Goal: Communication & Community: Answer question/provide support

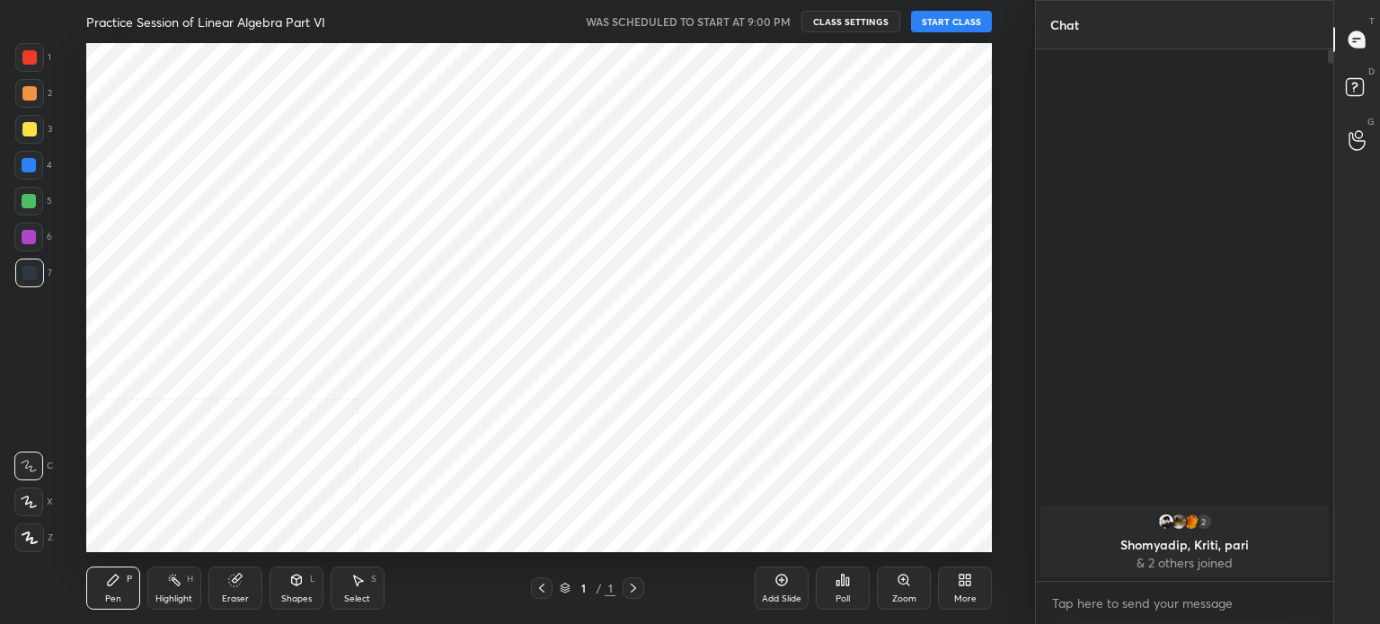
scroll to position [89304, 88851]
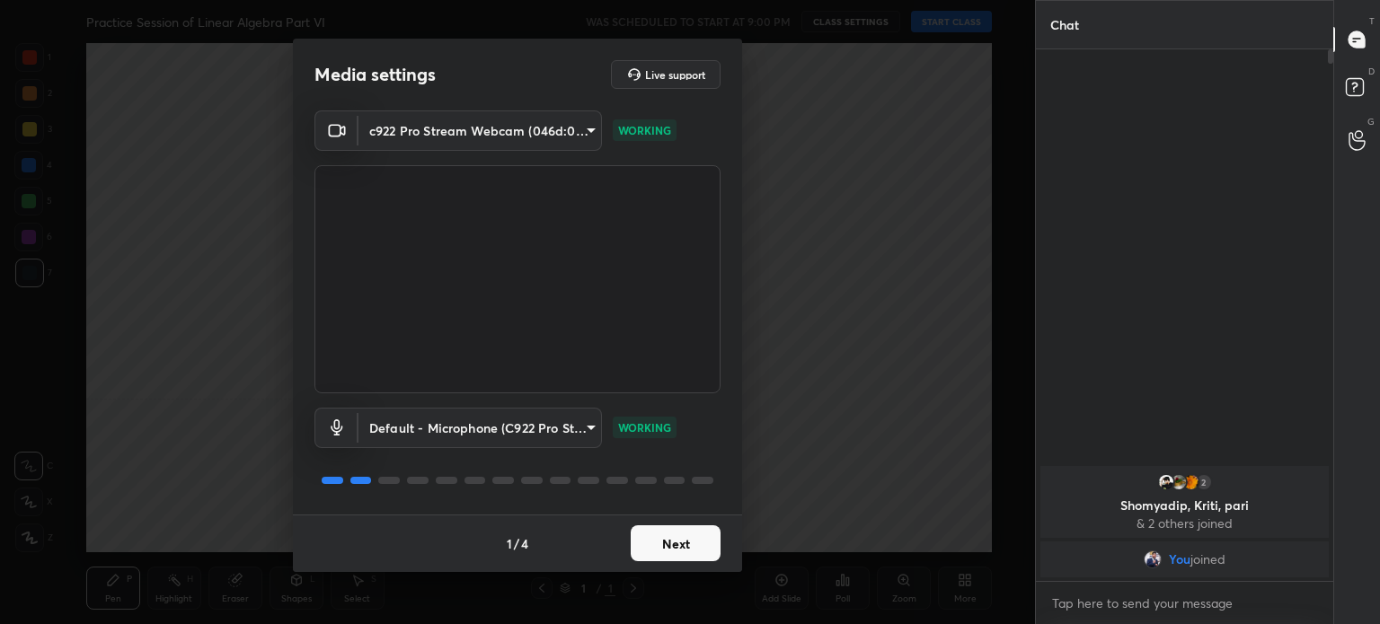
click at [671, 544] on button "Next" at bounding box center [675, 543] width 90 height 36
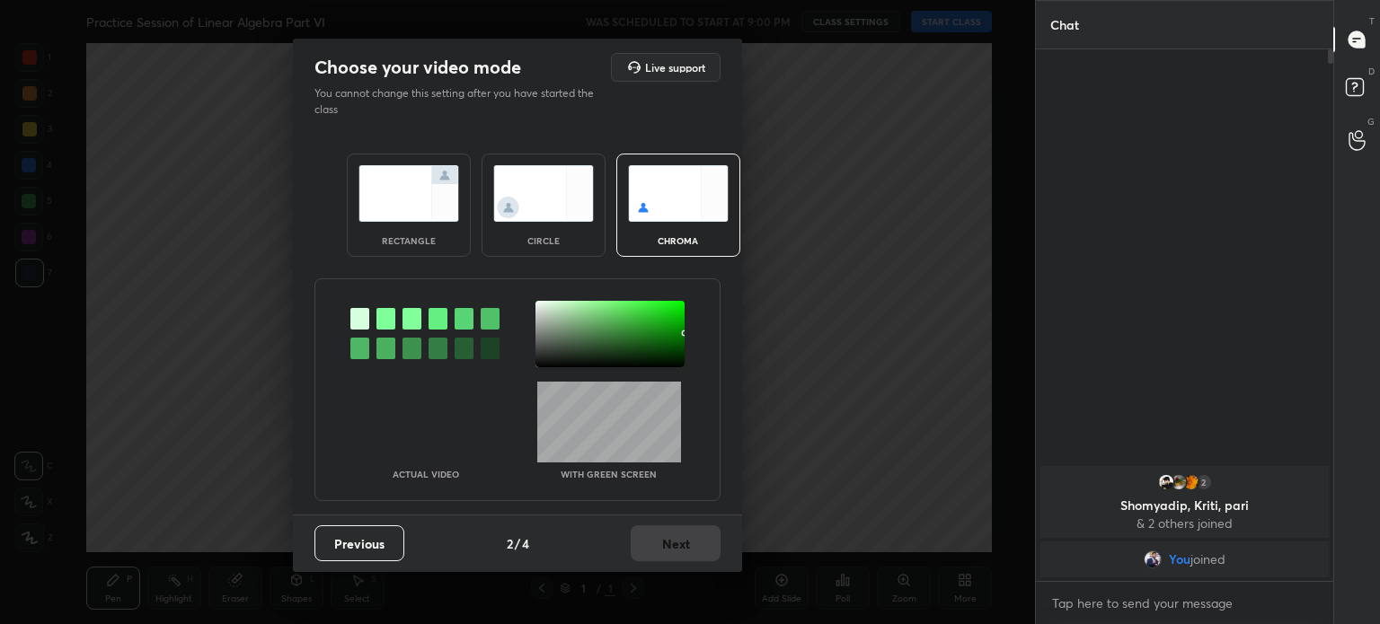
click at [542, 303] on div at bounding box center [609, 334] width 149 height 66
click at [541, 312] on div at bounding box center [609, 334] width 149 height 66
click at [541, 307] on div at bounding box center [609, 334] width 149 height 66
click at [682, 537] on button "Next" at bounding box center [675, 543] width 90 height 36
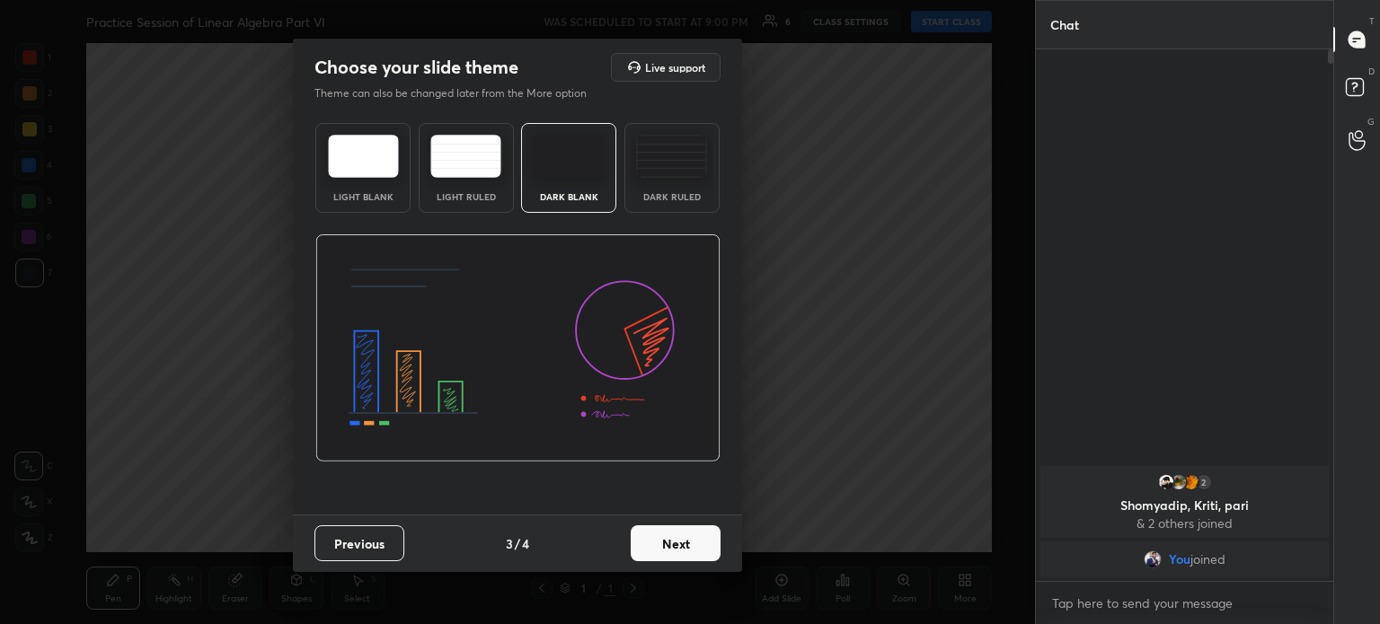
click at [699, 548] on button "Next" at bounding box center [675, 543] width 90 height 36
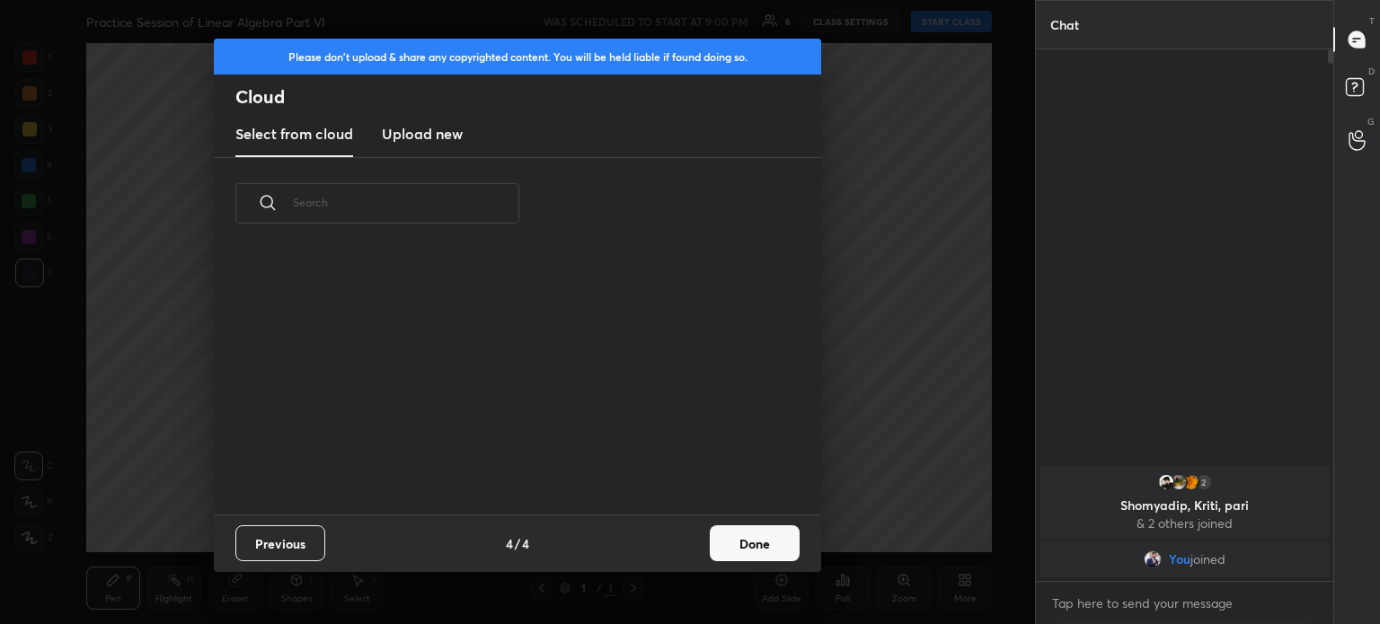
click at [740, 541] on button "Done" at bounding box center [755, 543] width 90 height 36
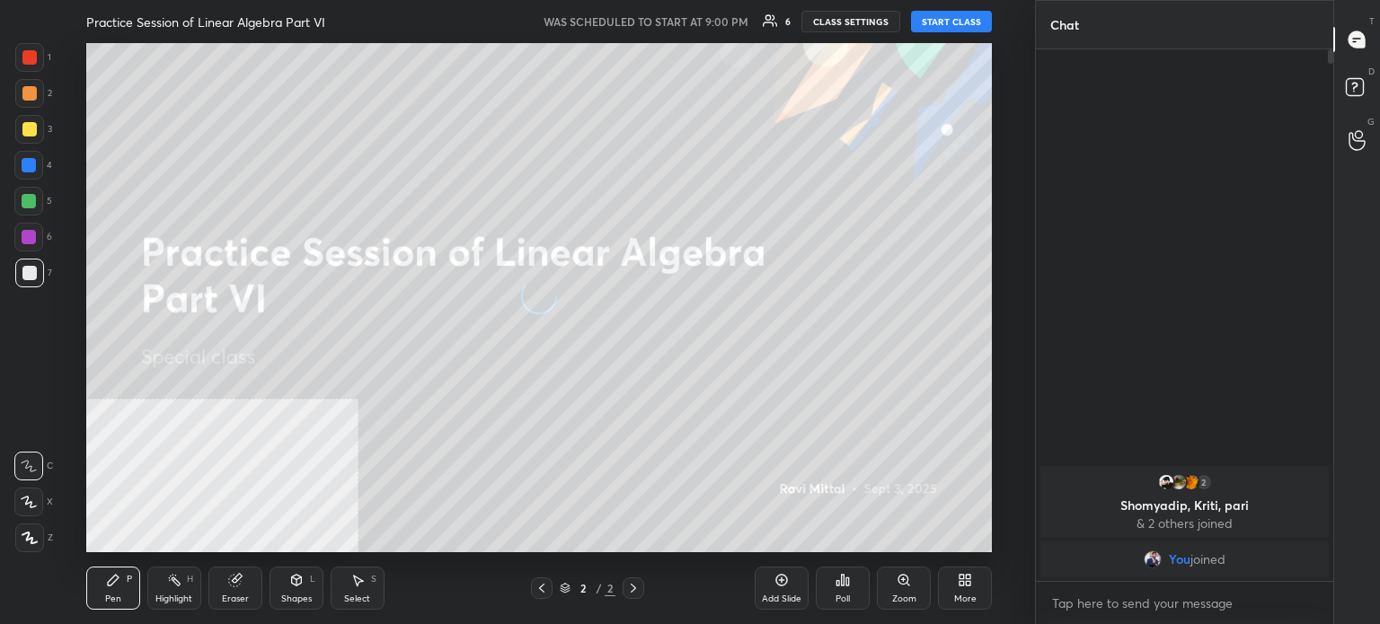
click at [975, 19] on button "START CLASS" at bounding box center [951, 22] width 81 height 22
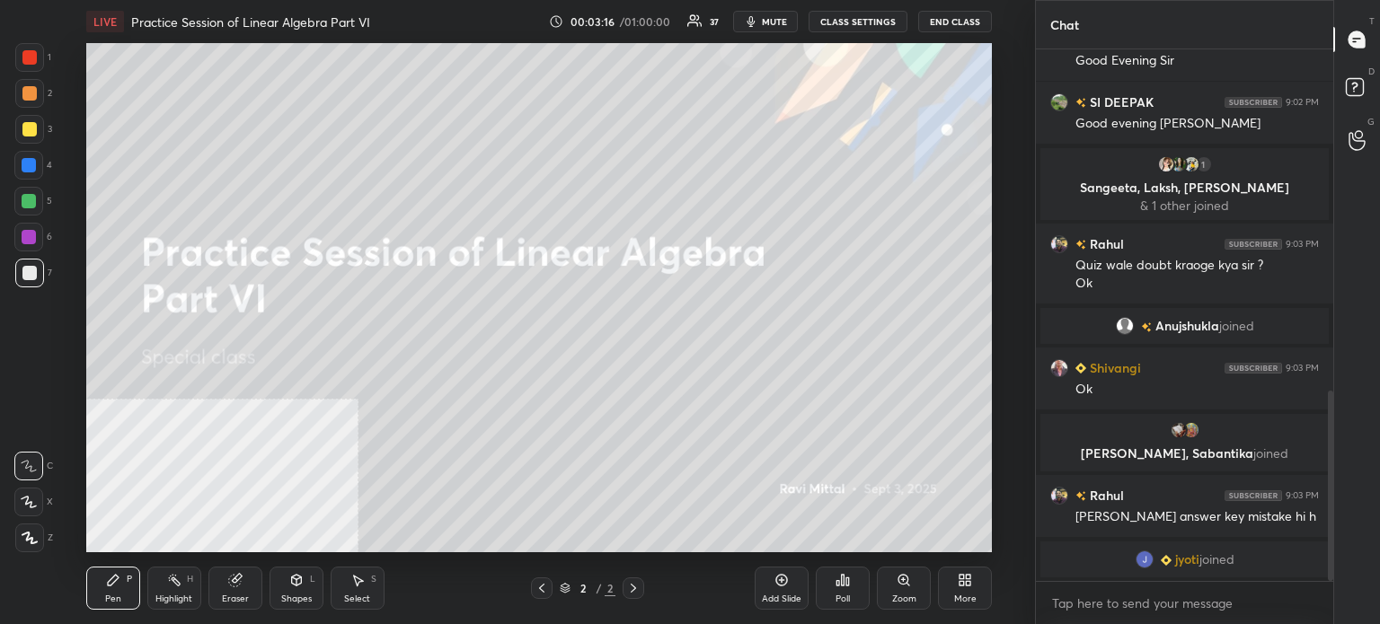
scroll to position [972, 0]
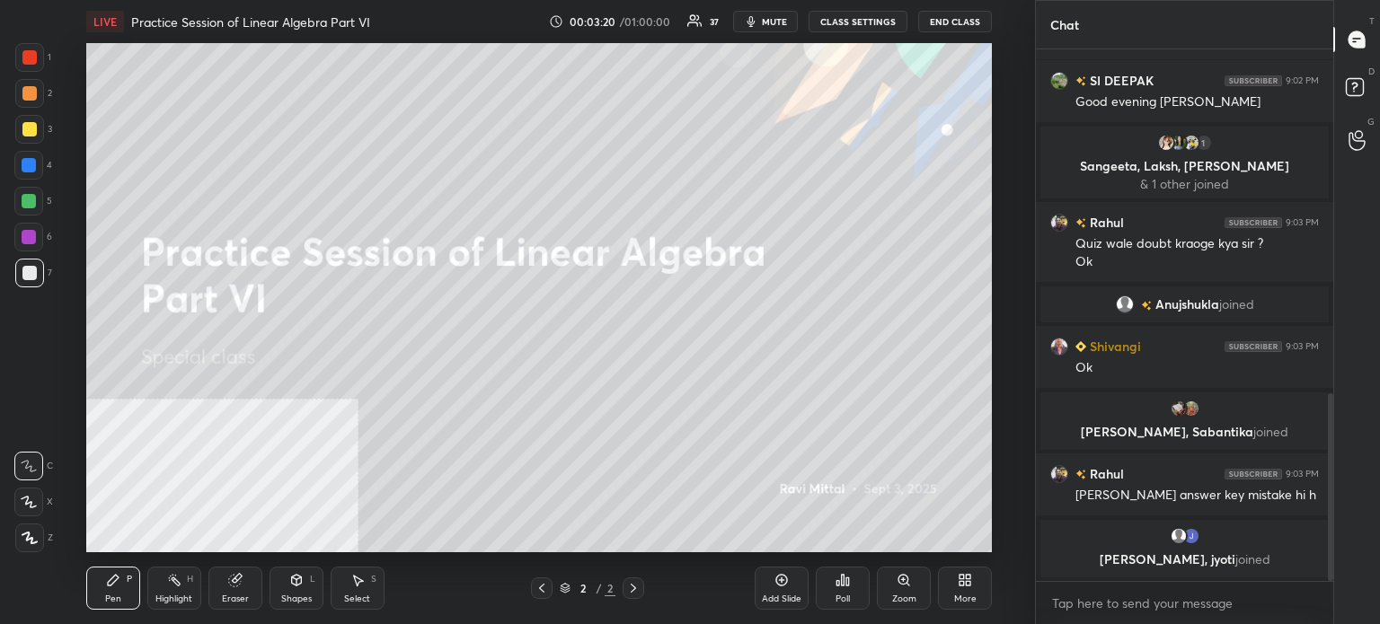
click at [999, 38] on div "LIVE Practice Session of Linear Algebra Part VI 00:03:20 / 01:00:00 37 mute CLA…" at bounding box center [538, 312] width 963 height 624
click at [983, 586] on div "More" at bounding box center [965, 588] width 54 height 43
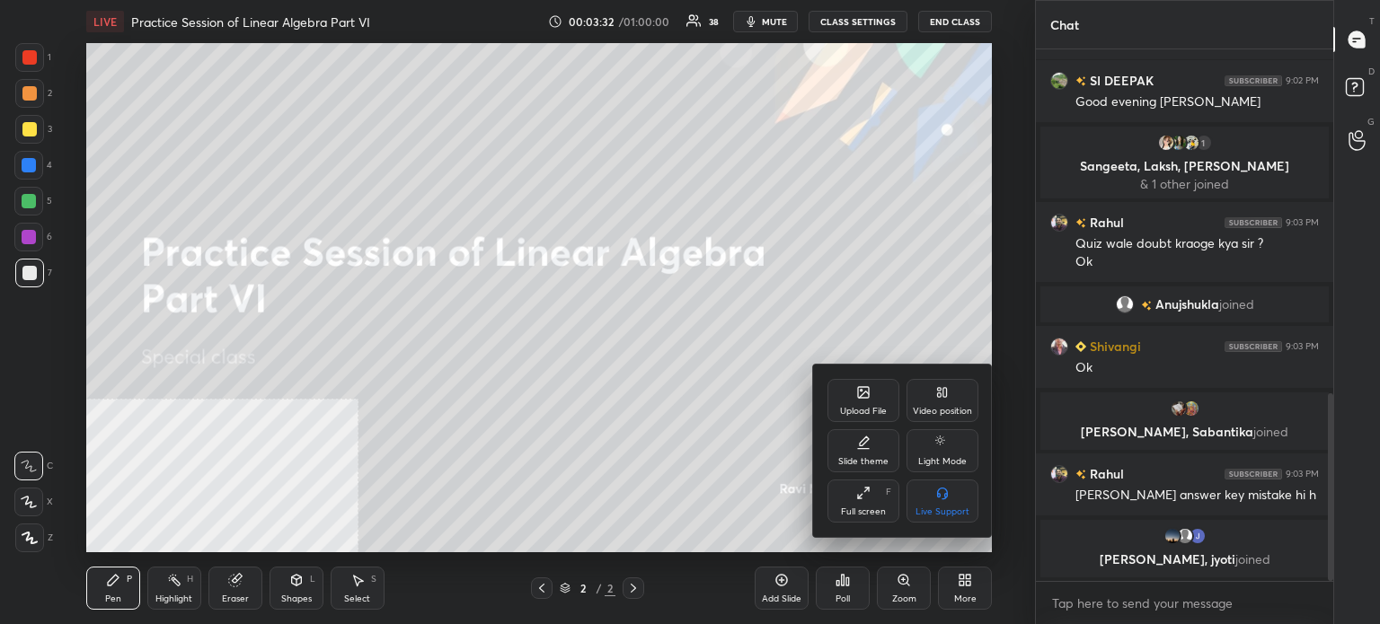
click at [866, 398] on icon at bounding box center [863, 392] width 11 height 11
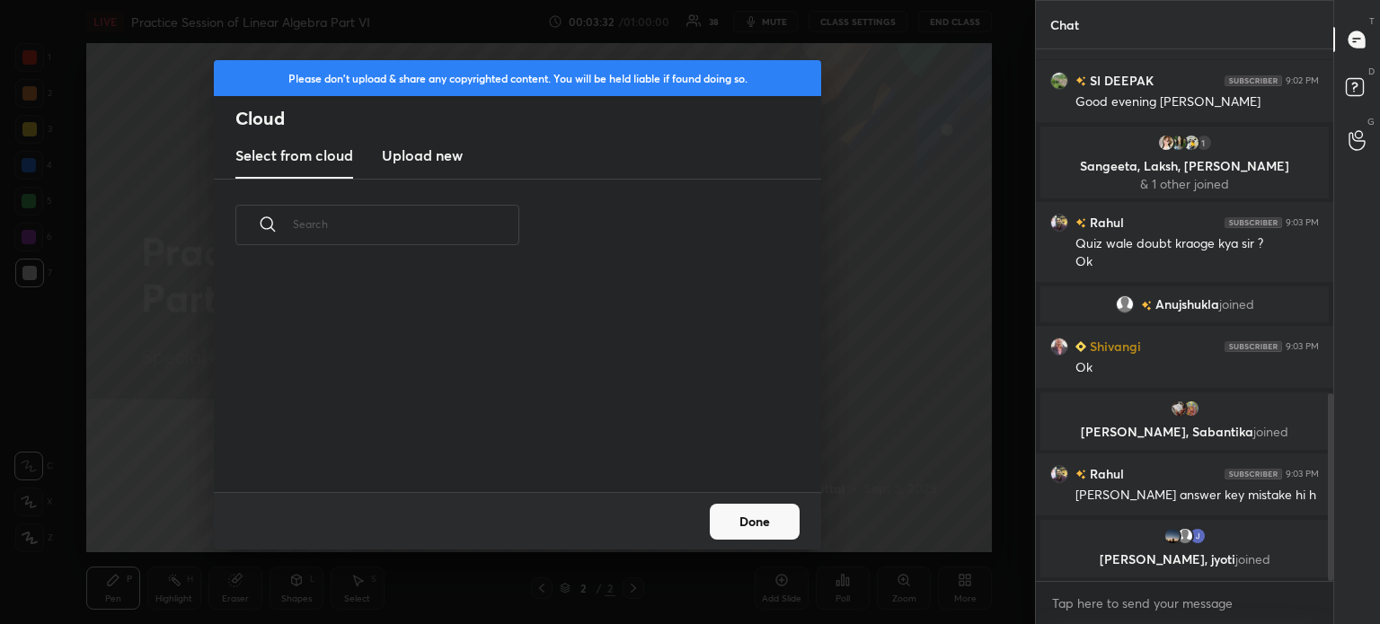
click at [454, 168] on new "Upload new" at bounding box center [422, 156] width 81 height 45
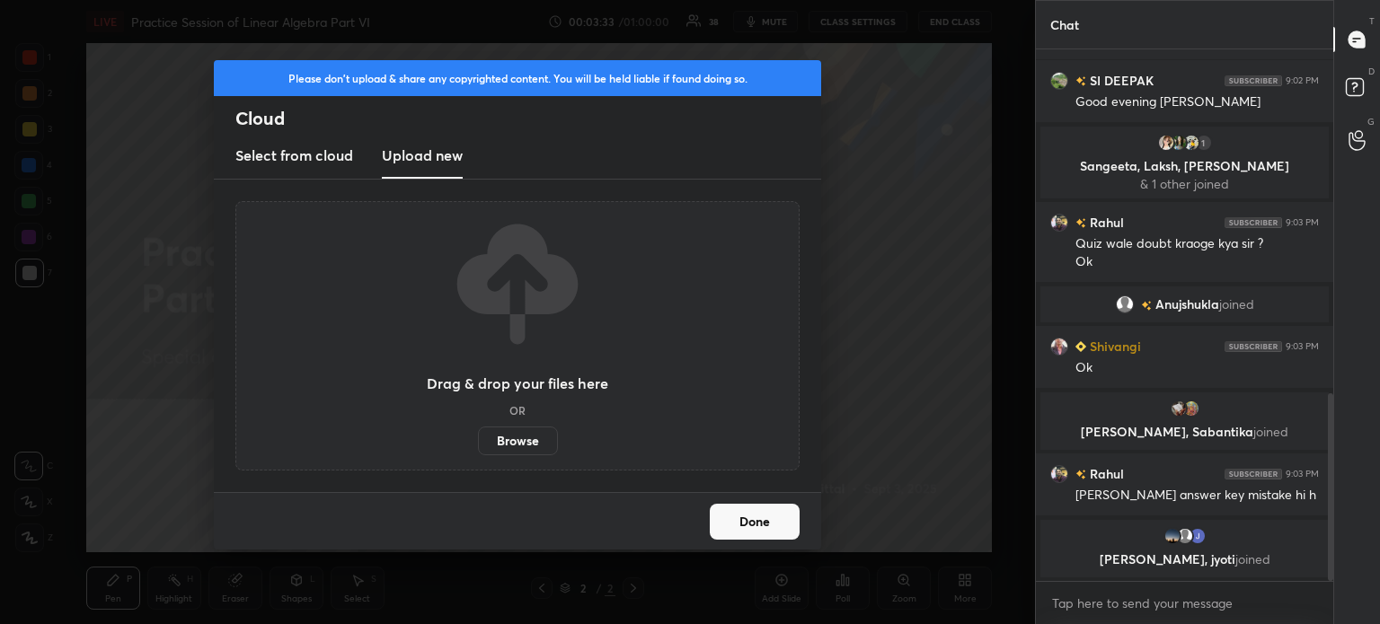
click at [547, 451] on label "Browse" at bounding box center [518, 441] width 80 height 29
click at [478, 451] on input "Browse" at bounding box center [478, 441] width 0 height 29
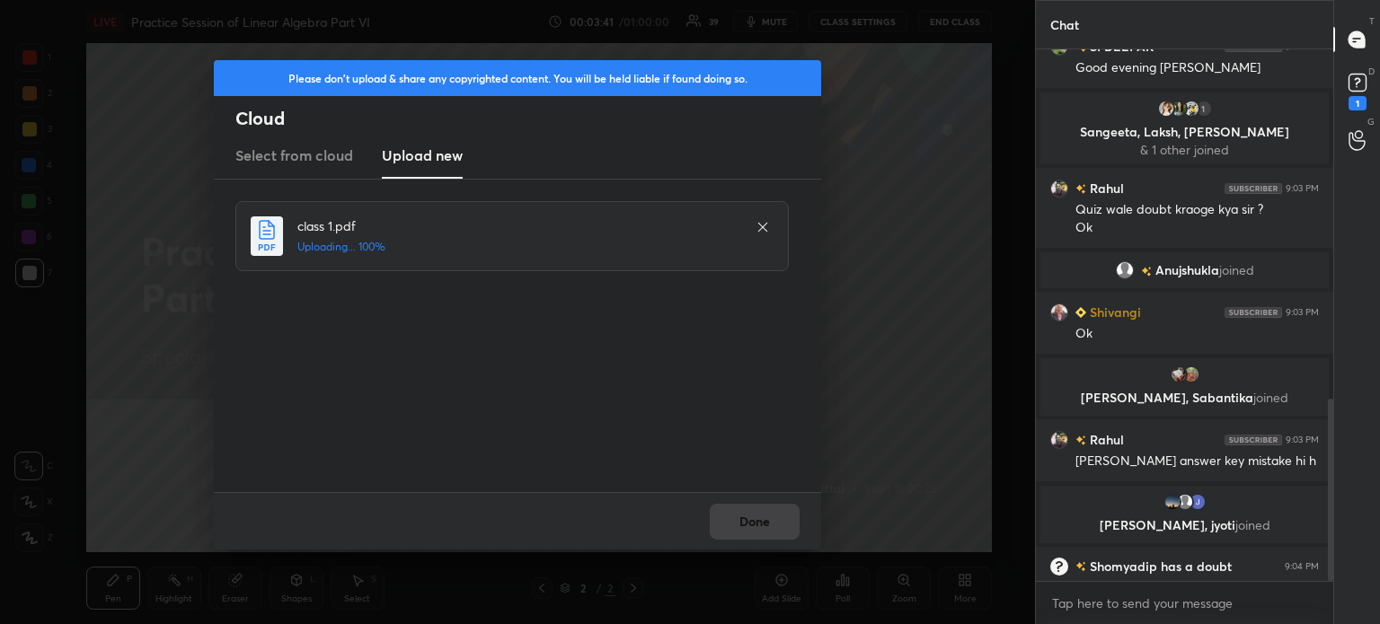
scroll to position [1015, 0]
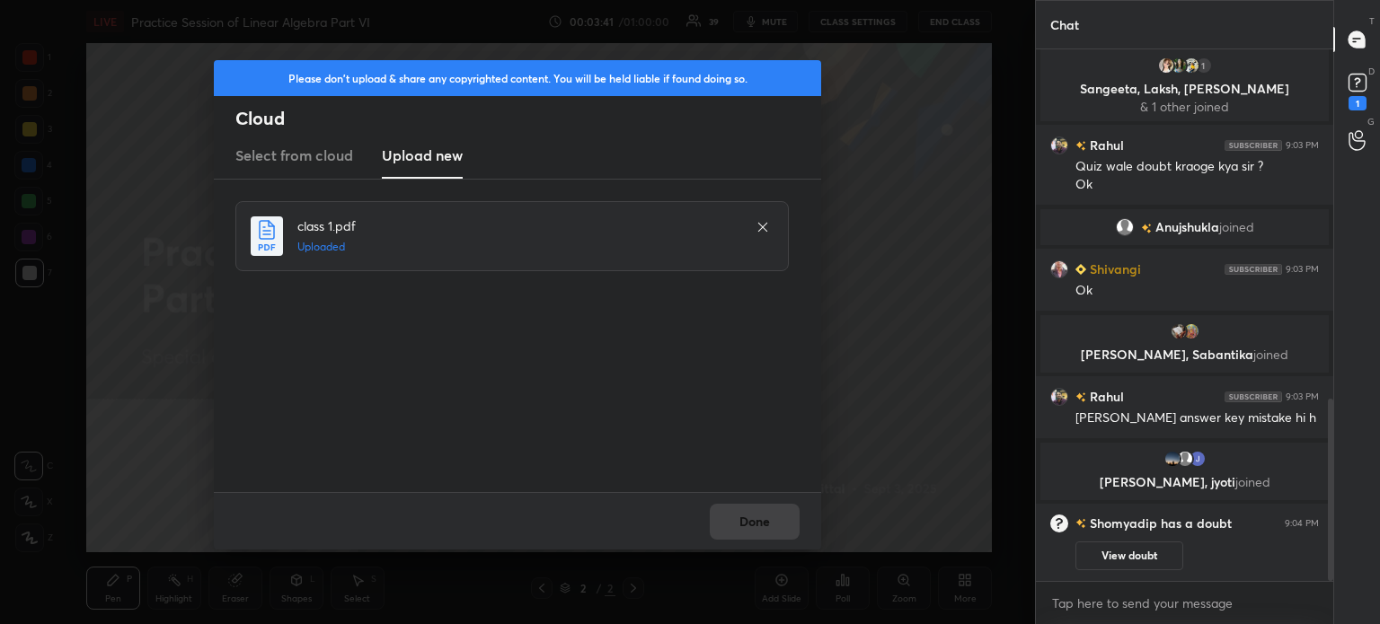
click at [738, 528] on button "Done" at bounding box center [755, 522] width 90 height 36
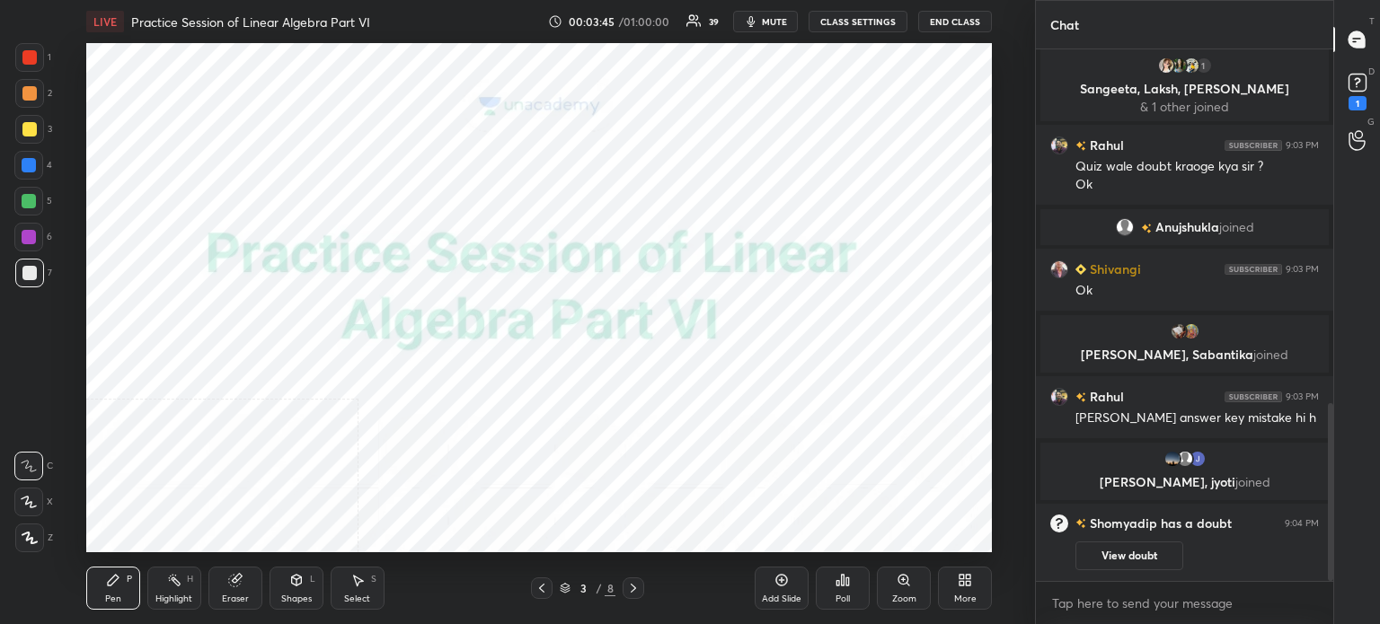
scroll to position [1058, 0]
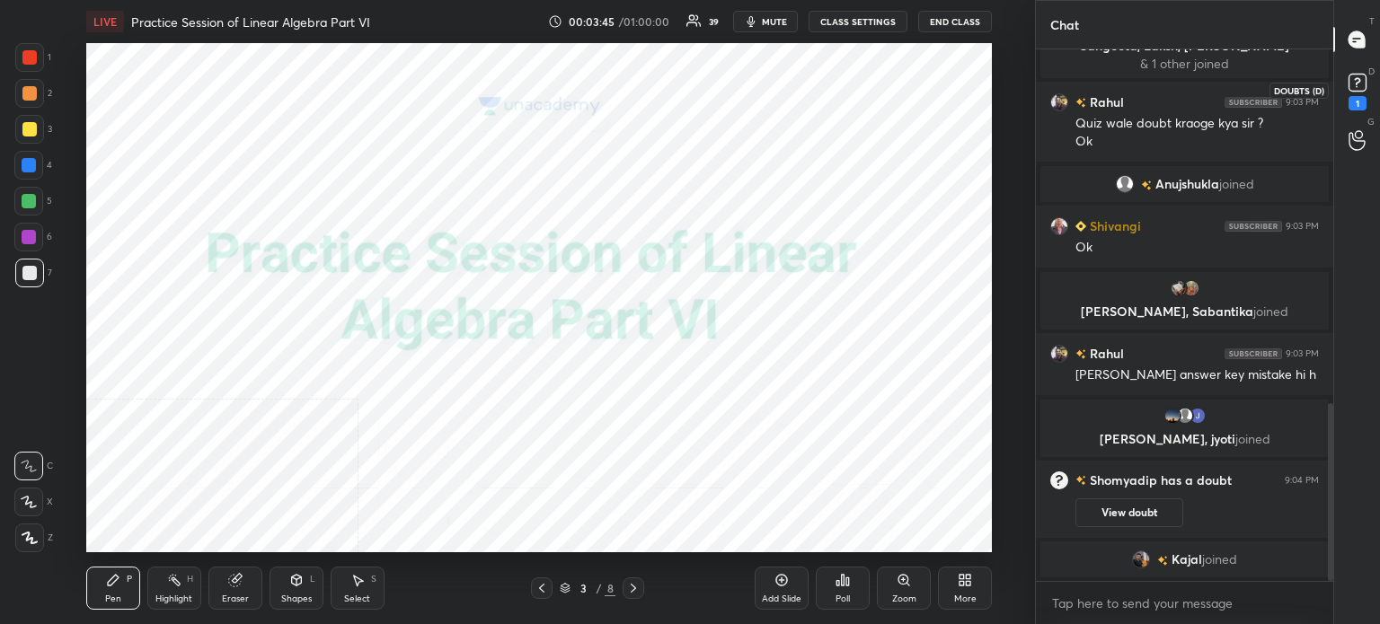
click at [1358, 76] on rect at bounding box center [1356, 83] width 17 height 17
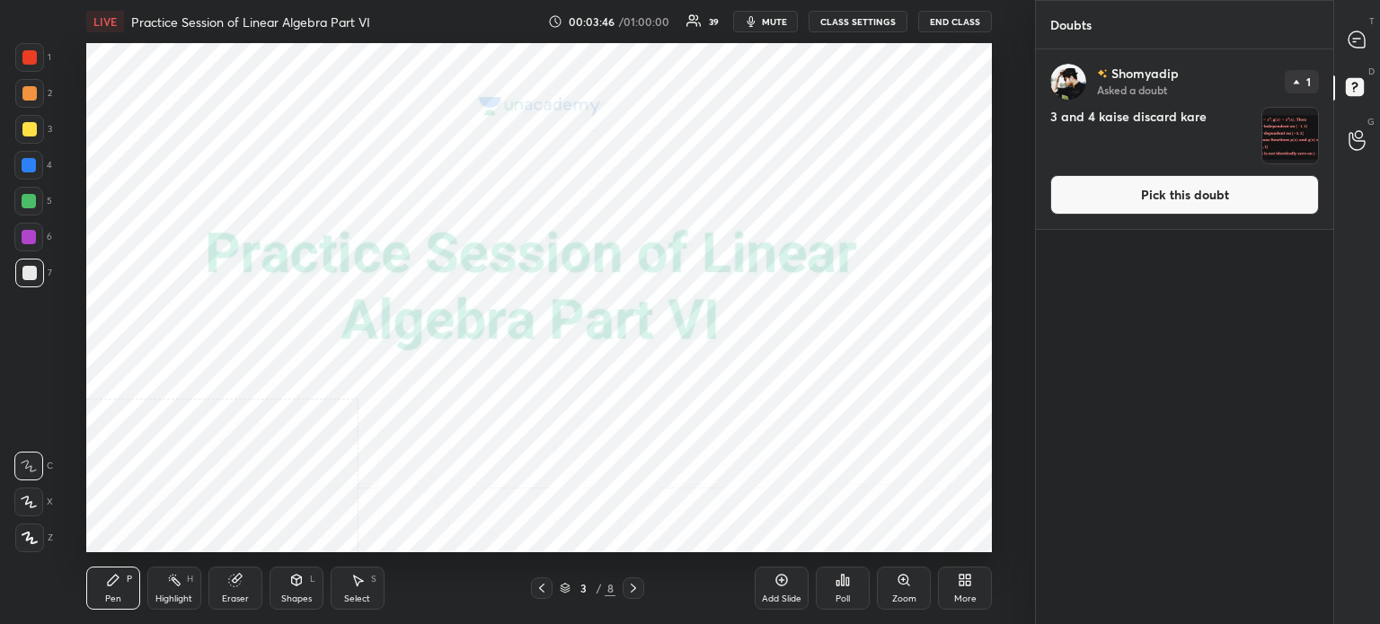
click at [1266, 190] on button "Pick this doubt" at bounding box center [1184, 195] width 269 height 40
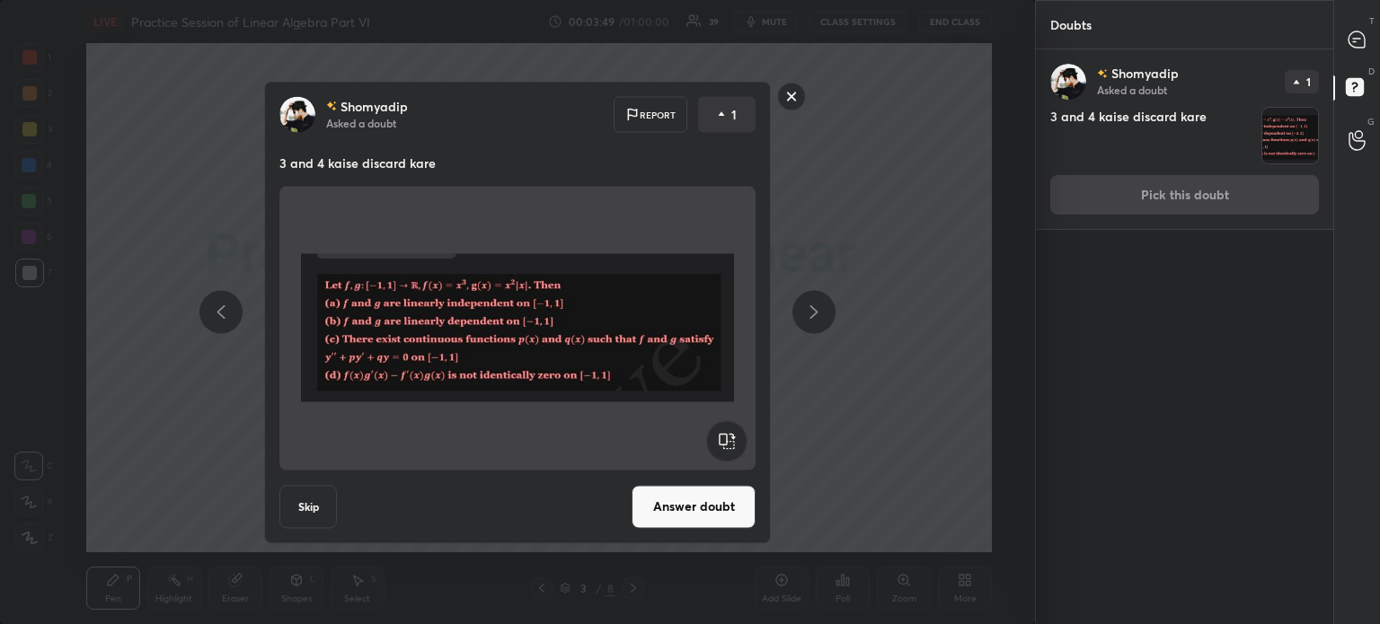
click at [794, 99] on rect at bounding box center [792, 97] width 28 height 28
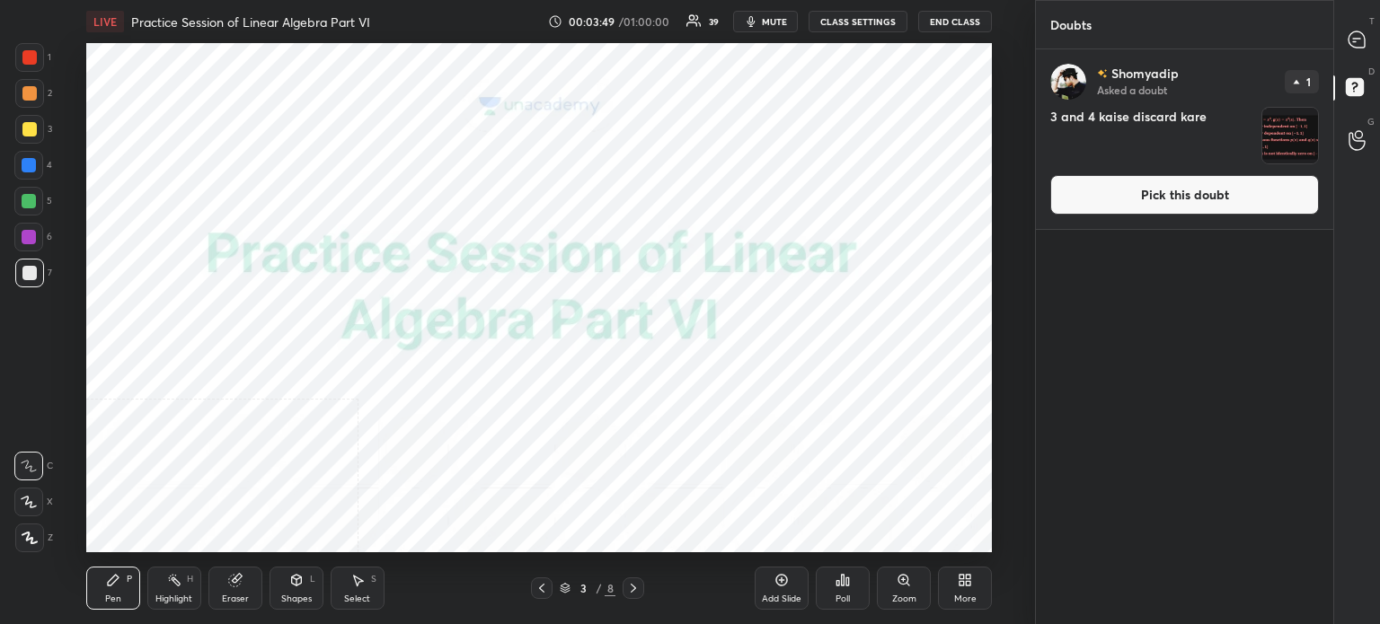
click at [1379, 30] on div "T Messages (T)" at bounding box center [1357, 39] width 46 height 50
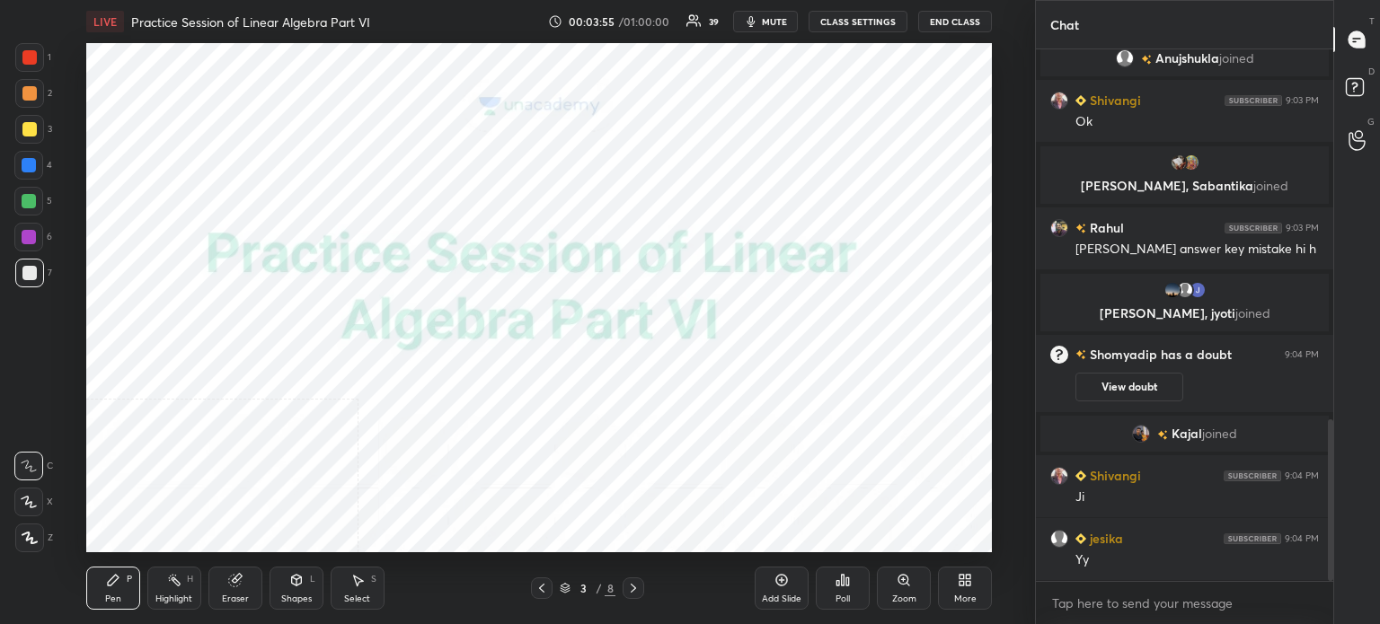
scroll to position [1281, 0]
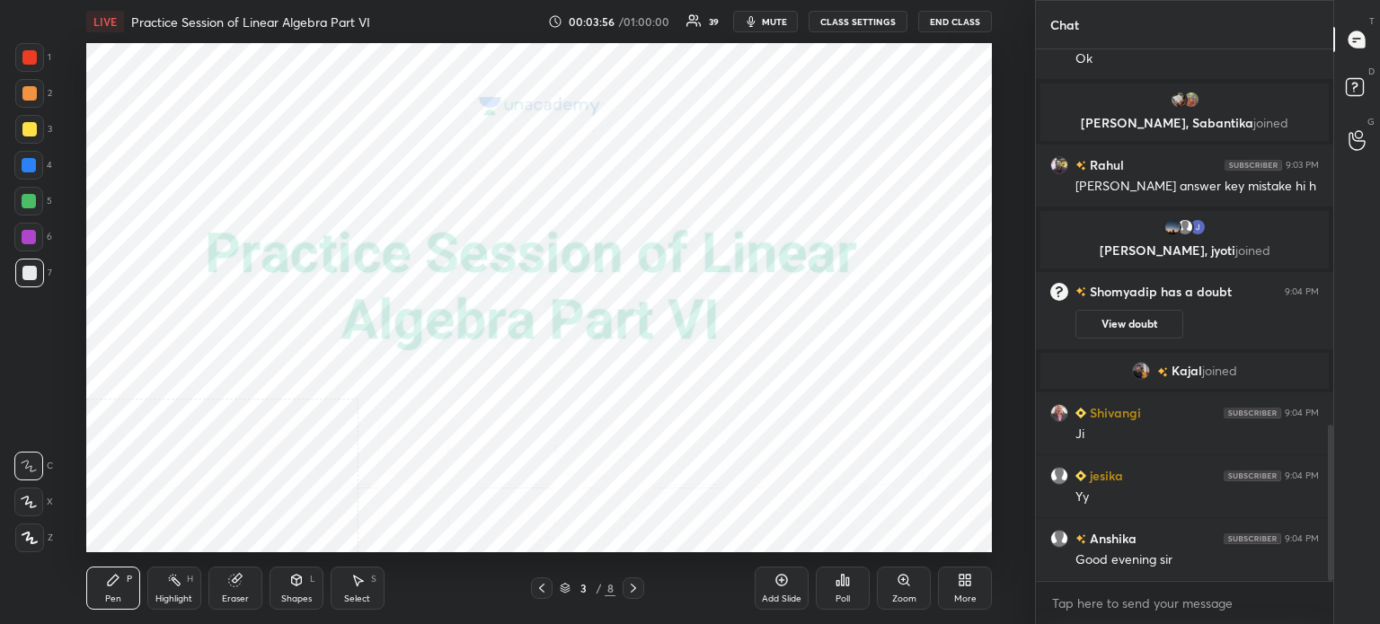
click at [26, 59] on div at bounding box center [29, 57] width 14 height 14
click at [25, 542] on icon at bounding box center [30, 538] width 16 height 13
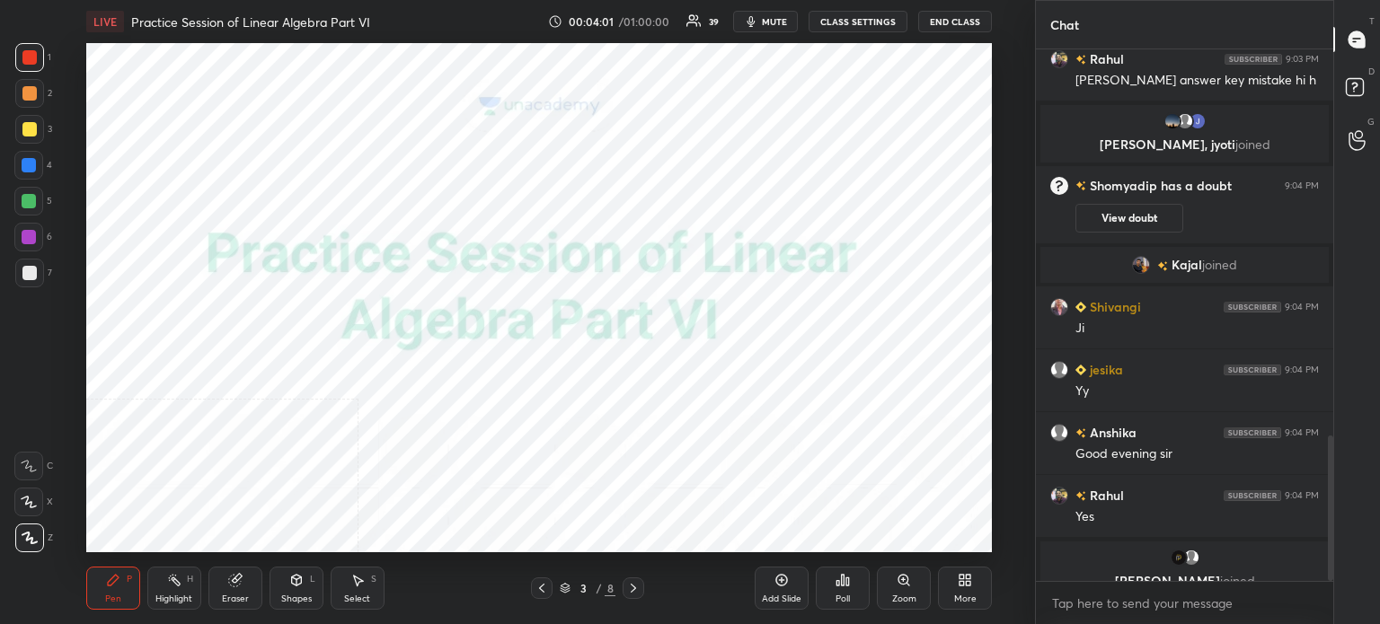
scroll to position [1408, 0]
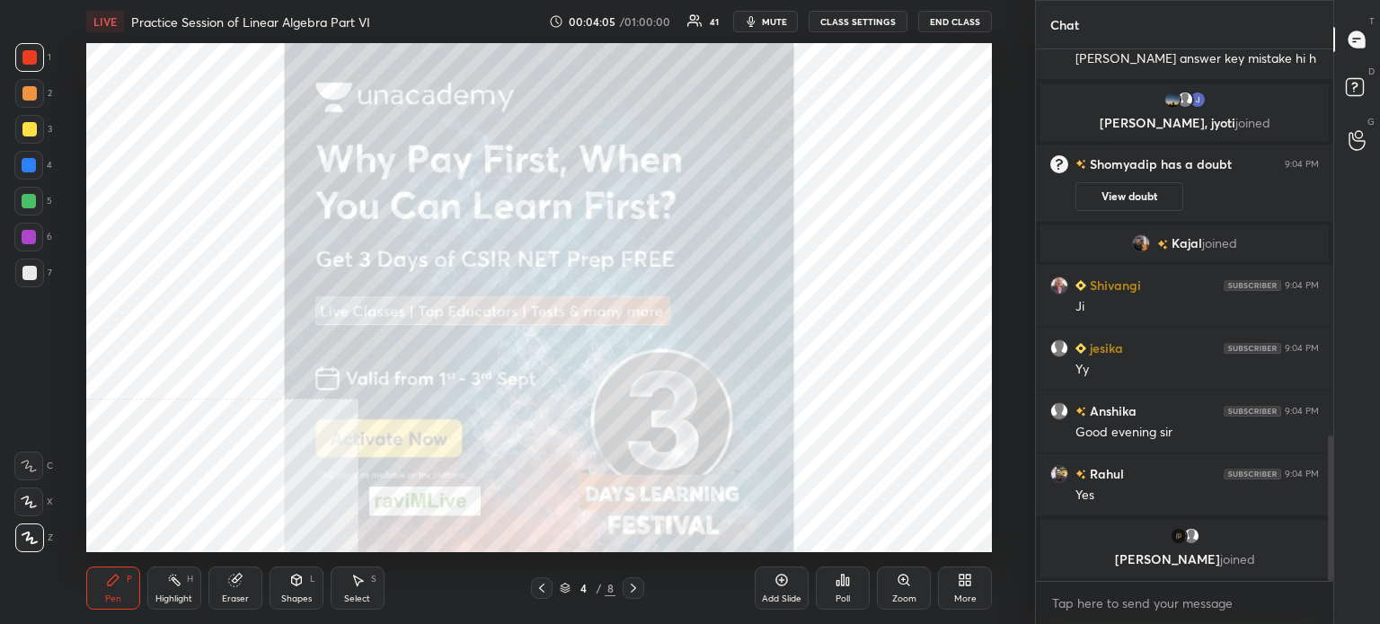
click at [957, 597] on div "More" at bounding box center [965, 599] width 22 height 9
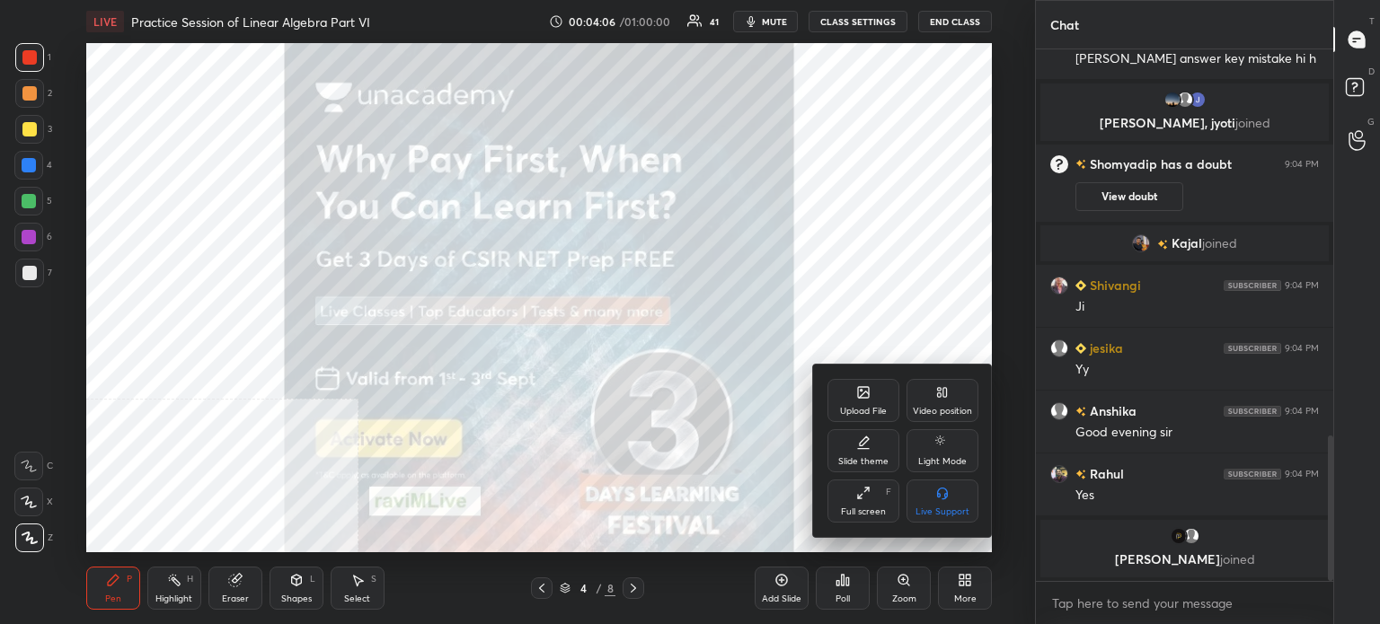
click at [939, 394] on icon at bounding box center [940, 395] width 4 height 4
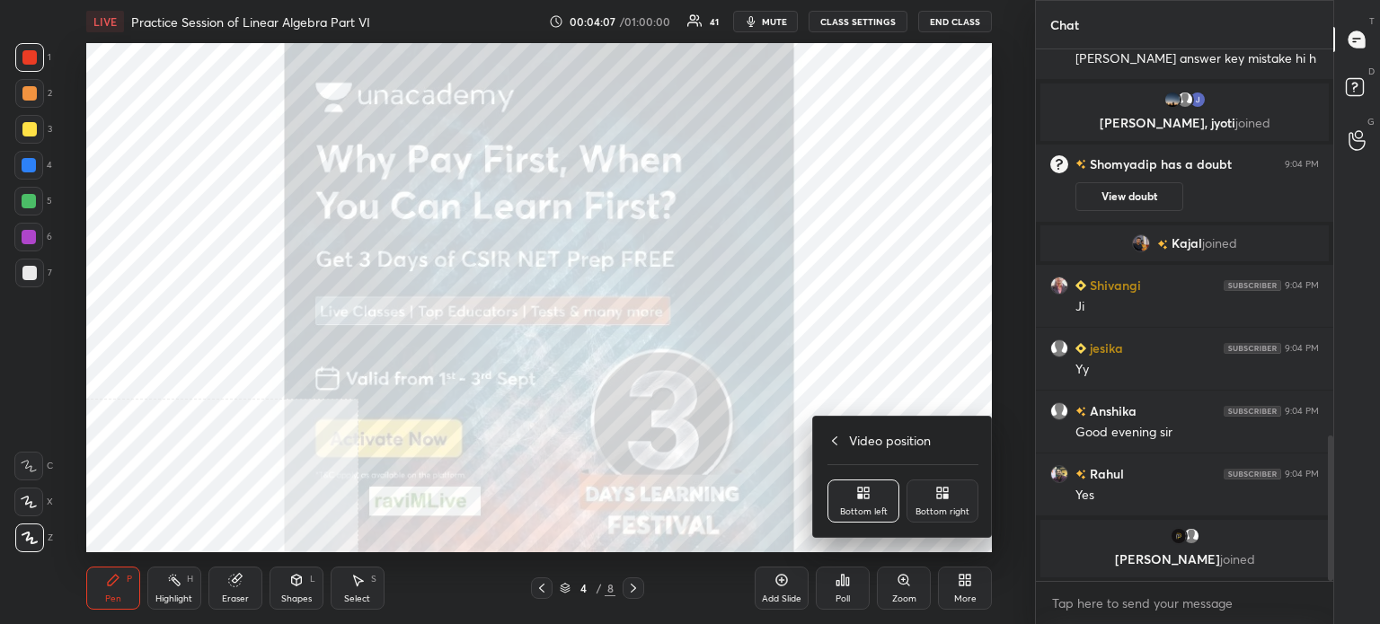
click at [938, 509] on div "Bottom right" at bounding box center [942, 511] width 54 height 9
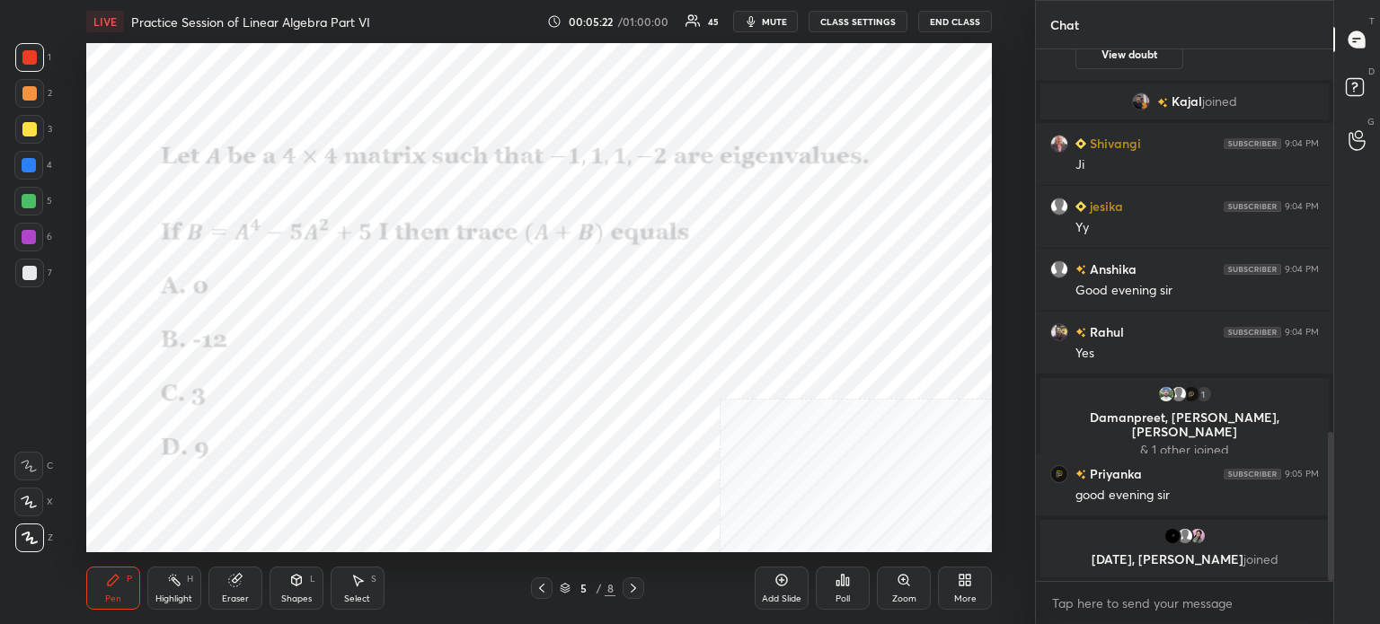
scroll to position [1381, 0]
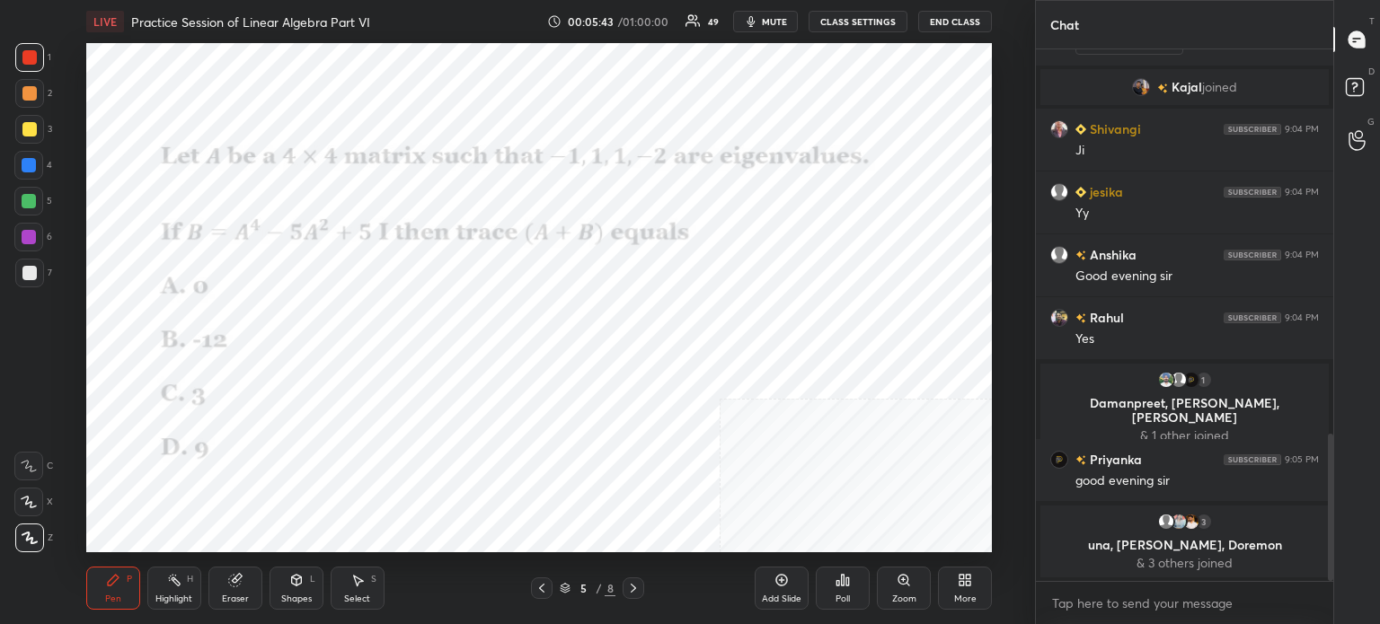
click at [798, 22] on button "mute" at bounding box center [765, 22] width 65 height 22
click at [798, 22] on button "unmute" at bounding box center [765, 22] width 65 height 22
click at [769, 30] on button "mute" at bounding box center [765, 22] width 65 height 22
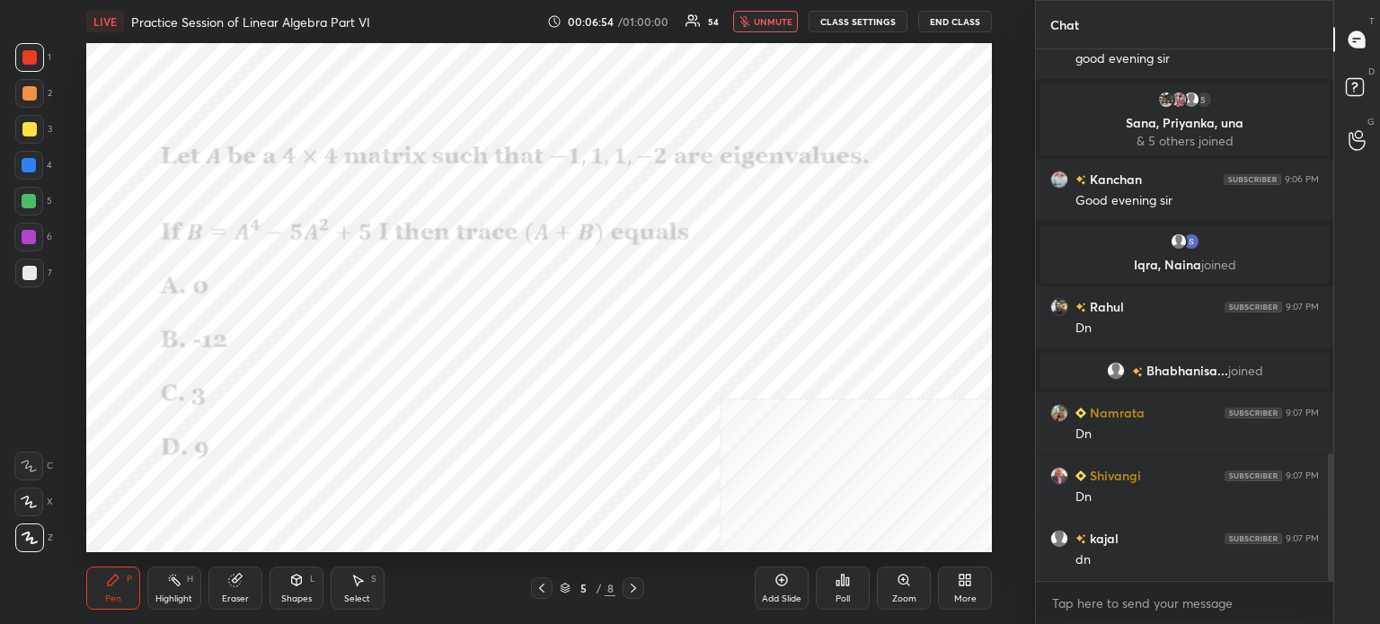
scroll to position [1721, 0]
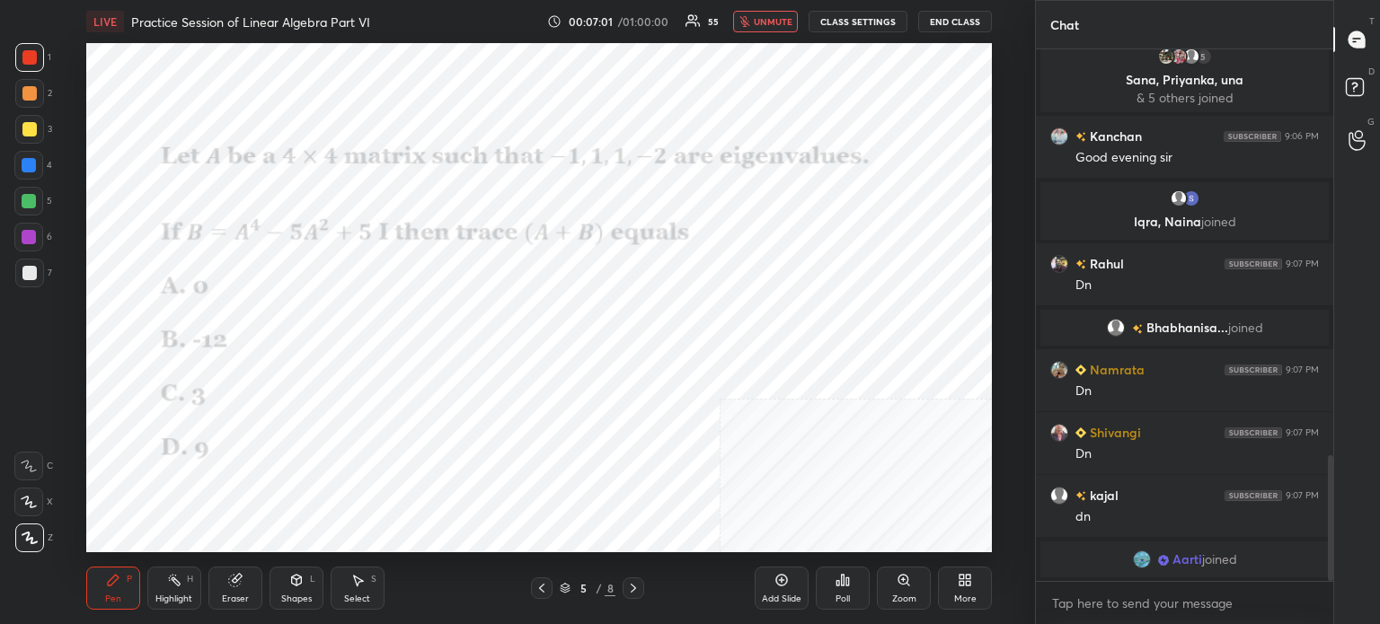
click at [783, 32] on div "LIVE Practice Session of Linear Algebra Part VI 00:07:01 / 01:00:00 55 unmute C…" at bounding box center [538, 21] width 905 height 43
click at [773, 18] on span "unmute" at bounding box center [773, 21] width 39 height 13
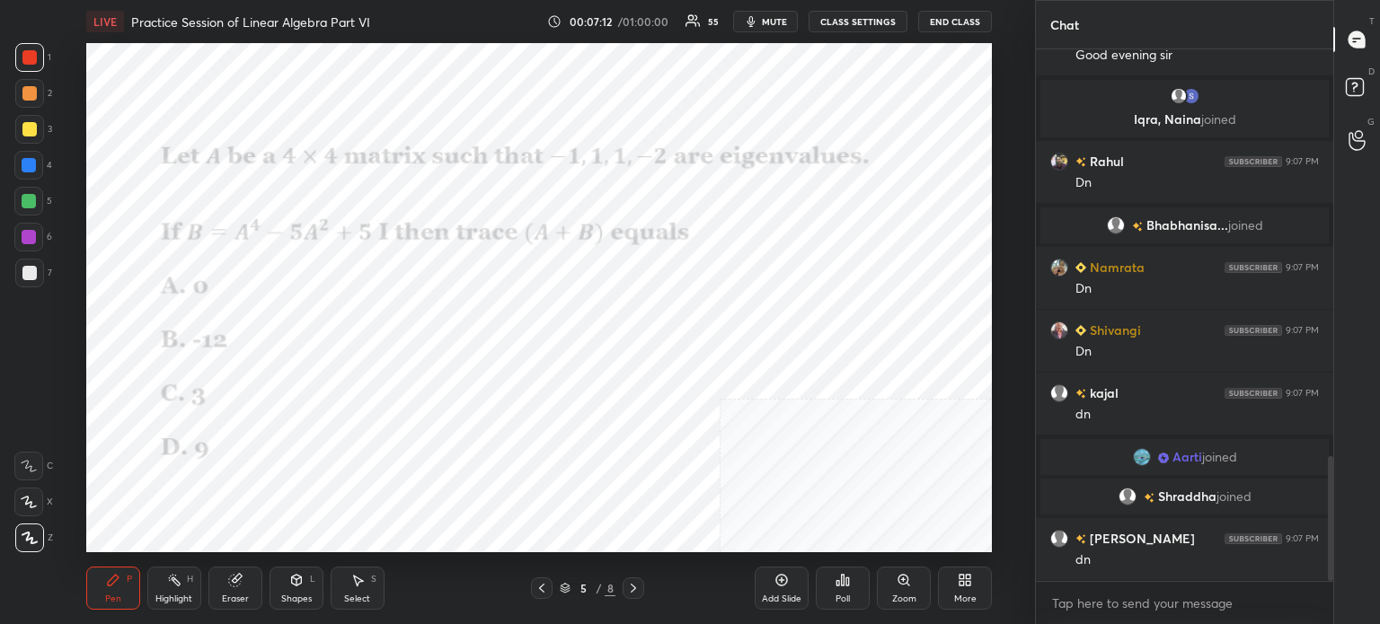
scroll to position [1800, 0]
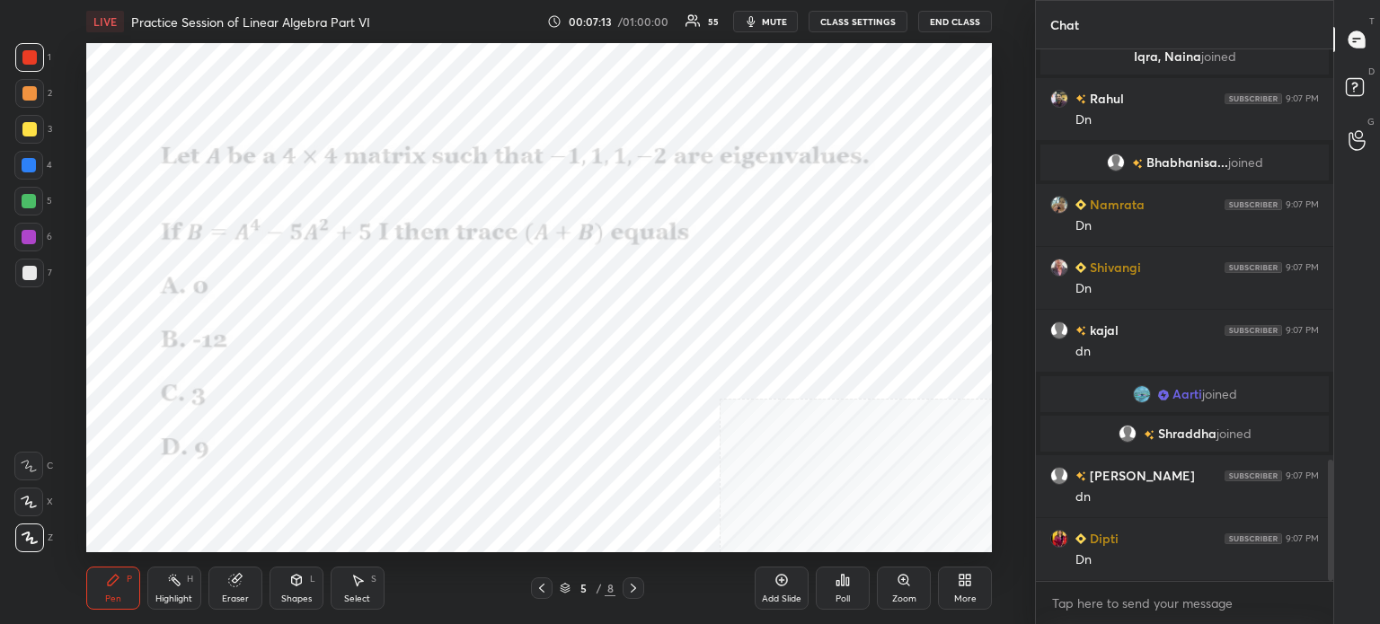
click at [843, 588] on div "Poll" at bounding box center [843, 588] width 54 height 43
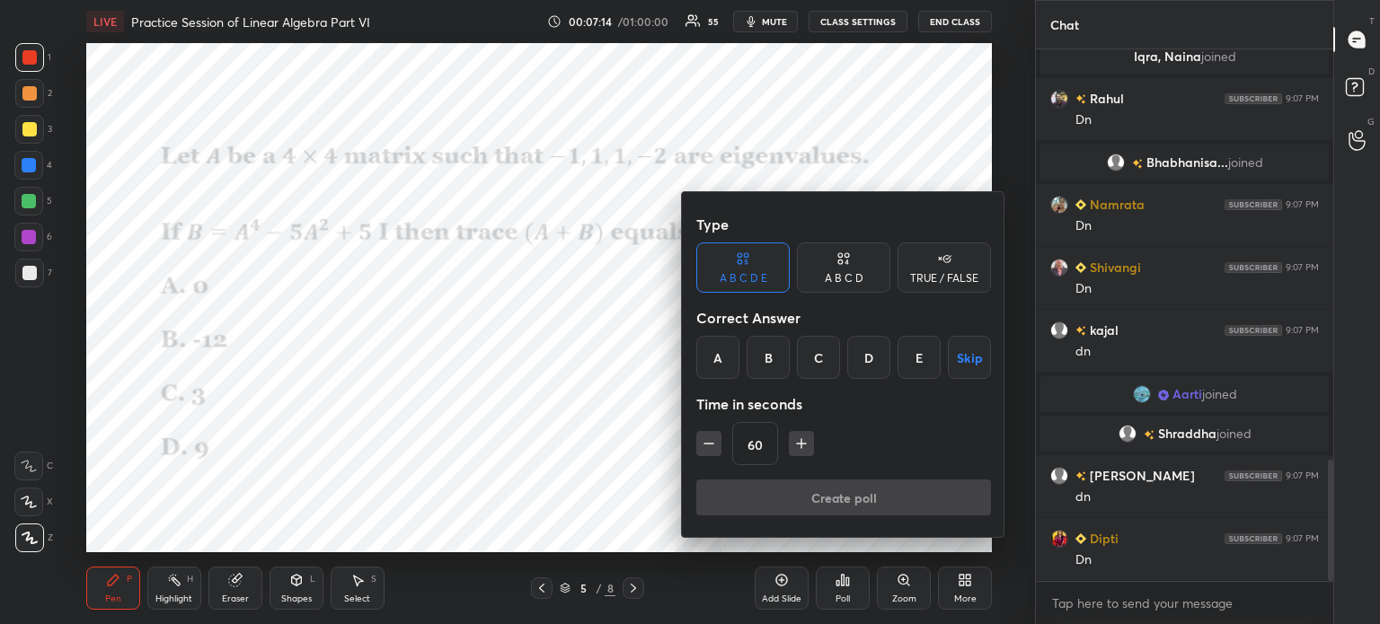
click at [819, 354] on div "C" at bounding box center [818, 357] width 43 height 43
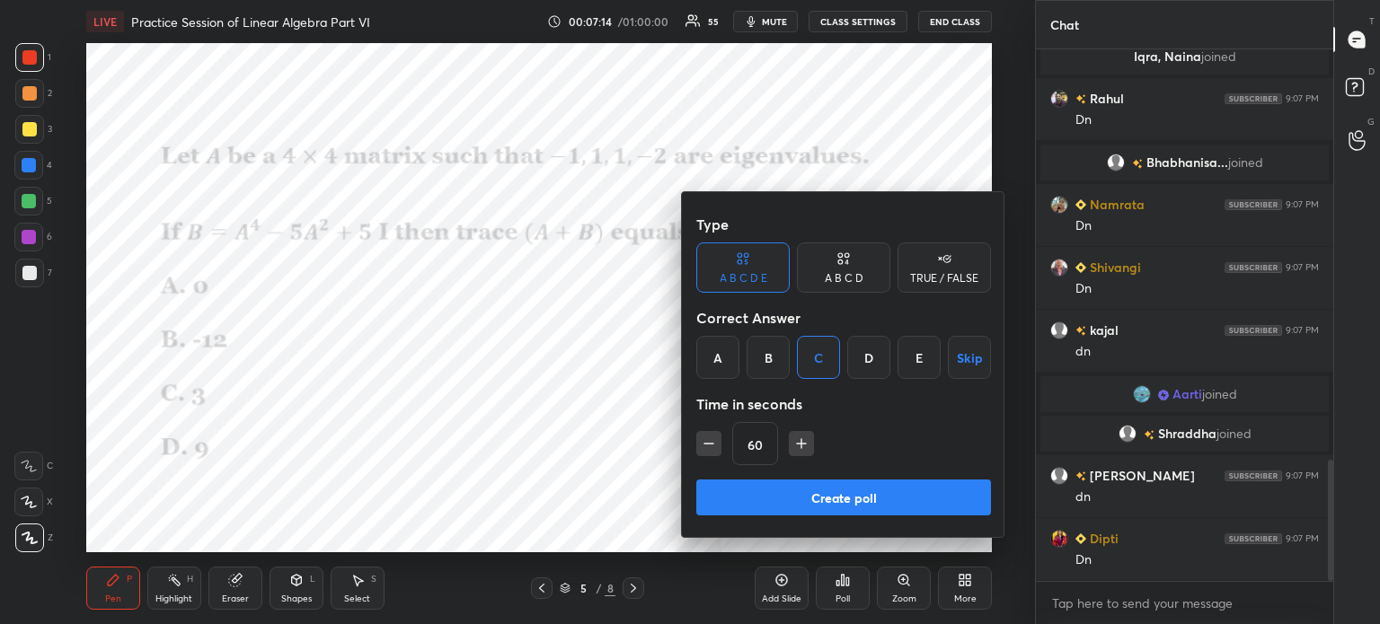
click at [802, 495] on button "Create poll" at bounding box center [843, 498] width 295 height 36
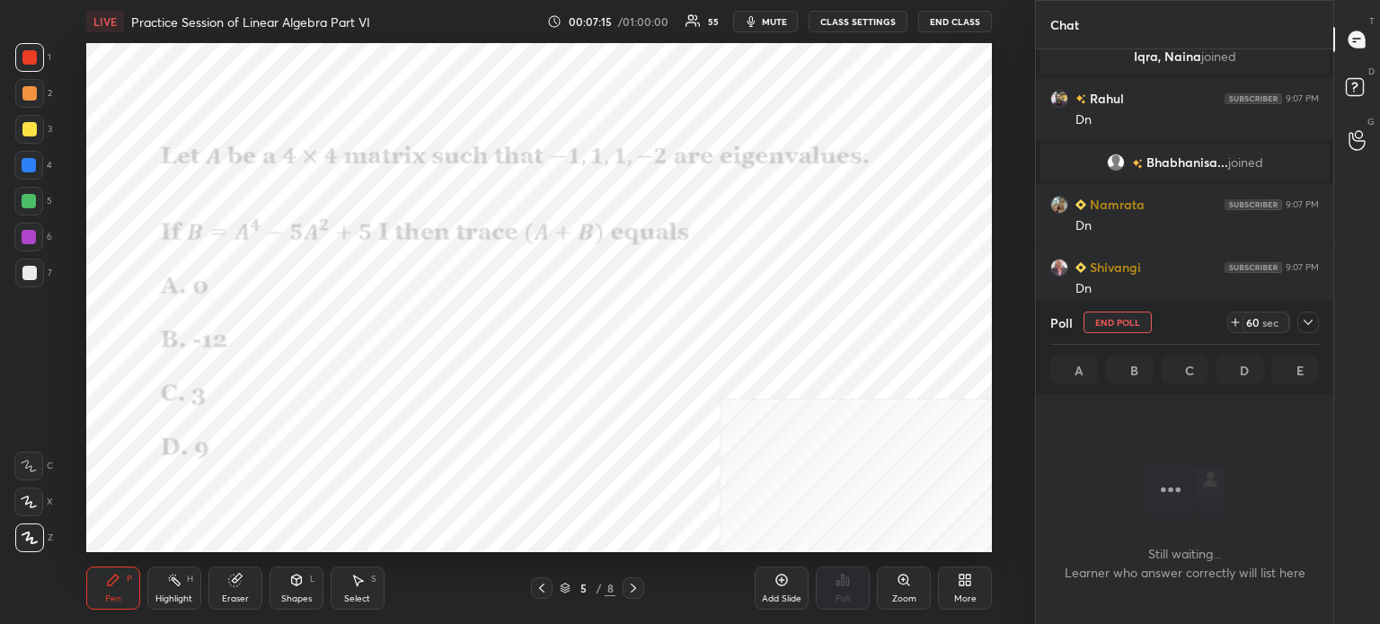
scroll to position [0, 0]
click at [1315, 325] on div at bounding box center [1308, 323] width 22 height 22
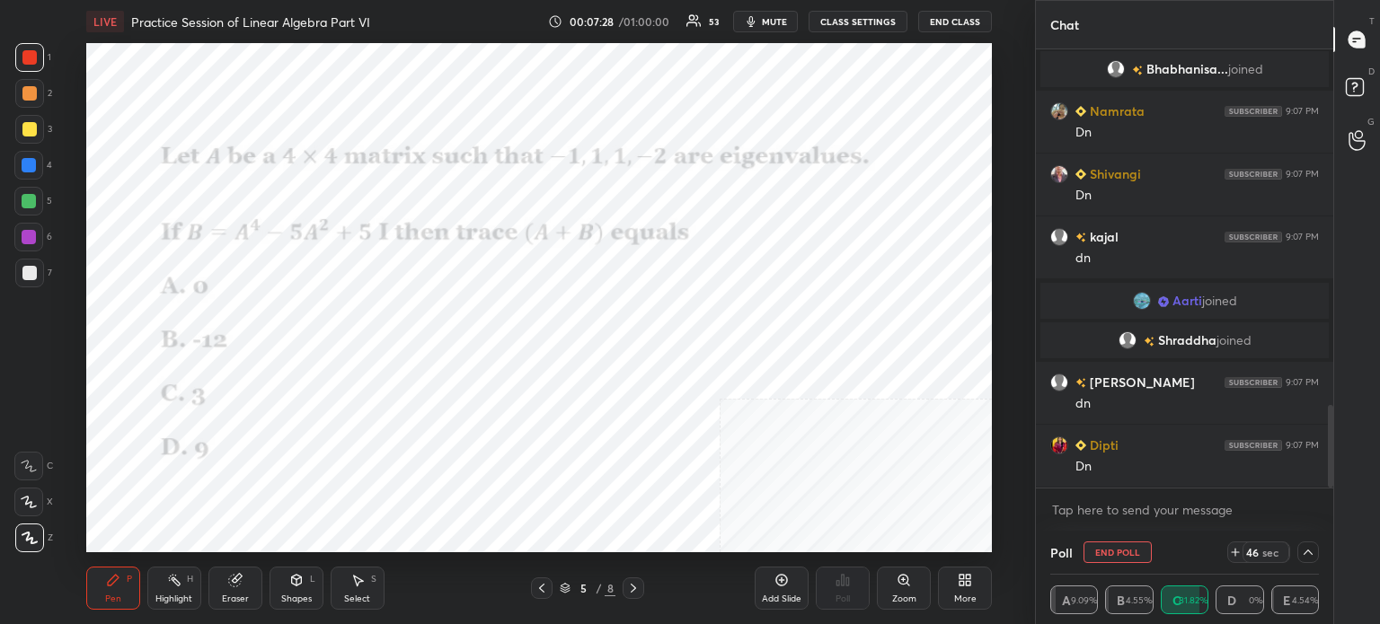
scroll to position [1936, 0]
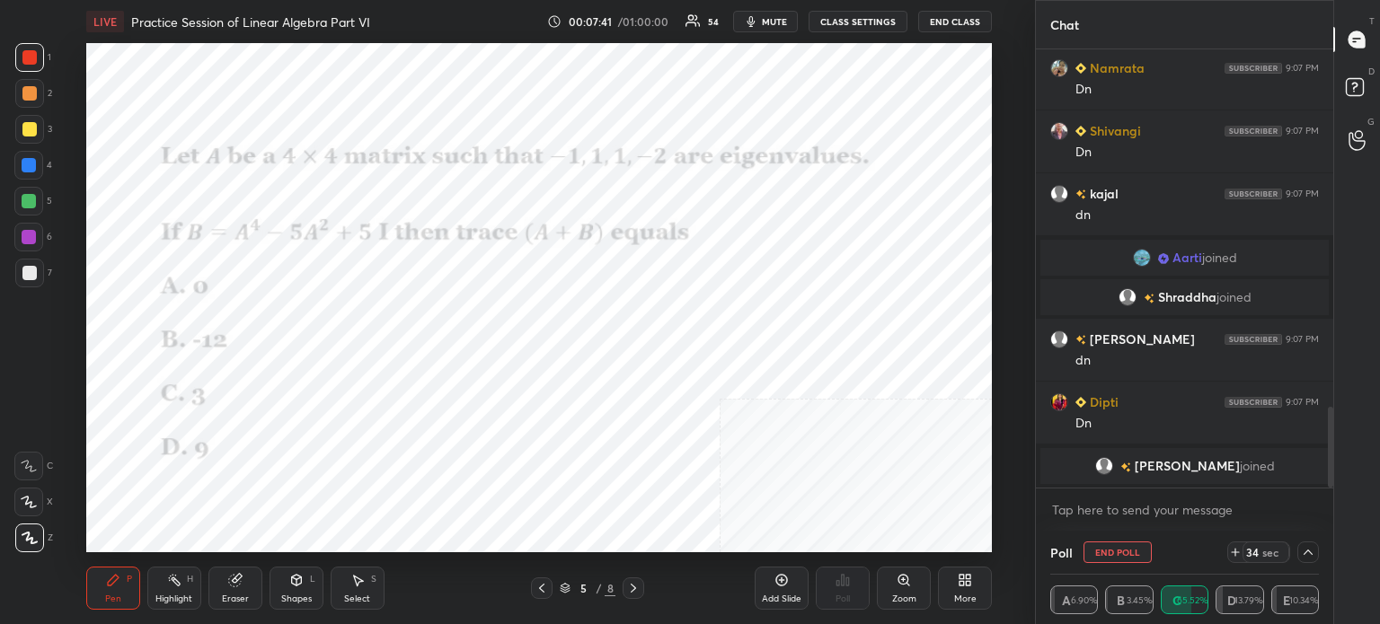
click at [29, 52] on div at bounding box center [29, 57] width 14 height 14
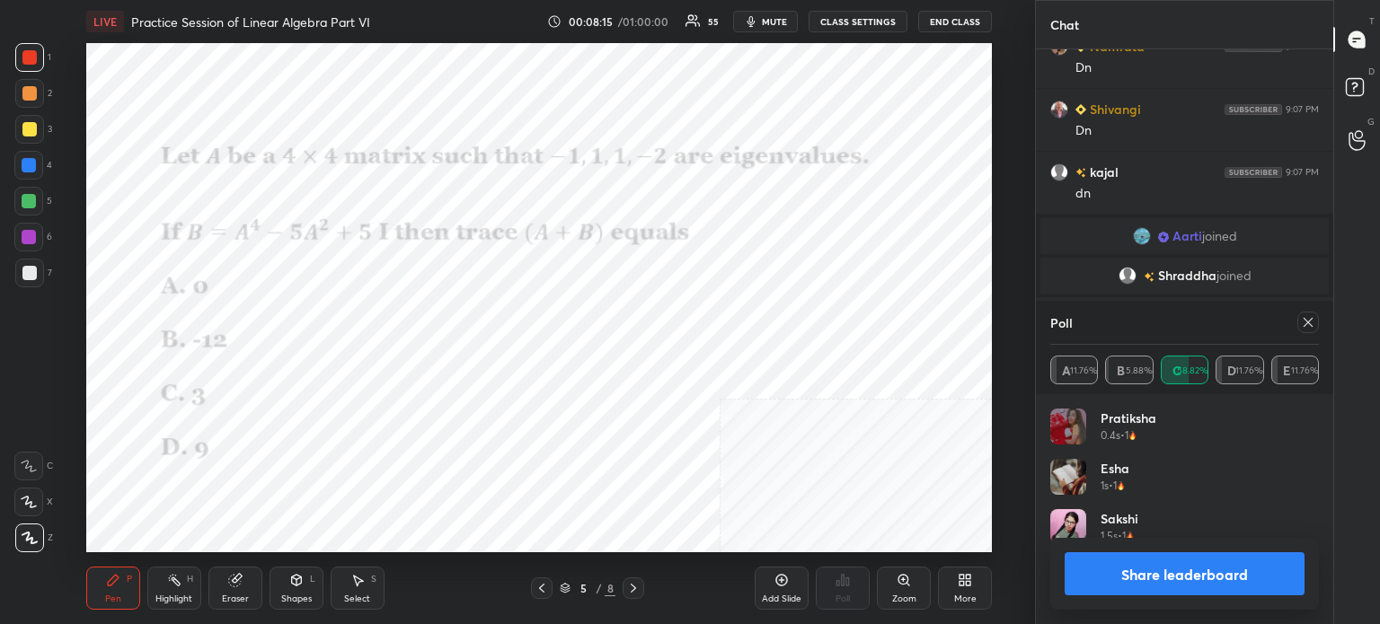
scroll to position [210, 263]
click at [1313, 322] on icon at bounding box center [1308, 322] width 14 height 14
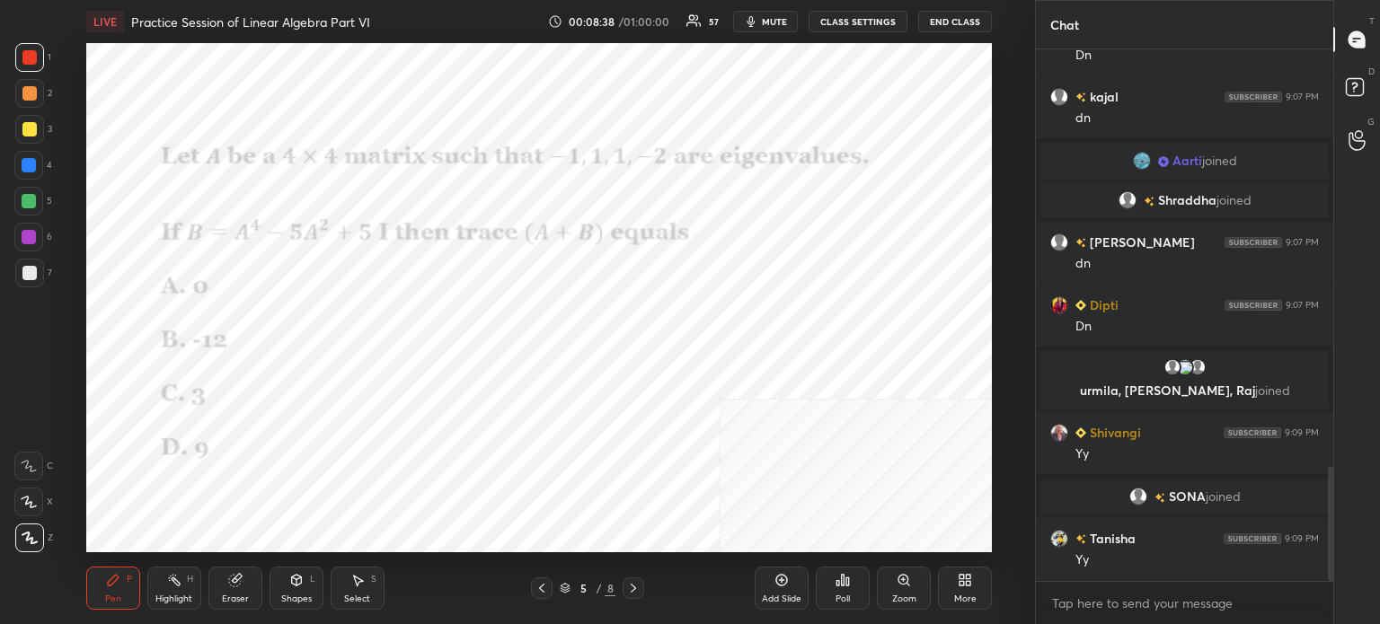
scroll to position [1953, 0]
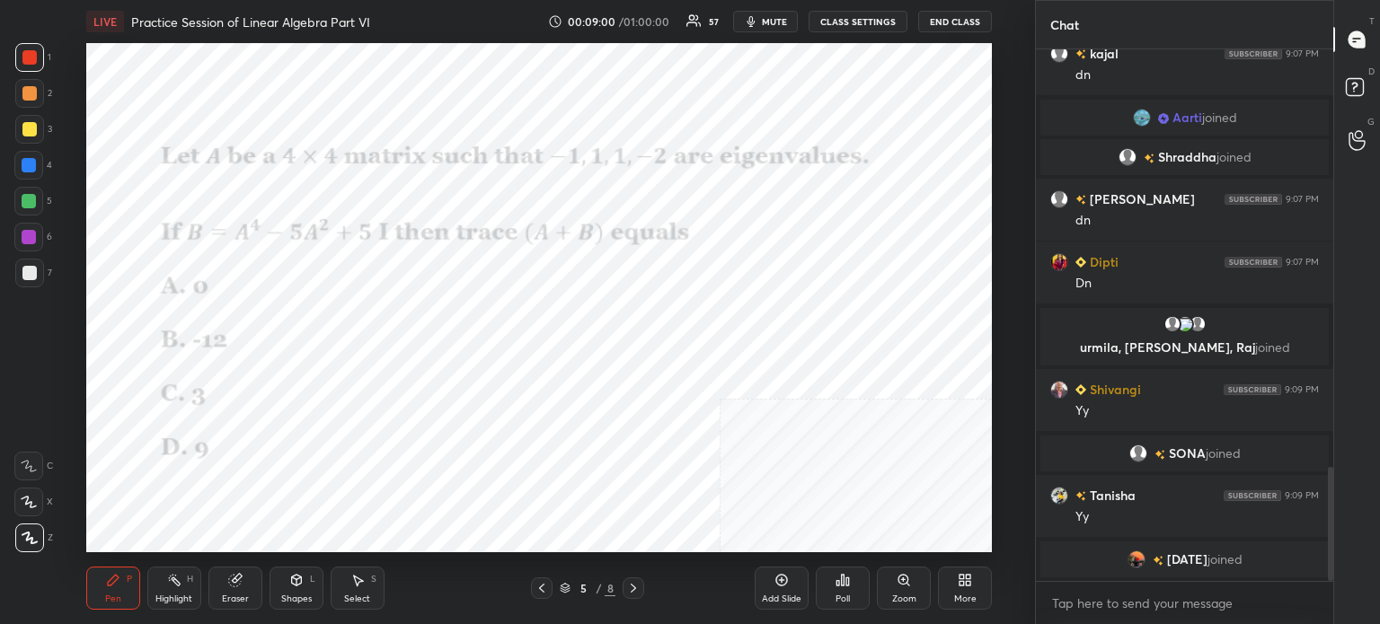
click at [360, 593] on div "Select S" at bounding box center [358, 588] width 54 height 43
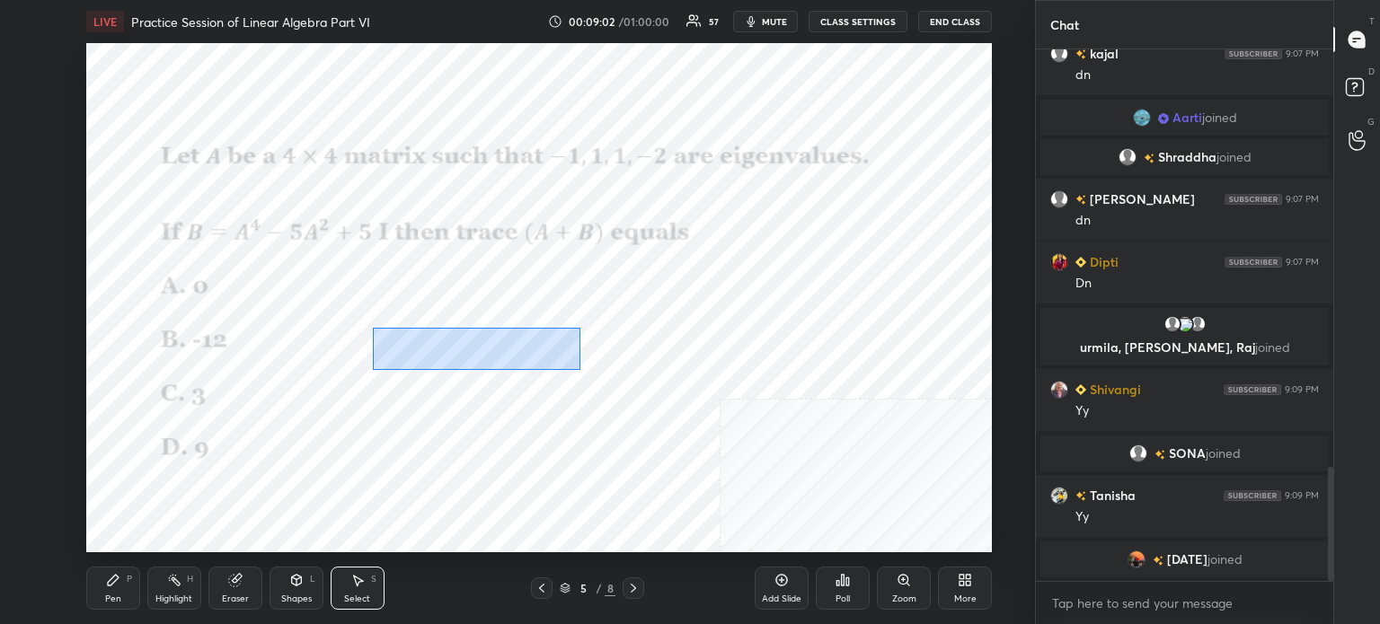
drag, startPoint x: 386, startPoint y: 333, endPoint x: 576, endPoint y: 369, distance: 192.9
click at [581, 370] on div "0 ° Undo Copy Duplicate Duplicate to new slide Delete" at bounding box center [538, 297] width 905 height 509
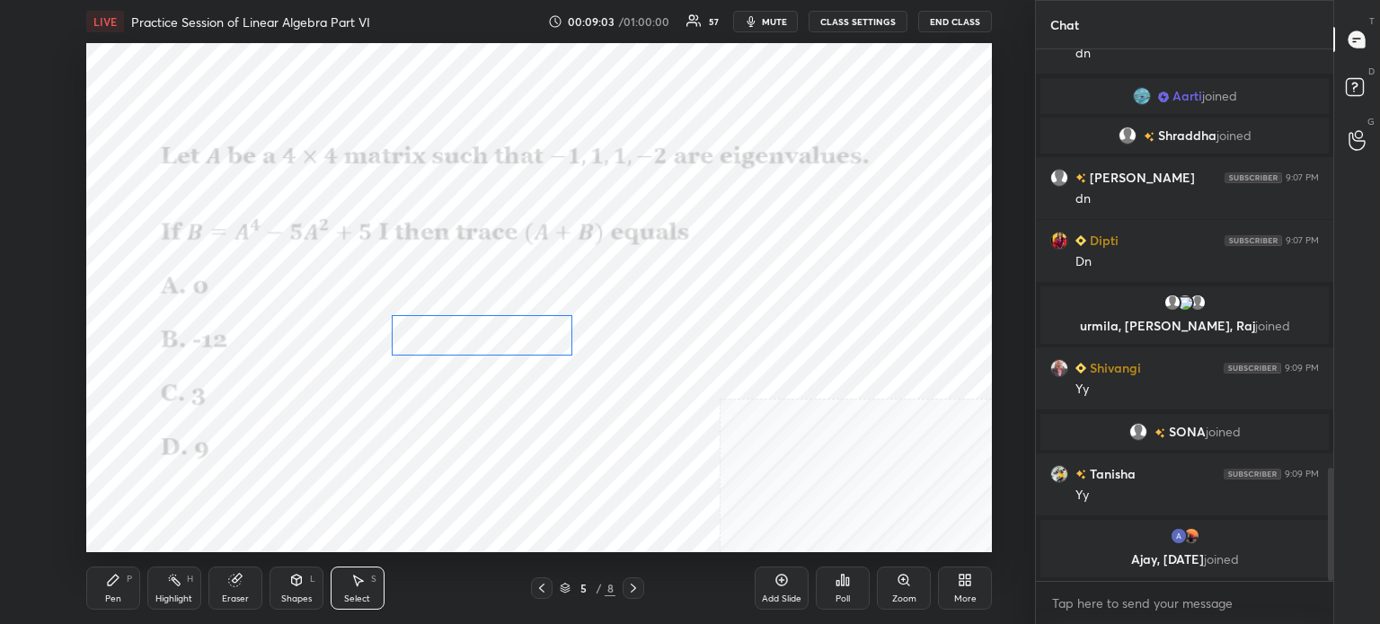
drag, startPoint x: 554, startPoint y: 362, endPoint x: 553, endPoint y: 345, distance: 17.1
click at [553, 345] on div "0 ° Undo Copy Duplicate Duplicate to new slide Delete" at bounding box center [538, 297] width 905 height 509
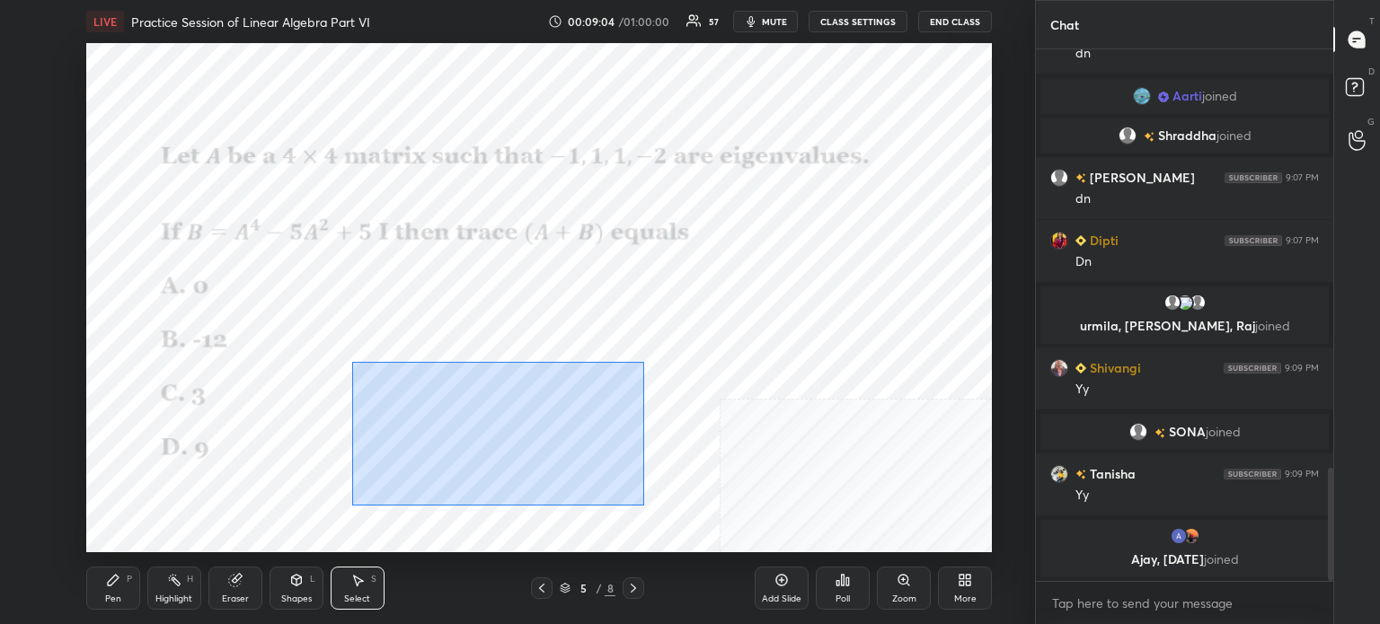
drag, startPoint x: 360, startPoint y: 366, endPoint x: 582, endPoint y: 463, distance: 242.5
click at [639, 503] on div "0 ° Undo Copy Duplicate Duplicate to new slide Delete" at bounding box center [538, 297] width 905 height 509
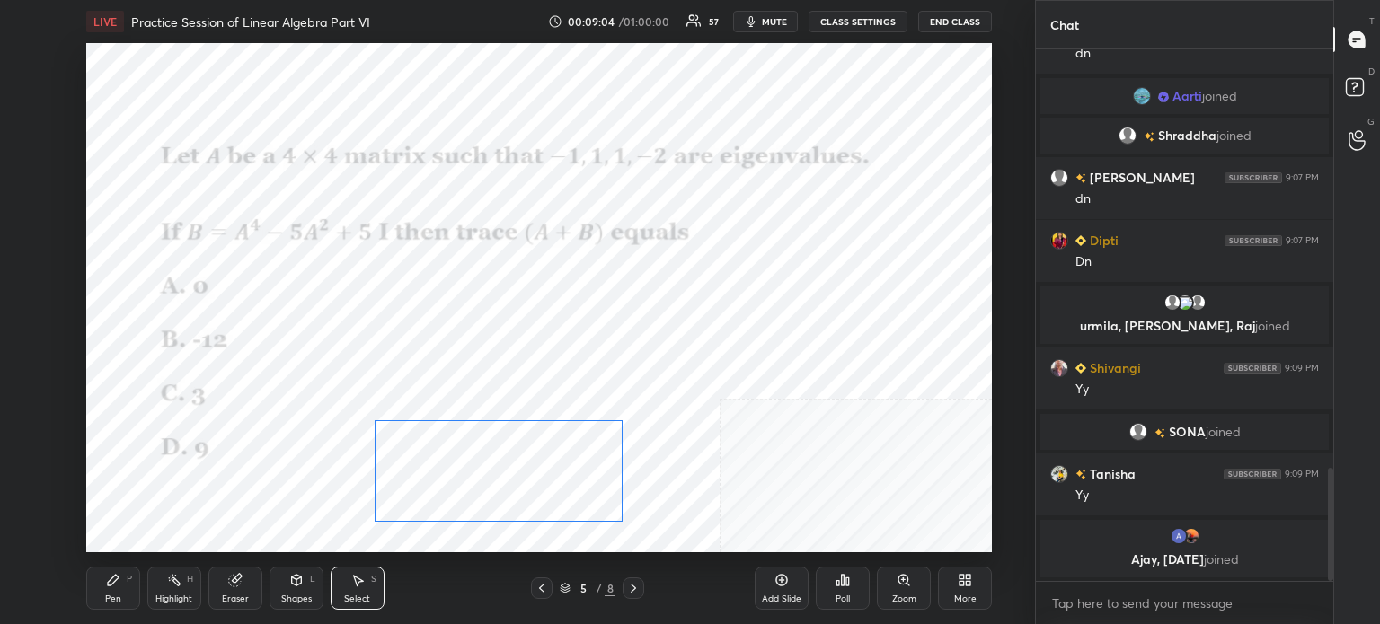
click at [577, 498] on div "0 ° Undo Copy Duplicate Duplicate to new slide Delete" at bounding box center [538, 297] width 905 height 509
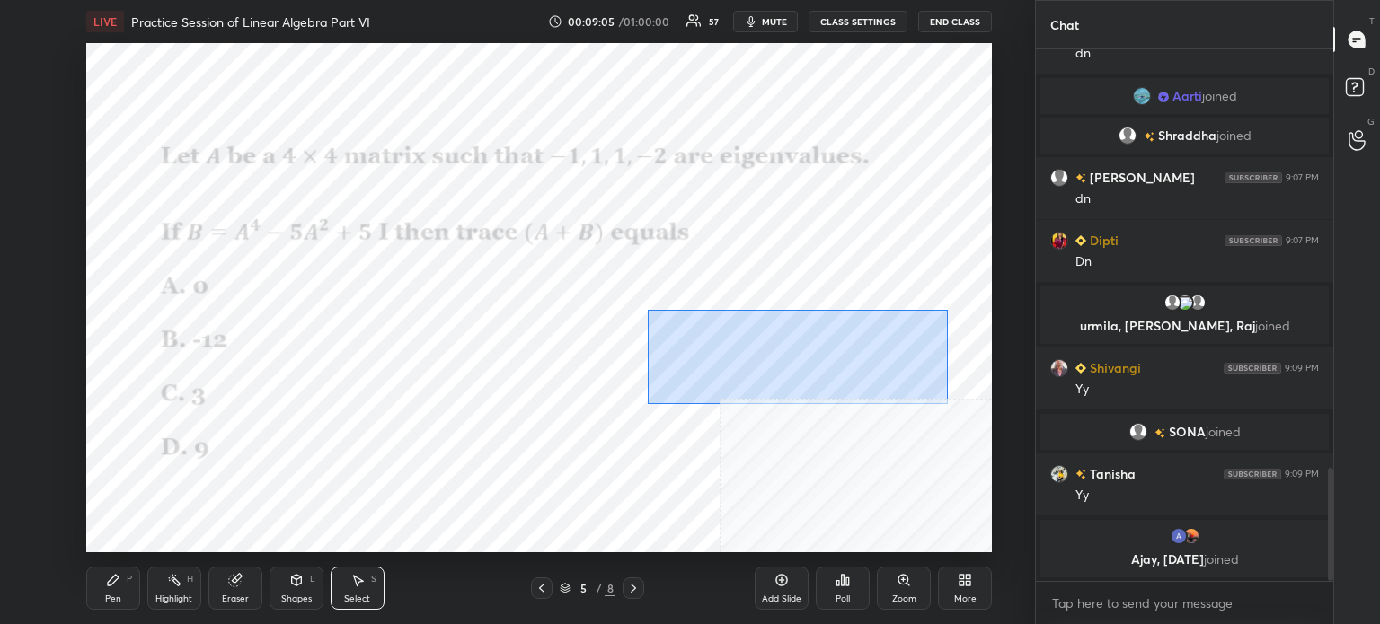
drag, startPoint x: 654, startPoint y: 314, endPoint x: 963, endPoint y: 393, distance: 318.9
click at [969, 398] on div "0 ° Undo Copy Duplicate Duplicate to new slide Delete" at bounding box center [538, 297] width 905 height 509
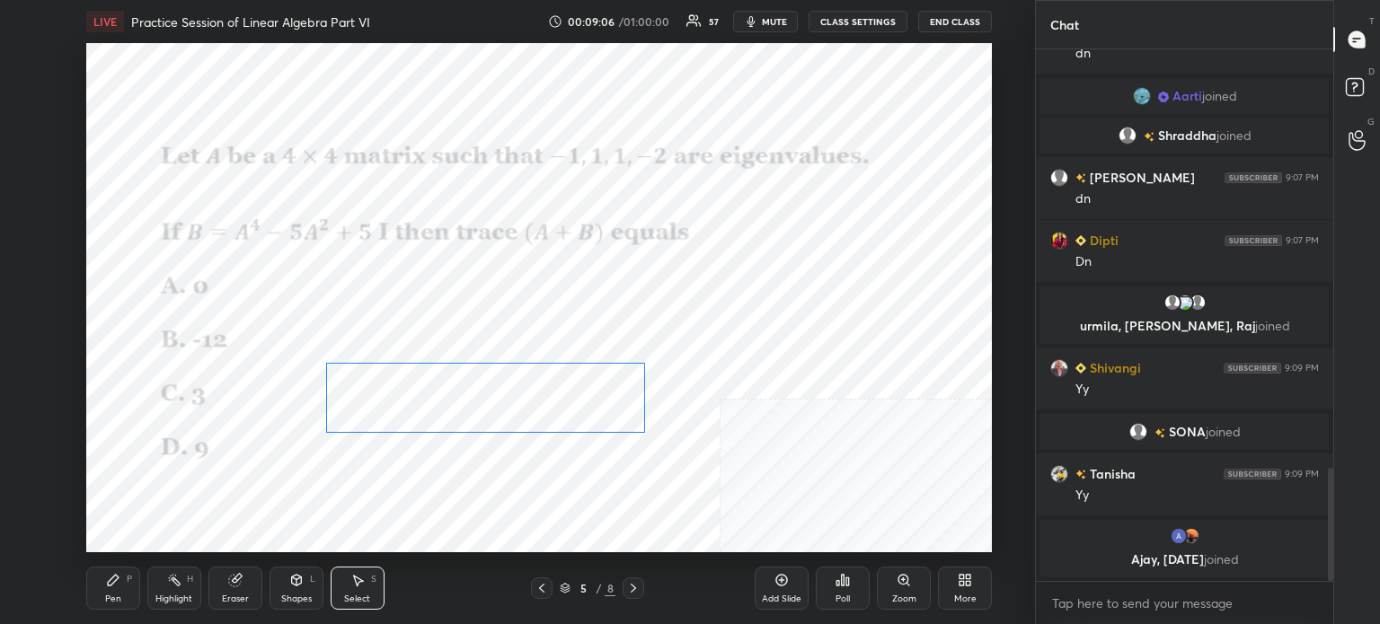
drag, startPoint x: 929, startPoint y: 369, endPoint x: 606, endPoint y: 418, distance: 326.1
click at [610, 418] on div "0 ° Undo Copy Duplicate Duplicate to new slide Delete" at bounding box center [538, 297] width 905 height 509
drag, startPoint x: 323, startPoint y: 364, endPoint x: 410, endPoint y: 375, distance: 87.0
click at [401, 373] on div at bounding box center [401, 372] width 7 height 7
drag, startPoint x: 456, startPoint y: 393, endPoint x: 438, endPoint y: 384, distance: 20.1
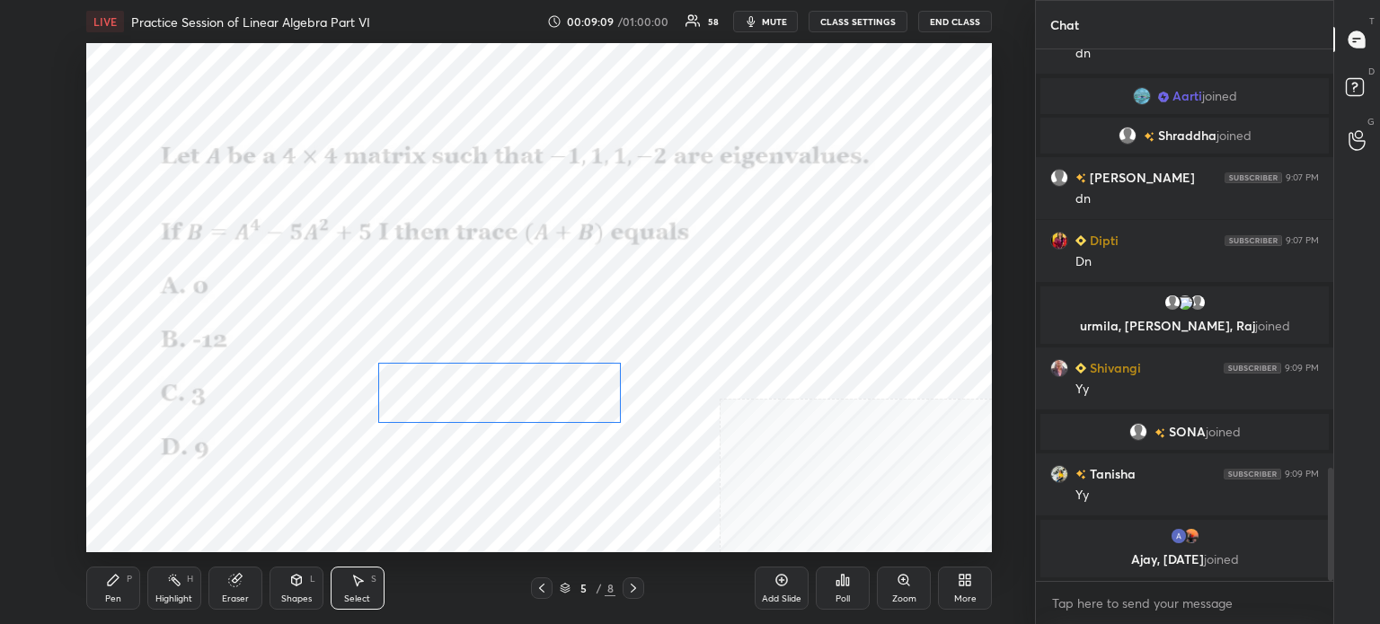
click at [438, 384] on div "0 ° Undo Copy Duplicate Duplicate to new slide Delete" at bounding box center [538, 297] width 905 height 509
click at [756, 275] on div "0 ° Undo Copy Duplicate Duplicate to new slide Delete" at bounding box center [538, 297] width 905 height 509
drag, startPoint x: 357, startPoint y: 376, endPoint x: 632, endPoint y: 411, distance: 277.9
click at [632, 411] on div "0 ° Undo Copy Duplicate Duplicate to new slide Delete" at bounding box center [538, 297] width 905 height 509
drag, startPoint x: 625, startPoint y: 387, endPoint x: 583, endPoint y: 388, distance: 42.2
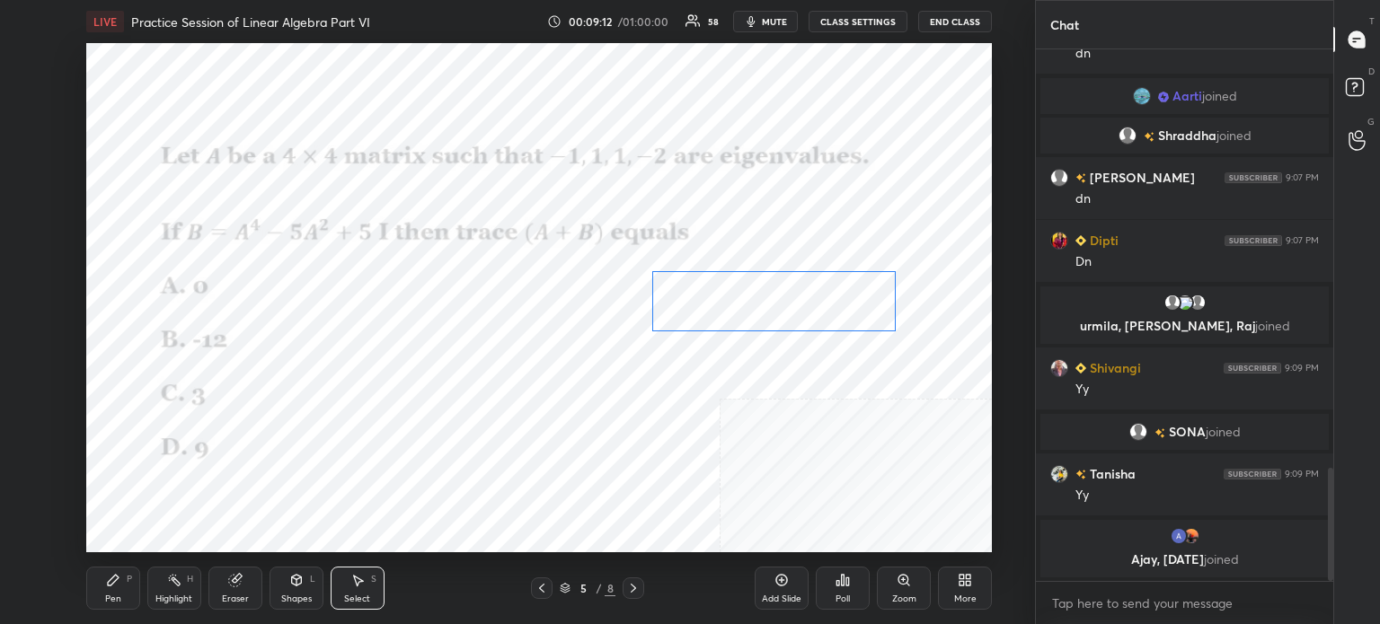
click at [826, 299] on div "0 ° Undo Copy Duplicate Duplicate to new slide Delete" at bounding box center [538, 297] width 905 height 509
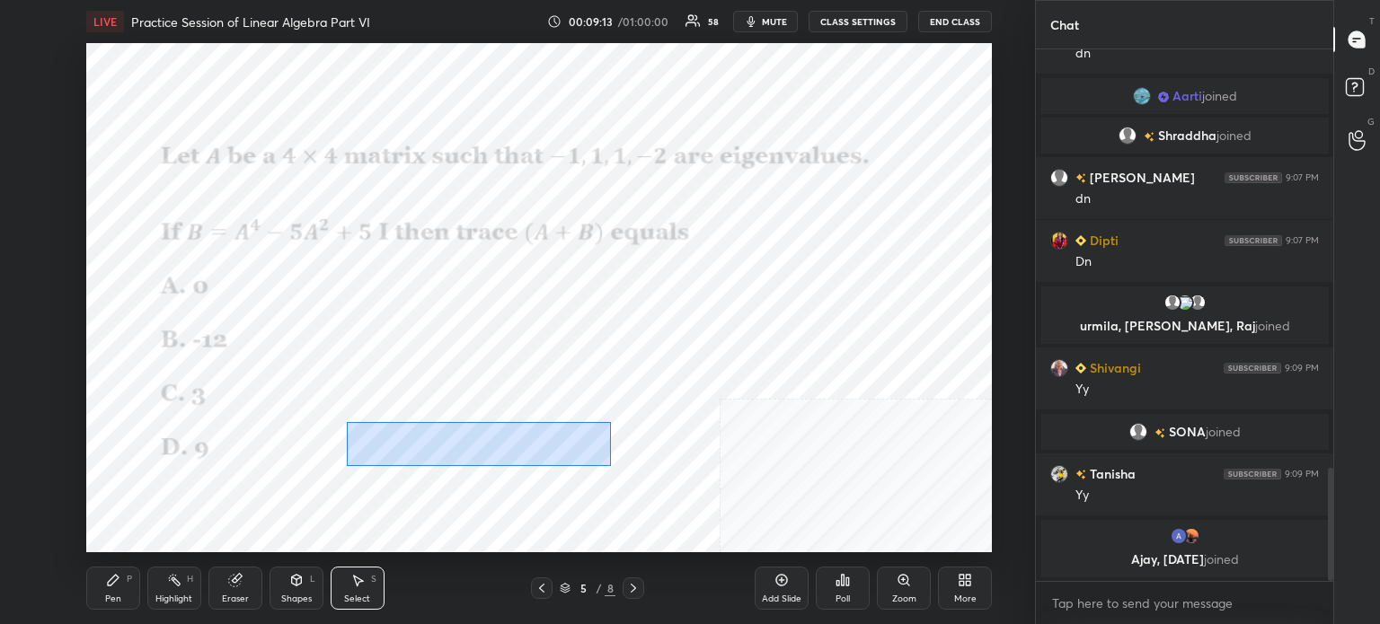
drag, startPoint x: 348, startPoint y: 423, endPoint x: 589, endPoint y: 456, distance: 243.9
click at [609, 465] on div "0 ° Undo Copy Duplicate Duplicate to new slide Delete" at bounding box center [538, 297] width 905 height 509
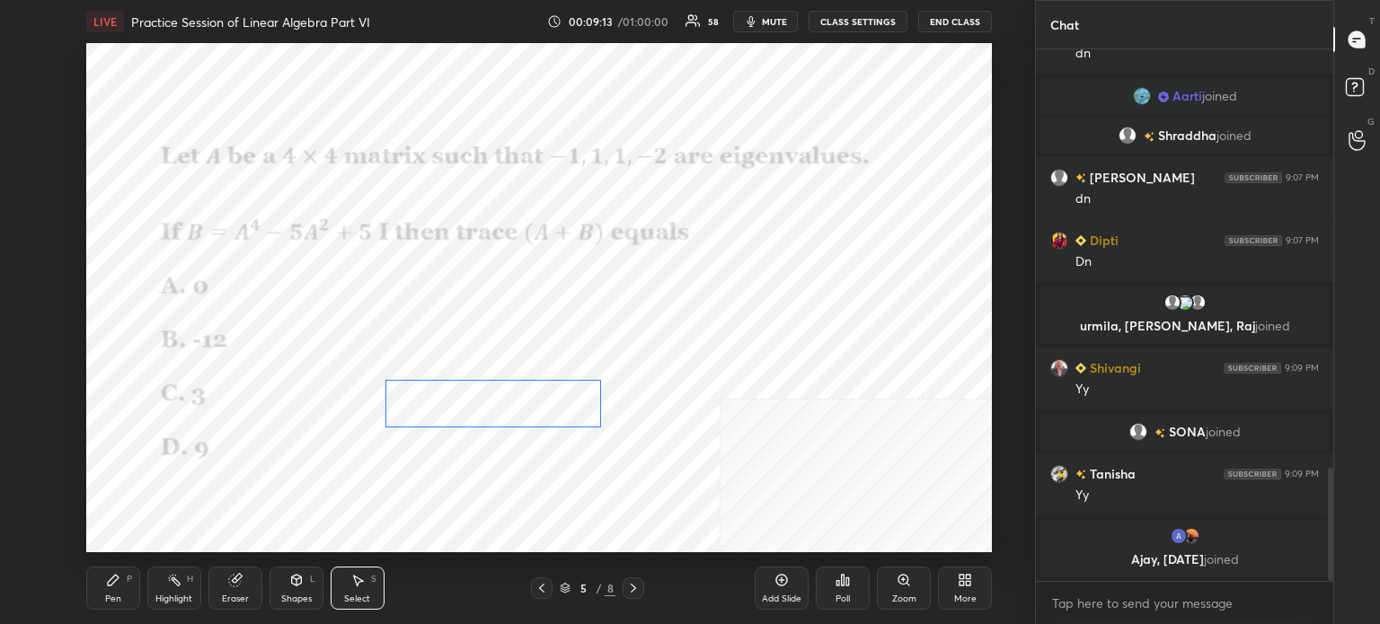
drag, startPoint x: 557, startPoint y: 444, endPoint x: 560, endPoint y: 398, distance: 45.9
click at [560, 398] on div "0 ° Undo Copy Duplicate Duplicate to new slide Delete" at bounding box center [538, 297] width 905 height 509
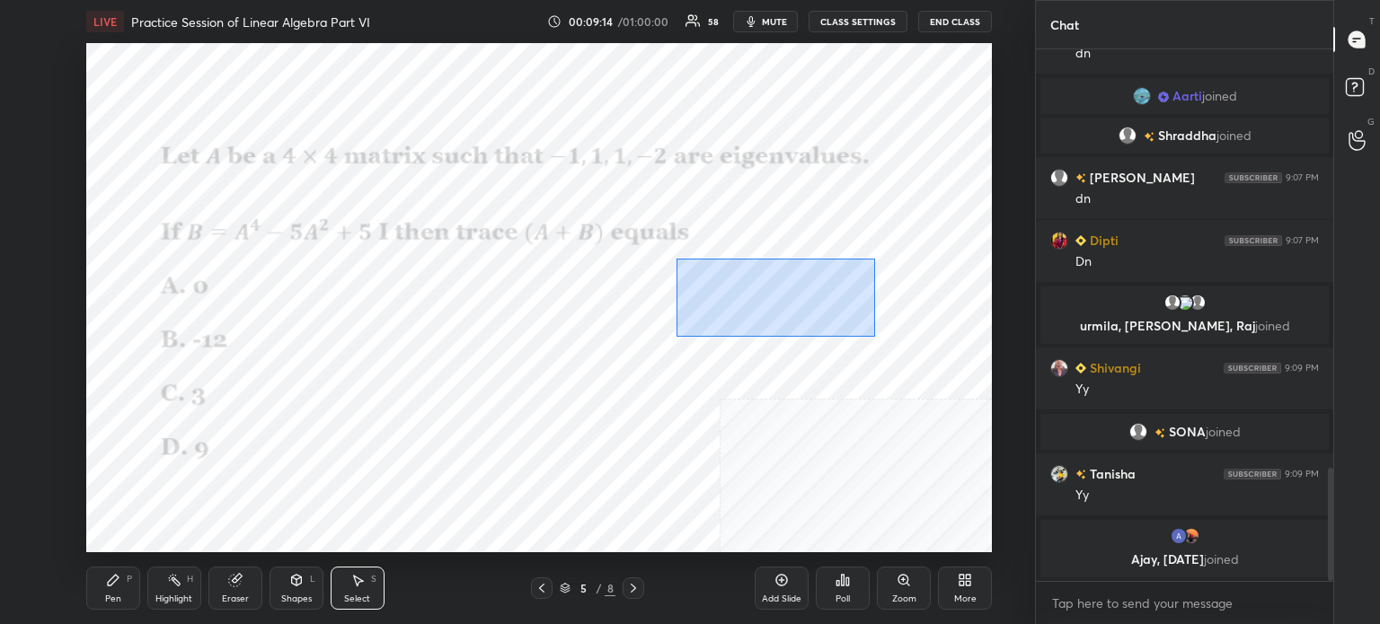
drag, startPoint x: 676, startPoint y: 260, endPoint x: 976, endPoint y: 350, distance: 313.4
click at [978, 351] on div "0 ° Undo Copy Duplicate Duplicate to new slide Delete" at bounding box center [538, 297] width 905 height 509
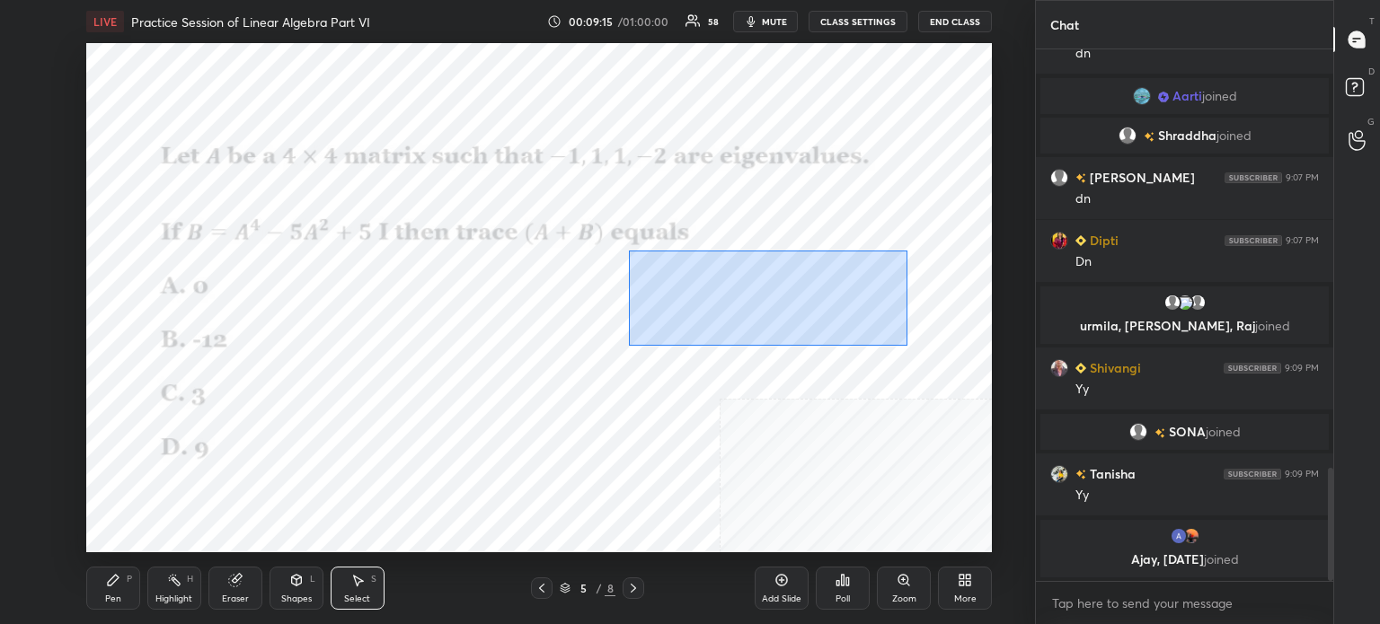
drag, startPoint x: 629, startPoint y: 251, endPoint x: 842, endPoint y: 321, distance: 224.7
click at [906, 344] on div "0 ° Undo Copy Duplicate Duplicate to new slide Delete" at bounding box center [538, 297] width 905 height 509
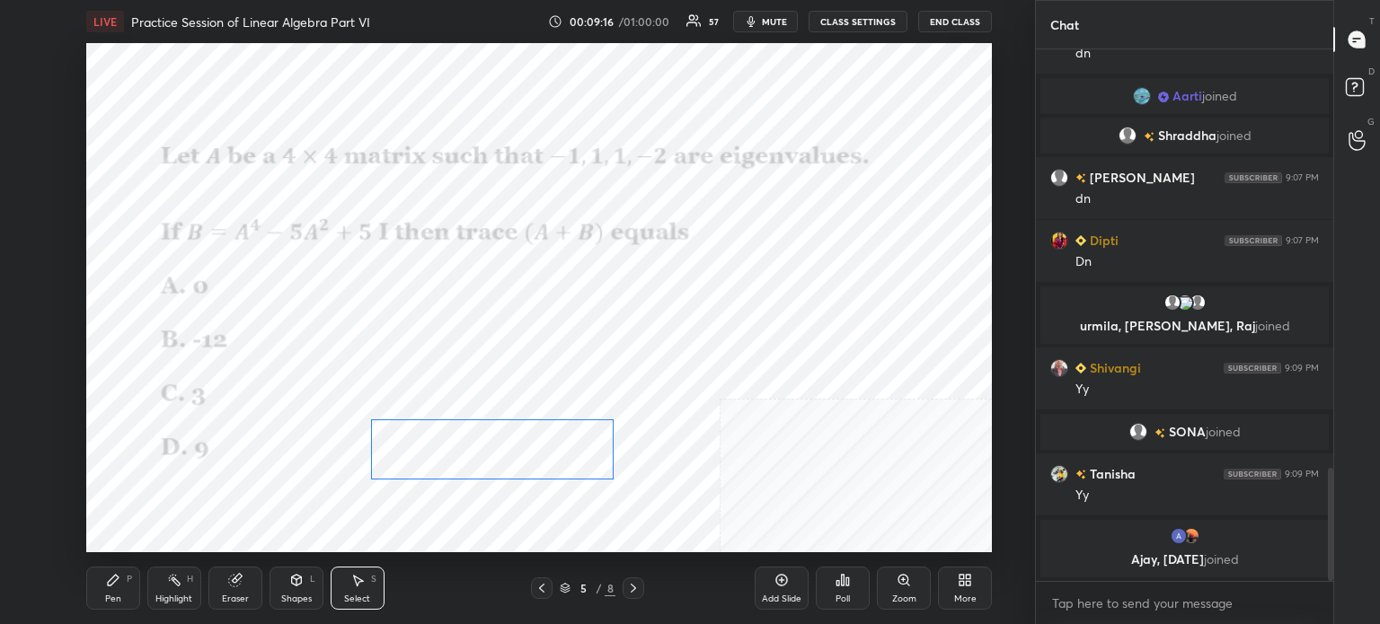
drag, startPoint x: 818, startPoint y: 348, endPoint x: 551, endPoint y: 459, distance: 289.9
click at [551, 459] on div "0 ° Undo Copy Duplicate Duplicate to new slide Delete" at bounding box center [538, 297] width 905 height 509
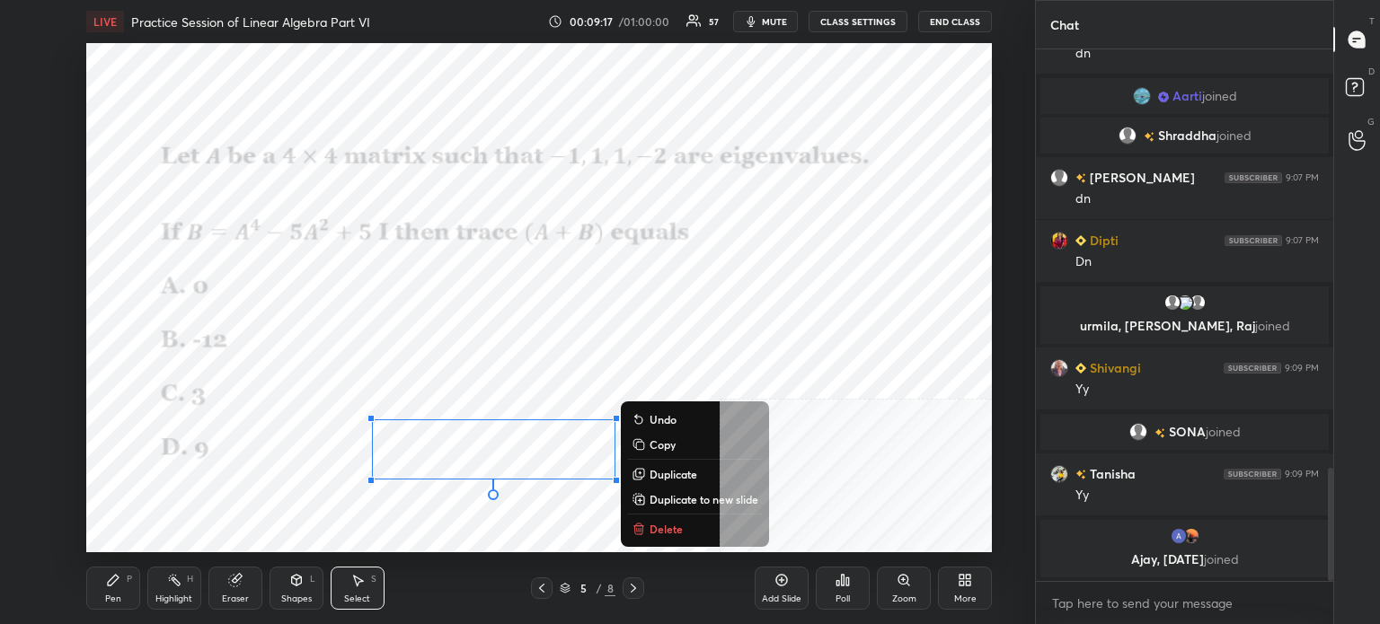
click at [704, 331] on div "0 ° Undo Copy Duplicate Duplicate to new slide Delete" at bounding box center [538, 297] width 905 height 509
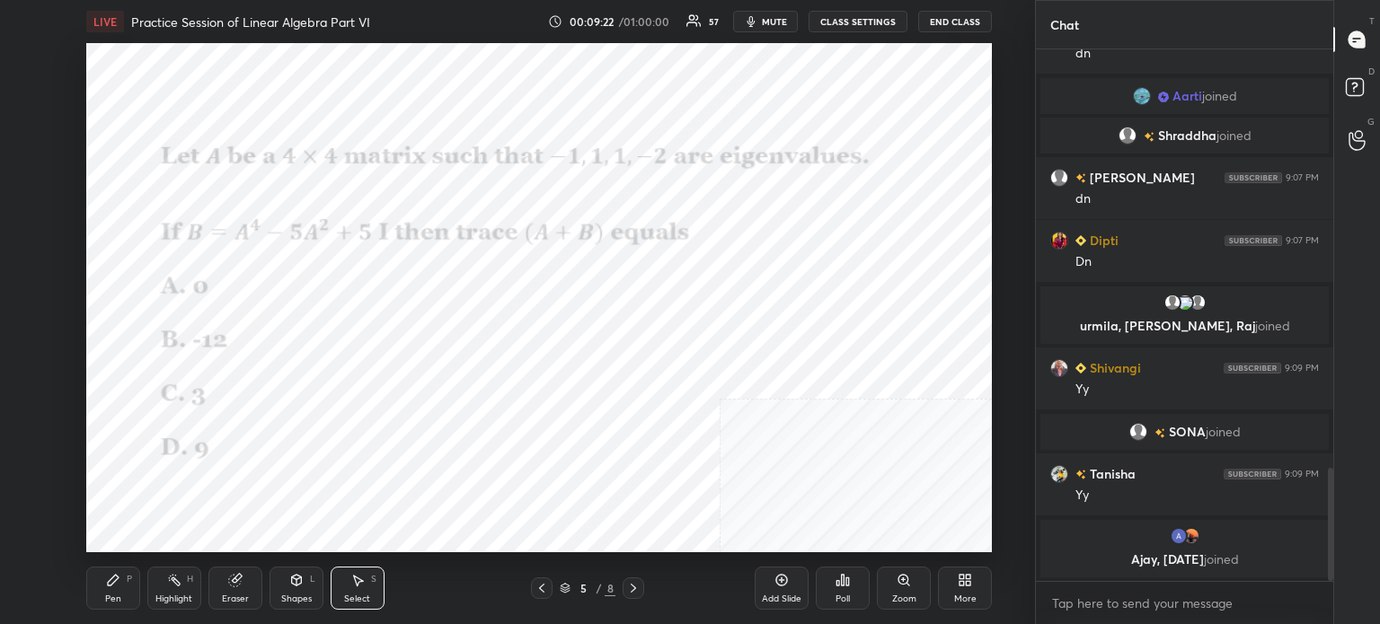
click at [111, 592] on div "Pen P" at bounding box center [113, 588] width 54 height 43
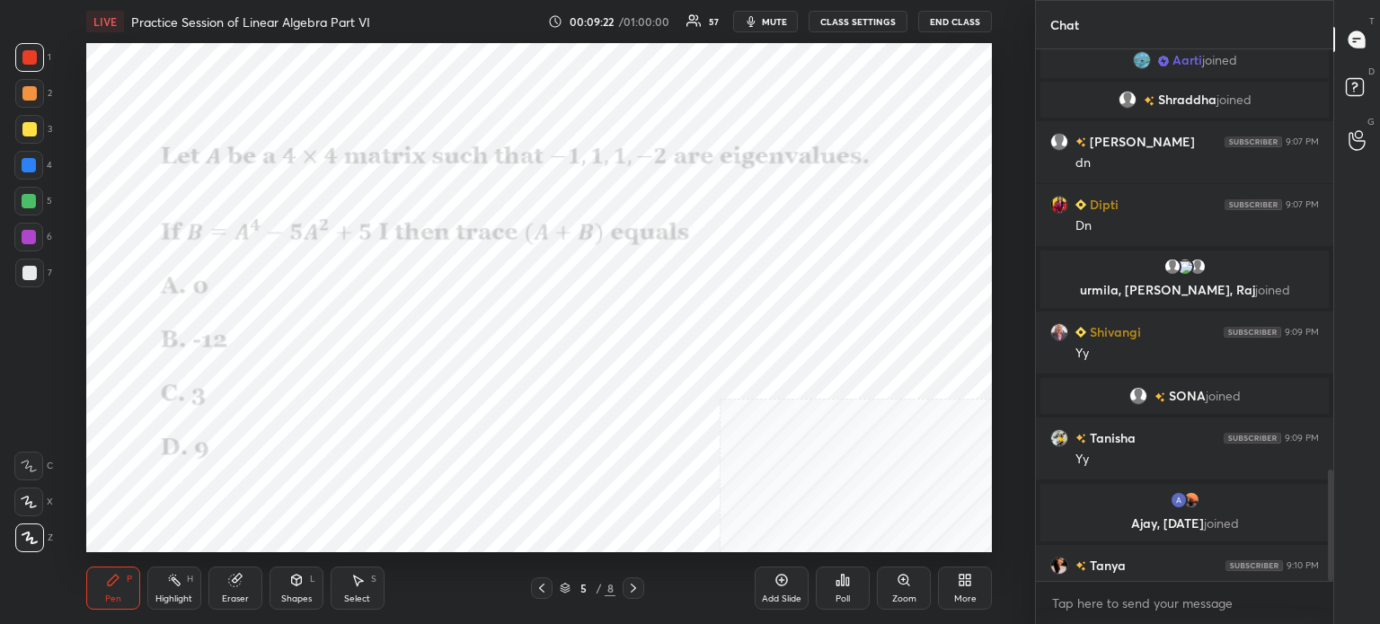
scroll to position [2001, 0]
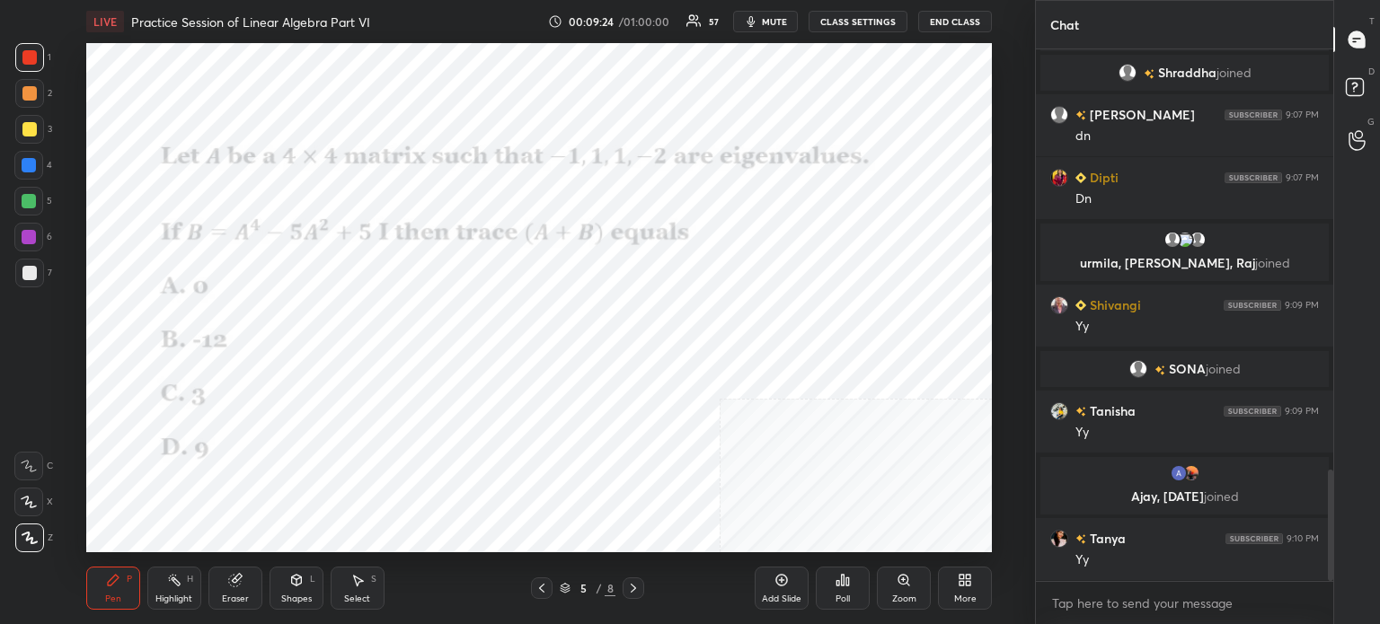
click at [360, 599] on div "Select" at bounding box center [357, 599] width 26 height 9
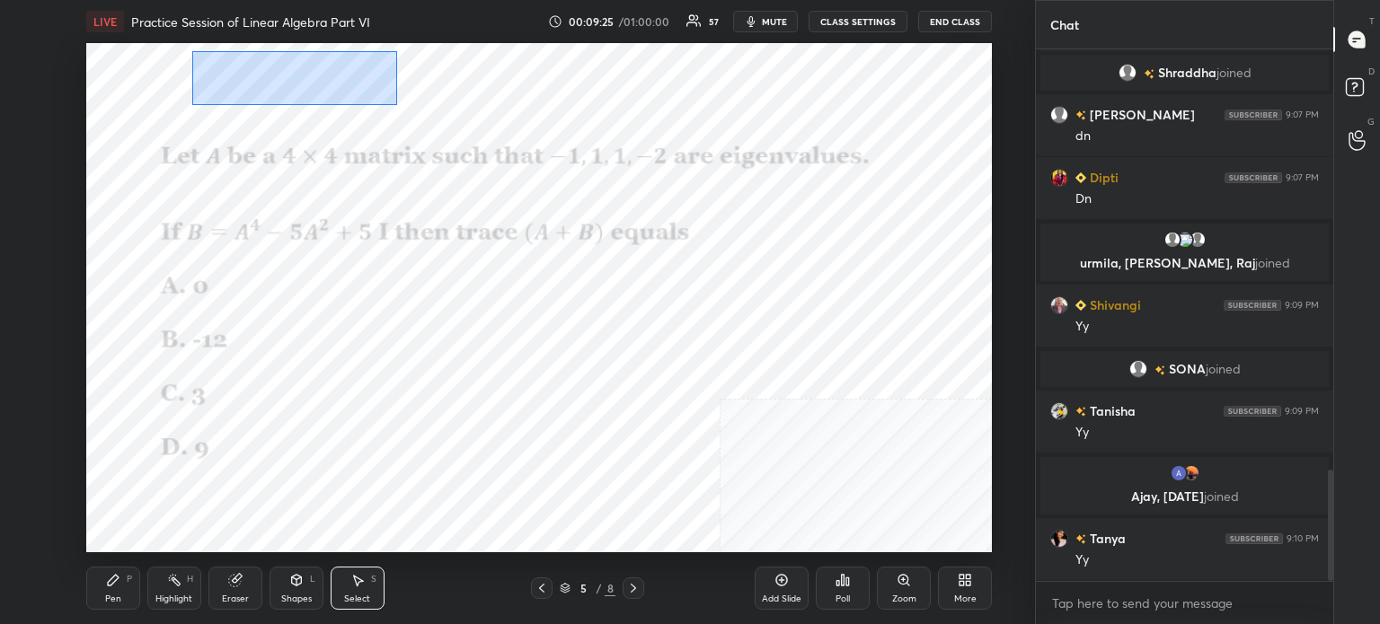
drag, startPoint x: 198, startPoint y: 52, endPoint x: 449, endPoint y: 102, distance: 256.5
click at [495, 123] on div "0 ° Undo Copy Duplicate Duplicate to new slide Delete" at bounding box center [538, 297] width 905 height 509
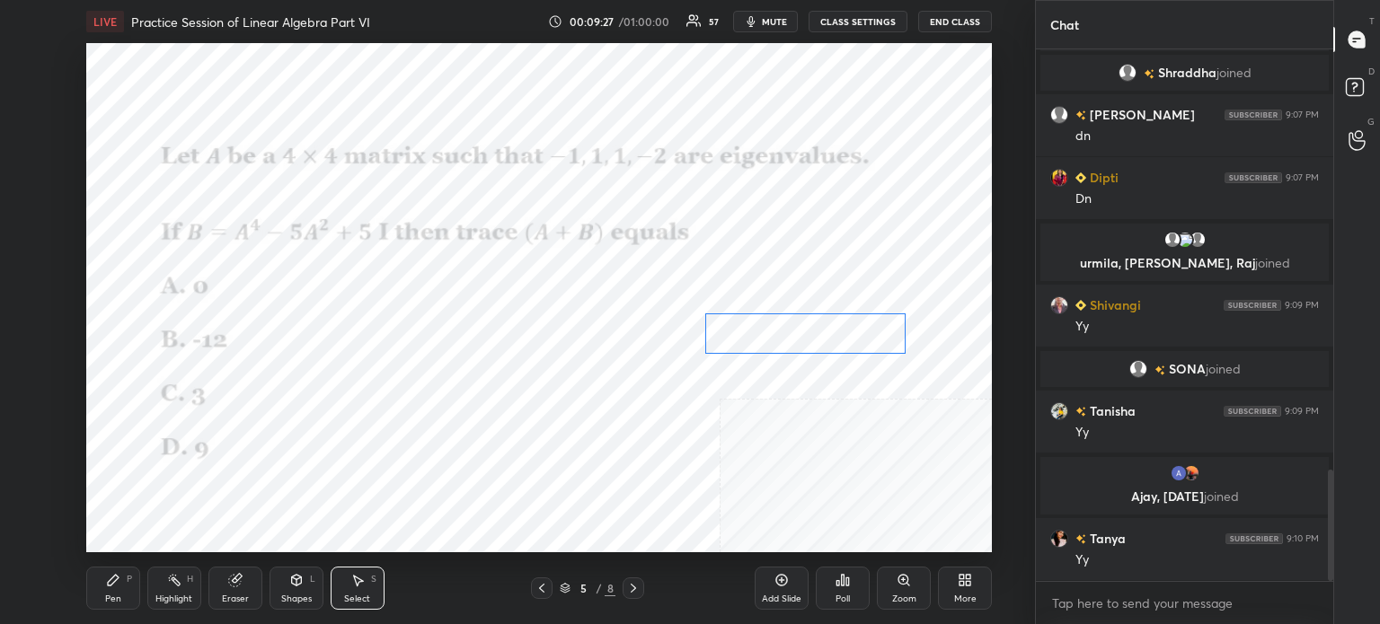
drag, startPoint x: 377, startPoint y: 89, endPoint x: 848, endPoint y: 328, distance: 527.8
click at [848, 328] on div "0 ° Undo Copy Duplicate Duplicate to new slide Delete" at bounding box center [538, 297] width 905 height 509
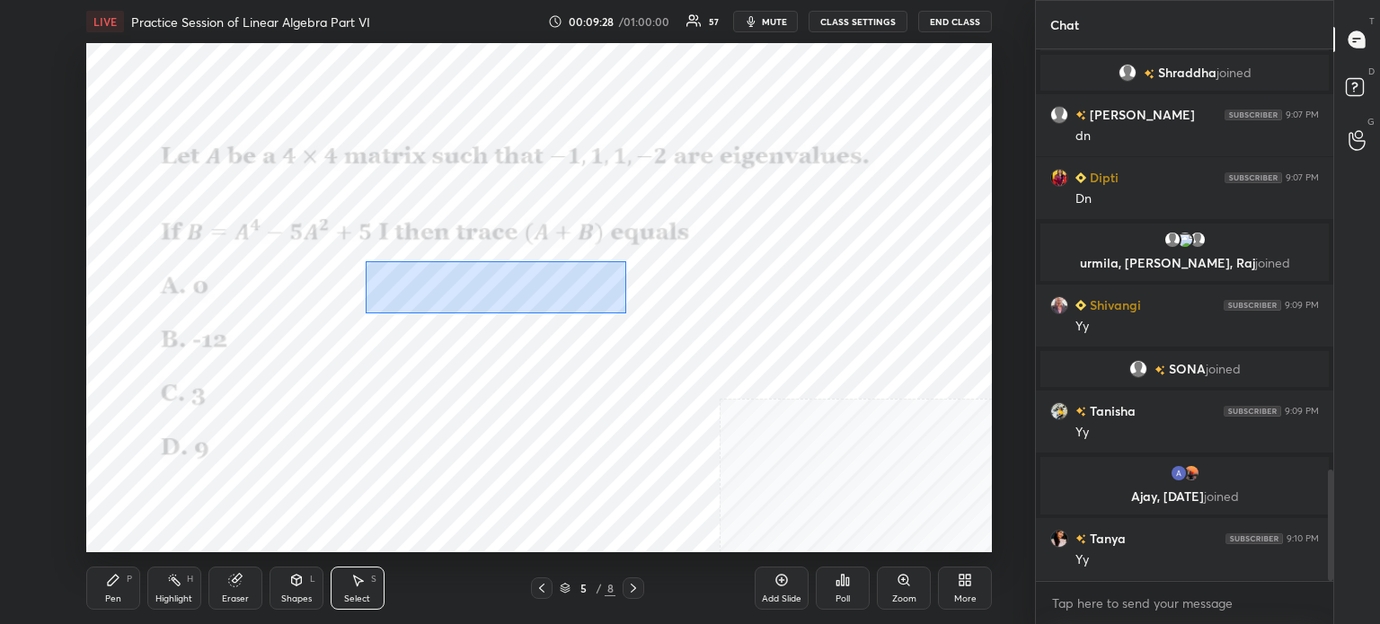
drag, startPoint x: 530, startPoint y: 304, endPoint x: 617, endPoint y: 308, distance: 87.2
click at [618, 308] on div "0 ° Undo Copy Duplicate Duplicate to new slide Delete" at bounding box center [538, 297] width 905 height 509
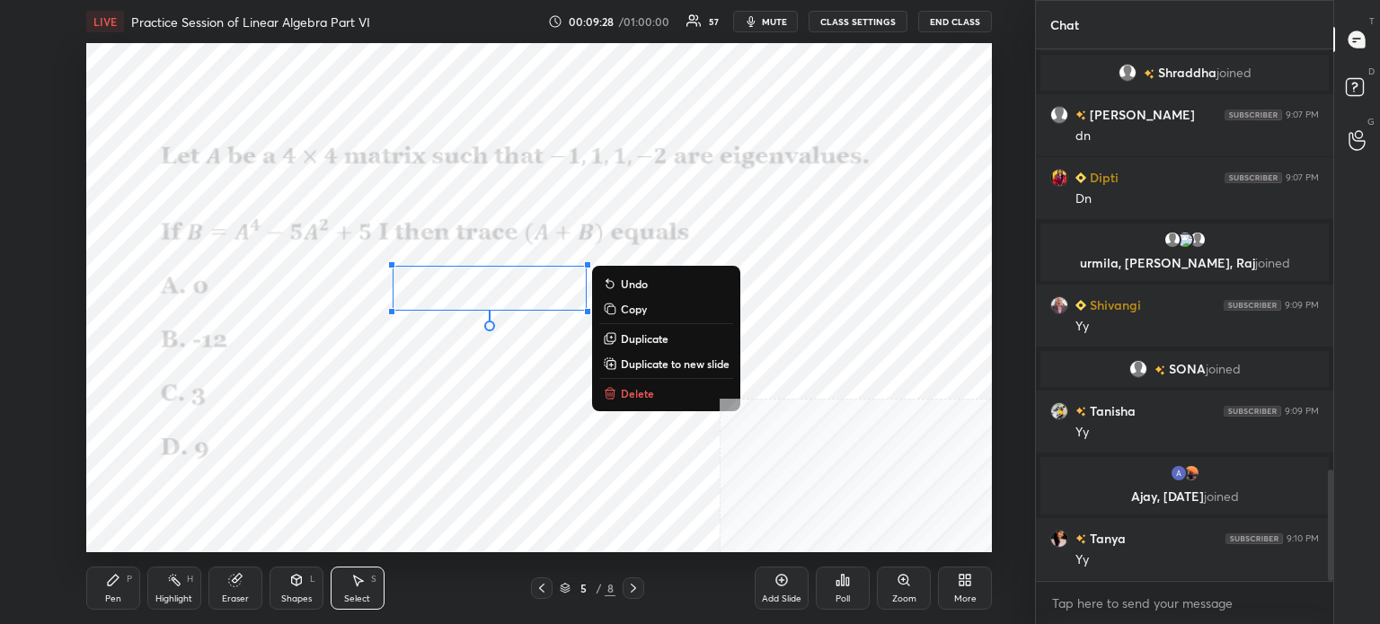
click at [665, 333] on p "Duplicate" at bounding box center [645, 338] width 48 height 14
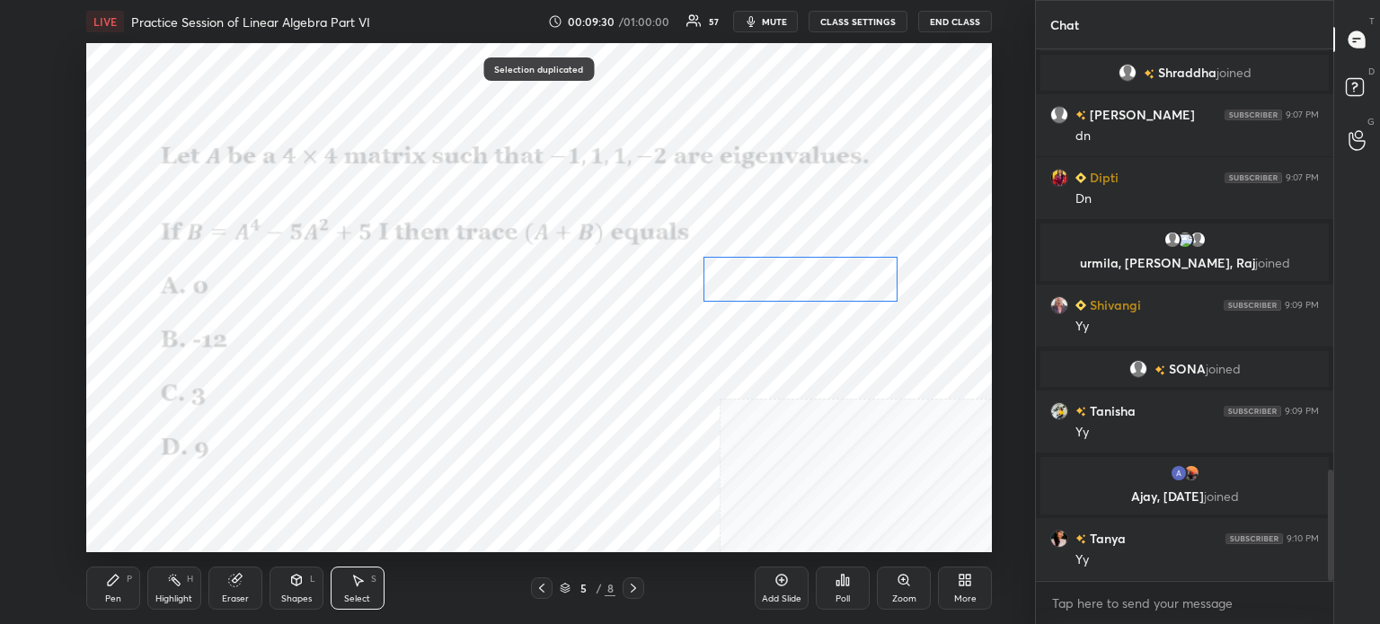
drag, startPoint x: 519, startPoint y: 314, endPoint x: 809, endPoint y: 285, distance: 291.6
click at [809, 285] on div "0 ° Undo Copy Duplicate Duplicate to new slide Delete" at bounding box center [538, 297] width 905 height 509
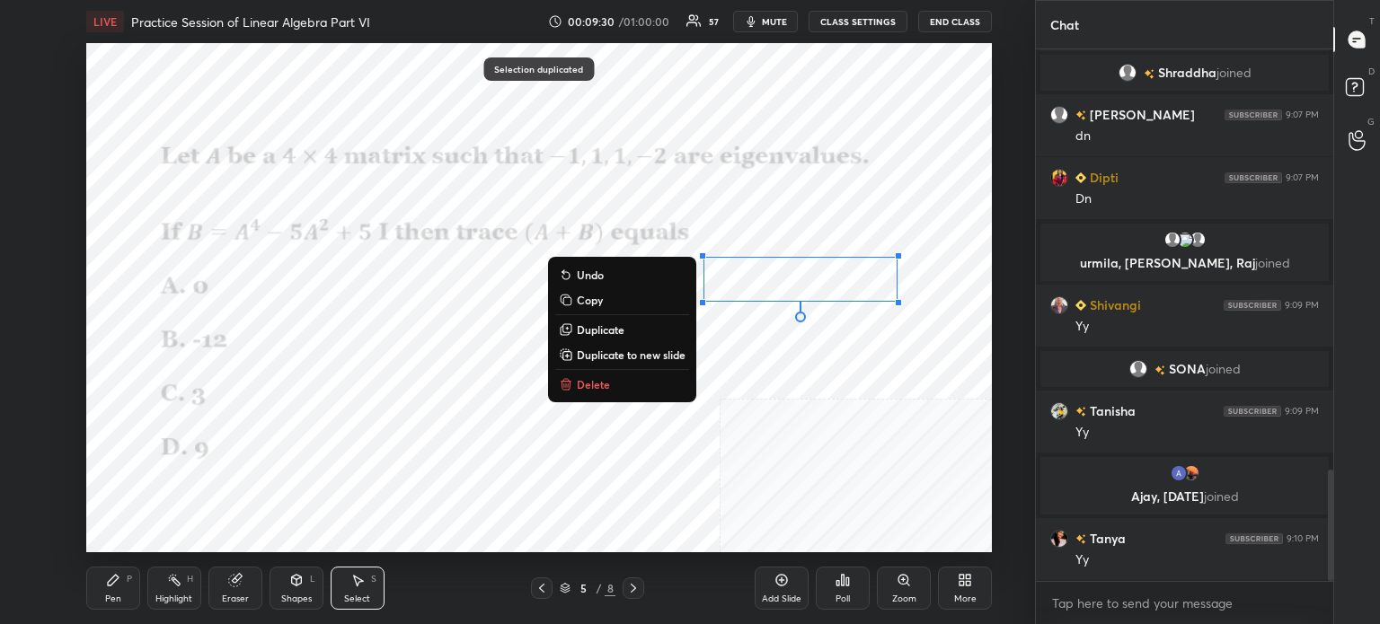
scroll to position [2064, 0]
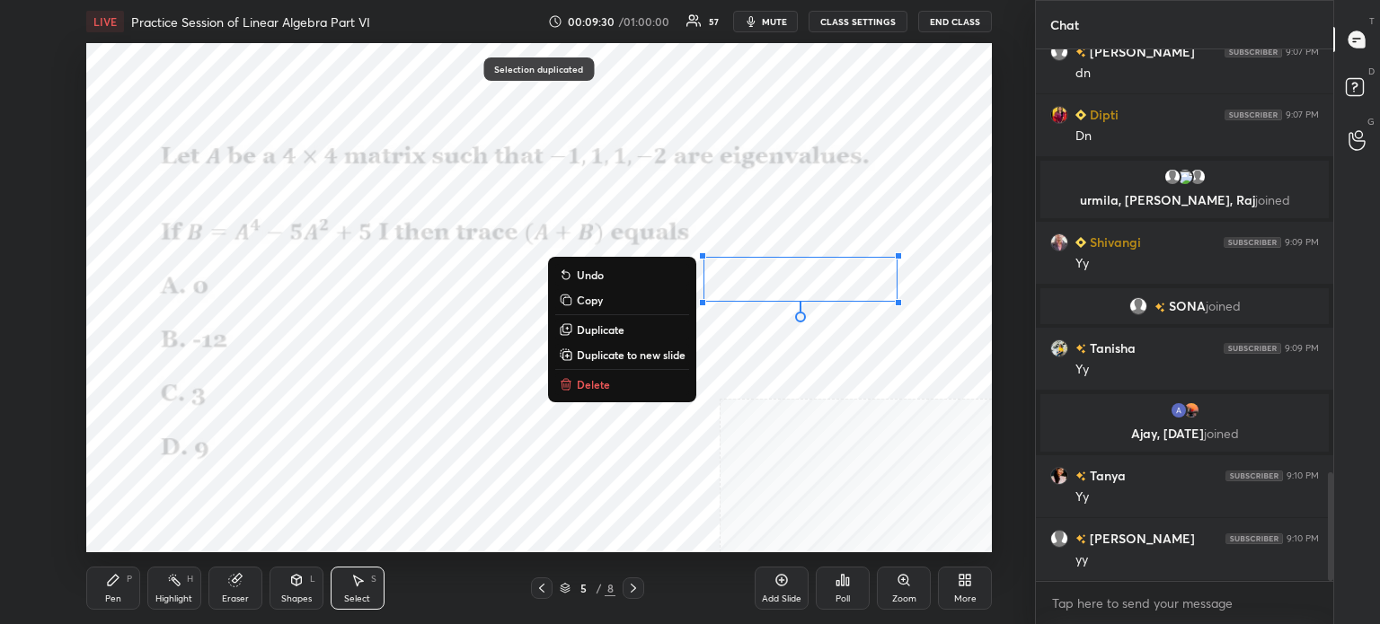
drag, startPoint x: 108, startPoint y: 599, endPoint x: 195, endPoint y: 552, distance: 98.8
click at [114, 599] on div "Pen" at bounding box center [113, 599] width 16 height 9
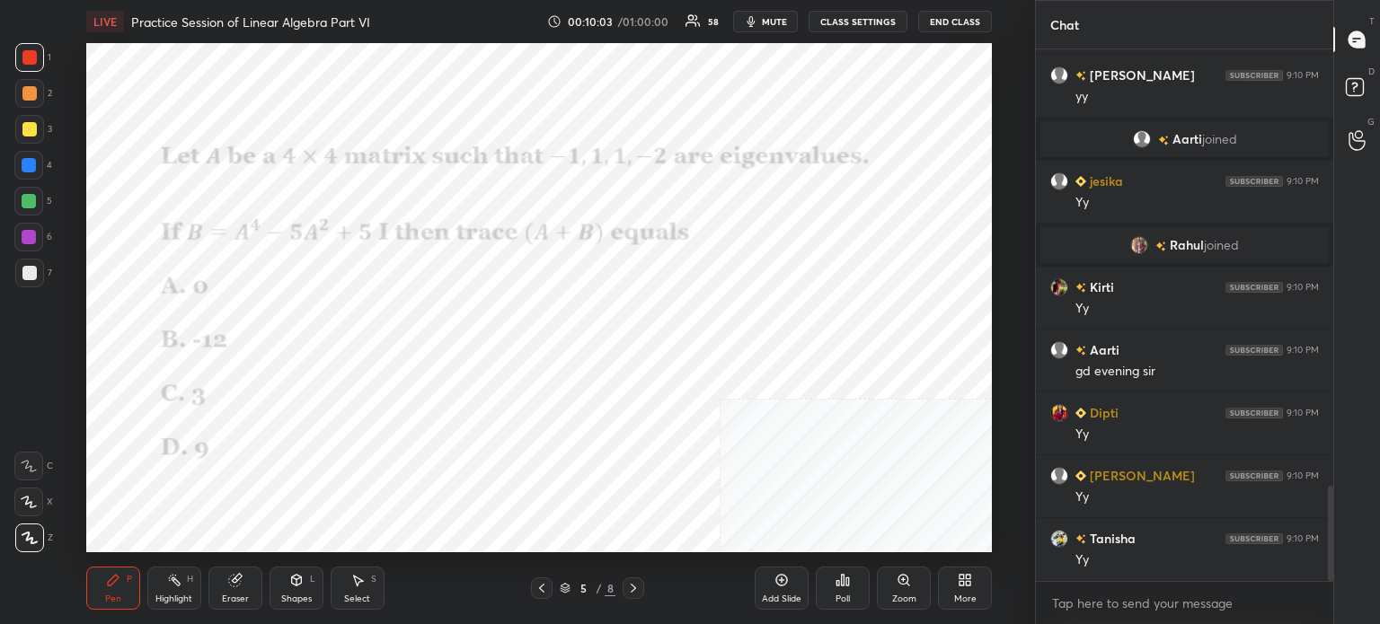
scroll to position [2486, 0]
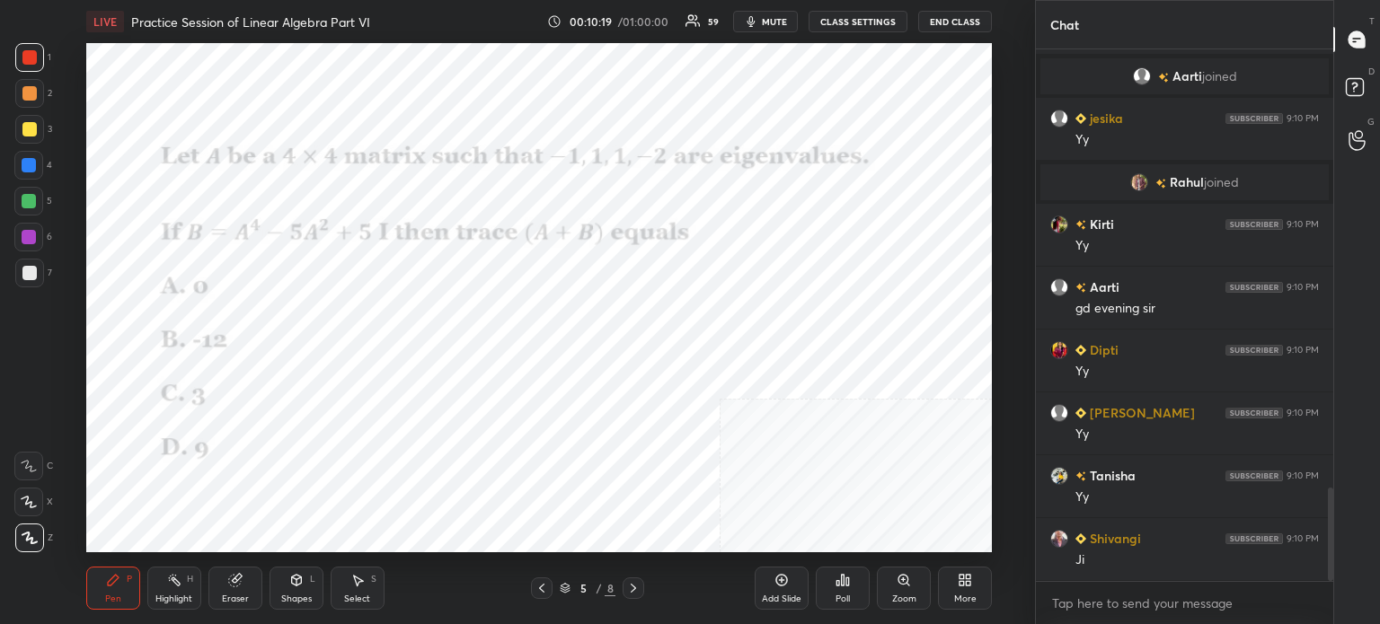
click at [364, 590] on div "Select S" at bounding box center [358, 588] width 54 height 43
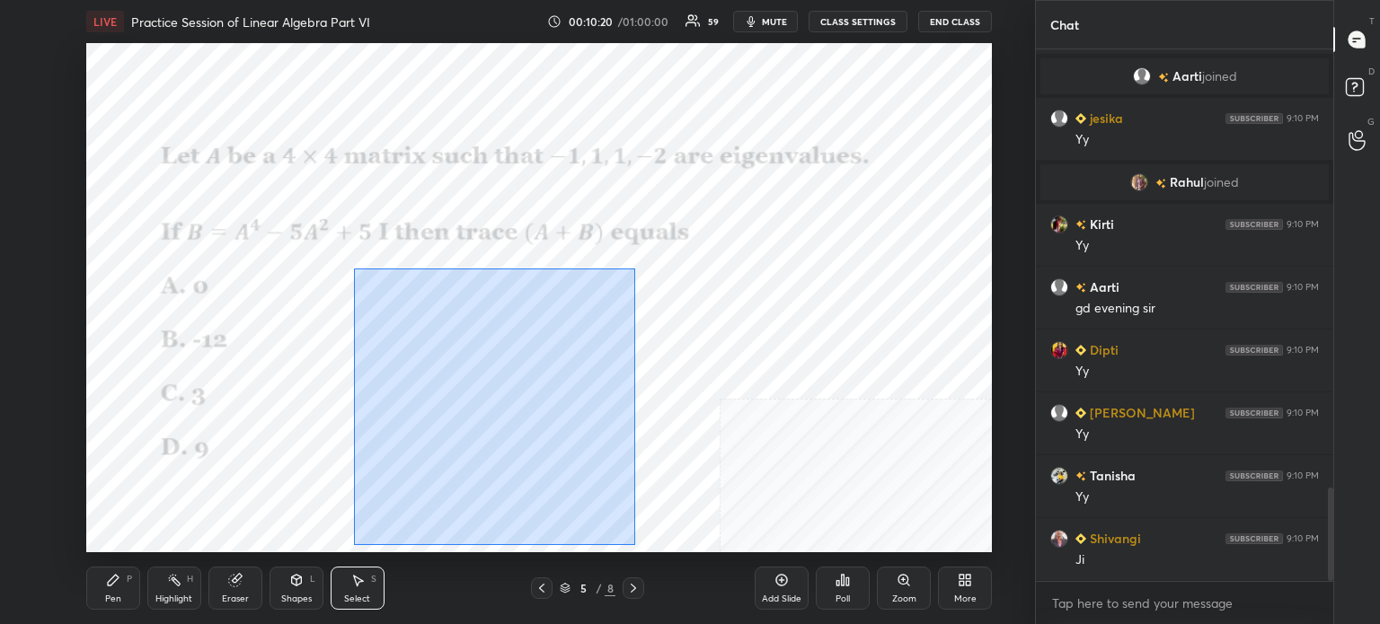
drag, startPoint x: 364, startPoint y: 279, endPoint x: 683, endPoint y: 472, distance: 373.1
click at [636, 544] on div "0 ° Undo Copy Duplicate Duplicate to new slide Delete" at bounding box center [538, 297] width 905 height 509
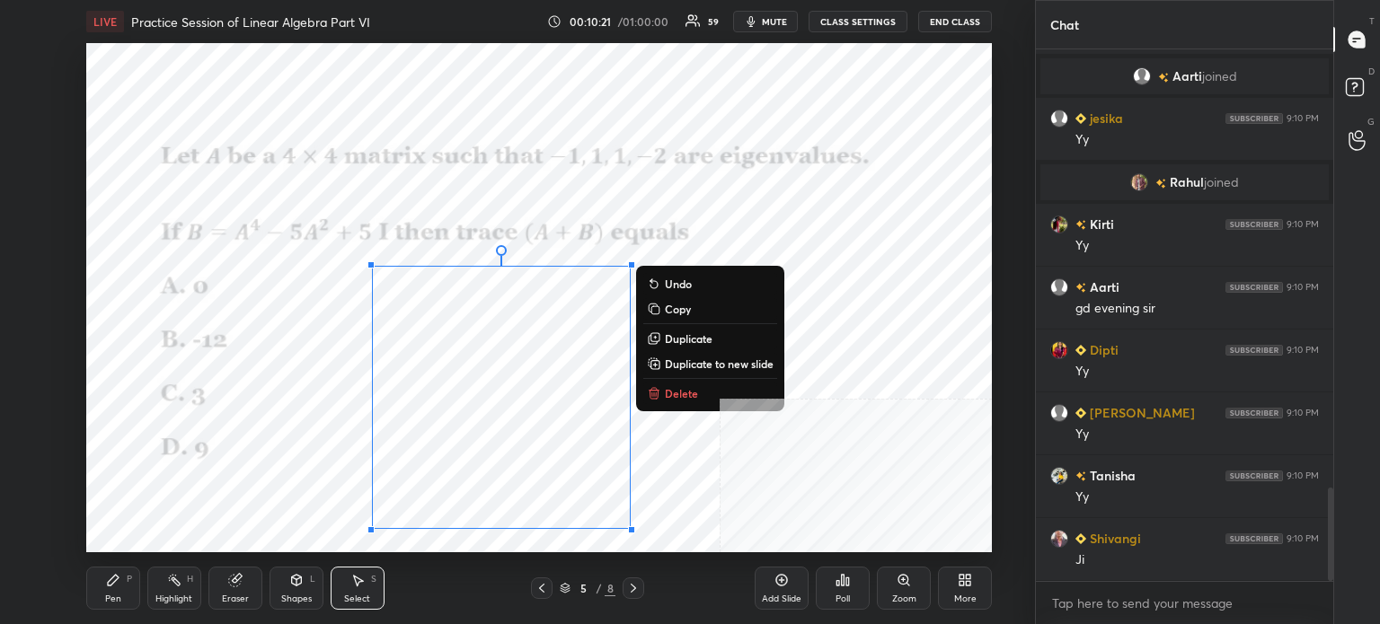
click at [688, 392] on p "Delete" at bounding box center [681, 393] width 33 height 14
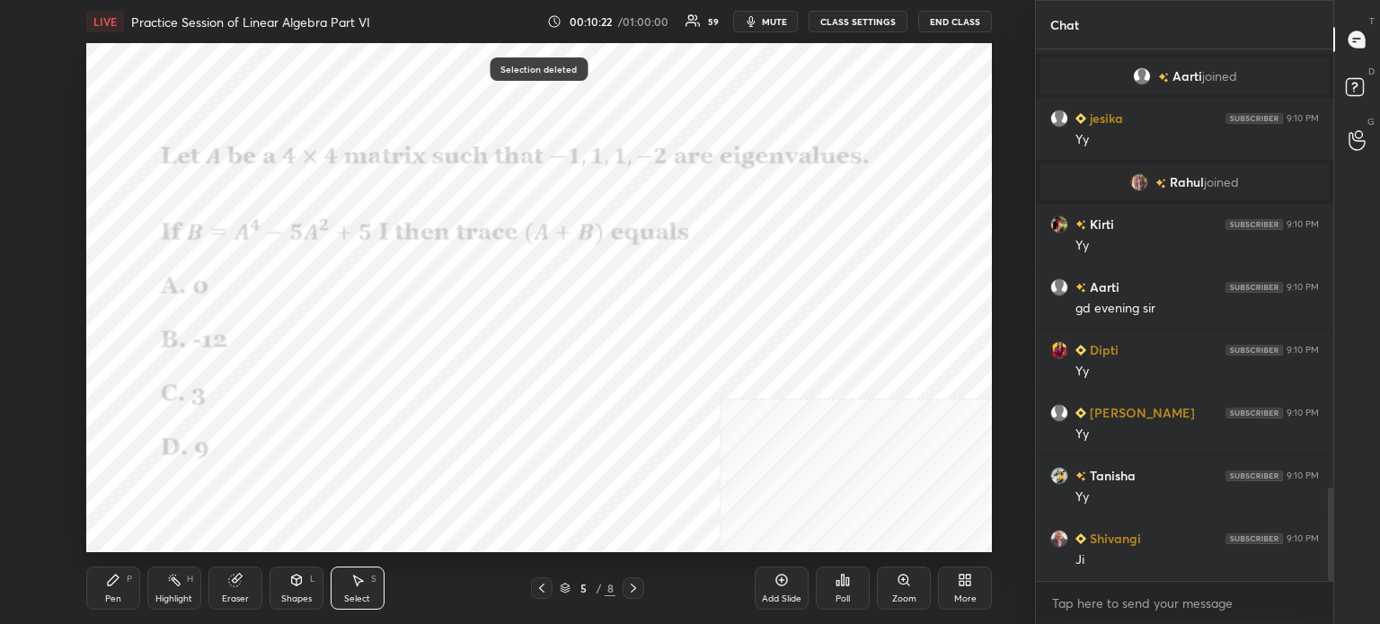
click at [110, 589] on div "Pen P" at bounding box center [113, 588] width 54 height 43
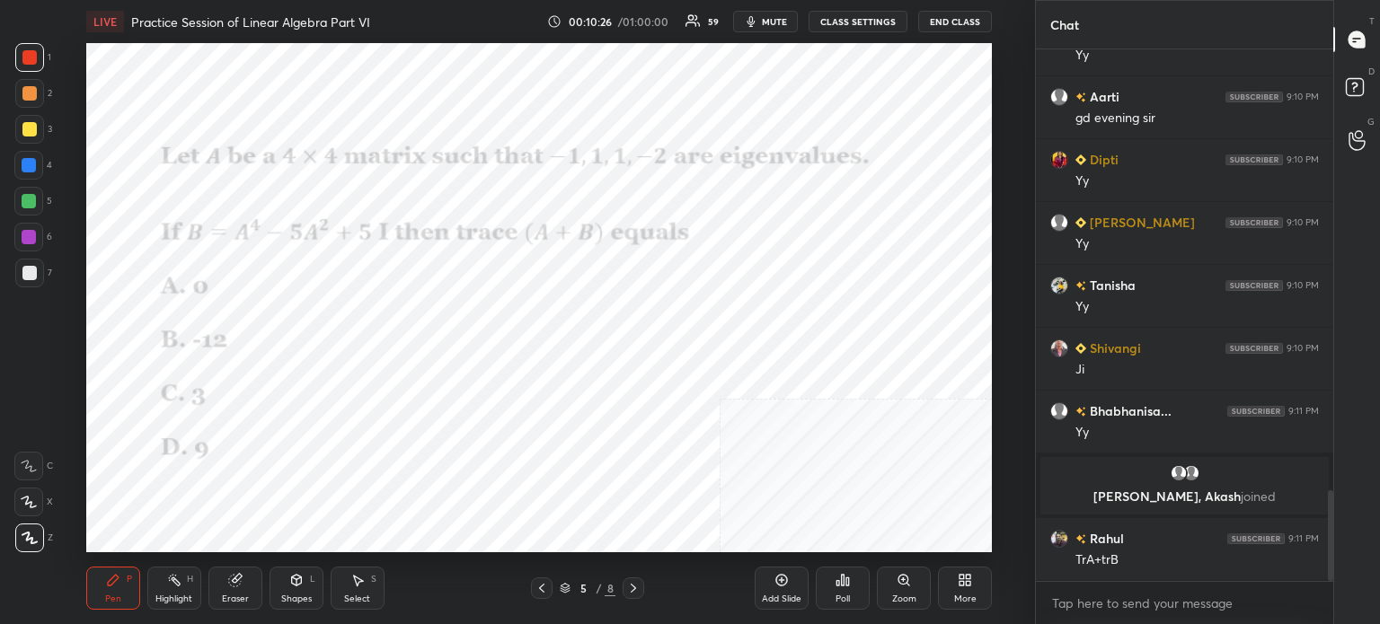
scroll to position [2576, 0]
click at [776, 27] on span "mute" at bounding box center [774, 21] width 25 height 13
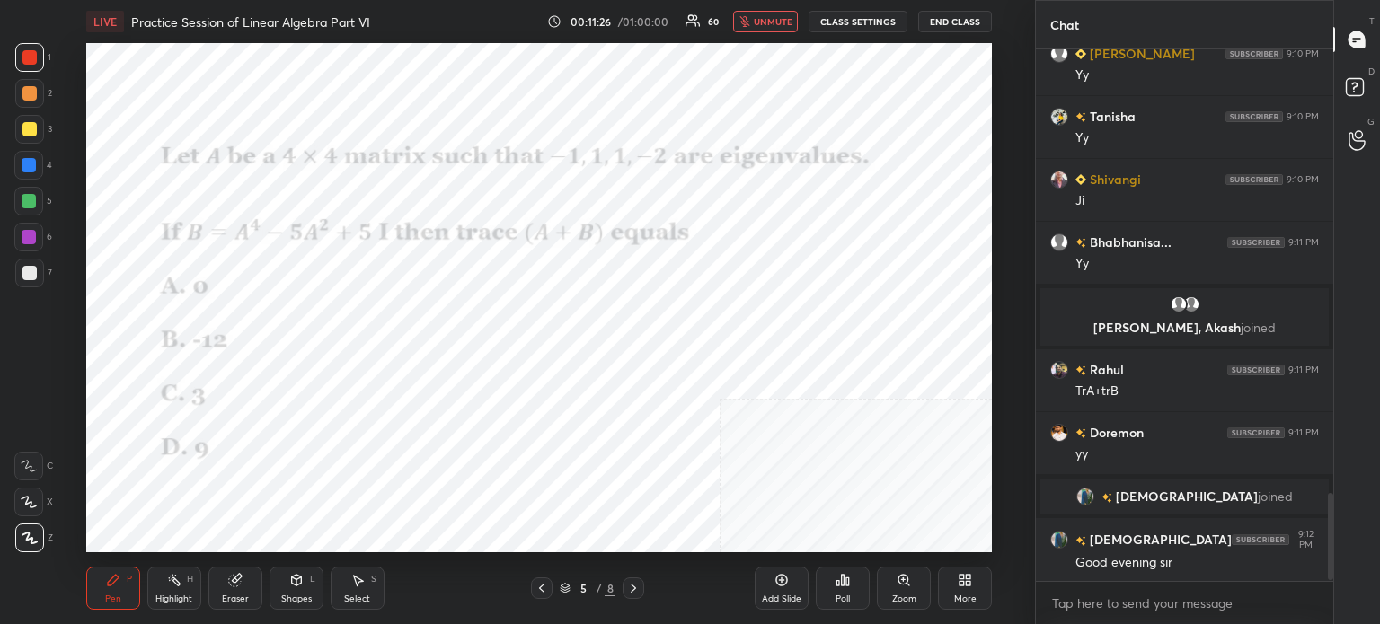
scroll to position [2732, 0]
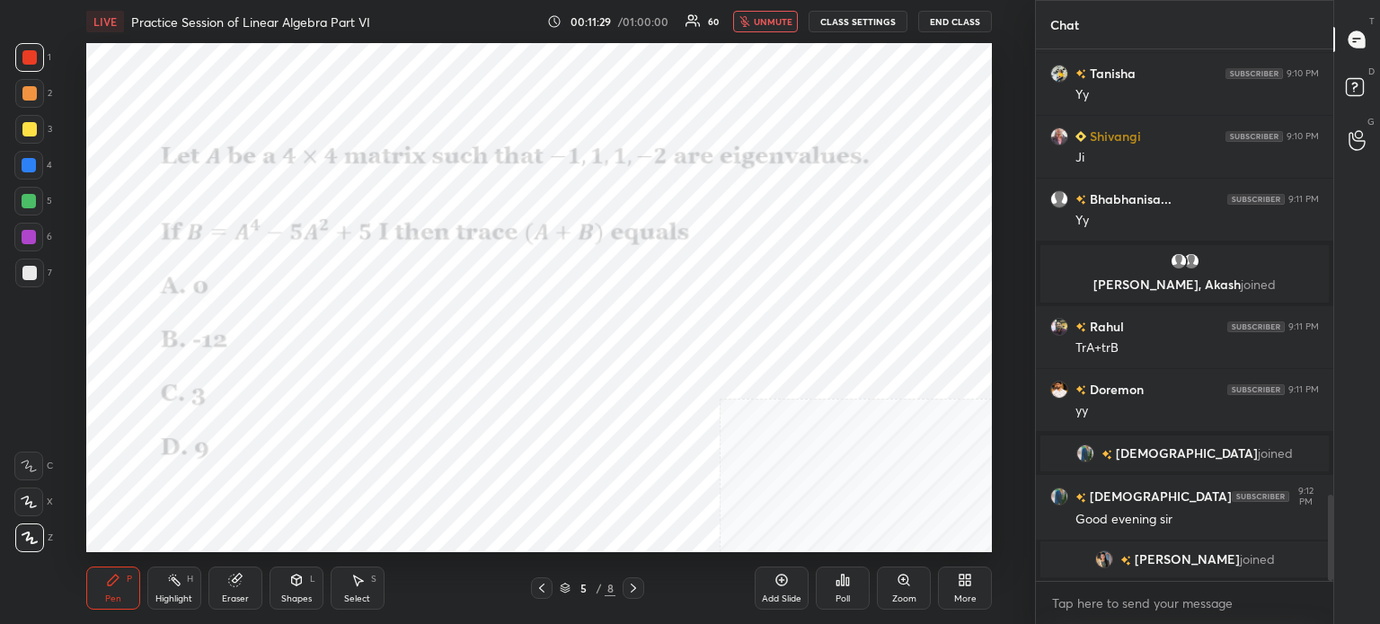
drag, startPoint x: 762, startPoint y: 18, endPoint x: 772, endPoint y: 30, distance: 15.9
click at [763, 18] on span "unmute" at bounding box center [773, 21] width 39 height 13
click at [956, 604] on div "More" at bounding box center [965, 588] width 54 height 43
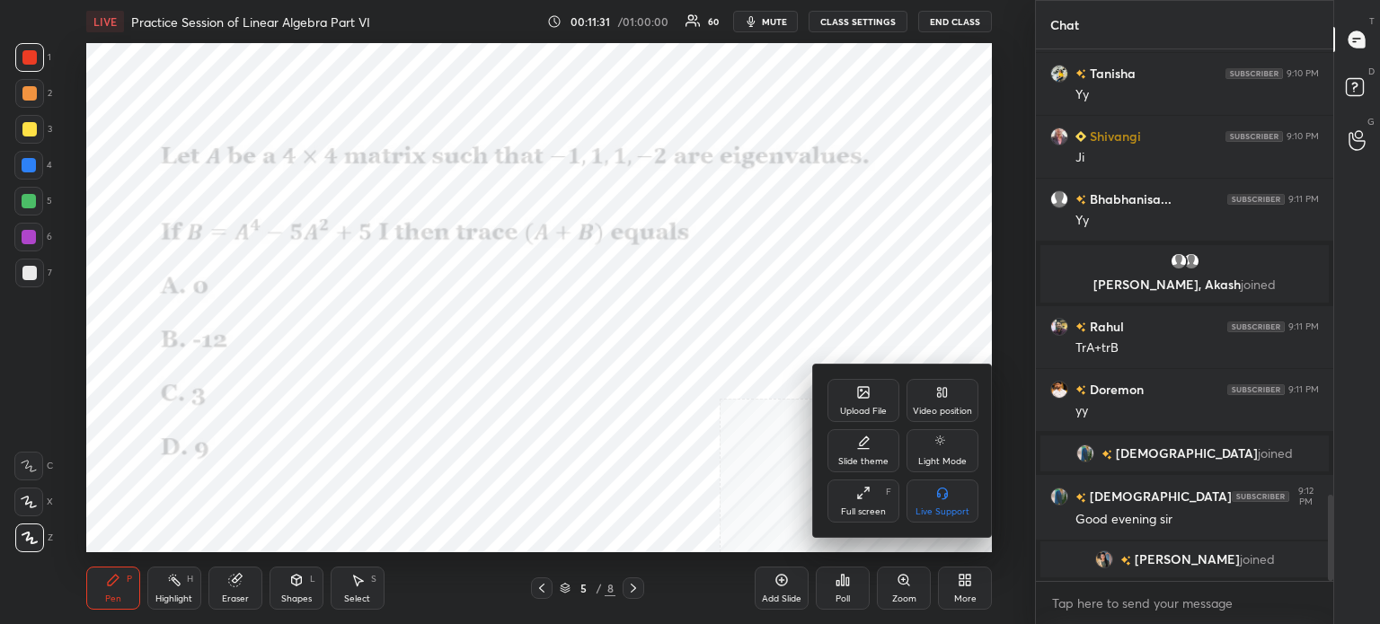
click at [860, 389] on icon at bounding box center [863, 392] width 11 height 11
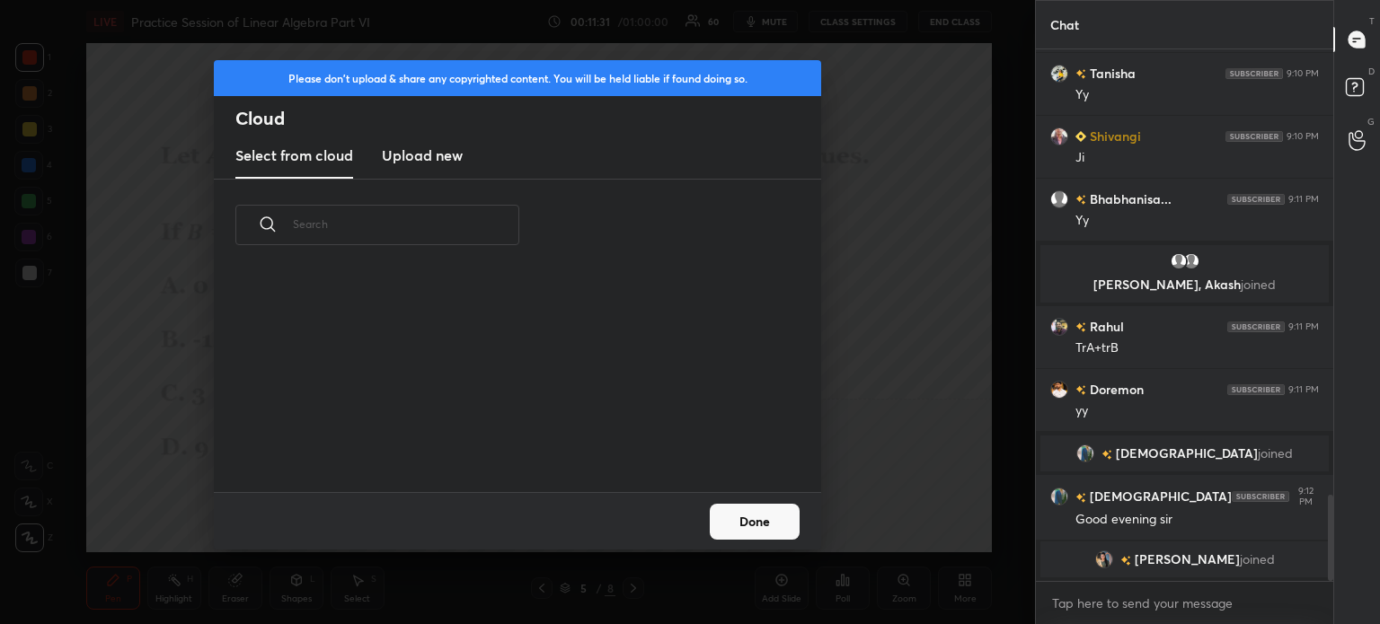
scroll to position [221, 577]
click at [402, 155] on h3 "Upload new" at bounding box center [422, 156] width 81 height 22
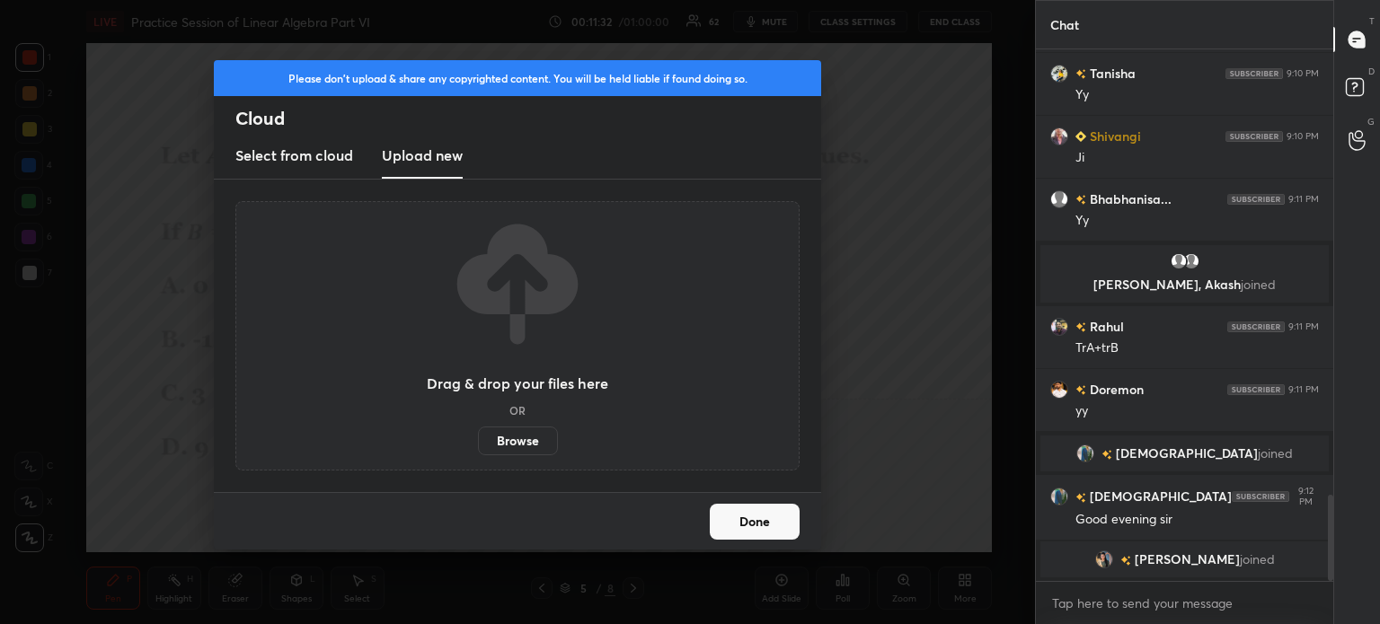
click at [521, 448] on label "Browse" at bounding box center [518, 441] width 80 height 29
click at [478, 448] on input "Browse" at bounding box center [478, 441] width 0 height 29
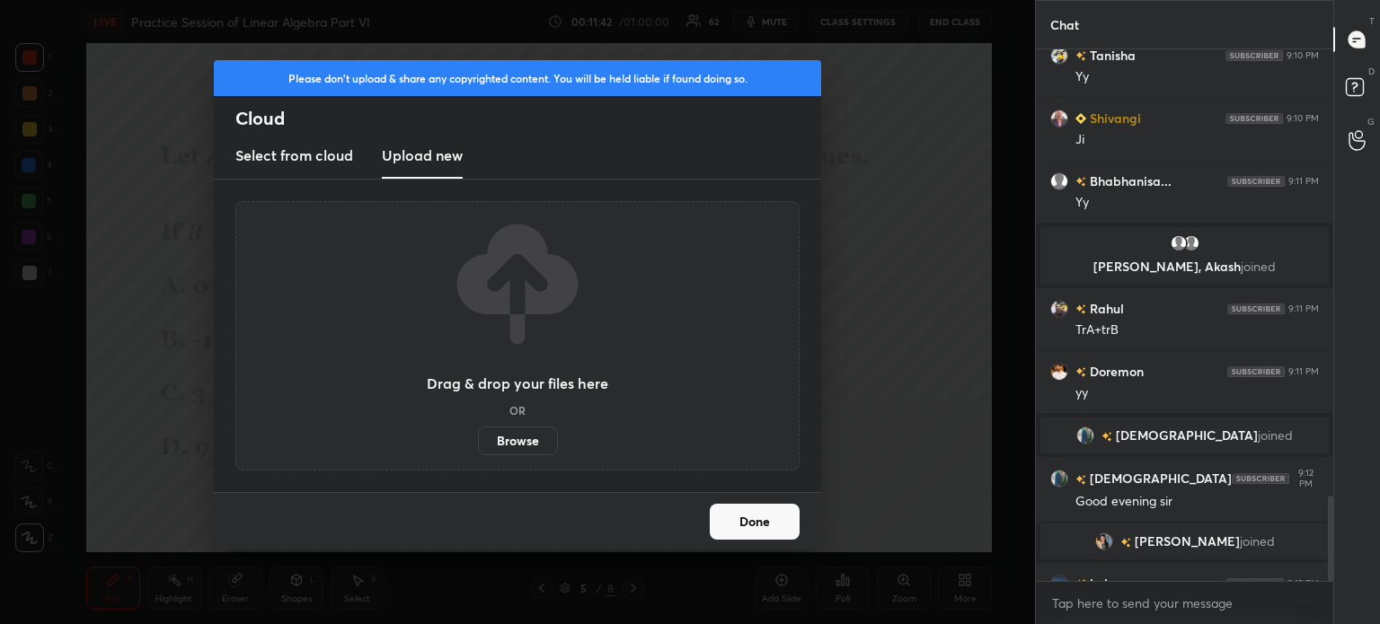
scroll to position [2777, 0]
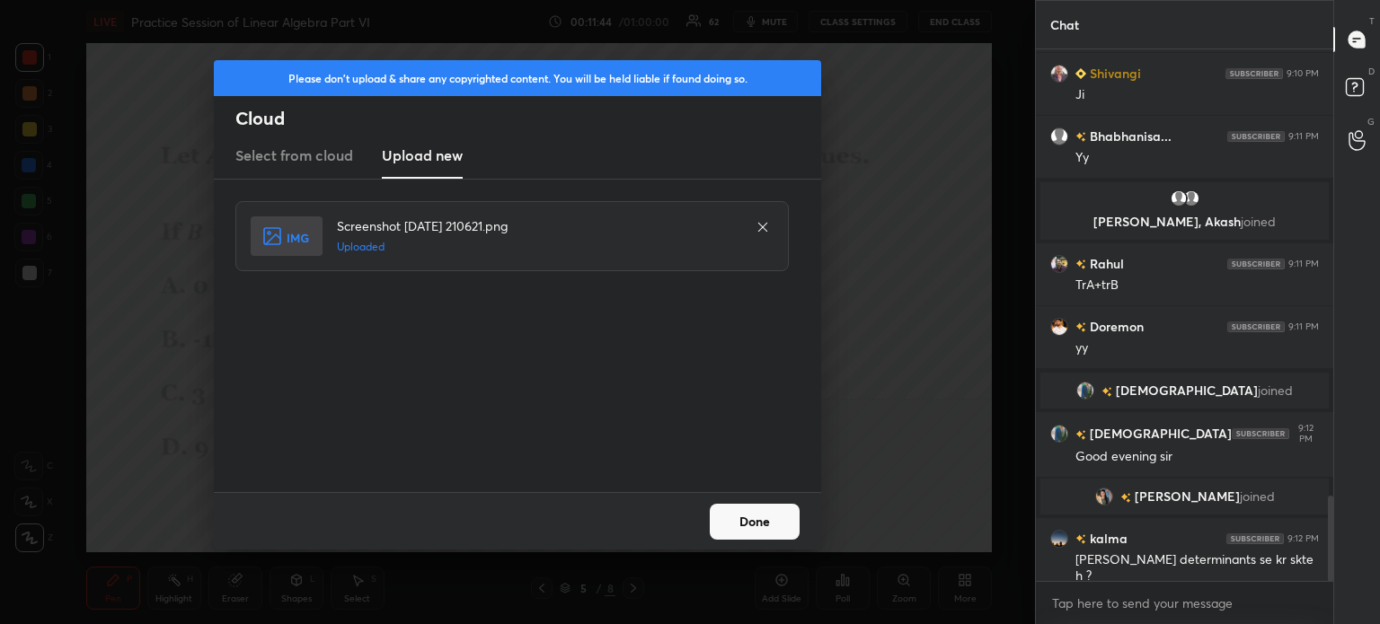
click at [740, 510] on button "Done" at bounding box center [755, 522] width 90 height 36
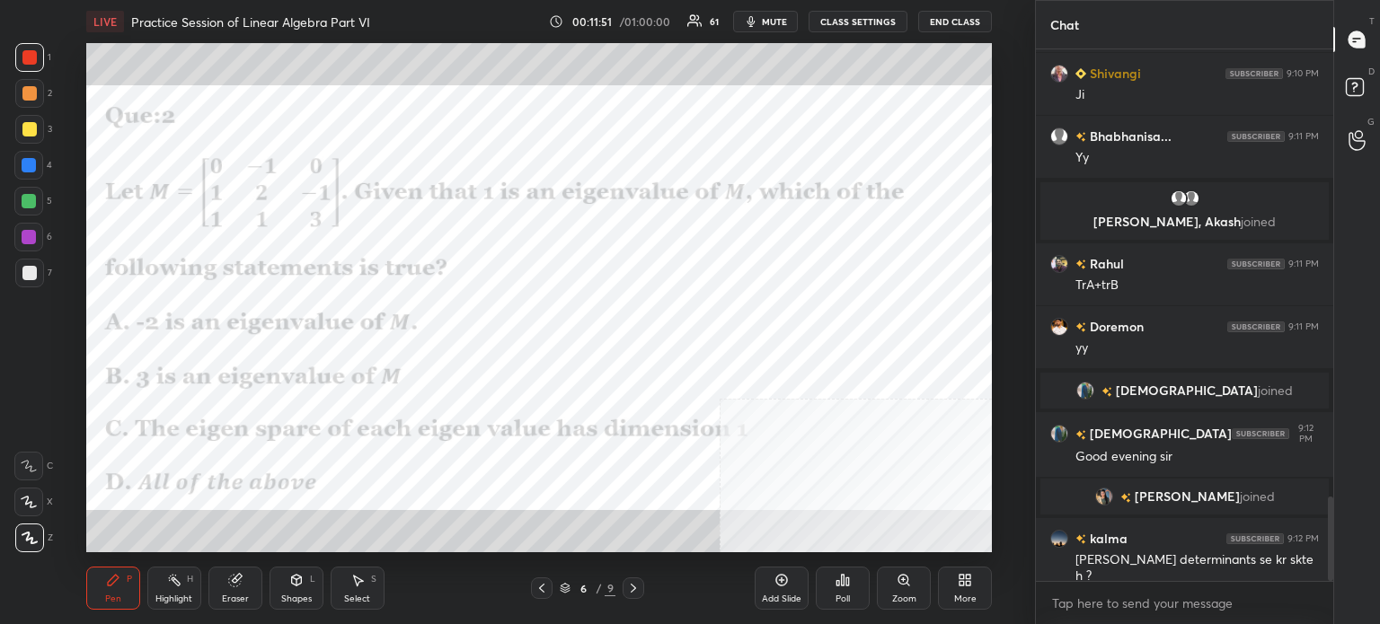
scroll to position [2820, 0]
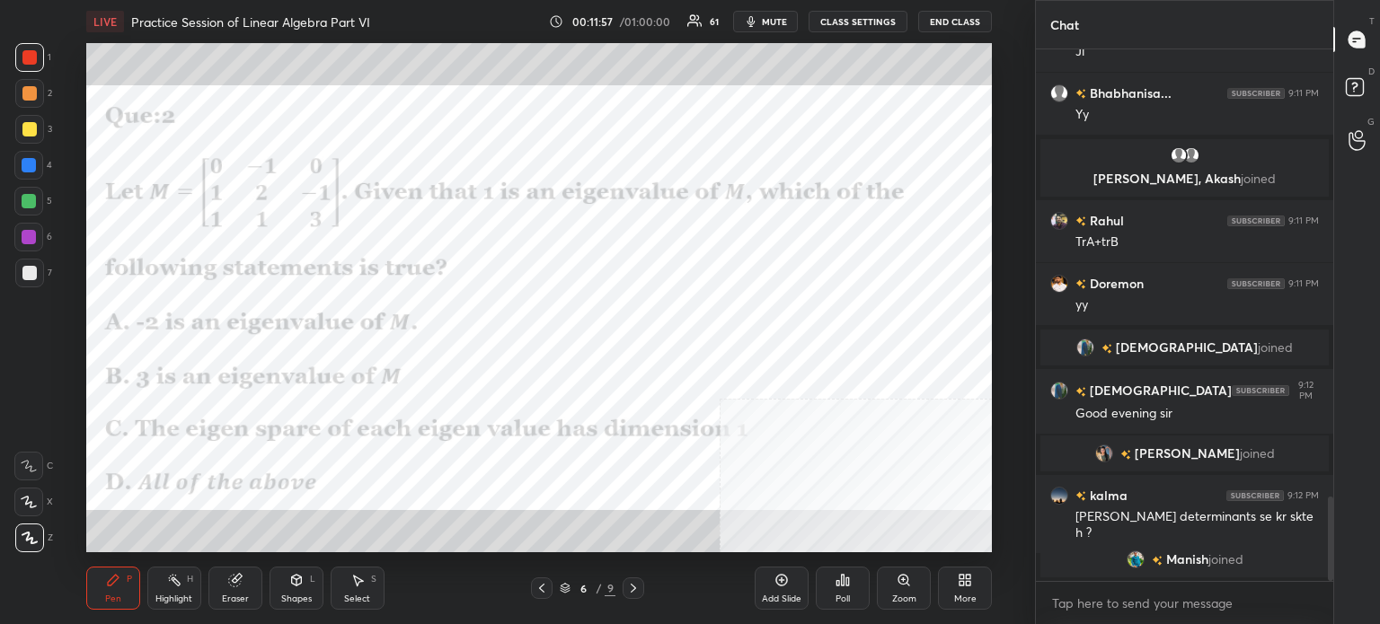
click at [758, 24] on icon "button" at bounding box center [751, 21] width 14 height 14
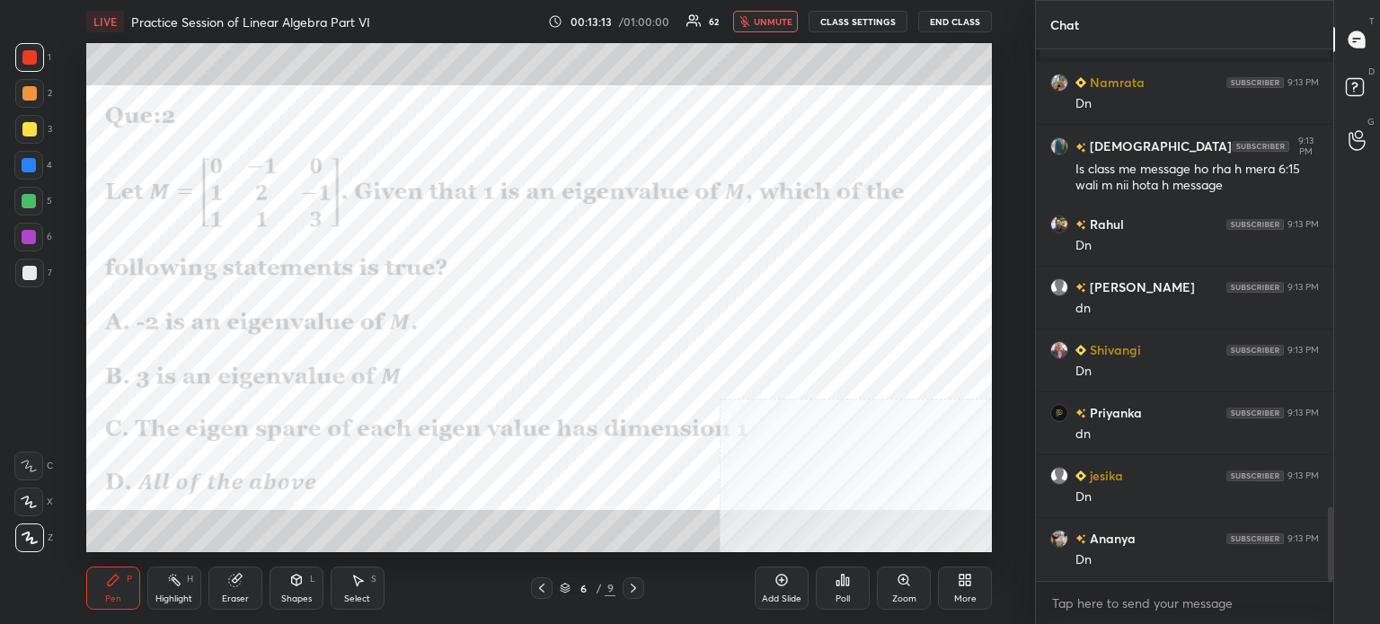
scroll to position [3388, 0]
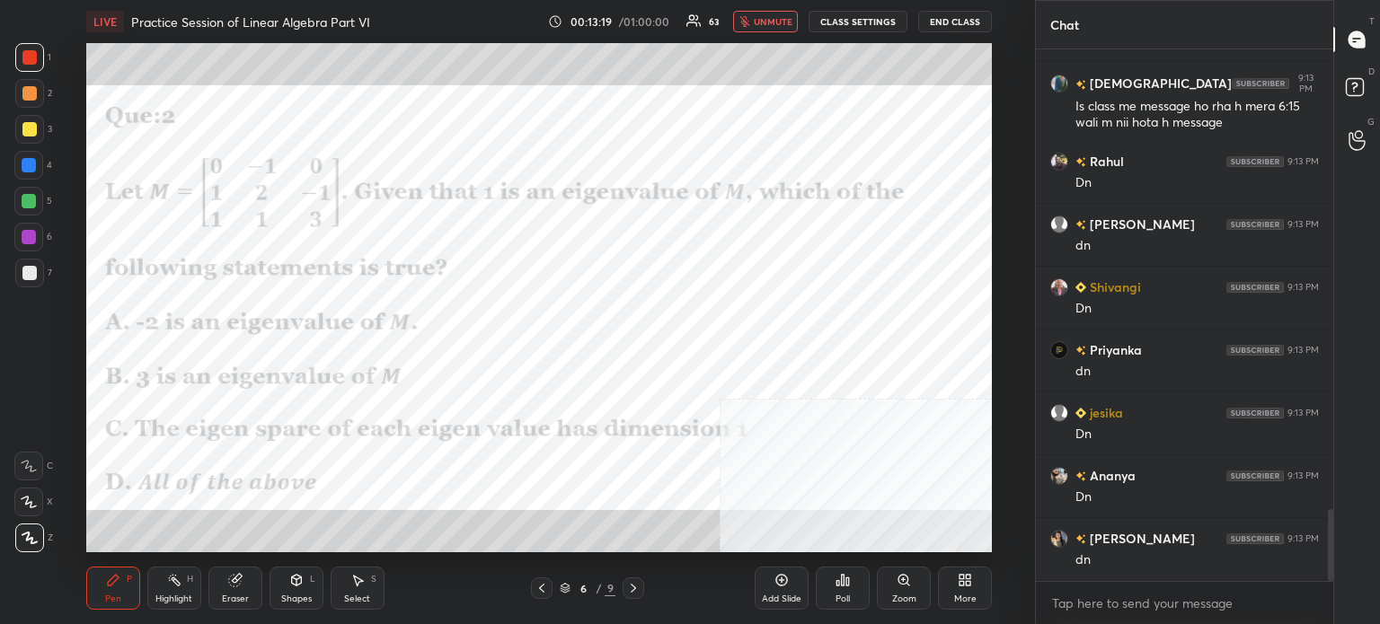
click at [769, 22] on span "unmute" at bounding box center [773, 21] width 39 height 13
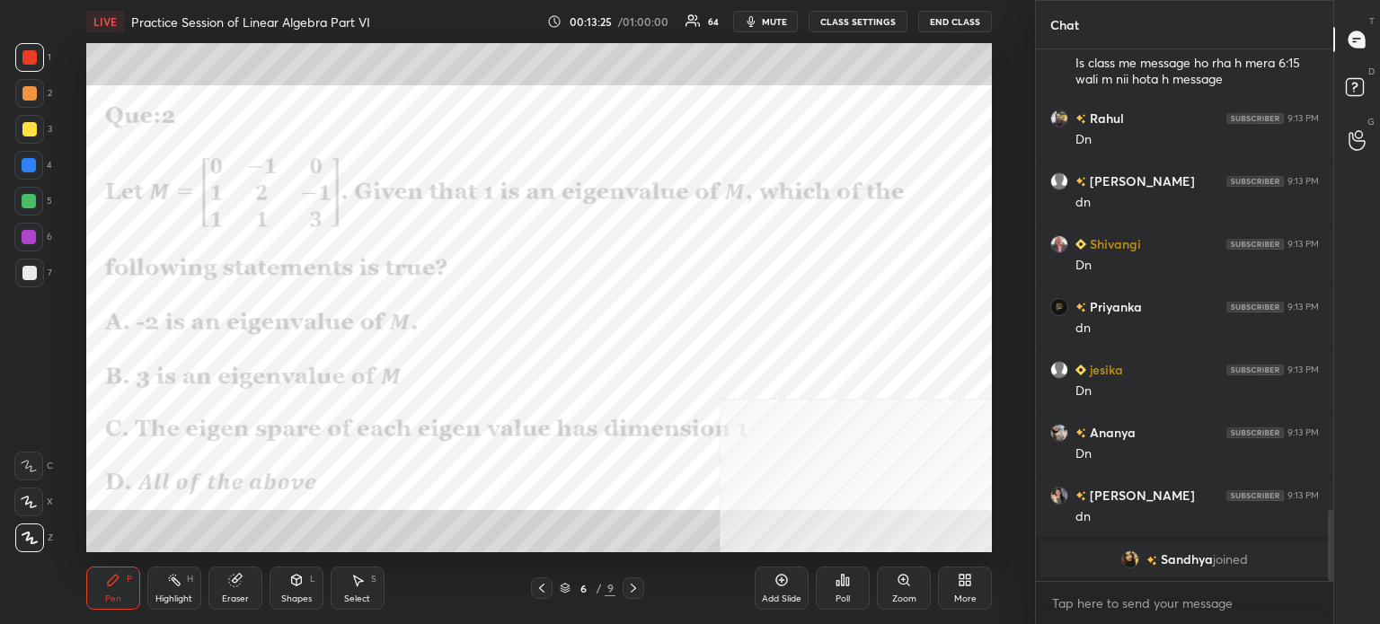
click at [840, 603] on div "Poll" at bounding box center [842, 599] width 14 height 9
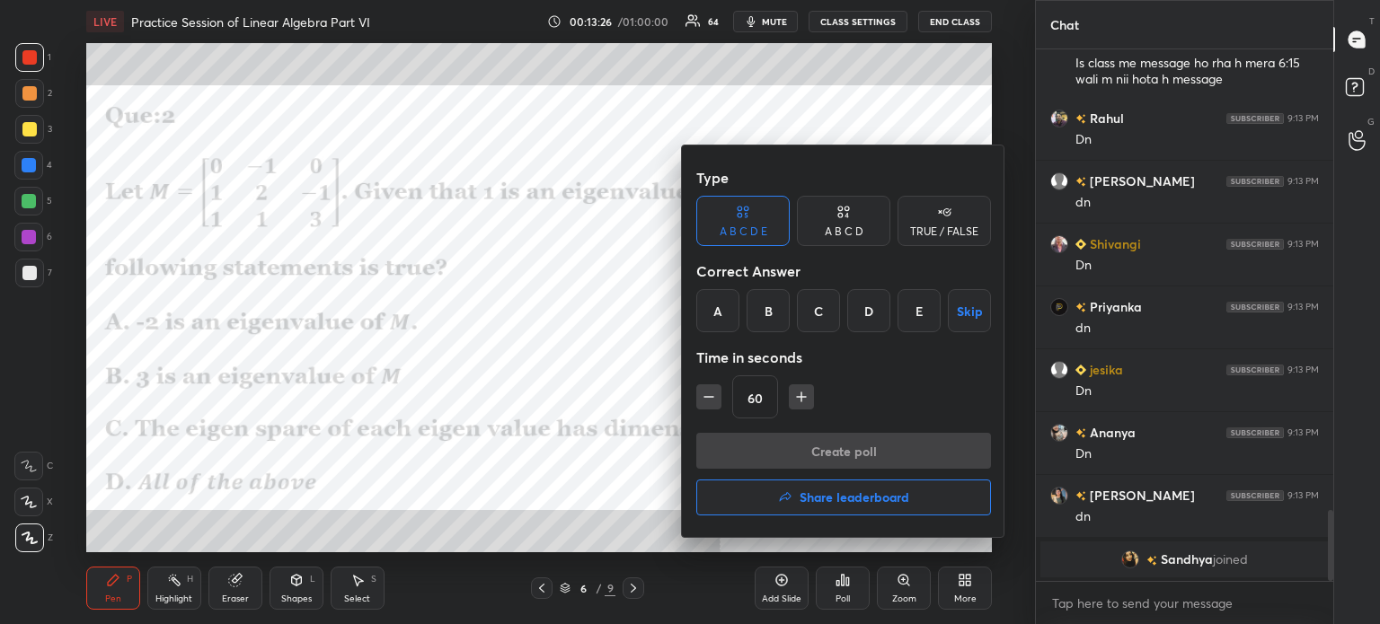
click at [823, 307] on div "C" at bounding box center [818, 310] width 43 height 43
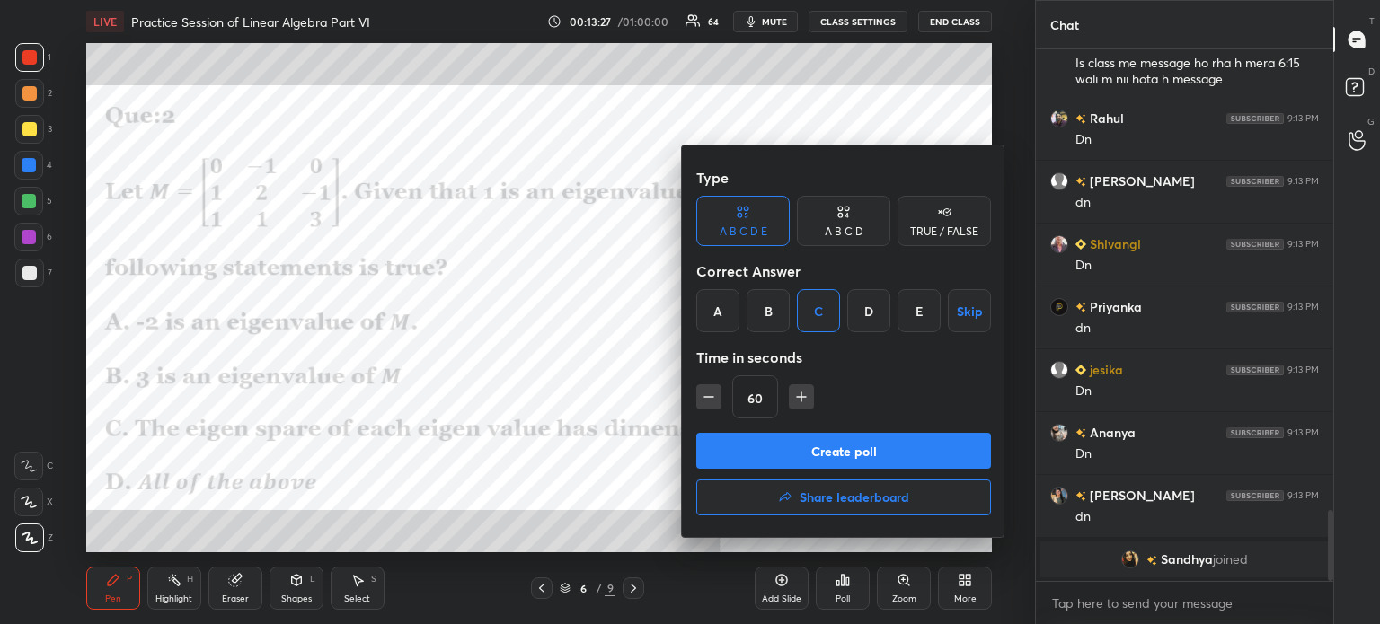
click at [807, 450] on button "Create poll" at bounding box center [843, 451] width 295 height 36
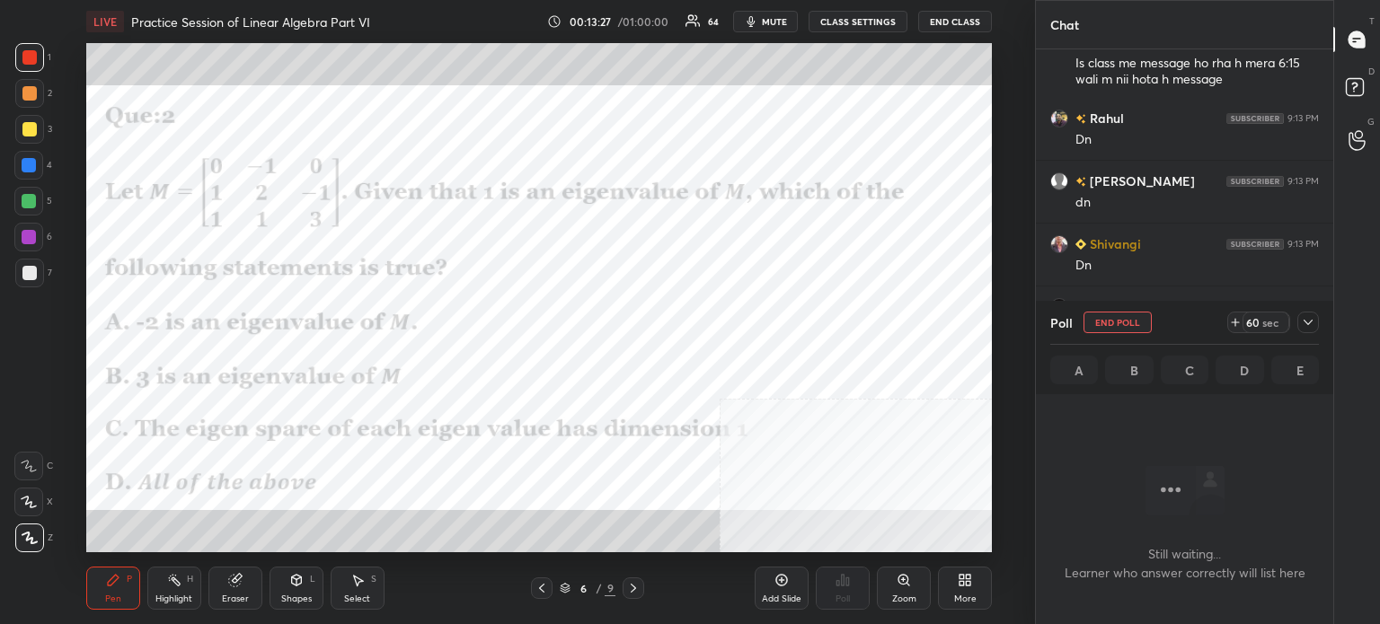
scroll to position [480, 292]
click at [1304, 329] on icon at bounding box center [1308, 322] width 14 height 14
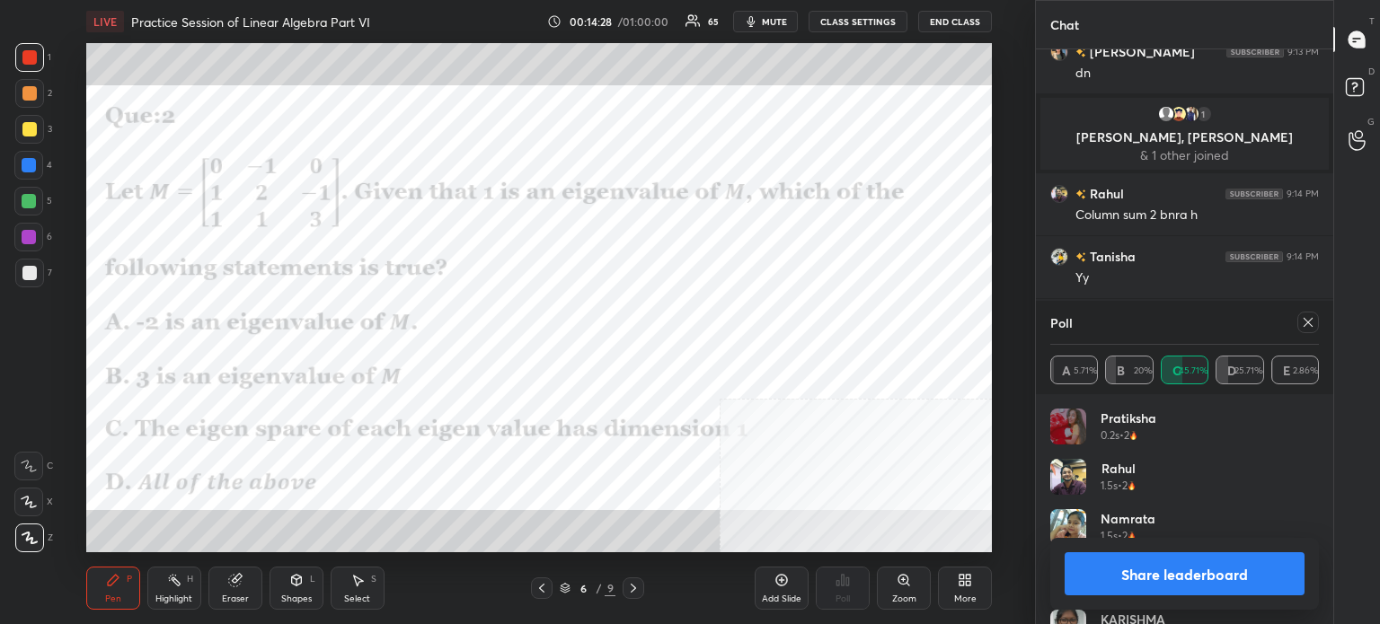
scroll to position [3779, 0]
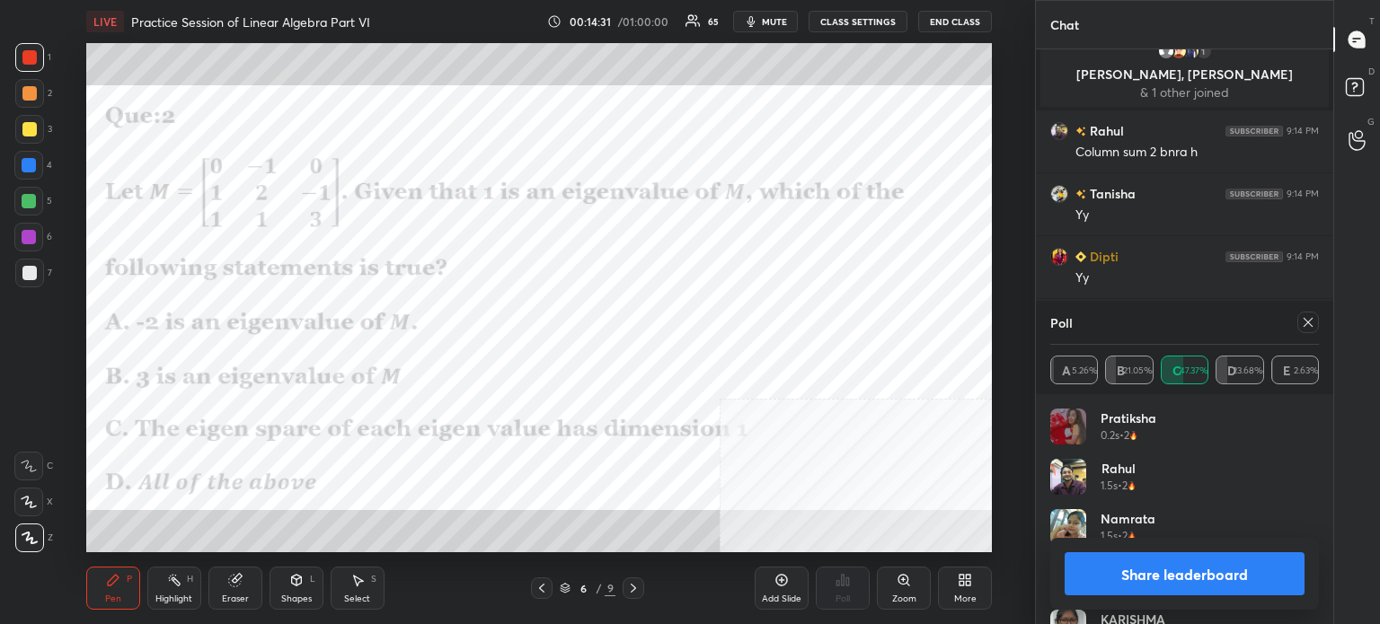
click at [1310, 330] on icon at bounding box center [1308, 322] width 14 height 14
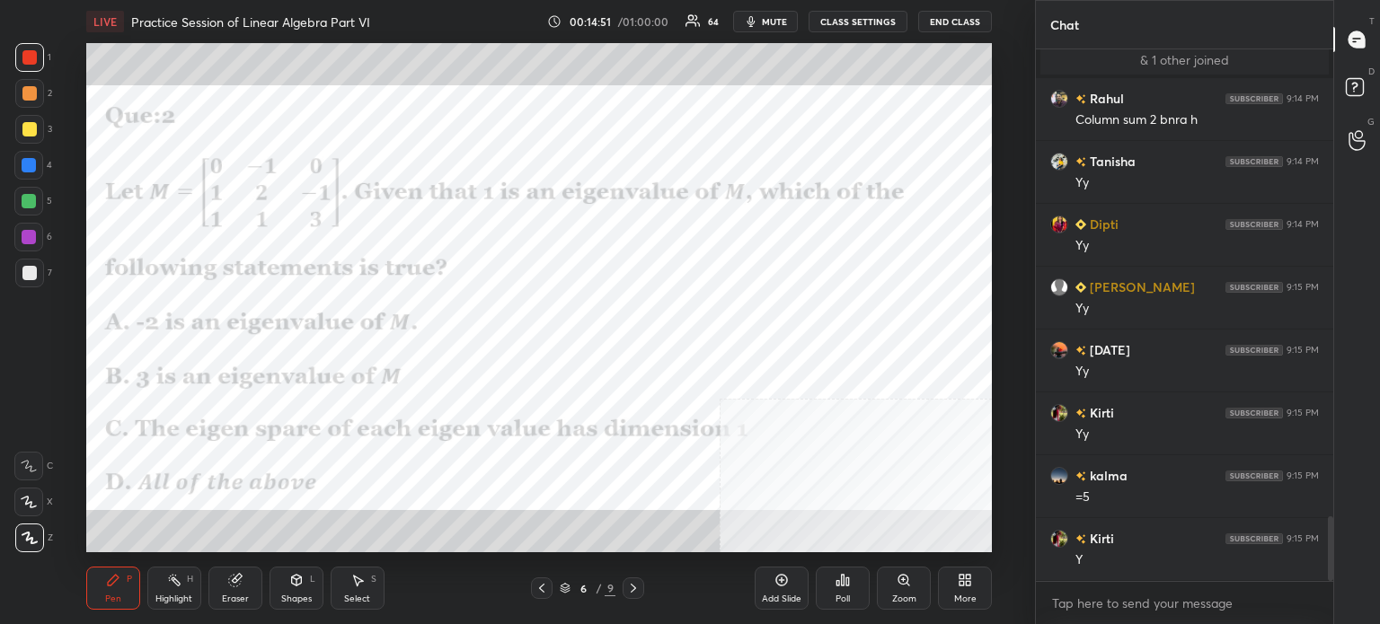
scroll to position [3875, 0]
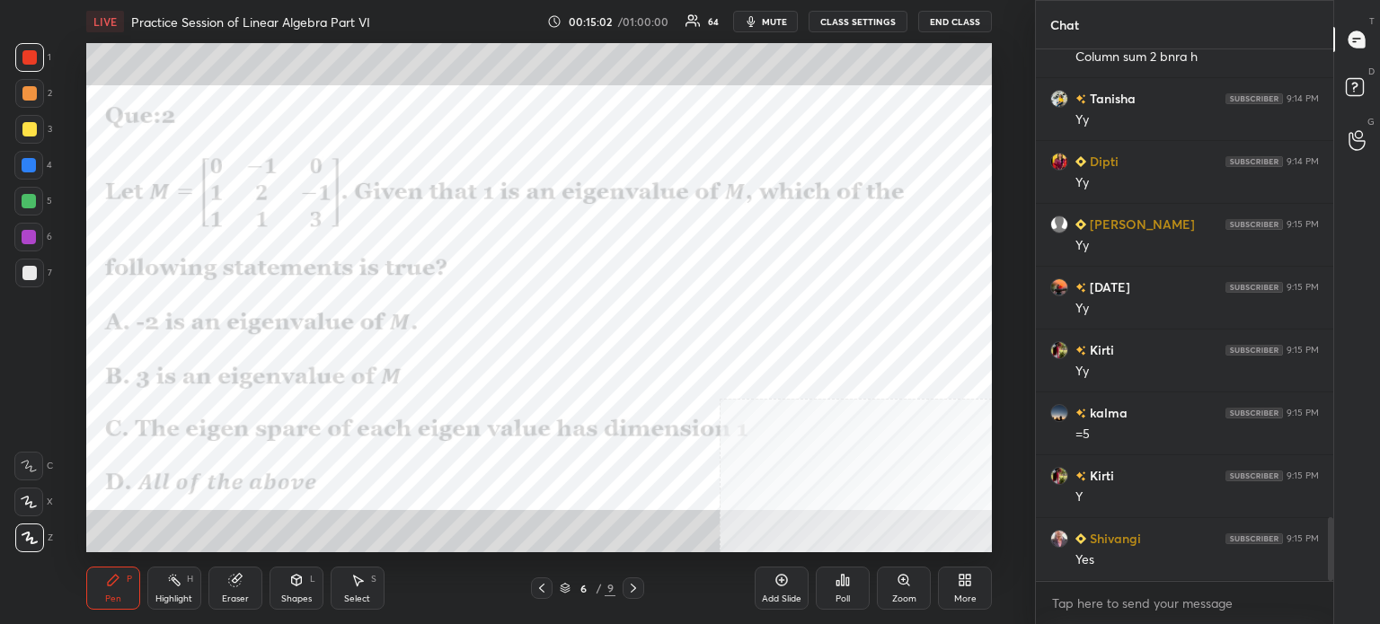
drag, startPoint x: 241, startPoint y: 586, endPoint x: 271, endPoint y: 560, distance: 40.7
click at [243, 585] on div "Eraser" at bounding box center [235, 588] width 54 height 43
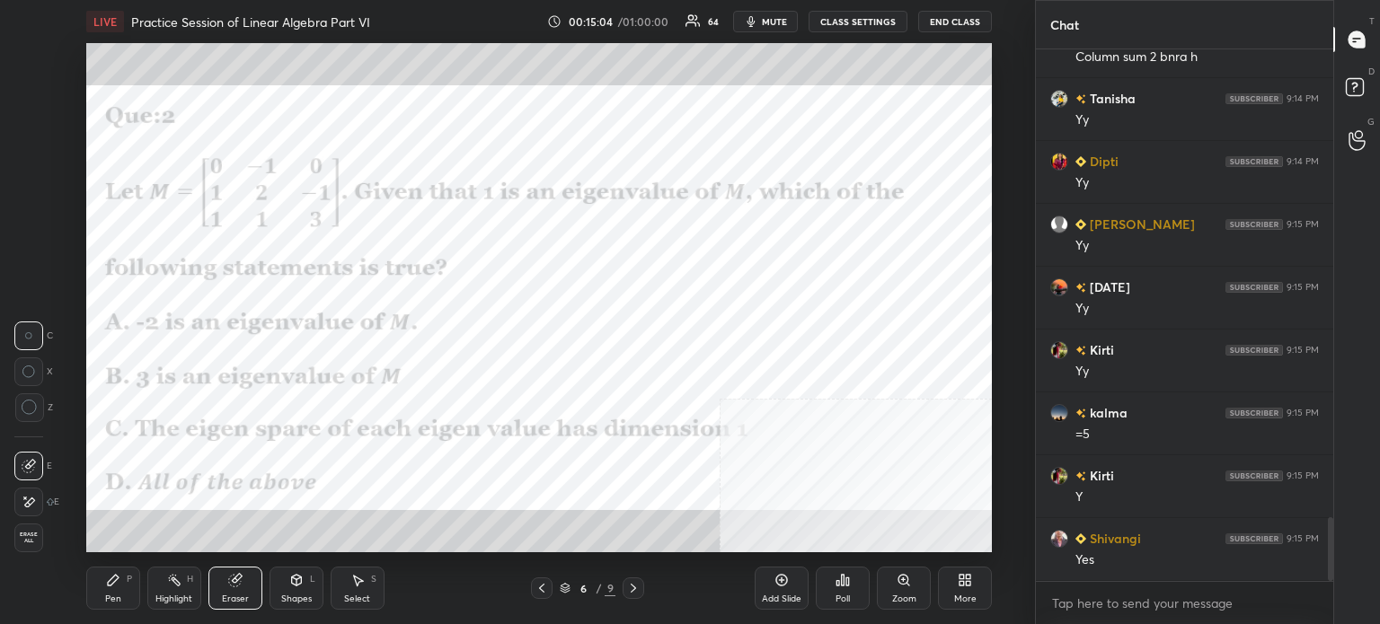
click at [39, 503] on div at bounding box center [28, 502] width 29 height 29
click at [109, 595] on div "Pen" at bounding box center [113, 599] width 16 height 9
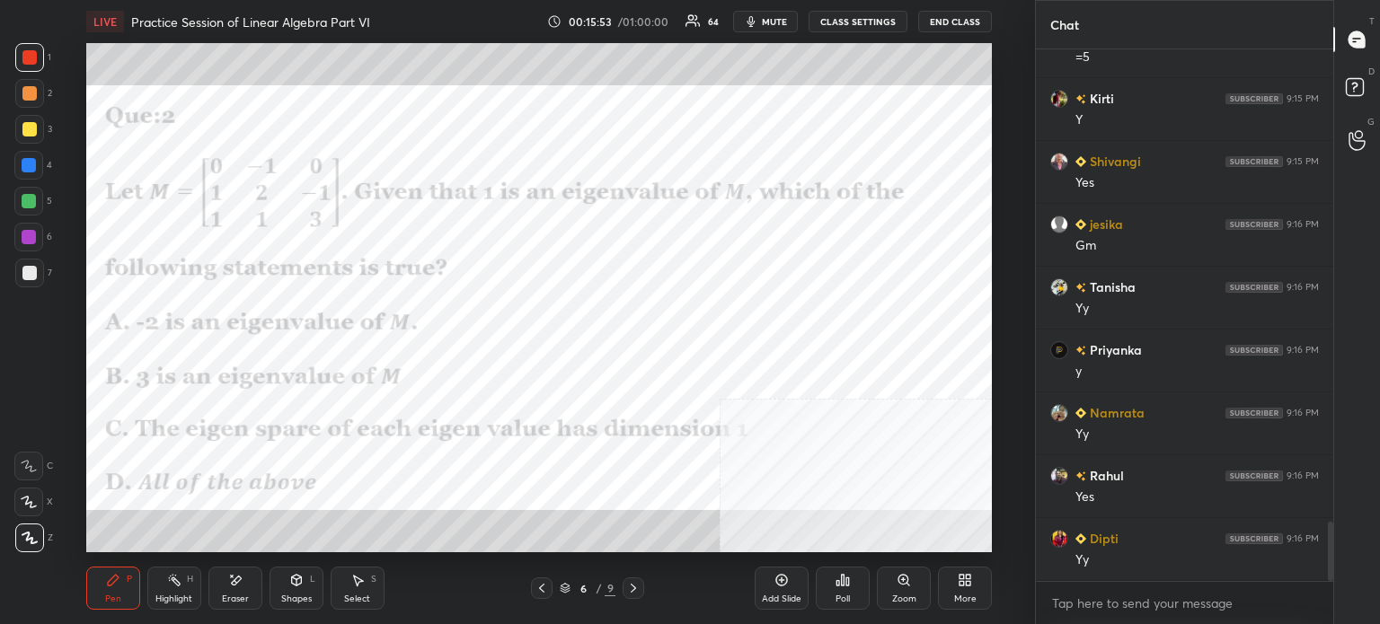
scroll to position [4358, 0]
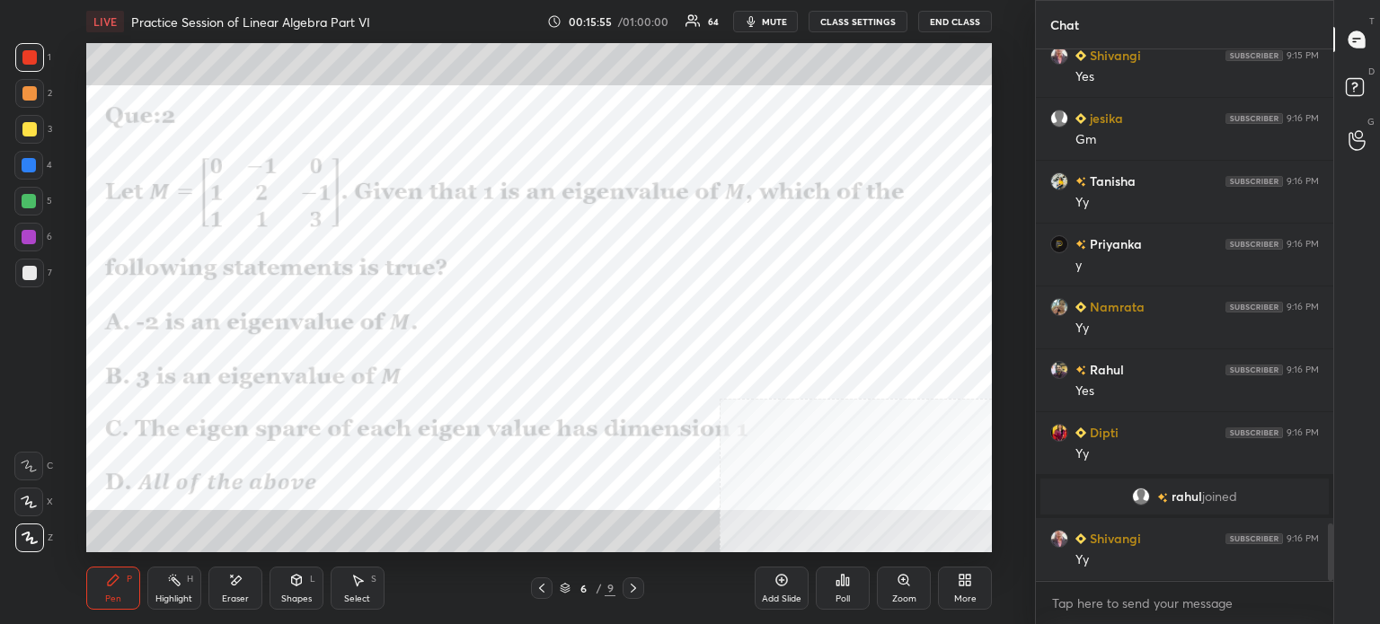
drag, startPoint x: 260, startPoint y: 590, endPoint x: 277, endPoint y: 552, distance: 41.0
click at [261, 592] on div "Eraser" at bounding box center [235, 588] width 54 height 43
click at [119, 587] on div "Pen P" at bounding box center [113, 588] width 54 height 43
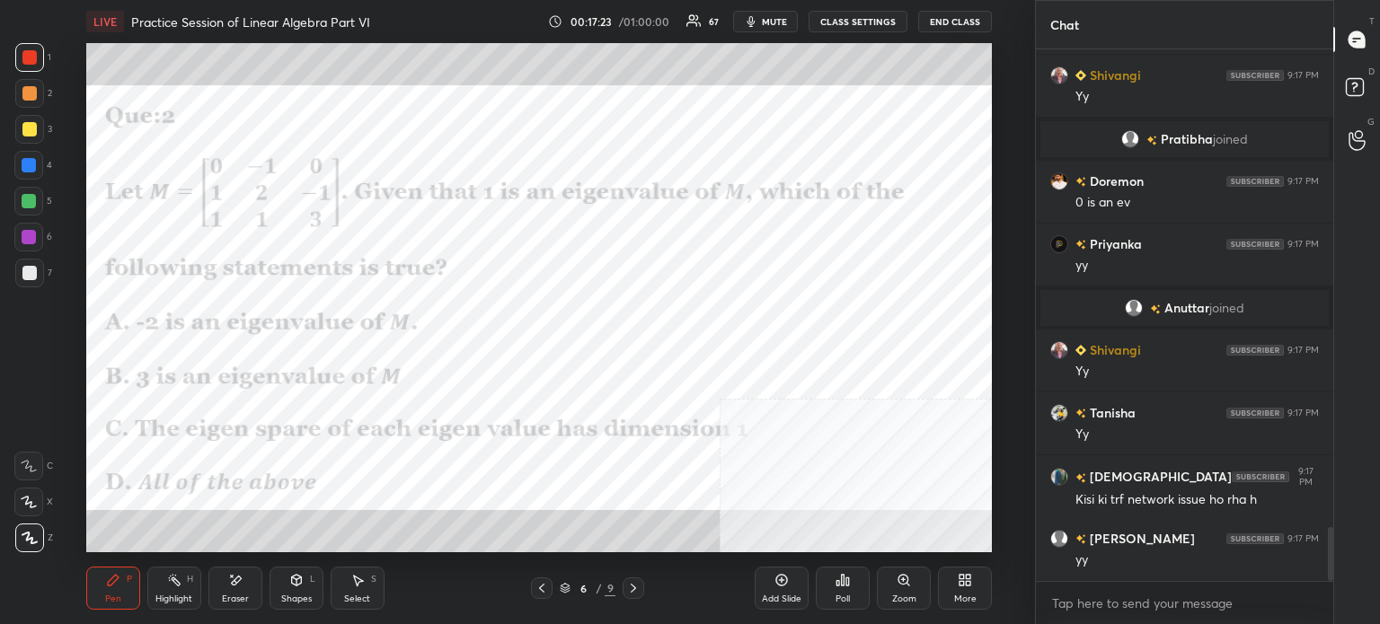
scroll to position [4769, 0]
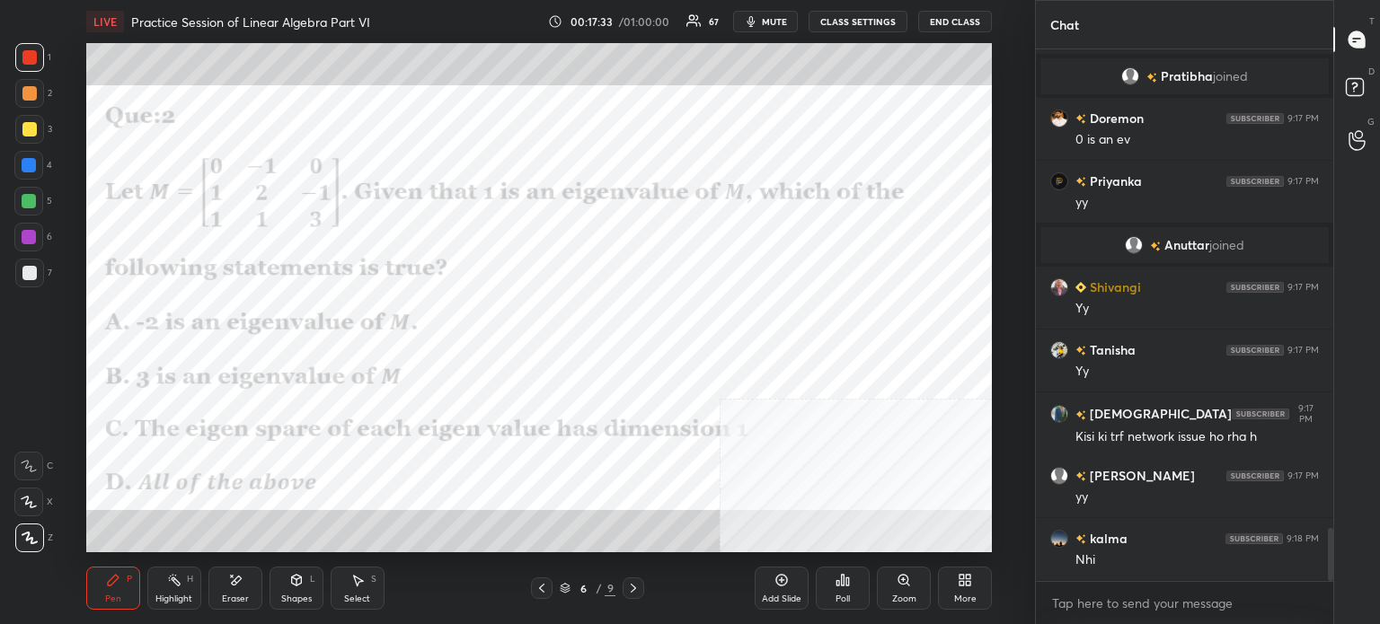
click at [956, 585] on div "More" at bounding box center [965, 588] width 54 height 43
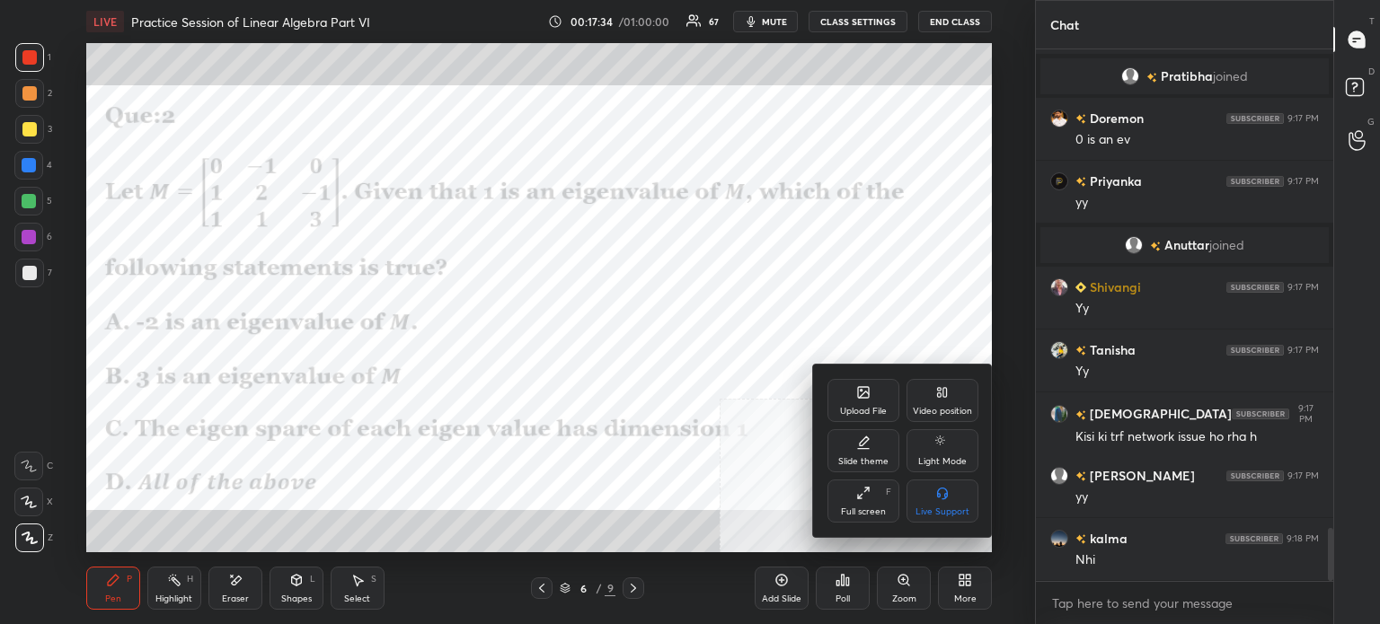
click at [876, 393] on div "Upload File" at bounding box center [863, 400] width 72 height 43
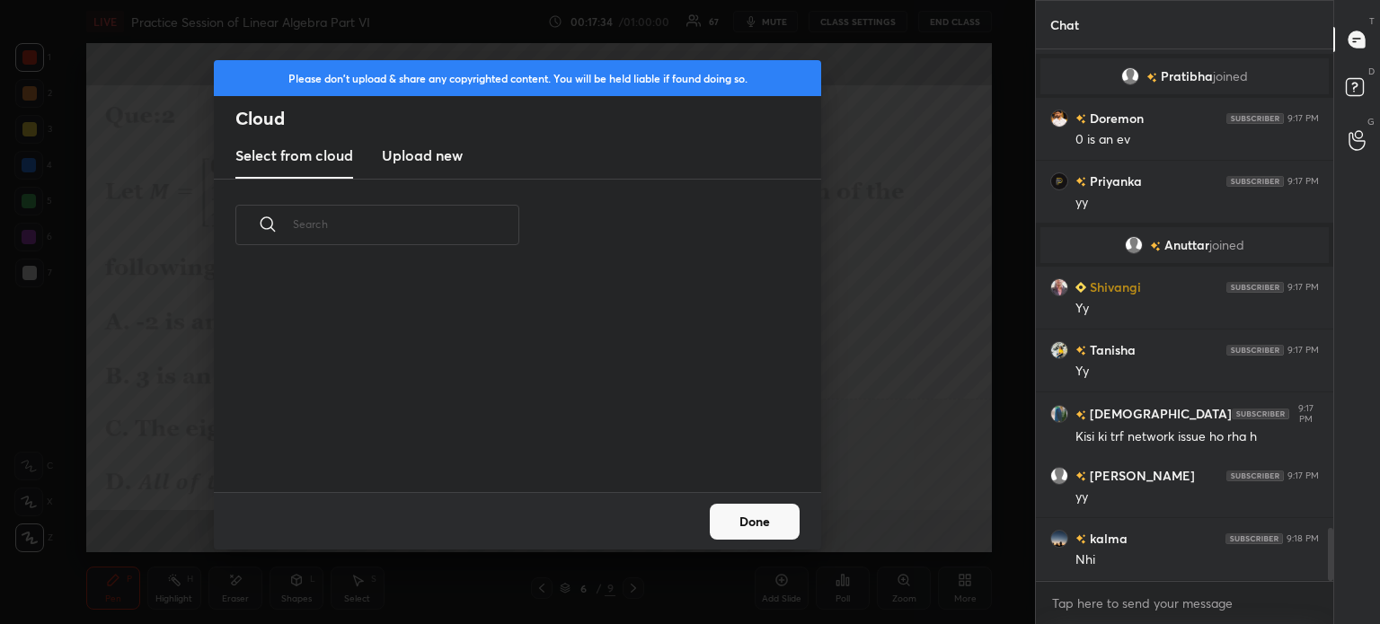
scroll to position [4832, 0]
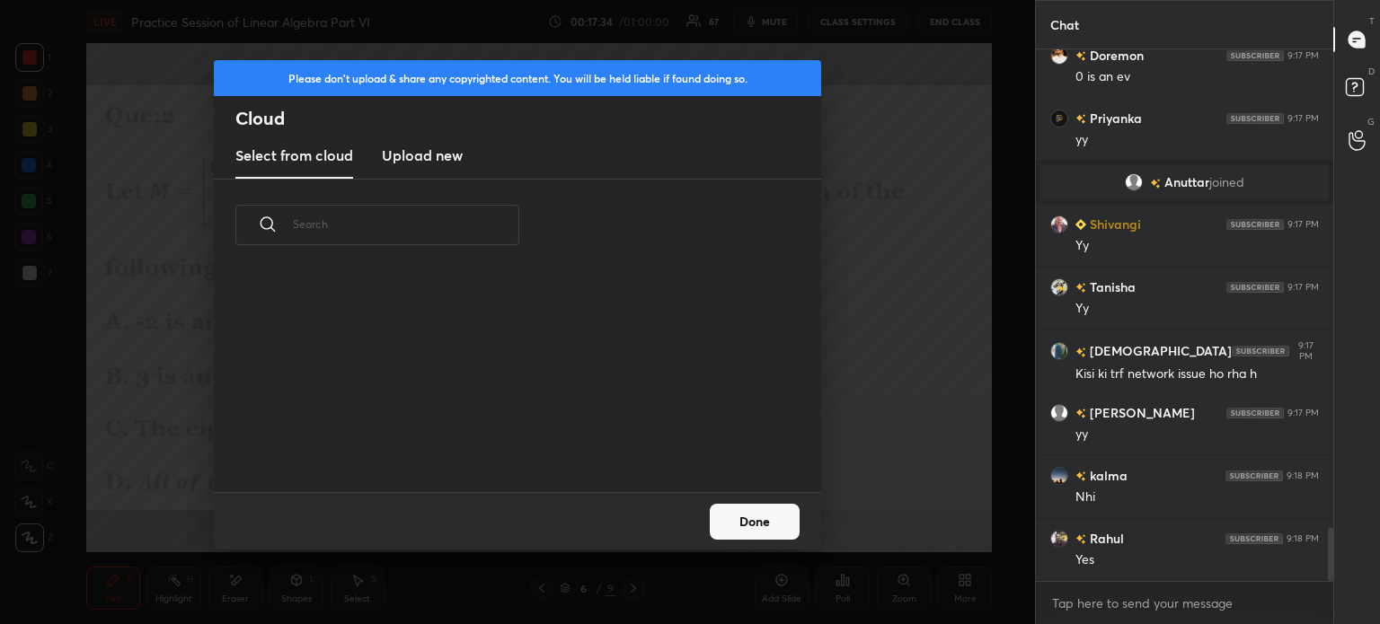
click at [438, 143] on new "Upload new" at bounding box center [422, 156] width 81 height 45
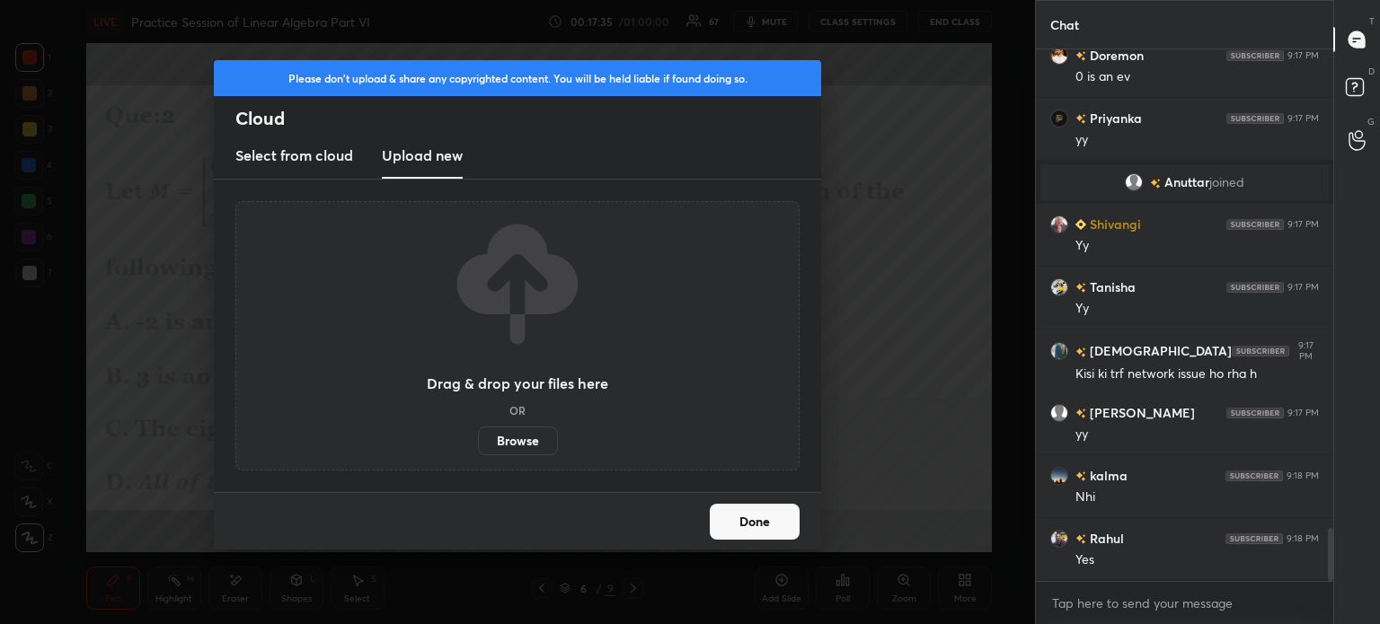
click at [530, 448] on label "Browse" at bounding box center [518, 441] width 80 height 29
click at [478, 448] on input "Browse" at bounding box center [478, 441] width 0 height 29
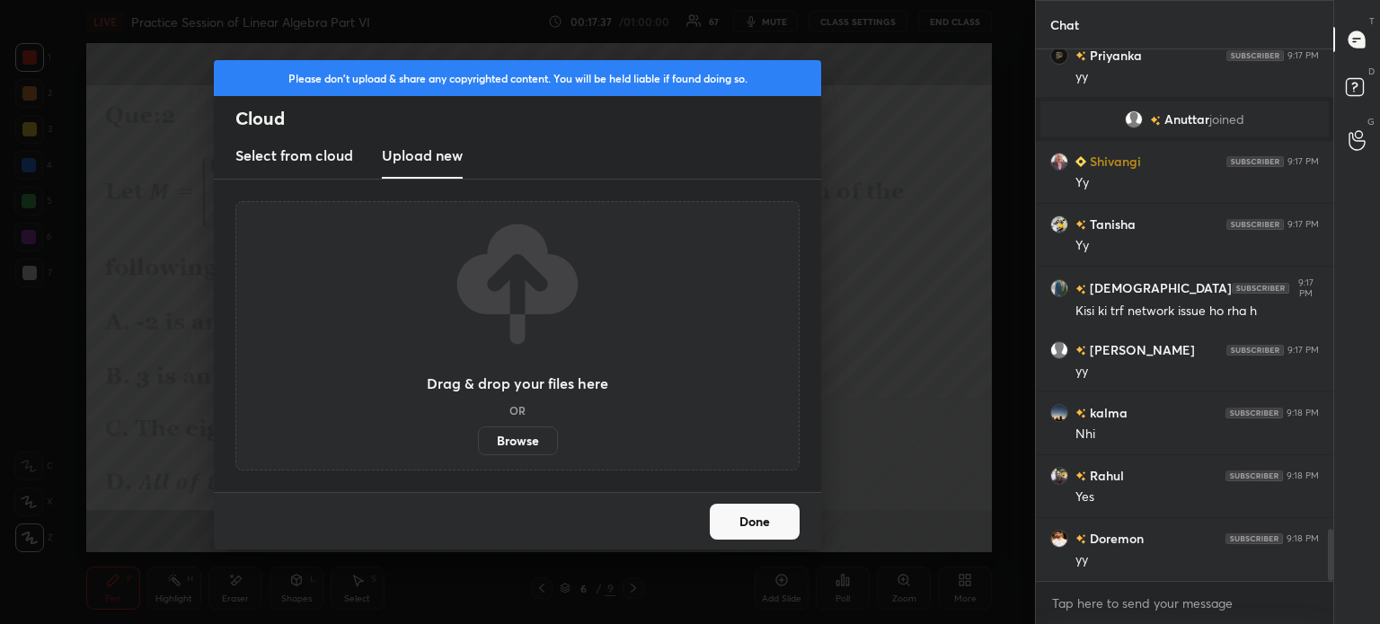
scroll to position [4958, 0]
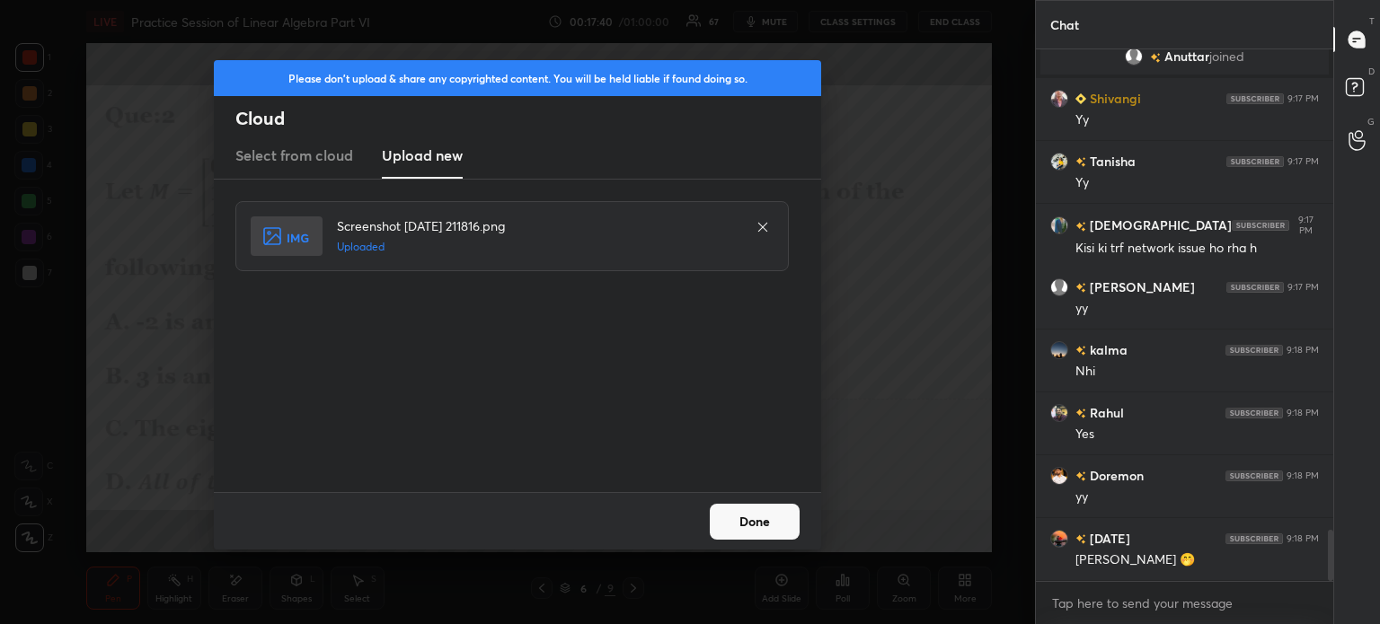
click at [779, 521] on button "Done" at bounding box center [755, 522] width 90 height 36
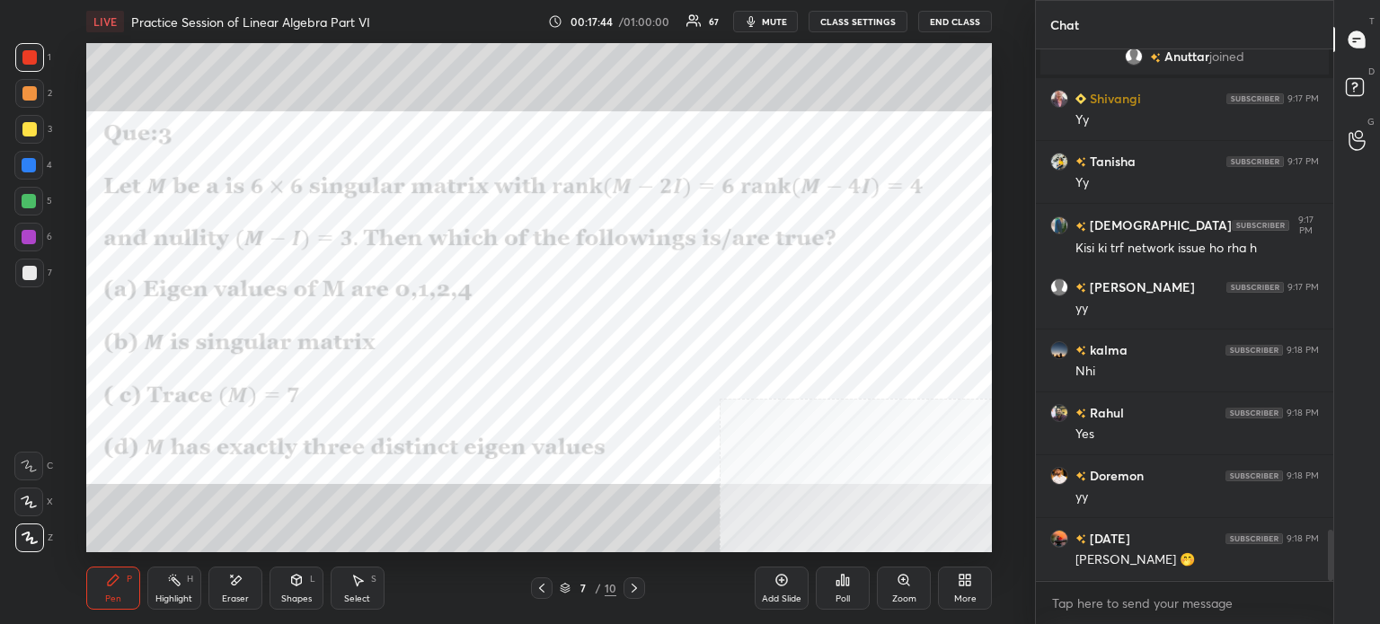
click at [778, 11] on button "mute" at bounding box center [765, 22] width 65 height 22
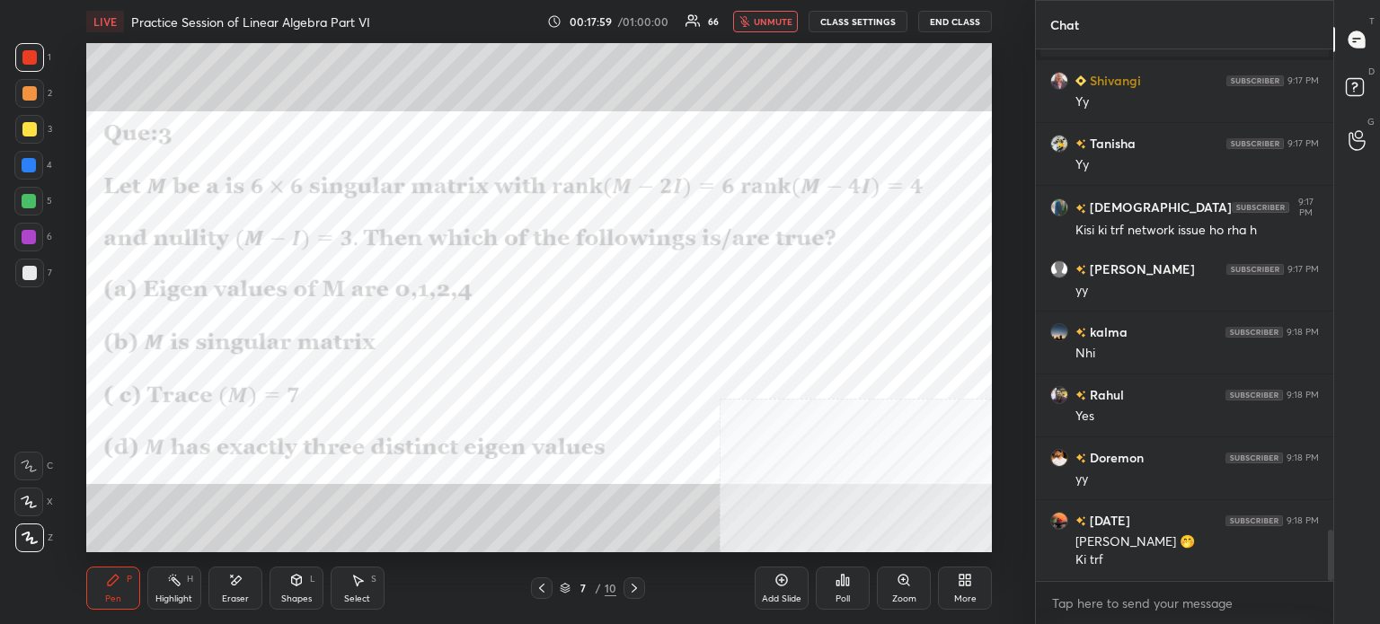
click at [783, 25] on span "unmute" at bounding box center [773, 21] width 39 height 13
click at [781, 23] on span "mute" at bounding box center [774, 21] width 25 height 13
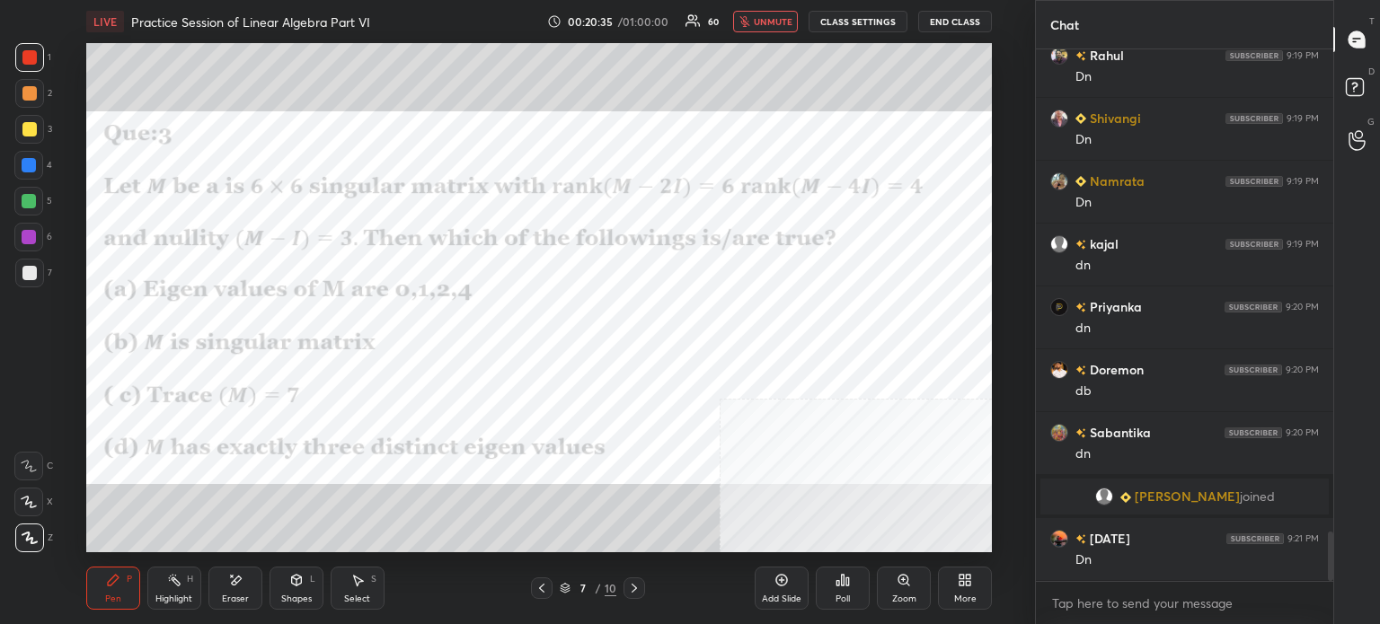
scroll to position [5301, 0]
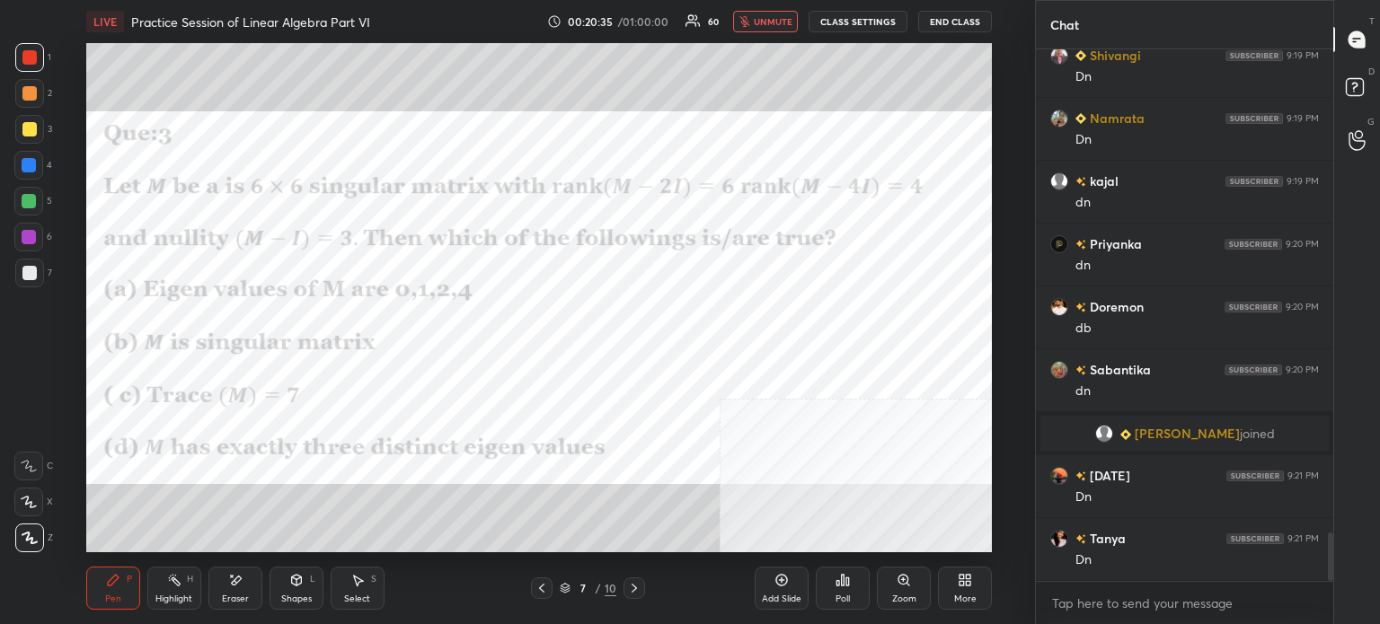
click at [770, 17] on span "unmute" at bounding box center [773, 21] width 39 height 13
click at [833, 586] on div "Poll" at bounding box center [843, 588] width 54 height 43
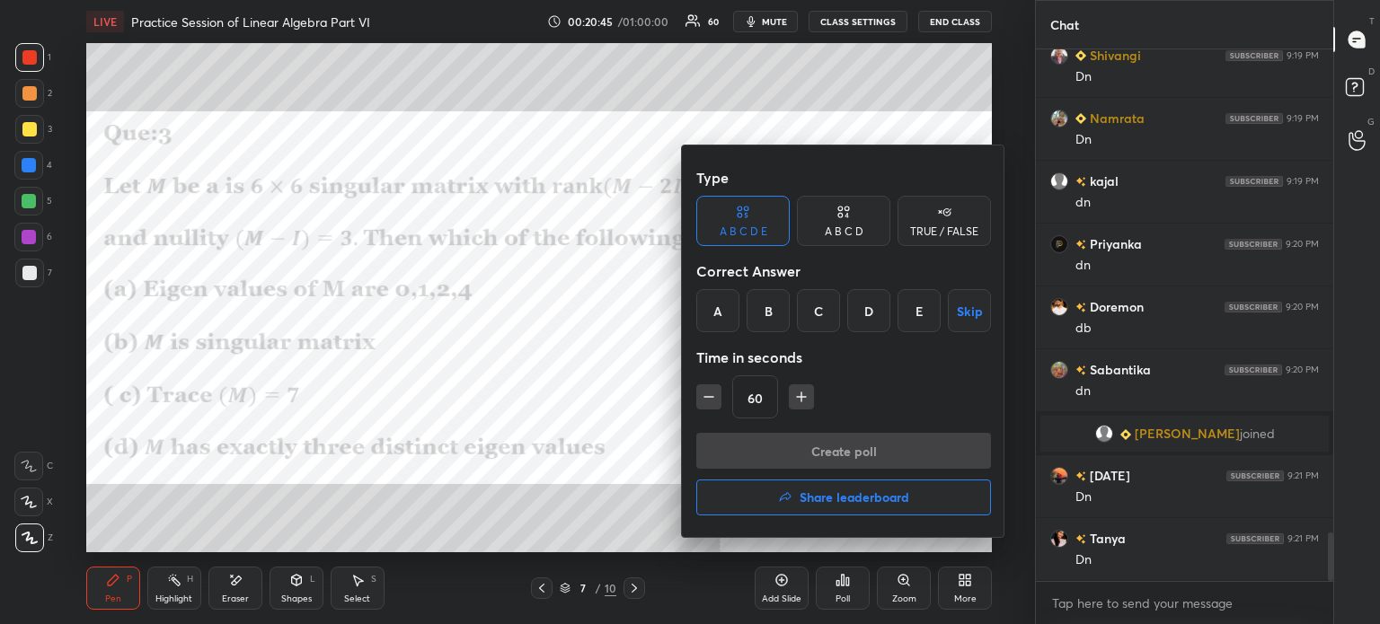
drag, startPoint x: 868, startPoint y: 312, endPoint x: 868, endPoint y: 326, distance: 14.4
click at [868, 315] on div "D" at bounding box center [868, 310] width 43 height 43
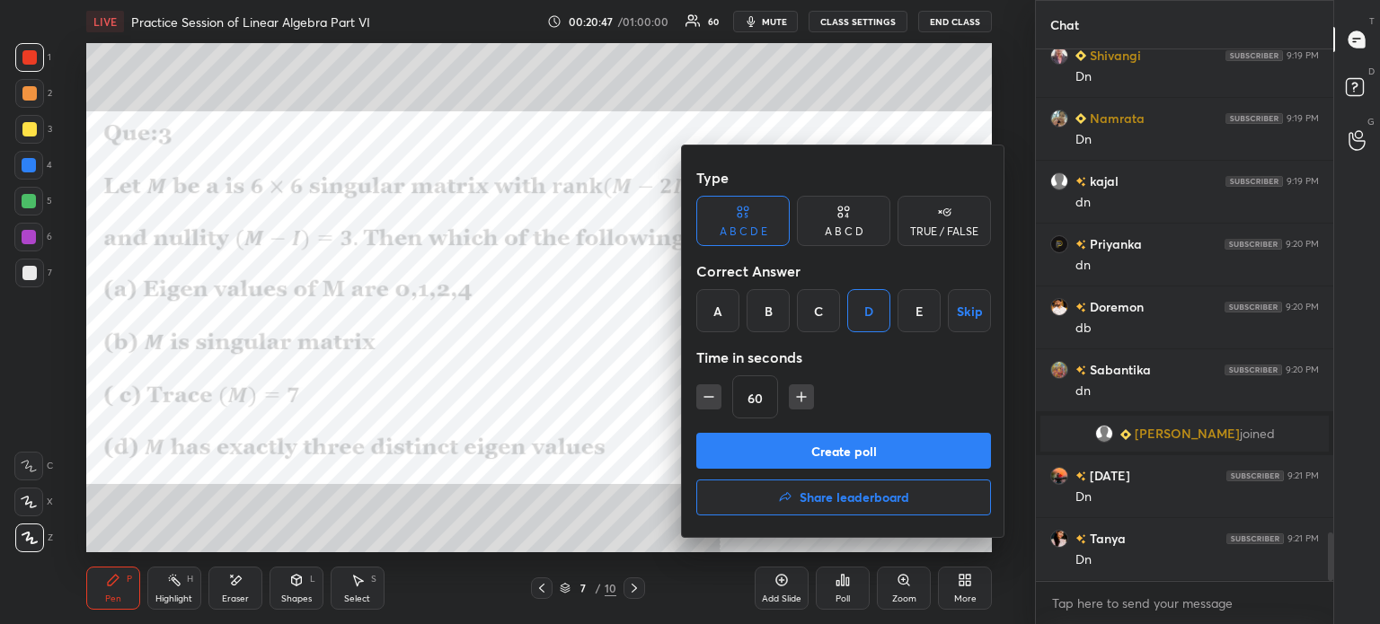
click at [842, 456] on button "Create poll" at bounding box center [843, 451] width 295 height 36
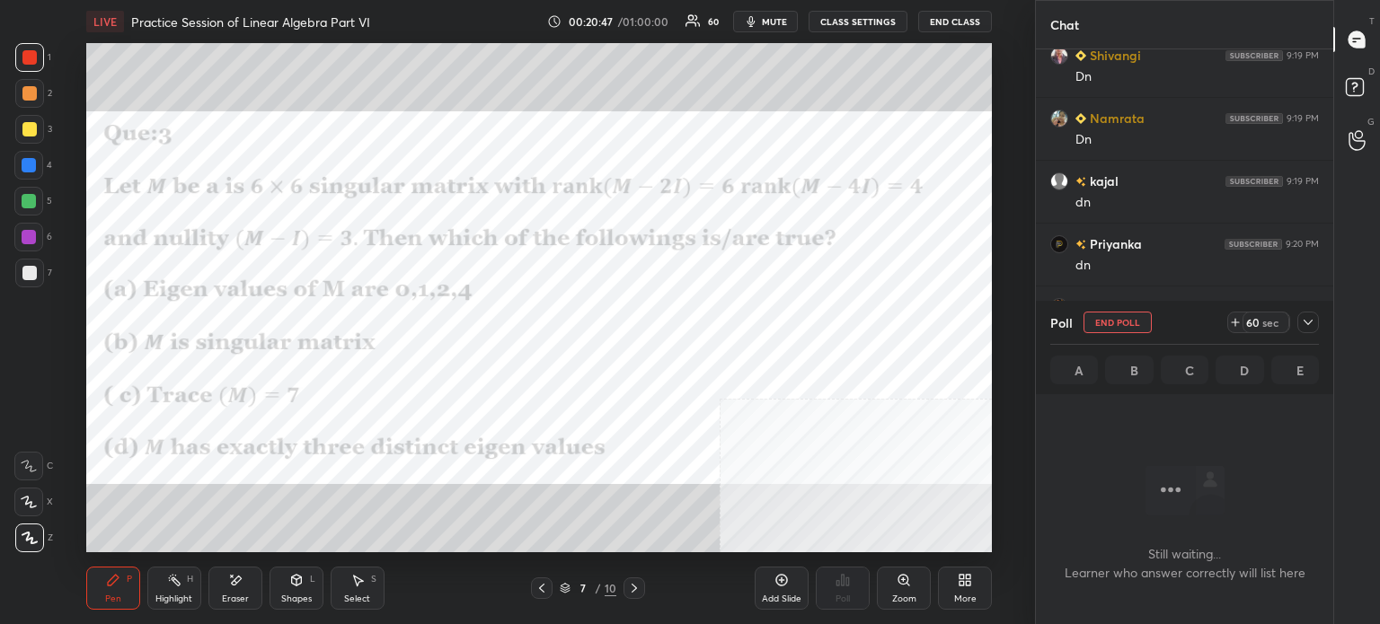
scroll to position [4, 5]
click at [1303, 320] on icon at bounding box center [1307, 322] width 9 height 5
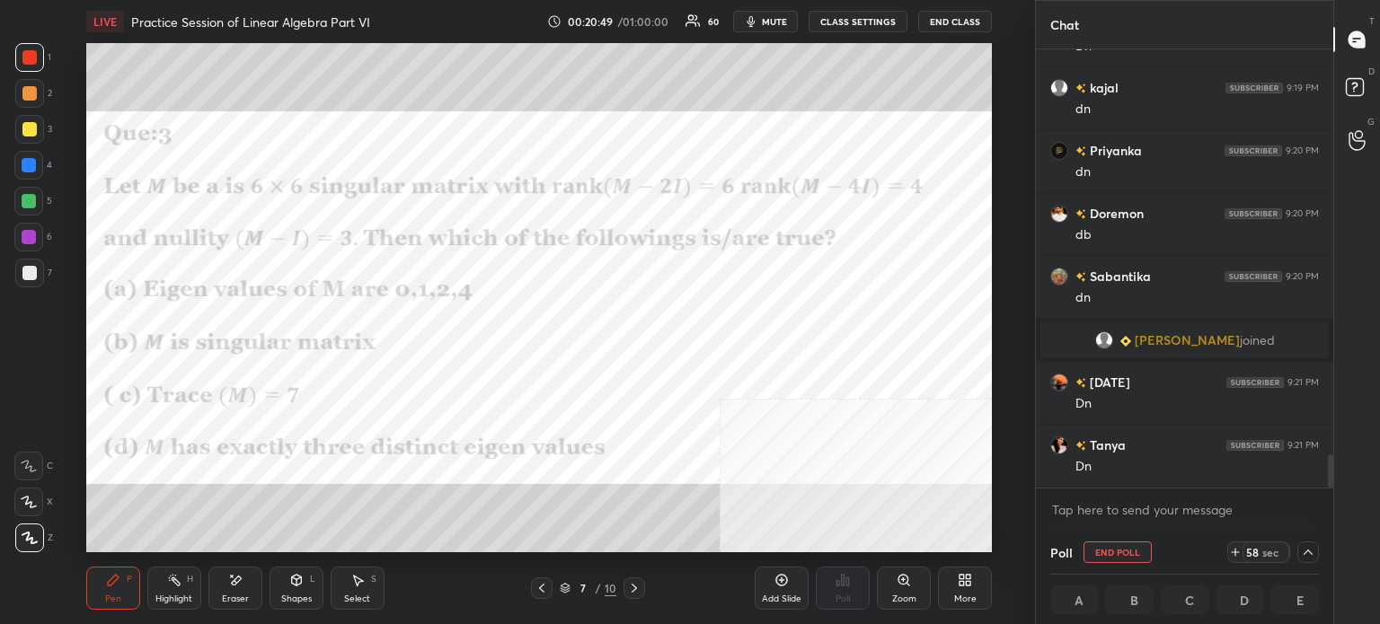
scroll to position [0, 5]
click at [27, 75] on div "1" at bounding box center [33, 61] width 36 height 36
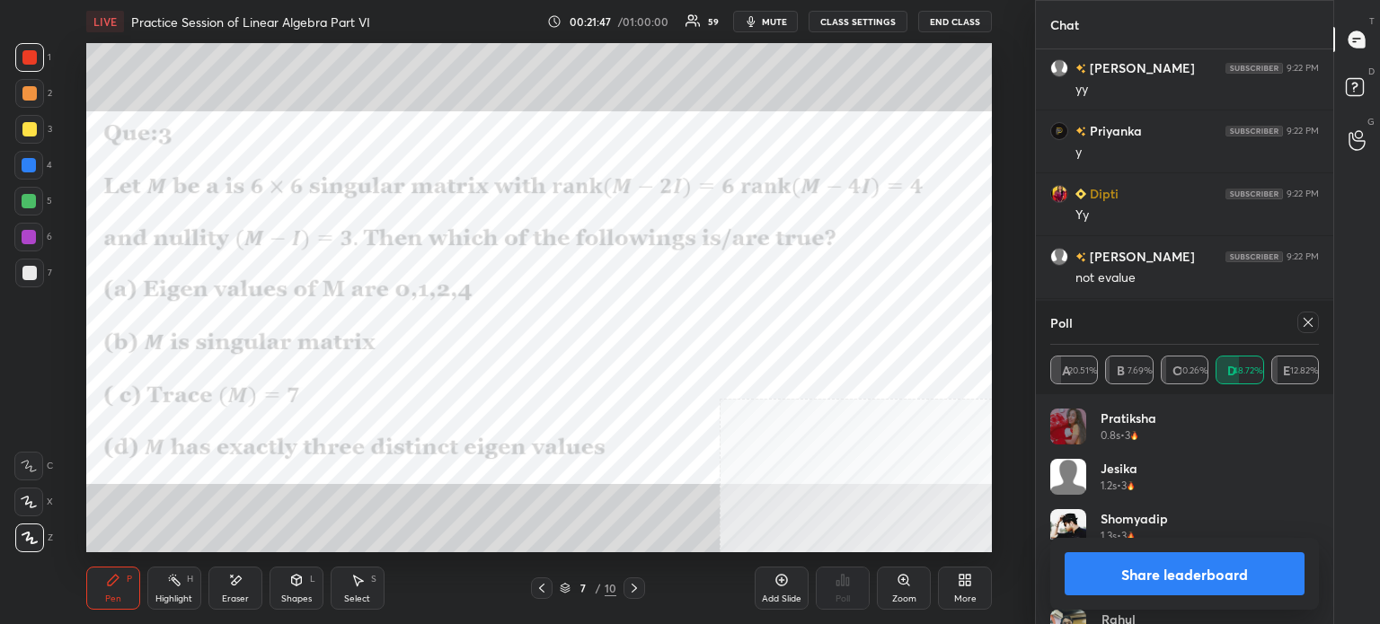
scroll to position [210, 263]
click at [1307, 331] on div at bounding box center [1308, 323] width 22 height 22
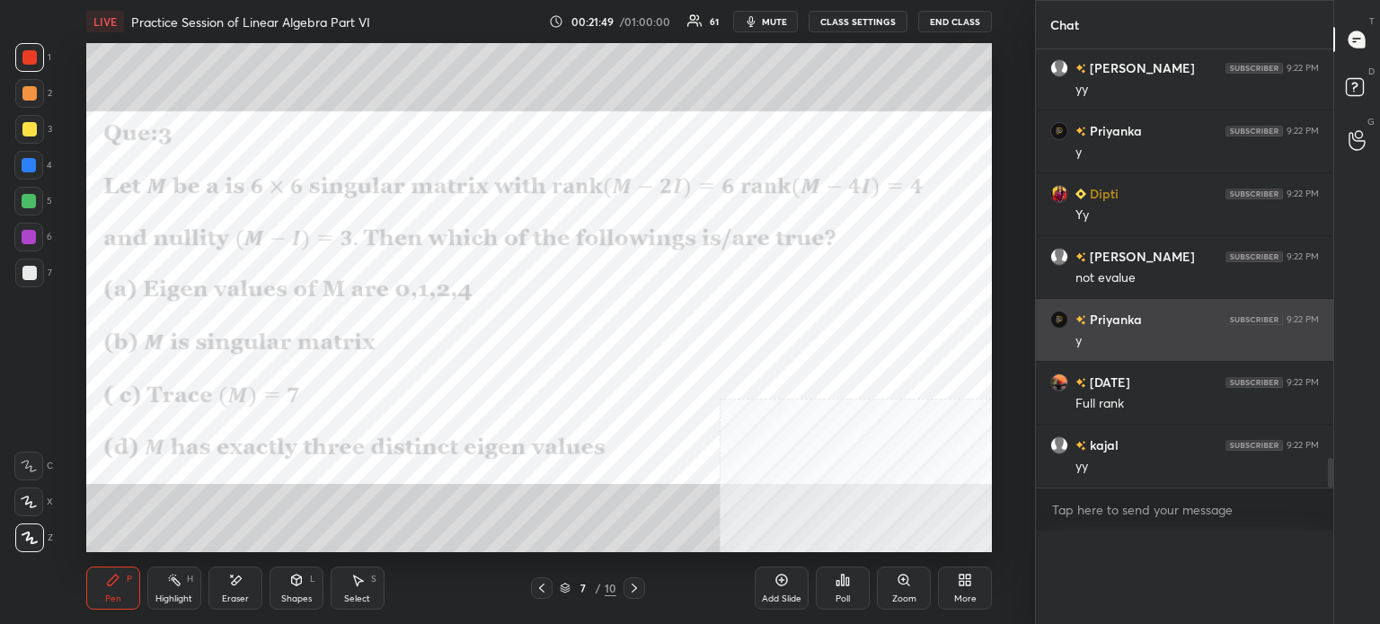
scroll to position [532, 292]
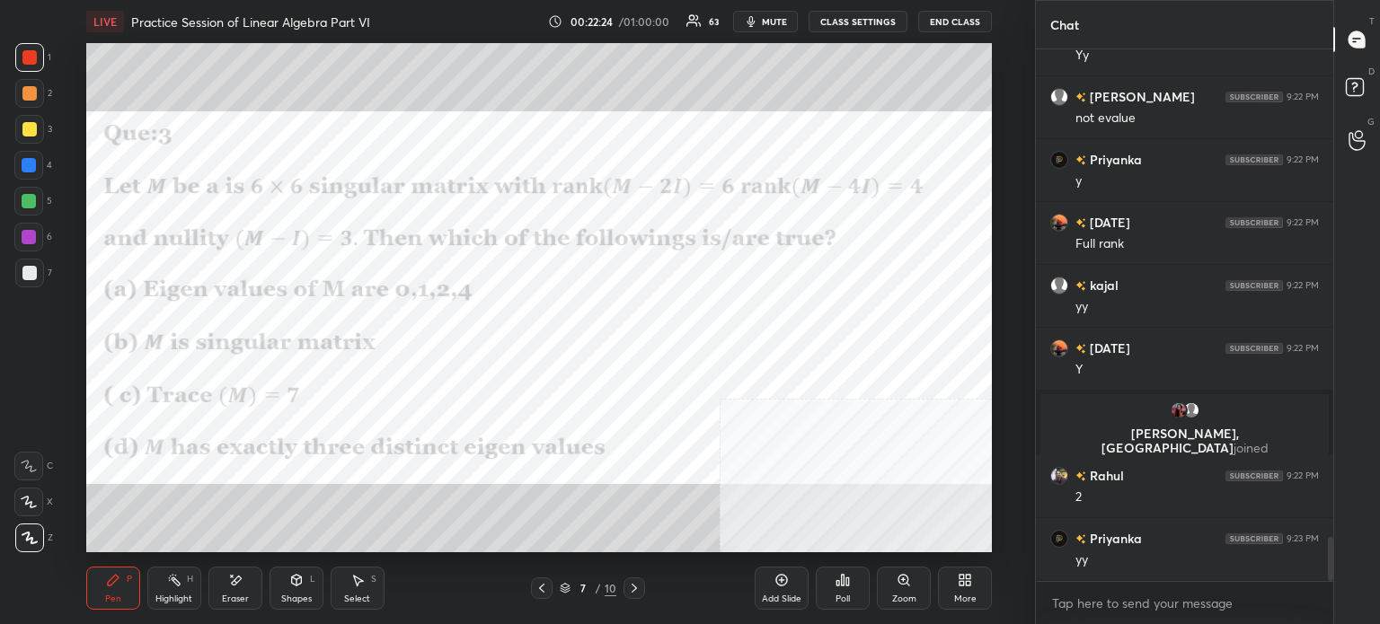
click at [967, 599] on div "More" at bounding box center [965, 599] width 22 height 9
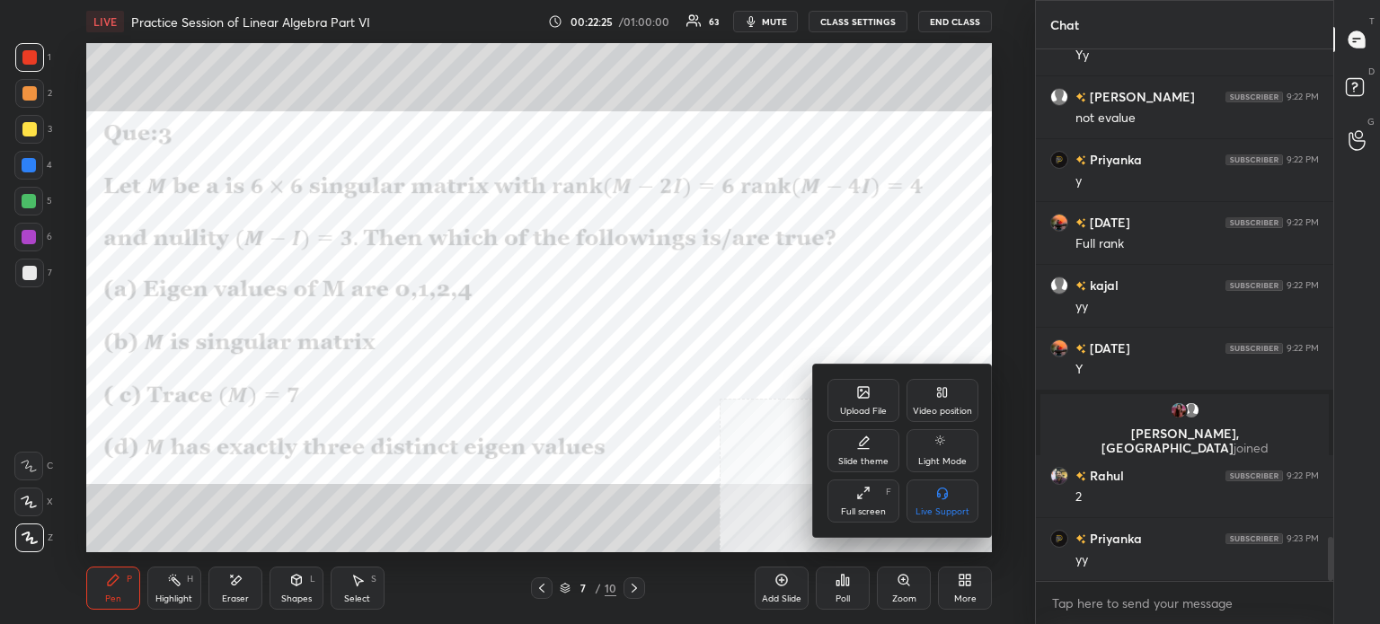
drag, startPoint x: 948, startPoint y: 398, endPoint x: 905, endPoint y: 468, distance: 81.8
click at [948, 404] on div "Video position" at bounding box center [942, 400] width 72 height 43
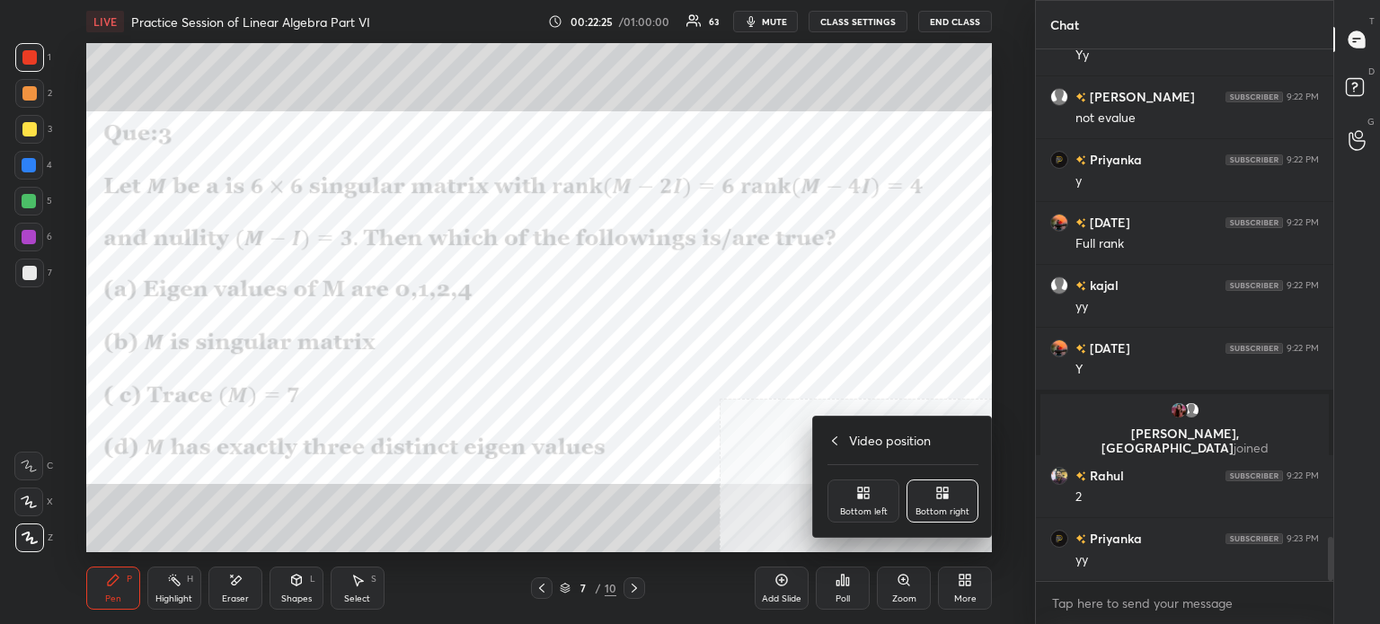
click at [854, 499] on div "Bottom left" at bounding box center [863, 501] width 72 height 43
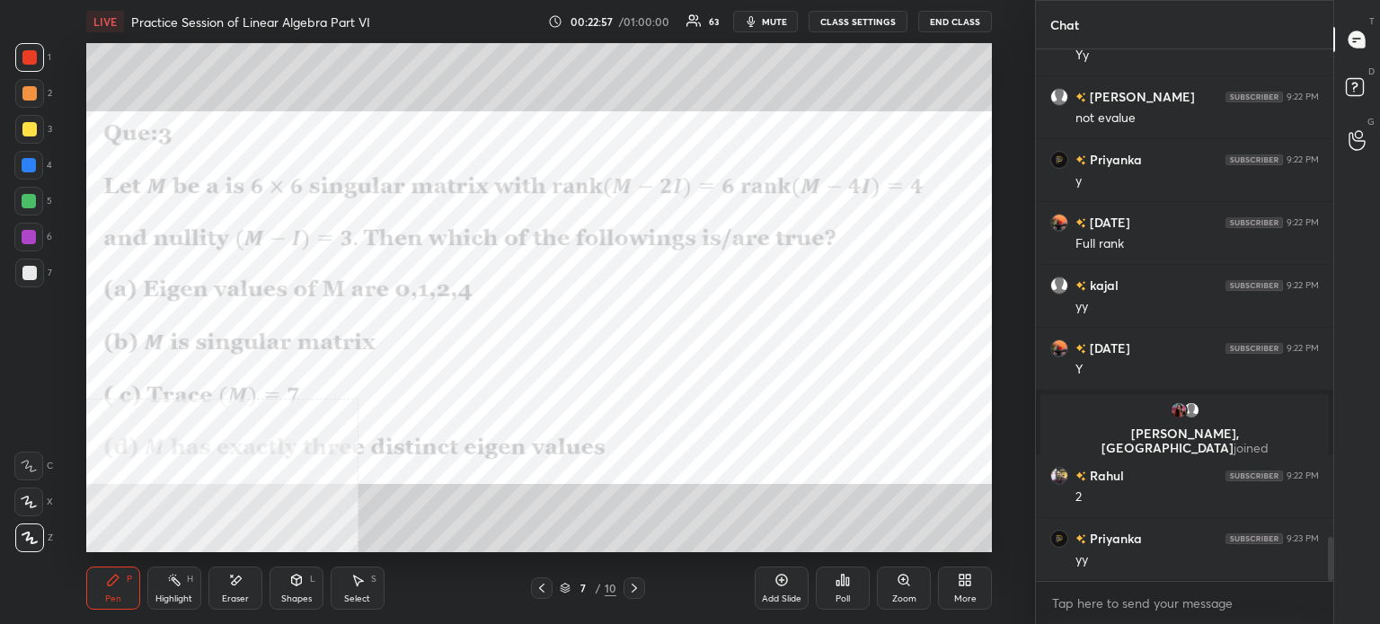
click at [366, 589] on div "Select S" at bounding box center [358, 588] width 54 height 43
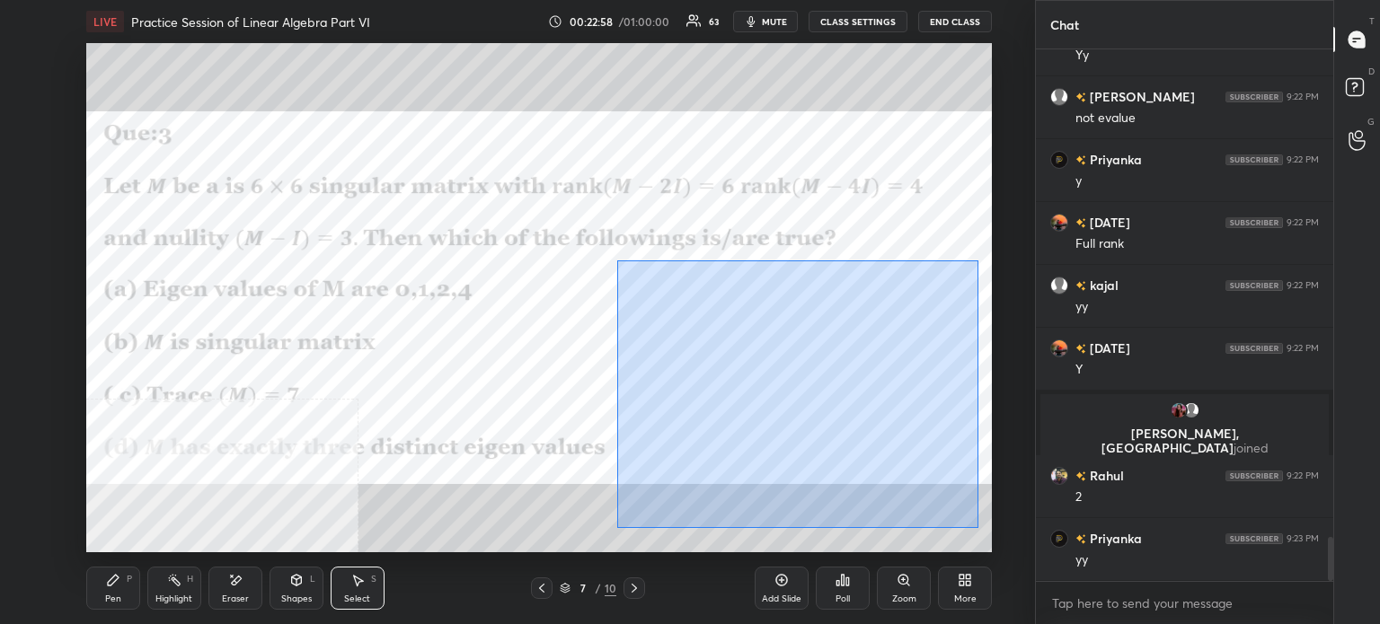
drag, startPoint x: 636, startPoint y: 267, endPoint x: 984, endPoint y: 524, distance: 432.9
click at [985, 527] on div "0 ° Undo Copy Duplicate Duplicate to new slide Delete" at bounding box center [538, 297] width 905 height 509
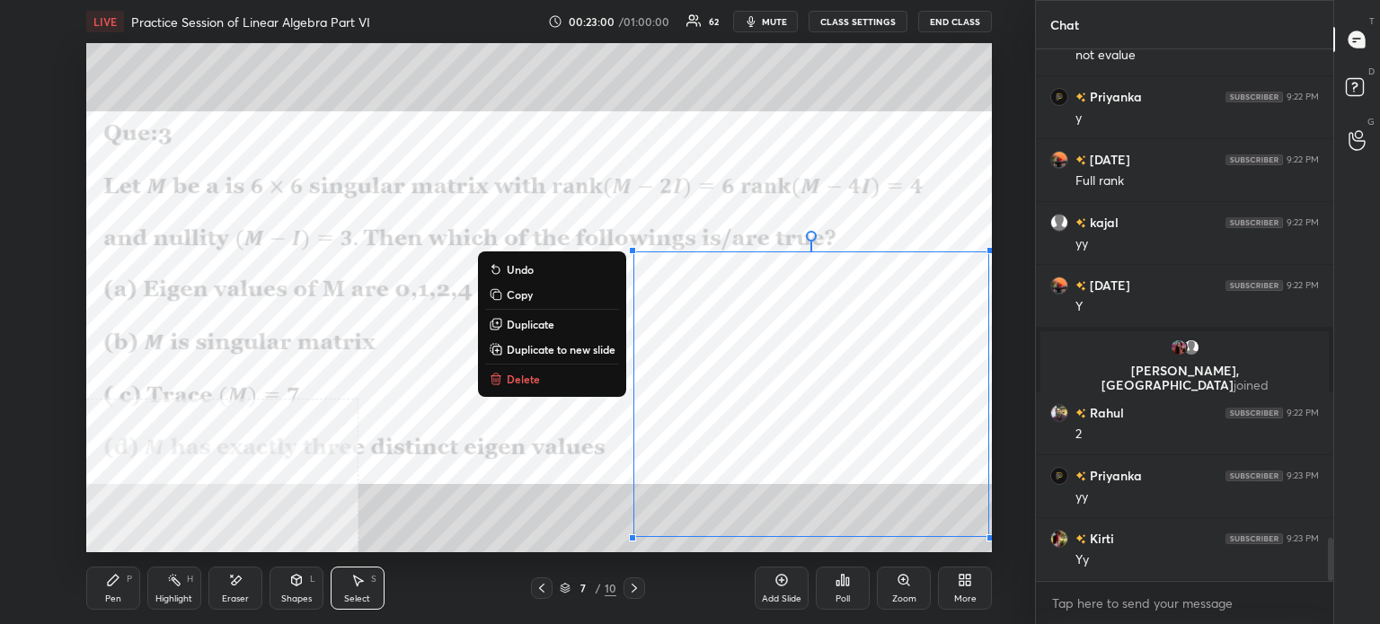
scroll to position [6052, 0]
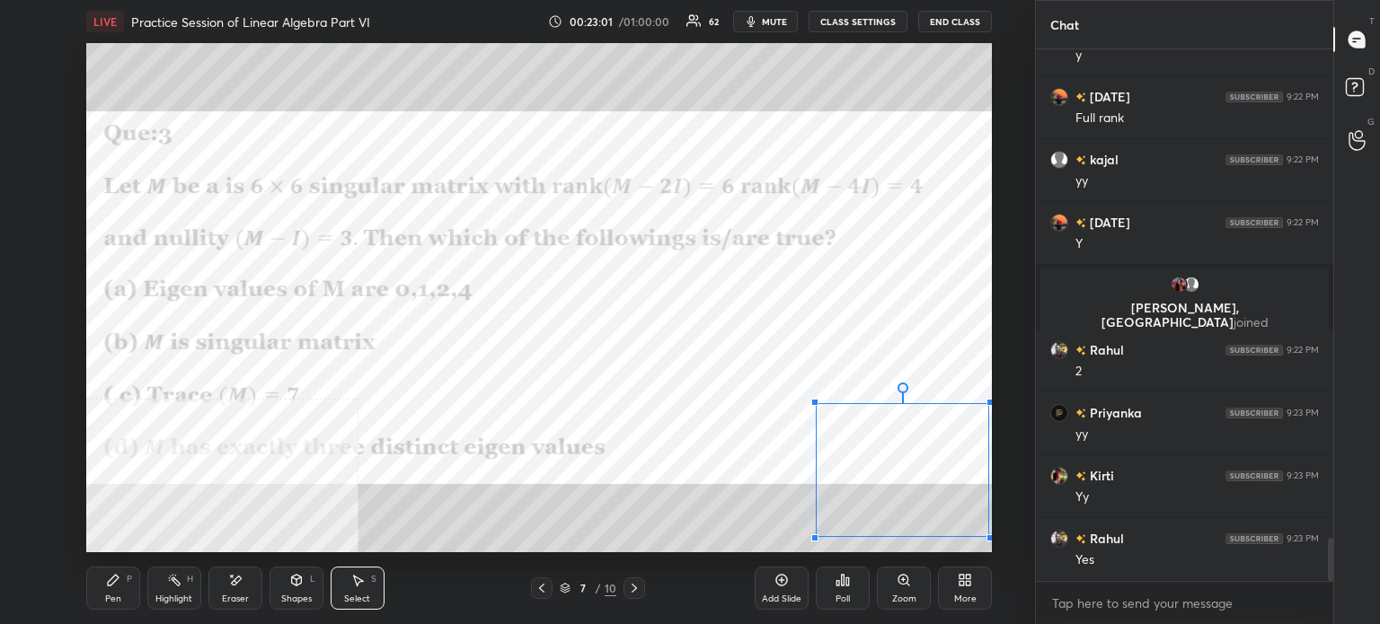
drag, startPoint x: 634, startPoint y: 253, endPoint x: 818, endPoint y: 409, distance: 240.9
click at [818, 406] on div at bounding box center [814, 402] width 7 height 7
drag, startPoint x: 858, startPoint y: 335, endPoint x: 816, endPoint y: 322, distance: 44.0
click at [859, 294] on div "0 ° Undo Copy Duplicate Duplicate to new slide Delete" at bounding box center [538, 297] width 905 height 509
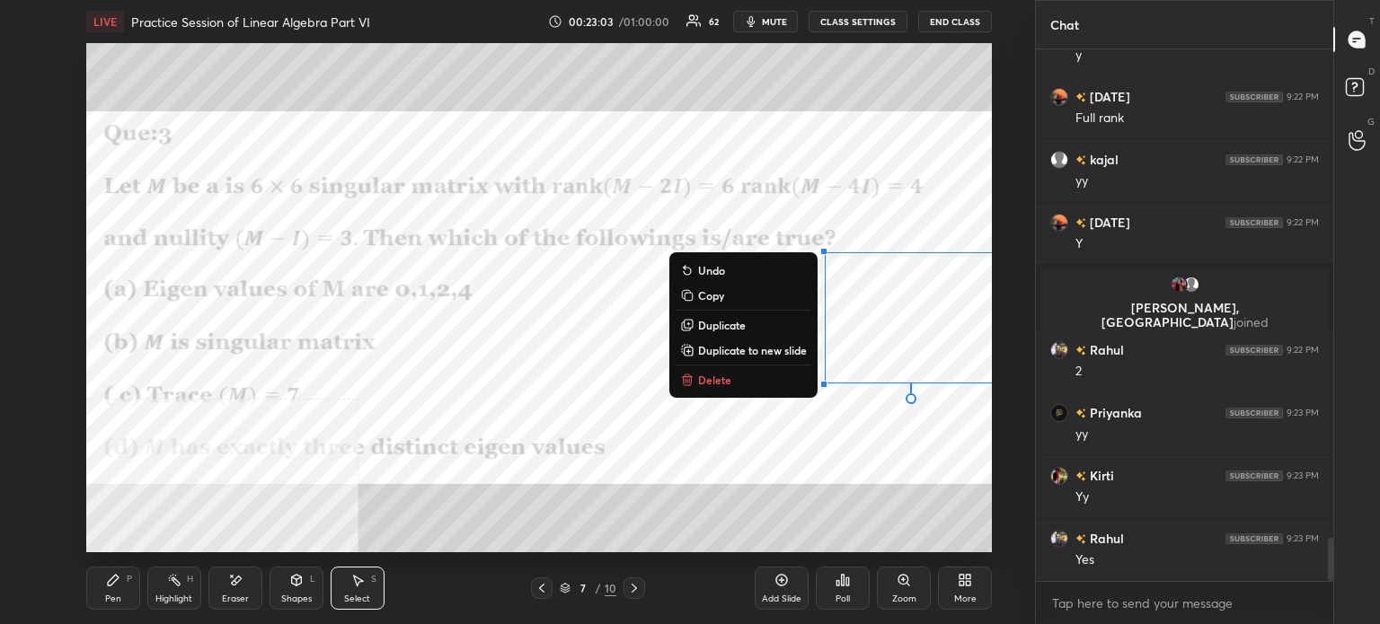
click at [119, 596] on div "Pen" at bounding box center [113, 599] width 16 height 9
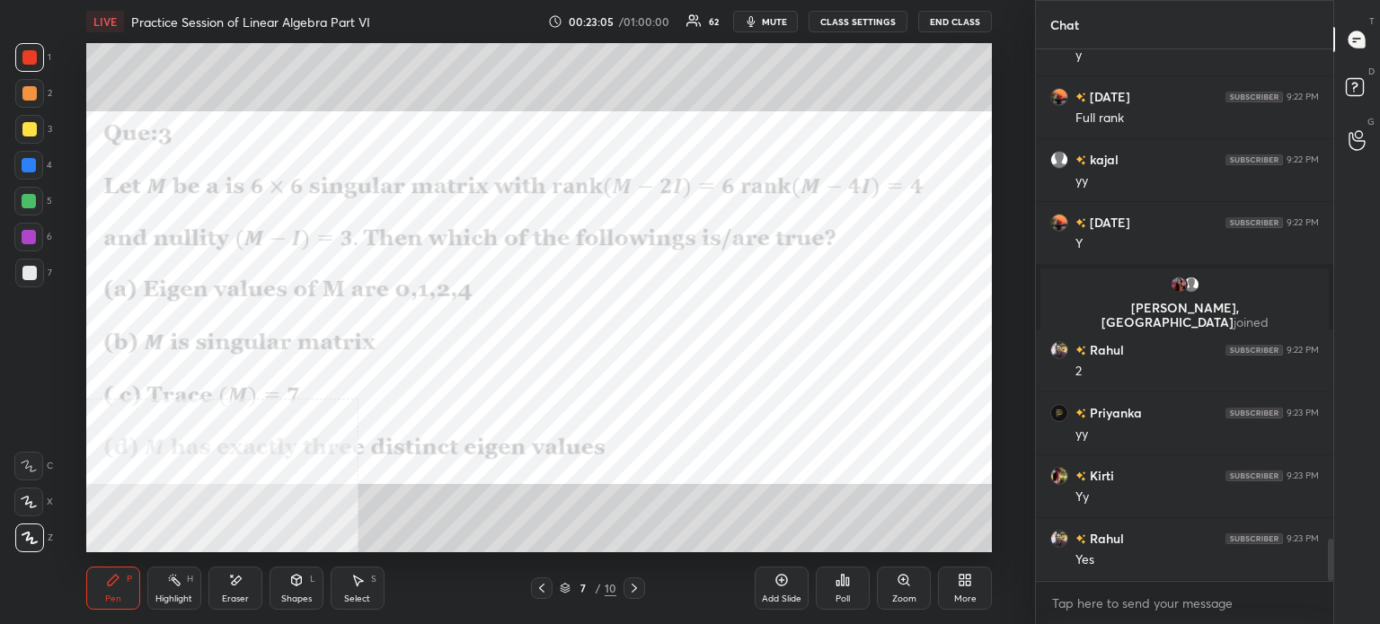
scroll to position [6115, 0]
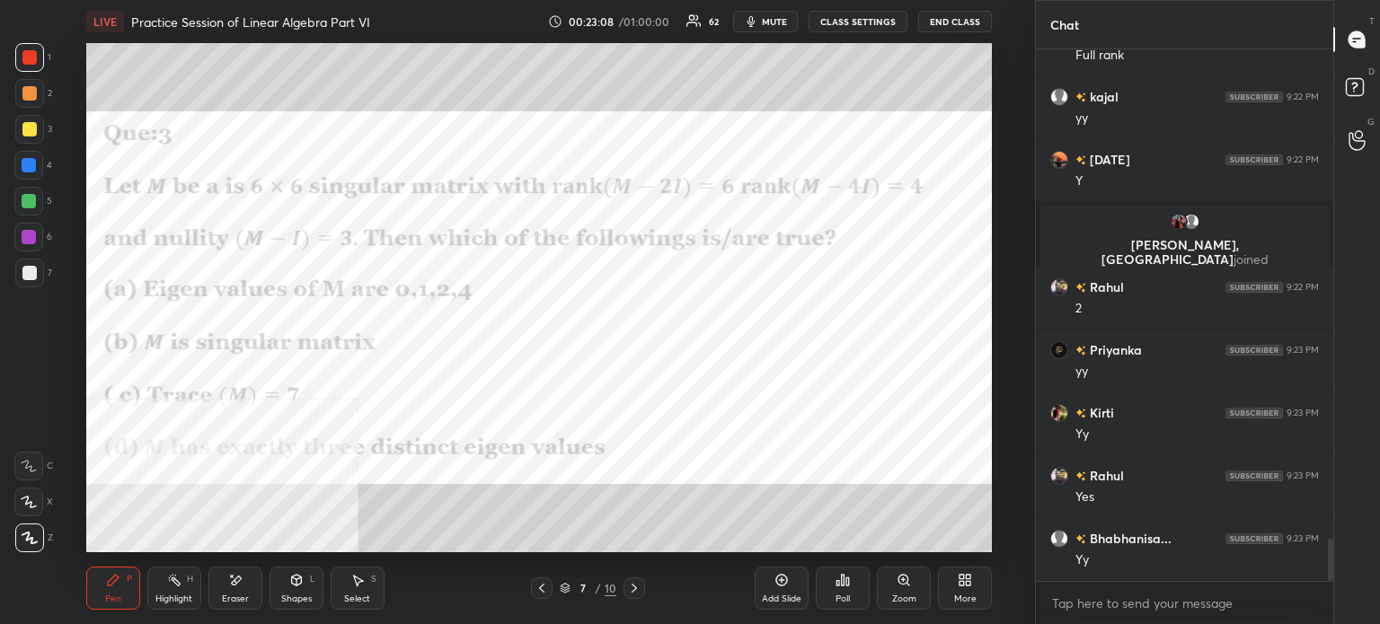
click at [28, 69] on div at bounding box center [29, 57] width 29 height 29
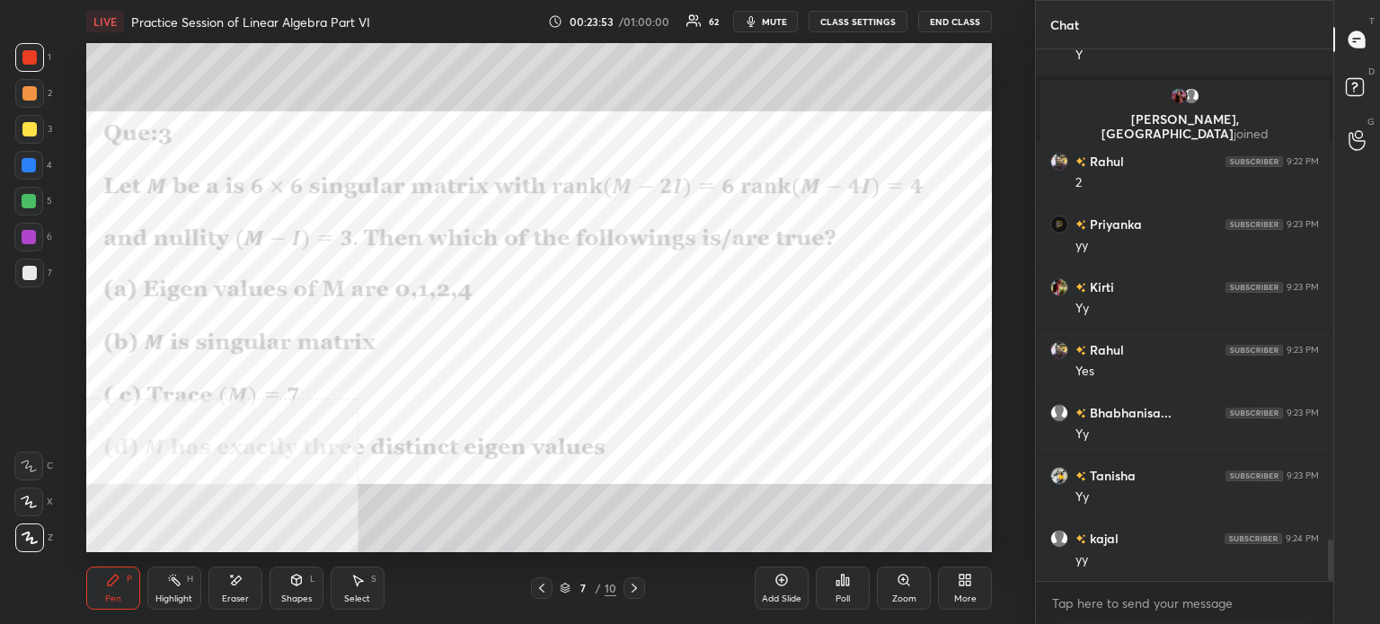
scroll to position [6303, 0]
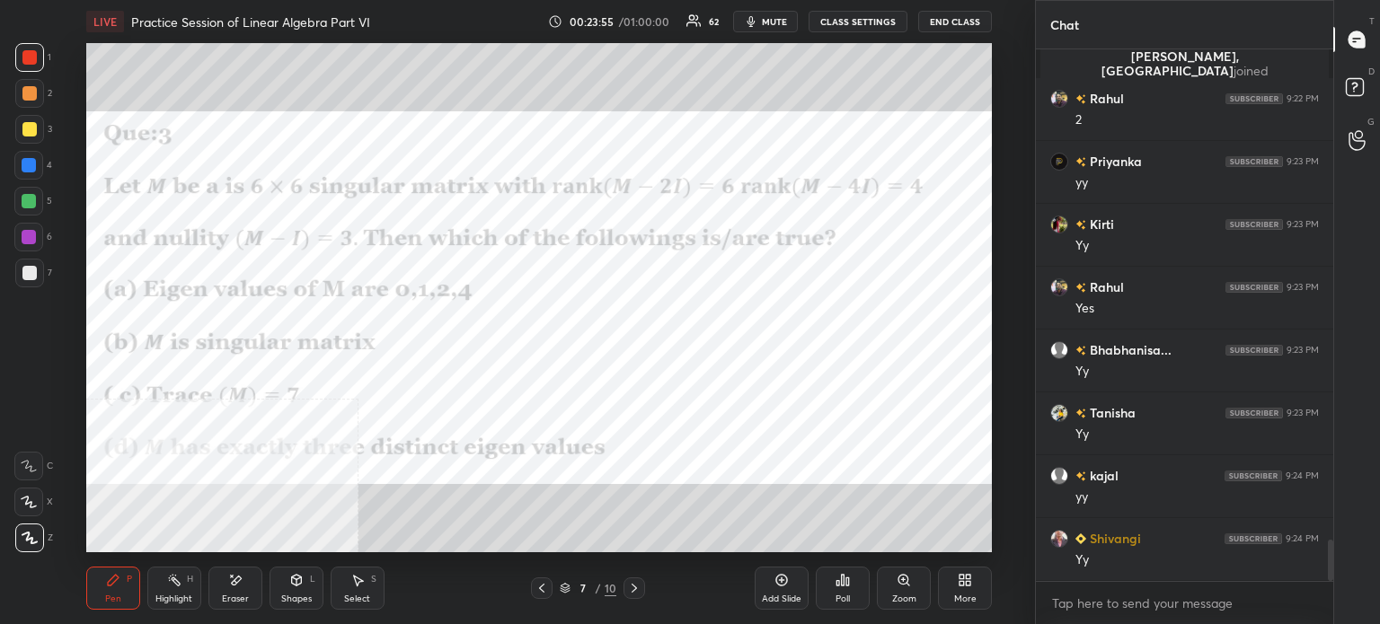
click at [965, 587] on div "More" at bounding box center [965, 588] width 54 height 43
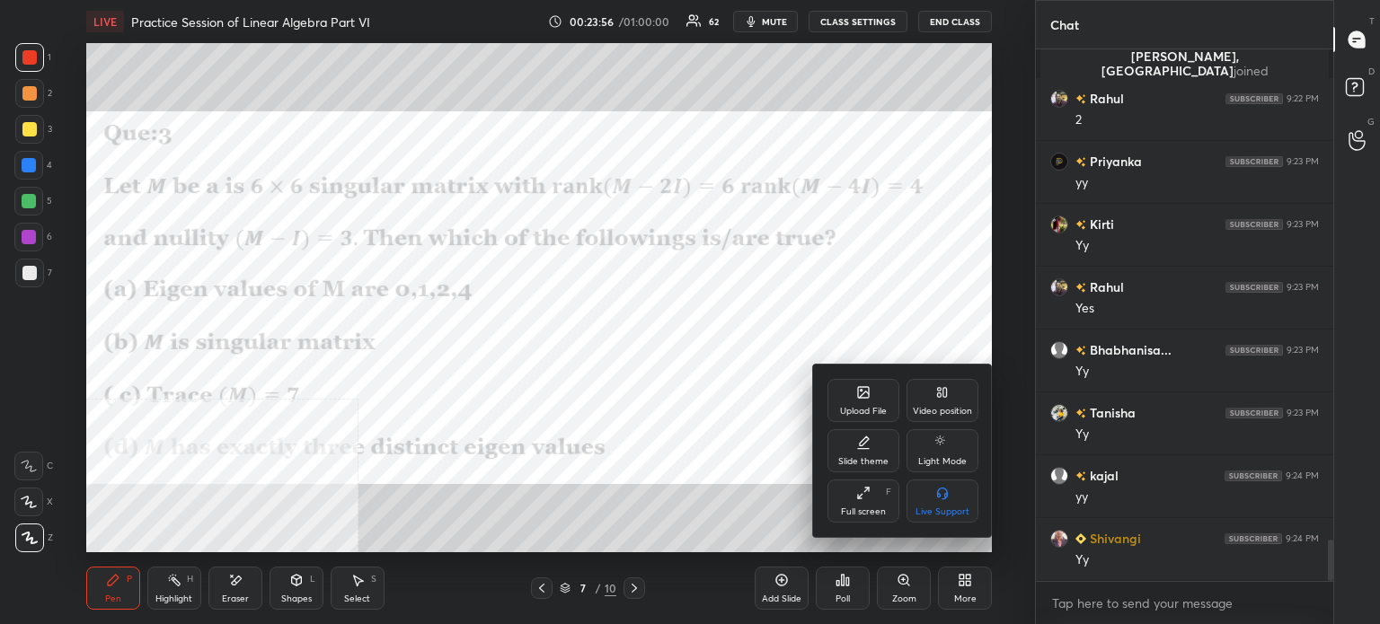
click at [950, 407] on div "Video position" at bounding box center [942, 400] width 72 height 43
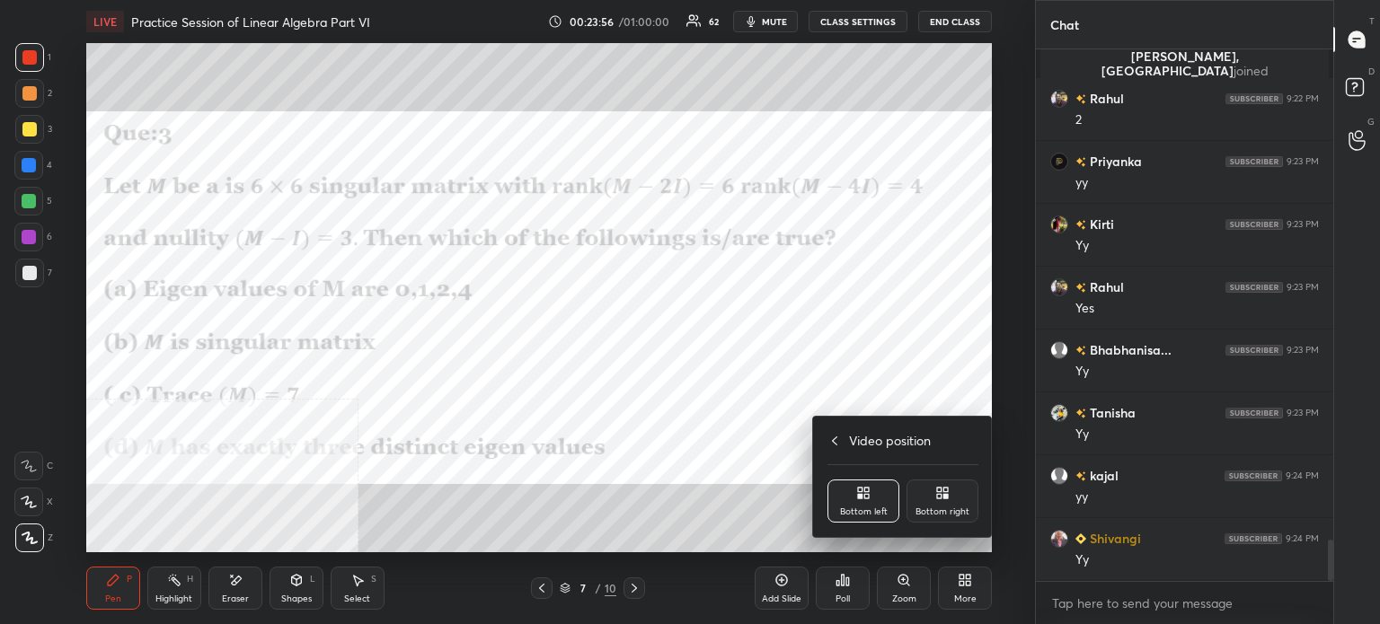
click at [941, 498] on icon at bounding box center [942, 493] width 14 height 14
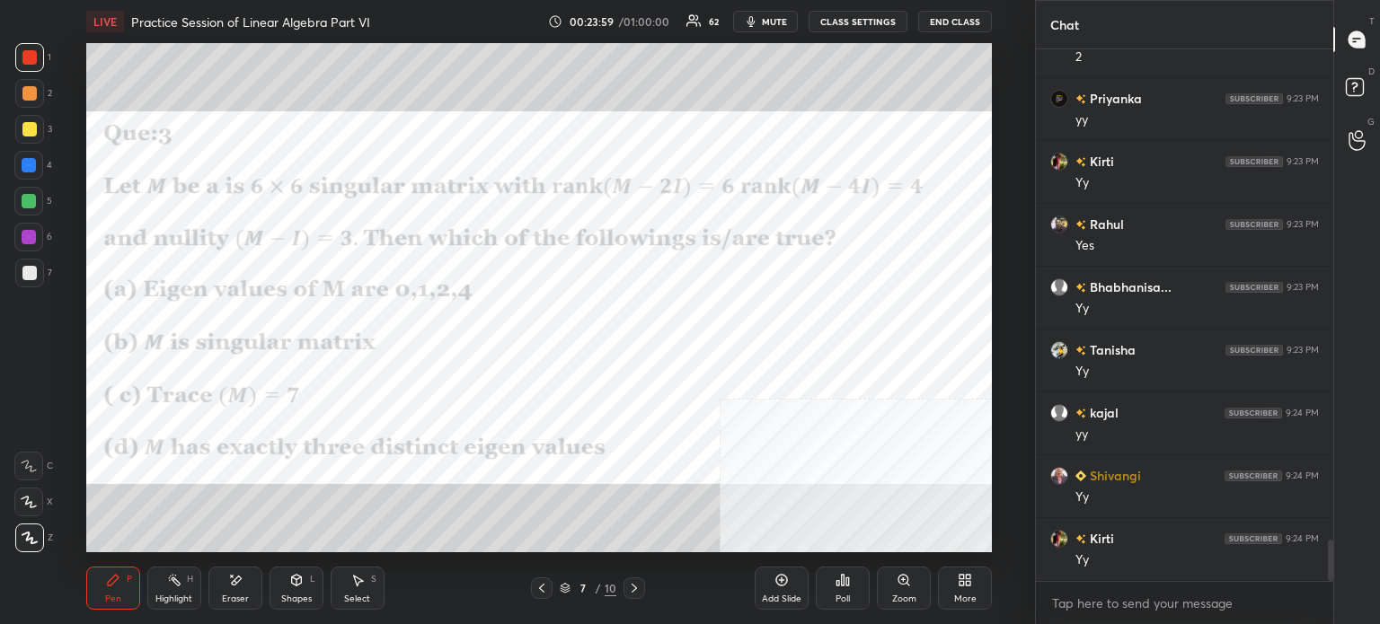
scroll to position [6429, 0]
click at [168, 429] on div "Setting up your live class Poll for secs No correct answer Start poll" at bounding box center [538, 297] width 963 height 509
drag, startPoint x: 388, startPoint y: 617, endPoint x: 938, endPoint y: 42, distance: 795.3
click at [938, 42] on div "LIVE Practice Session of Linear Algebra Part VI 00:24:23 / 01:00:00 61 mute CLA…" at bounding box center [538, 21] width 905 height 43
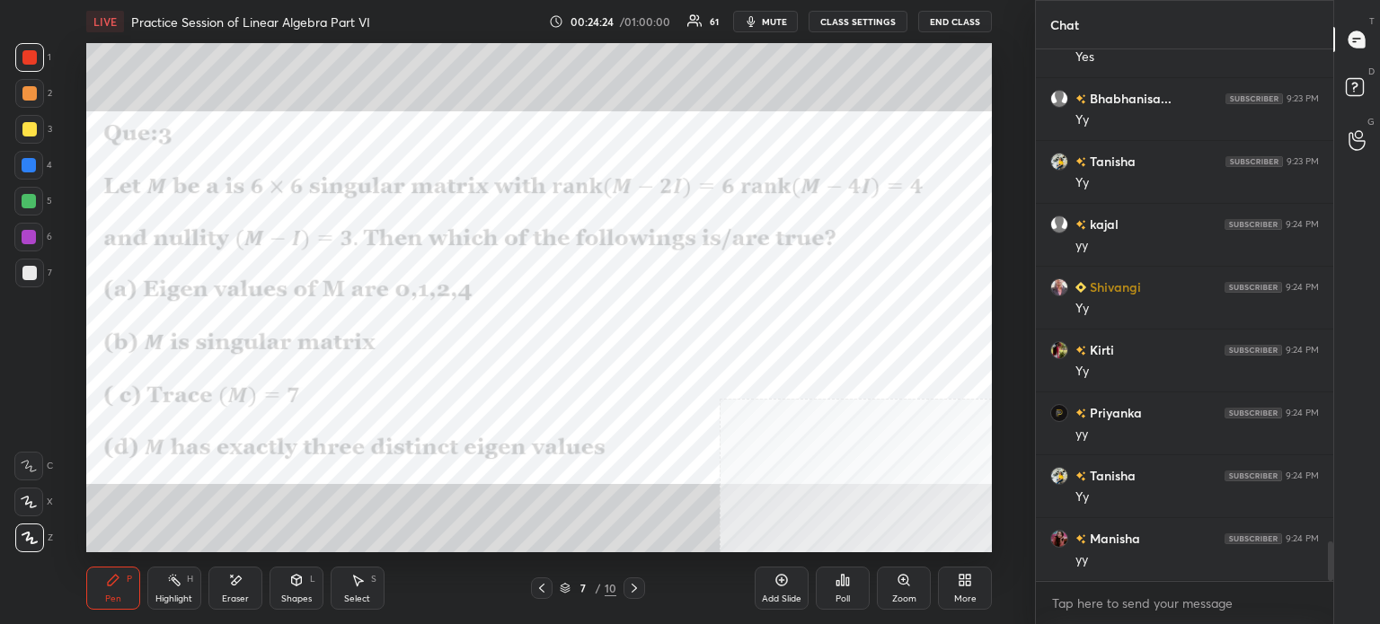
click at [973, 586] on div "More" at bounding box center [965, 588] width 54 height 43
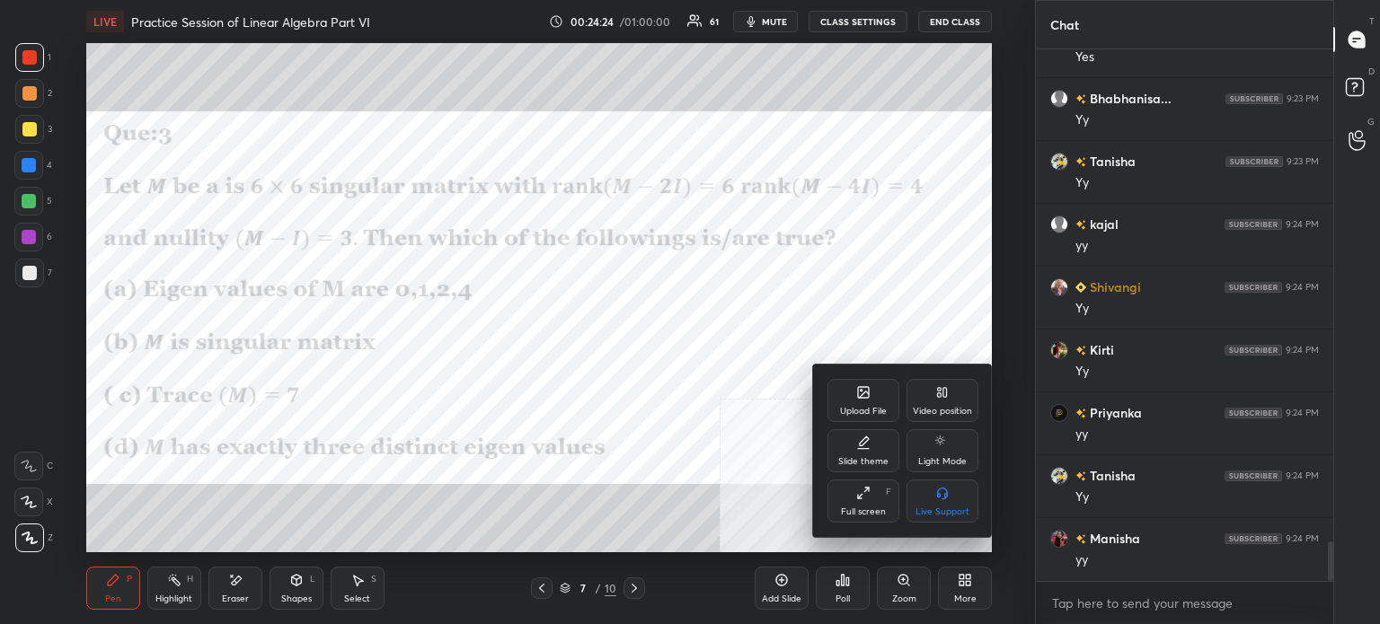
scroll to position [6617, 0]
click at [855, 384] on div "Upload File" at bounding box center [863, 400] width 72 height 43
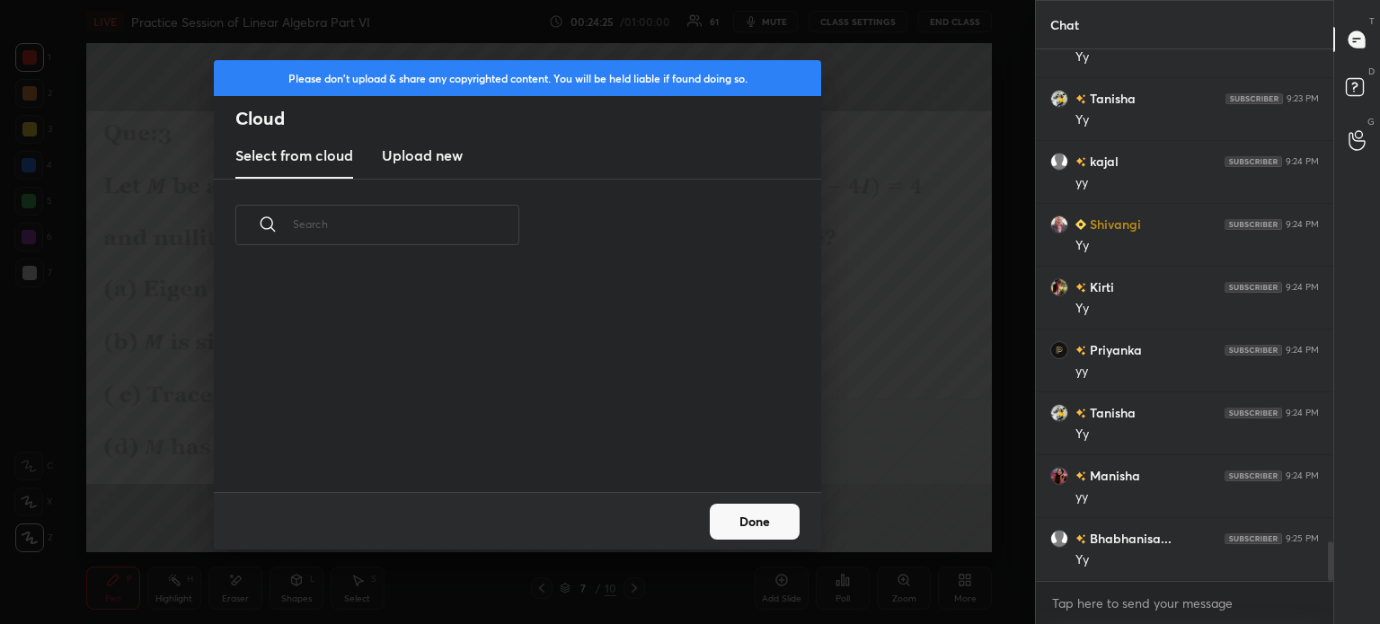
scroll to position [221, 577]
click at [423, 157] on h3 "Upload new" at bounding box center [422, 156] width 81 height 22
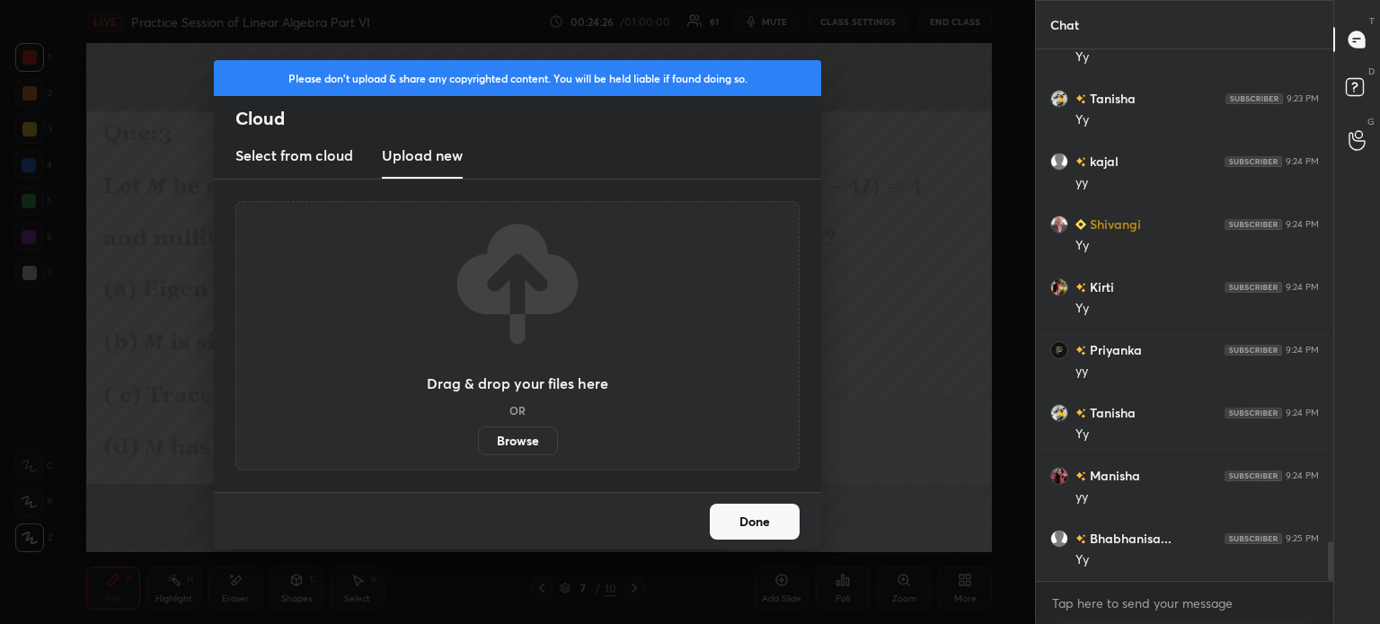
click at [513, 446] on label "Browse" at bounding box center [518, 441] width 80 height 29
click at [478, 446] on input "Browse" at bounding box center [478, 441] width 0 height 29
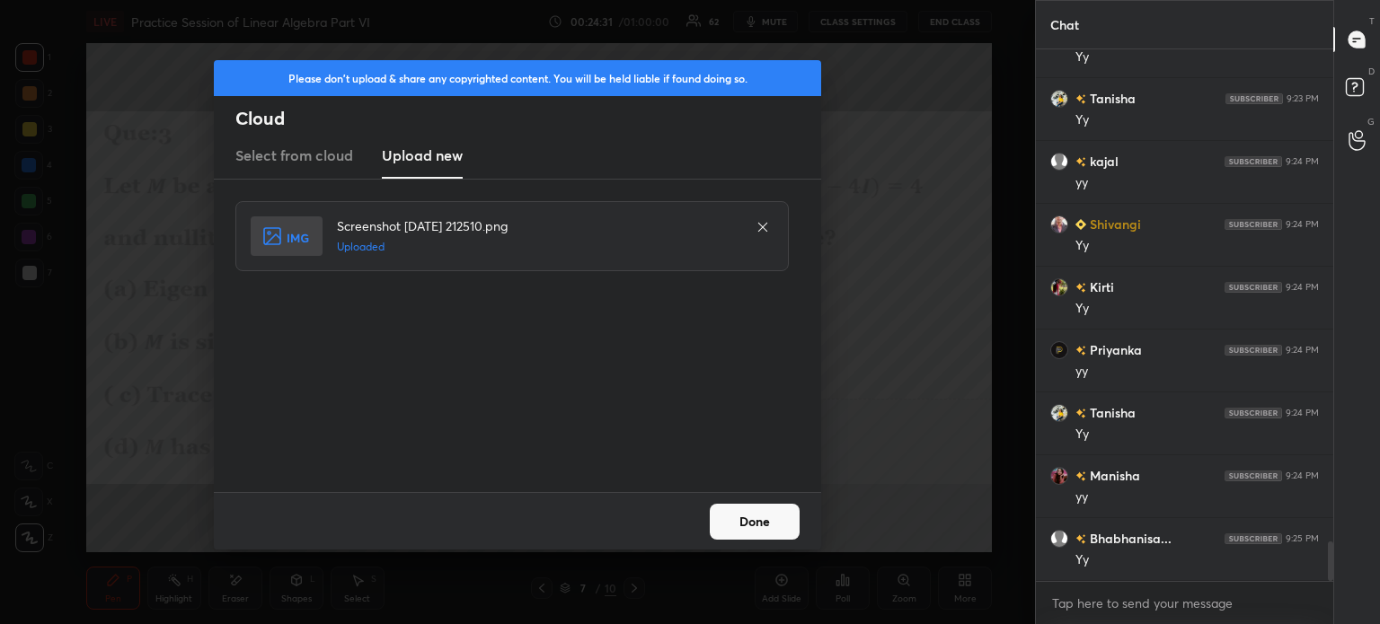
click at [763, 522] on button "Done" at bounding box center [755, 522] width 90 height 36
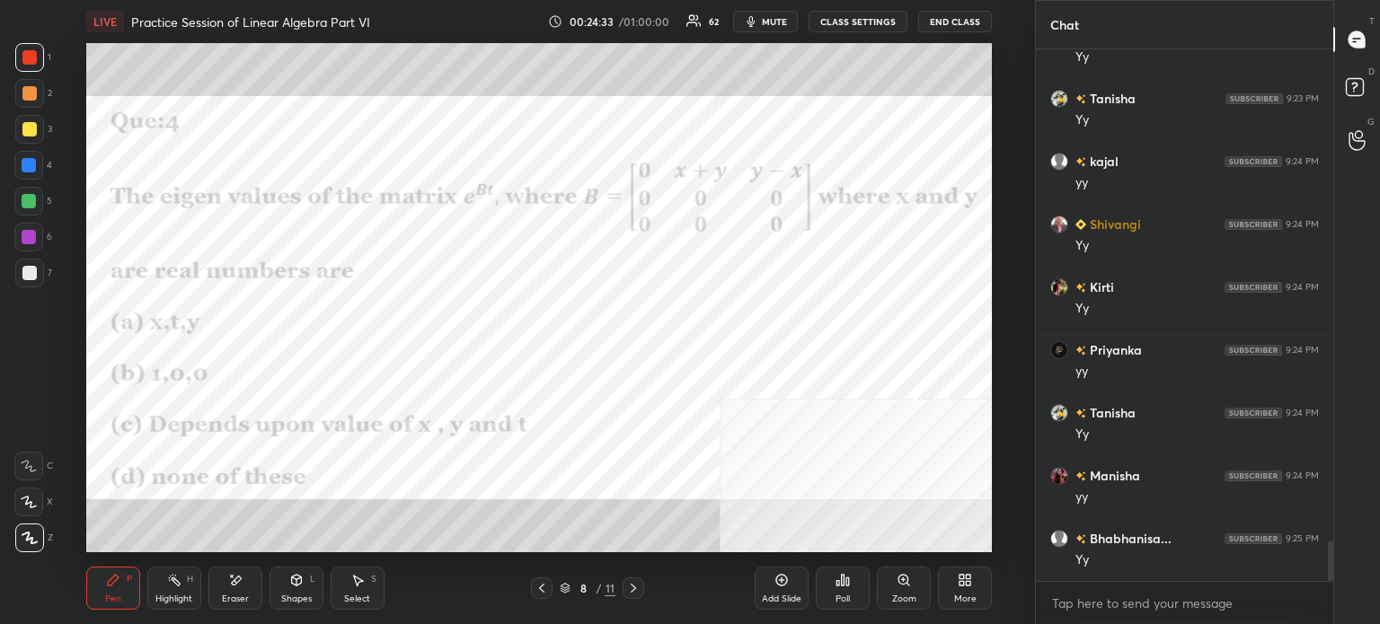
click at [772, 31] on button "mute" at bounding box center [765, 22] width 65 height 22
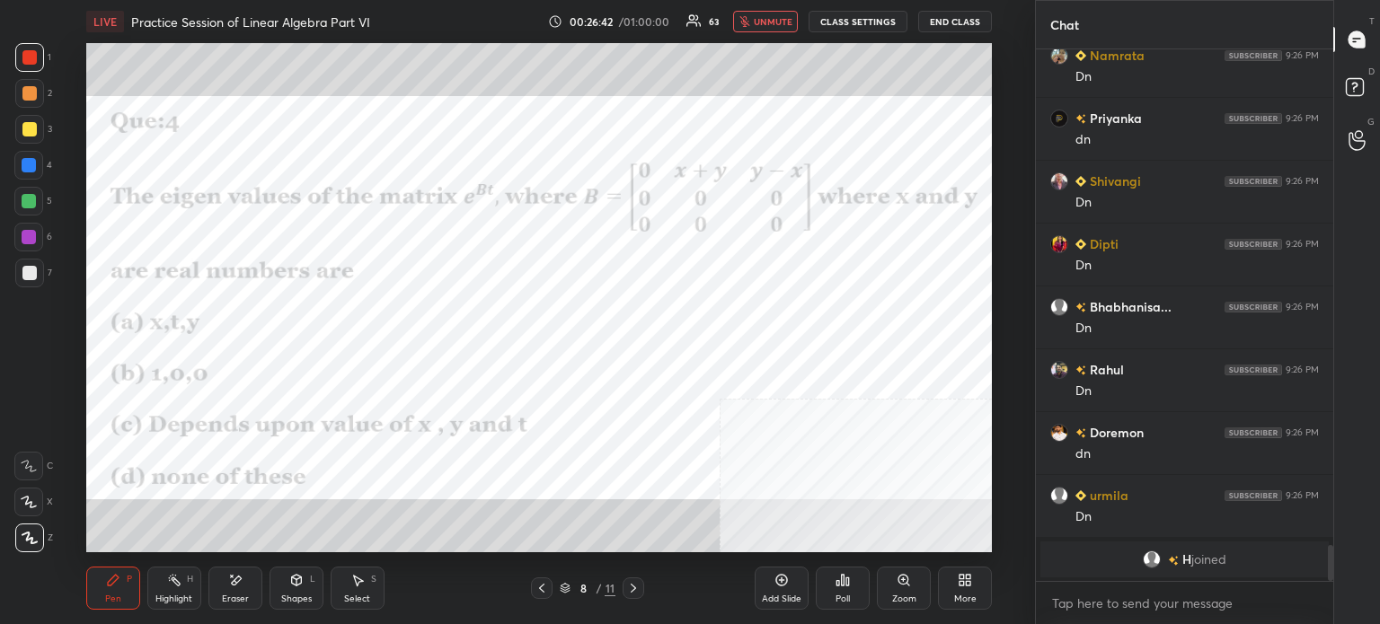
scroll to position [7311, 0]
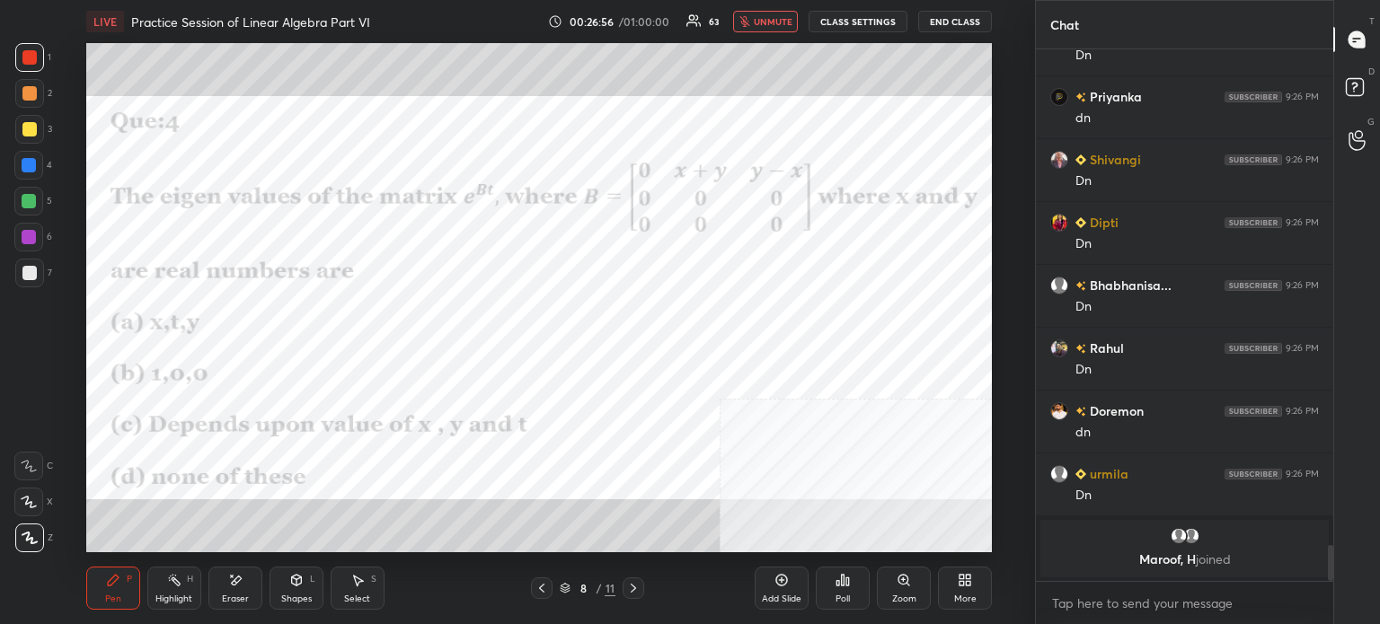
click at [776, 27] on span "unmute" at bounding box center [773, 21] width 39 height 13
click at [831, 588] on div "Poll" at bounding box center [843, 588] width 54 height 43
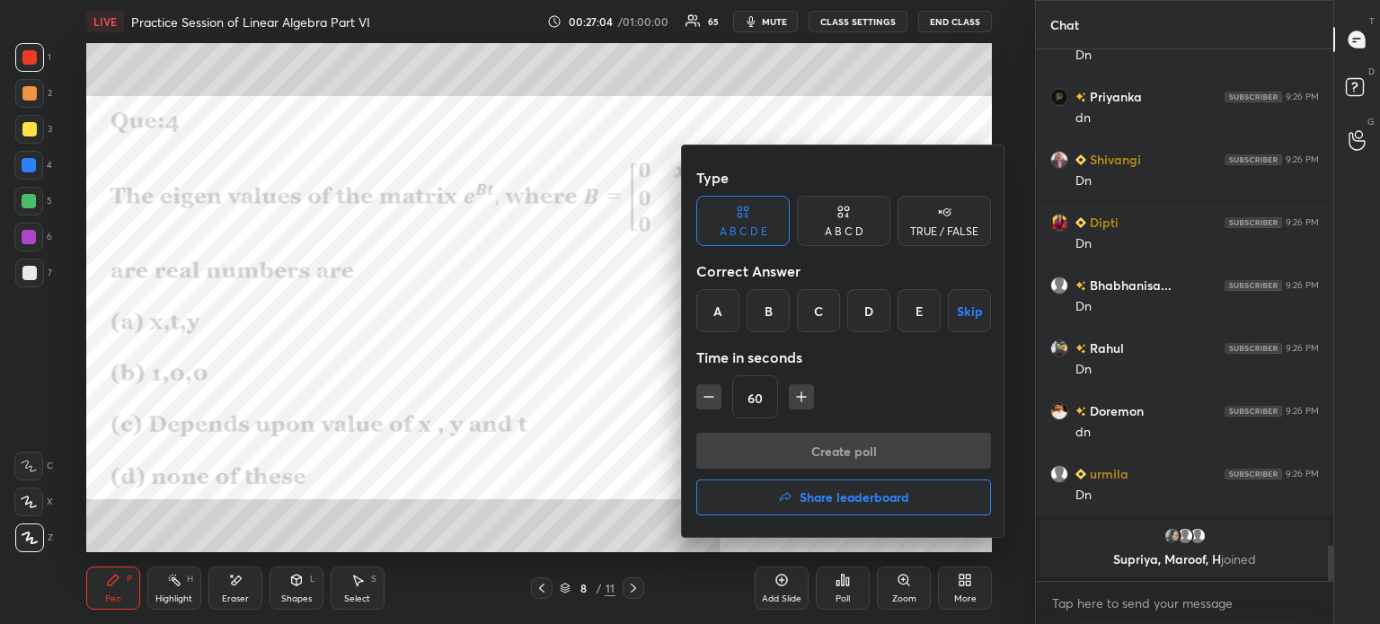
click at [853, 328] on div "D" at bounding box center [868, 310] width 43 height 43
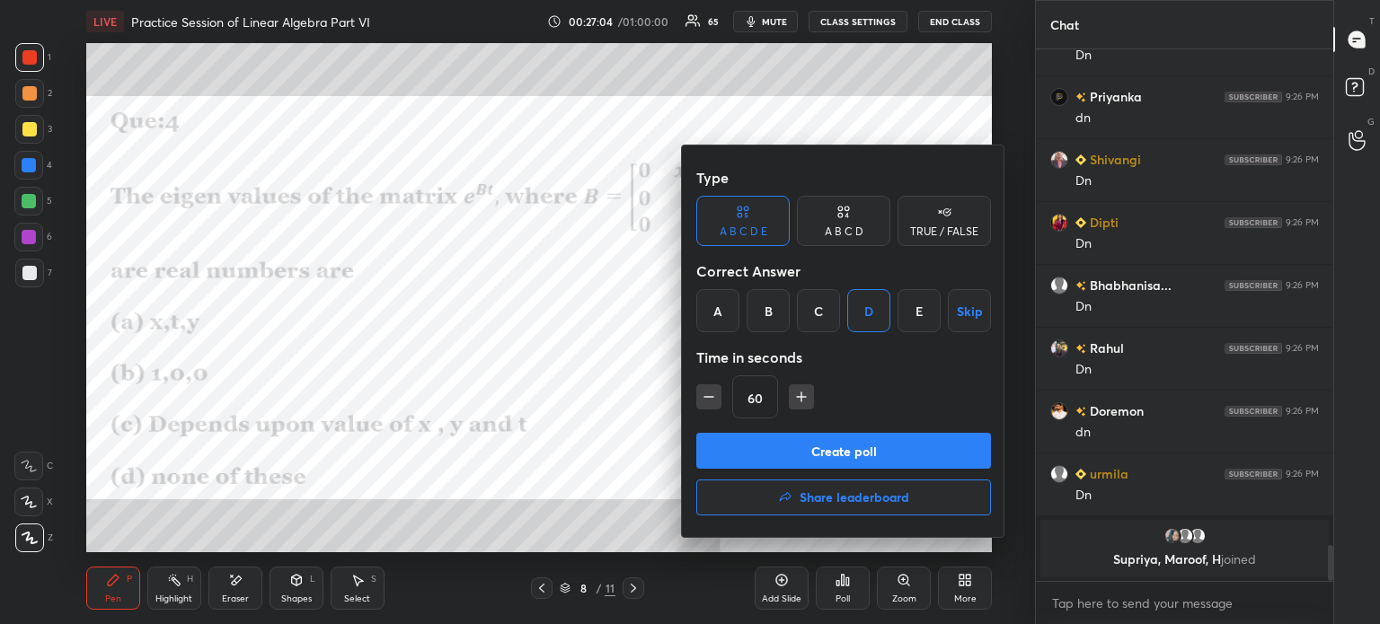
click at [862, 452] on button "Create poll" at bounding box center [843, 451] width 295 height 36
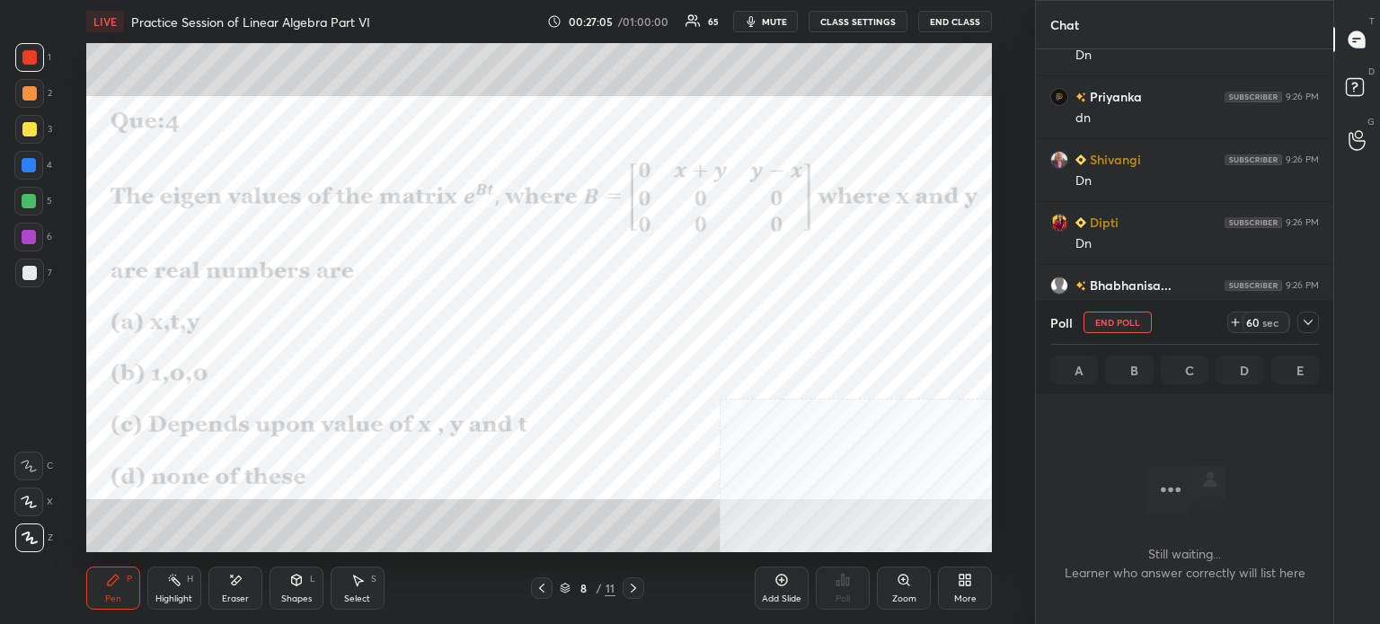
scroll to position [480, 292]
click at [1310, 318] on icon at bounding box center [1308, 322] width 14 height 14
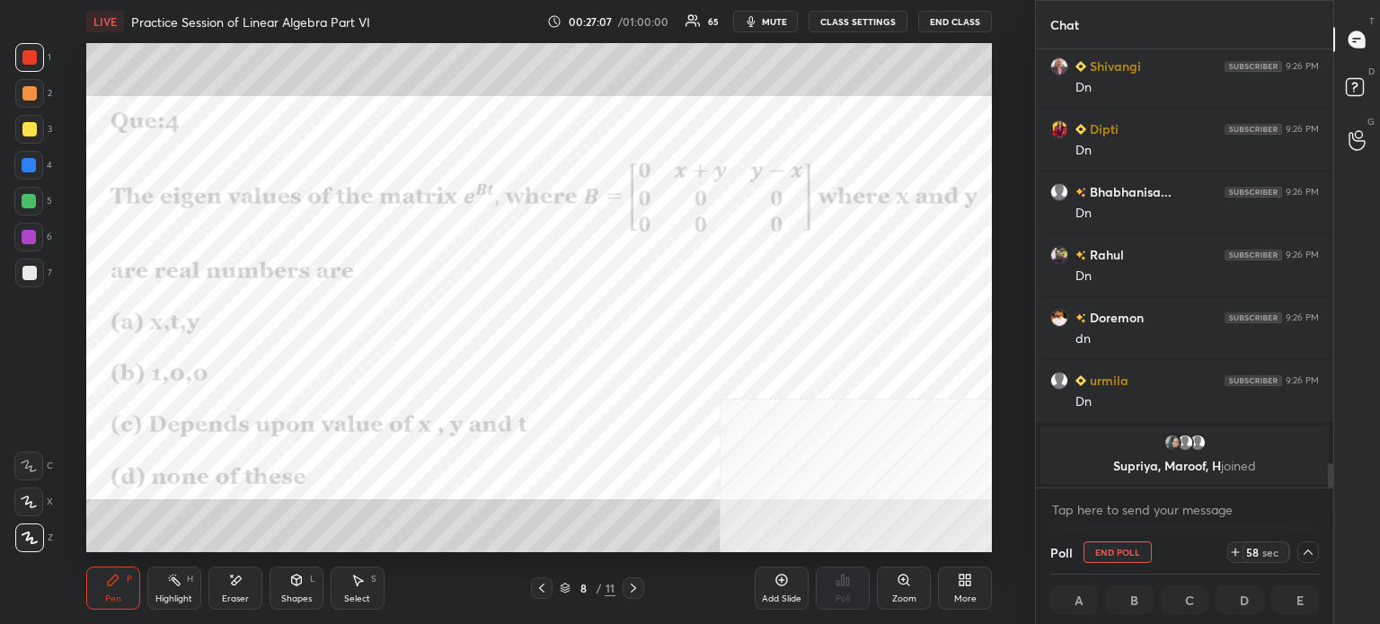
scroll to position [0, 5]
click at [30, 64] on div at bounding box center [29, 57] width 14 height 14
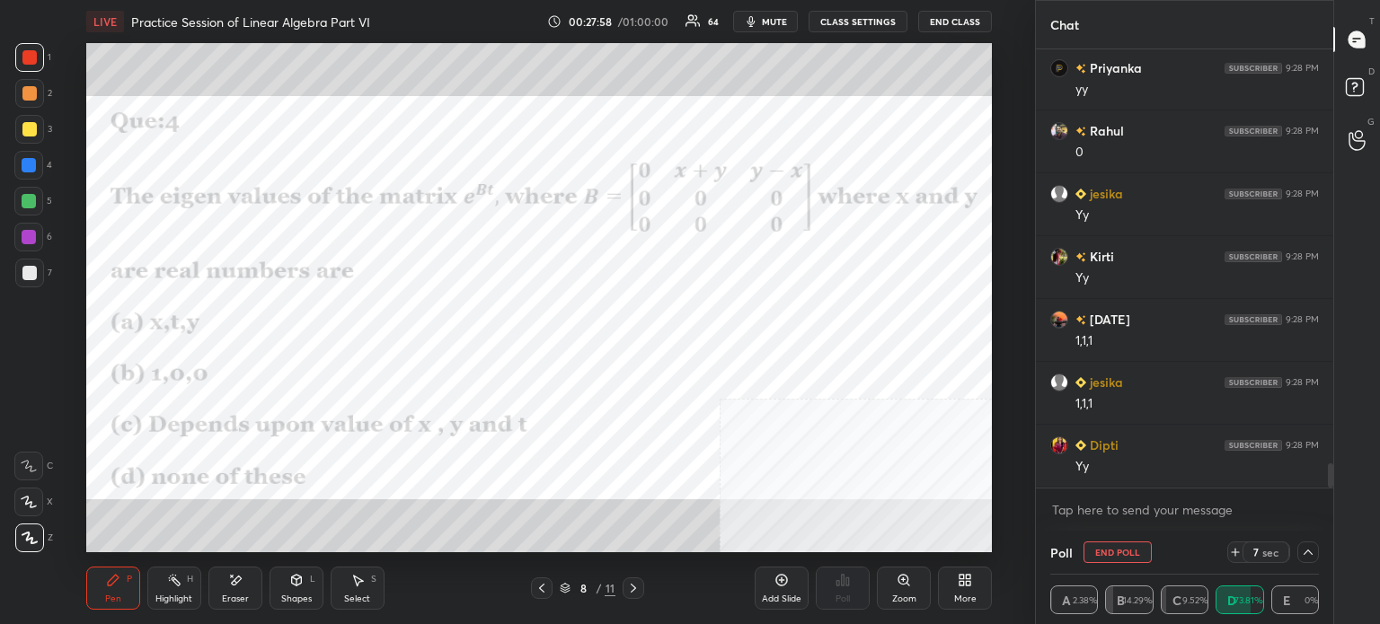
scroll to position [7521, 0]
click at [1146, 553] on button "End Poll" at bounding box center [1117, 553] width 68 height 22
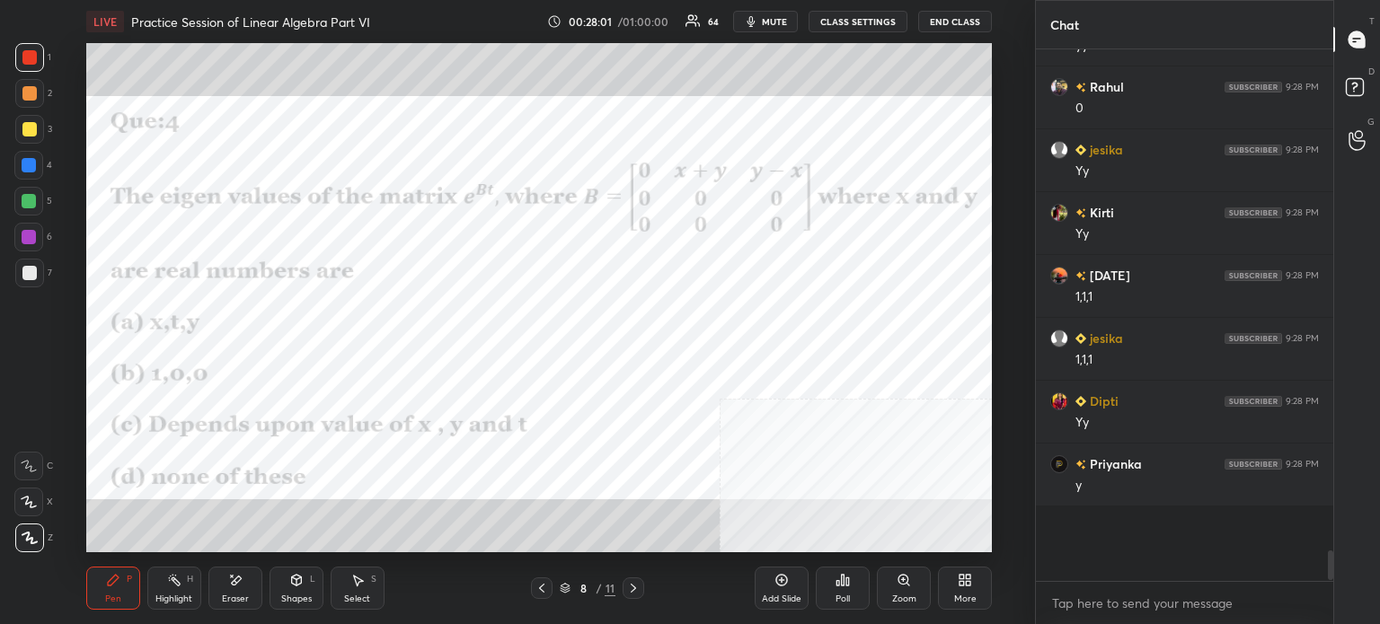
scroll to position [6, 5]
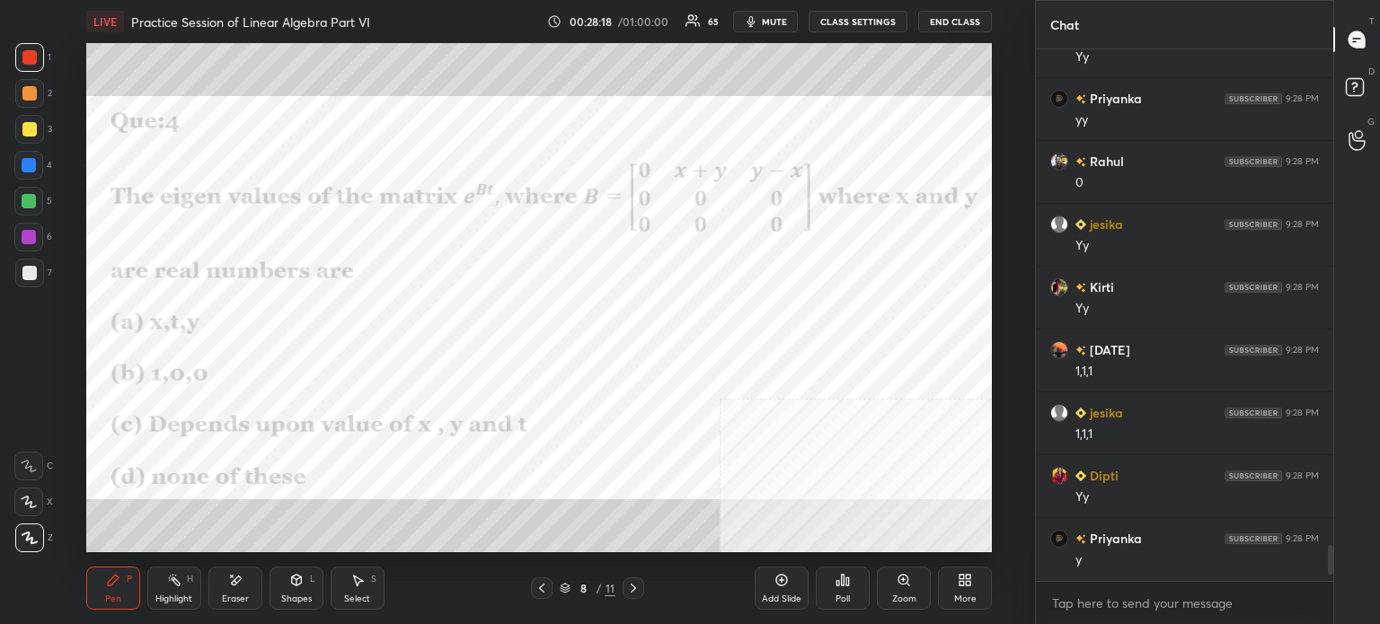
click at [966, 574] on icon at bounding box center [964, 580] width 14 height 14
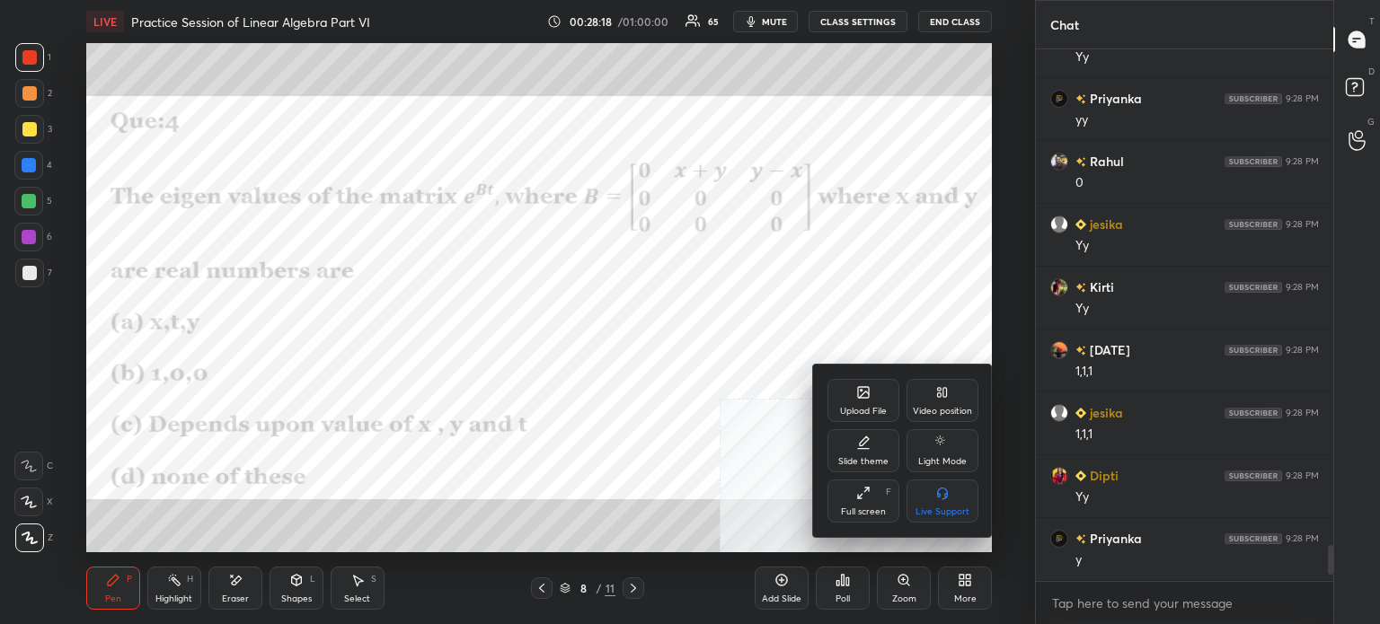
scroll to position [7471, 0]
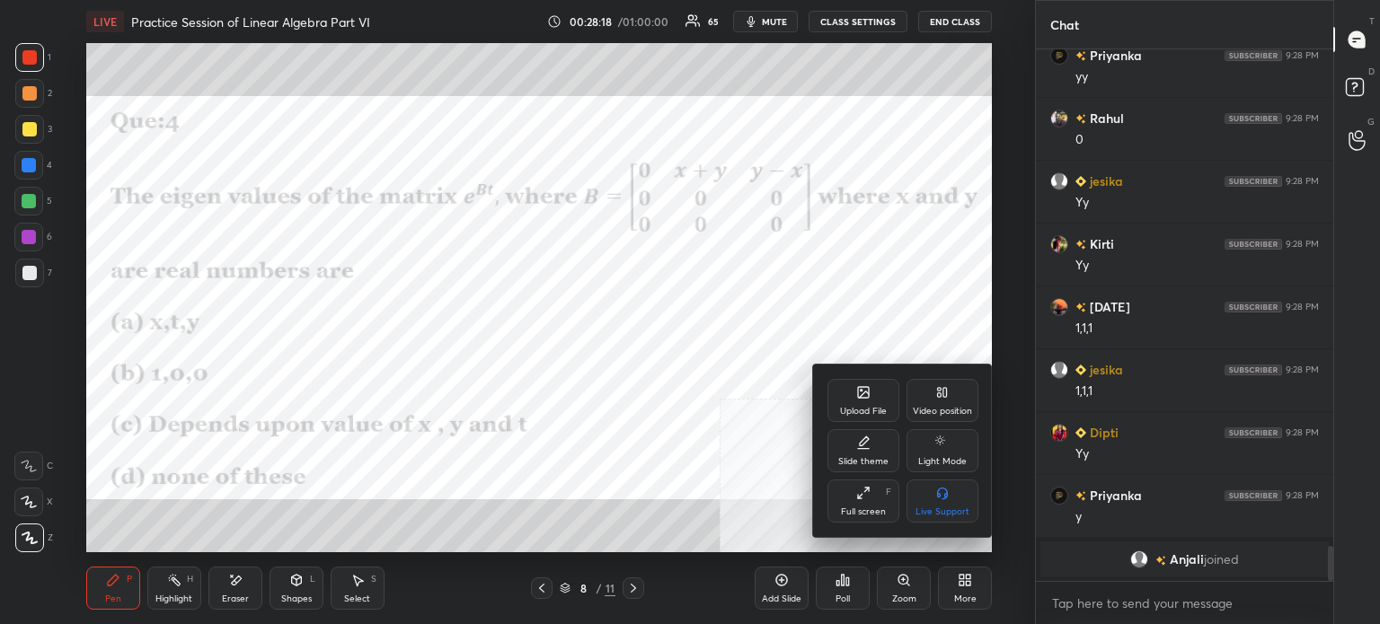
click at [850, 407] on div "Upload File" at bounding box center [863, 411] width 47 height 9
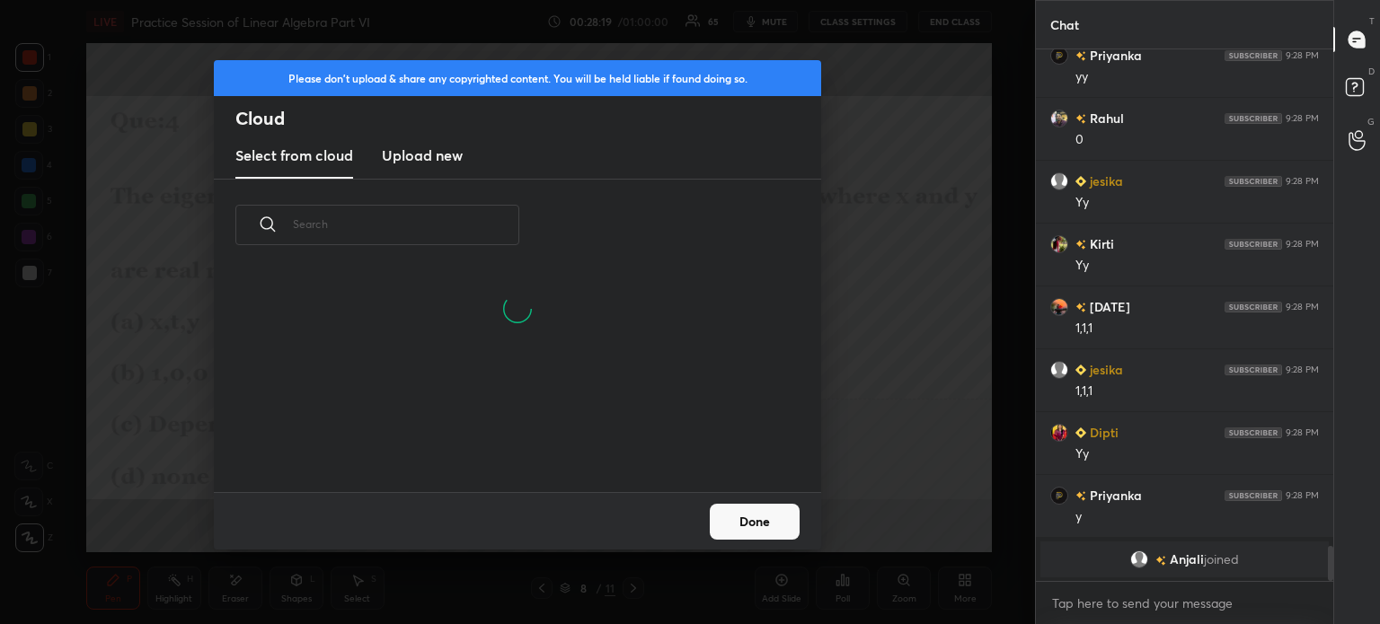
click at [460, 155] on h3 "Upload new" at bounding box center [422, 156] width 81 height 22
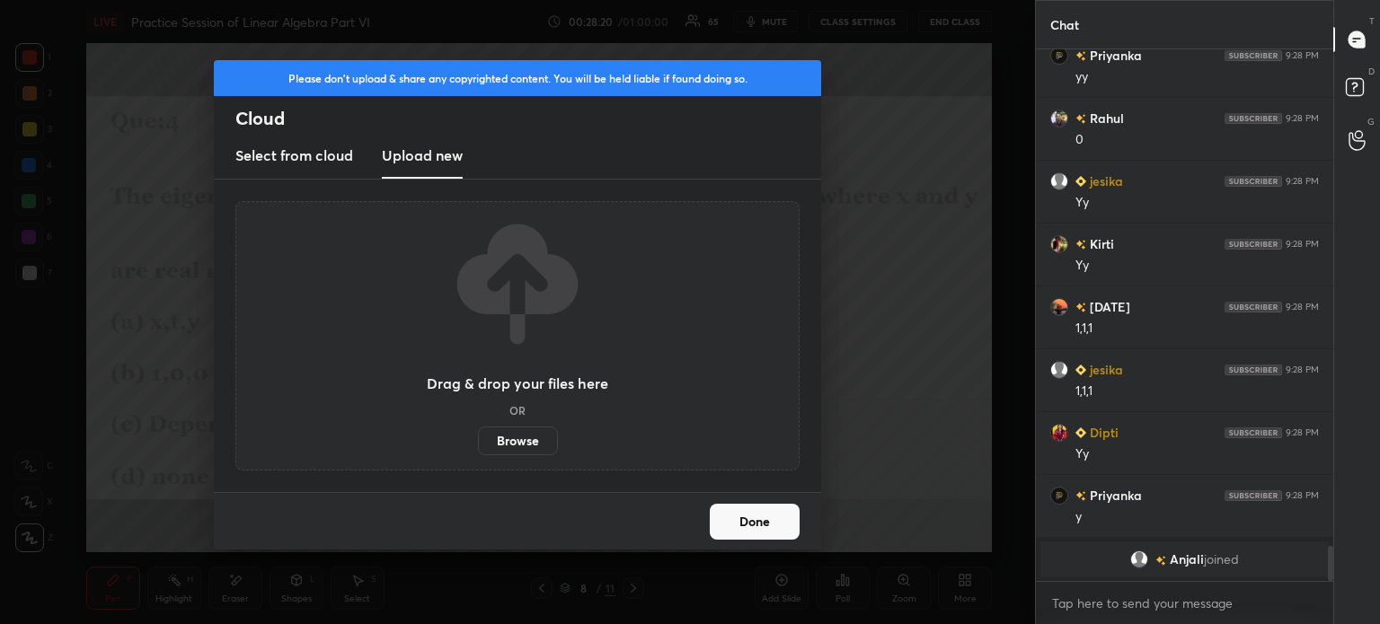
click at [521, 432] on label "Browse" at bounding box center [518, 441] width 80 height 29
click at [478, 432] on input "Browse" at bounding box center [478, 441] width 0 height 29
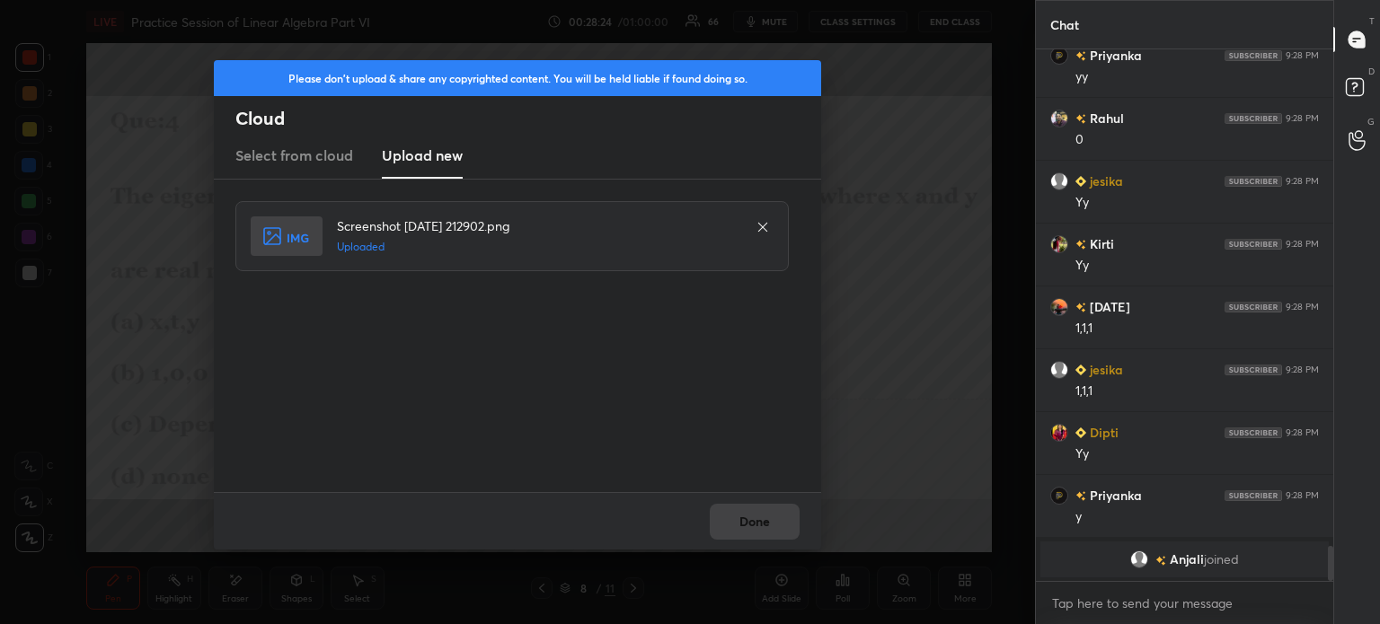
click at [751, 522] on button "Done" at bounding box center [755, 522] width 90 height 36
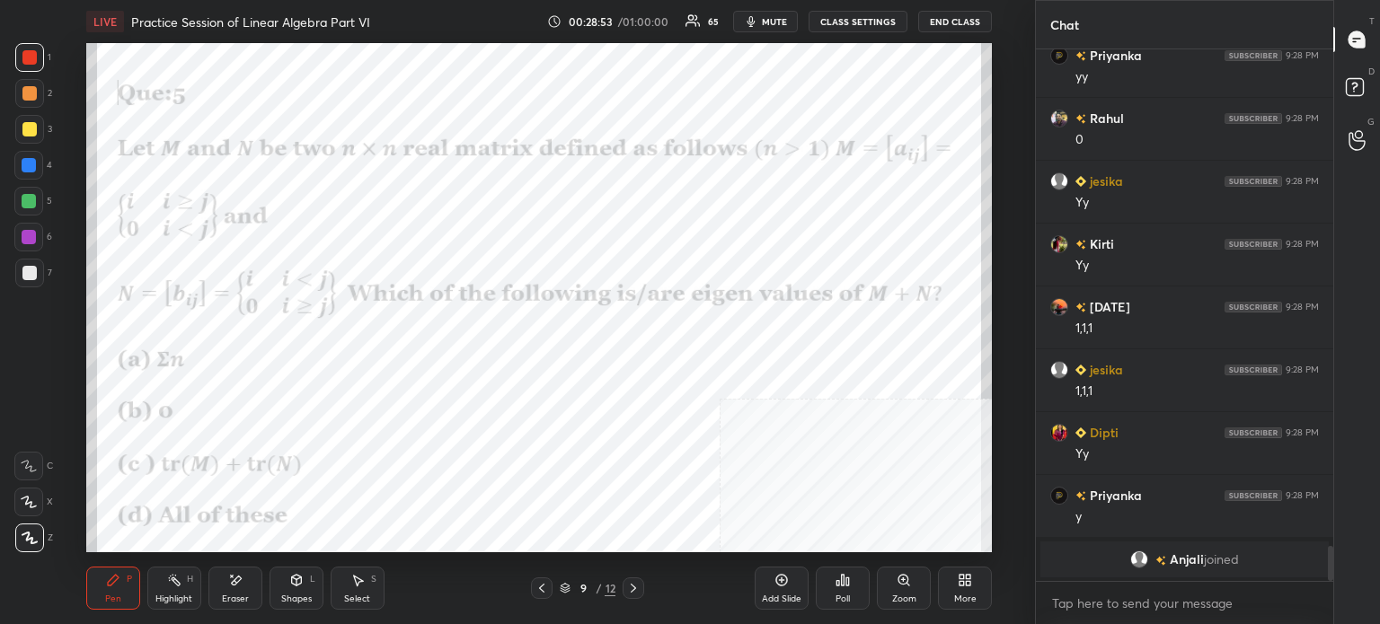
click at [747, 22] on icon "button" at bounding box center [751, 21] width 14 height 14
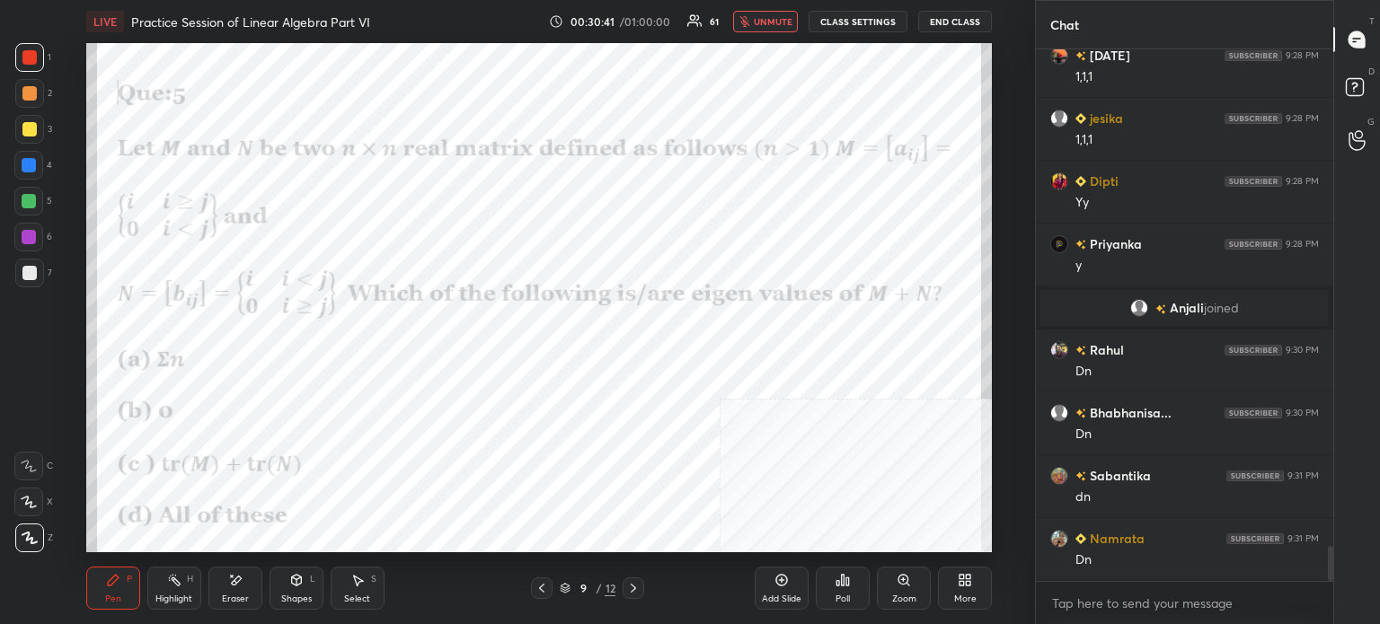
scroll to position [7623, 0]
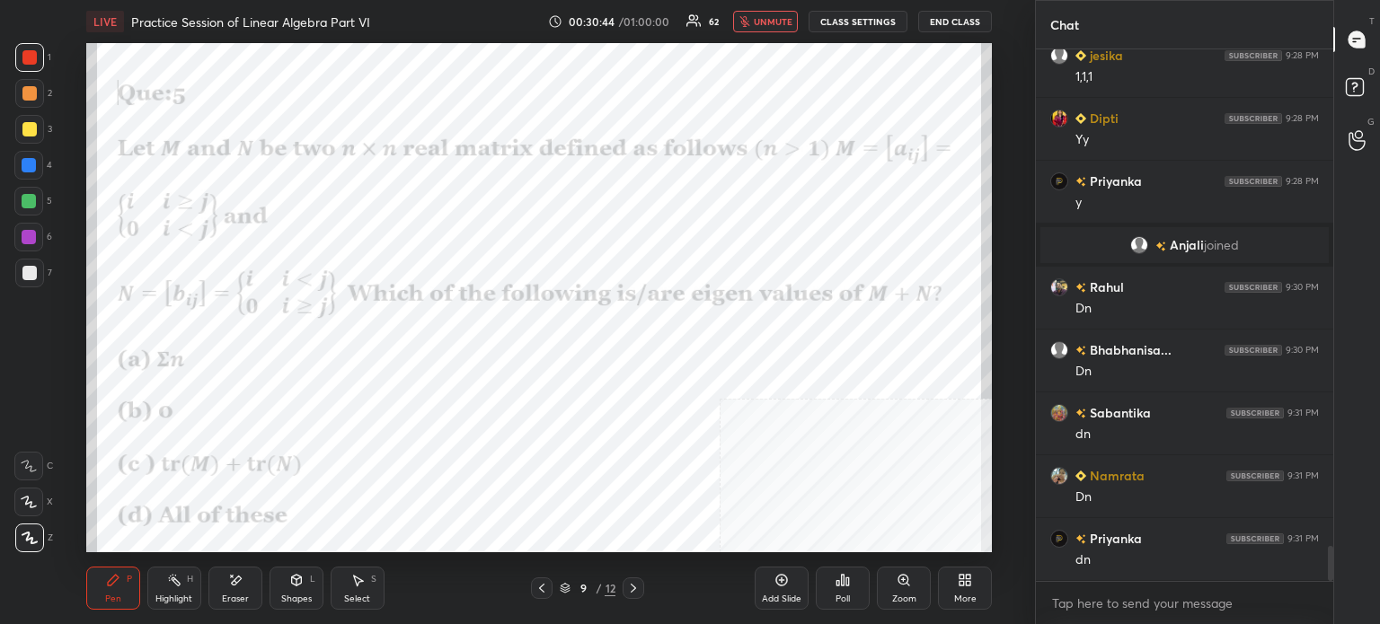
click at [759, 31] on button "unmute" at bounding box center [765, 22] width 65 height 22
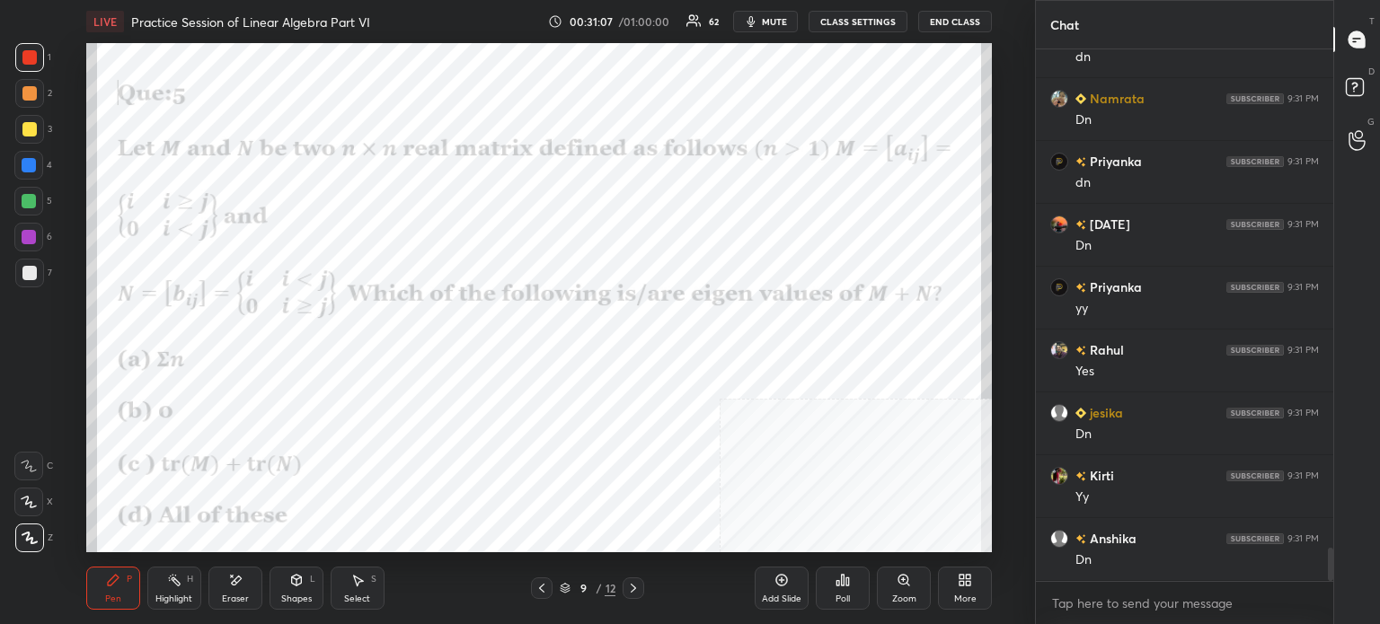
scroll to position [8063, 0]
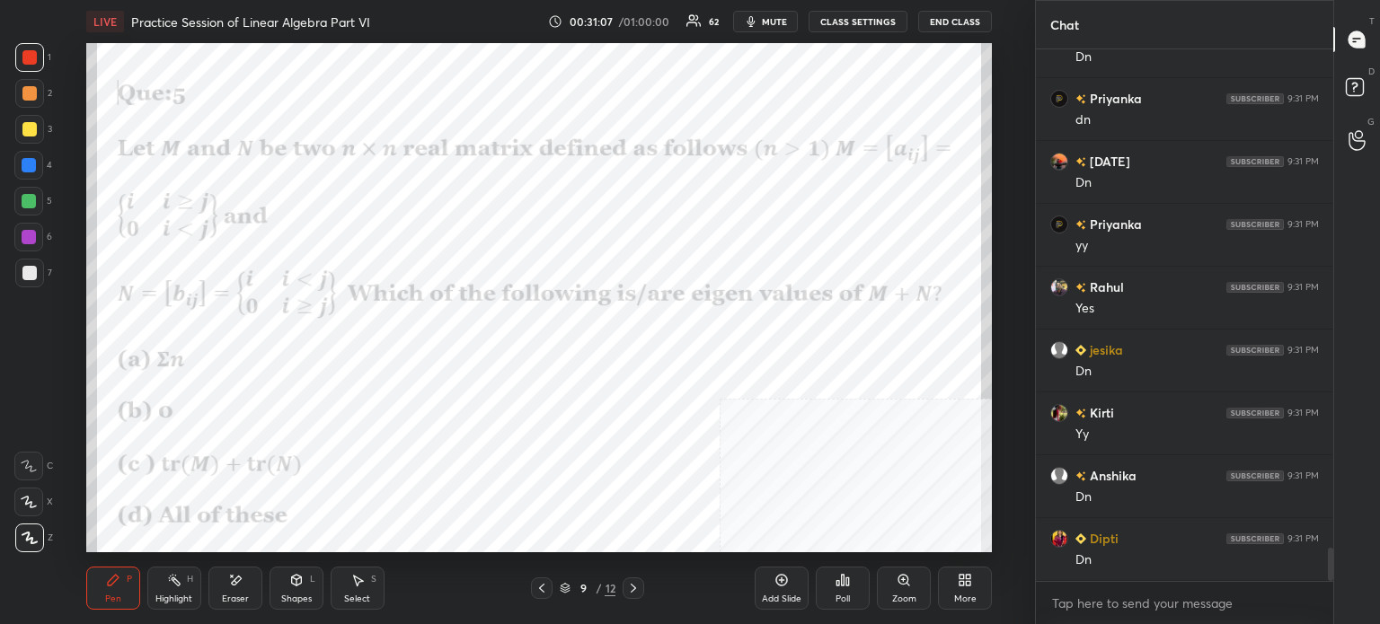
click at [846, 595] on div "Poll" at bounding box center [842, 599] width 14 height 9
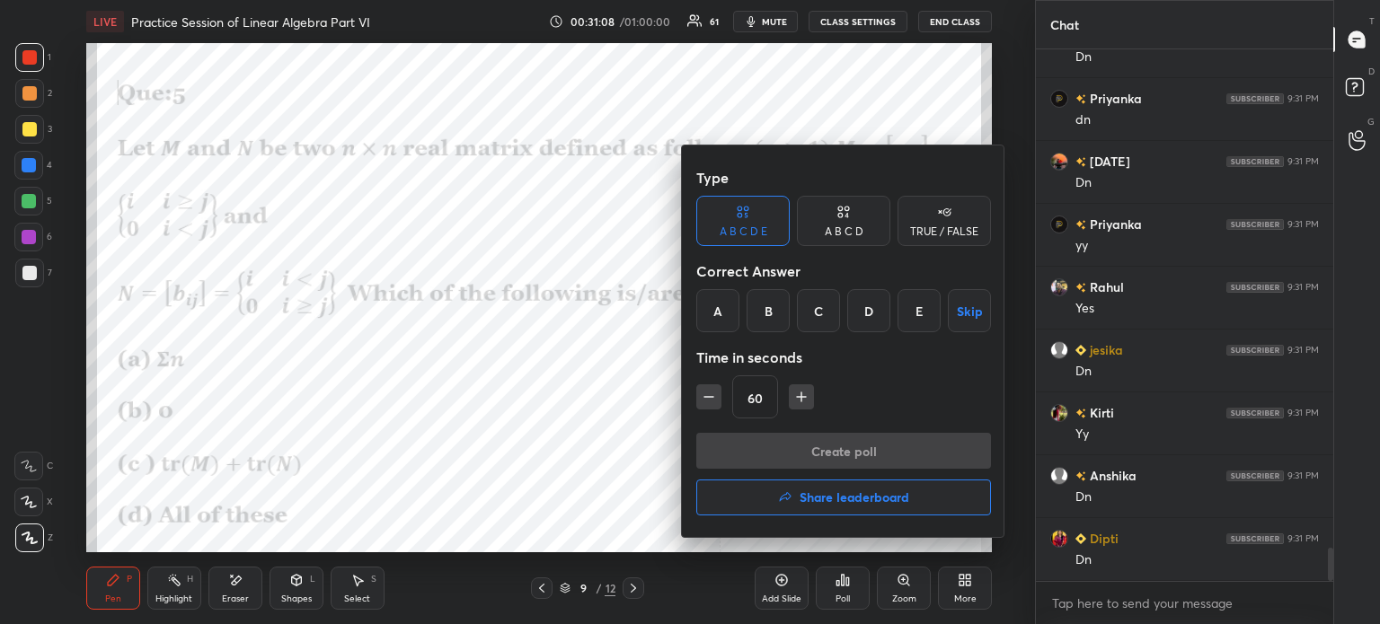
click at [861, 321] on div "D" at bounding box center [868, 310] width 43 height 43
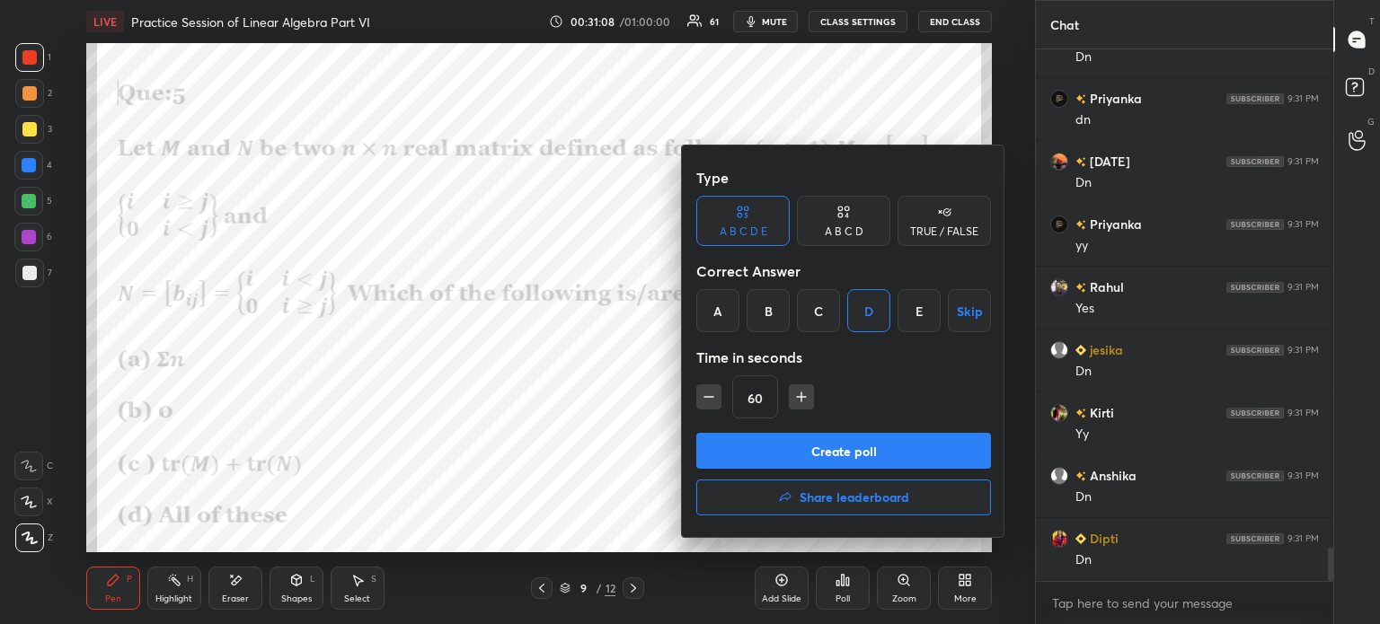
click at [880, 461] on button "Create poll" at bounding box center [843, 451] width 295 height 36
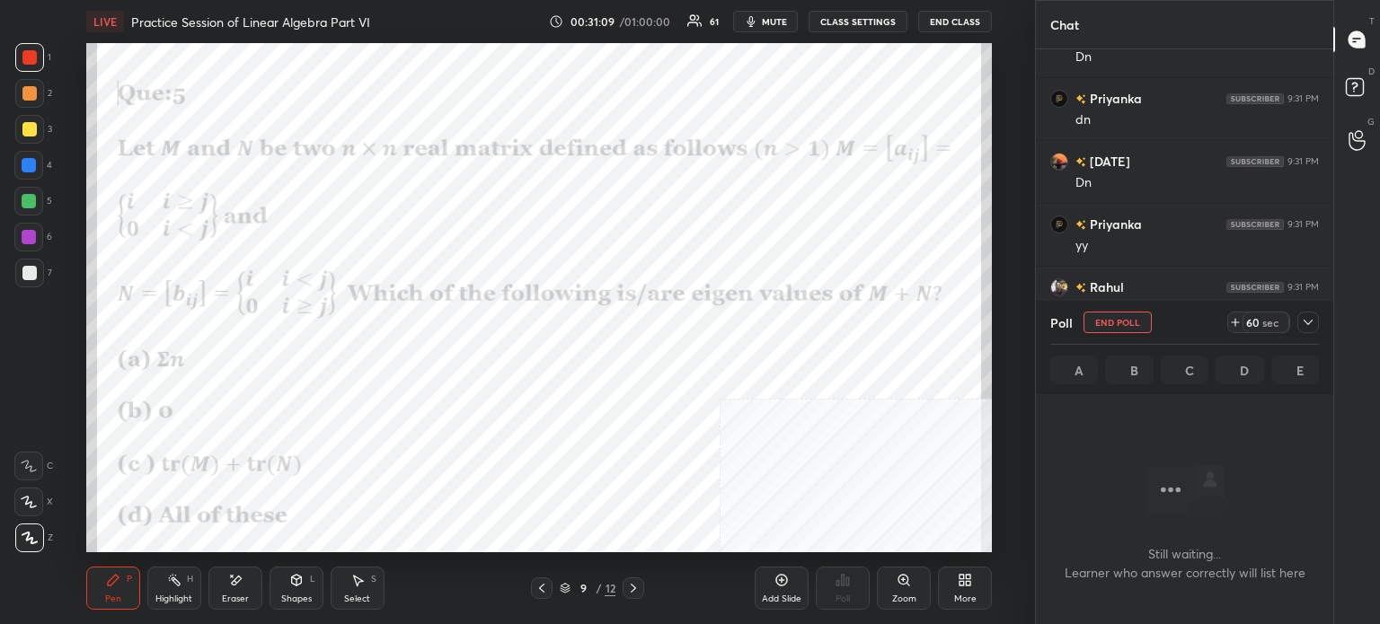
scroll to position [4, 5]
click at [1304, 331] on div at bounding box center [1308, 323] width 22 height 22
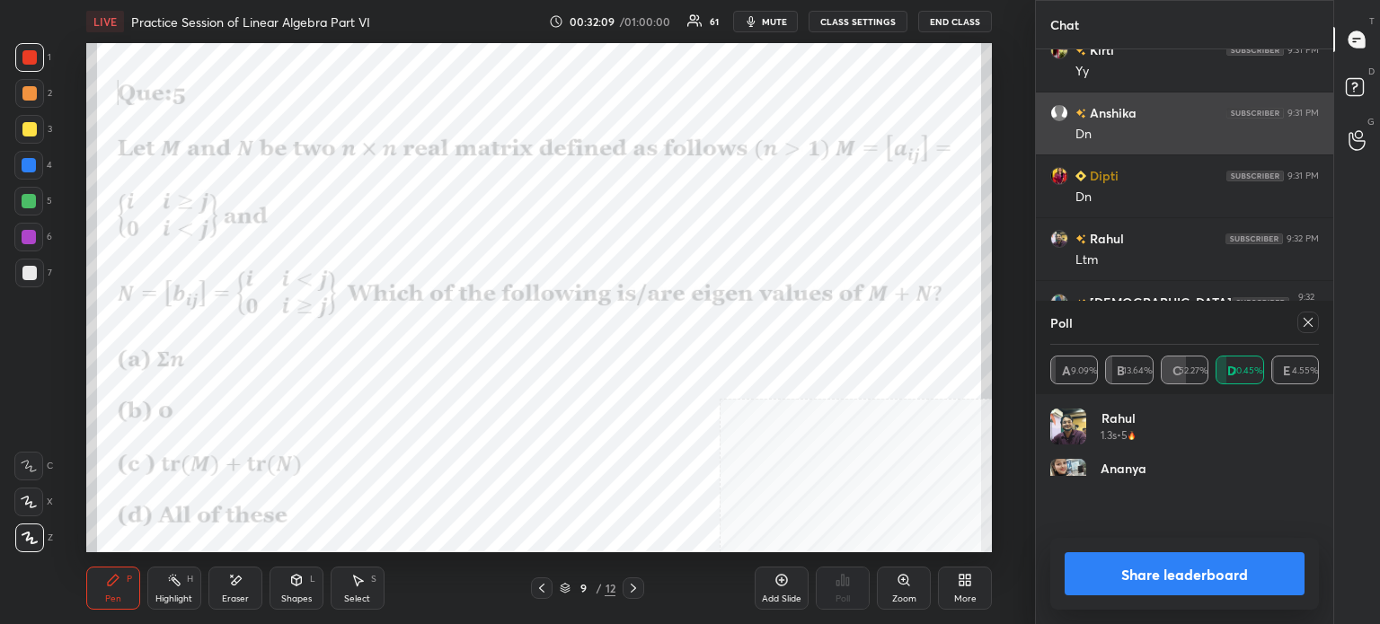
scroll to position [210, 263]
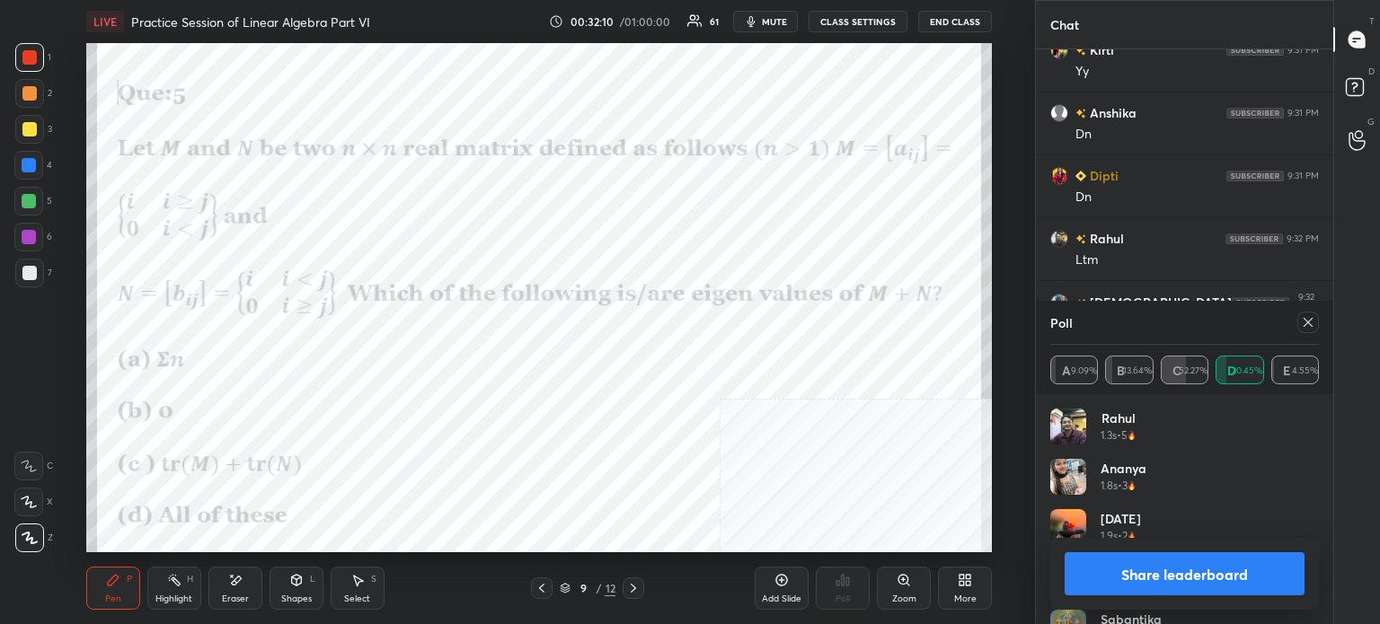
click at [1318, 328] on div "Poll A 9.09% B 13.64% C 52.27% D 20.45% E 4.55%" at bounding box center [1184, 347] width 297 height 93
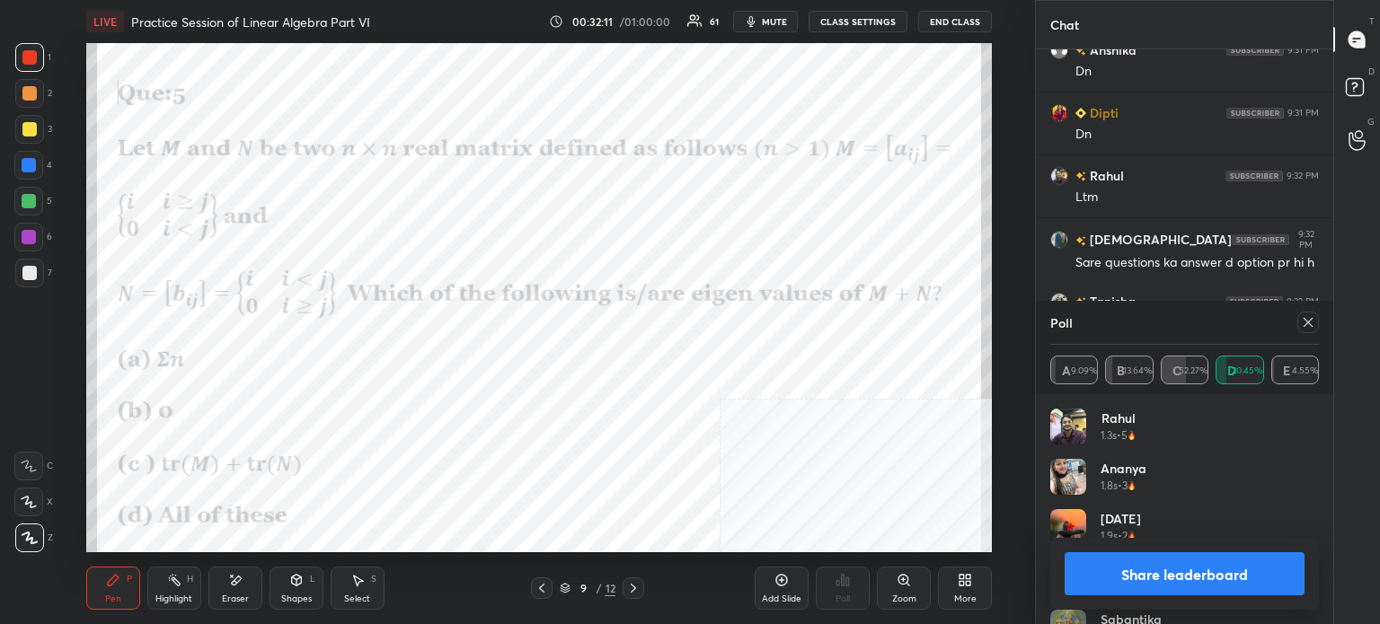
click at [1299, 330] on div at bounding box center [1308, 323] width 22 height 22
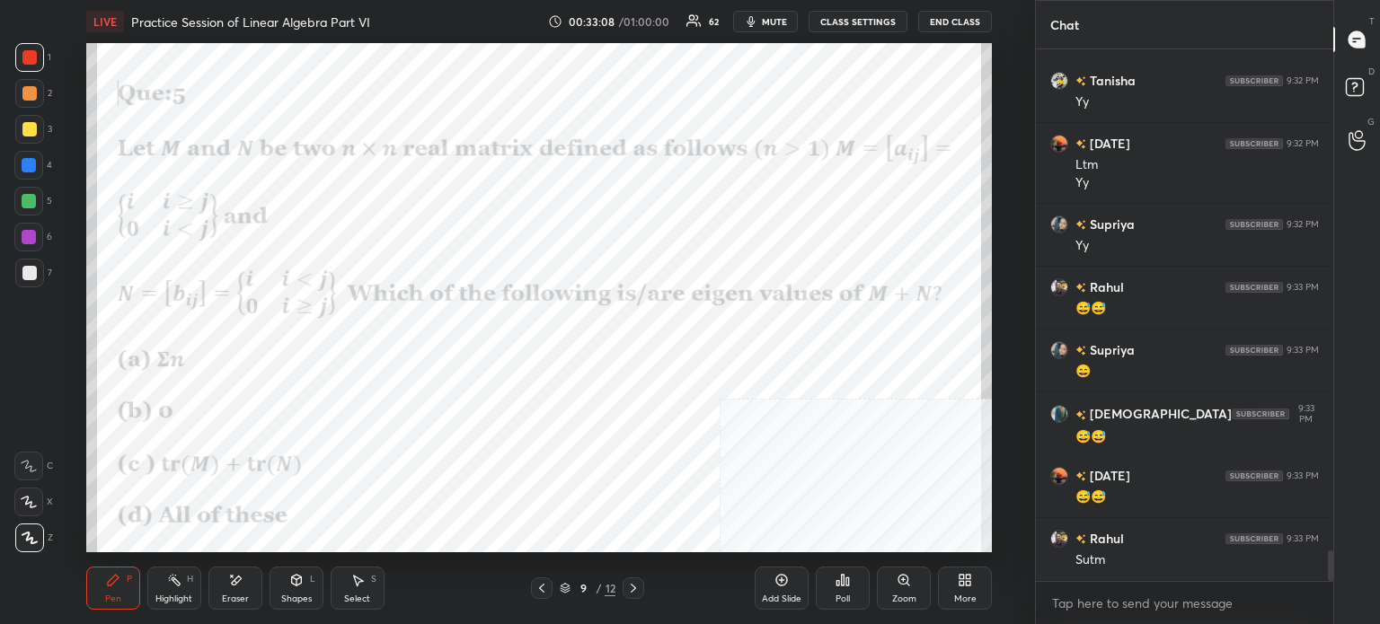
scroll to position [8773, 0]
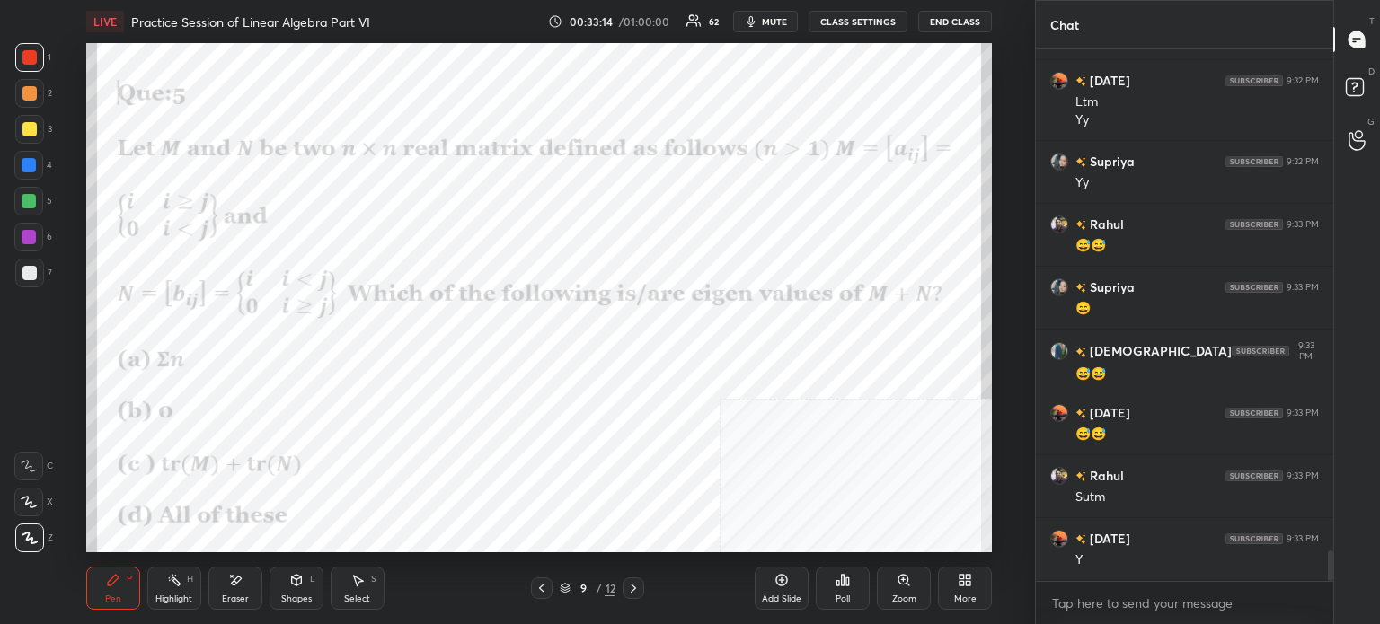
click at [242, 595] on div "Eraser" at bounding box center [235, 599] width 27 height 9
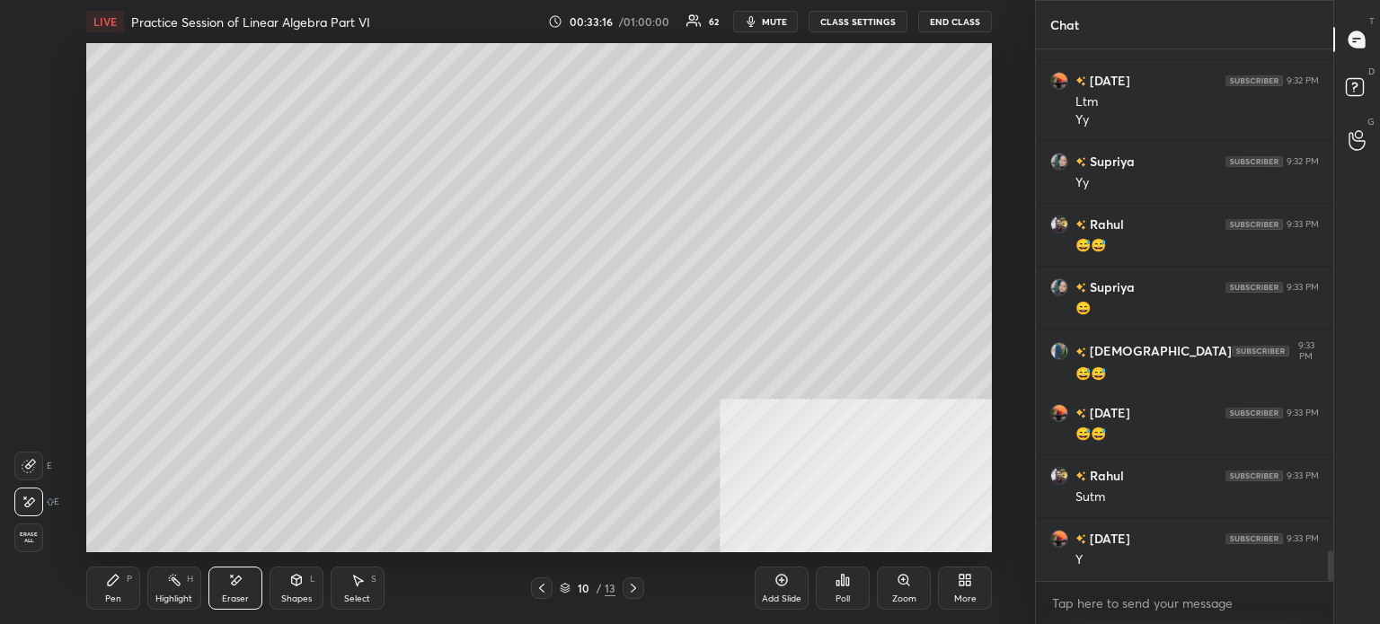
click at [115, 581] on icon at bounding box center [113, 580] width 11 height 11
click at [39, 132] on div at bounding box center [29, 129] width 29 height 29
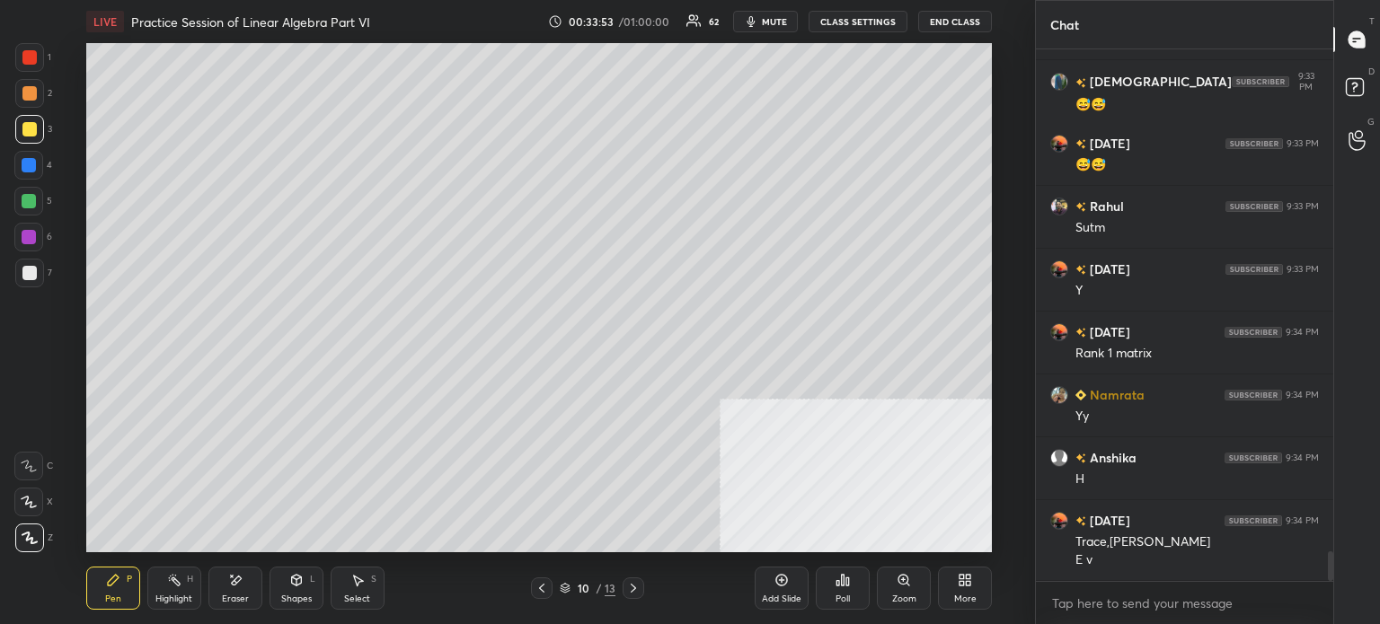
scroll to position [9105, 0]
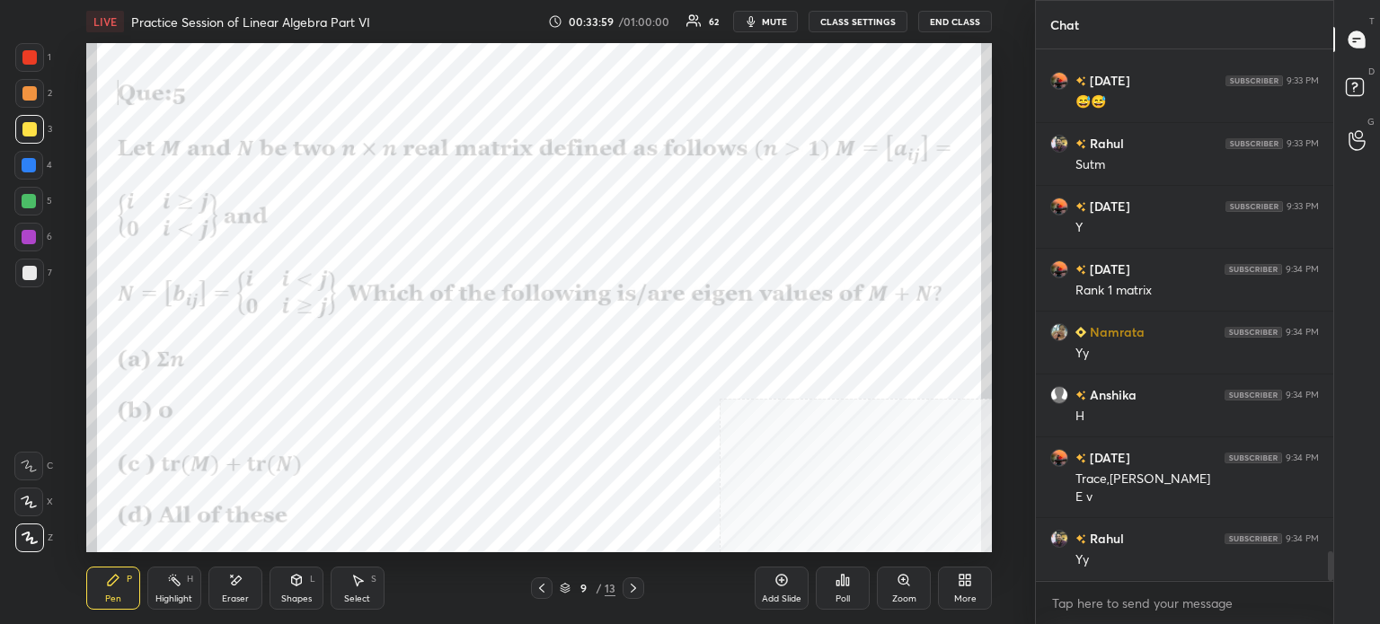
click at [362, 585] on icon at bounding box center [357, 580] width 14 height 14
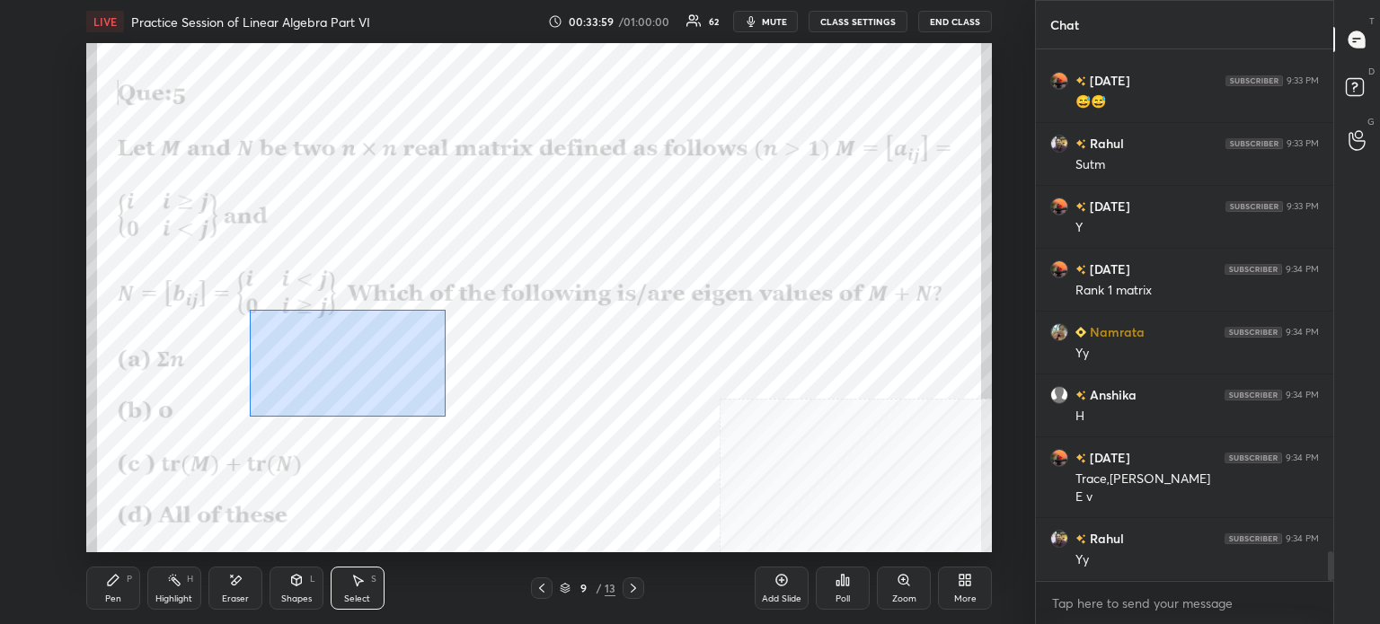
scroll to position [9168, 0]
drag, startPoint x: 406, startPoint y: 401, endPoint x: 870, endPoint y: 549, distance: 487.1
click at [879, 564] on div "LIVE Practice Session of Linear Algebra Part VI 00:33:59 / 01:00:00 62 mute CLA…" at bounding box center [538, 312] width 963 height 624
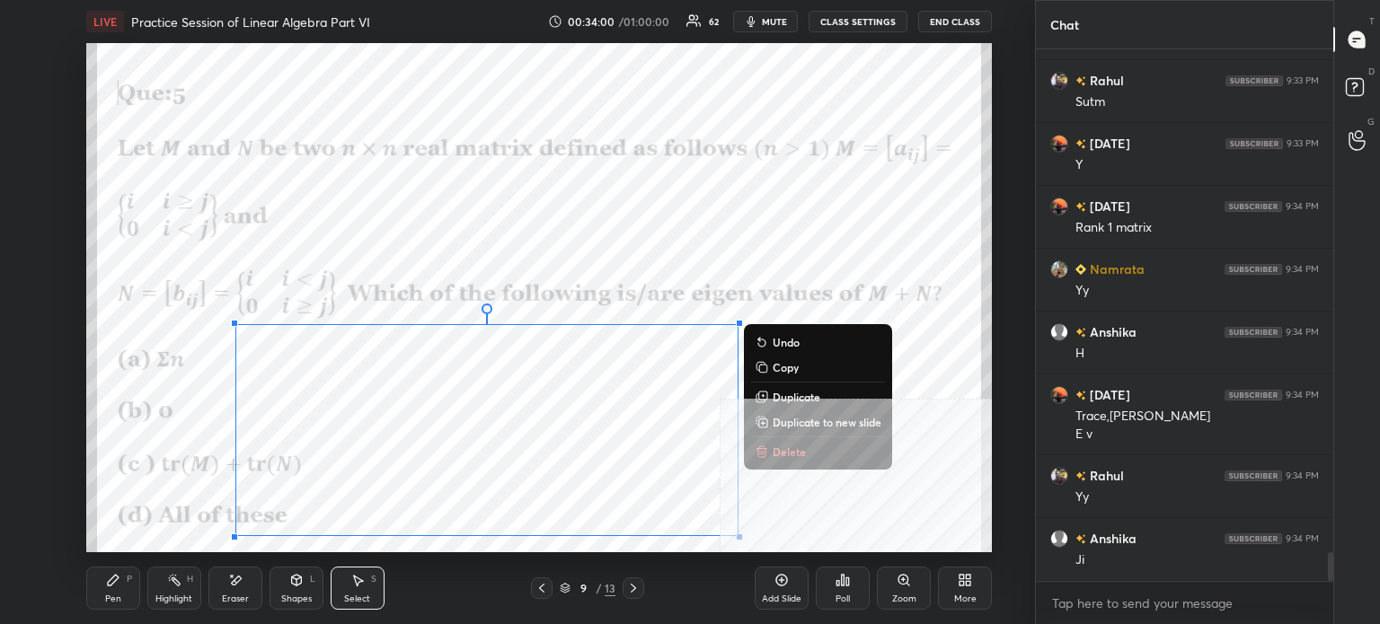
click at [824, 448] on button "Delete" at bounding box center [818, 452] width 134 height 22
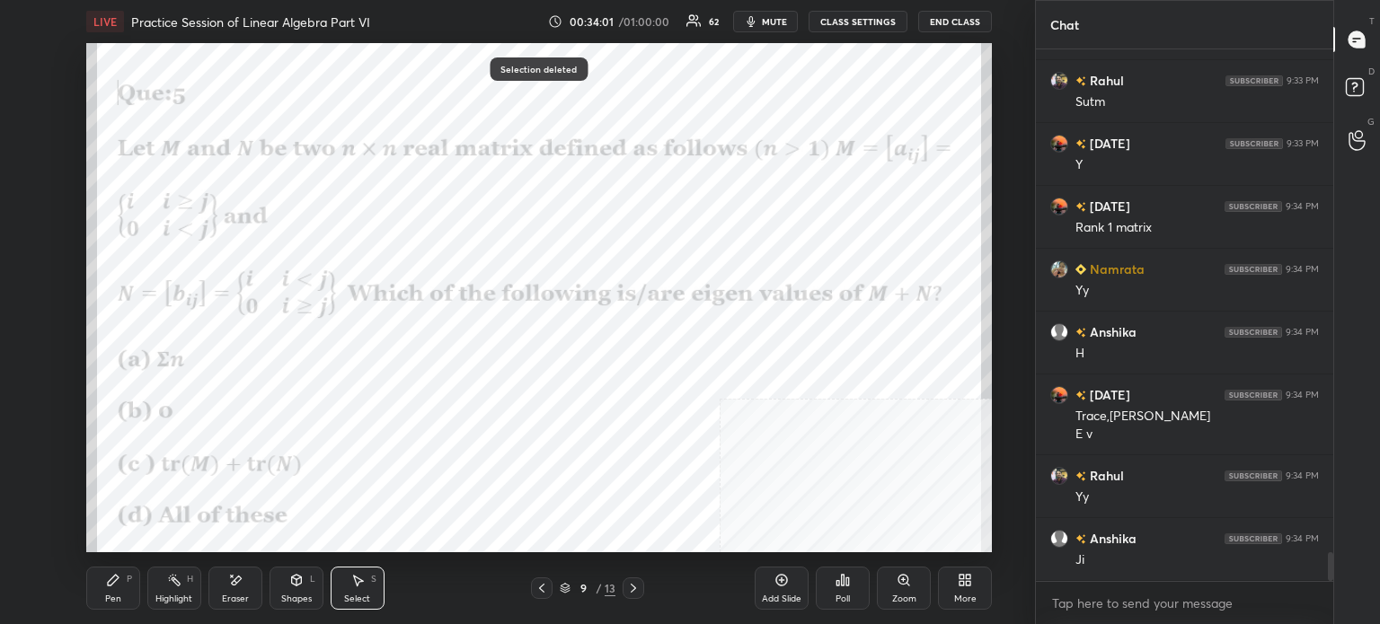
click at [102, 592] on div "Pen P" at bounding box center [113, 588] width 54 height 43
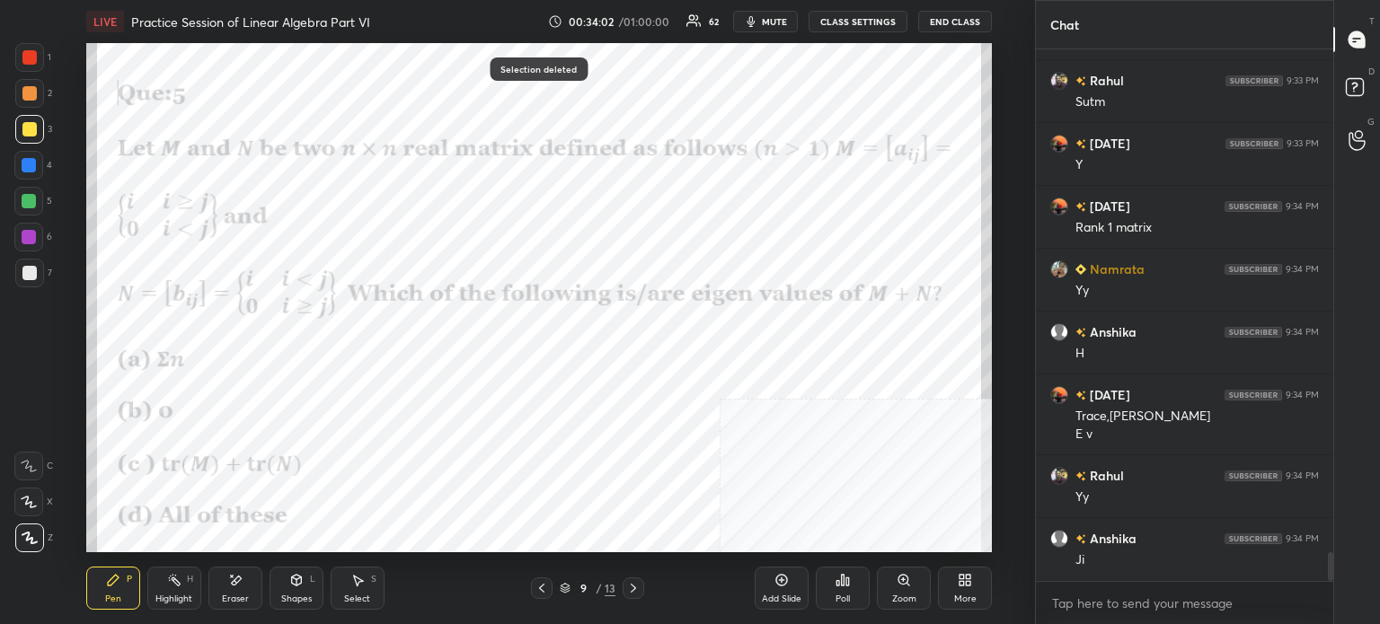
click at [34, 57] on div at bounding box center [29, 57] width 14 height 14
click at [172, 391] on div "Setting up your live class Poll for secs No correct answer Start poll" at bounding box center [538, 297] width 963 height 509
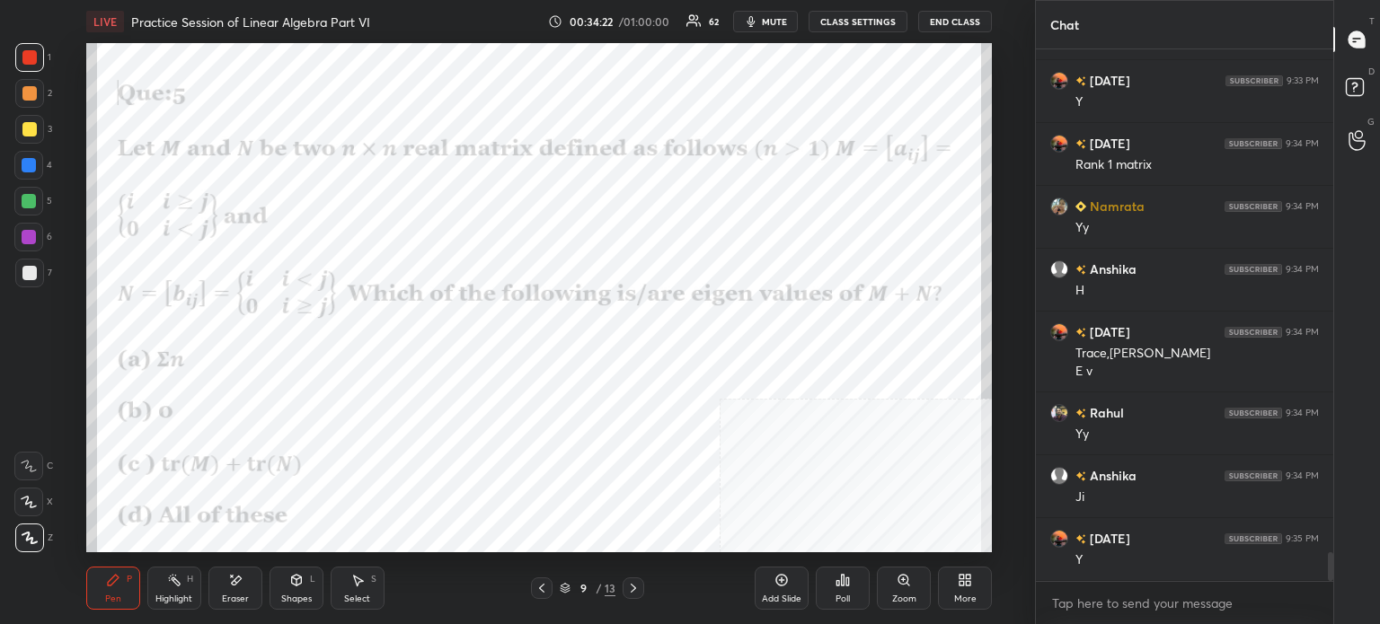
scroll to position [9294, 0]
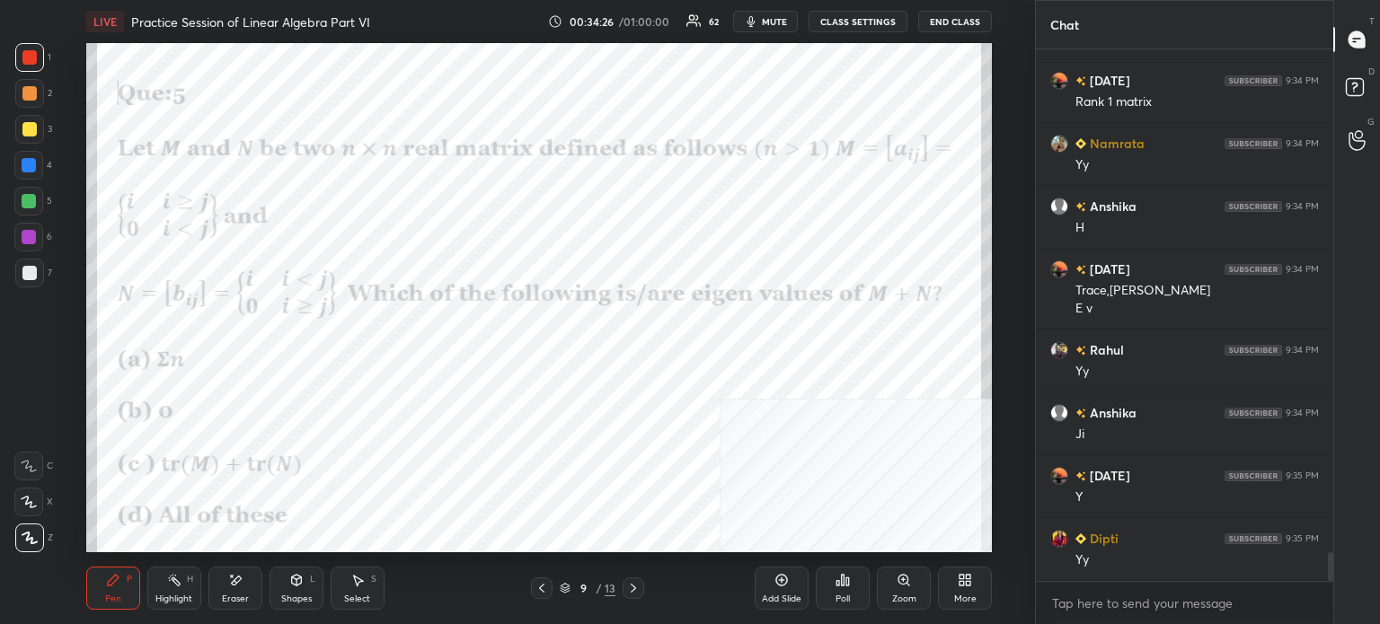
click at [945, 570] on div "More" at bounding box center [965, 588] width 54 height 43
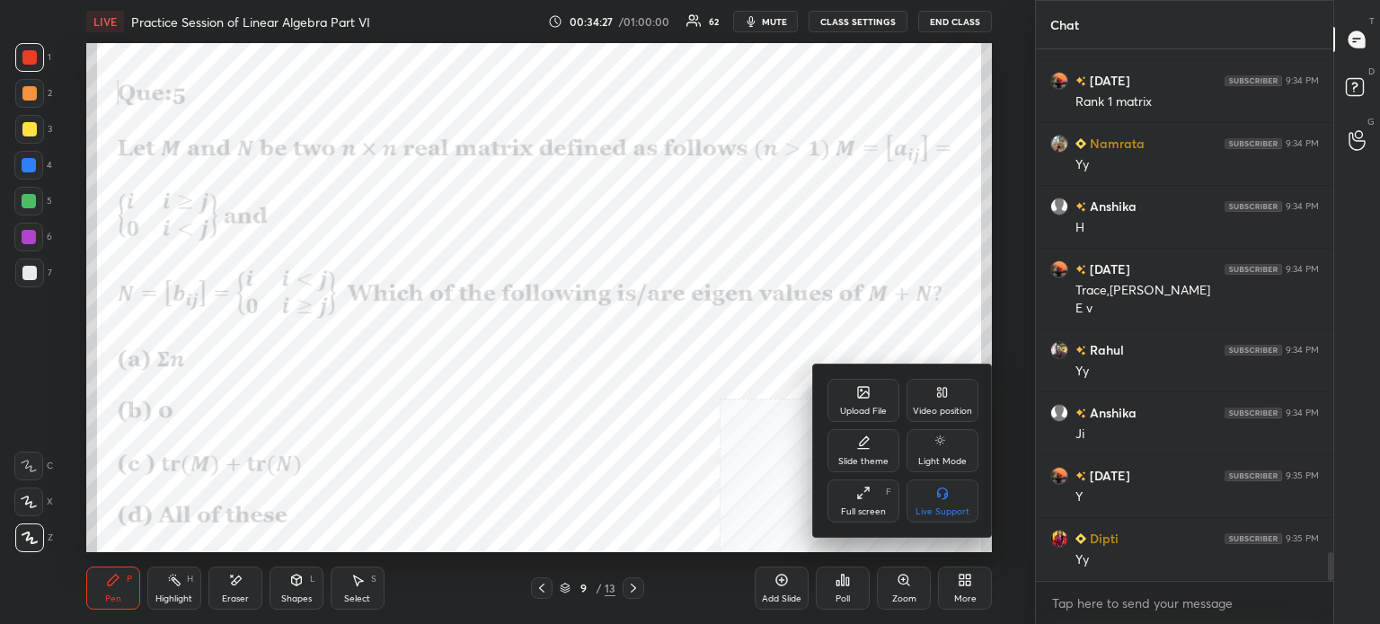
click at [854, 378] on div "Upload File Video position Slide theme Light Mode Full screen F Live Support" at bounding box center [903, 451] width 180 height 172
click at [846, 405] on div "Upload File" at bounding box center [863, 400] width 72 height 43
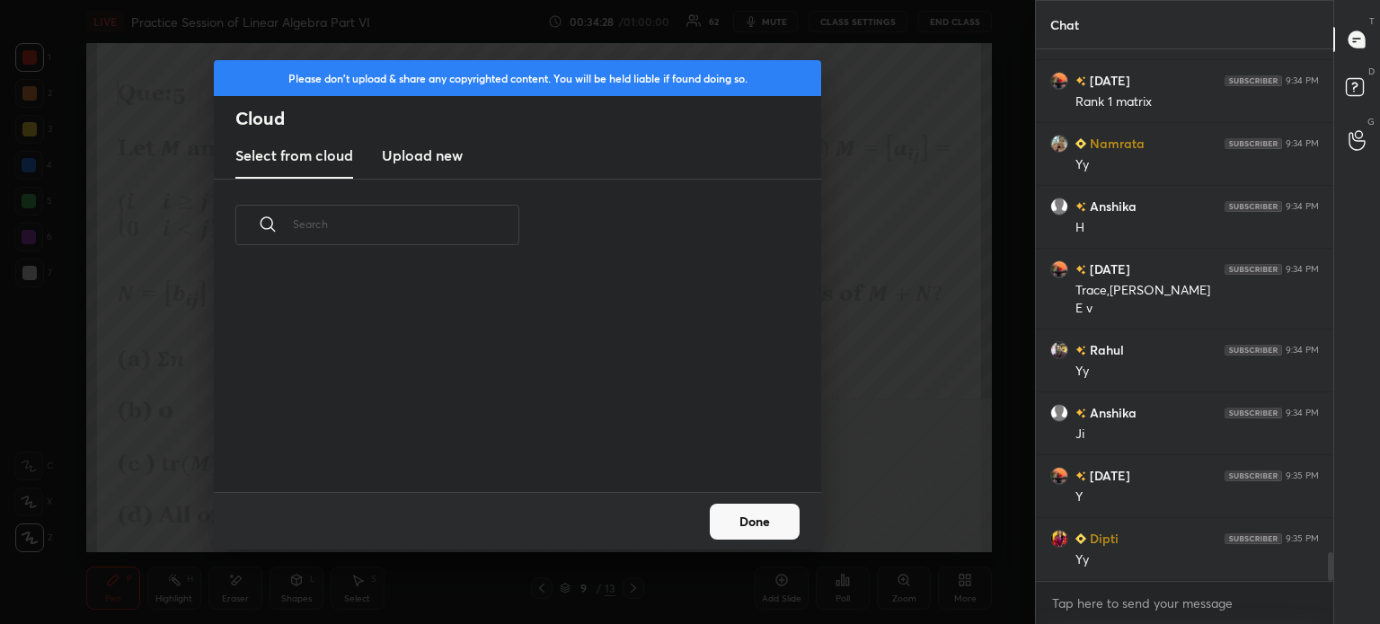
click at [447, 172] on new "Upload new" at bounding box center [422, 156] width 81 height 45
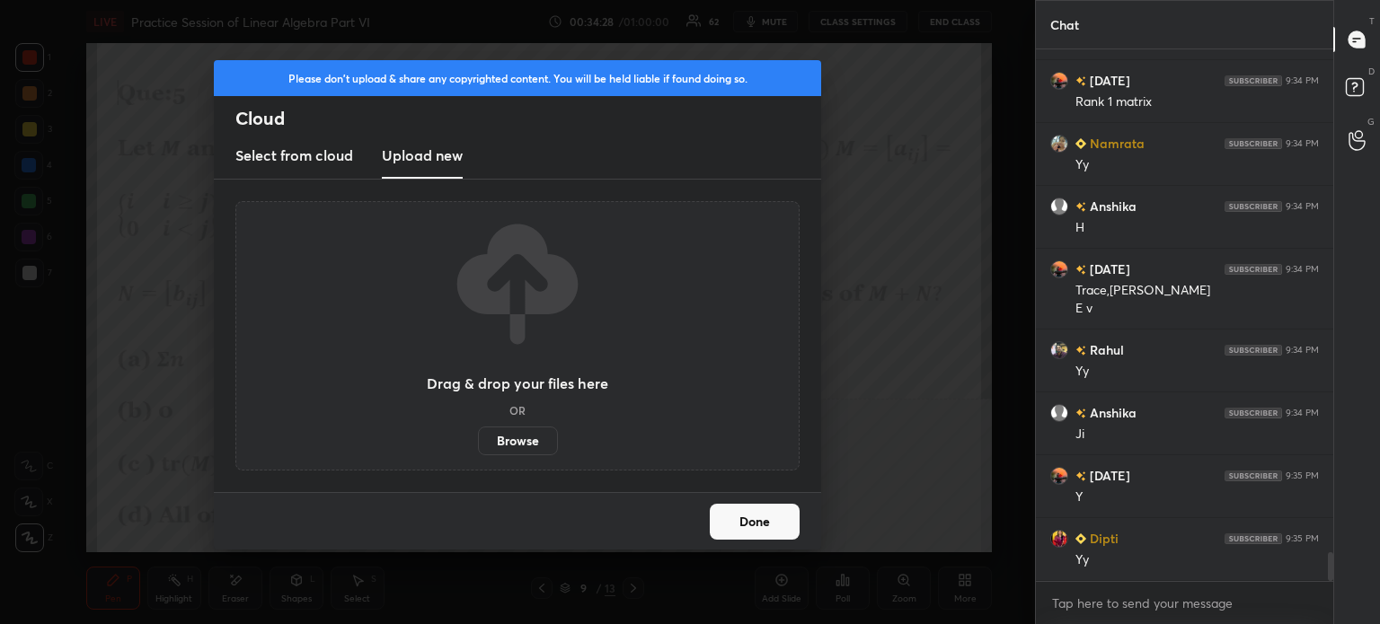
click at [528, 448] on label "Browse" at bounding box center [518, 441] width 80 height 29
click at [478, 448] on input "Browse" at bounding box center [478, 441] width 0 height 29
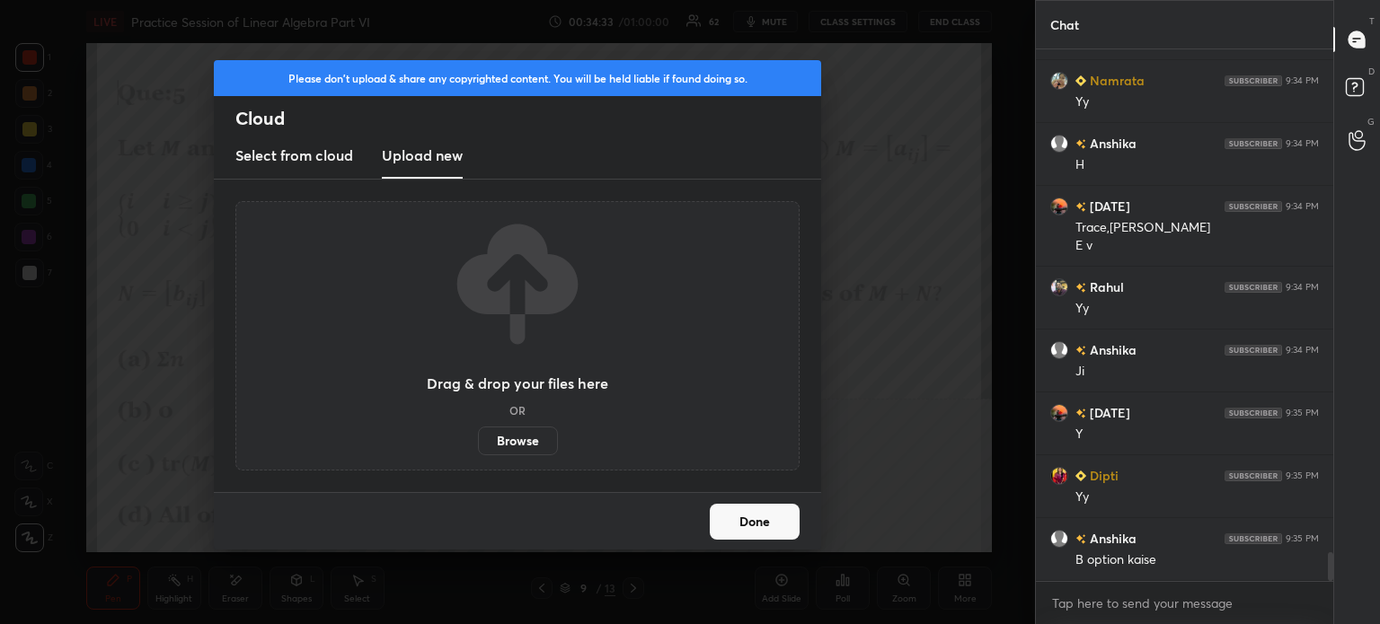
click at [776, 527] on button "Done" at bounding box center [755, 522] width 90 height 36
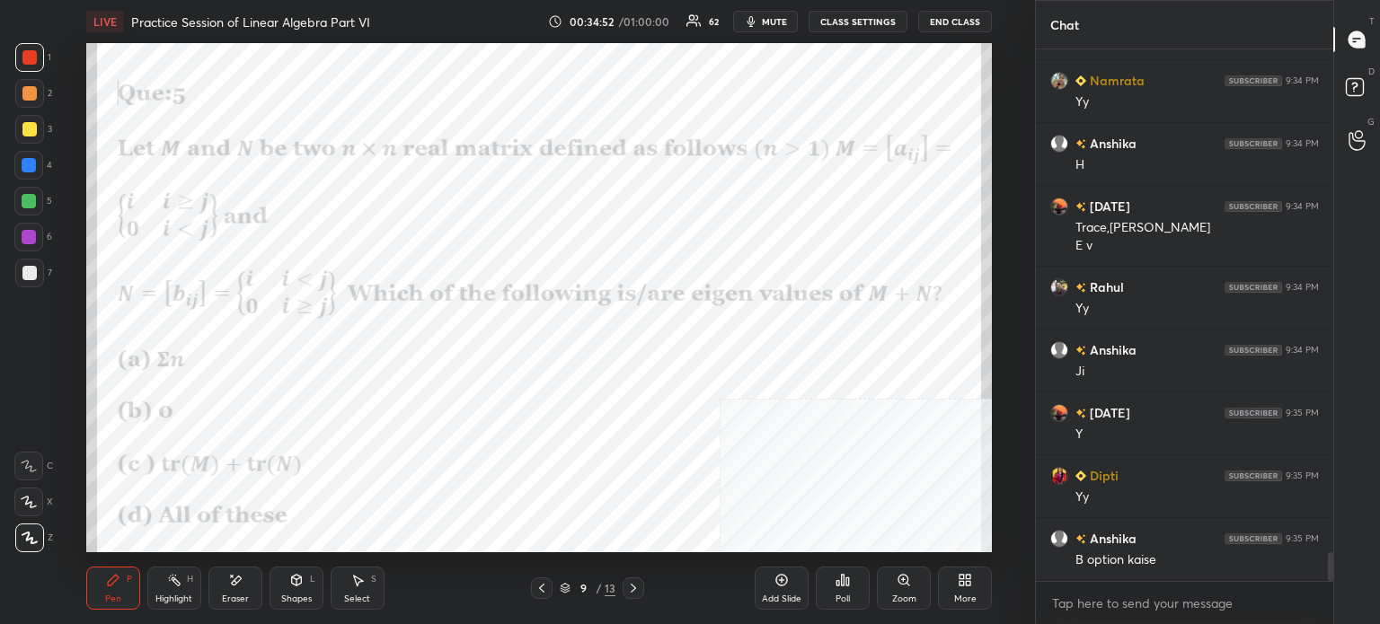
drag, startPoint x: 244, startPoint y: 595, endPoint x: 259, endPoint y: 572, distance: 26.7
click at [244, 595] on div "Eraser" at bounding box center [235, 599] width 27 height 9
click at [119, 595] on div "Pen" at bounding box center [113, 599] width 16 height 9
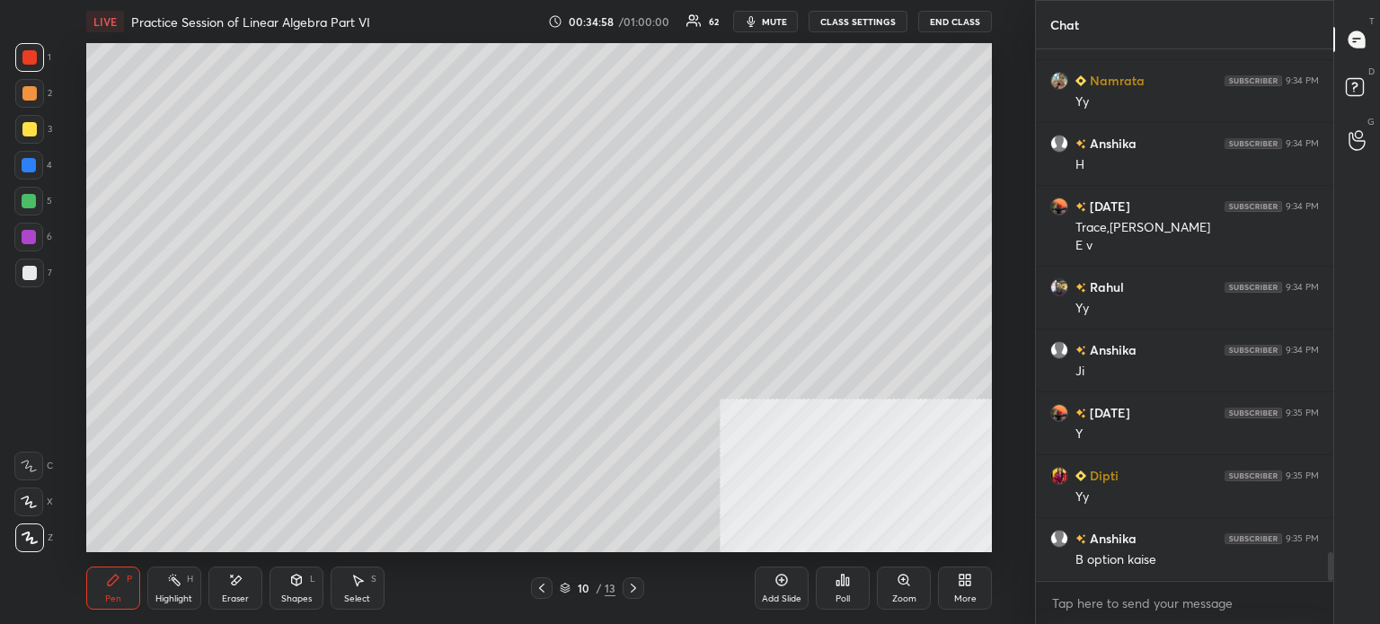
drag, startPoint x: 29, startPoint y: 133, endPoint x: 72, endPoint y: 145, distance: 44.7
click at [31, 134] on div at bounding box center [29, 129] width 14 height 14
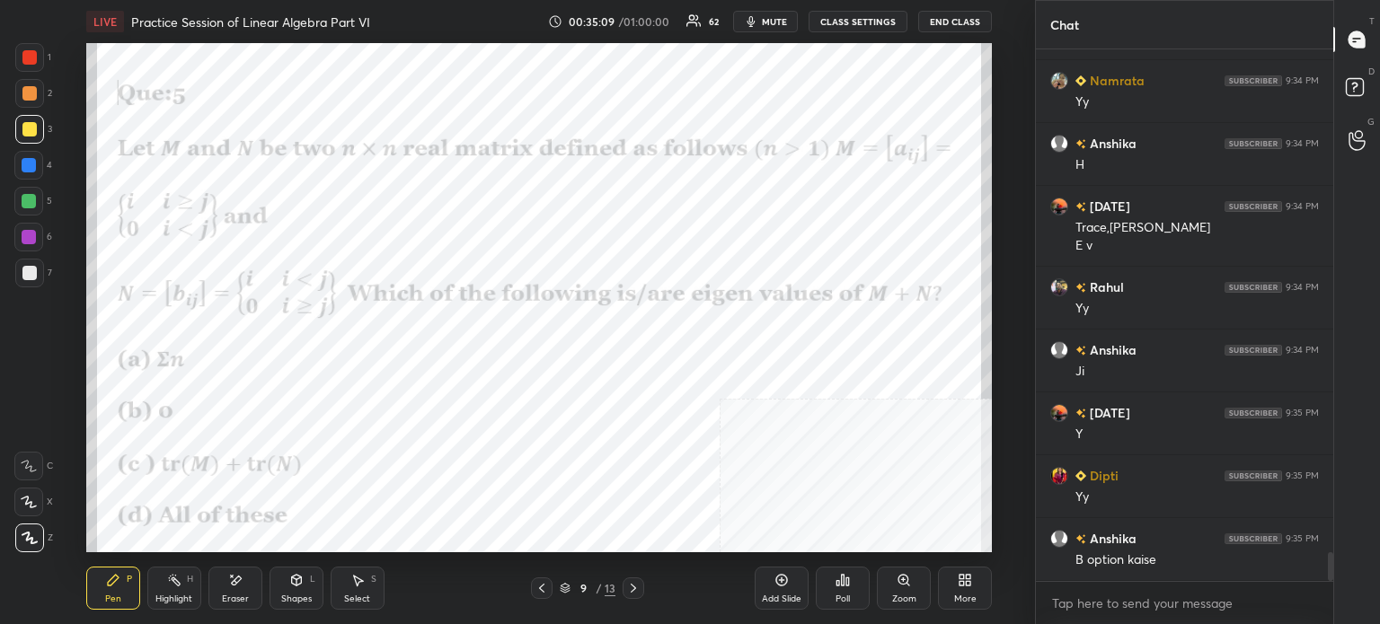
click at [962, 595] on div "More" at bounding box center [965, 599] width 22 height 9
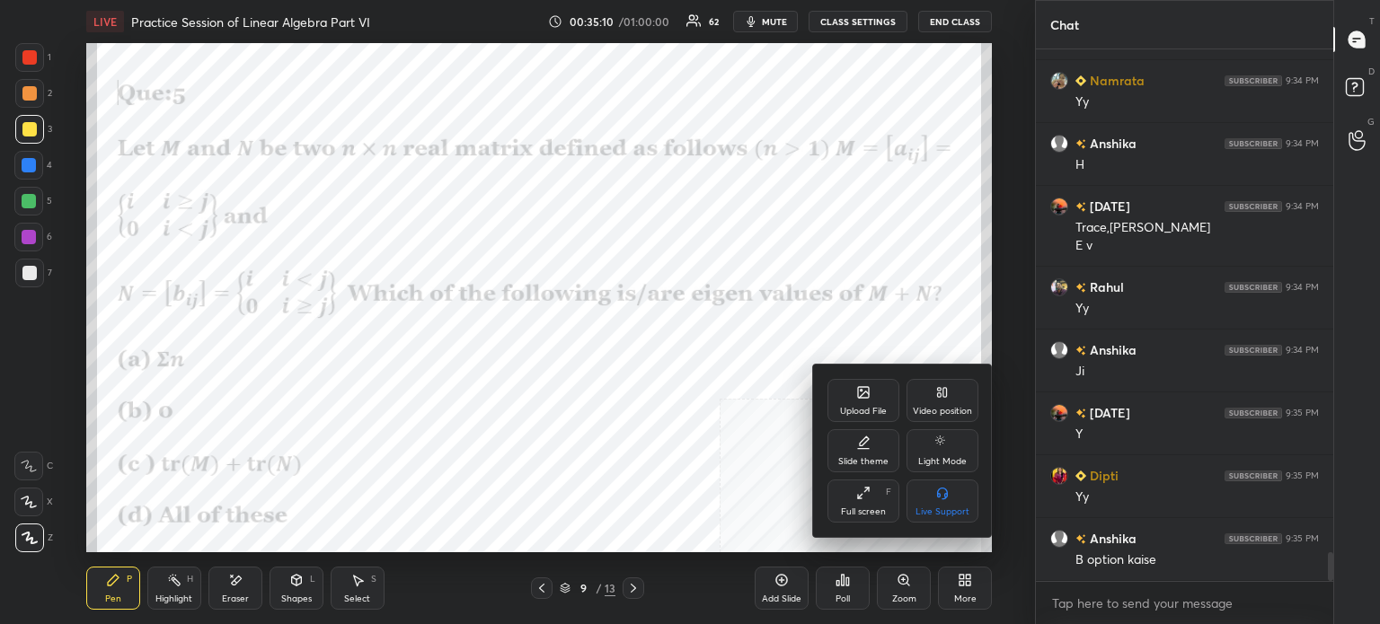
click at [885, 409] on div "Upload File" at bounding box center [863, 411] width 47 height 9
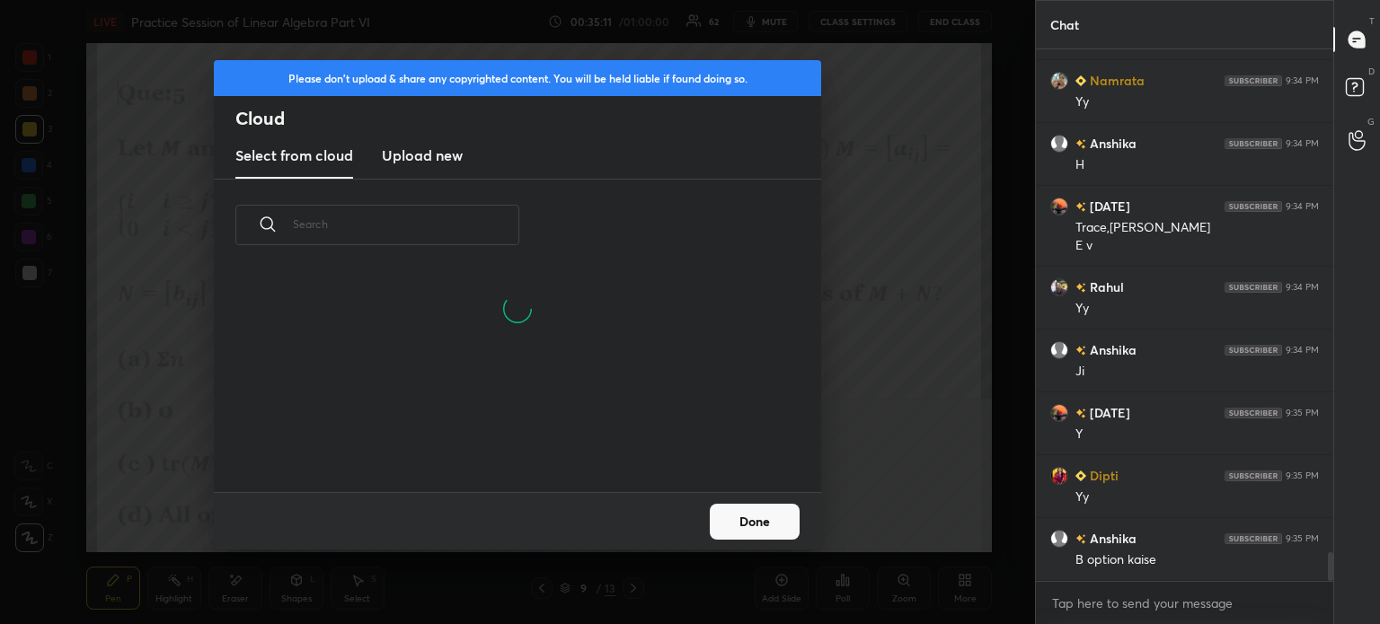
click at [430, 150] on h3 "Upload new" at bounding box center [422, 156] width 81 height 22
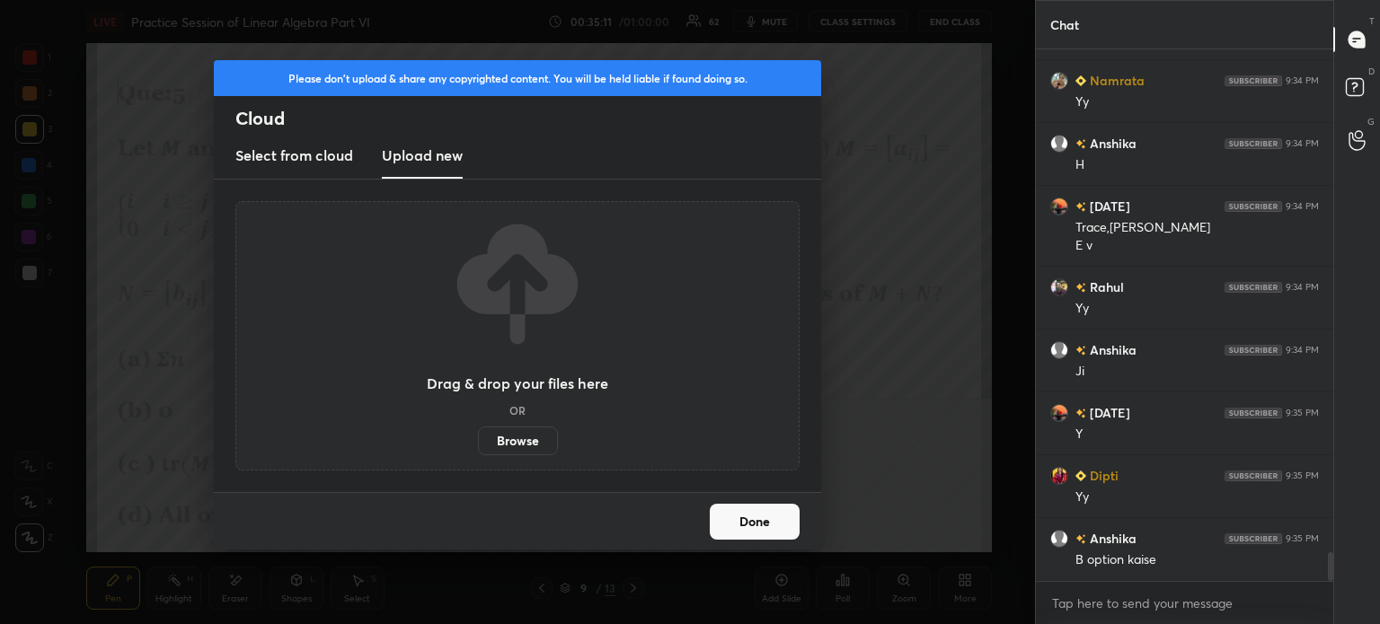
click at [532, 446] on label "Browse" at bounding box center [518, 441] width 80 height 29
click at [478, 446] on input "Browse" at bounding box center [478, 441] width 0 height 29
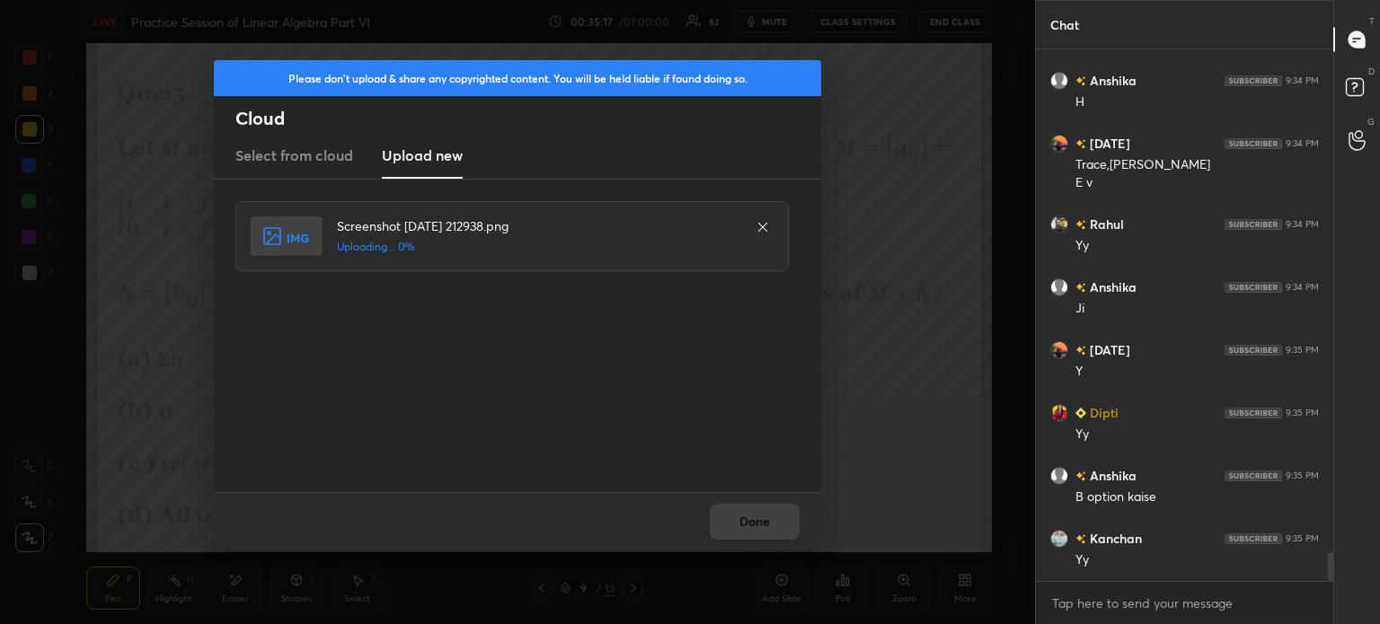
scroll to position [9483, 0]
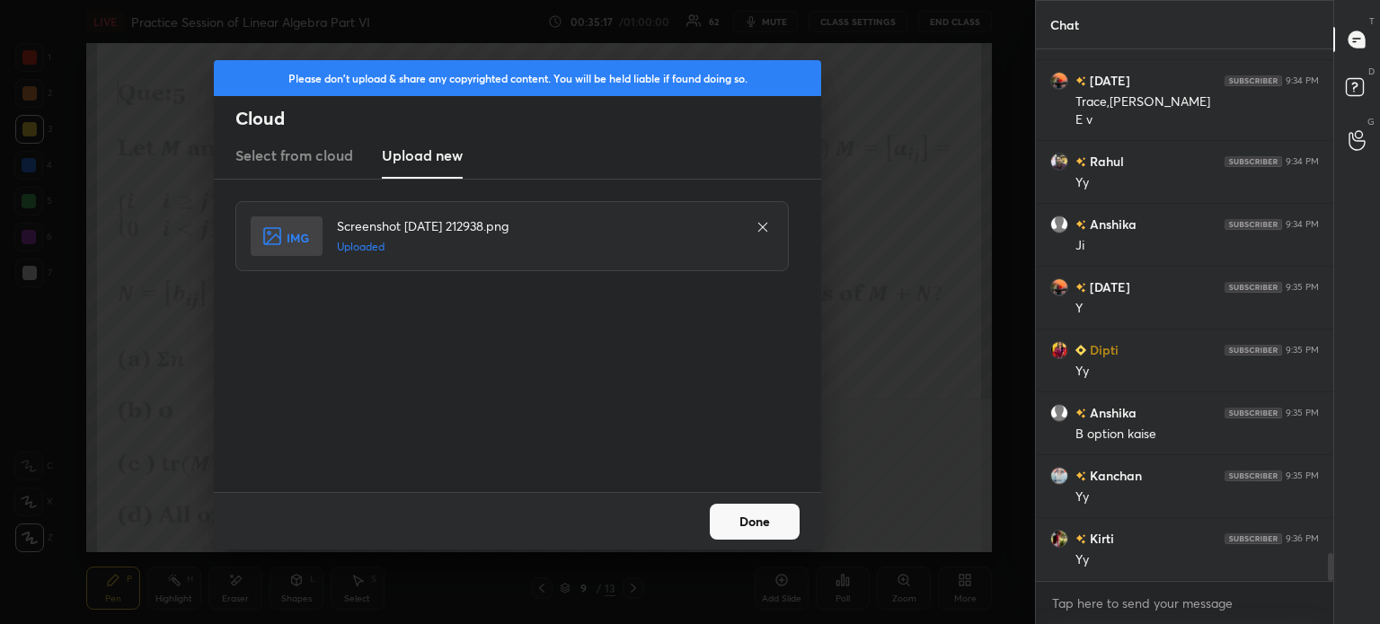
click at [772, 527] on button "Done" at bounding box center [755, 522] width 90 height 36
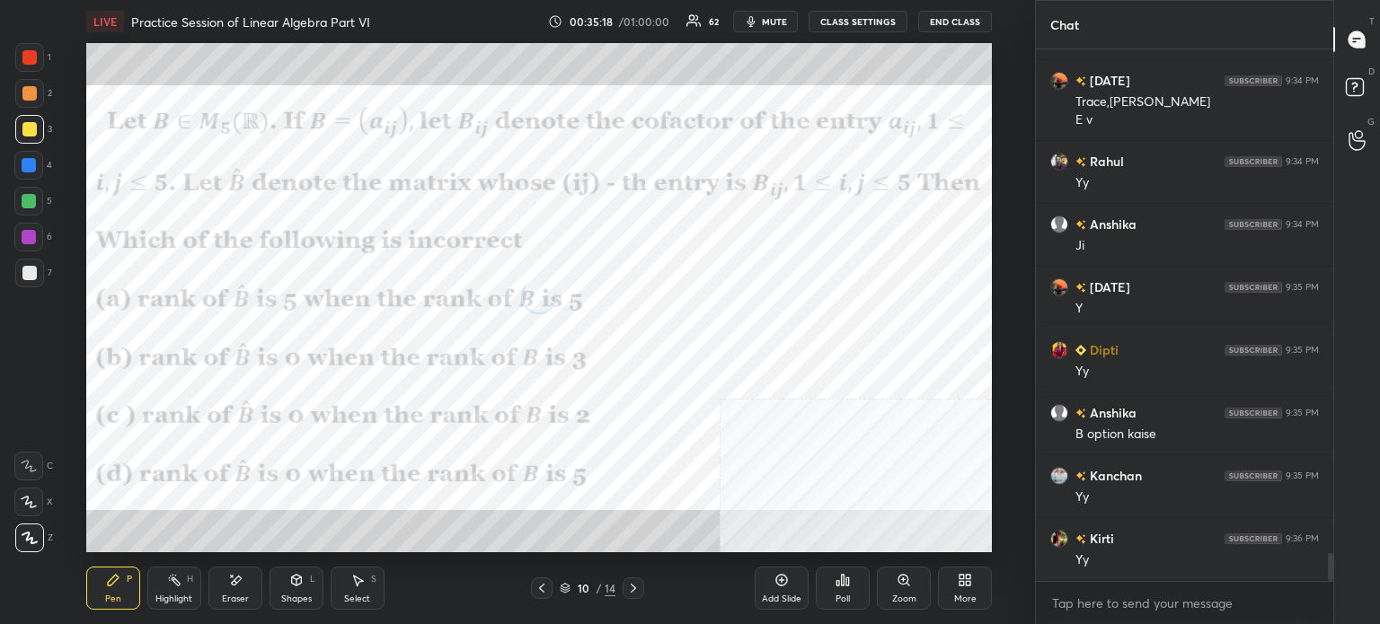
scroll to position [9545, 0]
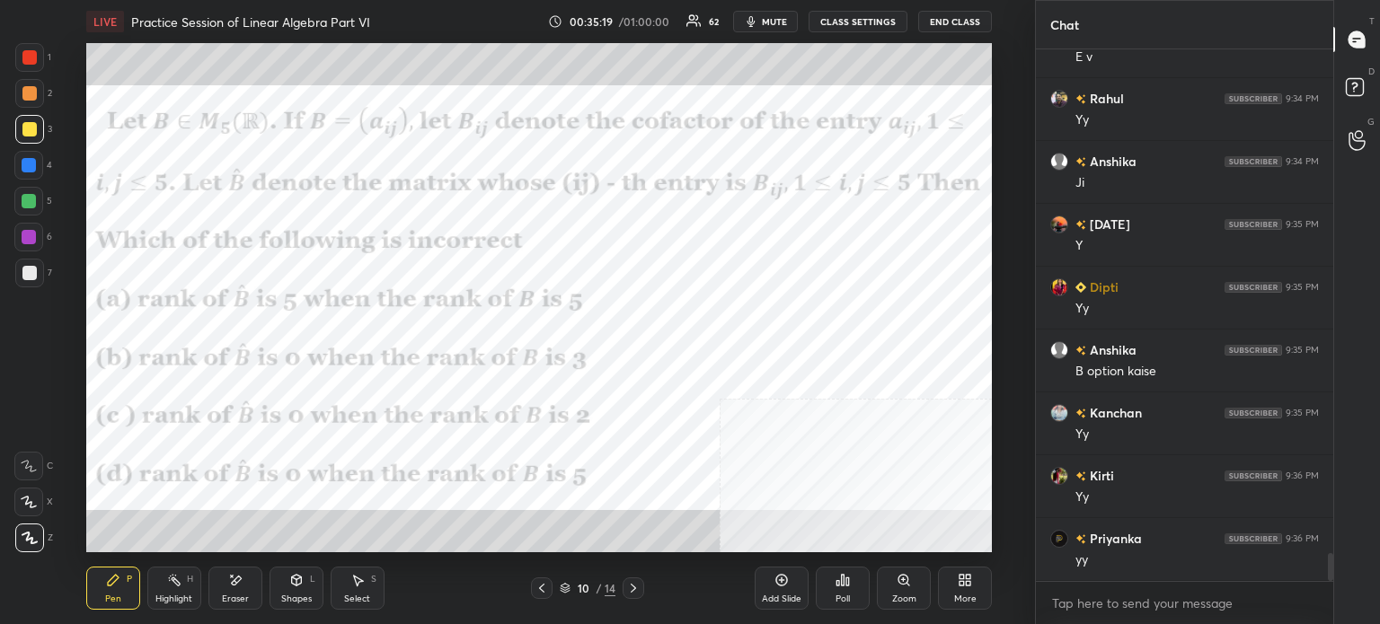
click at [787, 27] on span "mute" at bounding box center [774, 21] width 25 height 13
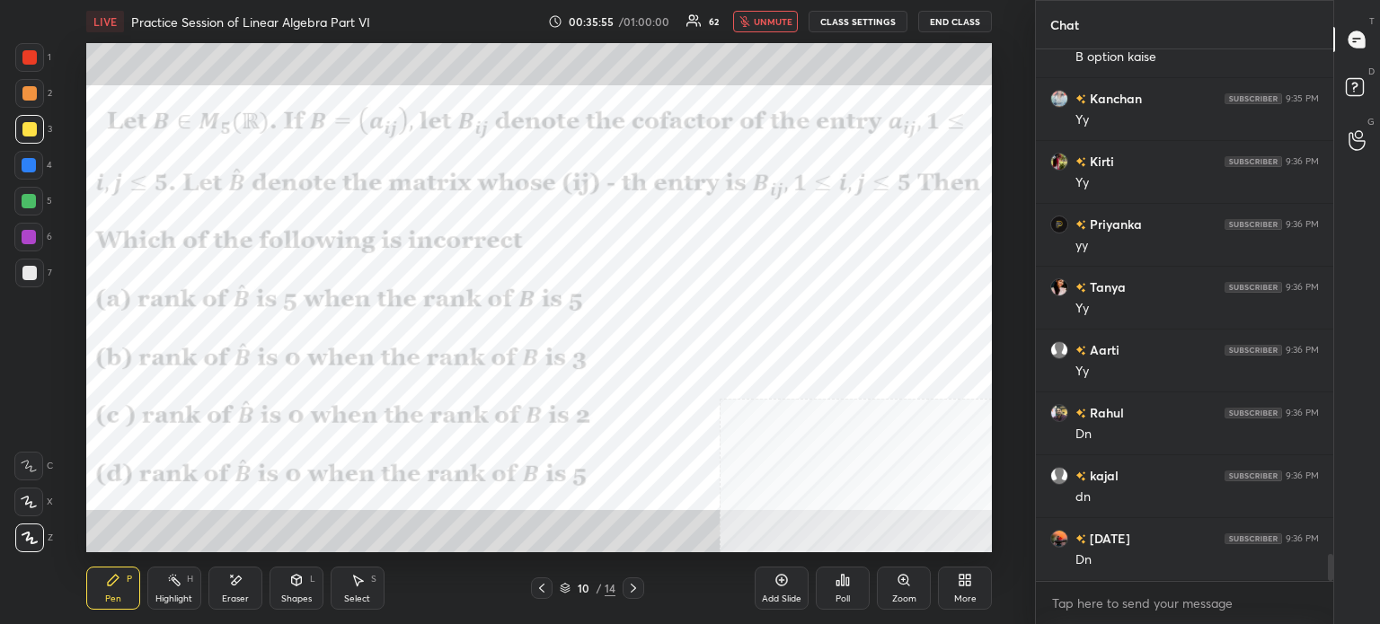
scroll to position [9923, 0]
click at [37, 64] on div at bounding box center [29, 57] width 29 height 29
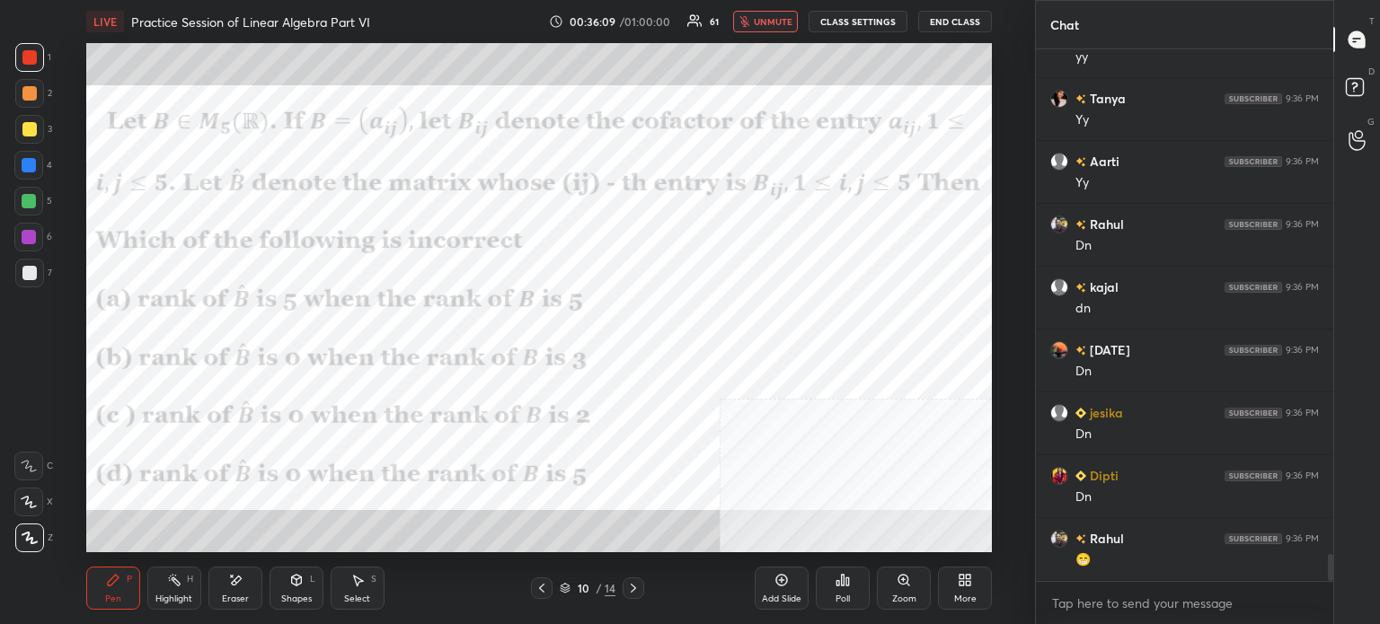
scroll to position [10111, 0]
click at [840, 592] on div "Poll" at bounding box center [843, 588] width 54 height 43
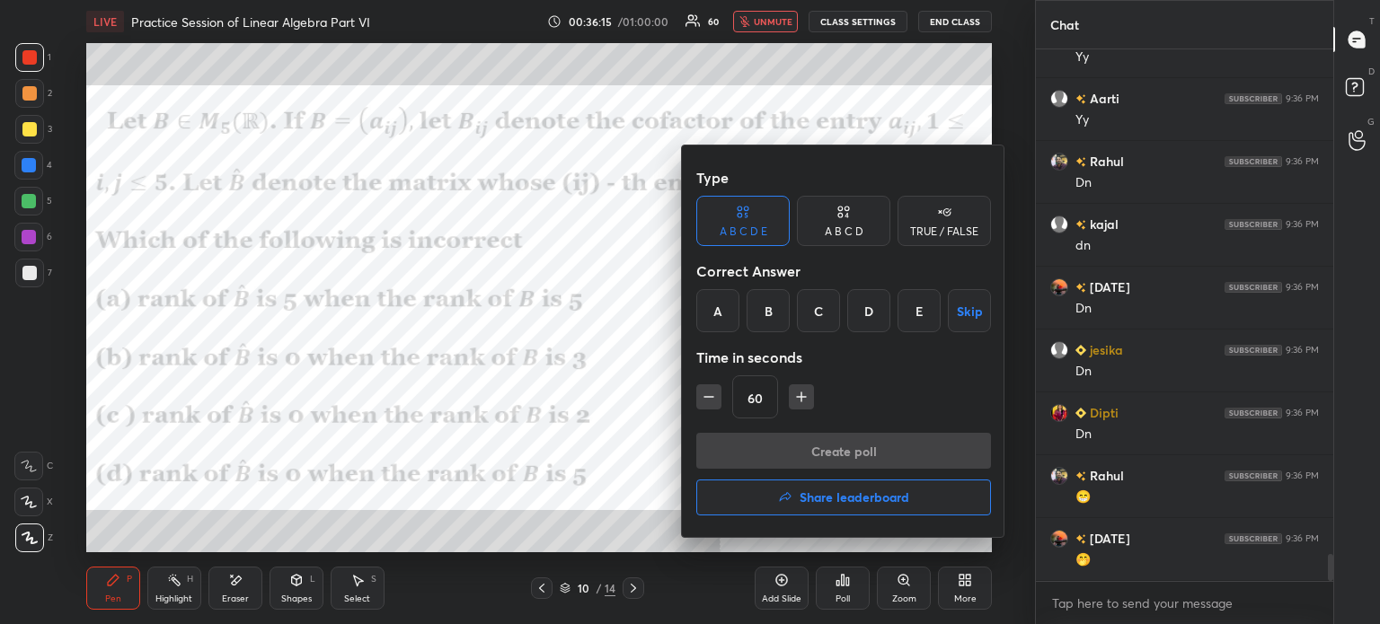
click at [868, 316] on div "D" at bounding box center [868, 310] width 43 height 43
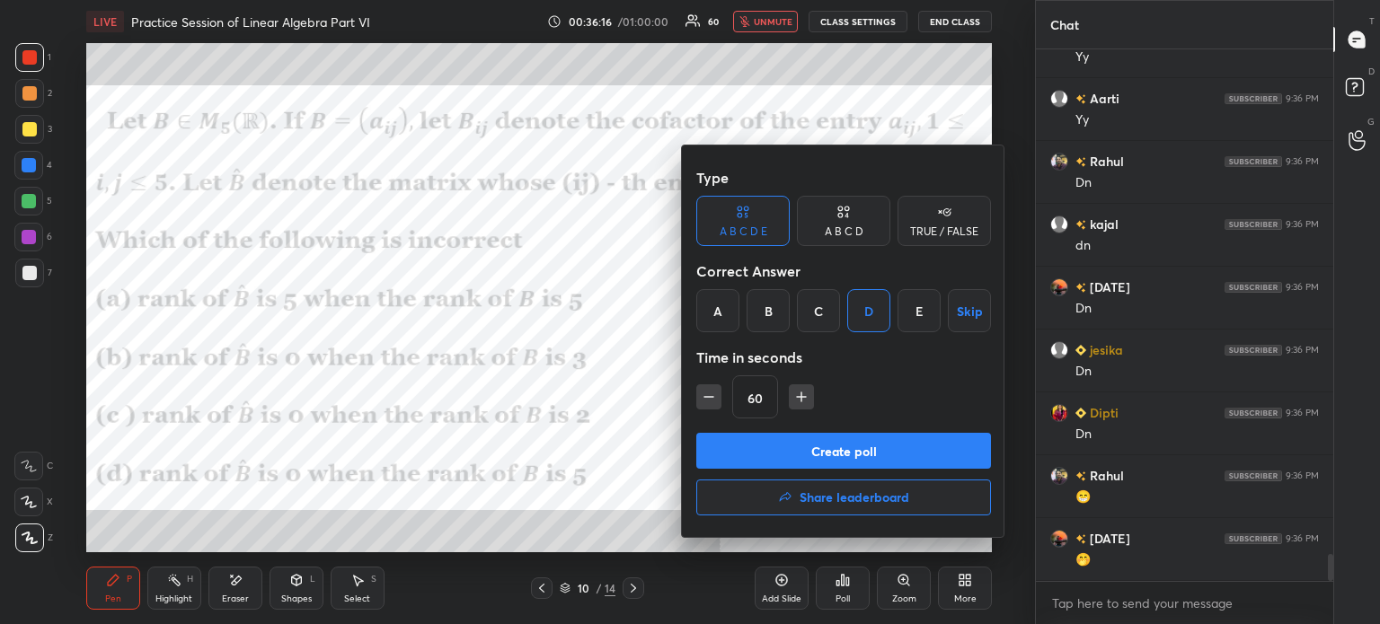
click at [816, 452] on button "Create poll" at bounding box center [843, 451] width 295 height 36
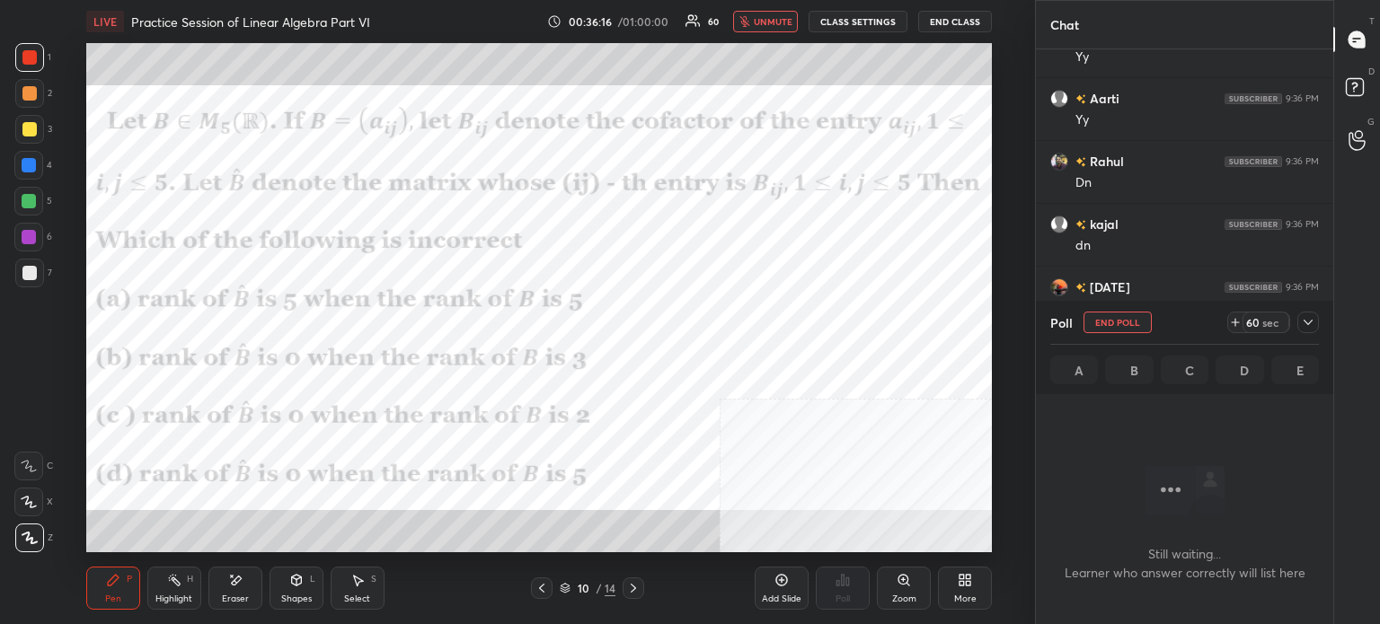
scroll to position [476, 292]
click at [1313, 329] on icon at bounding box center [1308, 322] width 14 height 14
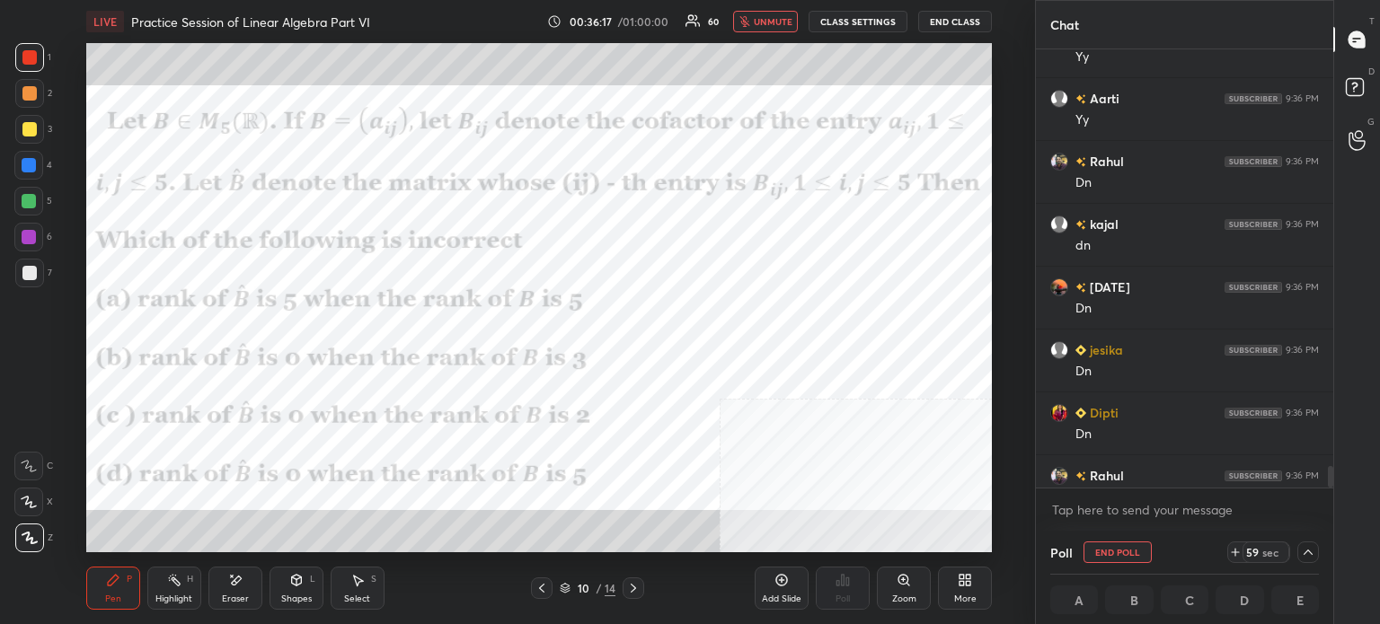
click at [783, 22] on span "unmute" at bounding box center [773, 21] width 39 height 13
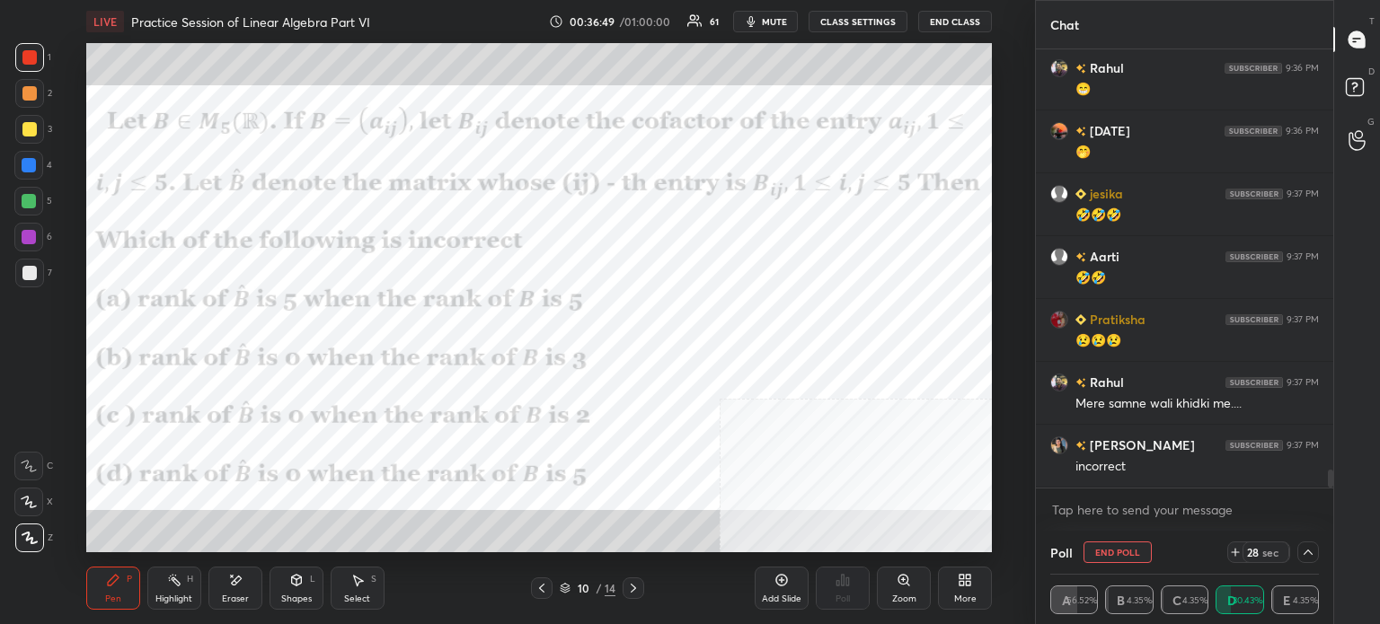
scroll to position [10582, 0]
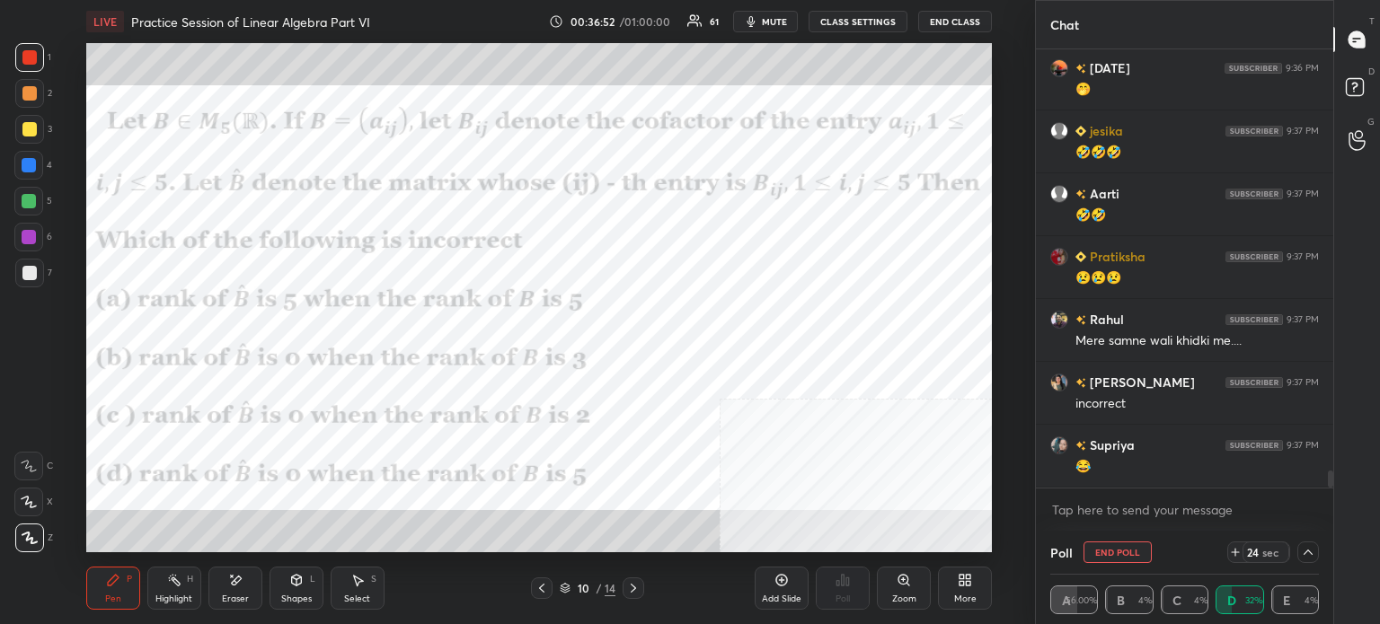
drag, startPoint x: 181, startPoint y: 604, endPoint x: 187, endPoint y: 593, distance: 12.0
click at [183, 604] on div "Highlight H" at bounding box center [174, 588] width 54 height 43
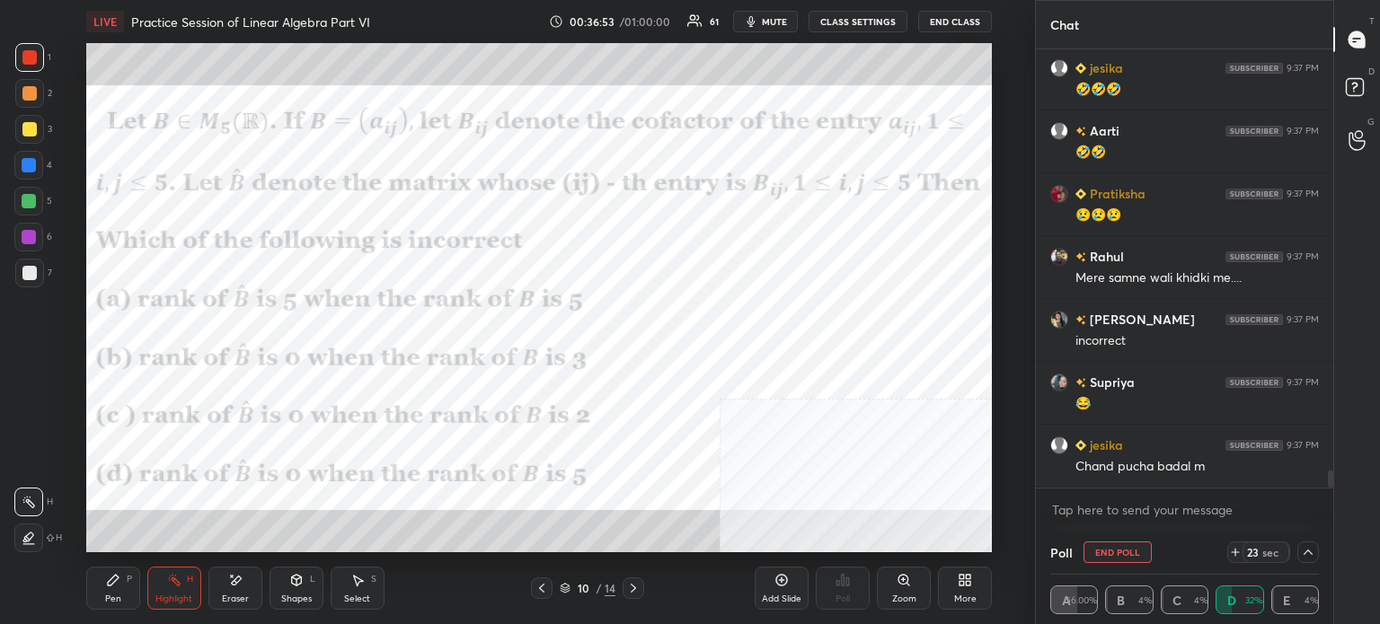
click at [40, 545] on div at bounding box center [28, 538] width 29 height 29
click at [32, 90] on div at bounding box center [29, 93] width 14 height 14
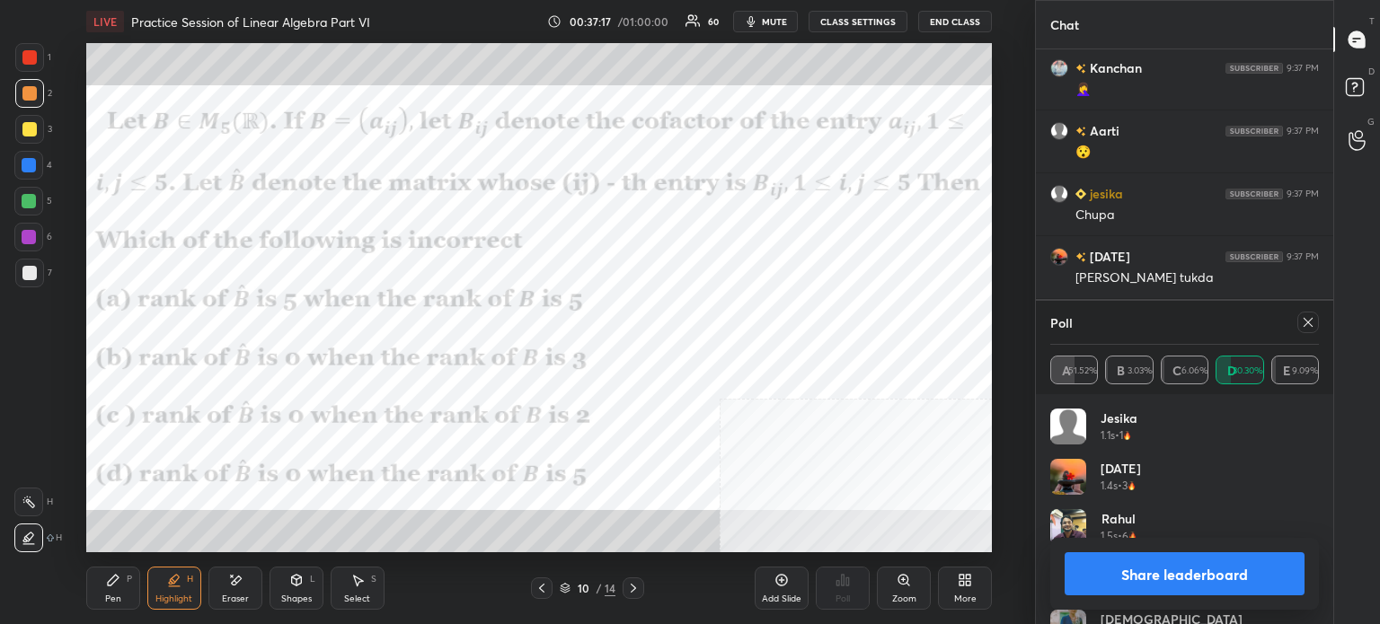
scroll to position [11148, 0]
click at [1306, 323] on icon at bounding box center [1307, 322] width 9 height 9
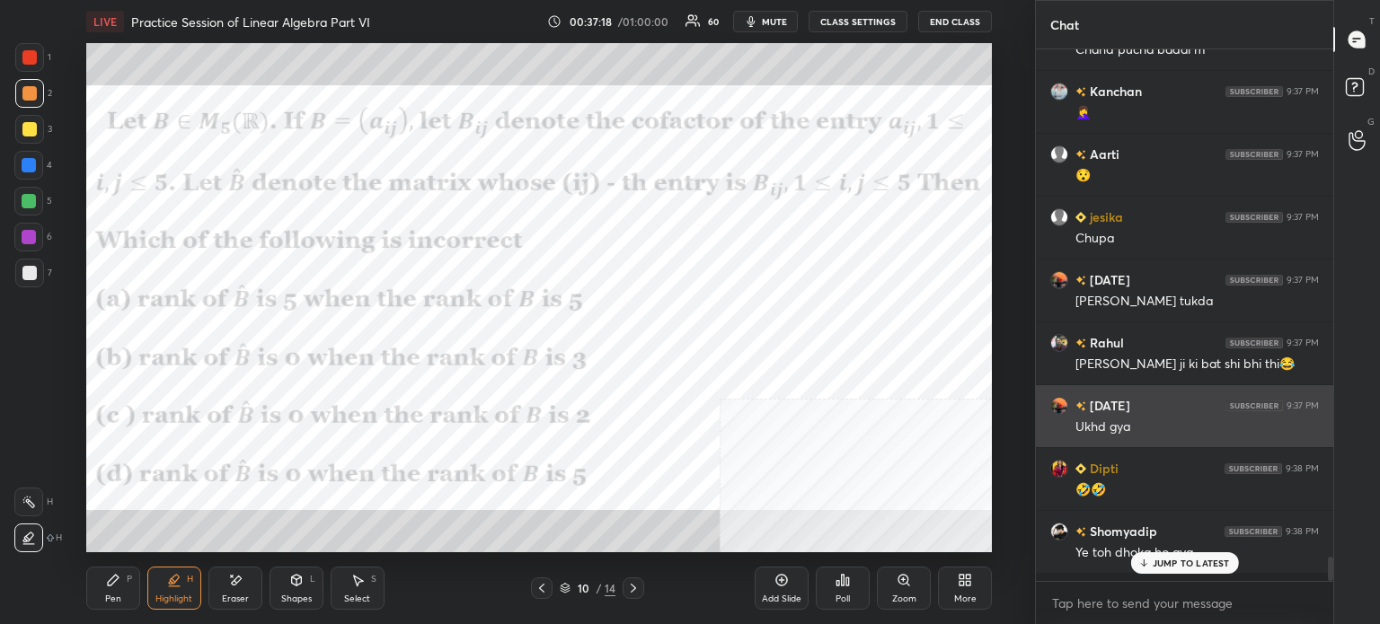
scroll to position [569, 292]
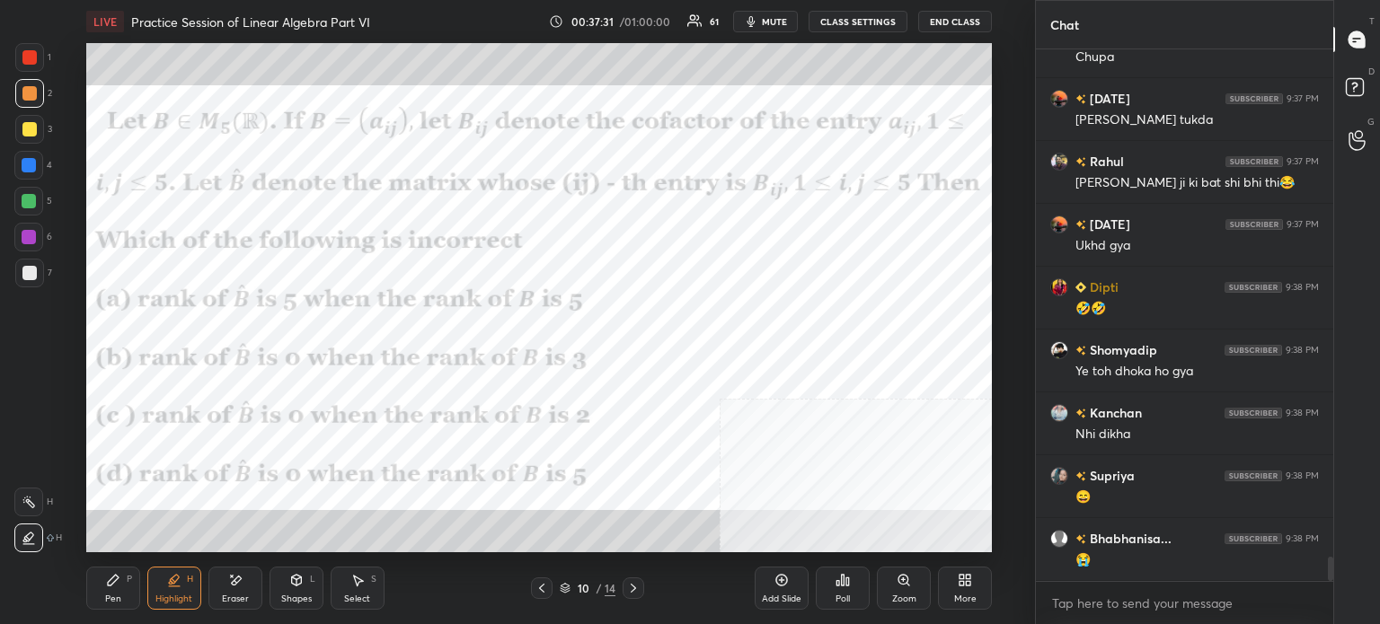
click at [363, 602] on div "Select" at bounding box center [357, 599] width 26 height 9
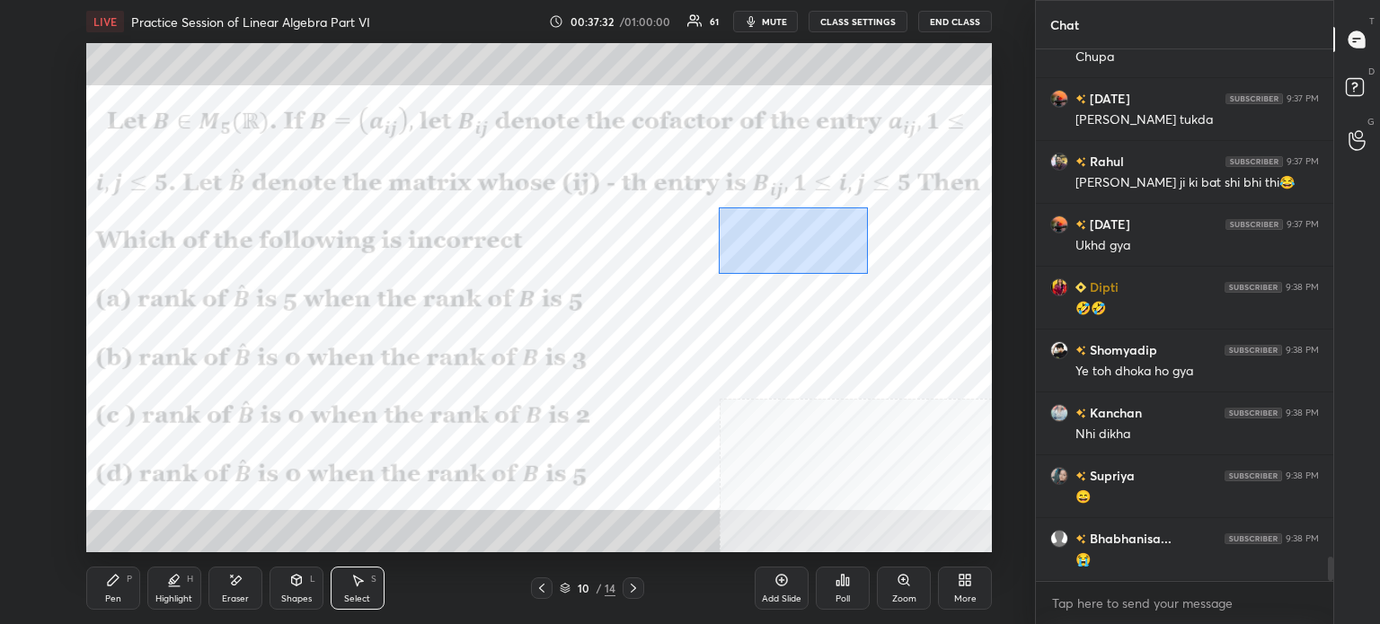
drag, startPoint x: 816, startPoint y: 267, endPoint x: 826, endPoint y: 259, distance: 13.5
click at [866, 273] on div "0 ° Undo Copy Duplicate Duplicate to new slide Delete" at bounding box center [538, 297] width 905 height 509
drag, startPoint x: 805, startPoint y: 248, endPoint x: 767, endPoint y: 244, distance: 37.9
click at [772, 247] on div "0 ° Undo Copy Duplicate Duplicate to new slide Delete" at bounding box center [538, 297] width 905 height 509
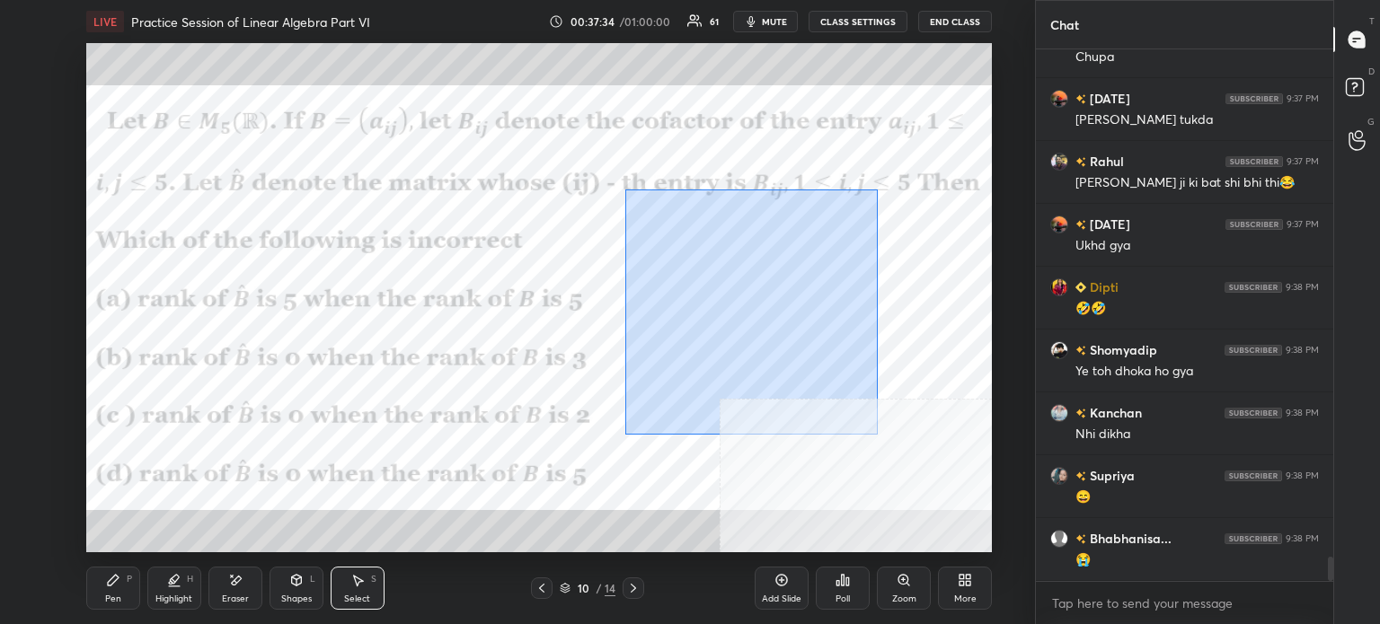
drag, startPoint x: 625, startPoint y: 190, endPoint x: 907, endPoint y: 477, distance: 402.7
click at [907, 481] on div "0 ° Undo Copy Duplicate Duplicate to new slide Delete" at bounding box center [538, 297] width 905 height 509
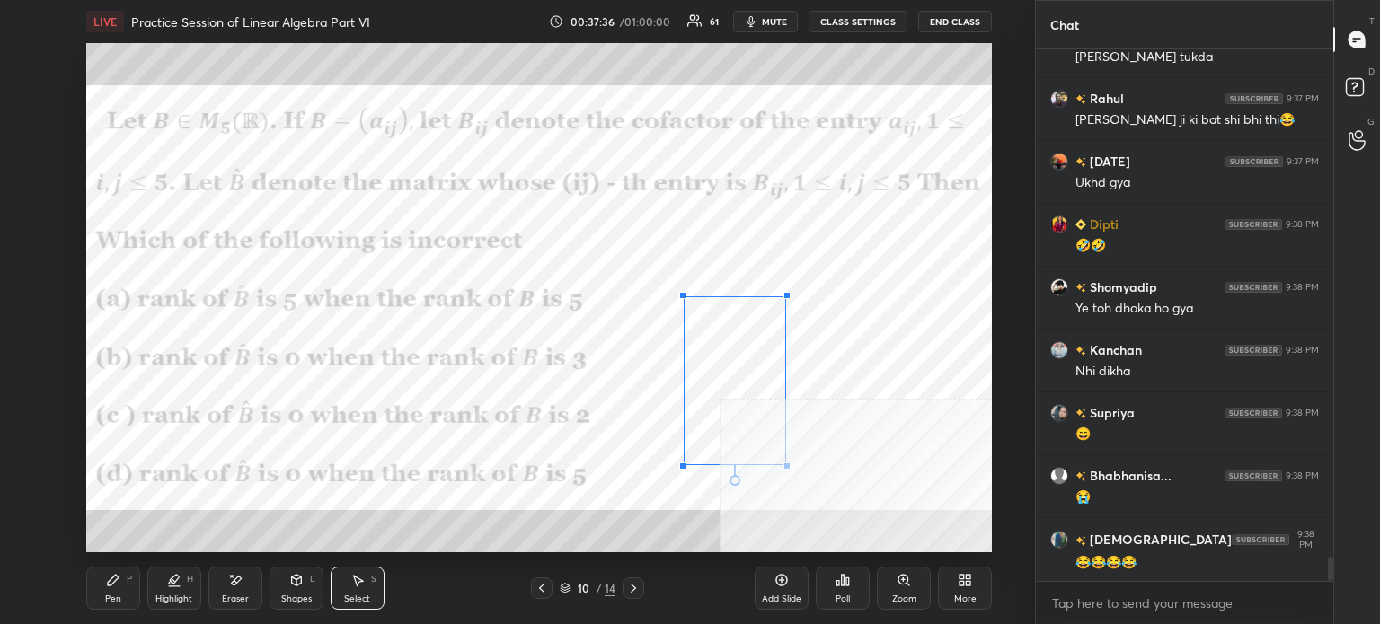
drag, startPoint x: 819, startPoint y: 230, endPoint x: 785, endPoint y: 297, distance: 75.5
click at [785, 297] on div at bounding box center [786, 295] width 7 height 7
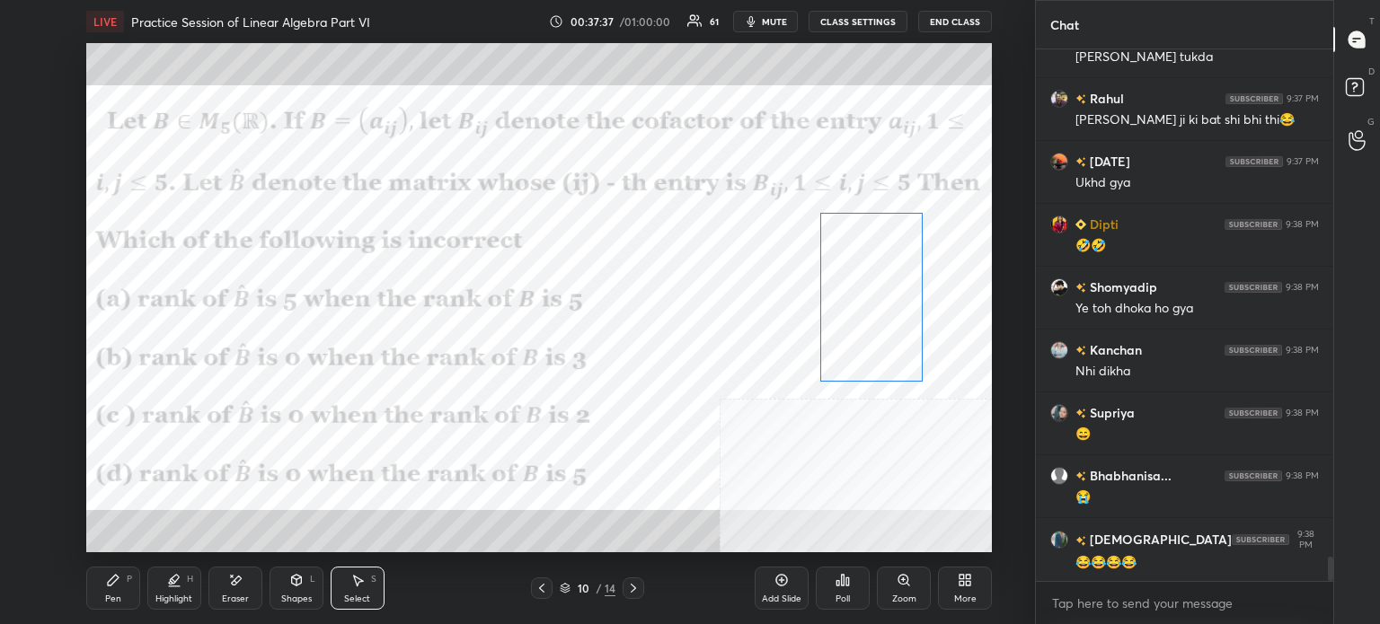
drag, startPoint x: 733, startPoint y: 357, endPoint x: 869, endPoint y: 273, distance: 160.0
click at [869, 273] on div "0 ° Undo Copy Duplicate Duplicate to new slide Delete" at bounding box center [538, 297] width 905 height 509
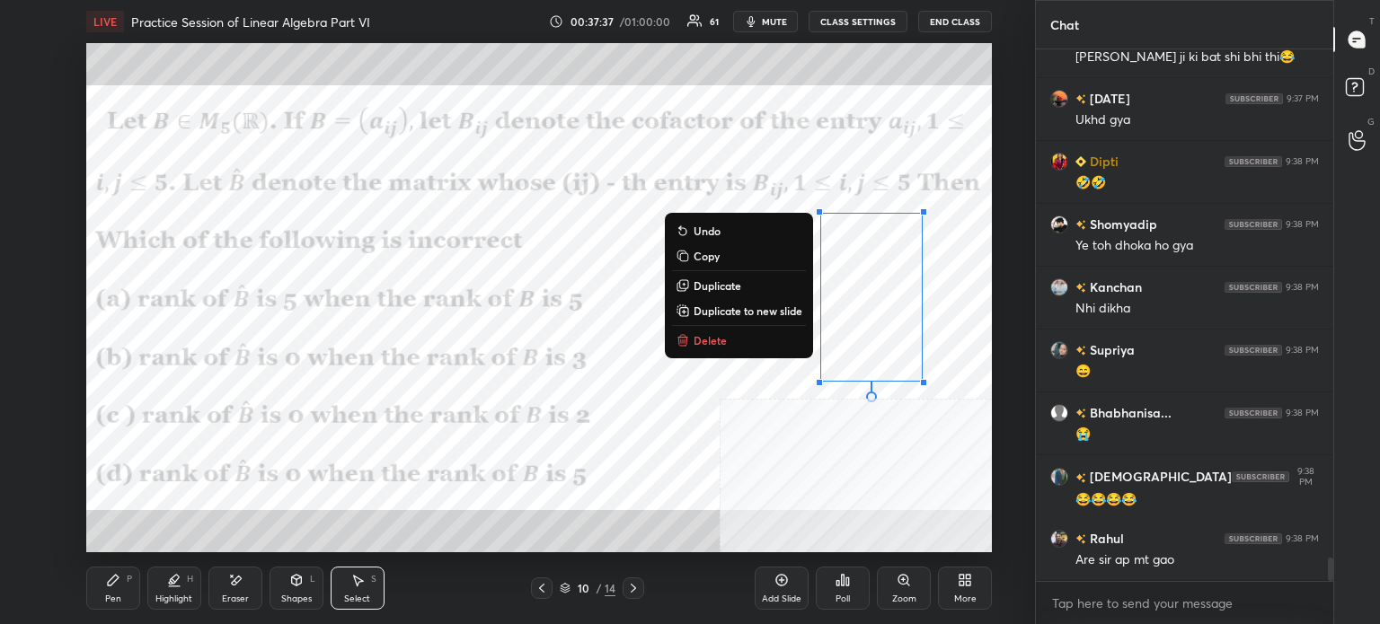
click at [733, 341] on button "Delete" at bounding box center [739, 341] width 134 height 22
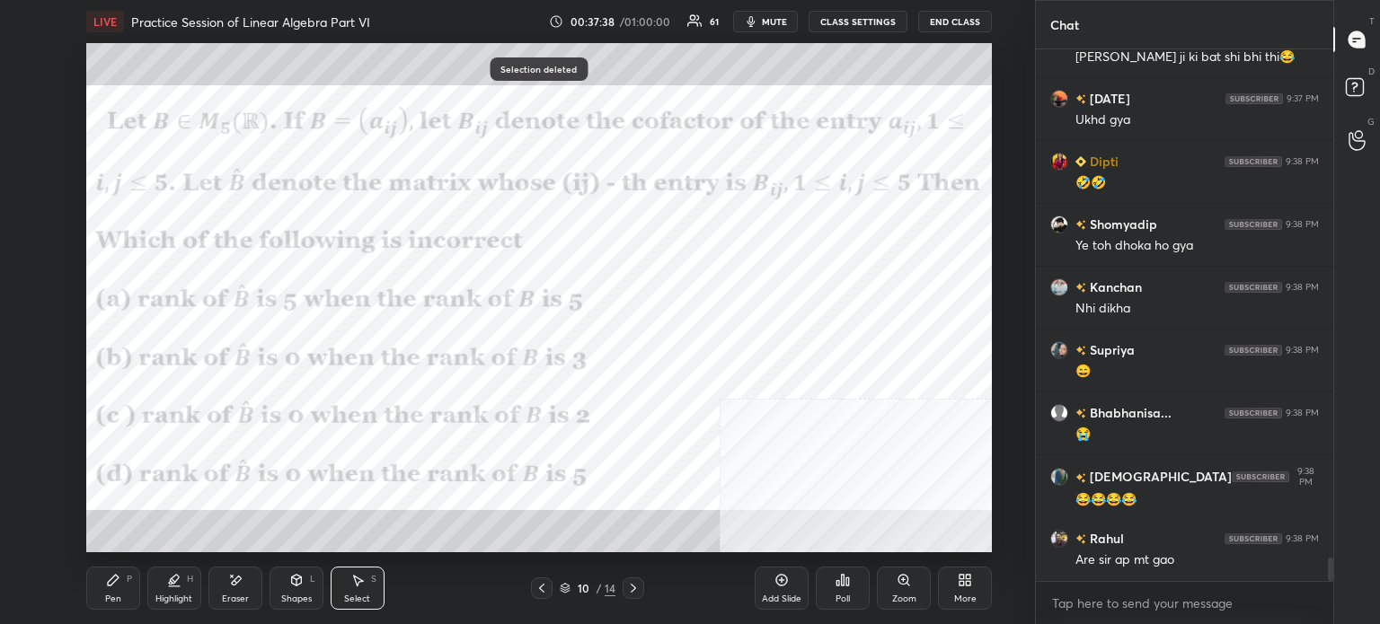
click at [132, 593] on div "Pen P" at bounding box center [113, 588] width 54 height 43
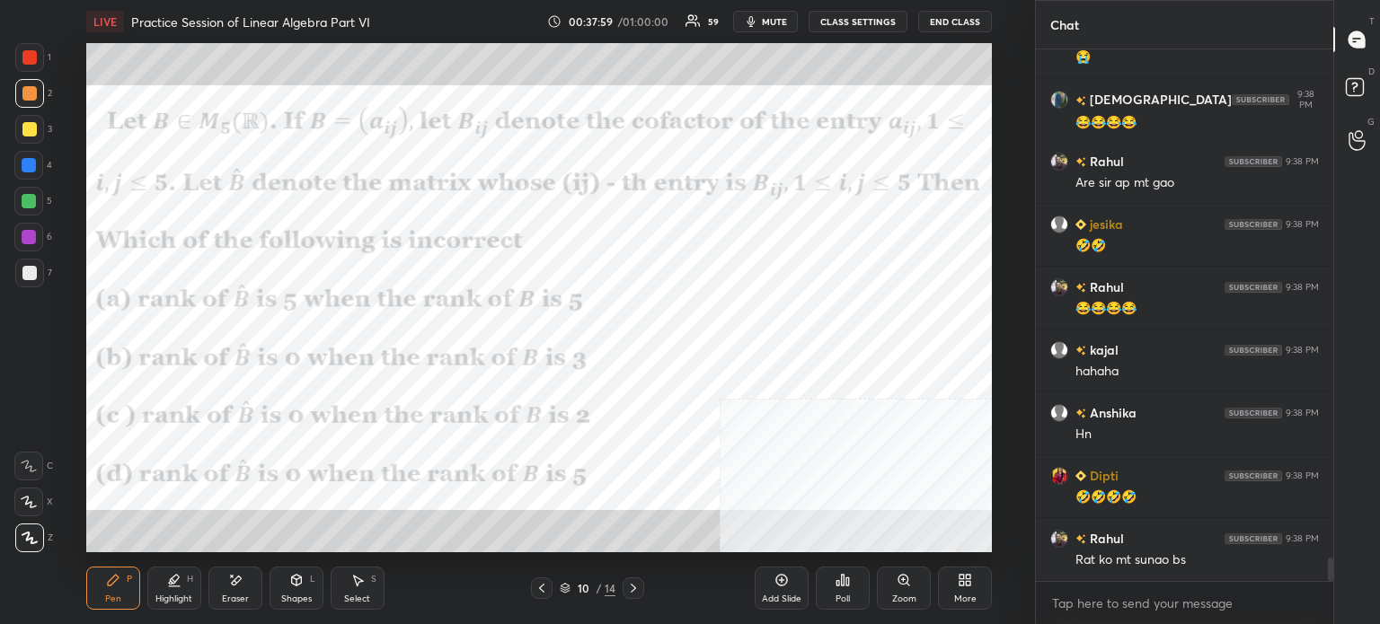
click at [29, 60] on div at bounding box center [29, 57] width 14 height 14
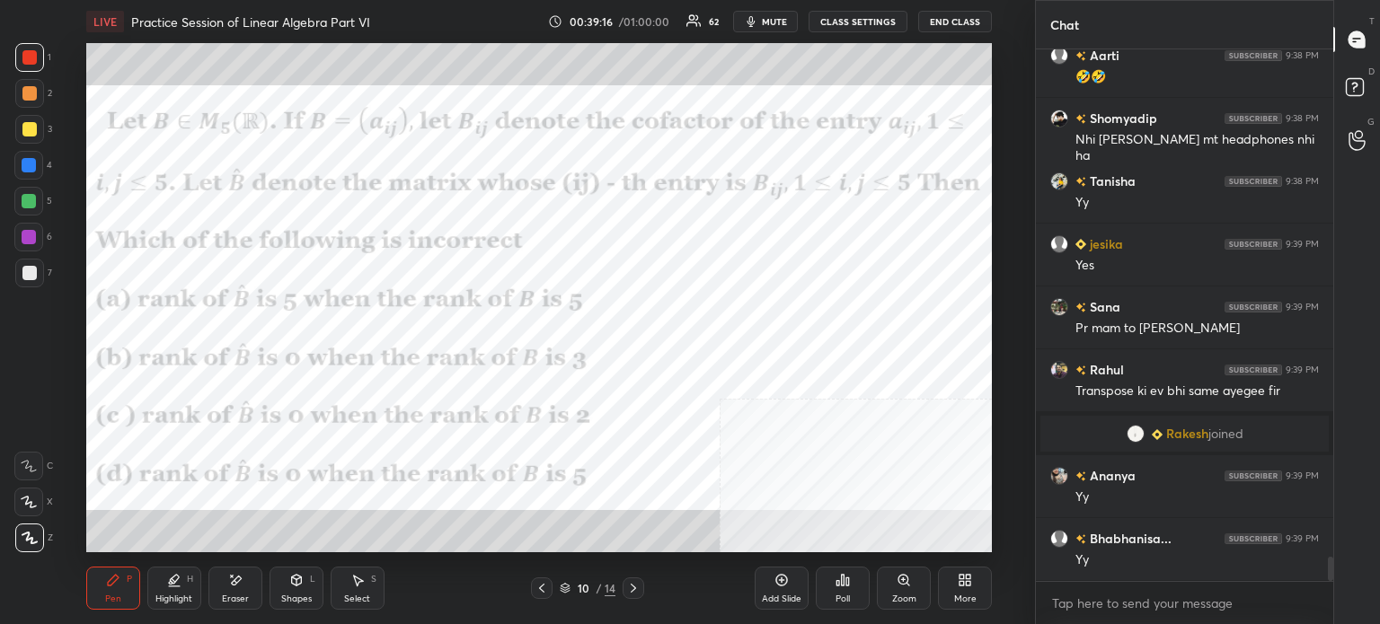
scroll to position [11017, 0]
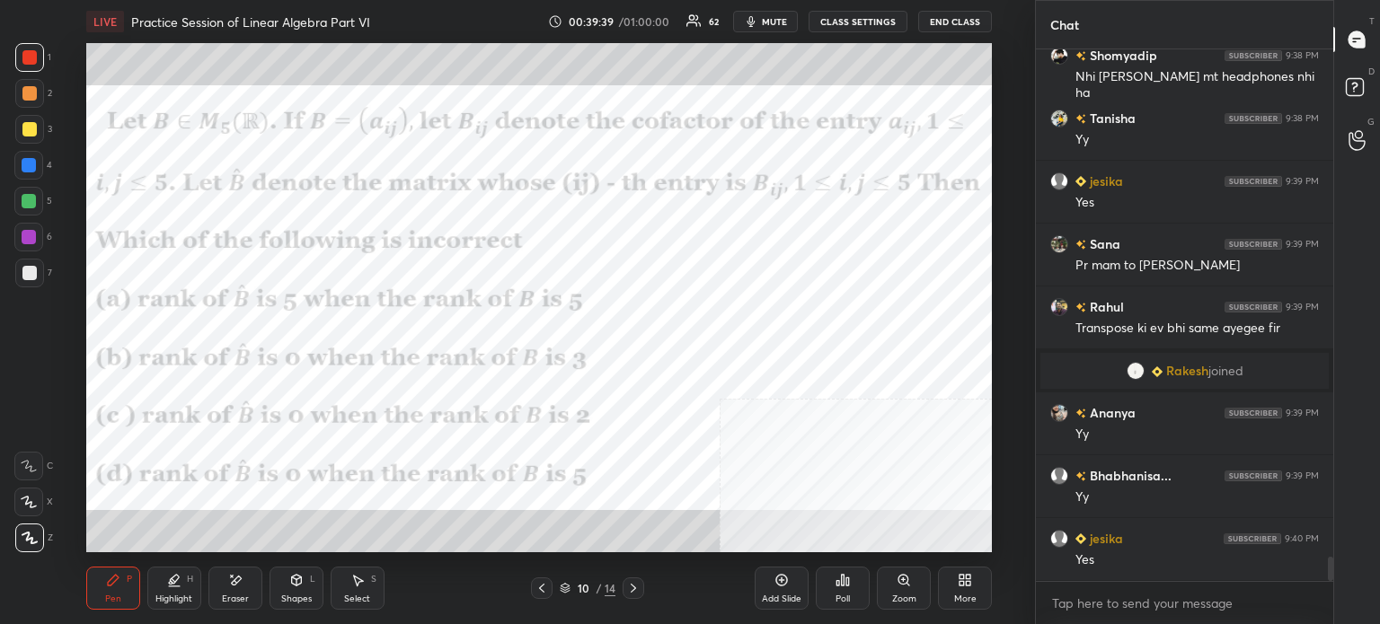
click at [968, 595] on div "More" at bounding box center [965, 599] width 22 height 9
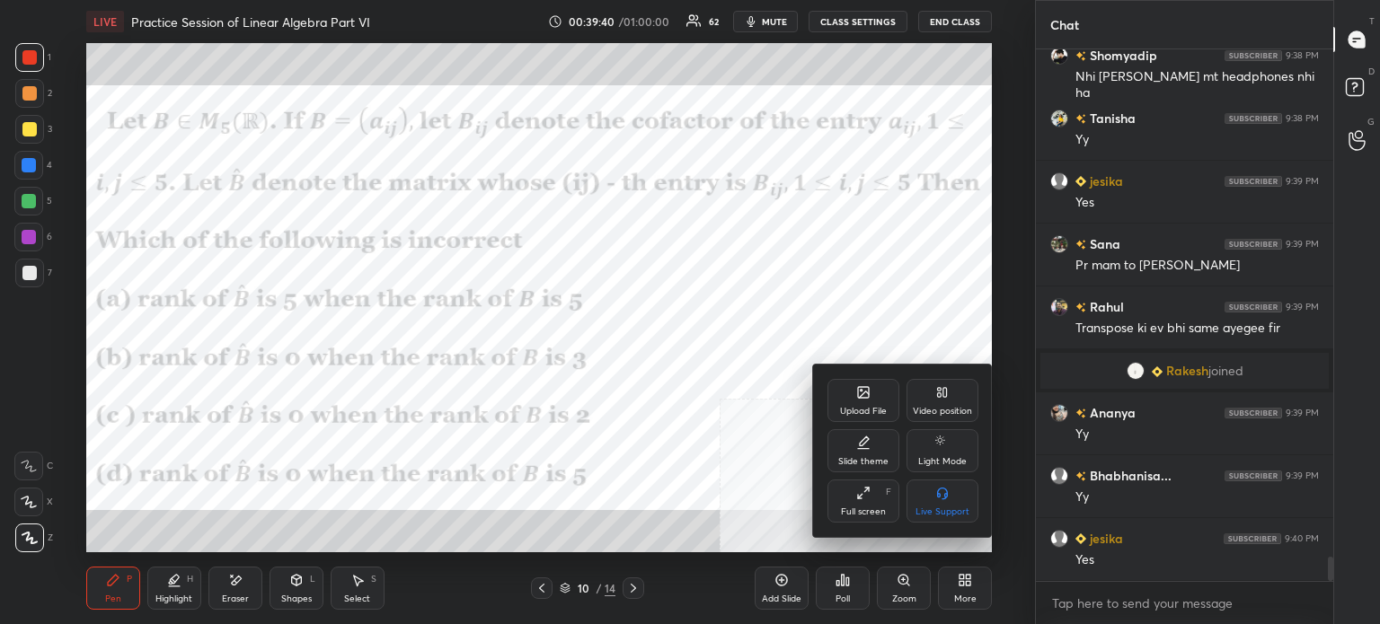
drag, startPoint x: 958, startPoint y: 401, endPoint x: 907, endPoint y: 468, distance: 84.6
click at [957, 404] on div "Video position" at bounding box center [942, 400] width 72 height 43
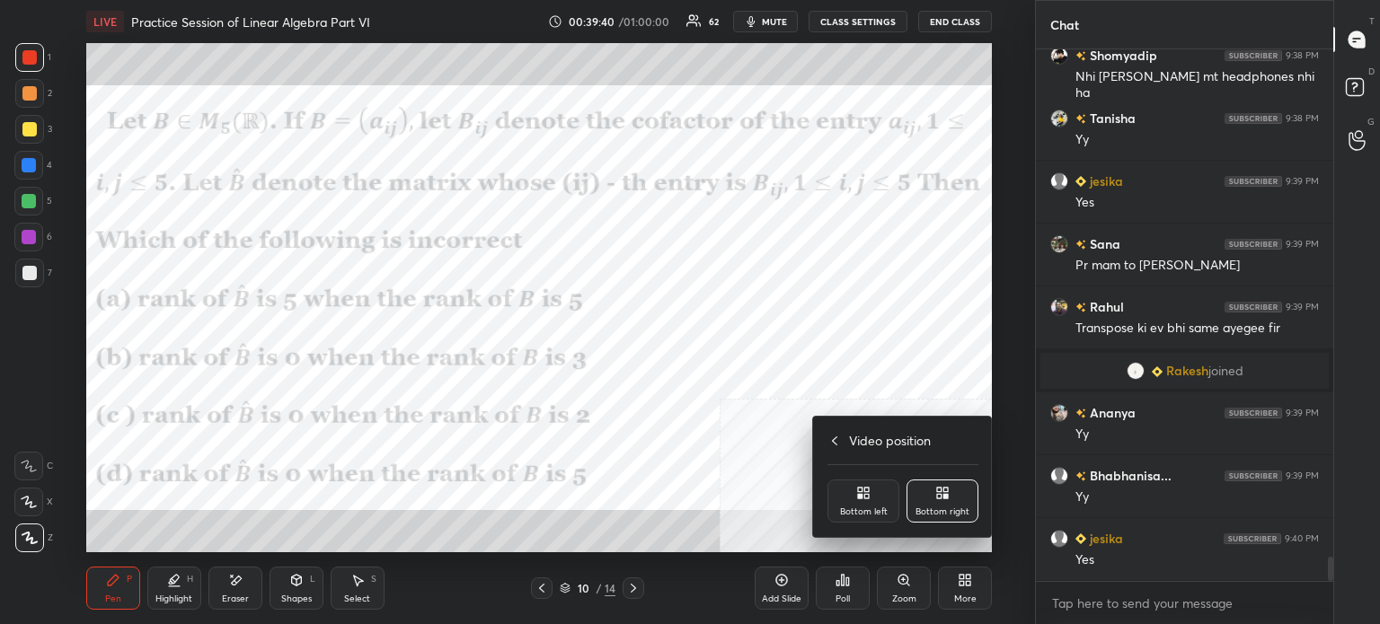
click at [859, 498] on icon at bounding box center [860, 496] width 4 height 4
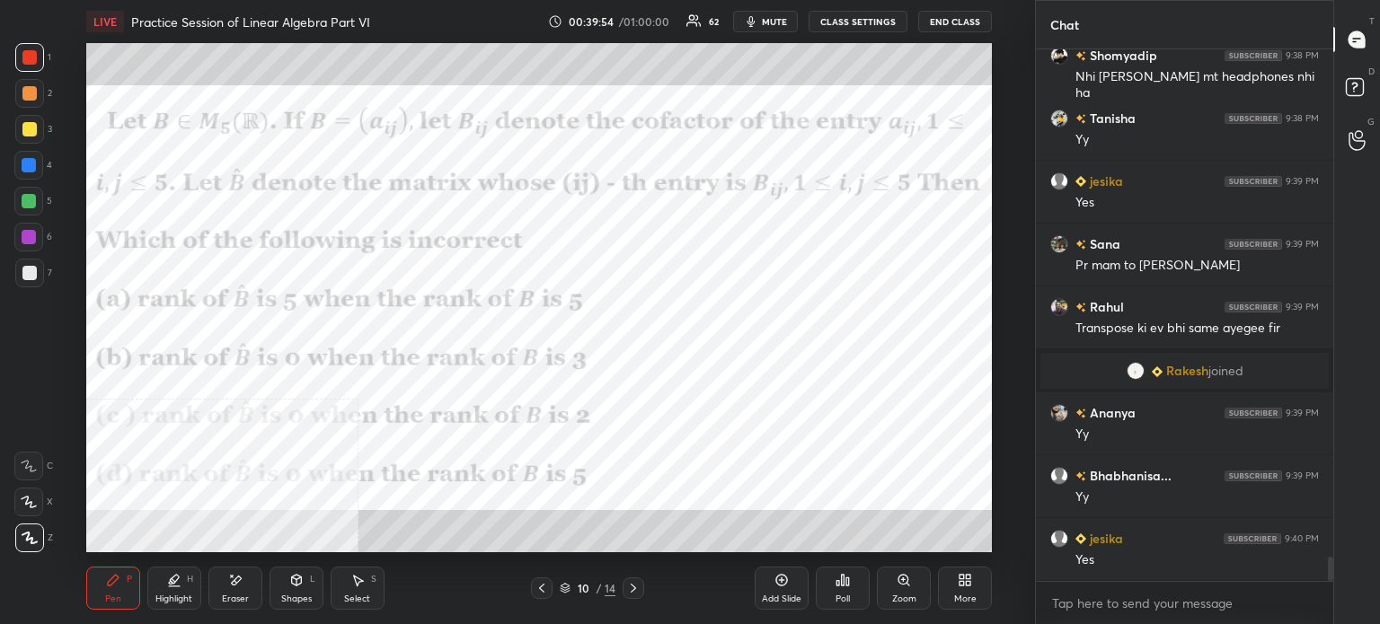
scroll to position [11079, 0]
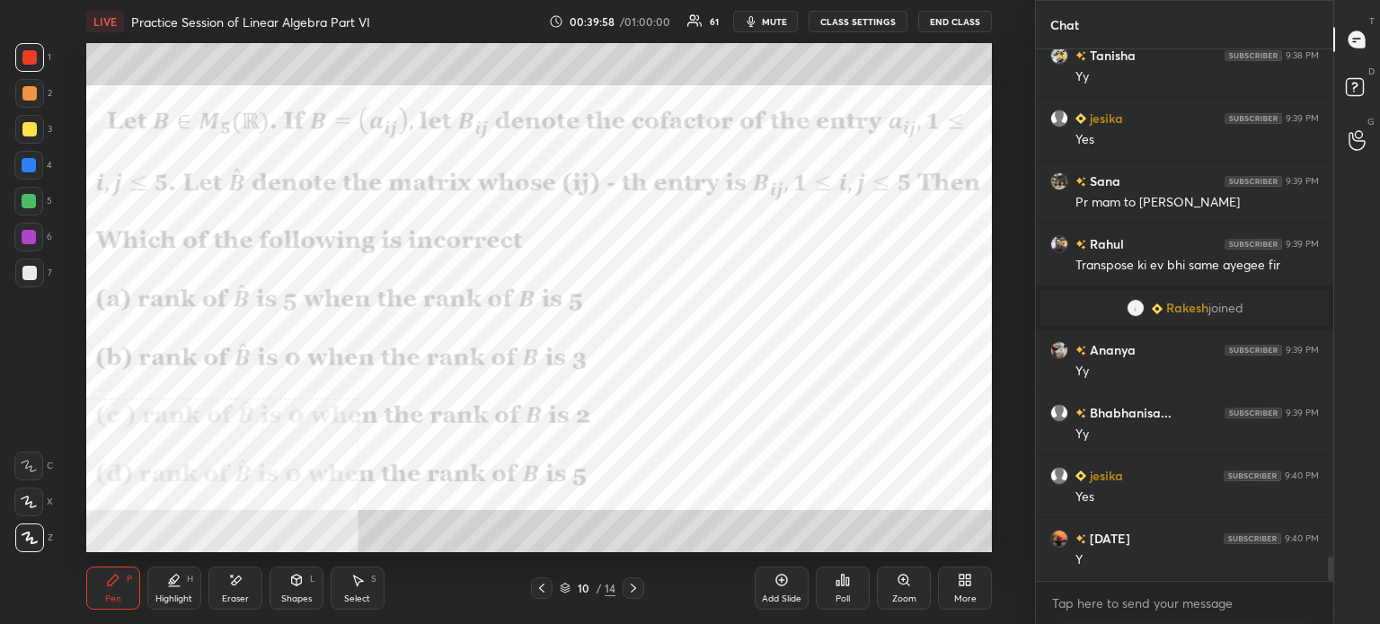
click at [961, 586] on div "More" at bounding box center [965, 588] width 54 height 43
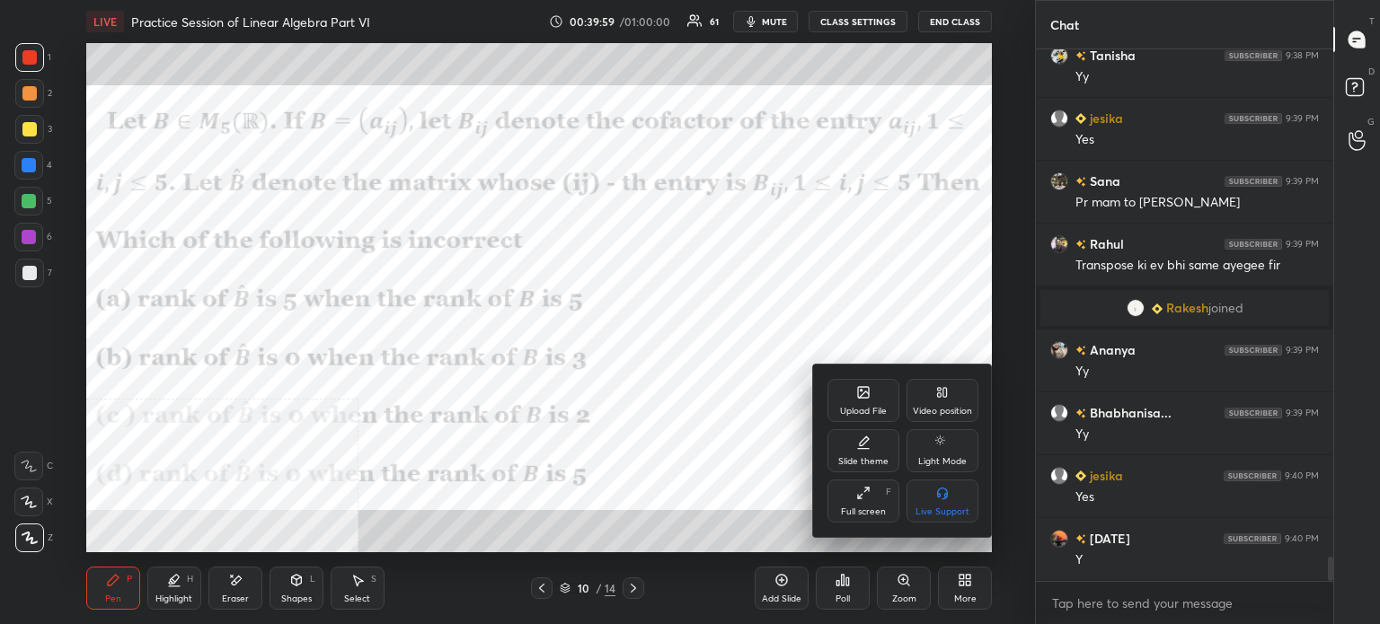
click at [959, 394] on div "Video position" at bounding box center [942, 400] width 72 height 43
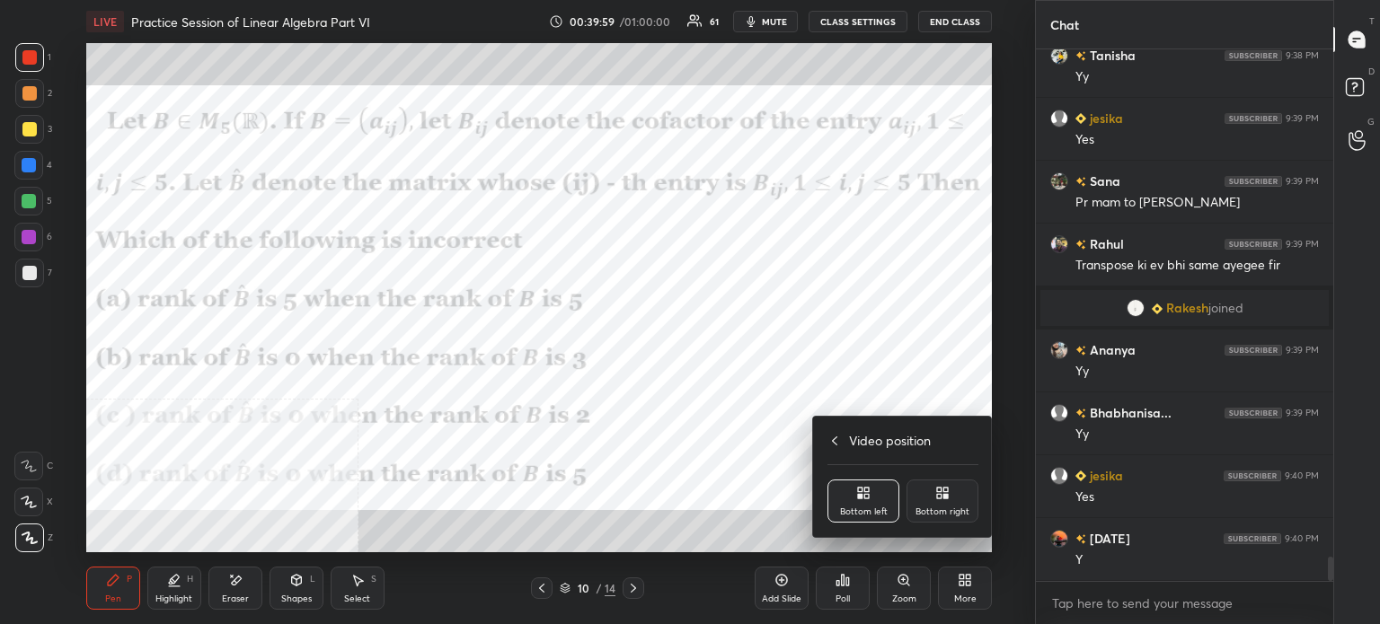
click at [947, 495] on icon at bounding box center [945, 496] width 4 height 4
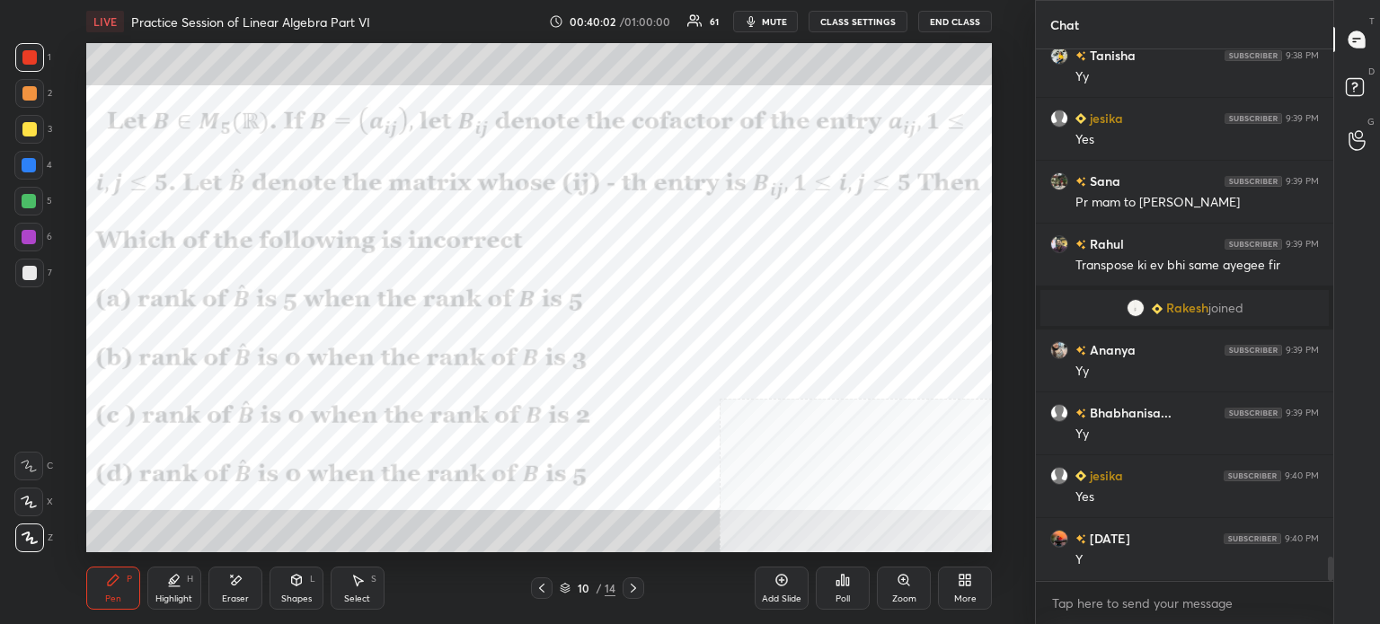
click at [144, 452] on div "Setting up your live class Poll for secs No correct answer Start poll" at bounding box center [538, 297] width 963 height 509
click at [144, 454] on div "Setting up your live class Poll for secs No correct answer Start poll" at bounding box center [538, 297] width 963 height 509
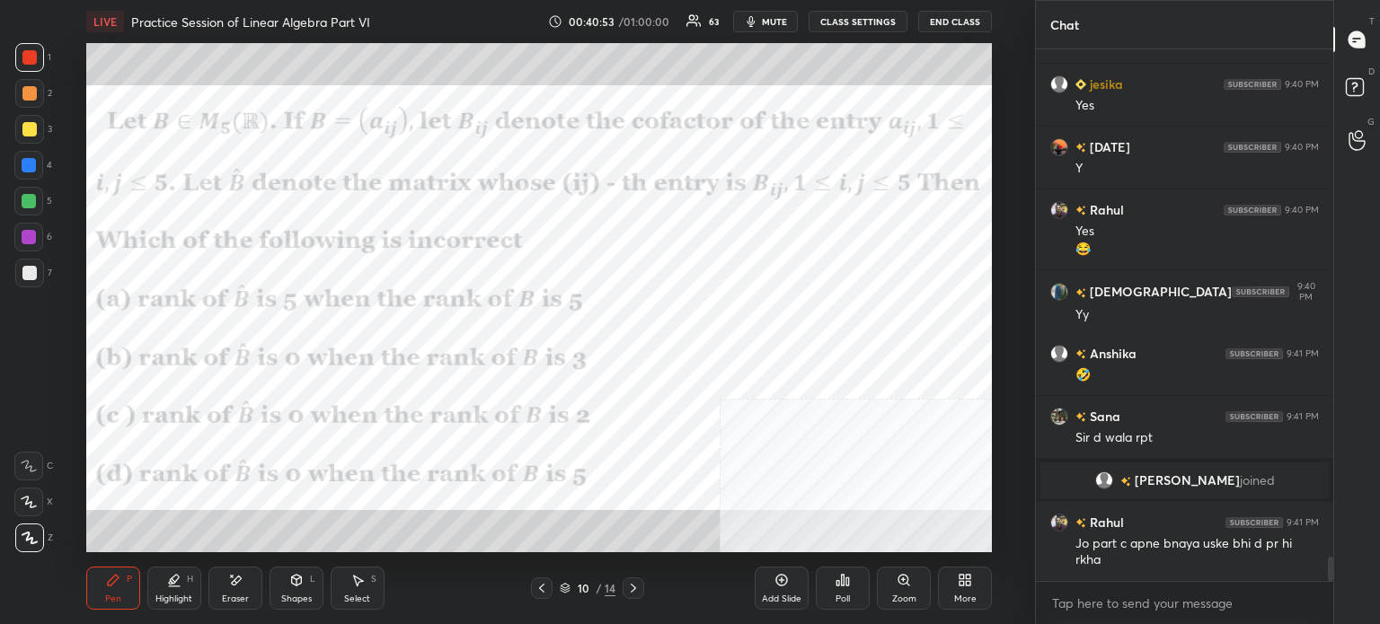
scroll to position [11388, 0]
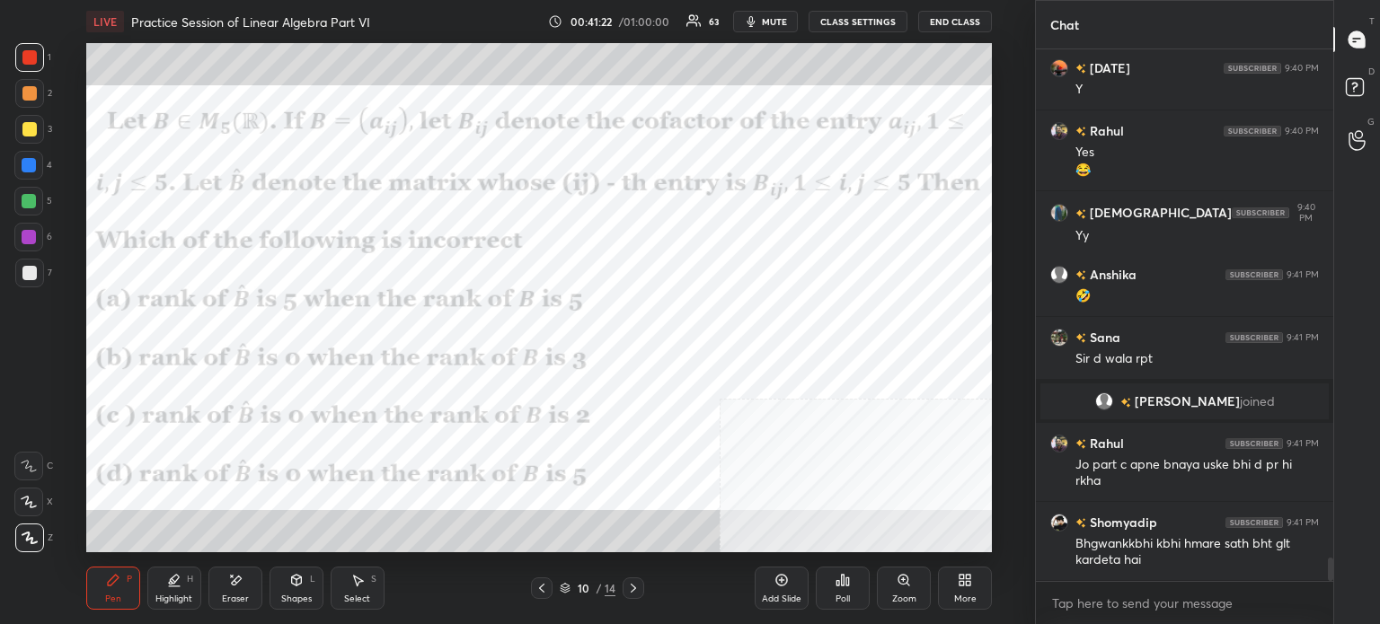
click at [953, 558] on div "Add Slide Poll Zoom More" at bounding box center [872, 588] width 237 height 101
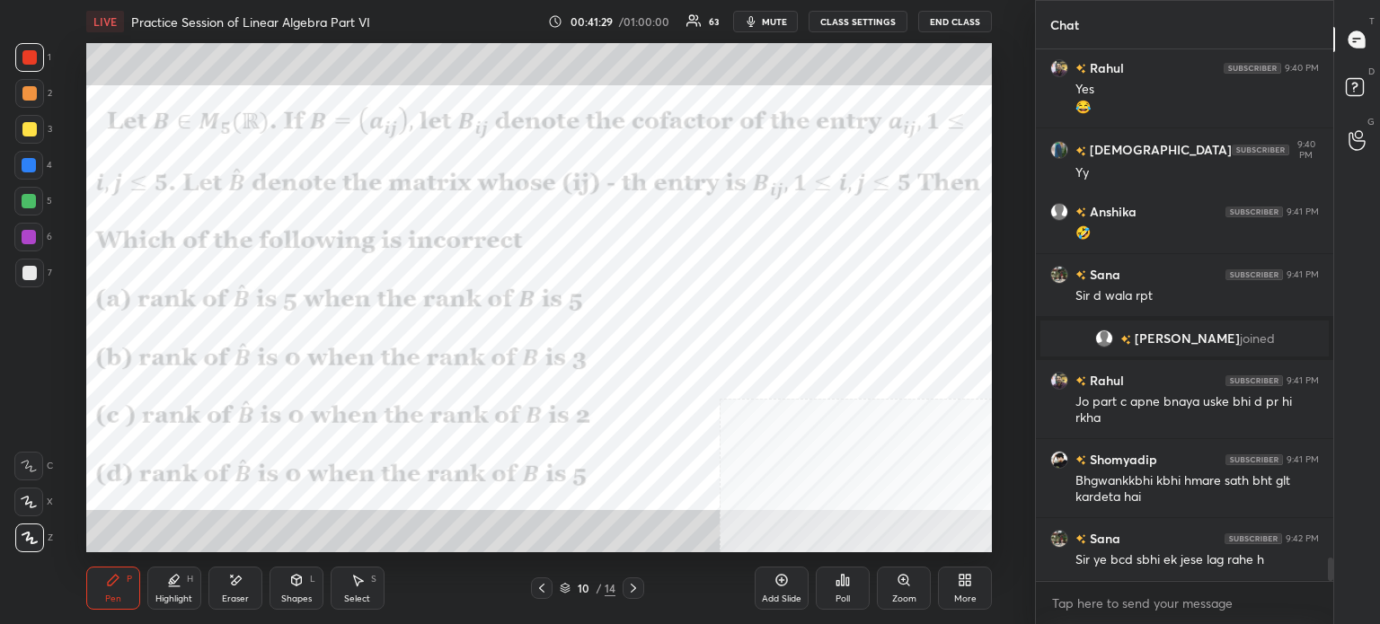
scroll to position [11514, 0]
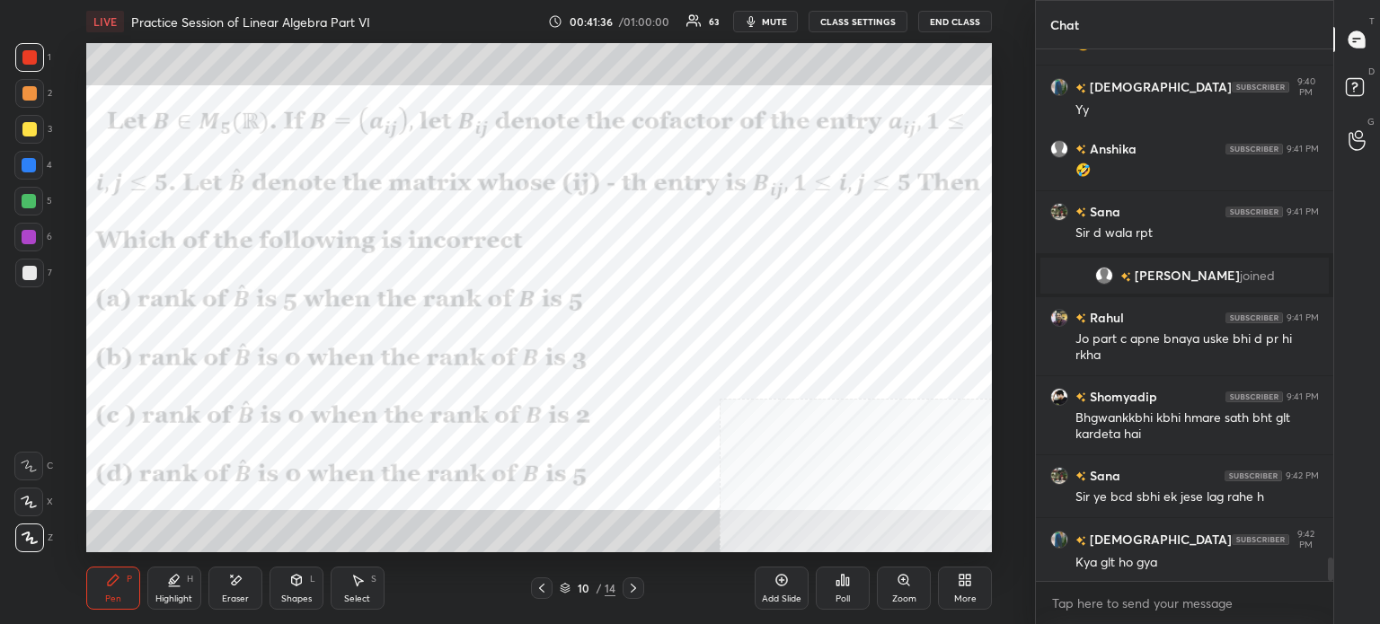
click at [967, 592] on div "More" at bounding box center [965, 588] width 54 height 43
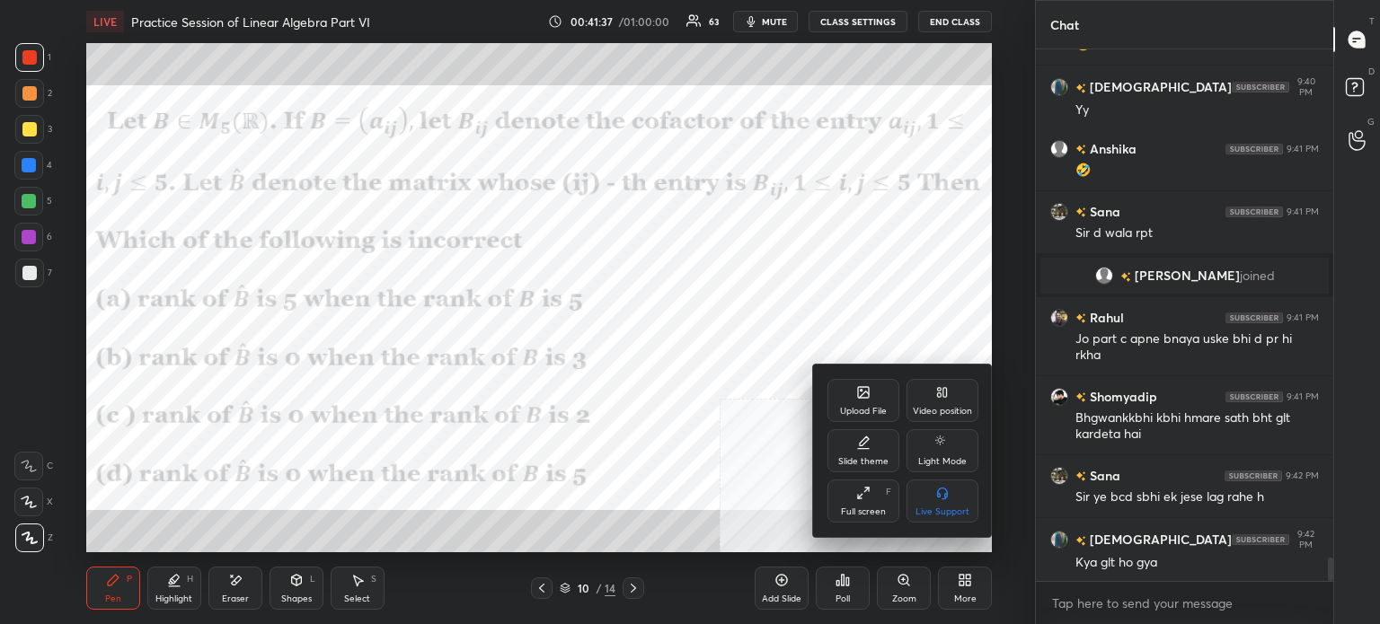
click at [868, 402] on div "Upload File" at bounding box center [863, 400] width 72 height 43
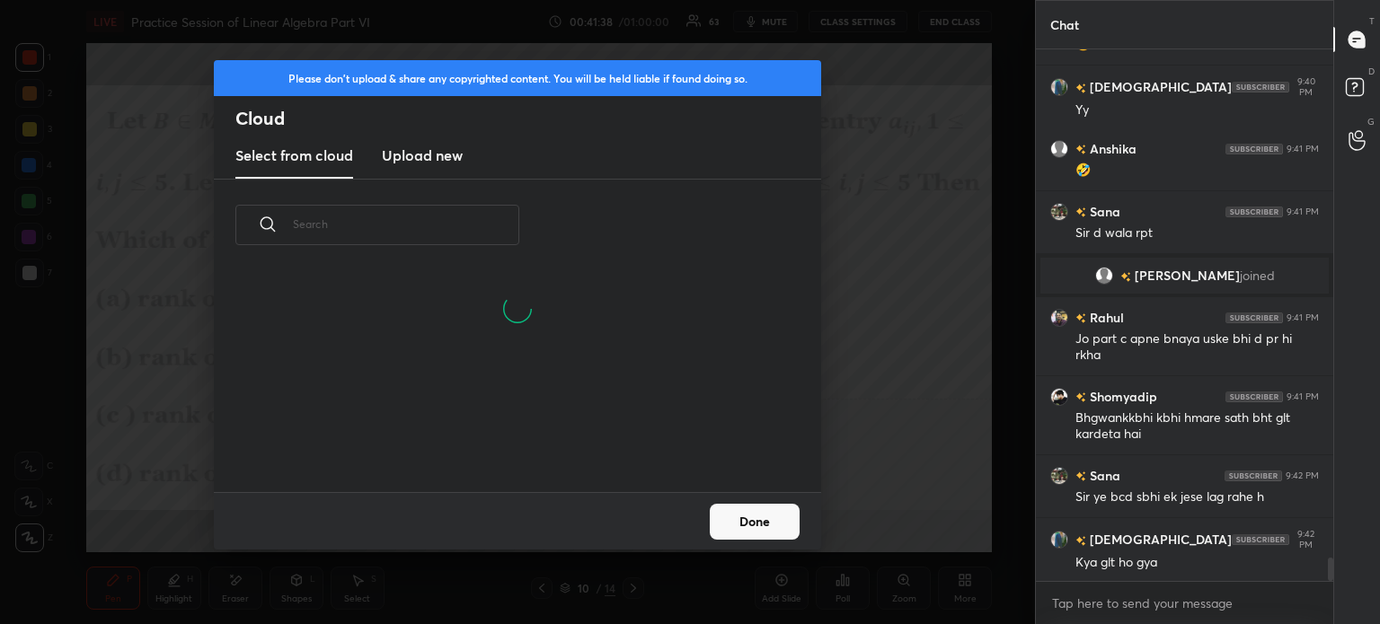
scroll to position [221, 577]
click at [431, 145] on h3 "Upload new" at bounding box center [422, 156] width 81 height 22
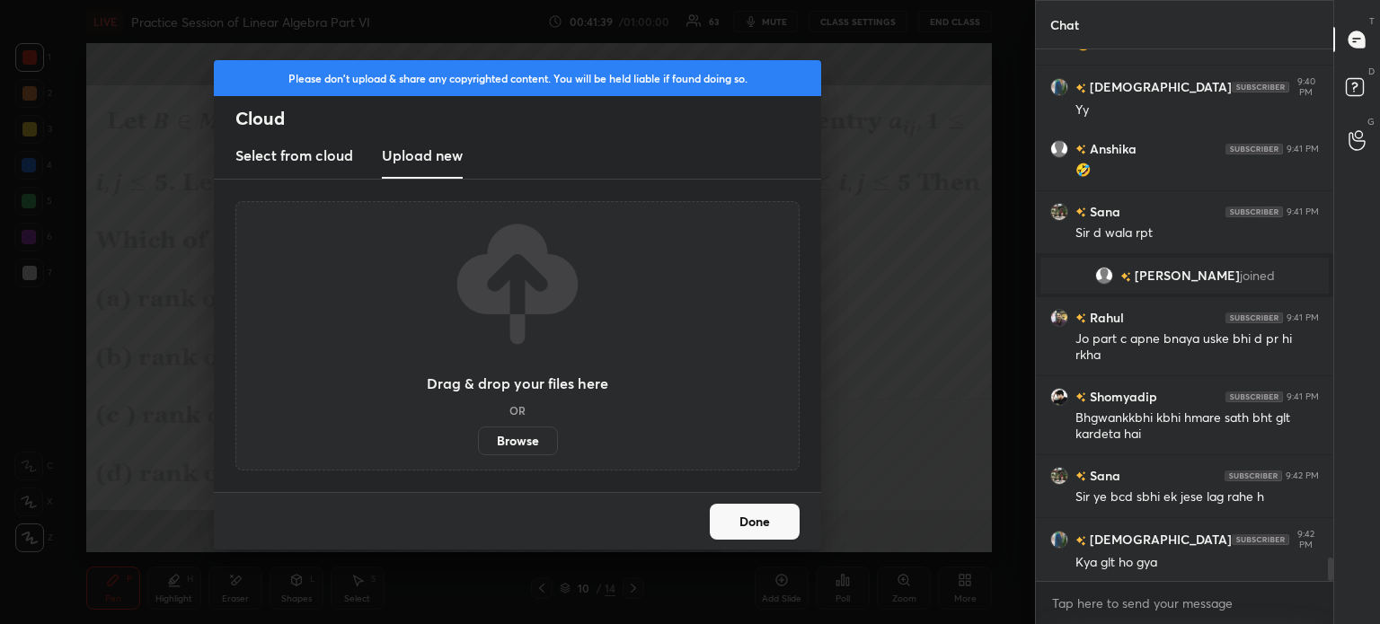
click at [533, 436] on label "Browse" at bounding box center [518, 441] width 80 height 29
click at [478, 436] on input "Browse" at bounding box center [478, 441] width 0 height 29
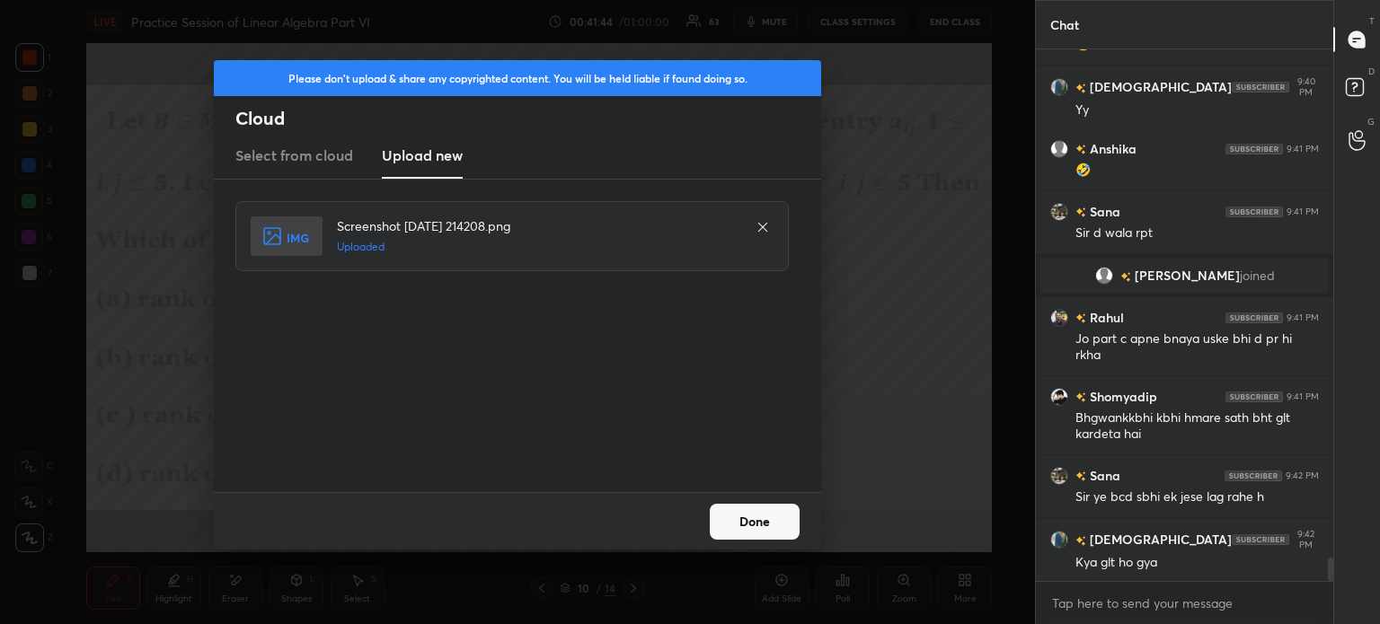
click at [761, 521] on button "Done" at bounding box center [755, 522] width 90 height 36
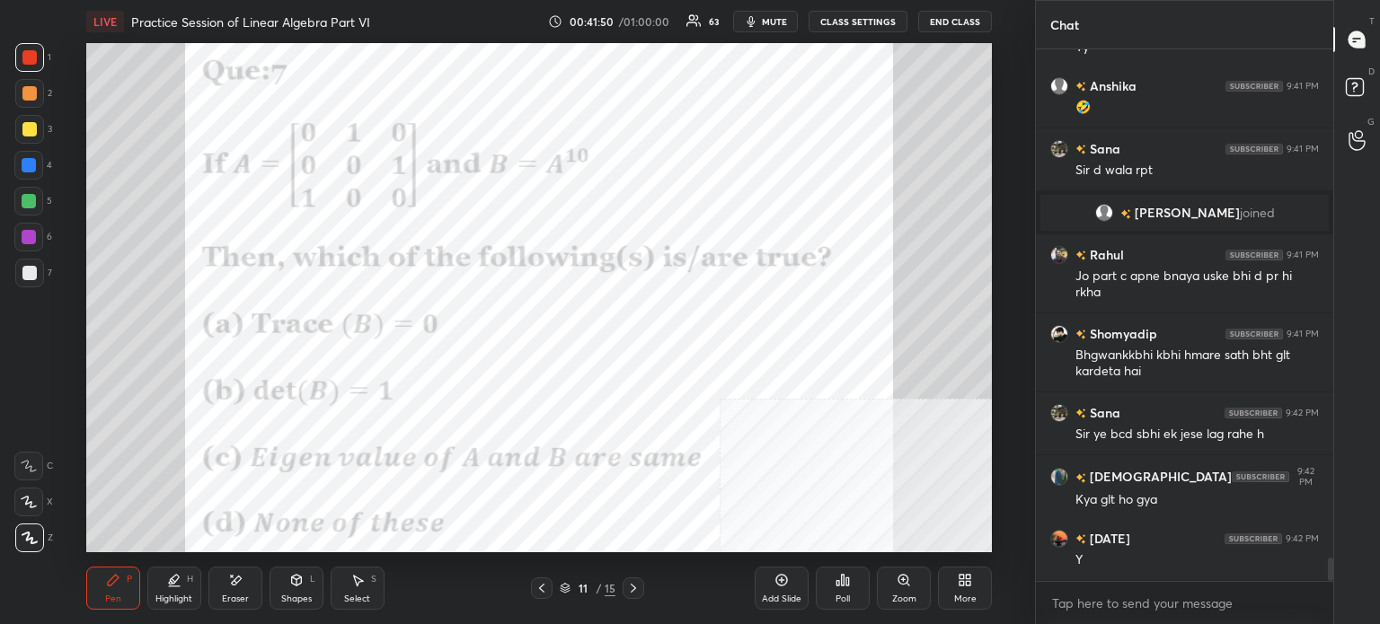
scroll to position [11640, 0]
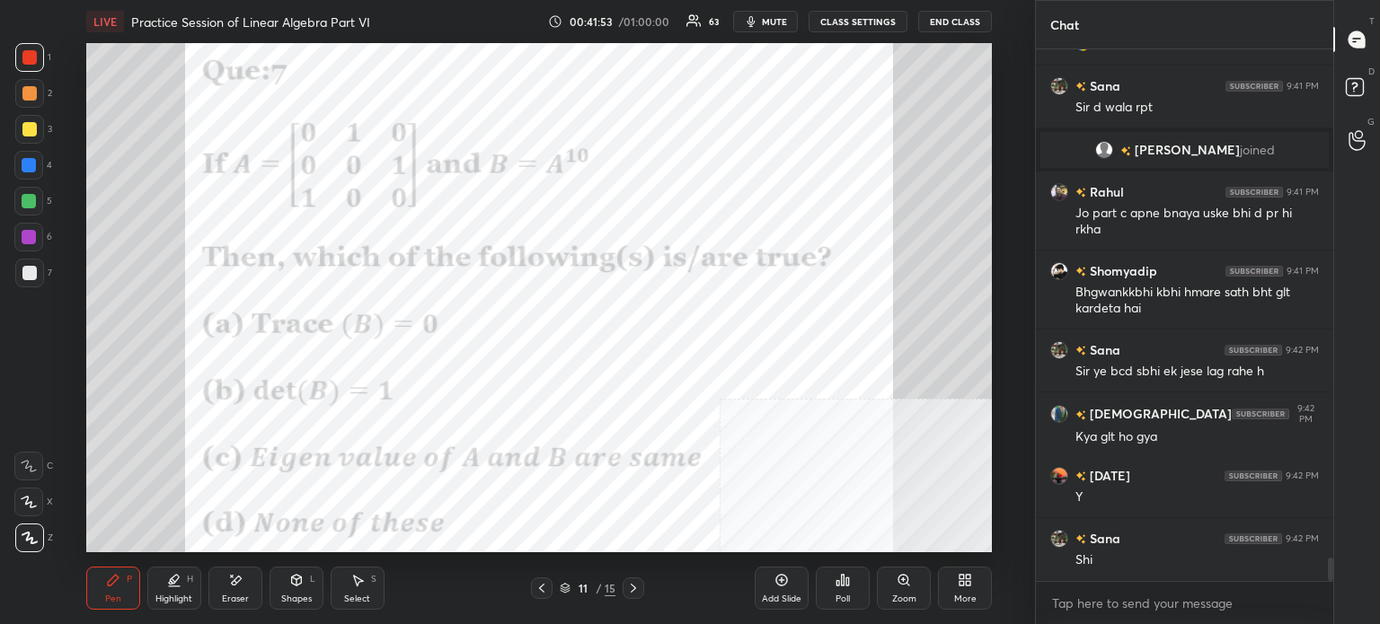
click at [787, 32] on div "LIVE Practice Session of Linear Algebra Part VI 00:41:53 / 01:00:00 63 mute CLA…" at bounding box center [538, 21] width 905 height 43
click at [786, 31] on button "mute" at bounding box center [765, 22] width 65 height 22
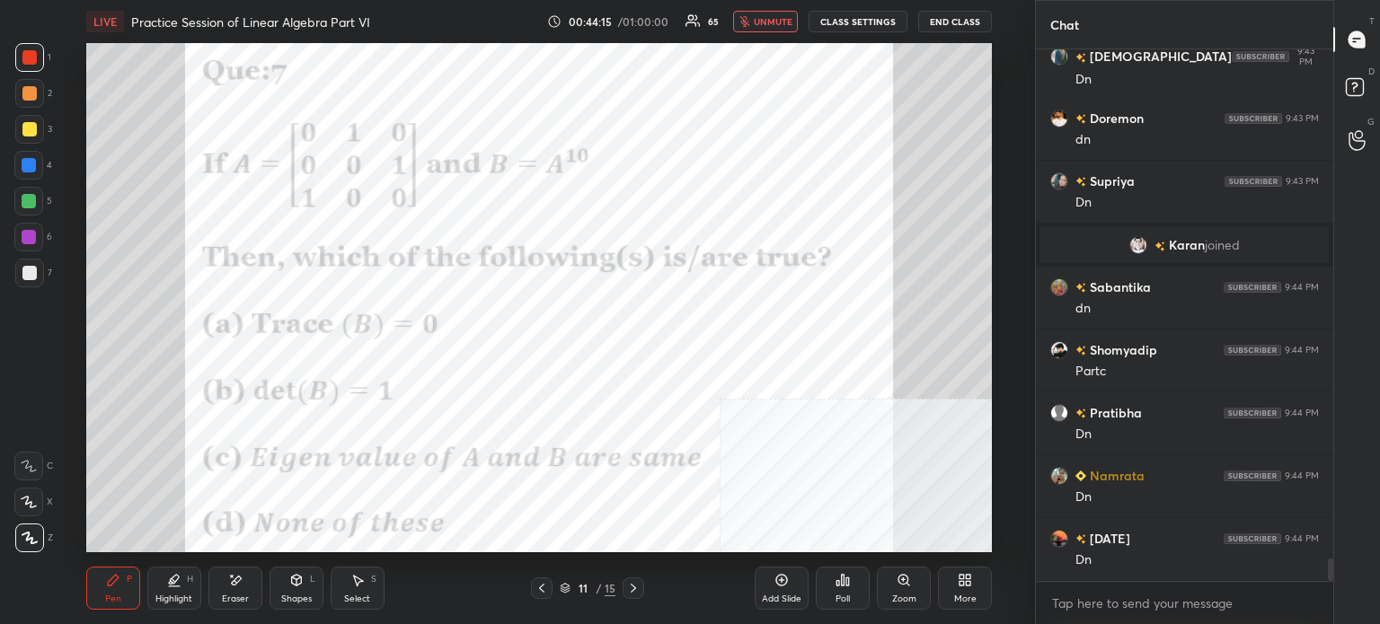
scroll to position [12242, 0]
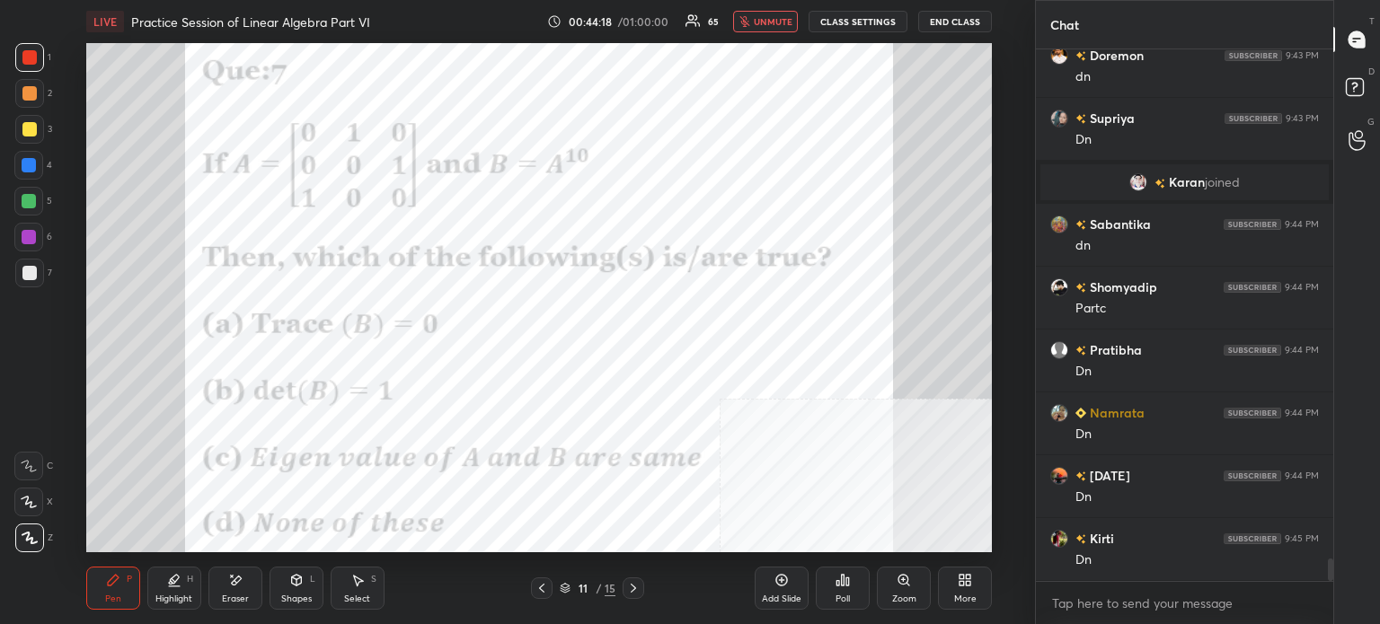
click at [772, 21] on span "unmute" at bounding box center [773, 21] width 39 height 13
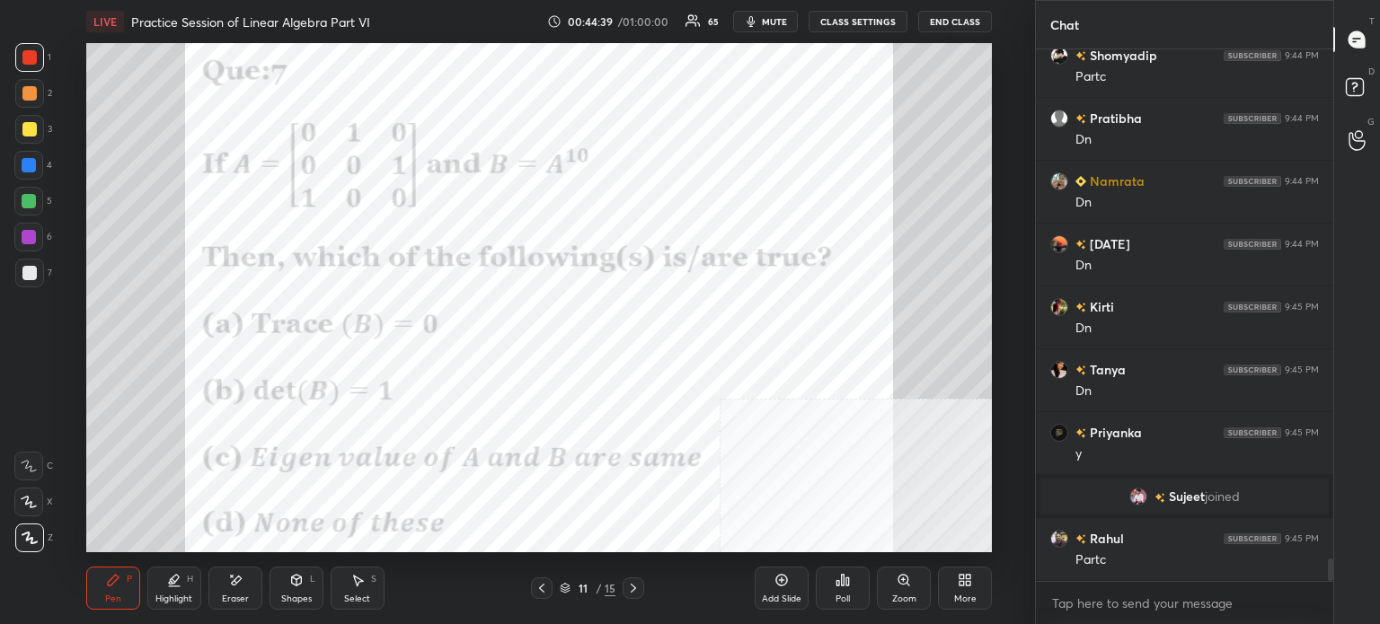
scroll to position [12312, 0]
click at [27, 63] on div at bounding box center [29, 57] width 14 height 14
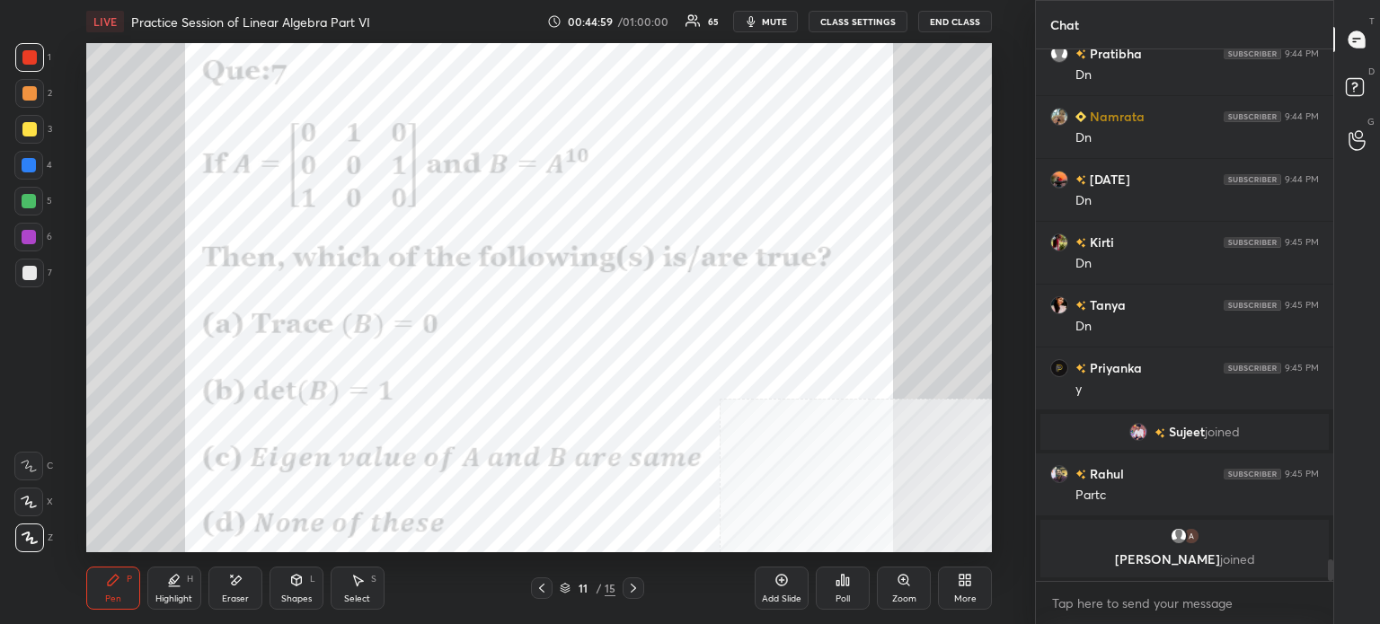
scroll to position [12337, 0]
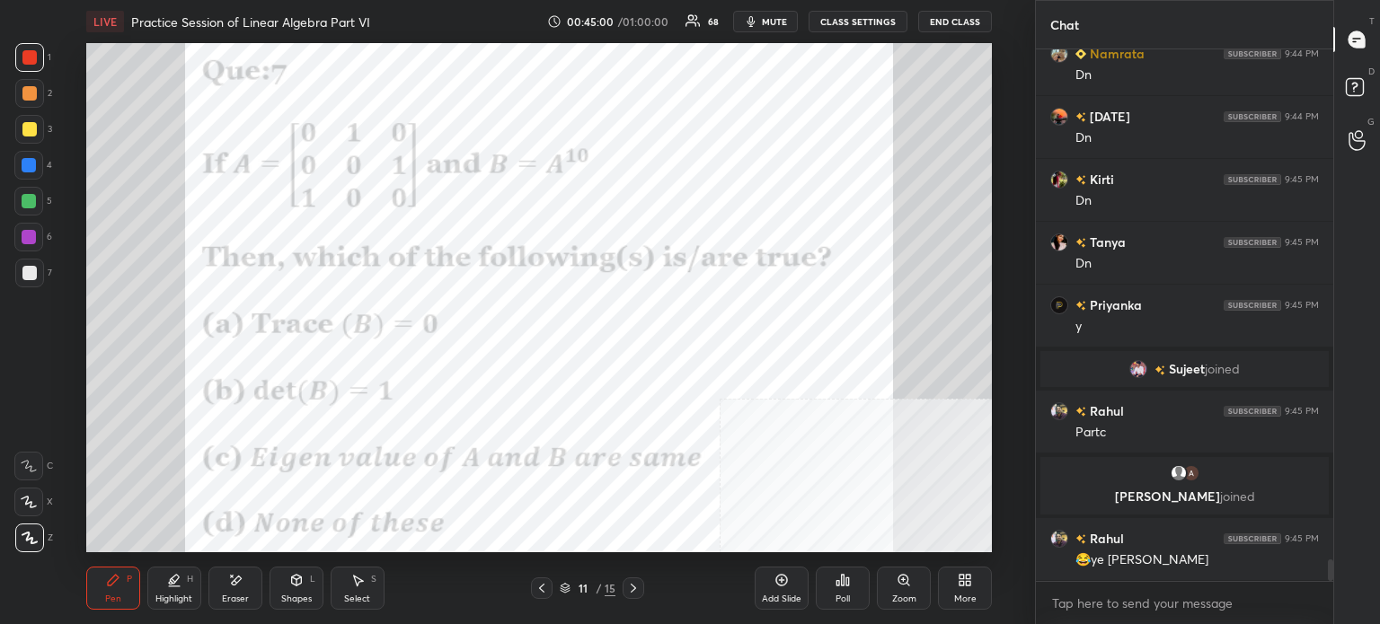
click at [848, 595] on div "Poll" at bounding box center [842, 599] width 14 height 9
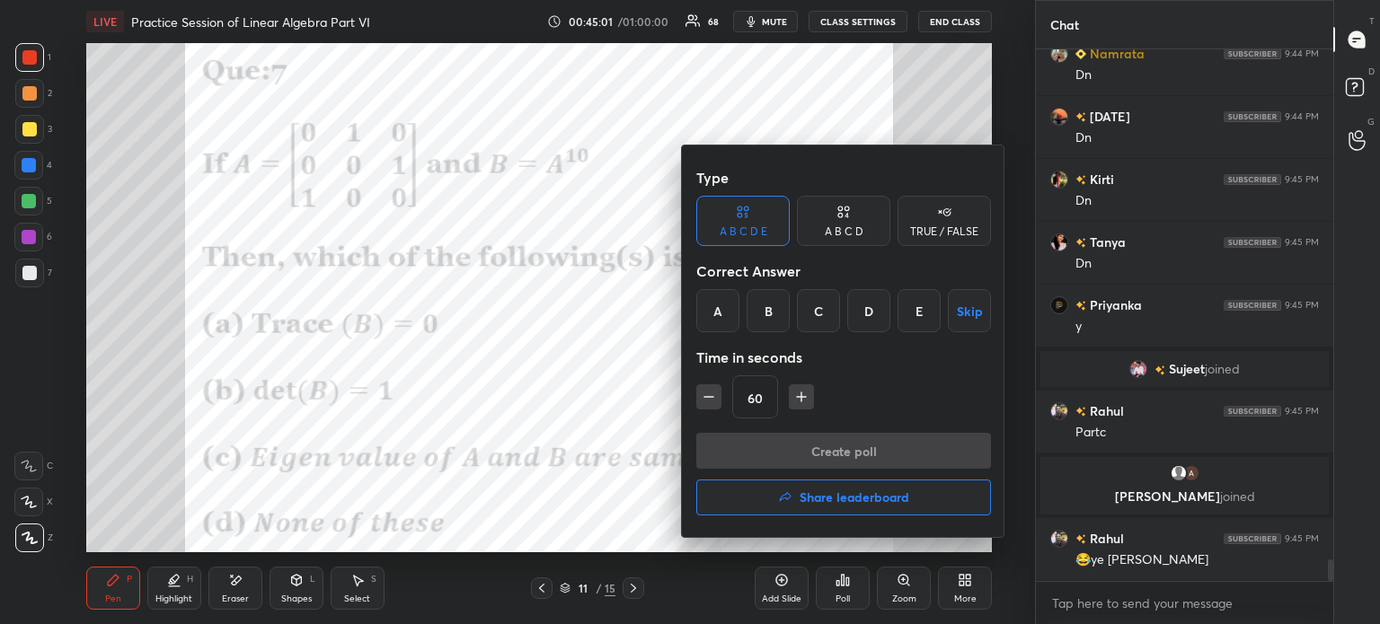
click at [873, 311] on div "D" at bounding box center [868, 310] width 43 height 43
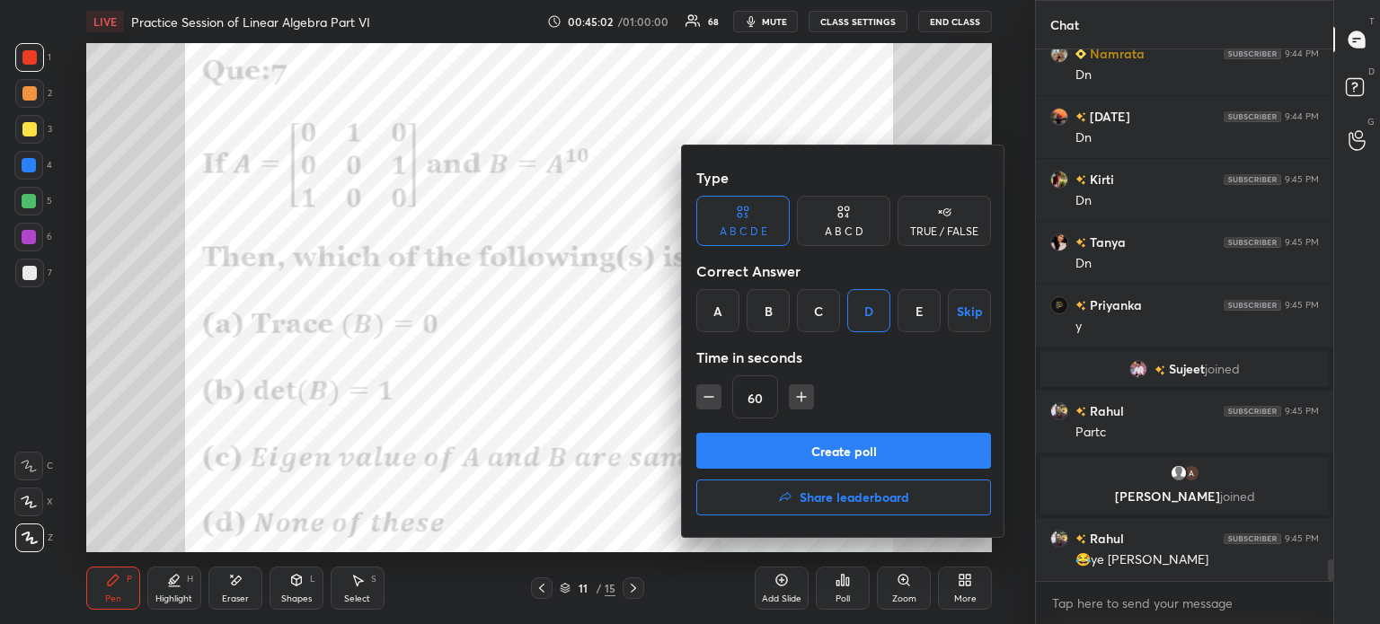
click at [871, 452] on button "Create poll" at bounding box center [843, 451] width 295 height 36
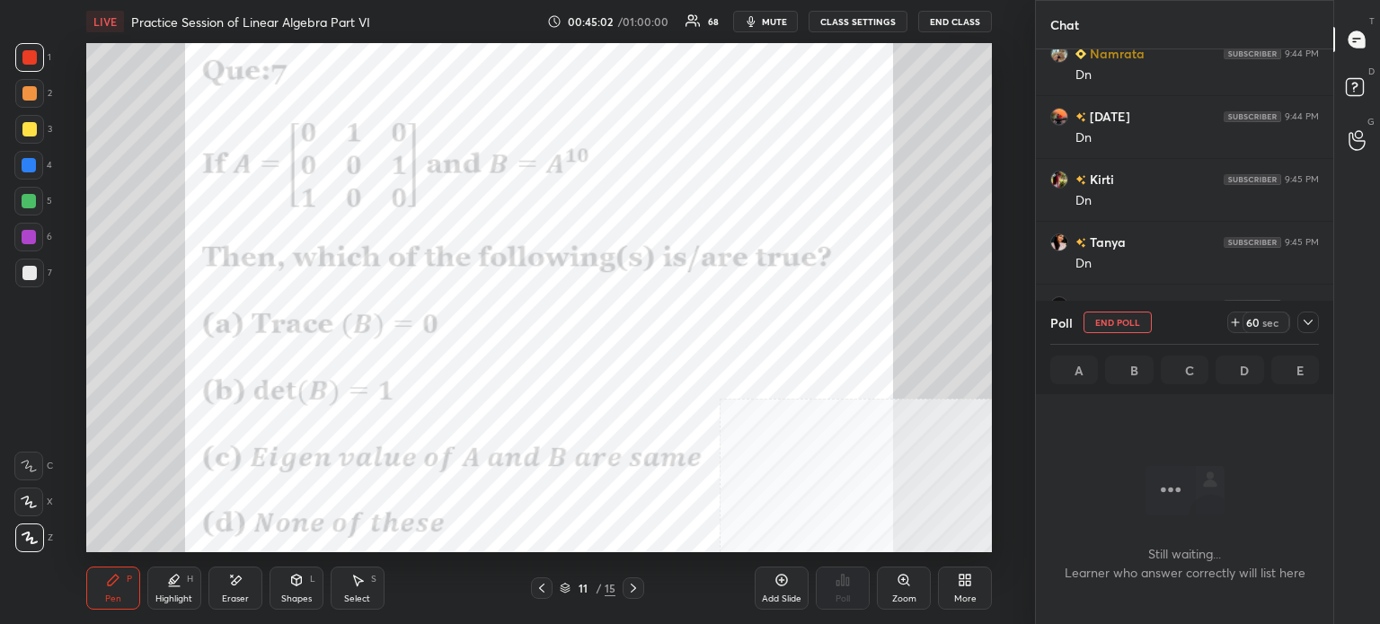
scroll to position [476, 292]
click at [1309, 328] on icon at bounding box center [1308, 322] width 14 height 14
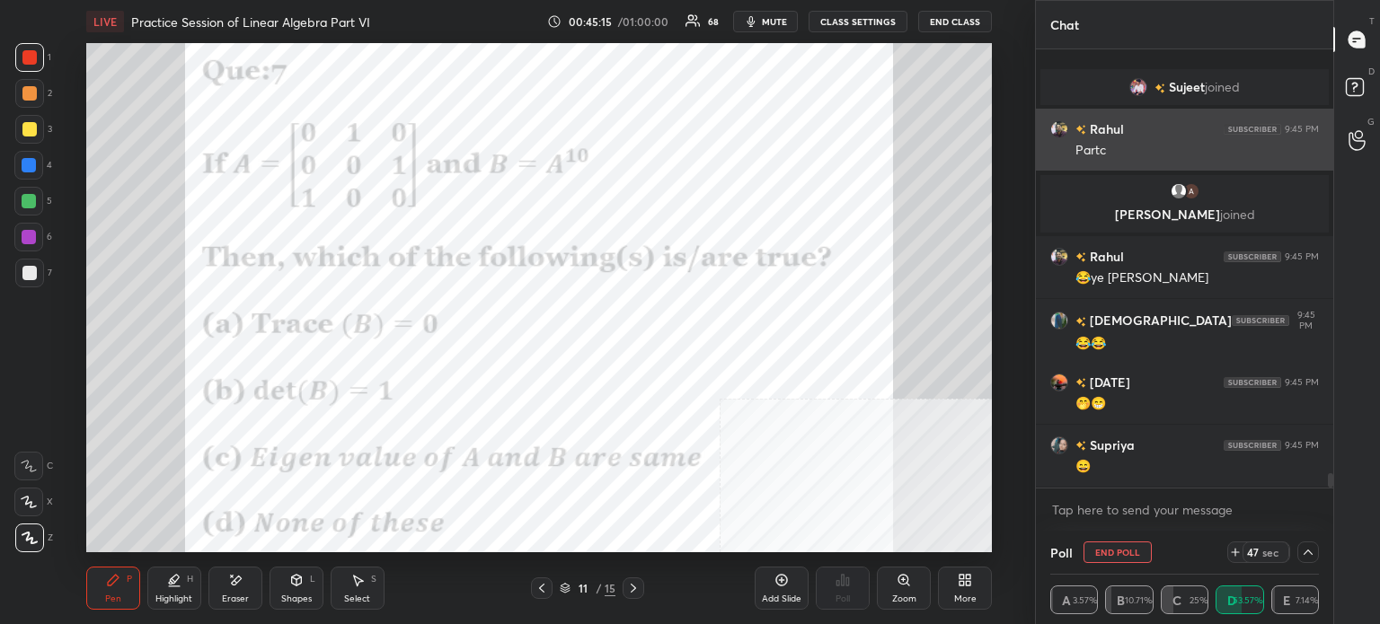
scroll to position [12682, 0]
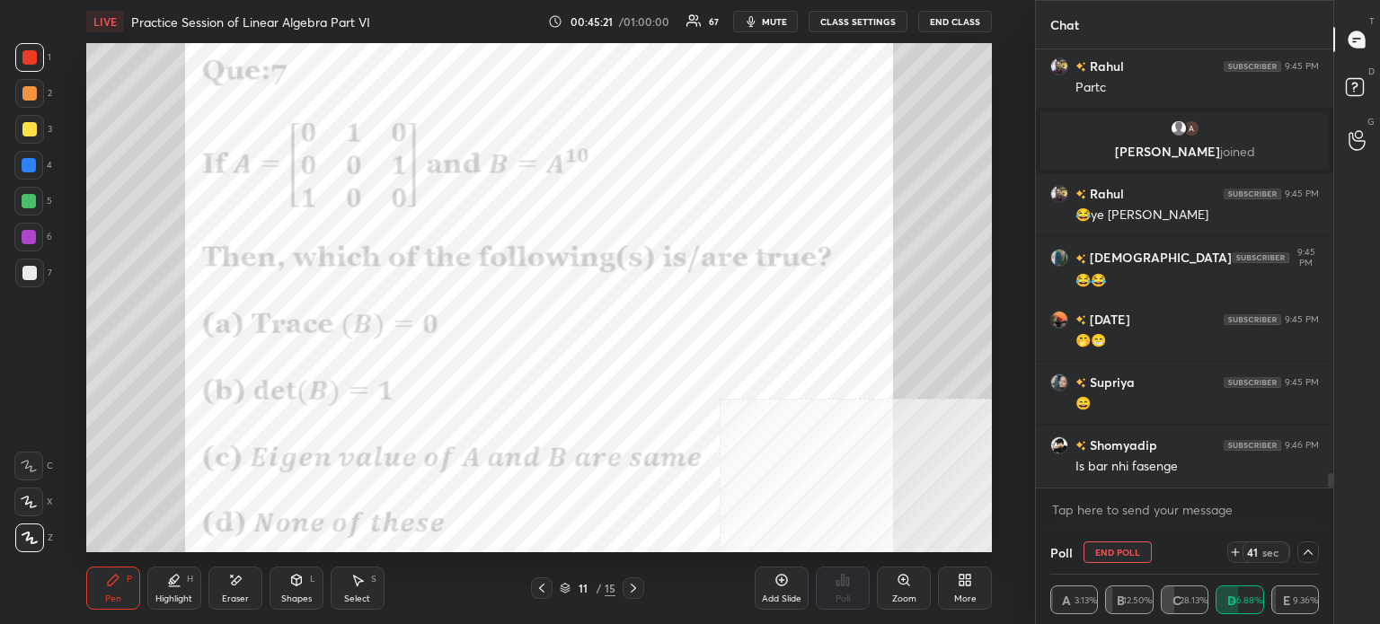
click at [1310, 557] on icon at bounding box center [1308, 552] width 14 height 14
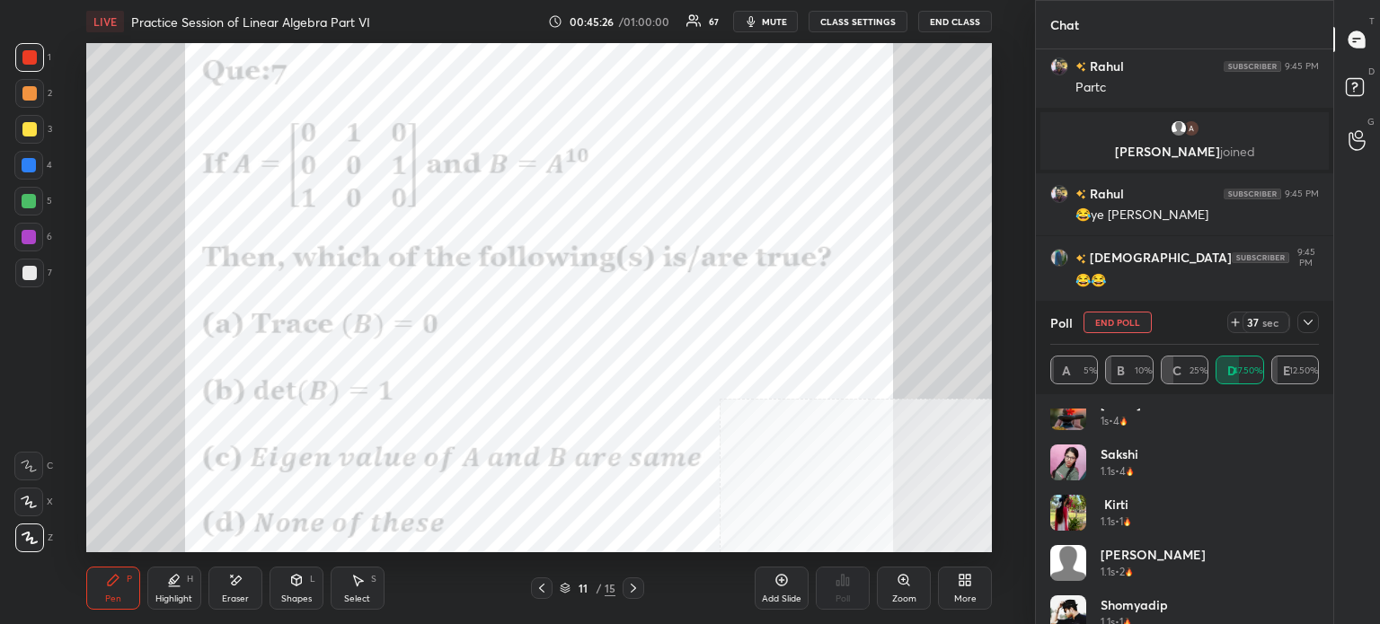
scroll to position [0, 0]
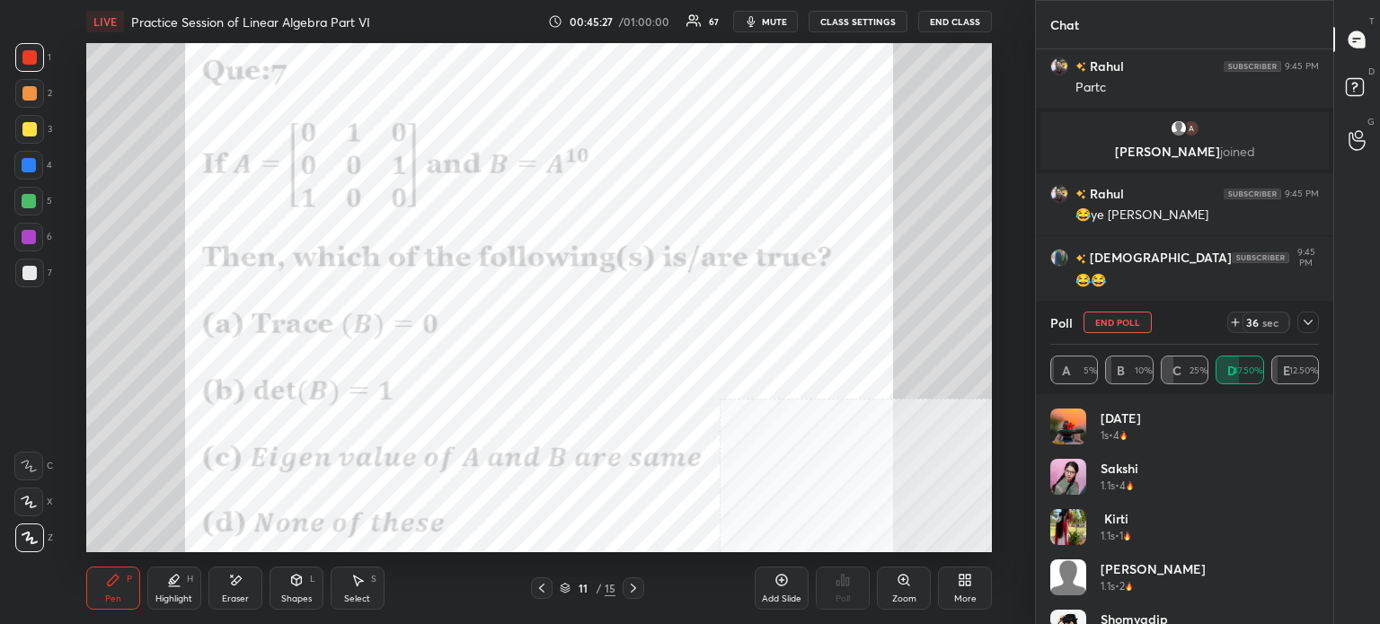
click at [1315, 323] on div at bounding box center [1308, 323] width 22 height 22
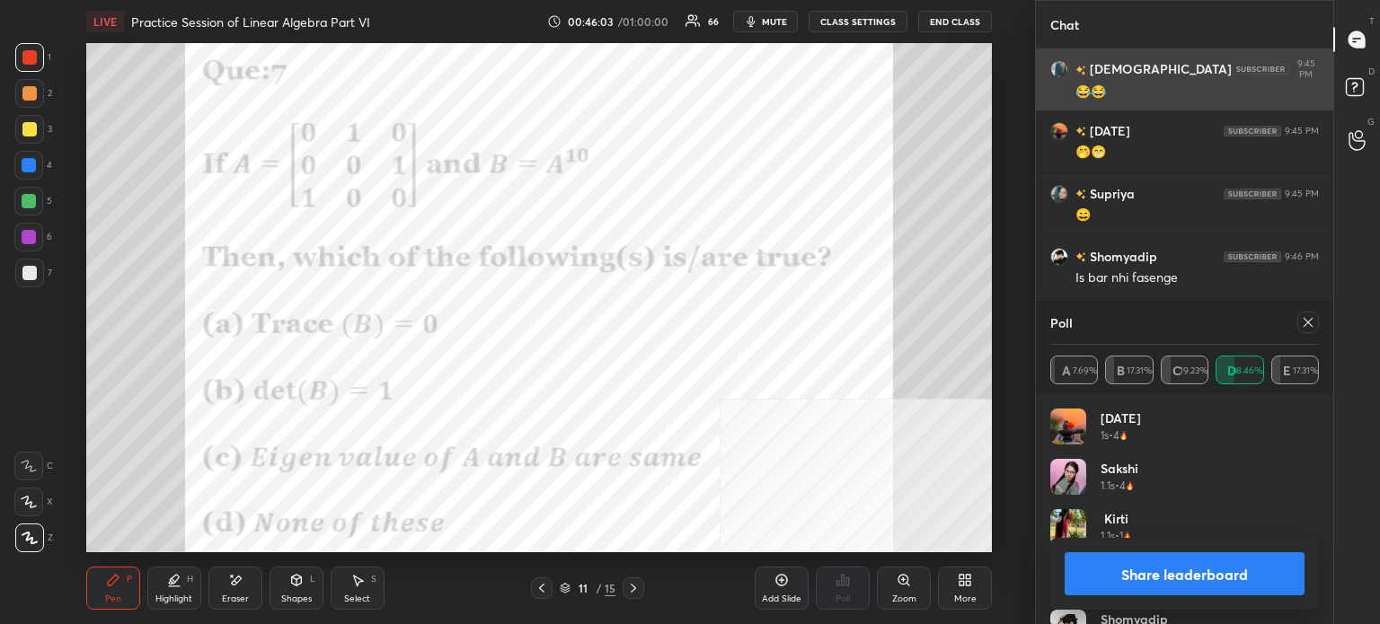
scroll to position [210, 263]
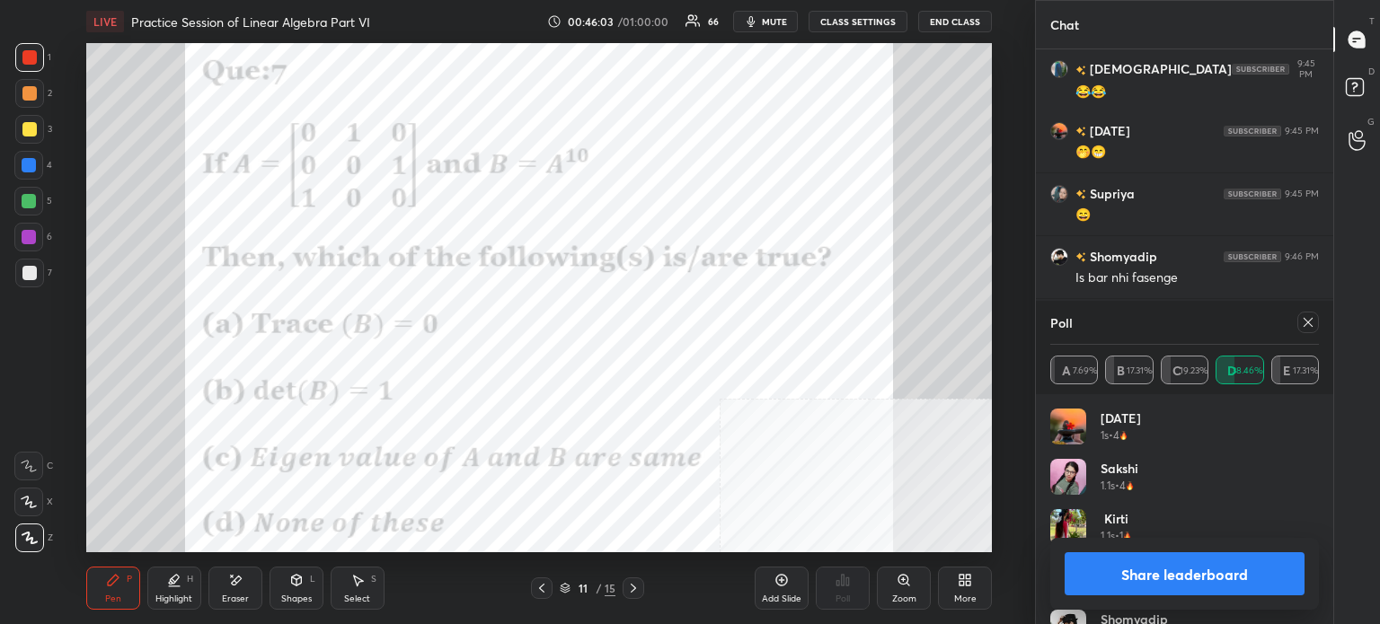
click at [1314, 329] on icon at bounding box center [1308, 322] width 14 height 14
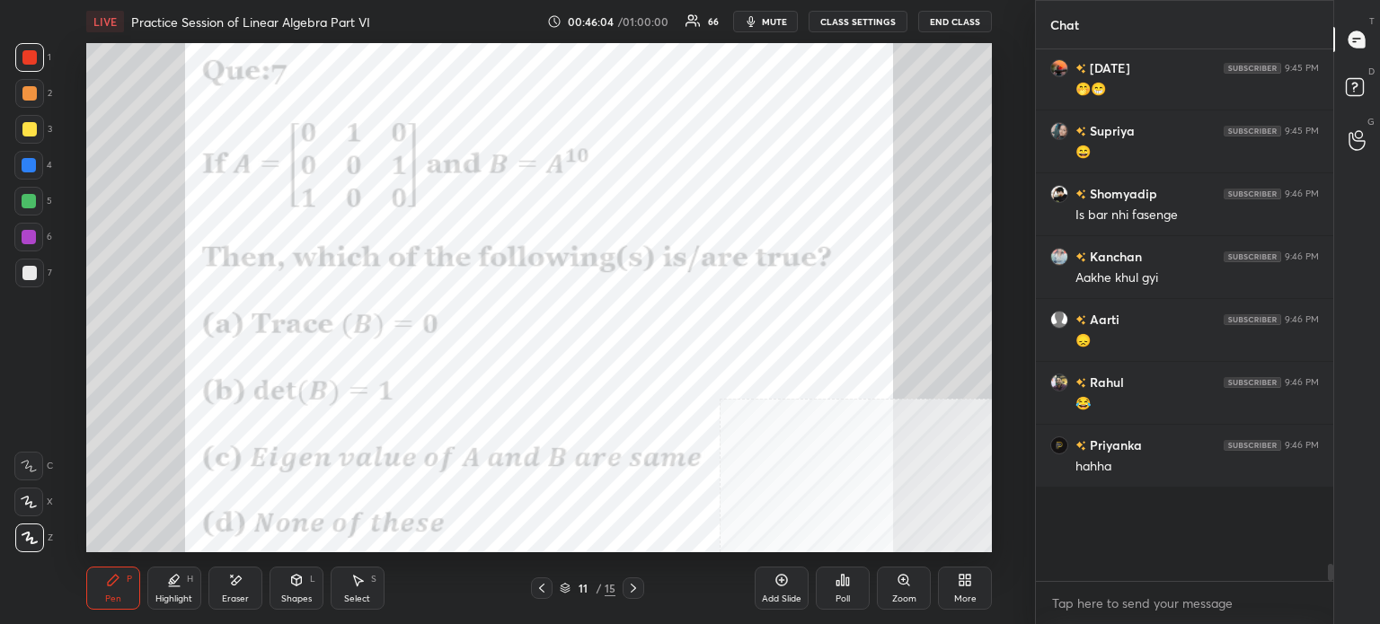
scroll to position [12911, 0]
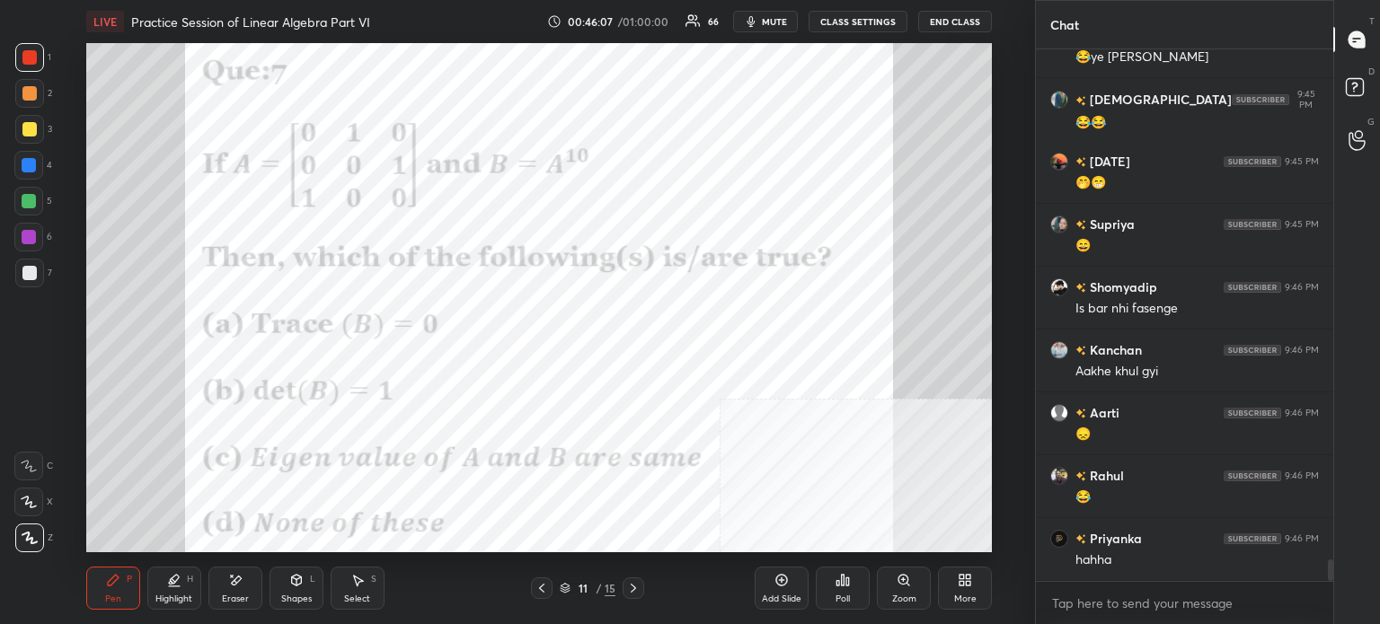
click at [370, 596] on div "Select S" at bounding box center [358, 588] width 54 height 43
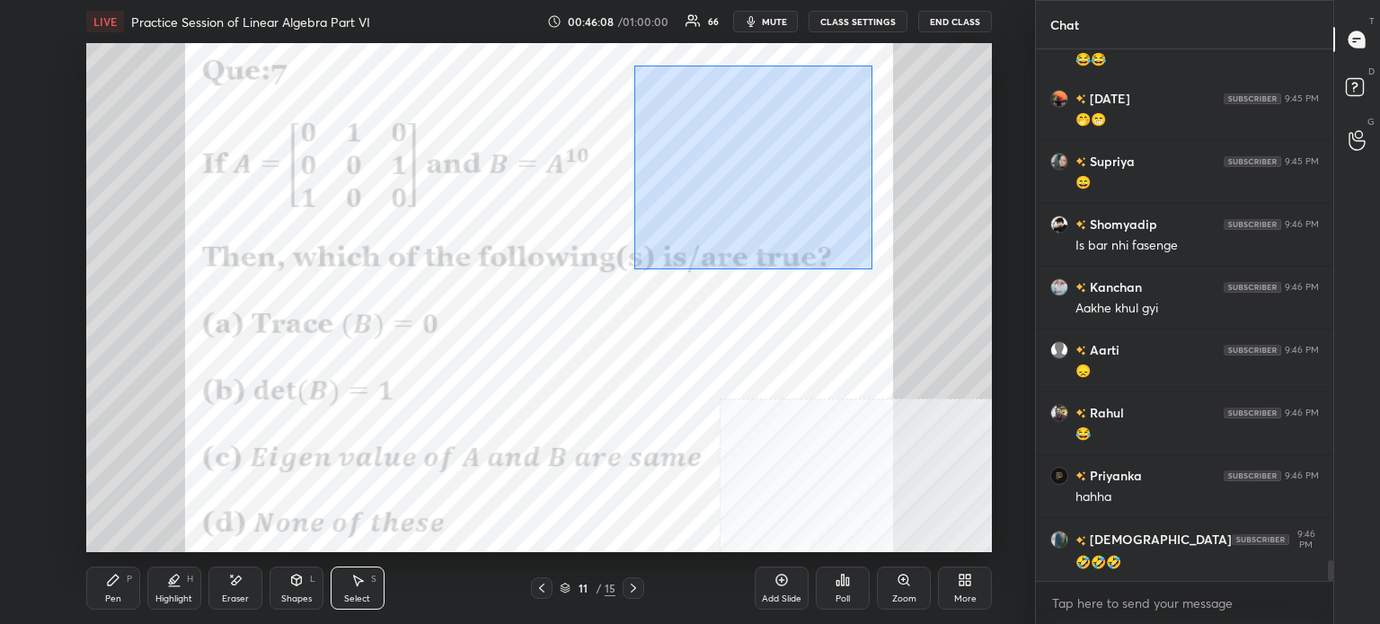
drag, startPoint x: 634, startPoint y: 65, endPoint x: 884, endPoint y: 271, distance: 324.1
click at [889, 294] on div "0 ° Undo Copy Duplicate Duplicate to new slide Delete" at bounding box center [538, 297] width 905 height 509
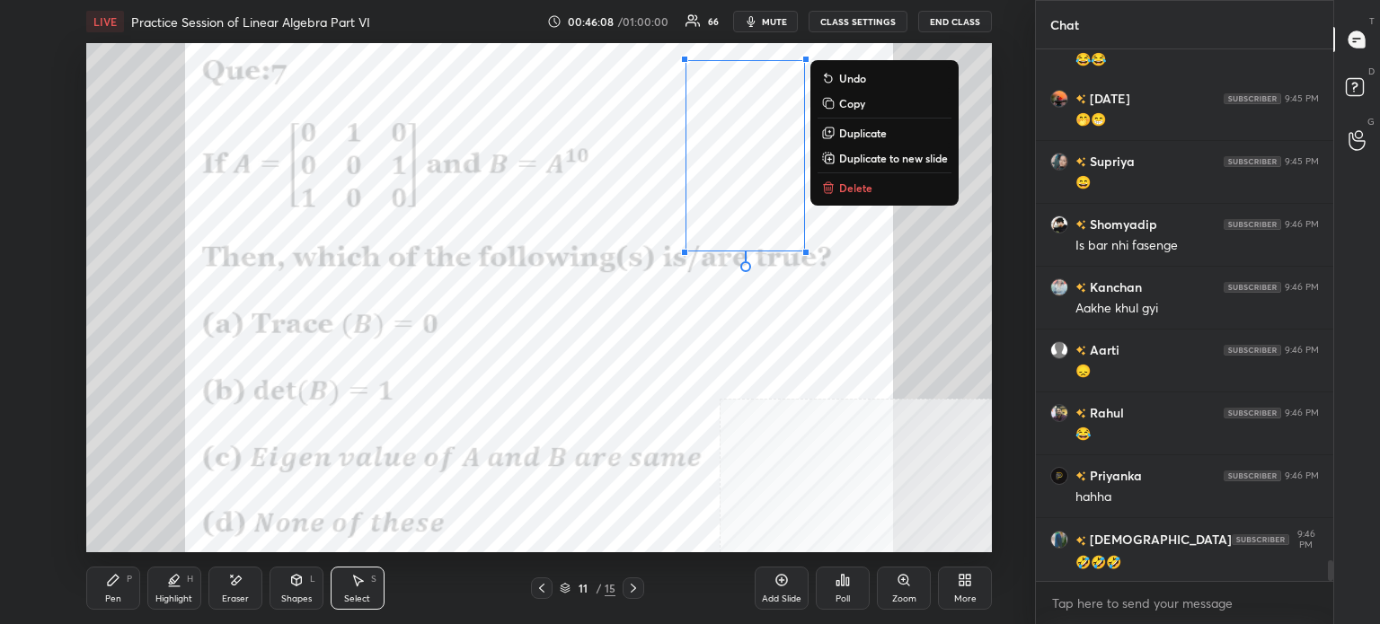
click at [869, 190] on p "Delete" at bounding box center [855, 188] width 33 height 14
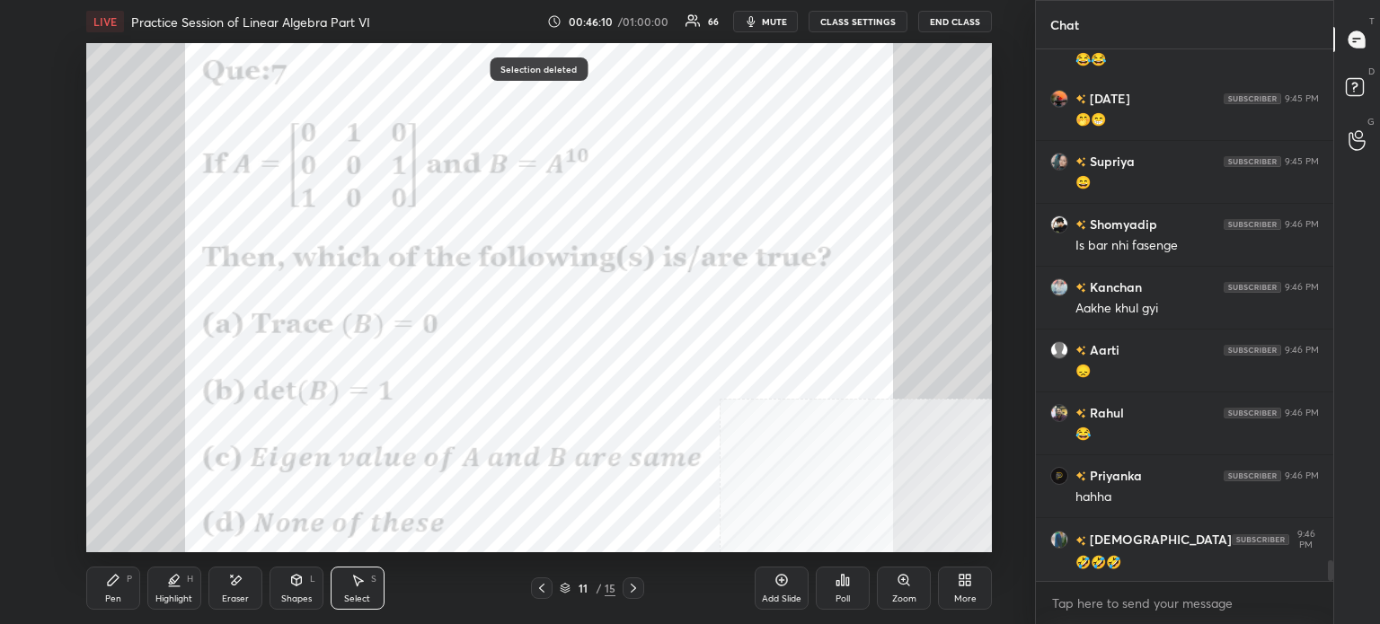
drag, startPoint x: 116, startPoint y: 595, endPoint x: 133, endPoint y: 552, distance: 45.5
click at [119, 595] on div "Pen" at bounding box center [113, 599] width 16 height 9
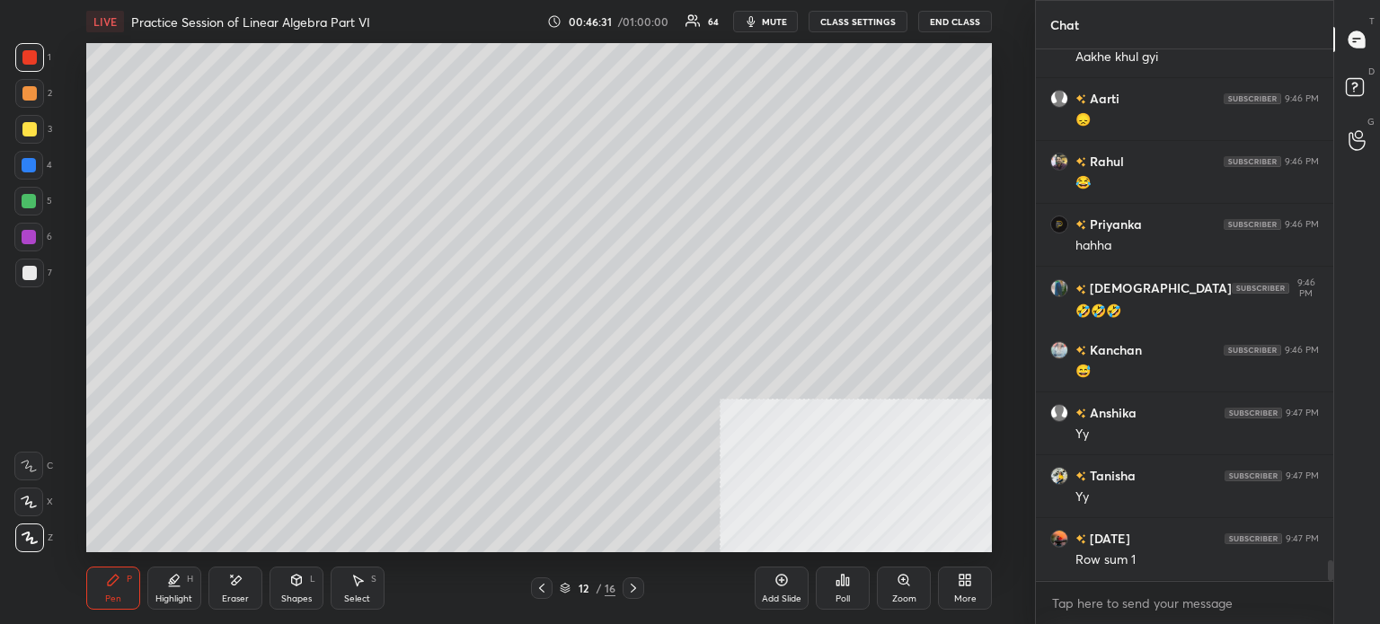
click at [31, 134] on div at bounding box center [29, 129] width 14 height 14
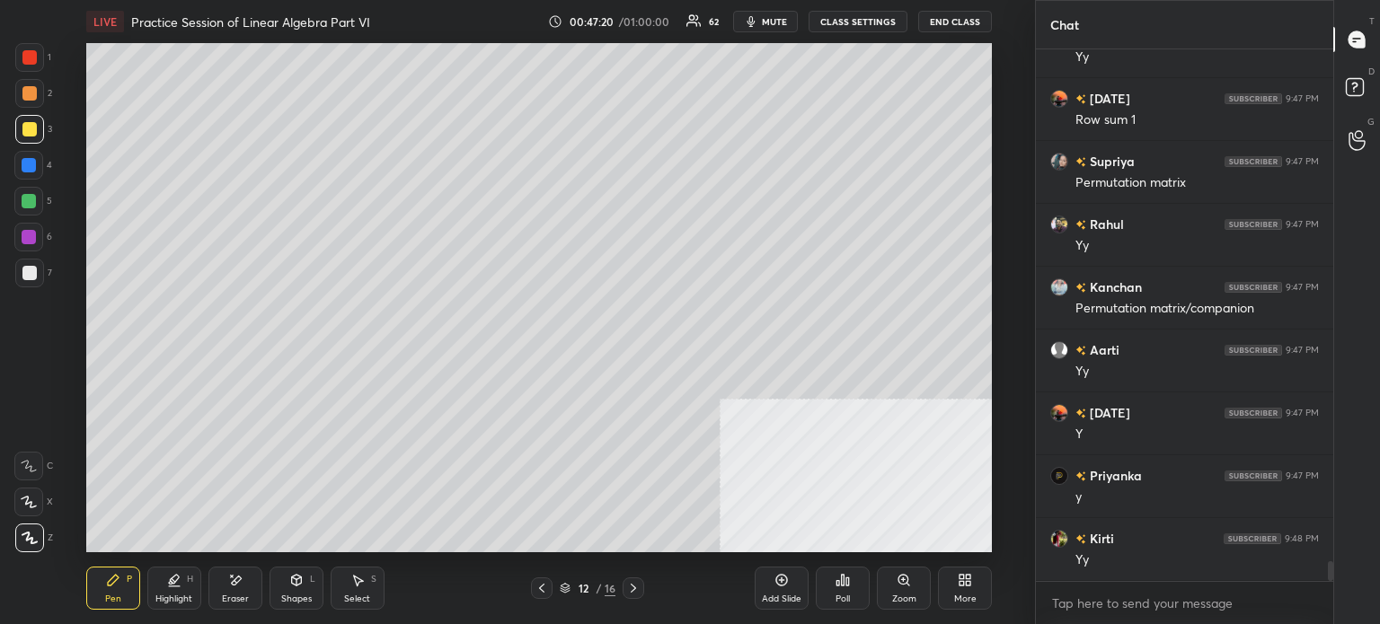
scroll to position [13657, 0]
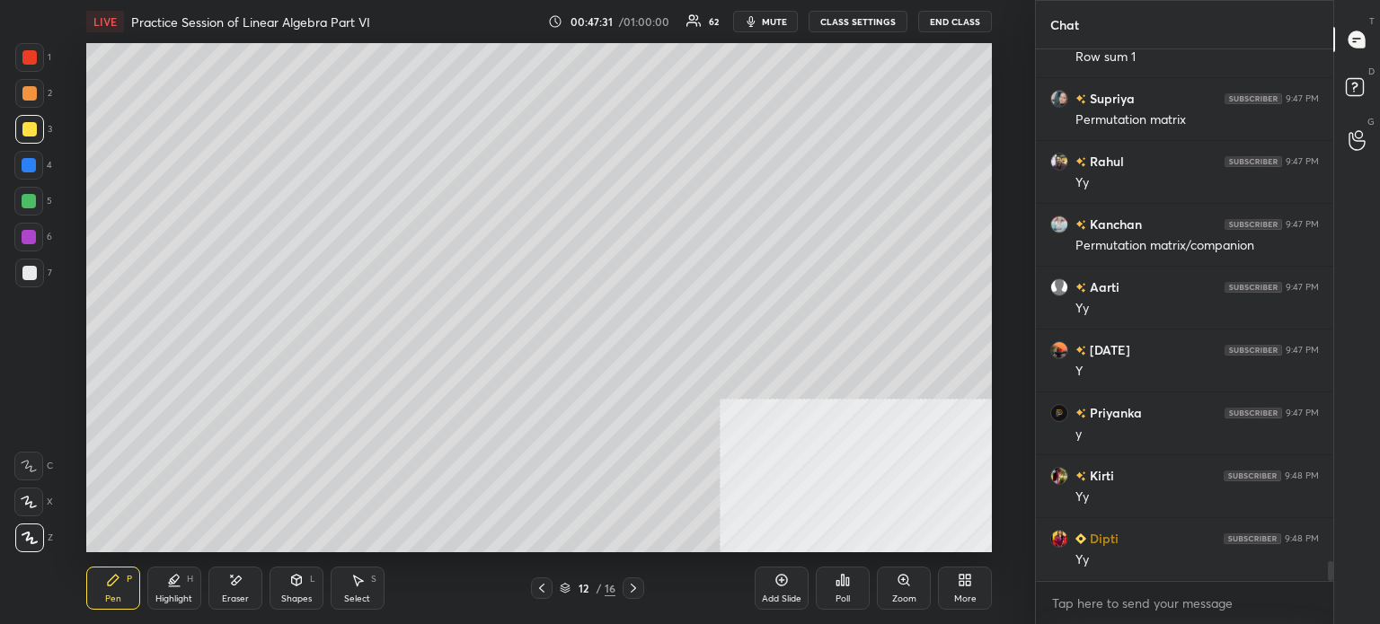
click at [359, 606] on div "Select S" at bounding box center [358, 588] width 54 height 43
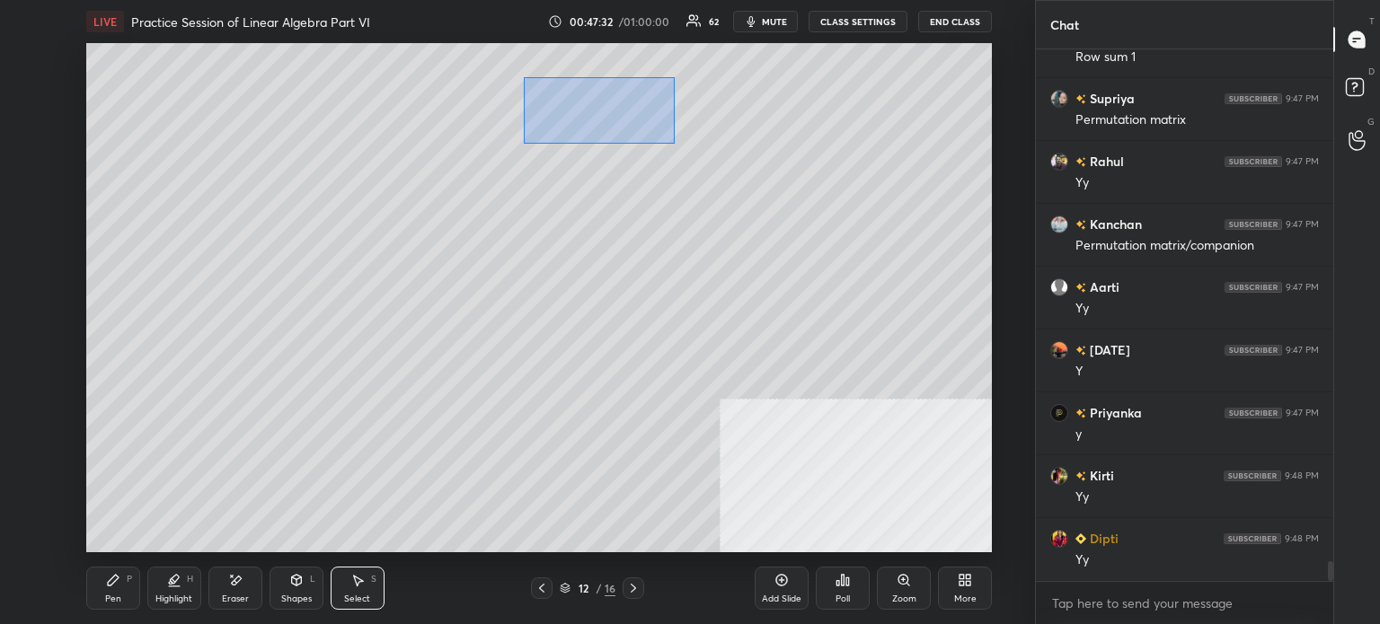
drag, startPoint x: 571, startPoint y: 91, endPoint x: 783, endPoint y: 137, distance: 216.9
click at [823, 193] on div "0 ° Undo Copy Duplicate Duplicate to new slide Delete" at bounding box center [538, 297] width 905 height 509
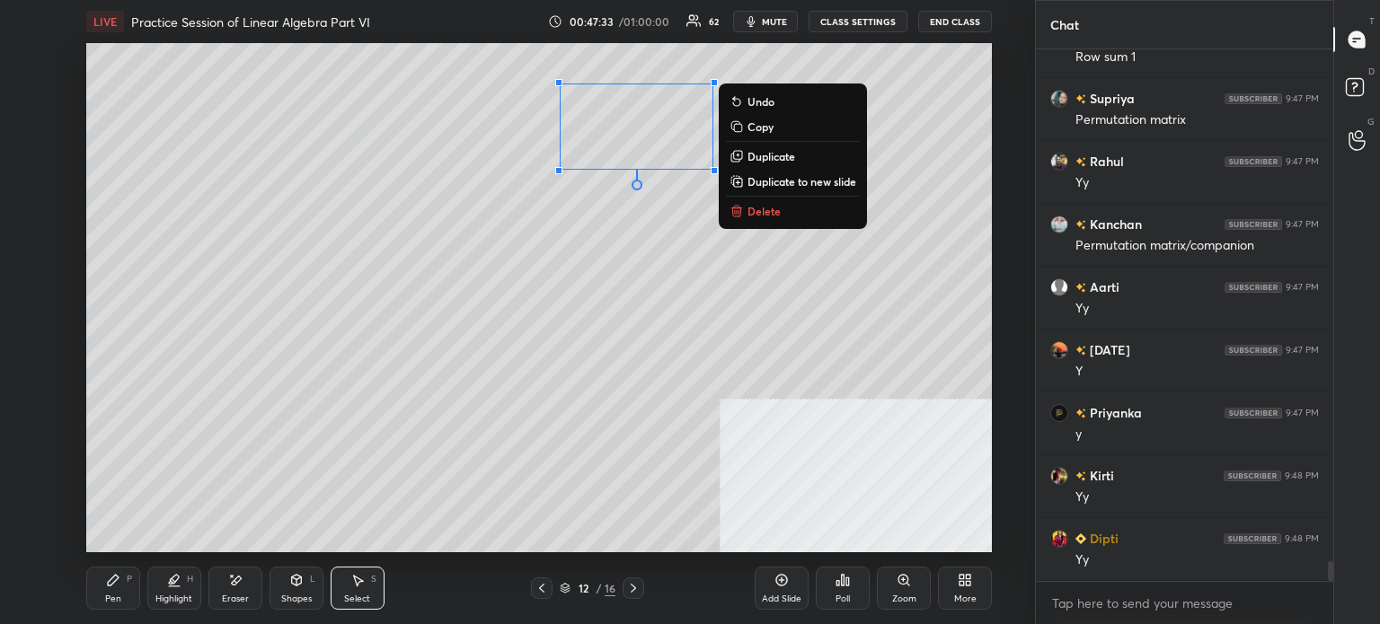
click at [770, 210] on p "Delete" at bounding box center [763, 211] width 33 height 14
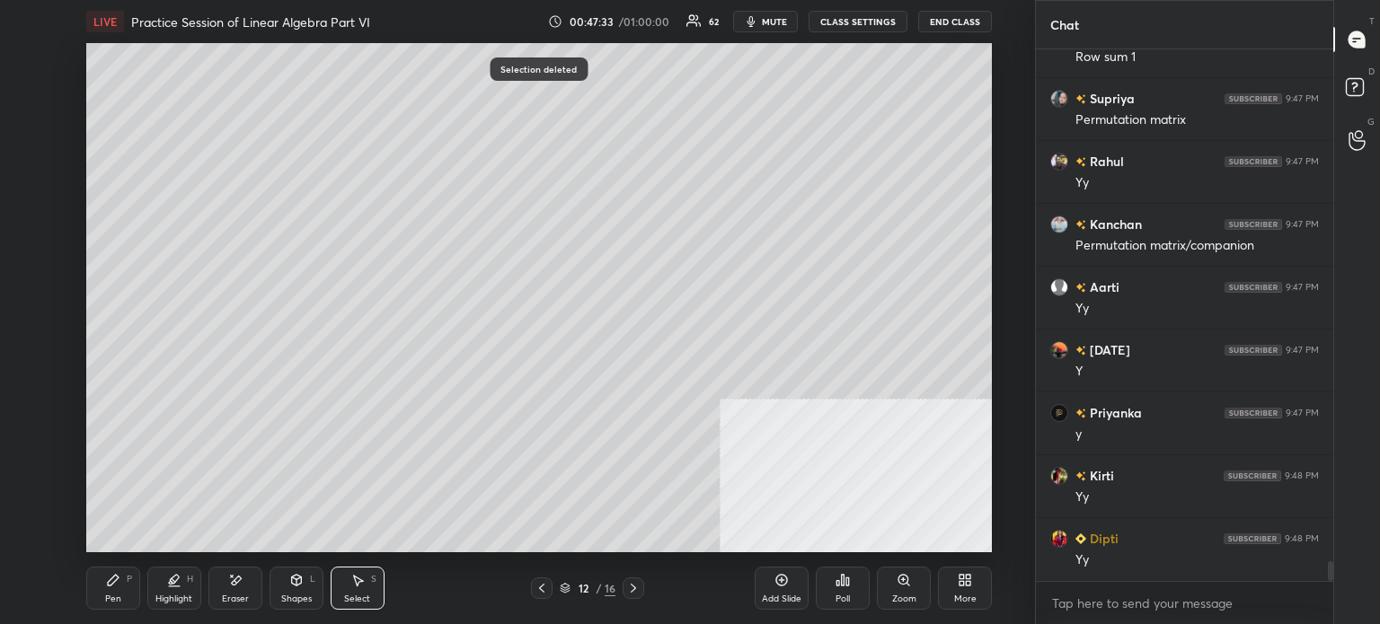
click at [288, 606] on div "Shapes L" at bounding box center [296, 588] width 54 height 43
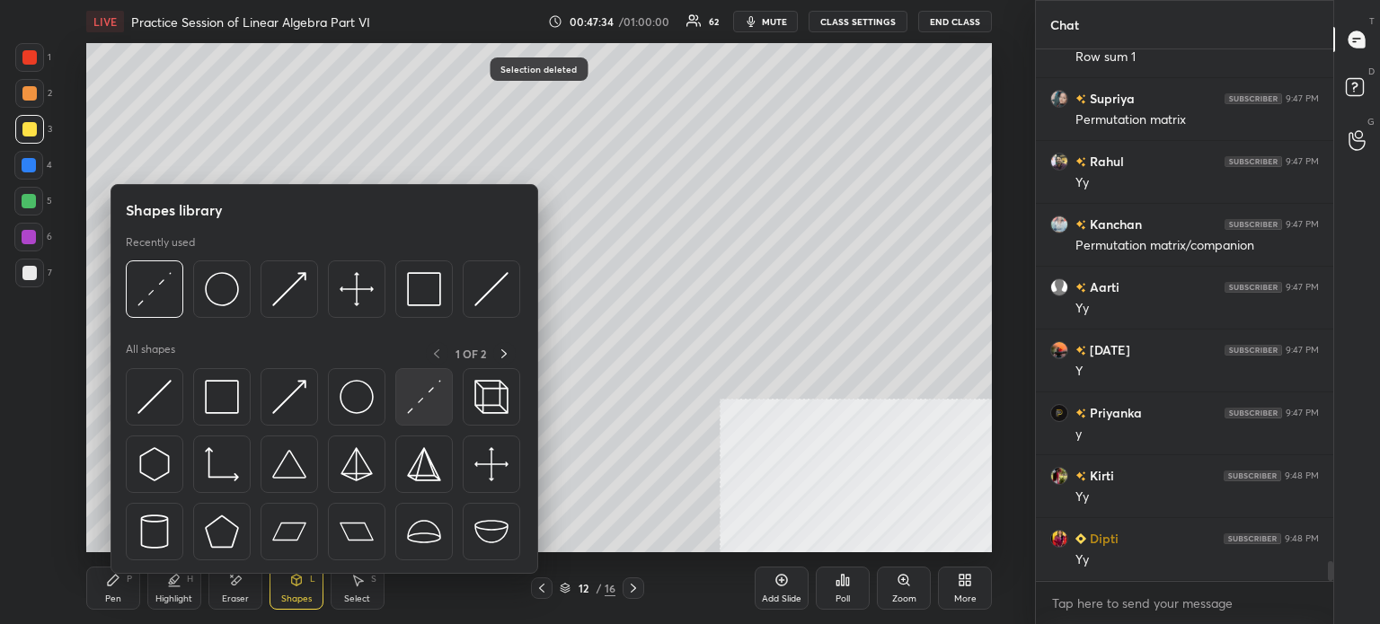
click at [431, 398] on img at bounding box center [424, 397] width 34 height 34
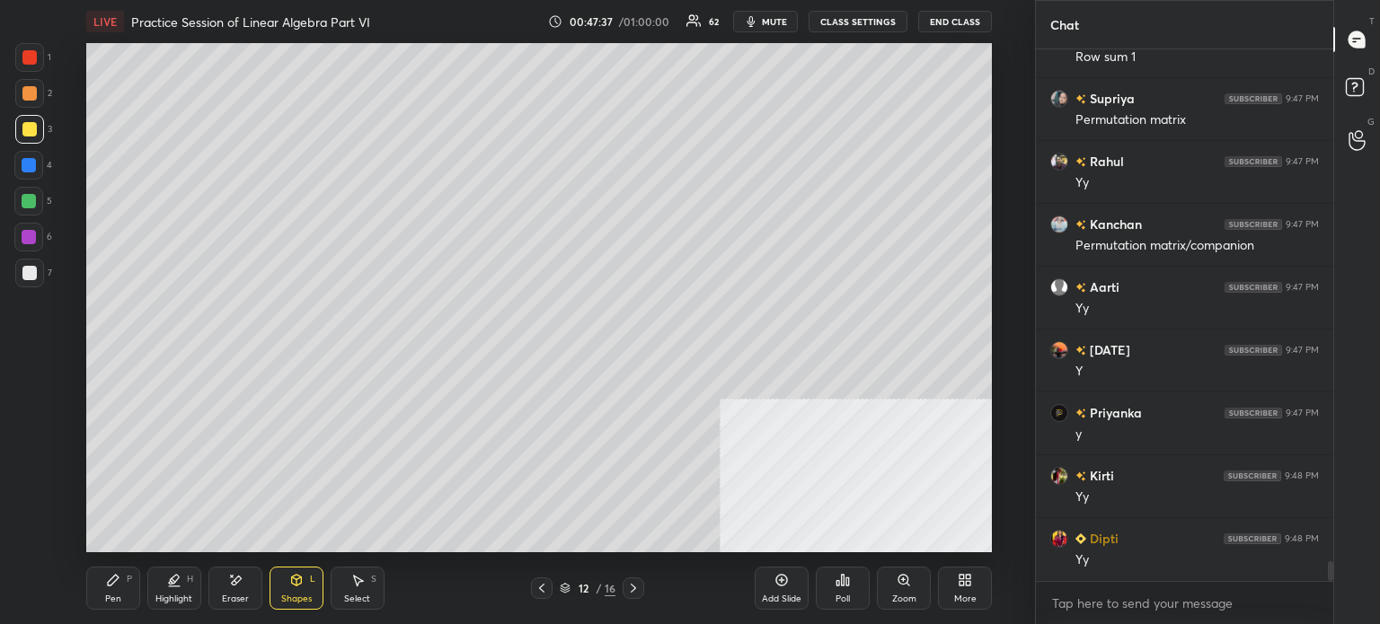
click at [112, 603] on div "Pen" at bounding box center [113, 599] width 16 height 9
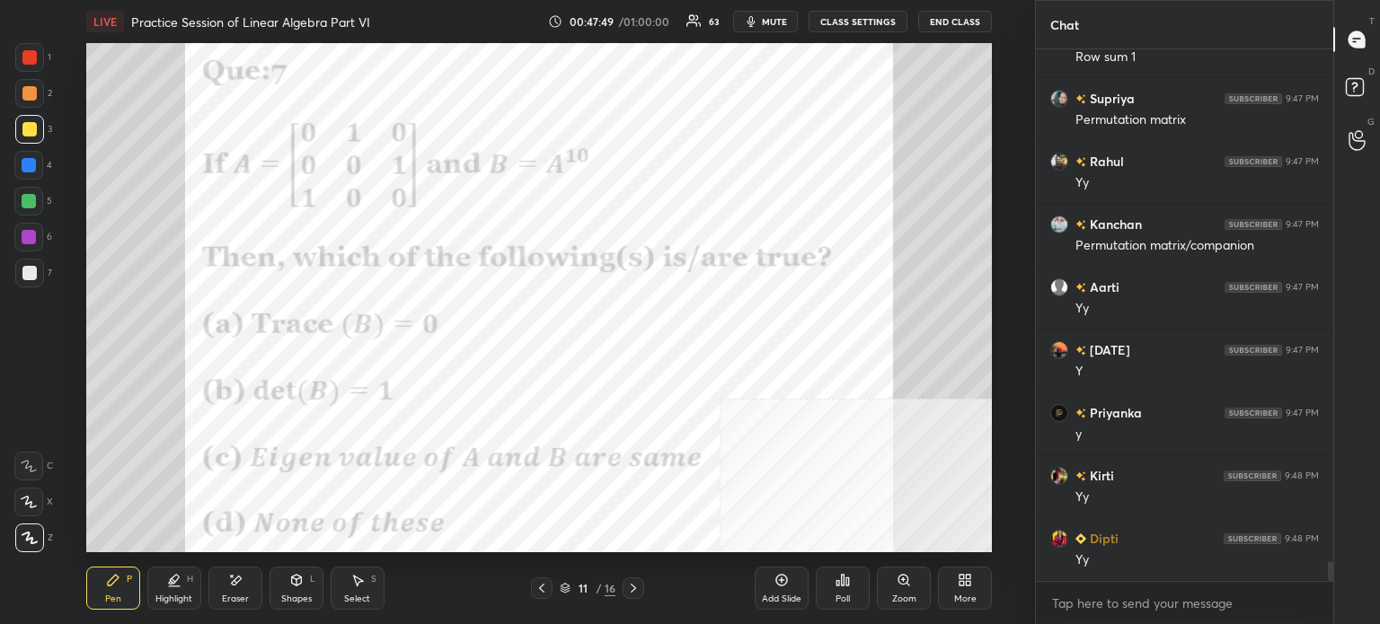
drag, startPoint x: 24, startPoint y: 58, endPoint x: 79, endPoint y: 82, distance: 59.6
click at [24, 61] on div at bounding box center [29, 57] width 14 height 14
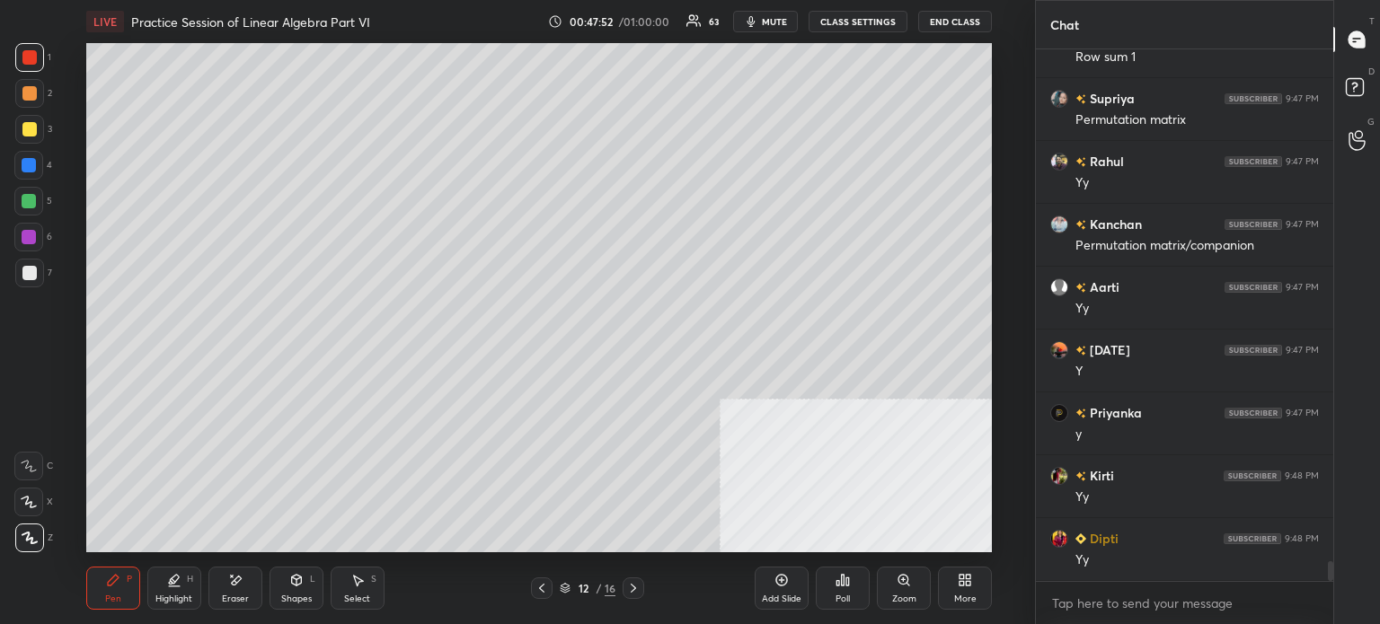
click at [30, 141] on div at bounding box center [29, 129] width 29 height 29
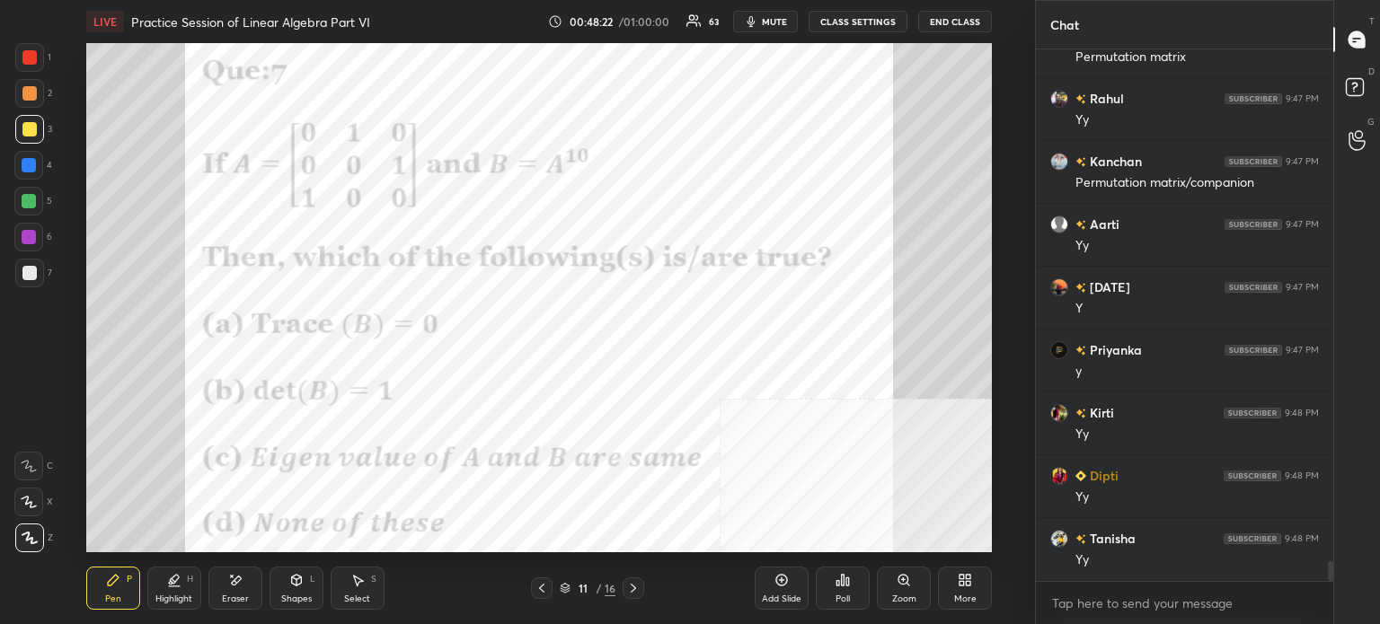
click at [33, 64] on div at bounding box center [29, 57] width 14 height 14
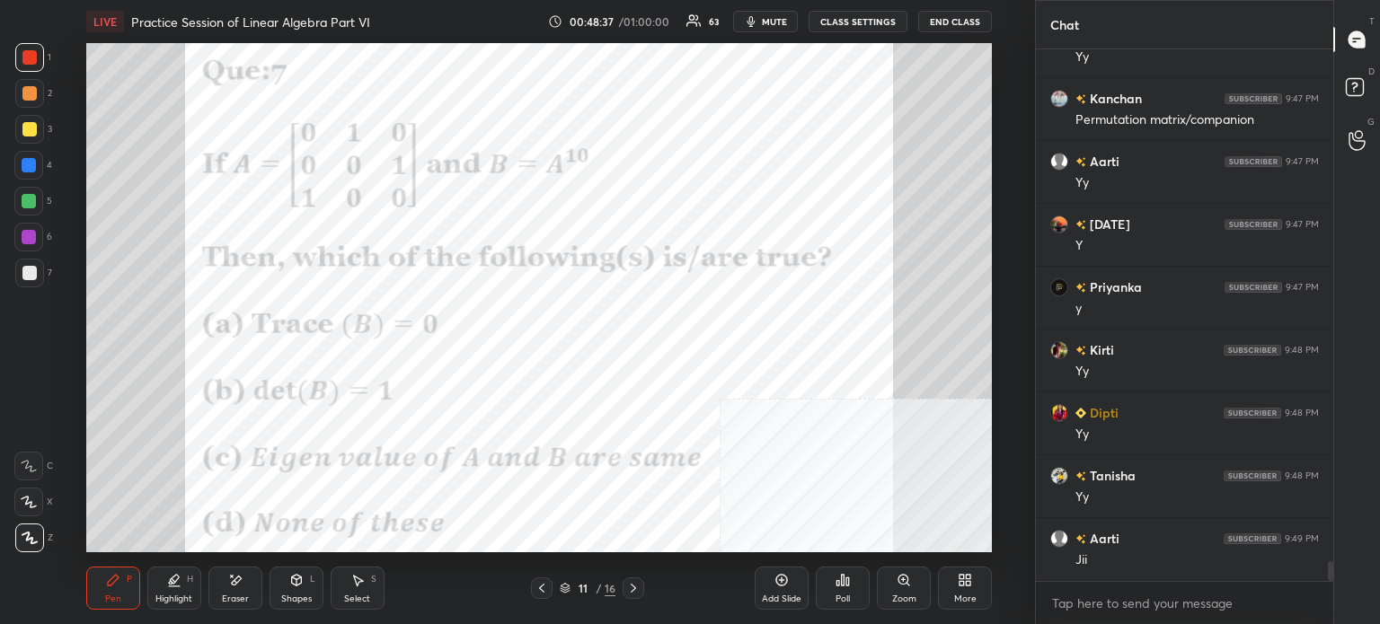
click at [207, 553] on div "LIVE Practice Session of Linear Algebra Part VI 00:48:37 / 01:00:00 63 mute CLA…" at bounding box center [538, 312] width 963 height 624
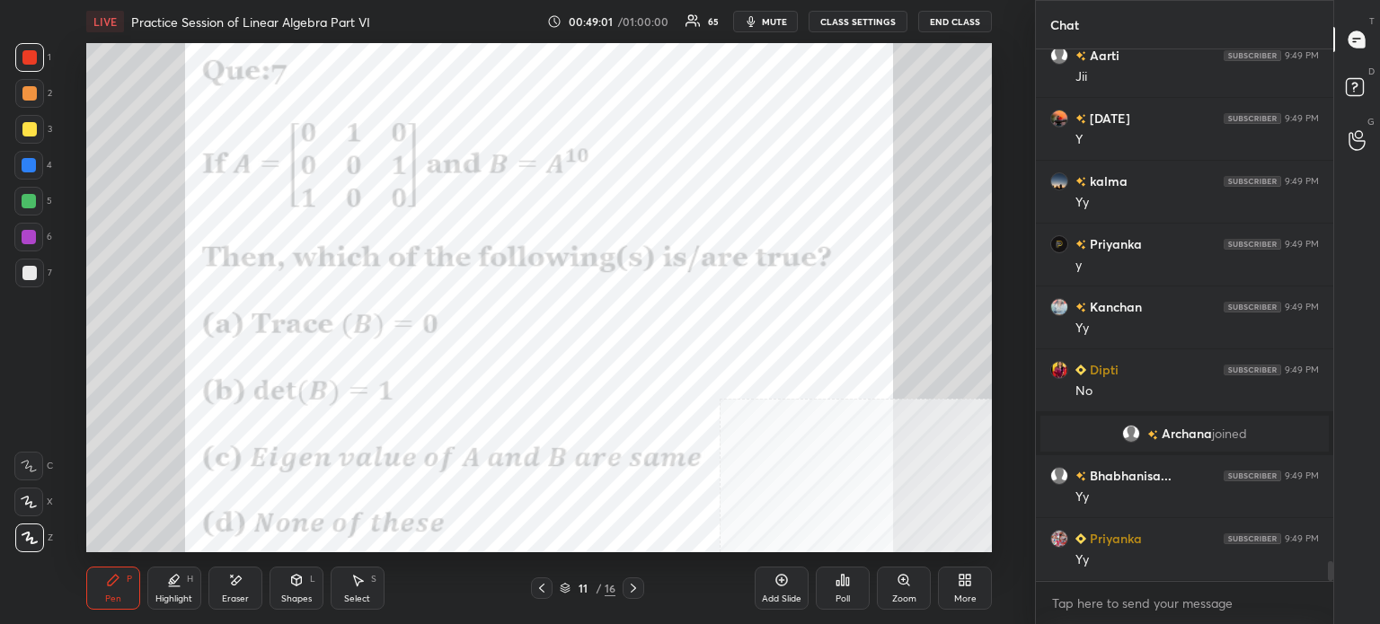
click at [366, 590] on div "Select S" at bounding box center [358, 588] width 54 height 43
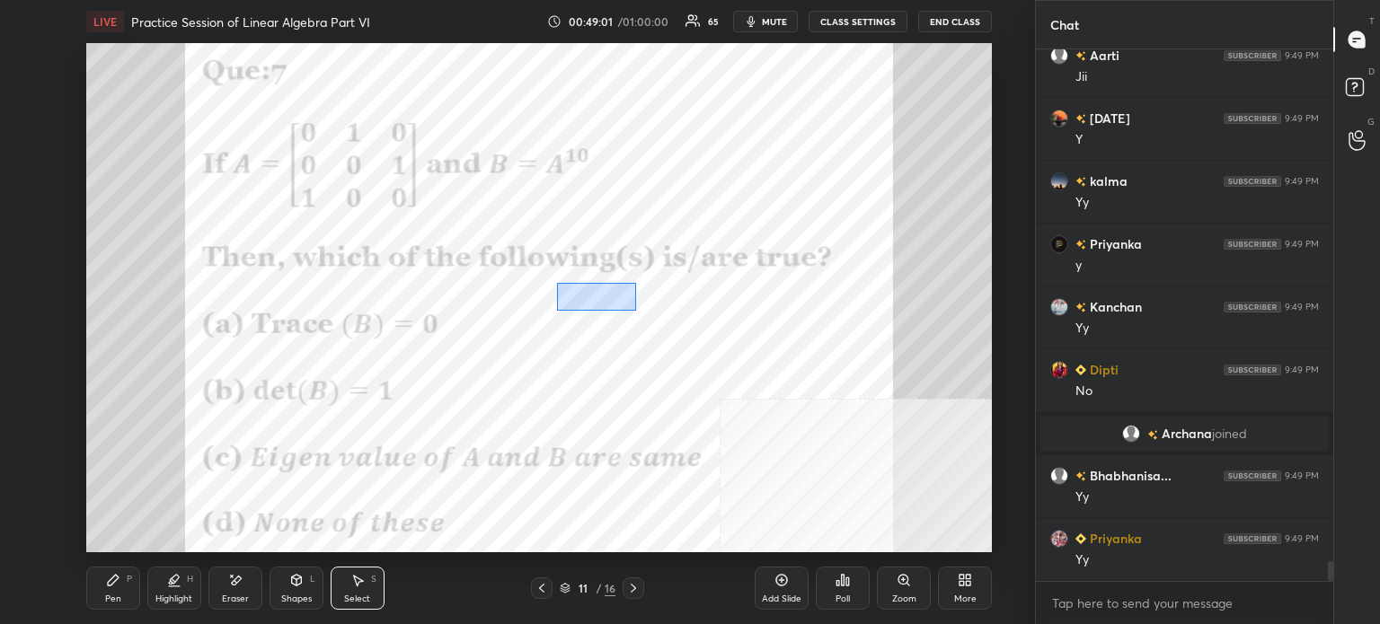
drag, startPoint x: 566, startPoint y: 286, endPoint x: 976, endPoint y: 399, distance: 425.8
click at [1006, 396] on div "0 ° Undo Copy Duplicate Duplicate to new slide Delete Setting up your live clas…" at bounding box center [538, 297] width 963 height 509
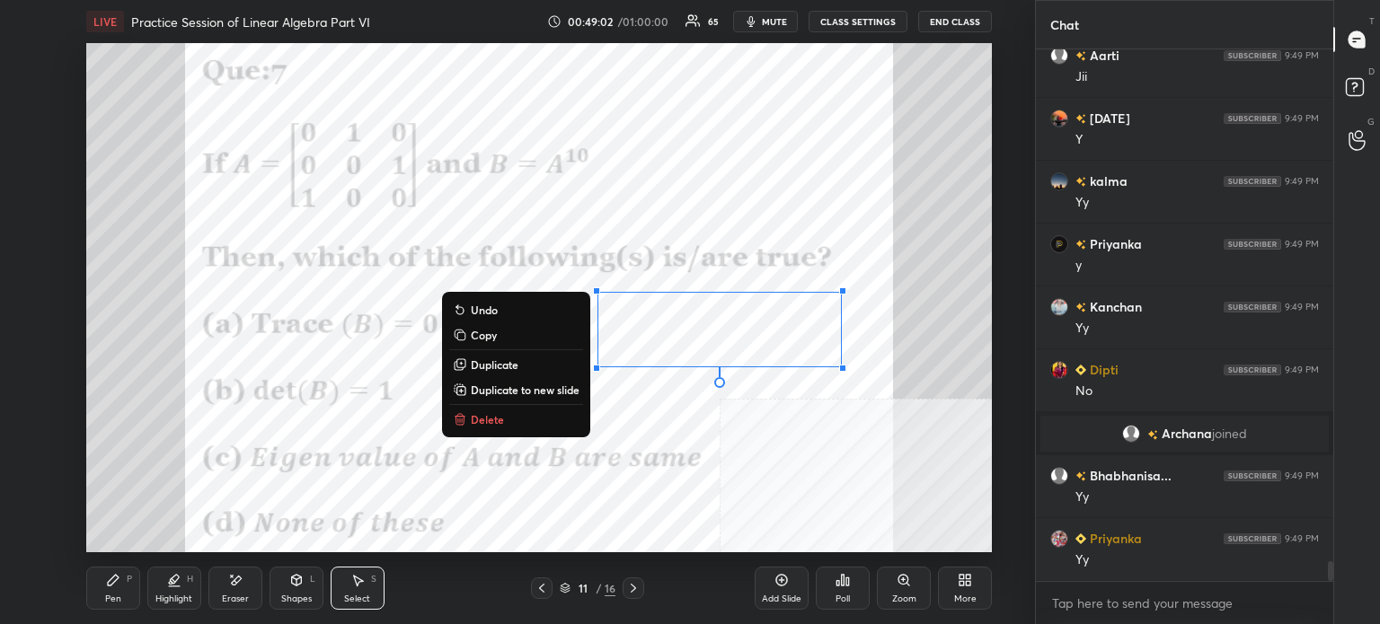
click at [520, 430] on button "Delete" at bounding box center [516, 420] width 134 height 22
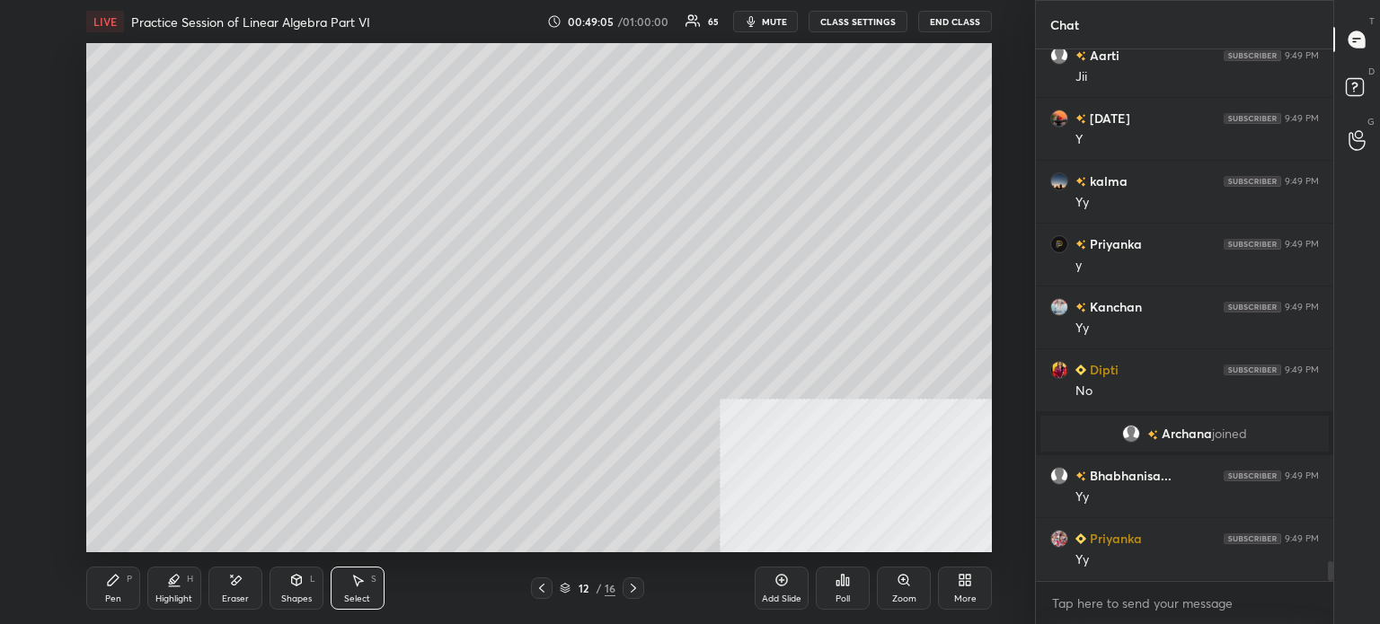
click at [352, 592] on div "Select S" at bounding box center [358, 588] width 54 height 43
drag, startPoint x: 79, startPoint y: 53, endPoint x: 326, endPoint y: 183, distance: 279.2
click at [370, 197] on div "0 ° Undo Copy Duplicate Duplicate to new slide Delete Setting up your live clas…" at bounding box center [538, 297] width 963 height 509
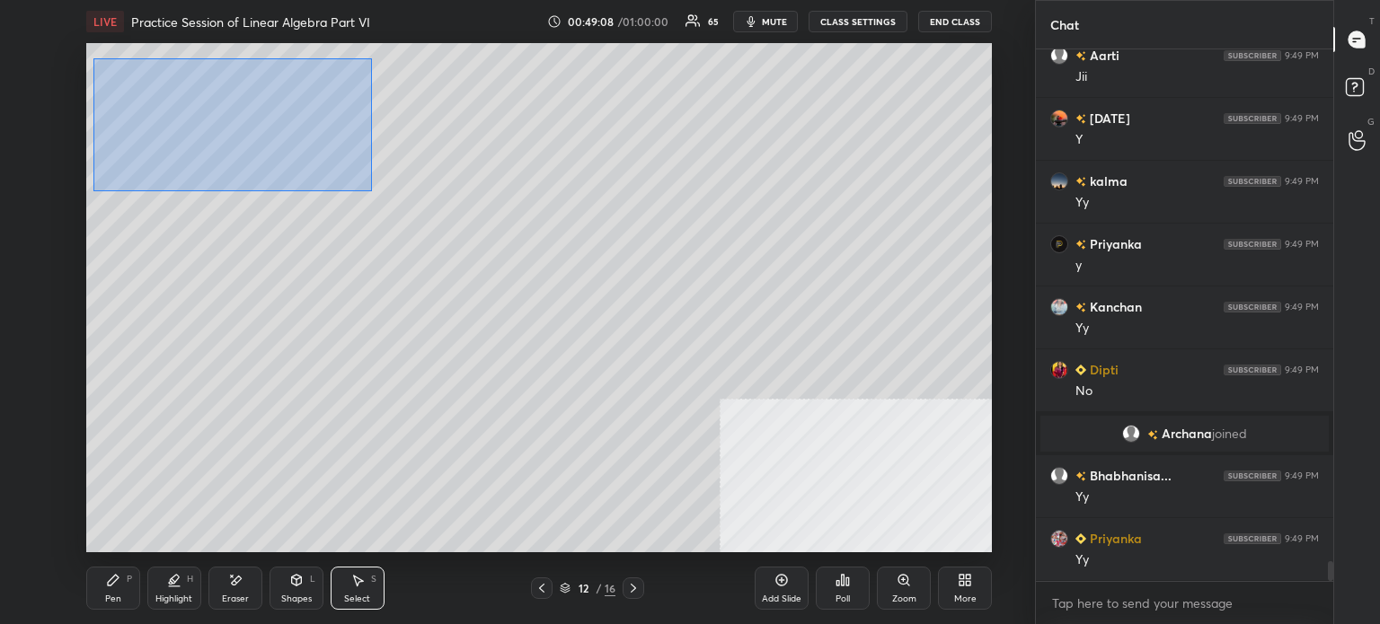
drag, startPoint x: 97, startPoint y: 60, endPoint x: 411, endPoint y: 190, distance: 340.3
click at [372, 191] on div "0 ° Undo Copy Duplicate Duplicate to new slide Delete" at bounding box center [538, 297] width 905 height 509
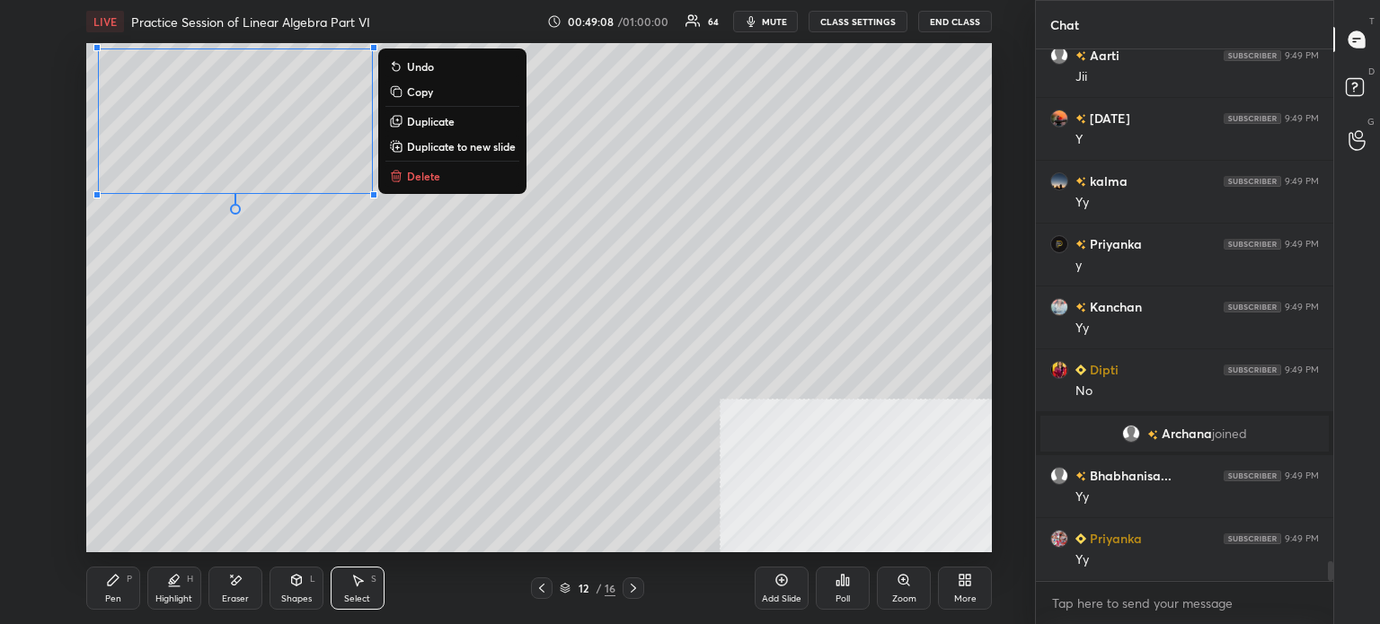
click at [473, 146] on p "Duplicate to new slide" at bounding box center [461, 146] width 109 height 14
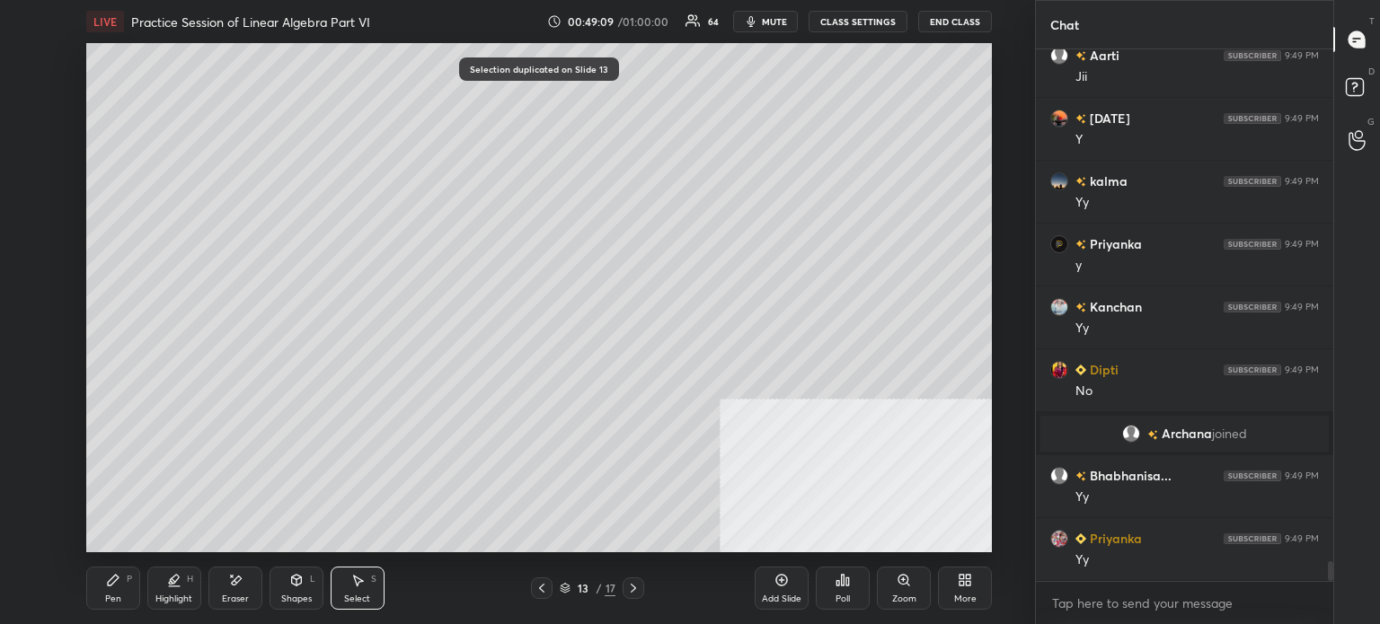
click at [122, 594] on div "Pen P" at bounding box center [113, 588] width 54 height 43
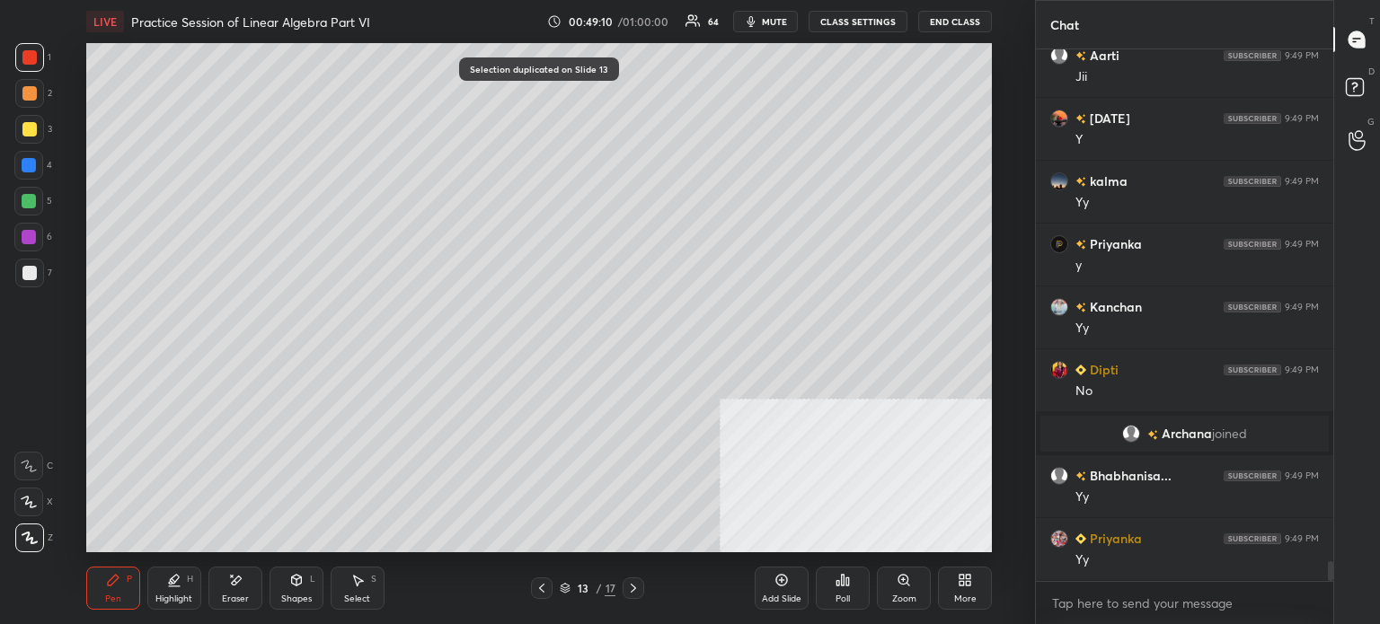
click at [24, 125] on div at bounding box center [29, 129] width 14 height 14
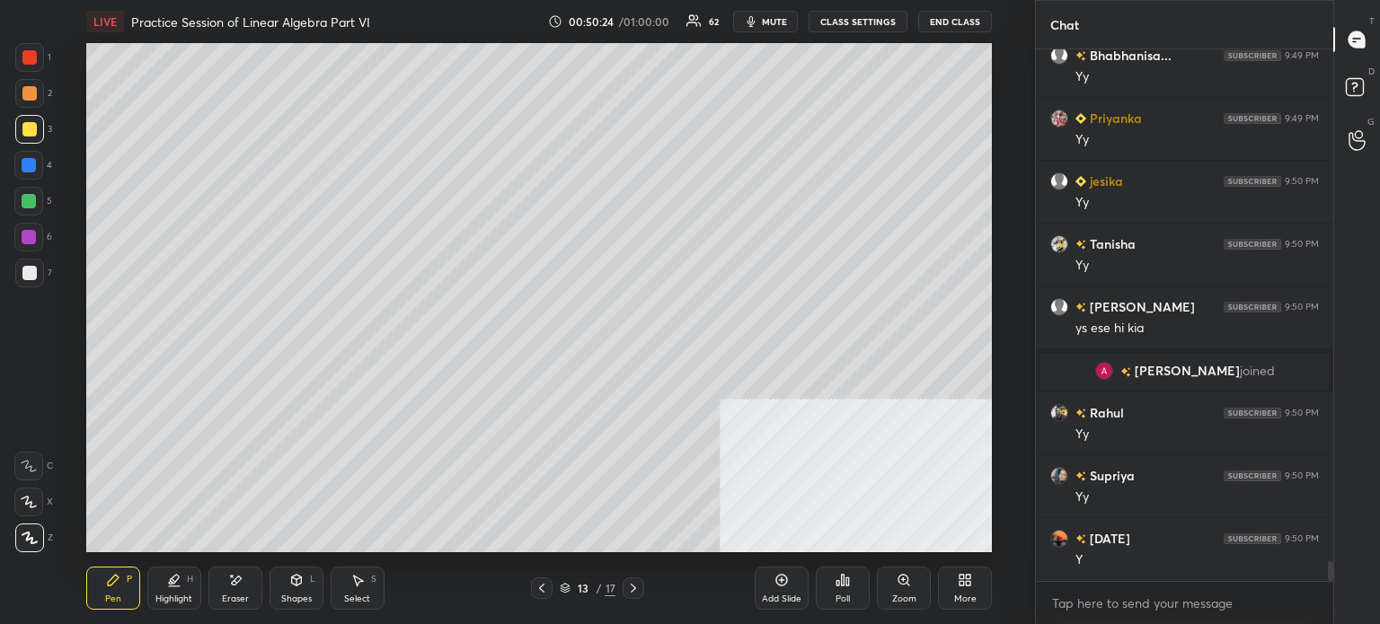
scroll to position [14158, 0]
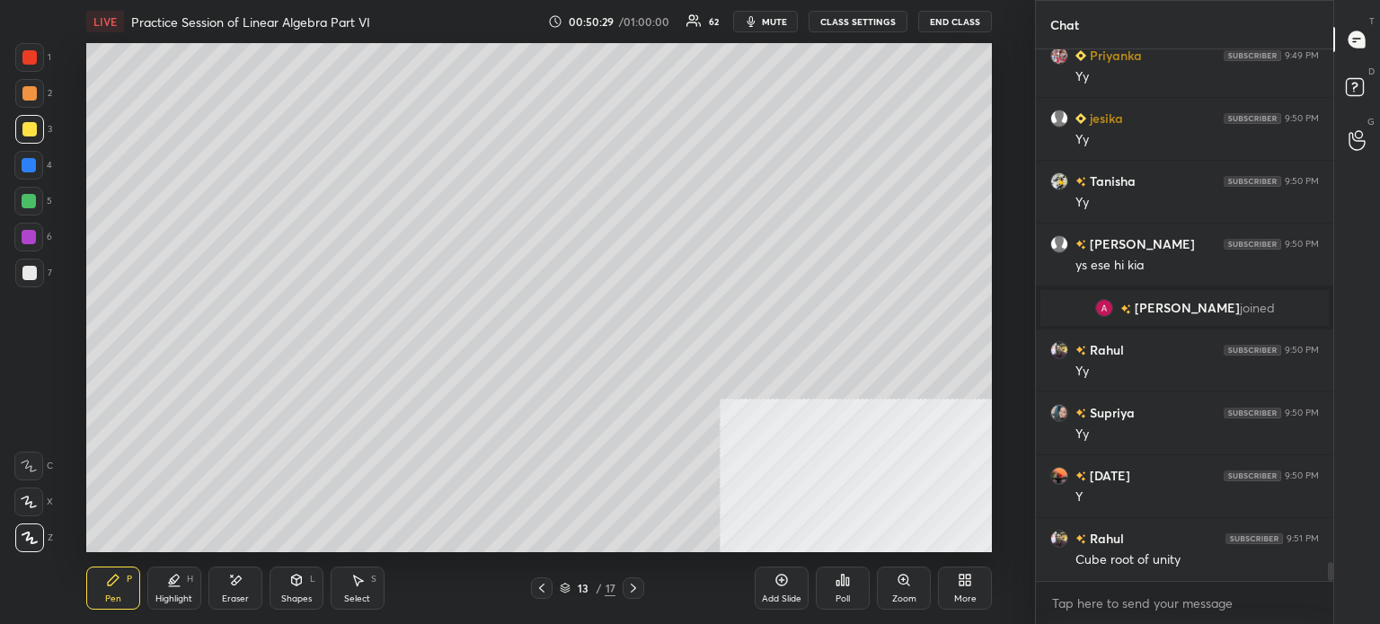
click at [368, 603] on div "Select" at bounding box center [357, 599] width 26 height 9
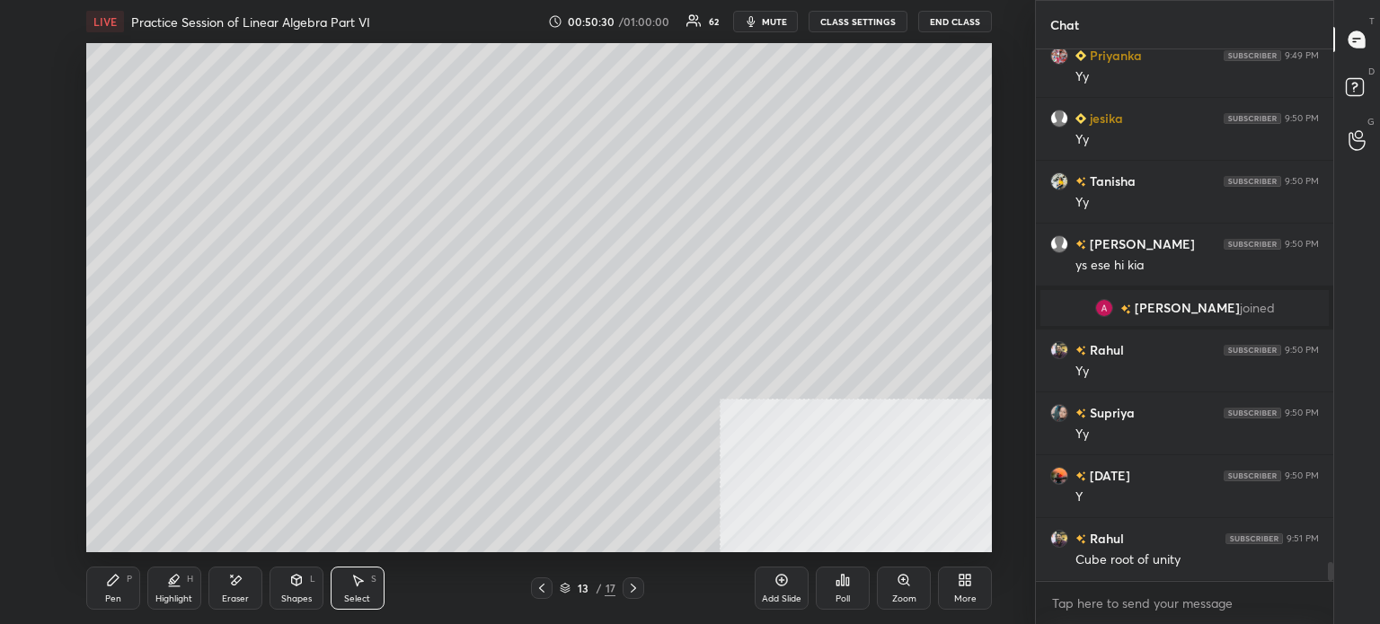
drag, startPoint x: 89, startPoint y: 62, endPoint x: 287, endPoint y: 133, distance: 210.8
click at [384, 175] on div "0 ° Undo Copy Duplicate Duplicate to new slide Delete Setting up your live clas…" at bounding box center [538, 297] width 963 height 509
drag, startPoint x: 127, startPoint y: 96, endPoint x: 392, endPoint y: 154, distance: 271.1
click at [432, 182] on div "0 ° Undo Copy Duplicate Duplicate to new slide Delete Setting up your live clas…" at bounding box center [538, 297] width 963 height 509
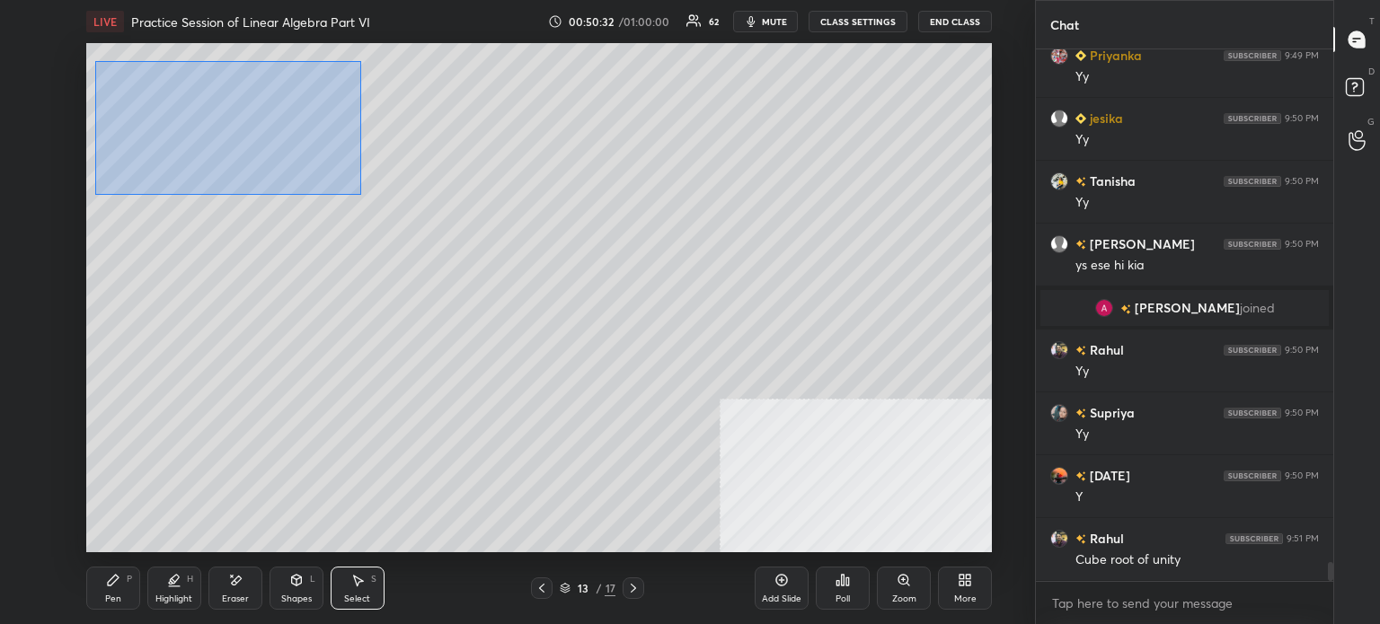
drag, startPoint x: 95, startPoint y: 61, endPoint x: 450, endPoint y: 159, distance: 368.0
click at [445, 194] on div "0 ° Undo Copy Duplicate Duplicate to new slide Delete" at bounding box center [538, 297] width 905 height 509
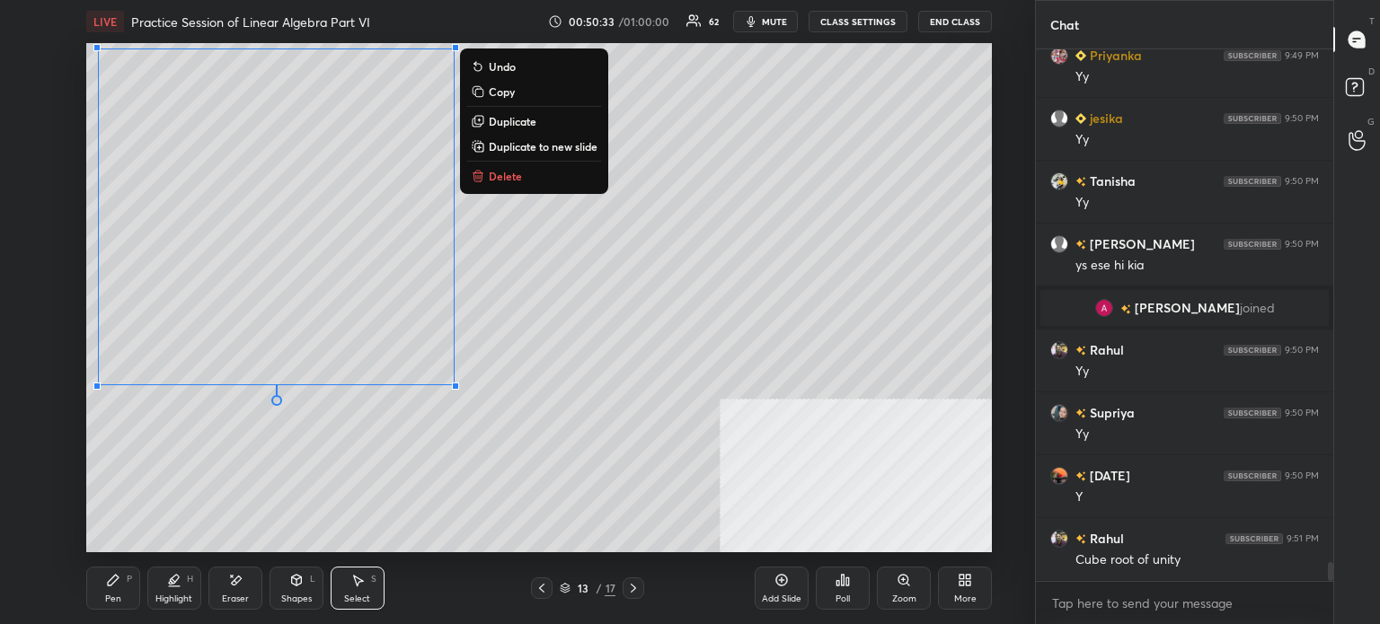
click at [585, 144] on p "Duplicate to new slide" at bounding box center [543, 146] width 109 height 14
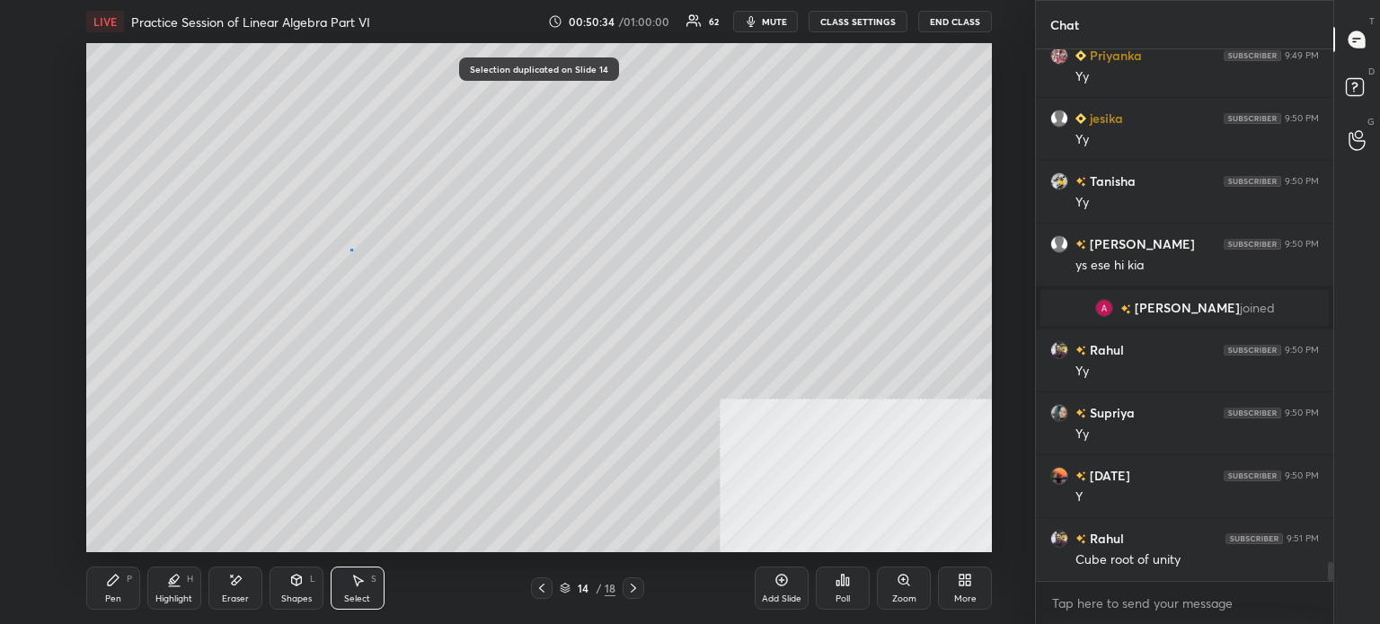
drag, startPoint x: 349, startPoint y: 249, endPoint x: 606, endPoint y: 333, distance: 270.4
click at [608, 333] on div "0 ° Undo Copy Duplicate Duplicate to new slide Delete" at bounding box center [538, 297] width 905 height 509
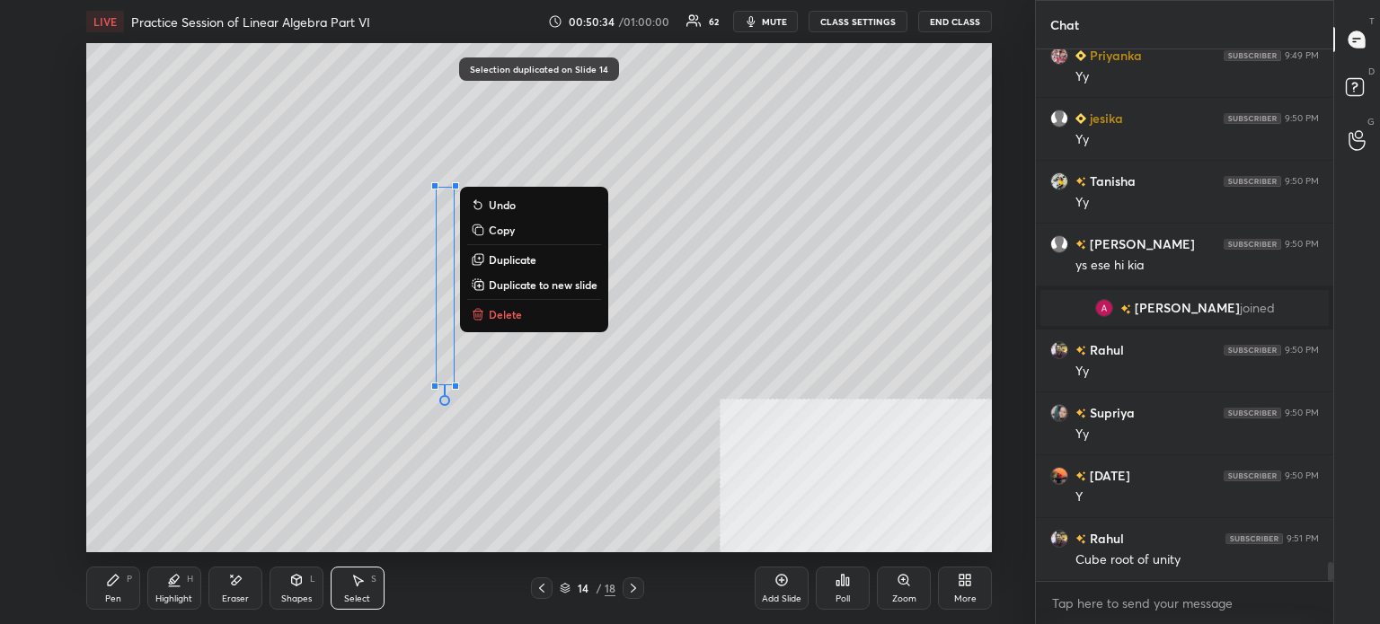
click at [521, 315] on p "Delete" at bounding box center [505, 314] width 33 height 14
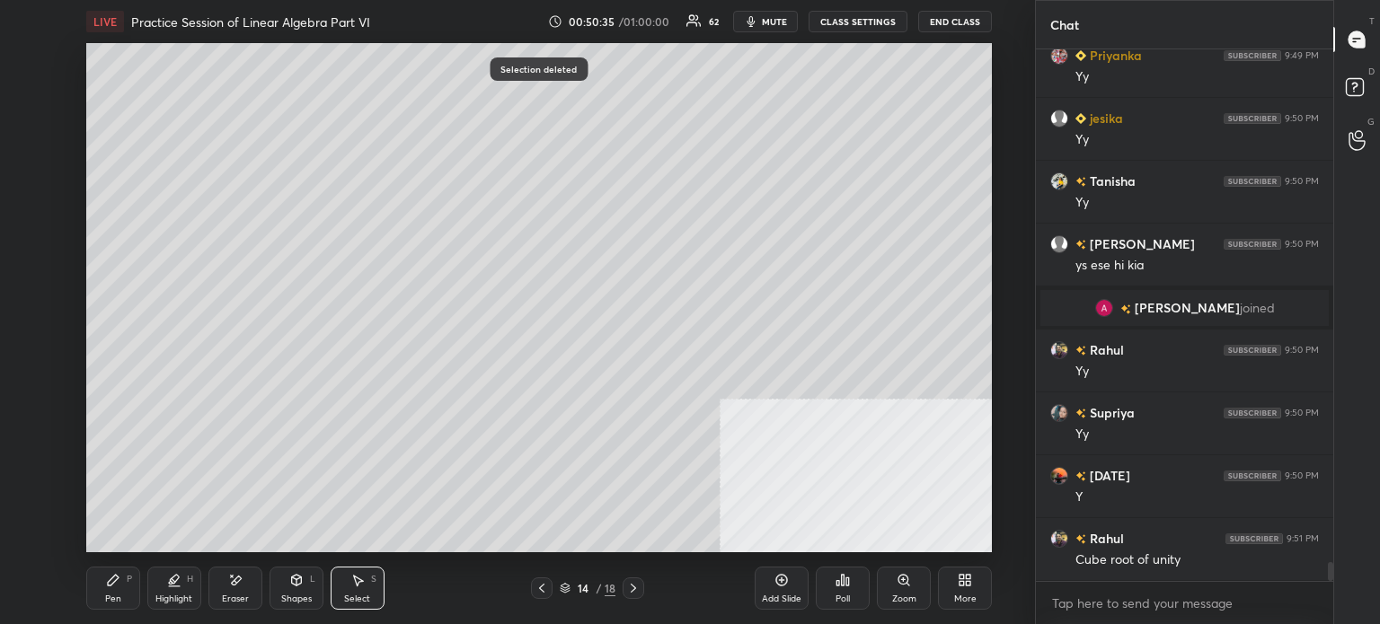
drag, startPoint x: 350, startPoint y: 197, endPoint x: 361, endPoint y: 220, distance: 25.7
click at [356, 210] on div "0 ° Undo Copy Duplicate Duplicate to new slide Delete" at bounding box center [538, 297] width 905 height 509
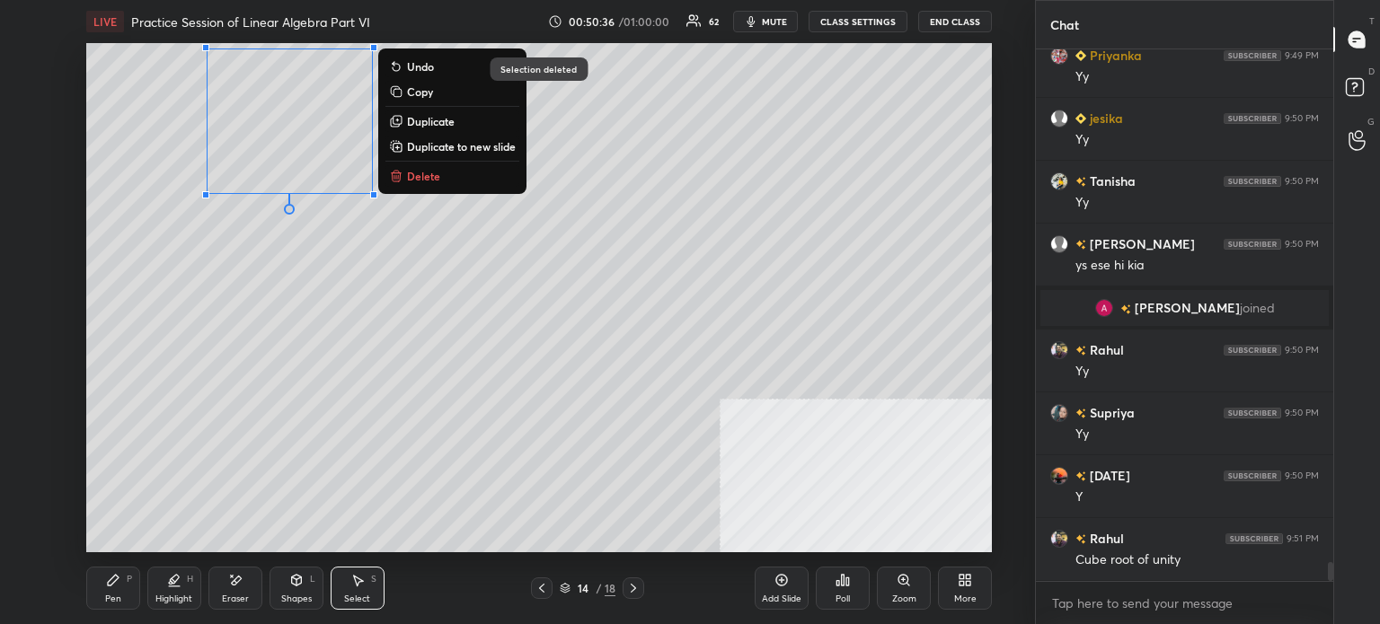
click at [435, 181] on p "Delete" at bounding box center [423, 176] width 33 height 14
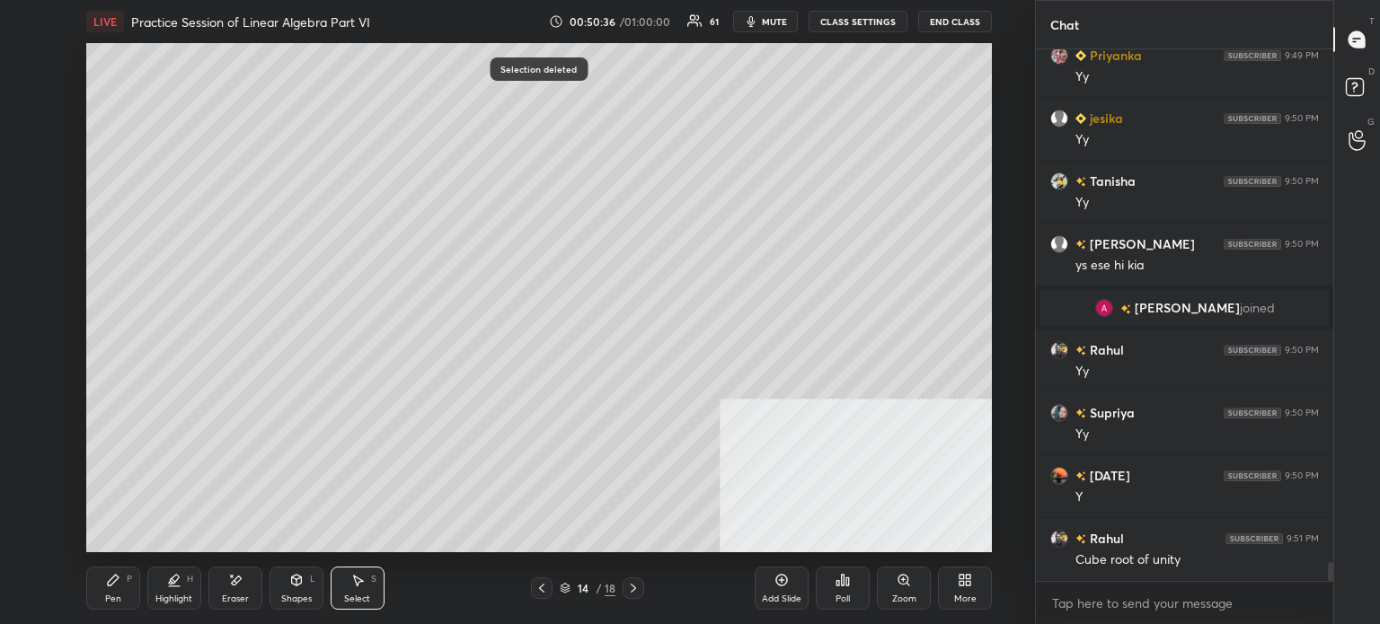
click at [102, 590] on div "Pen P" at bounding box center [113, 588] width 54 height 43
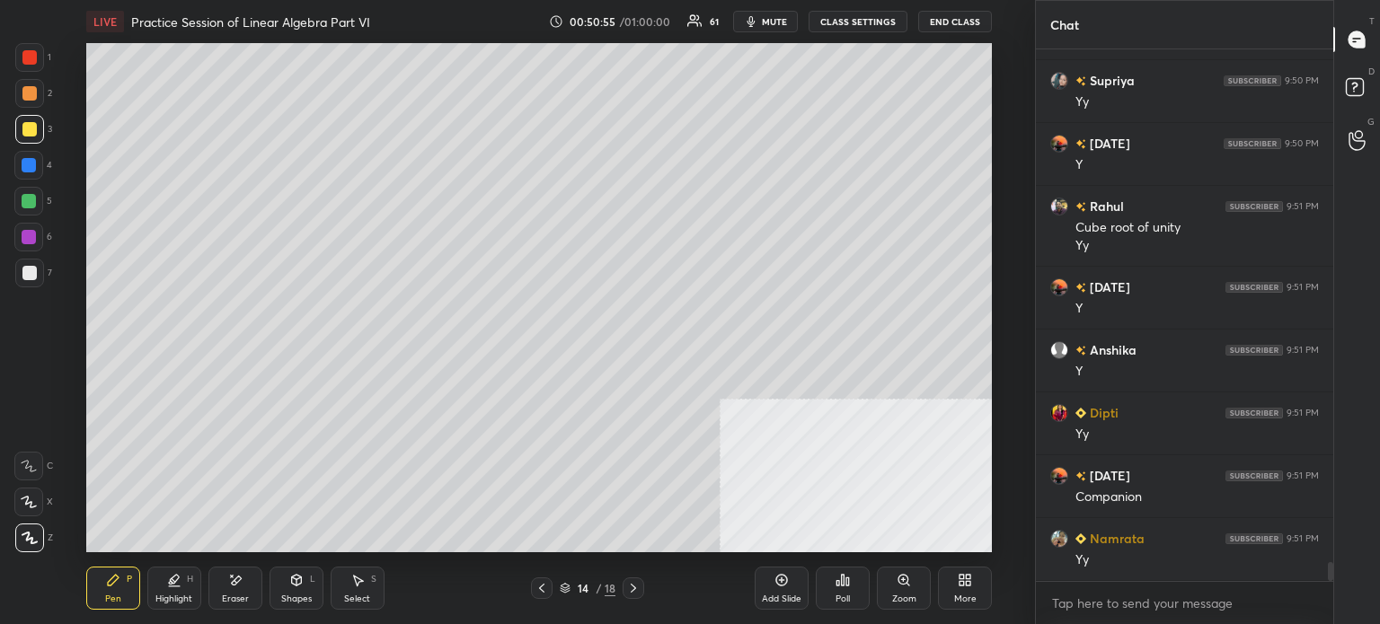
scroll to position [14553, 0]
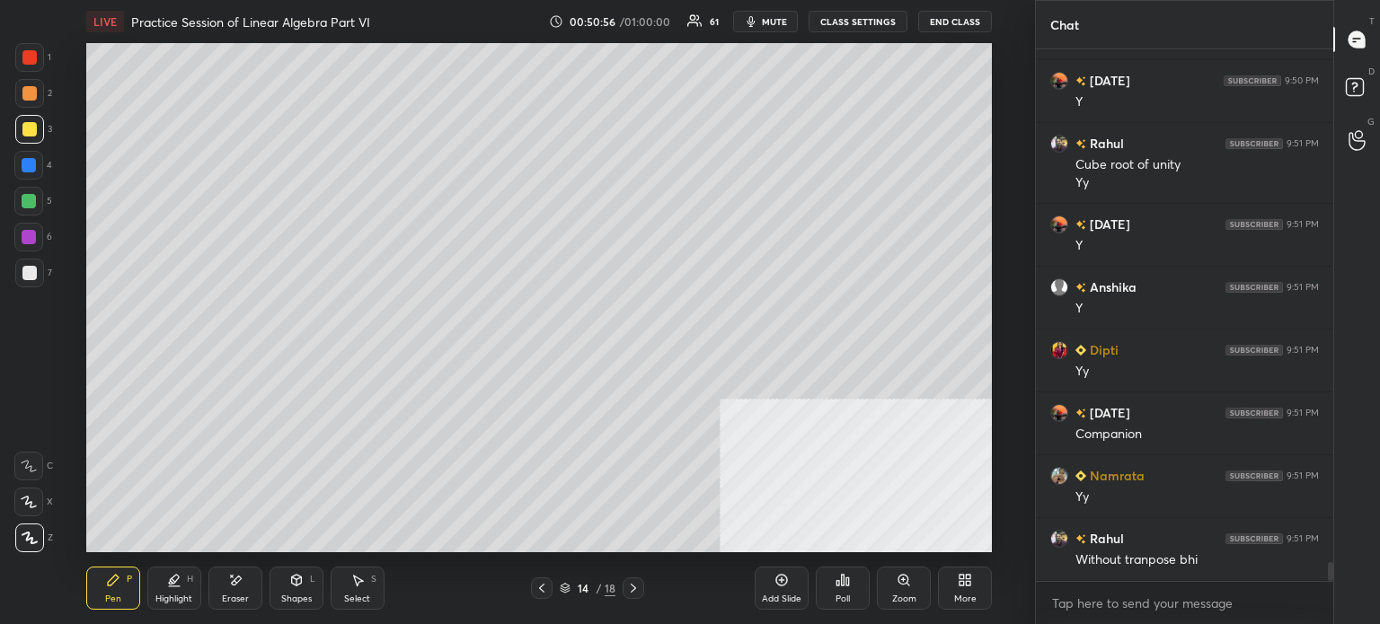
click at [267, 585] on div "Pen P Highlight H Eraser Shapes L Select S" at bounding box center [253, 588] width 334 height 43
click at [241, 592] on div "Eraser" at bounding box center [235, 588] width 54 height 43
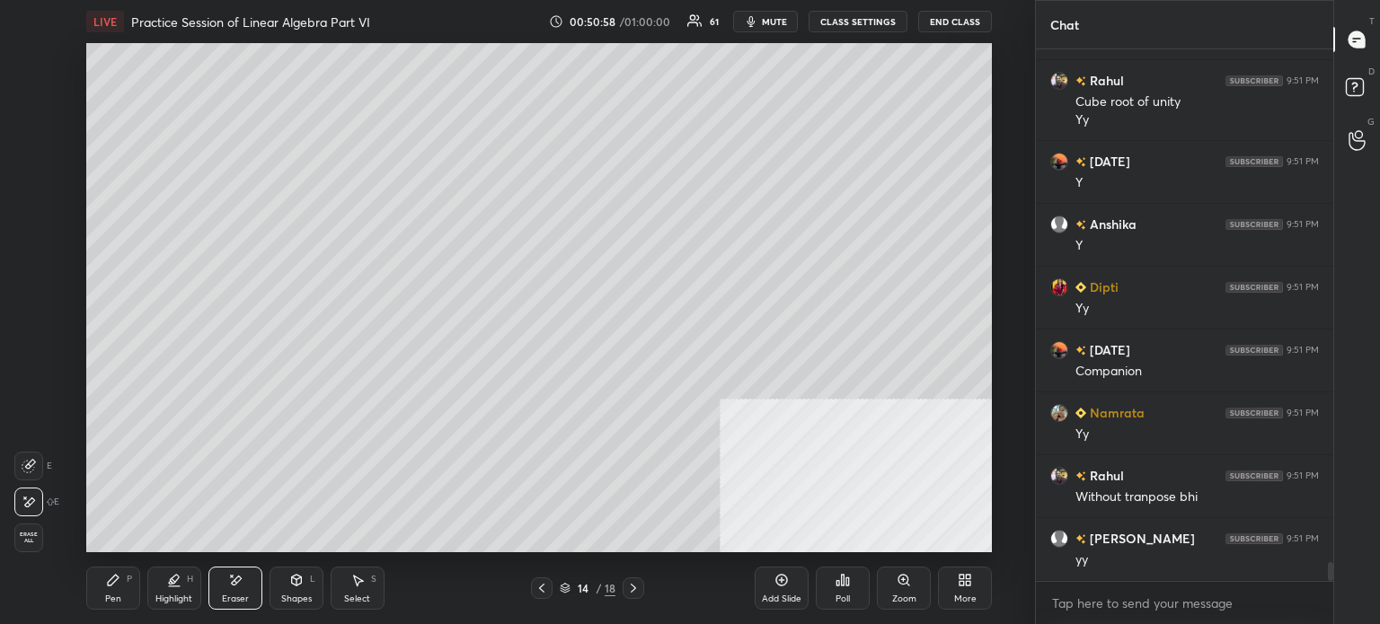
click at [298, 600] on div "Shapes" at bounding box center [296, 599] width 31 height 9
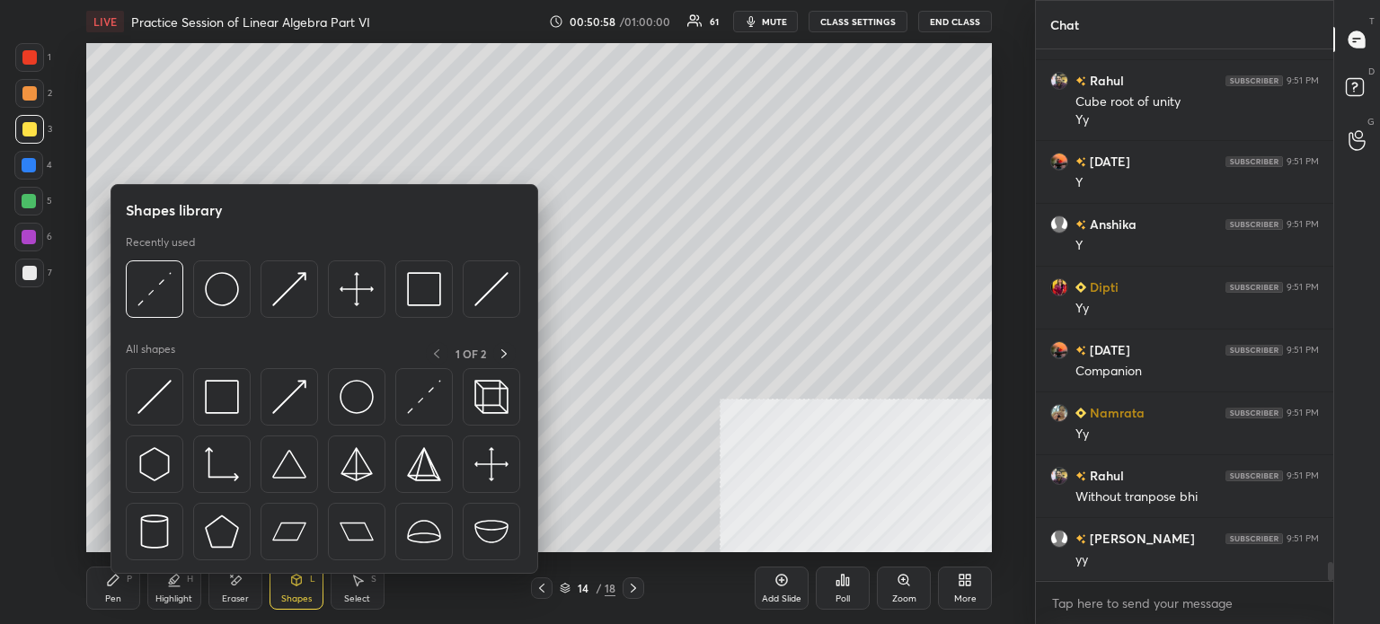
scroll to position [14679, 0]
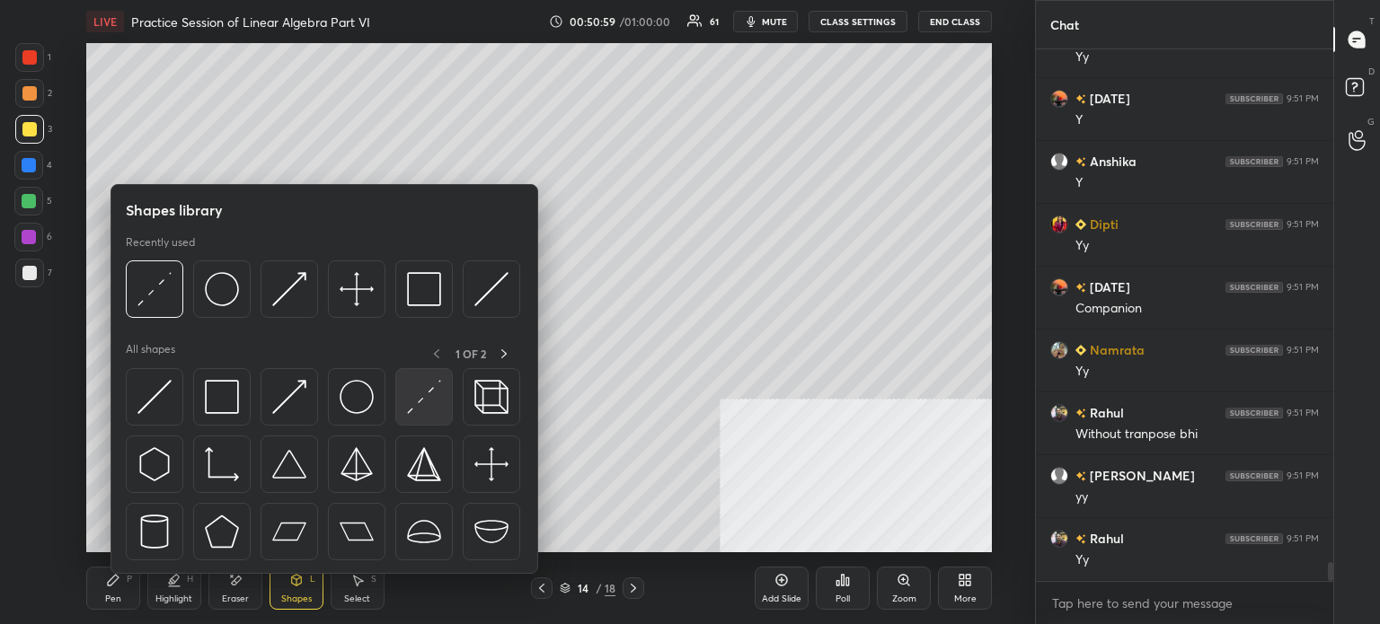
click at [439, 396] on img at bounding box center [424, 397] width 34 height 34
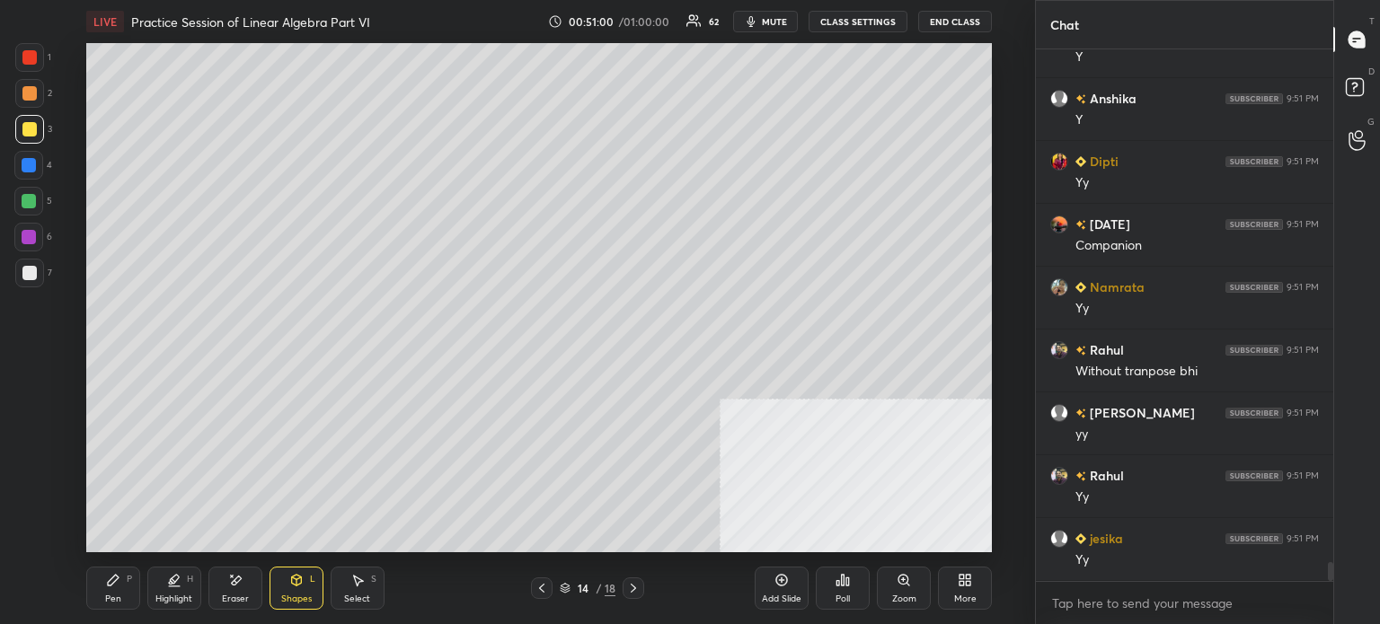
scroll to position [14805, 0]
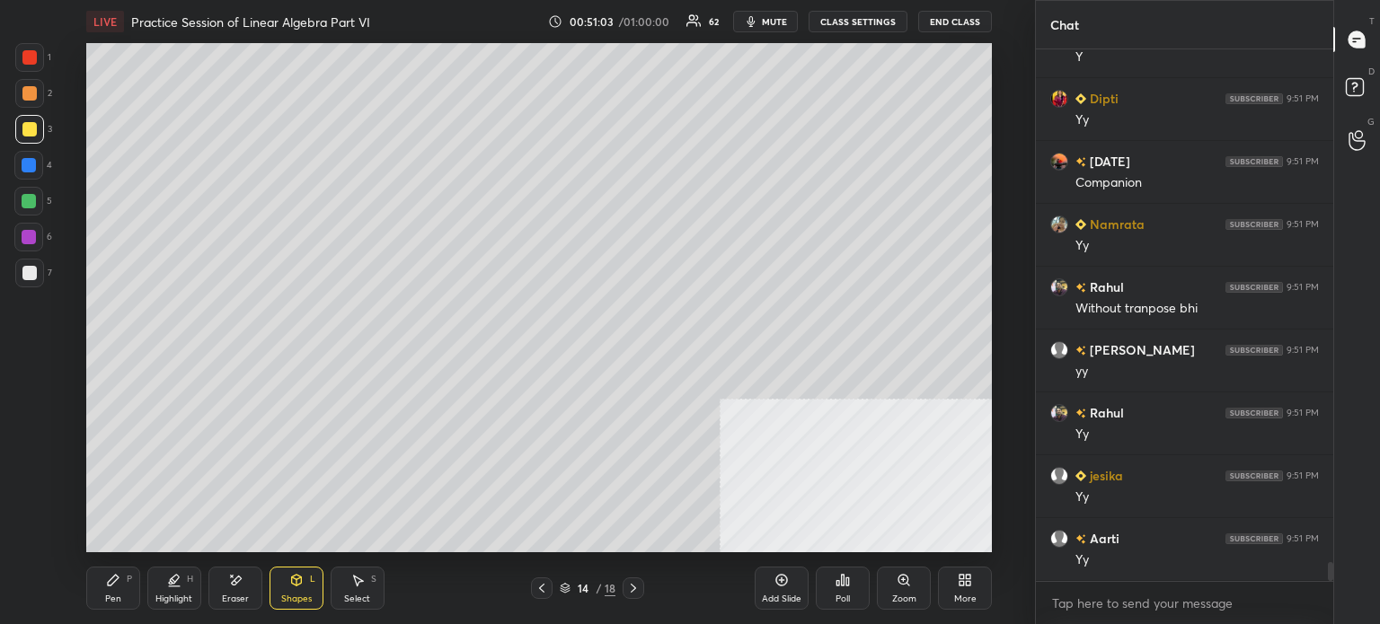
click at [111, 597] on div "Pen" at bounding box center [113, 599] width 16 height 9
click at [21, 126] on div at bounding box center [29, 129] width 29 height 29
click at [972, 567] on div "Add Slide Poll Zoom More" at bounding box center [872, 588] width 237 height 101
drag, startPoint x: 949, startPoint y: 564, endPoint x: 969, endPoint y: 571, distance: 21.0
click at [955, 567] on div "Add Slide Poll Zoom More" at bounding box center [872, 588] width 237 height 101
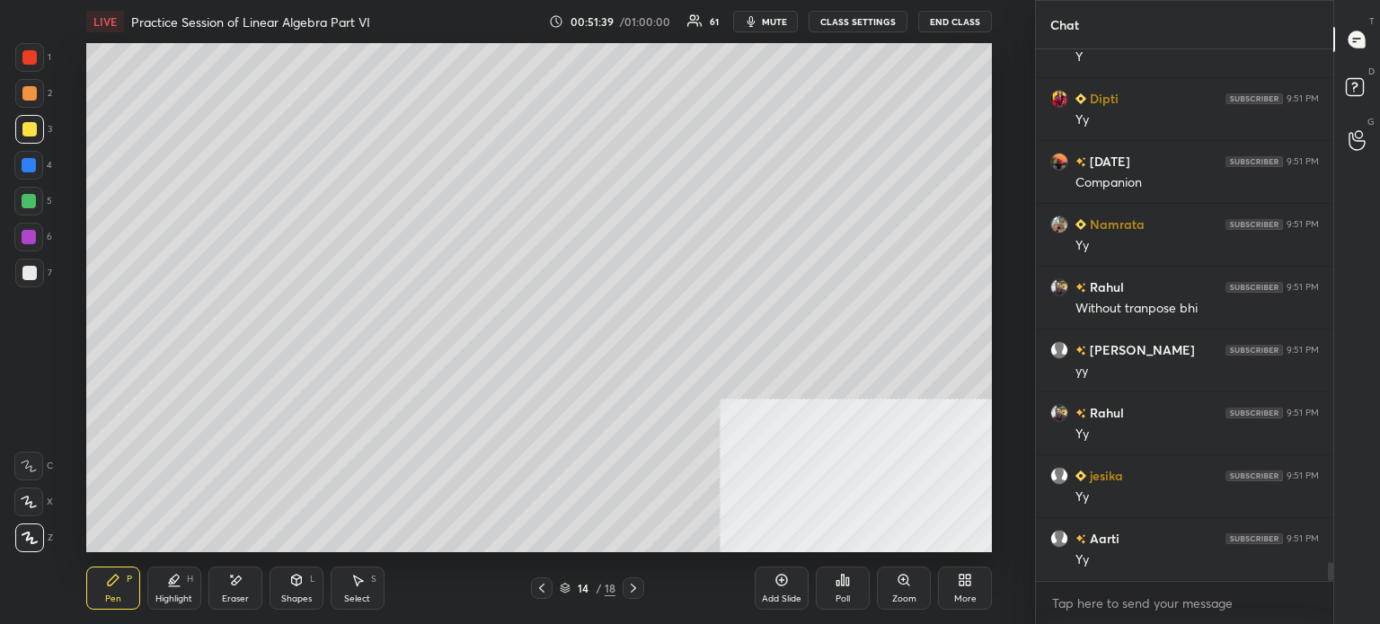
click at [969, 571] on div "More" at bounding box center [965, 588] width 54 height 43
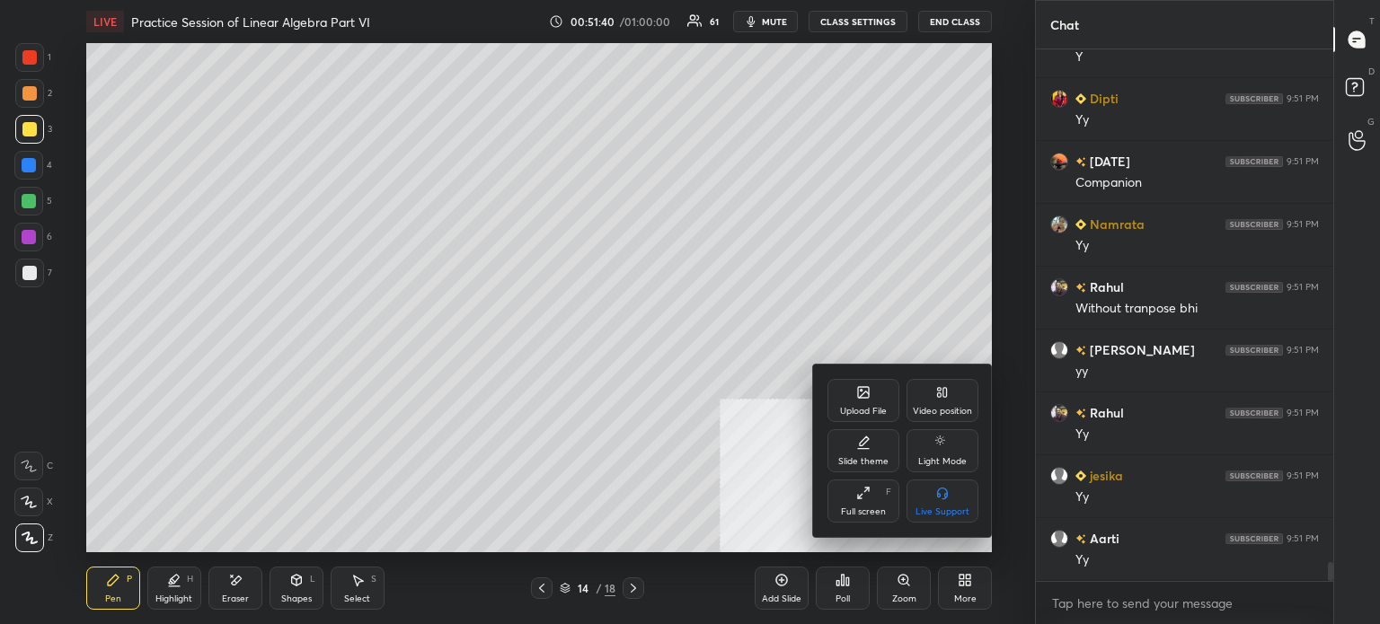
click at [868, 418] on div "Upload File" at bounding box center [863, 400] width 72 height 43
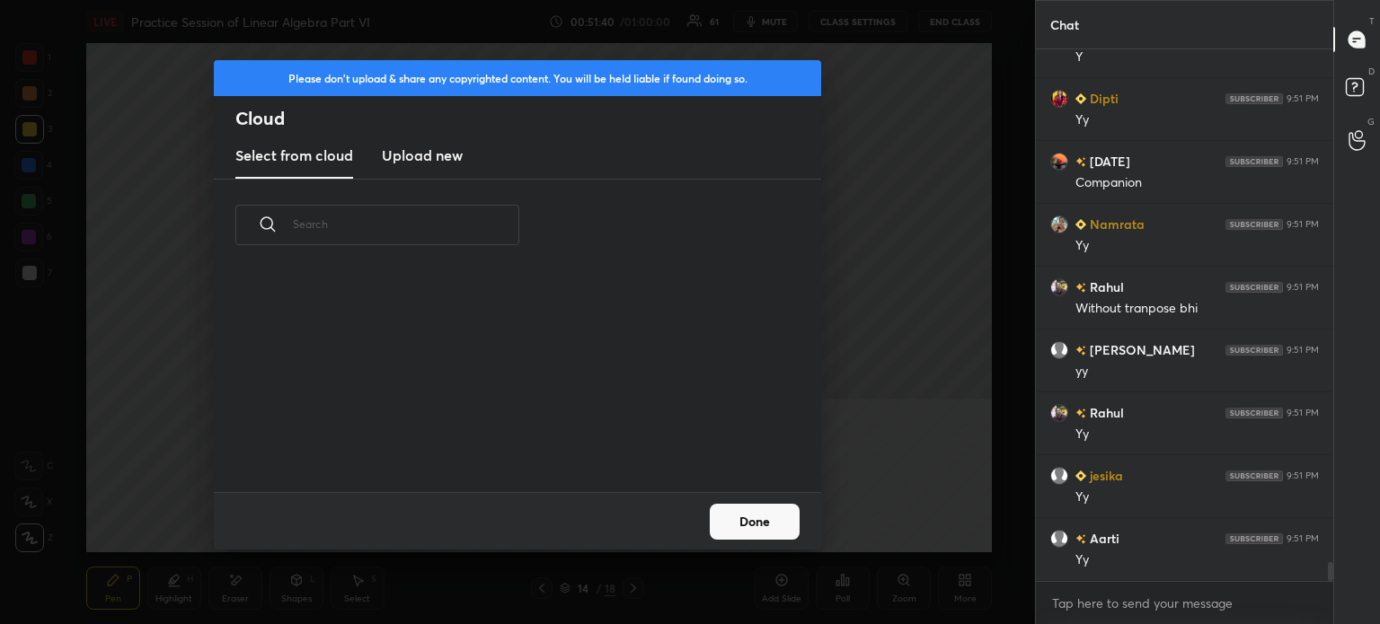
click at [439, 172] on new "Upload new" at bounding box center [422, 156] width 81 height 45
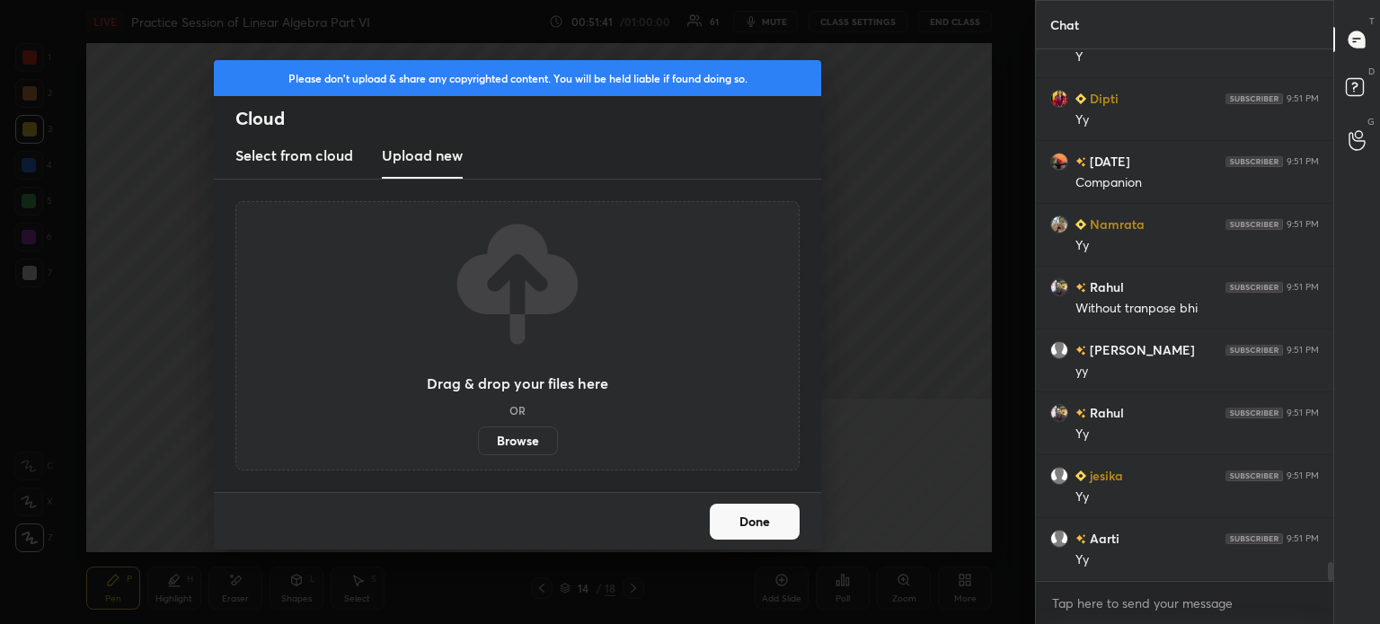
click at [533, 440] on label "Browse" at bounding box center [518, 441] width 80 height 29
click at [478, 440] on input "Browse" at bounding box center [478, 441] width 0 height 29
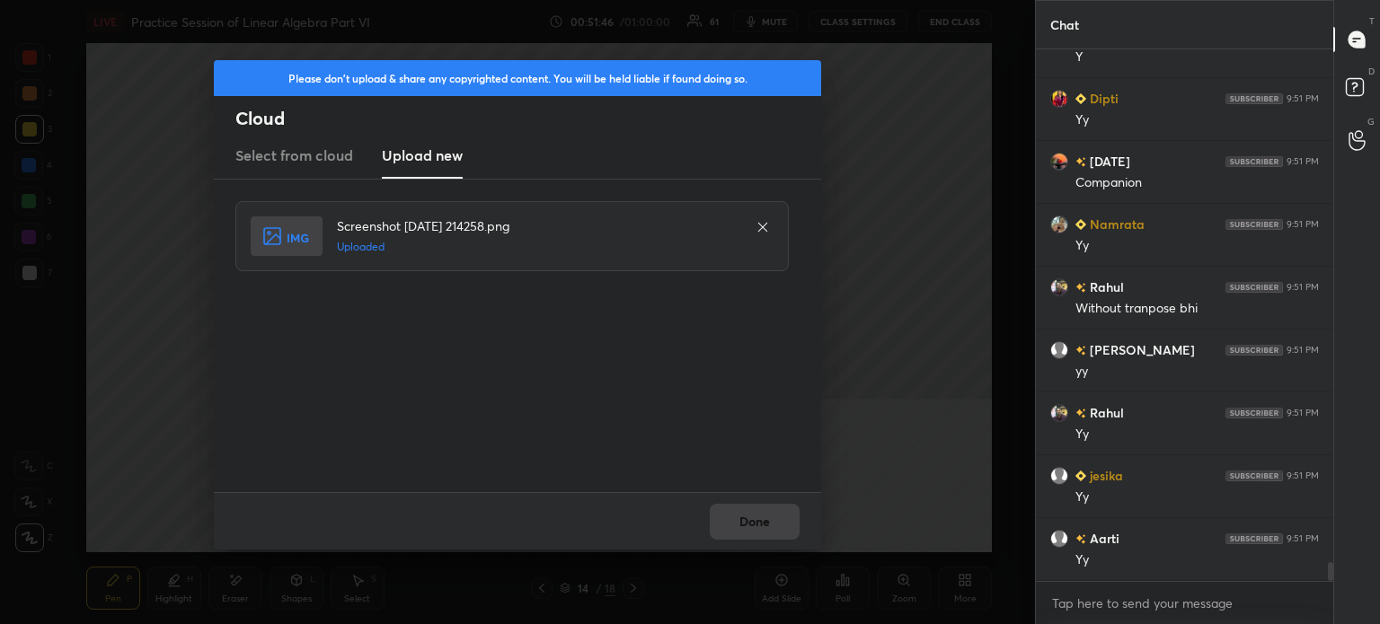
click at [761, 516] on button "Done" at bounding box center [755, 522] width 90 height 36
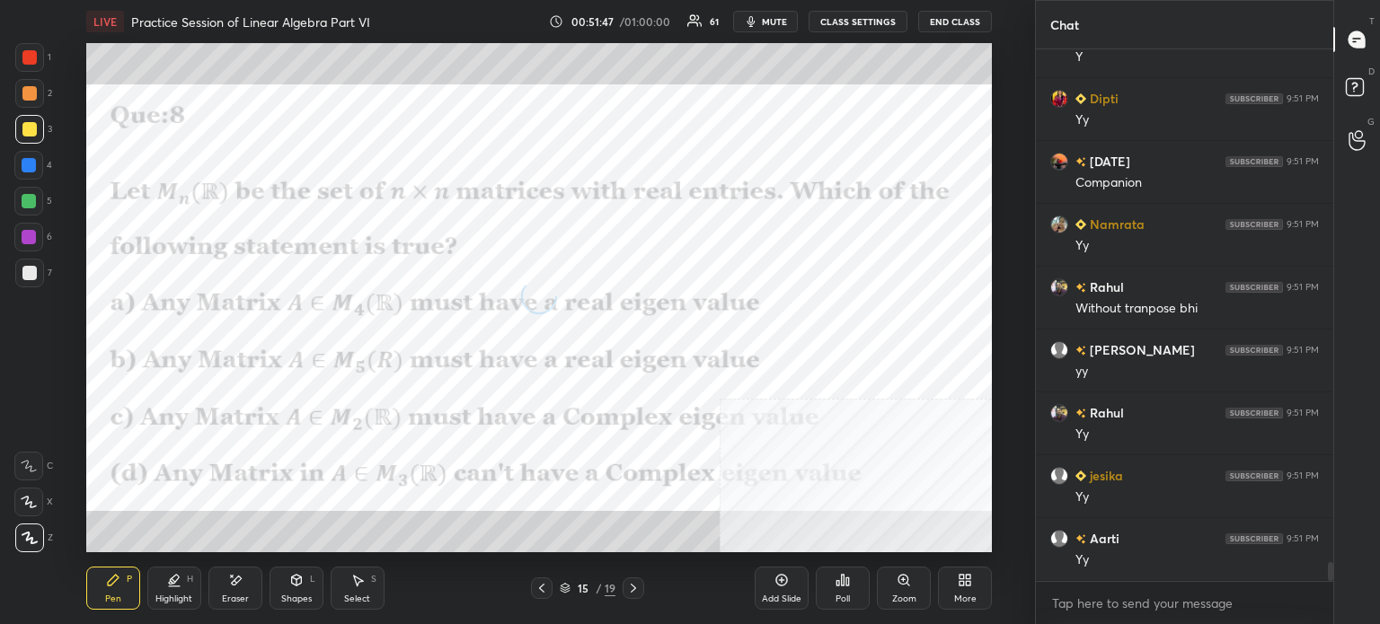
click at [764, 24] on button "mute" at bounding box center [765, 22] width 65 height 22
click at [764, 24] on span "unmute" at bounding box center [773, 21] width 39 height 13
click at [764, 24] on button "mute" at bounding box center [765, 22] width 65 height 22
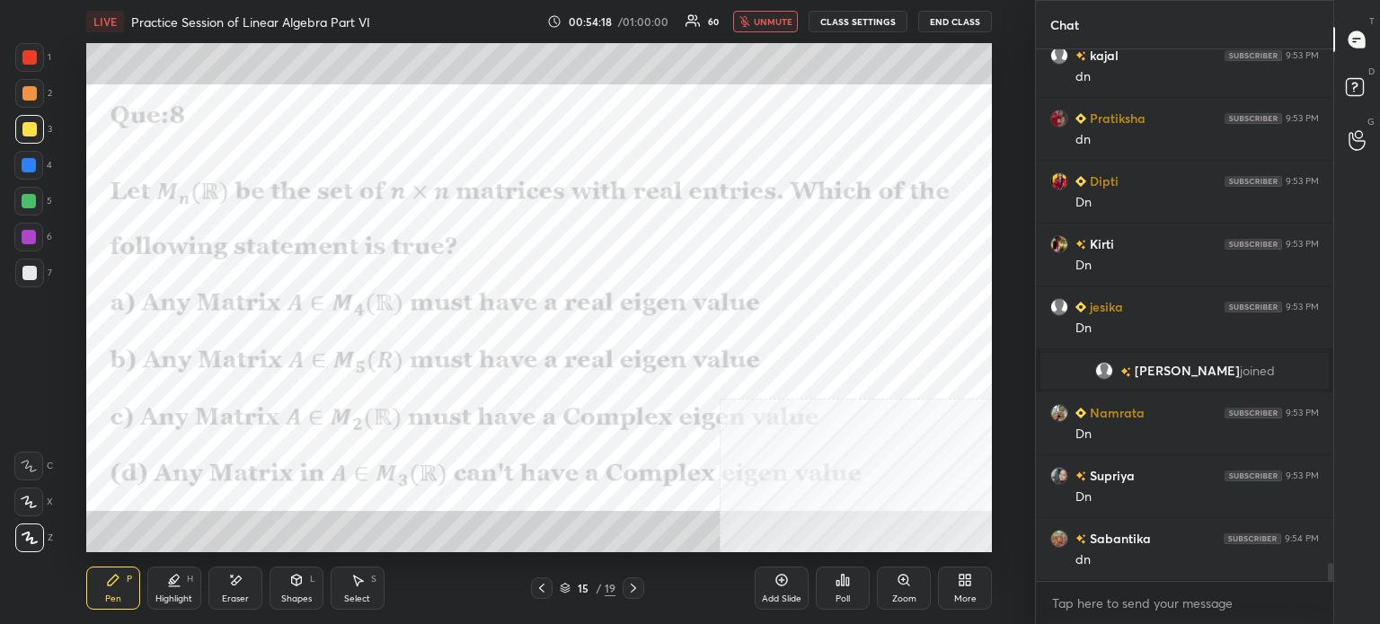
scroll to position [15281, 0]
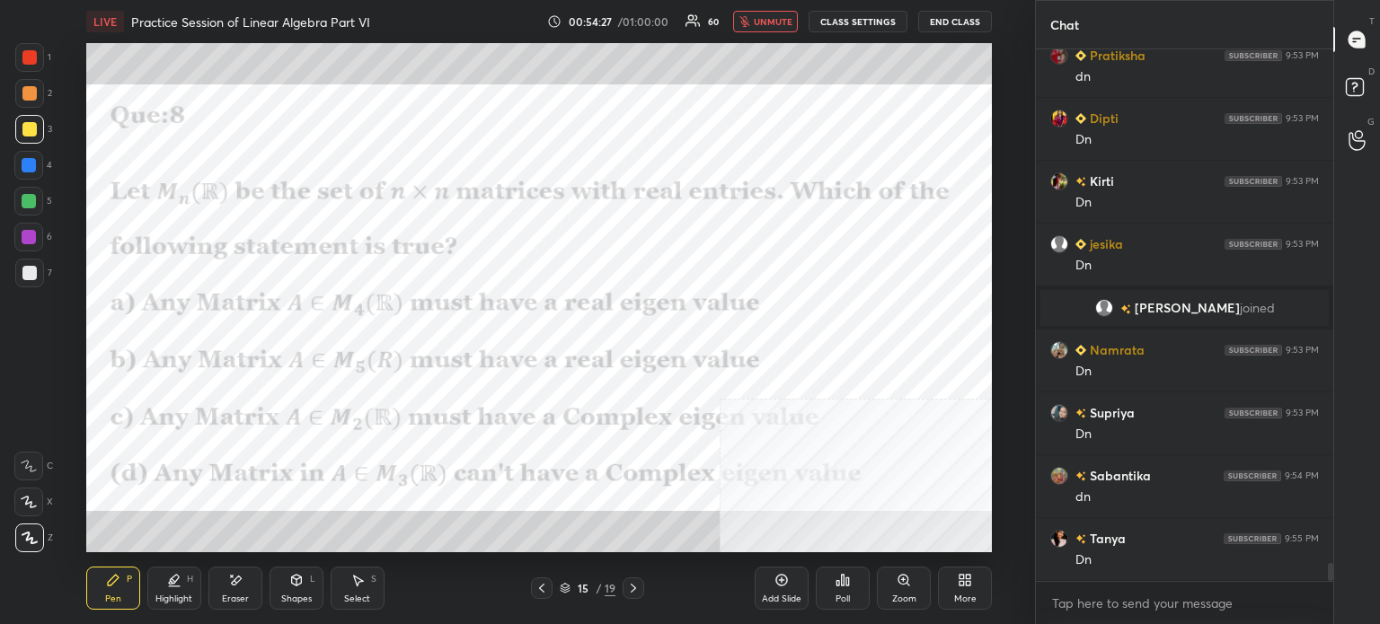
click at [776, 21] on span "unmute" at bounding box center [773, 21] width 39 height 13
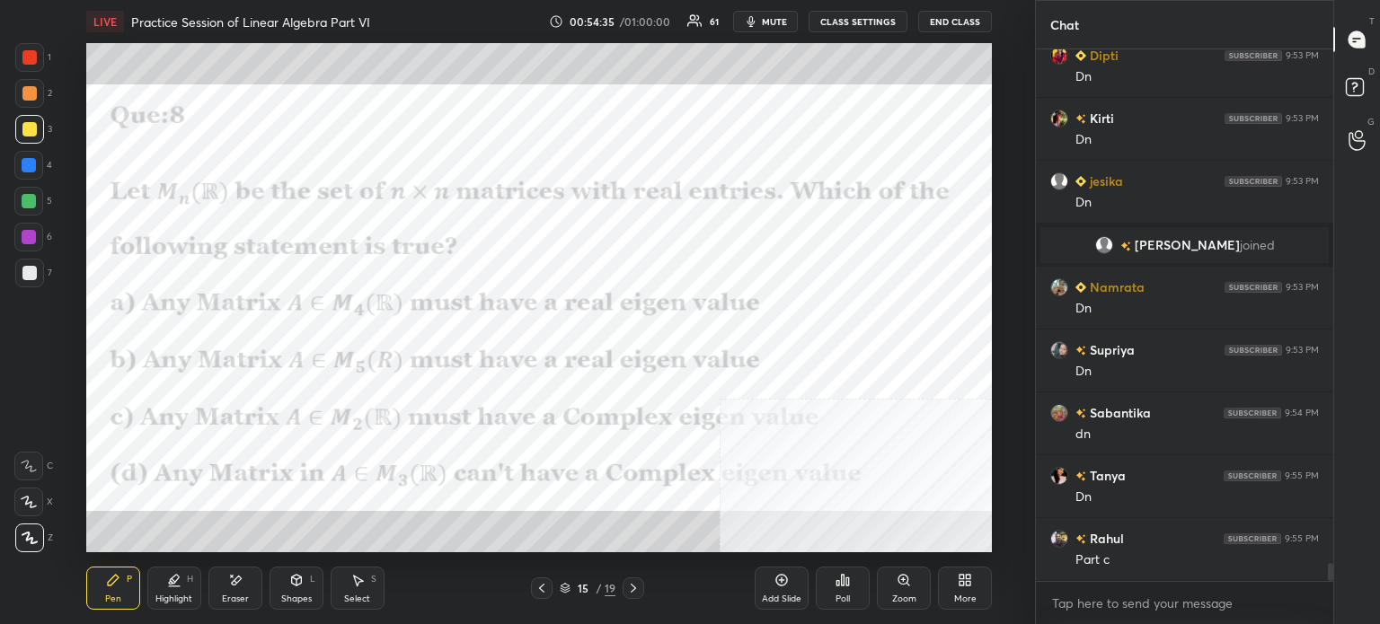
scroll to position [15407, 0]
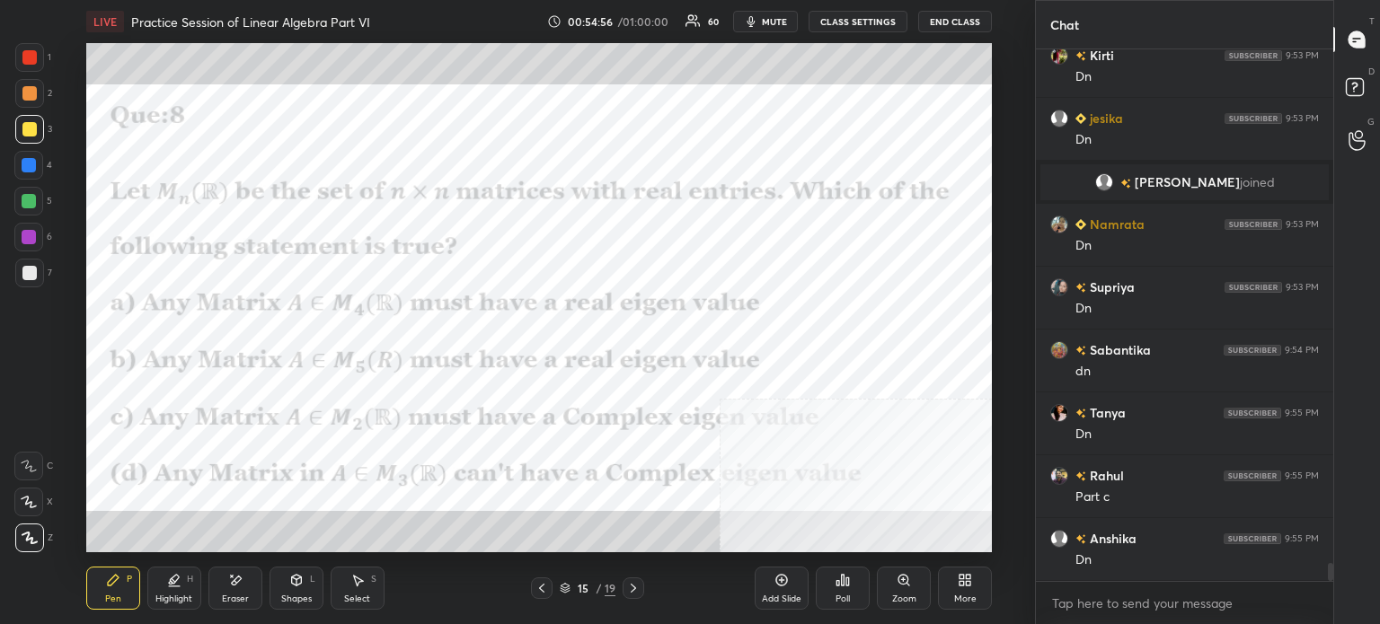
click at [40, 69] on div at bounding box center [29, 57] width 29 height 29
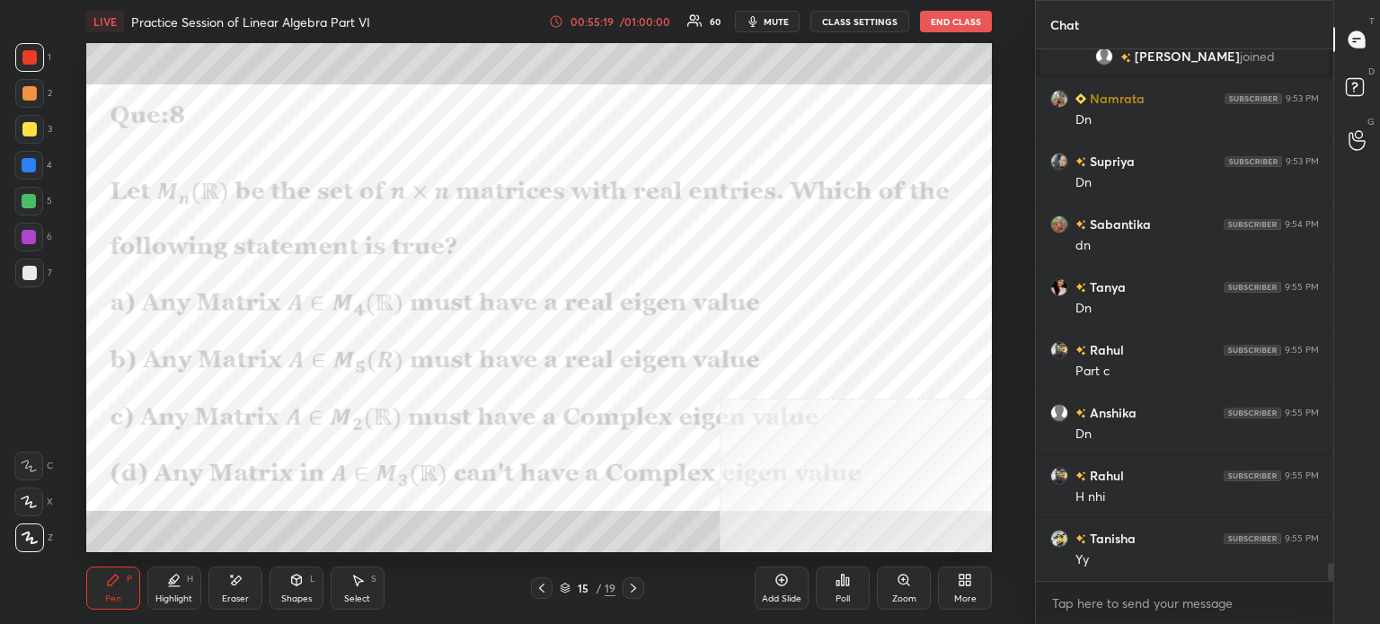
scroll to position [15595, 0]
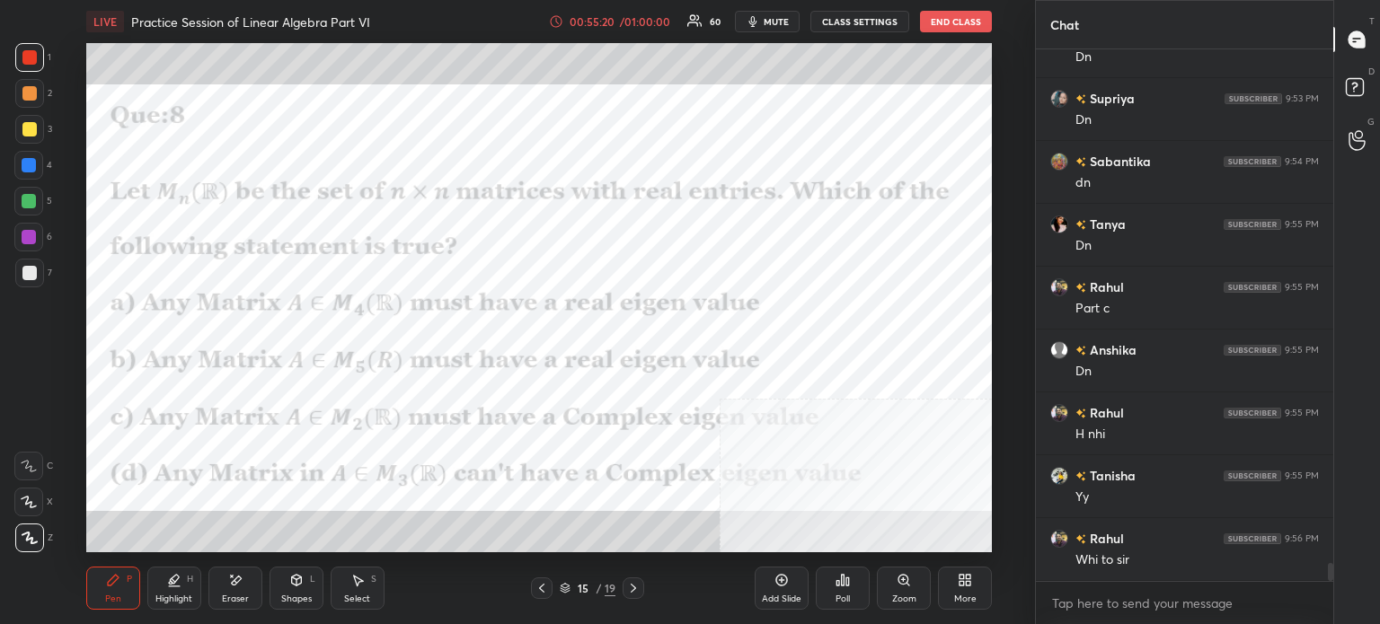
click at [952, 592] on div "More" at bounding box center [965, 588] width 54 height 43
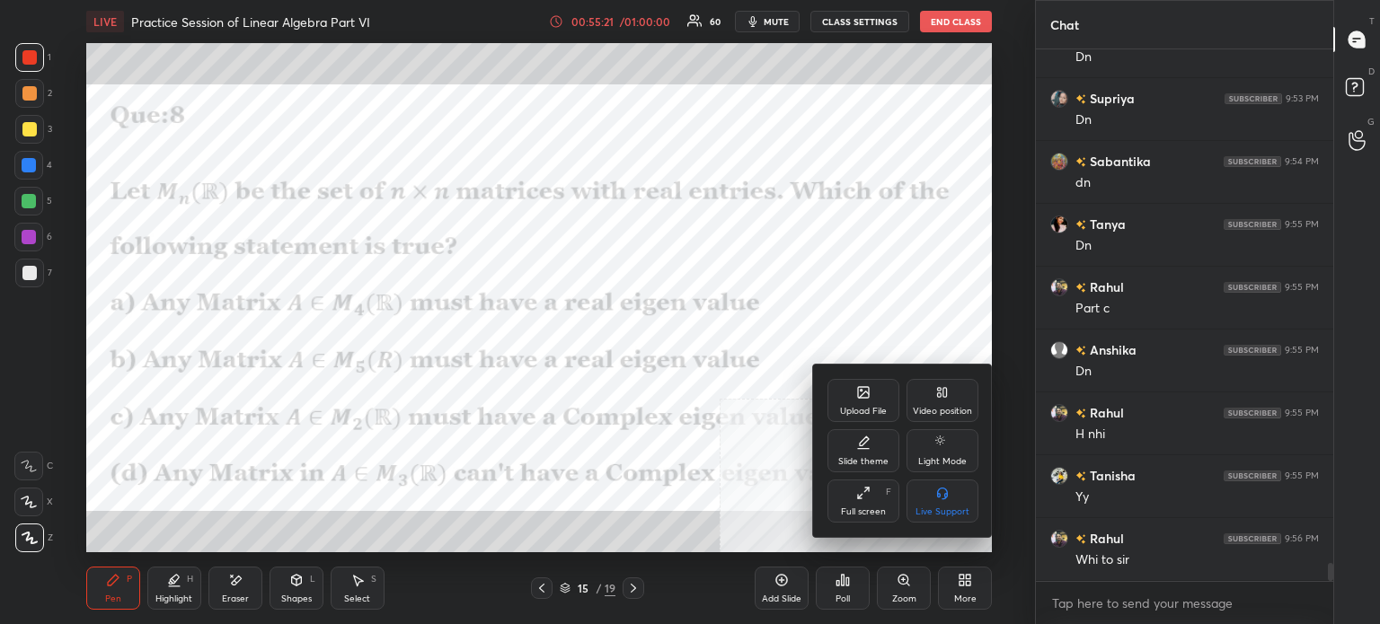
click at [943, 403] on div "Video position" at bounding box center [942, 400] width 72 height 43
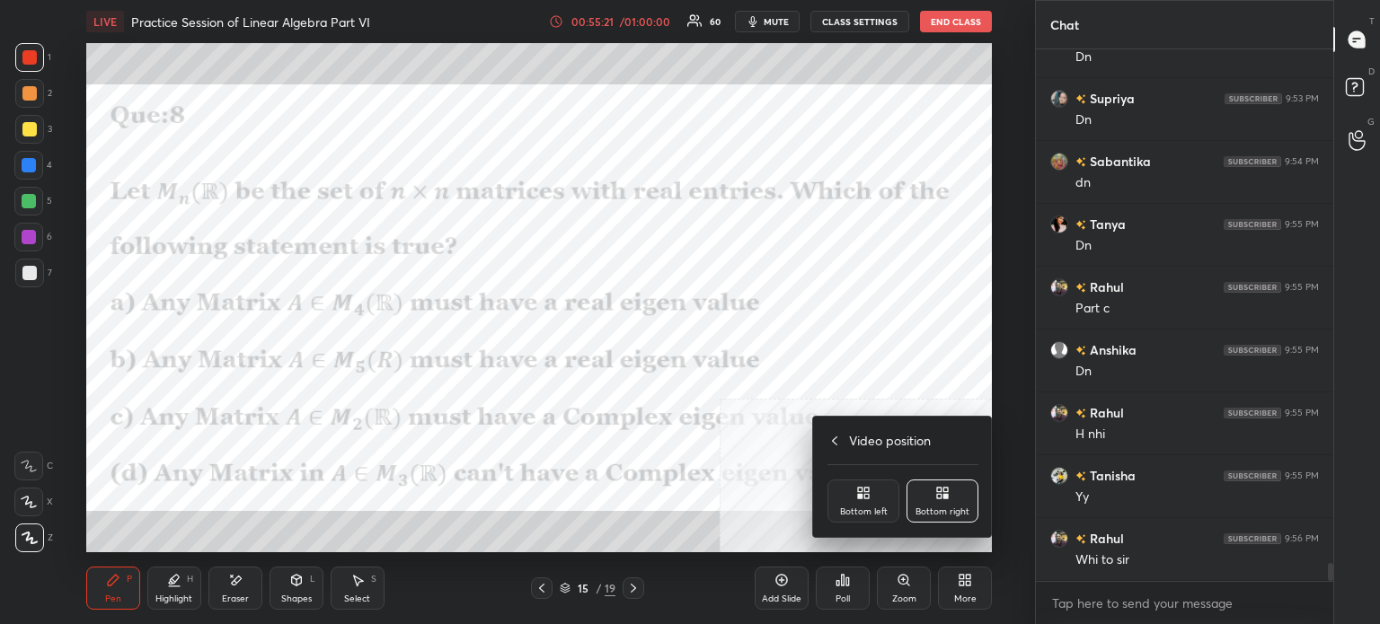
click at [877, 509] on div "Bottom left" at bounding box center [864, 511] width 48 height 9
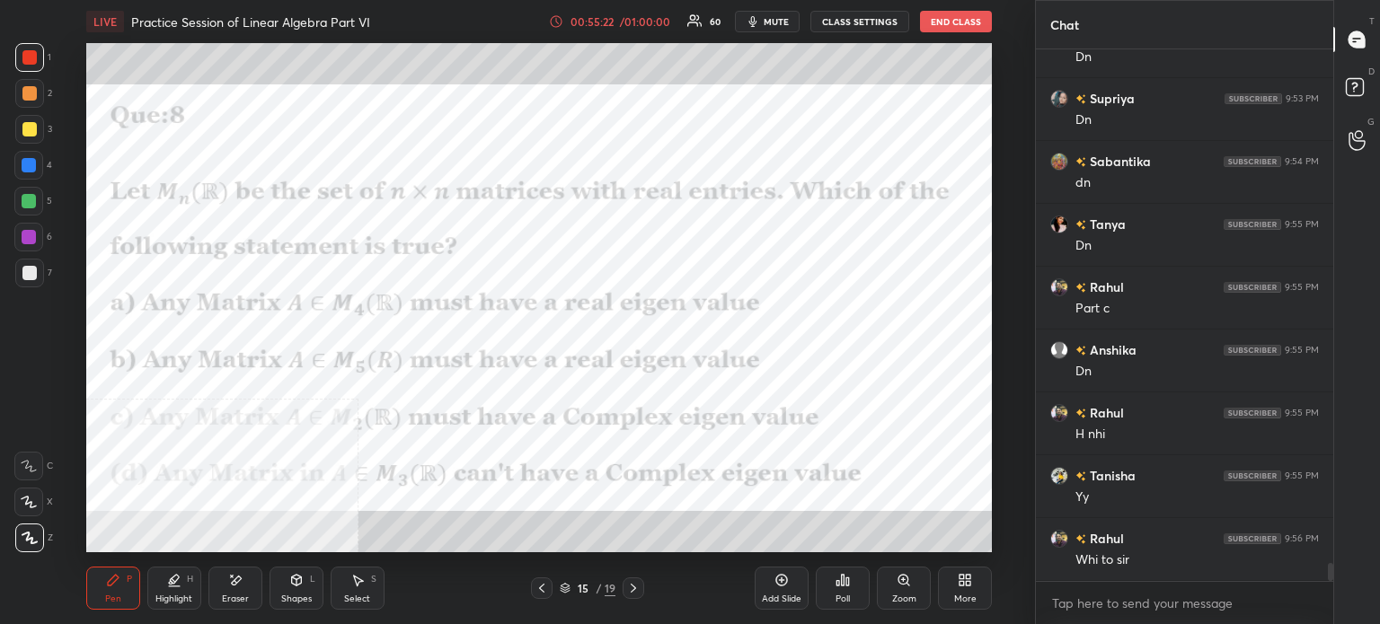
click at [852, 579] on div "Poll" at bounding box center [843, 588] width 54 height 43
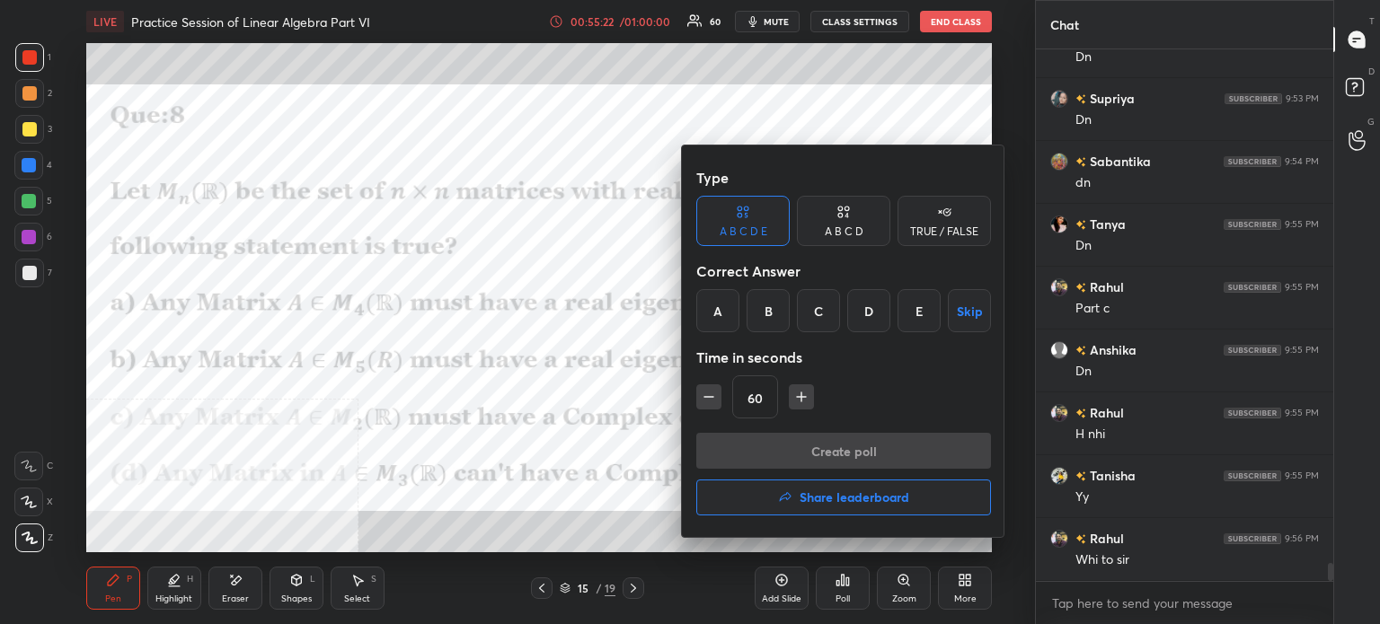
drag, startPoint x: 868, startPoint y: 310, endPoint x: 855, endPoint y: 416, distance: 106.7
click at [866, 319] on div "D" at bounding box center [868, 310] width 43 height 43
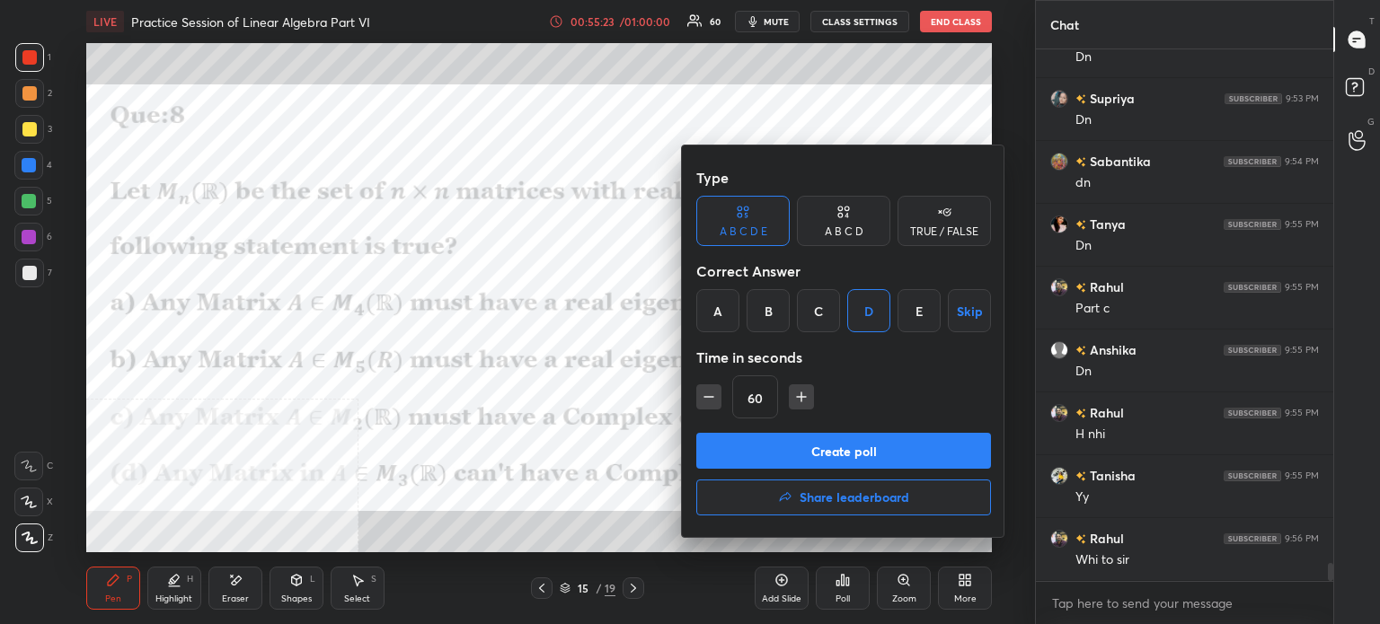
click at [842, 459] on button "Create poll" at bounding box center [843, 451] width 295 height 36
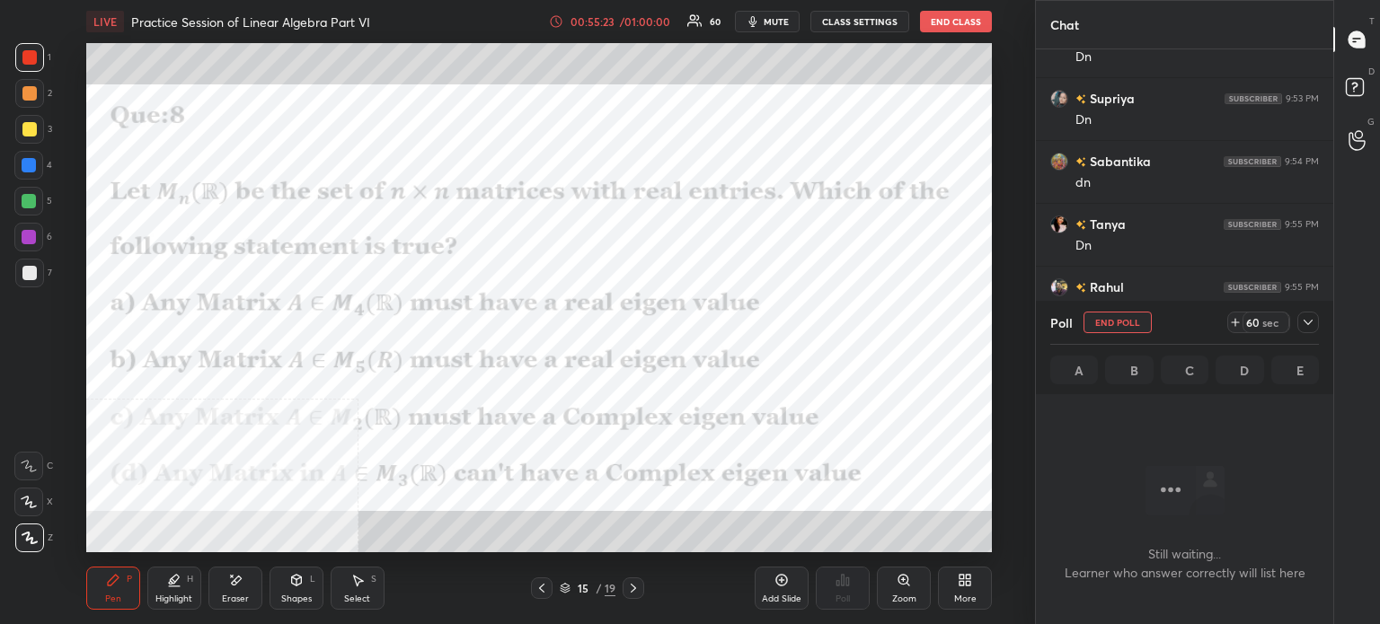
scroll to position [476, 292]
click at [1298, 315] on div at bounding box center [1308, 323] width 22 height 22
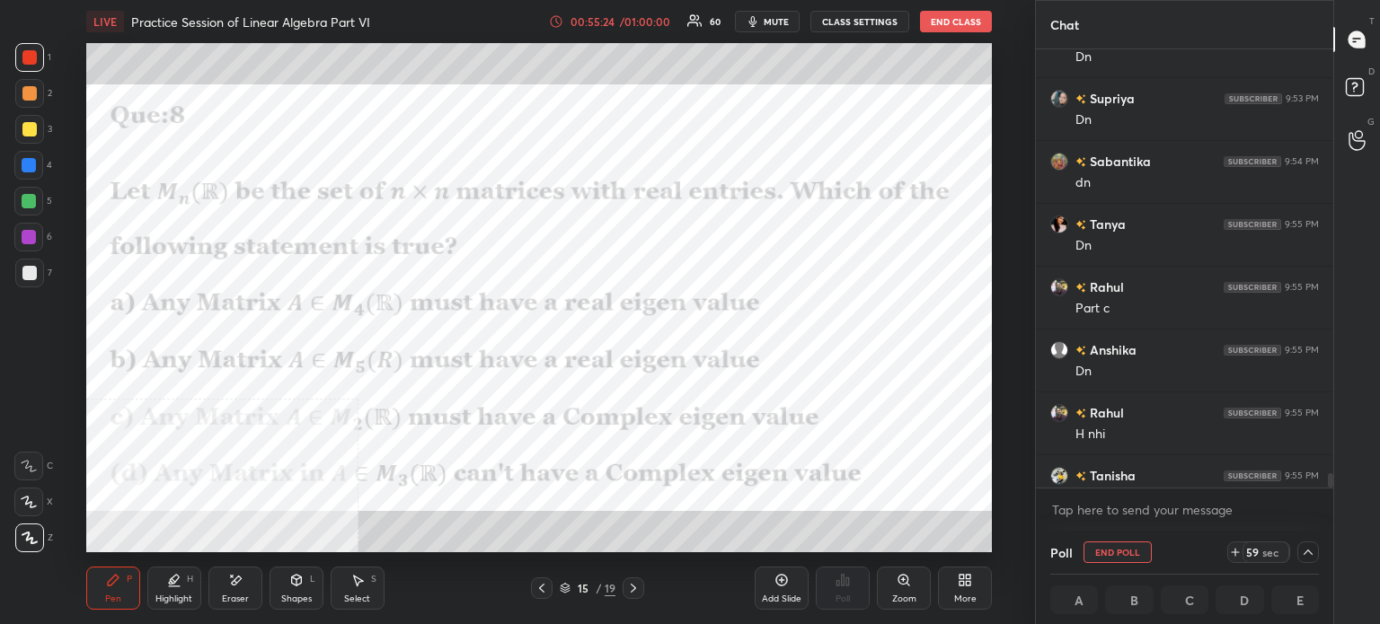
click at [973, 570] on div "More" at bounding box center [965, 588] width 54 height 43
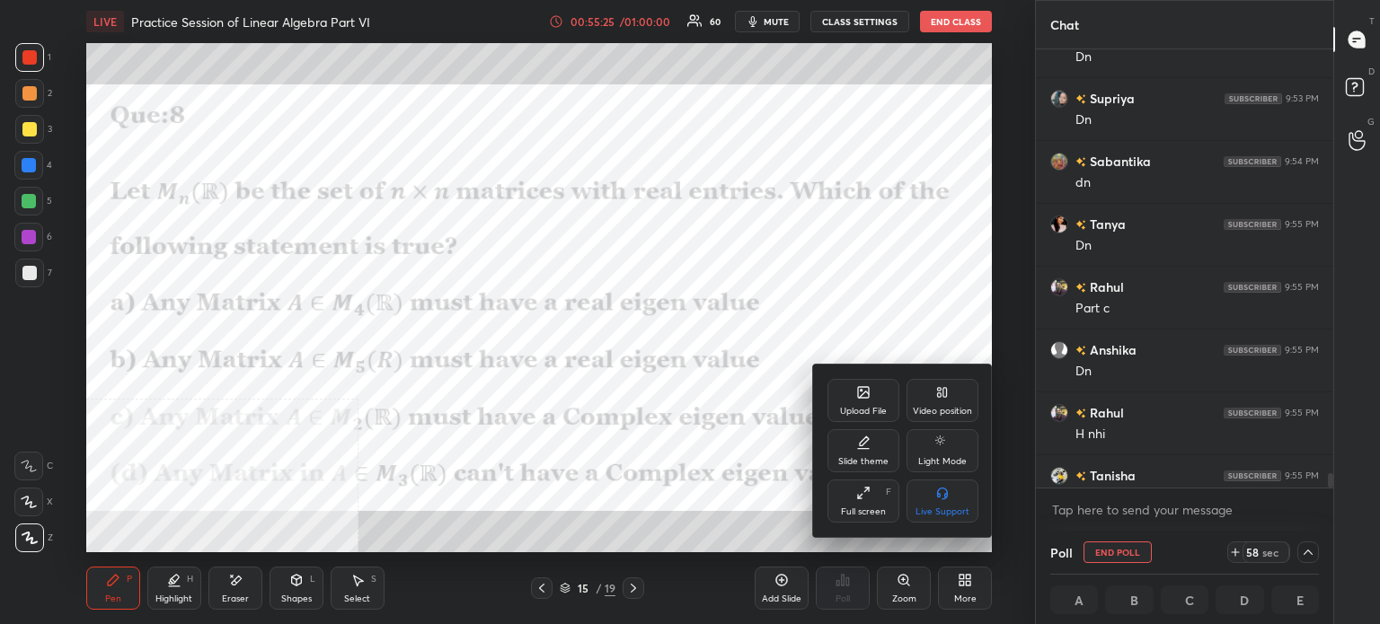
scroll to position [0, 5]
click at [780, 516] on div at bounding box center [690, 312] width 1380 height 624
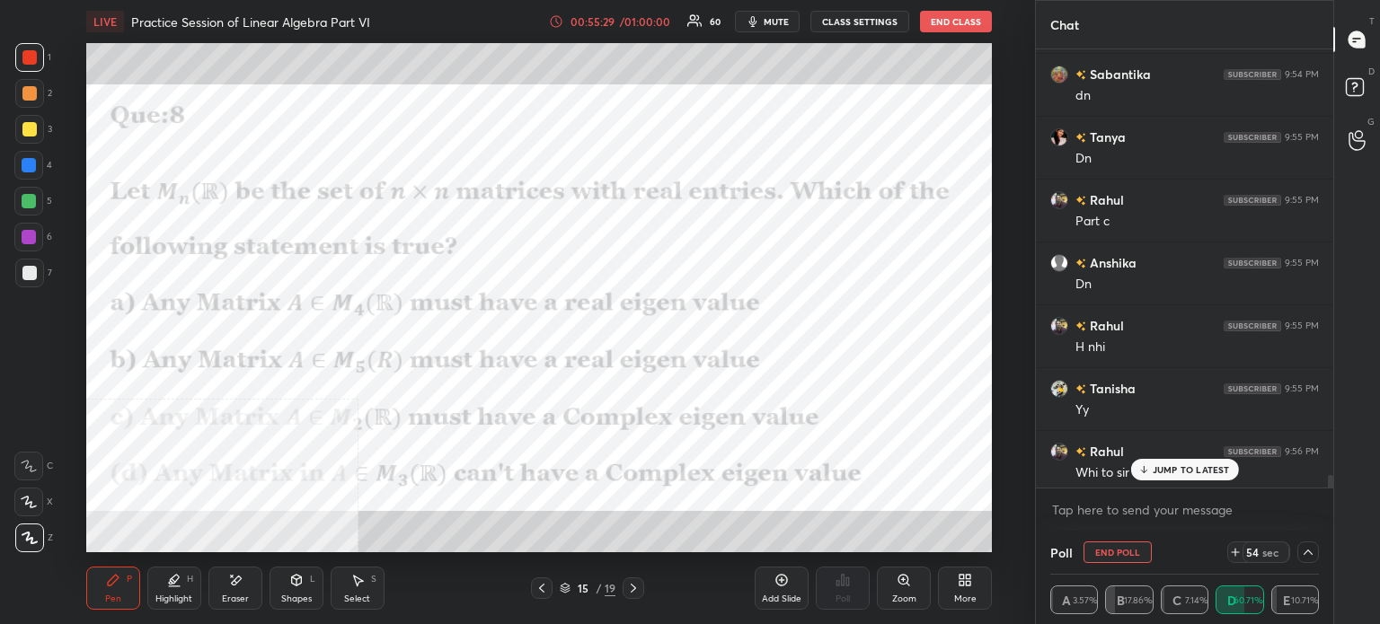
scroll to position [15689, 0]
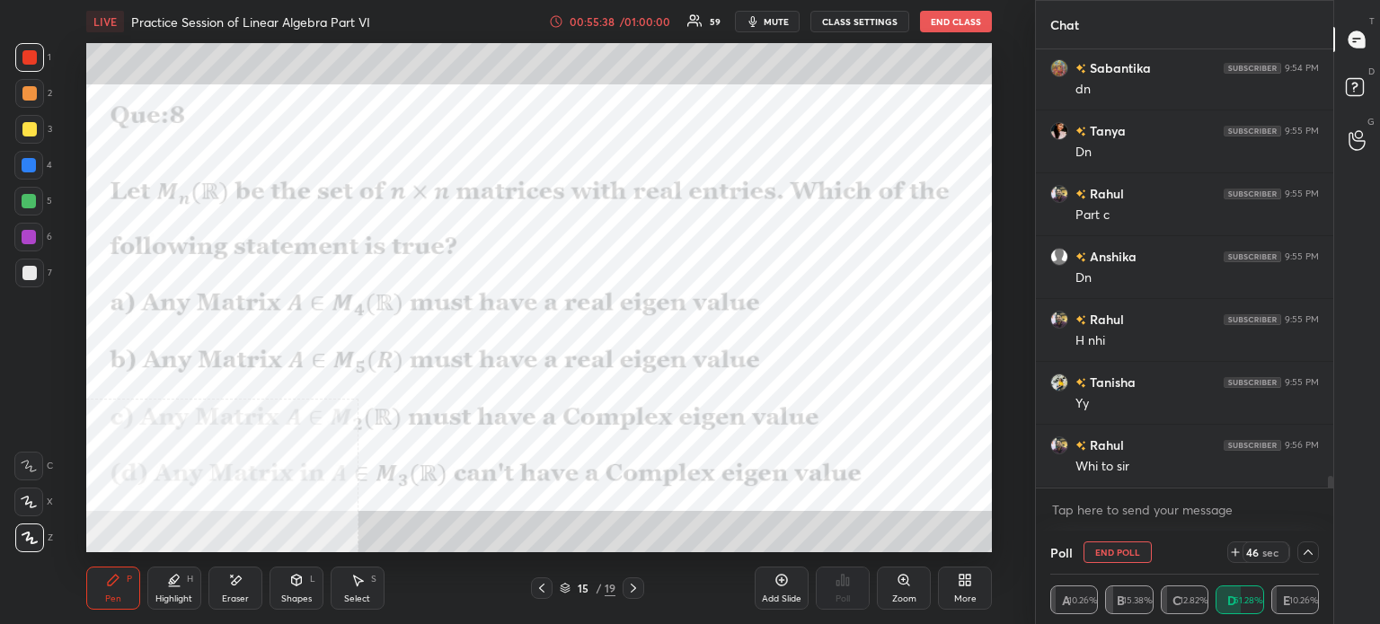
click at [1314, 551] on icon at bounding box center [1308, 552] width 14 height 14
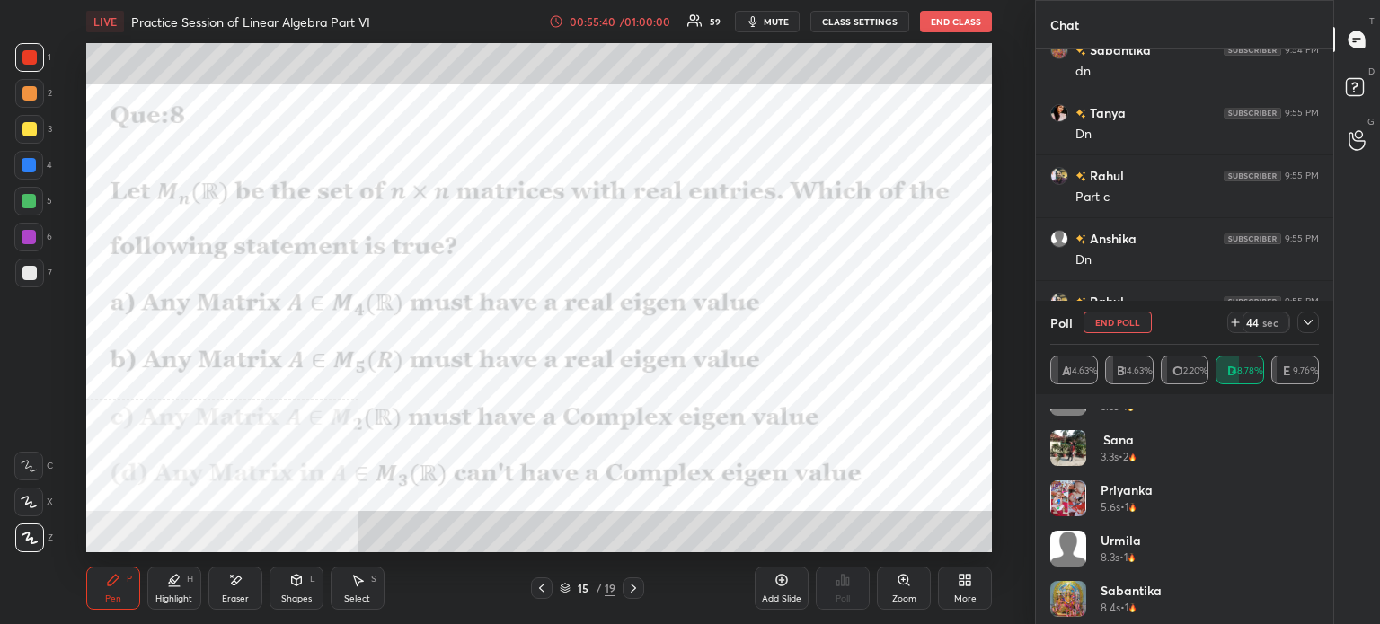
scroll to position [790, 0]
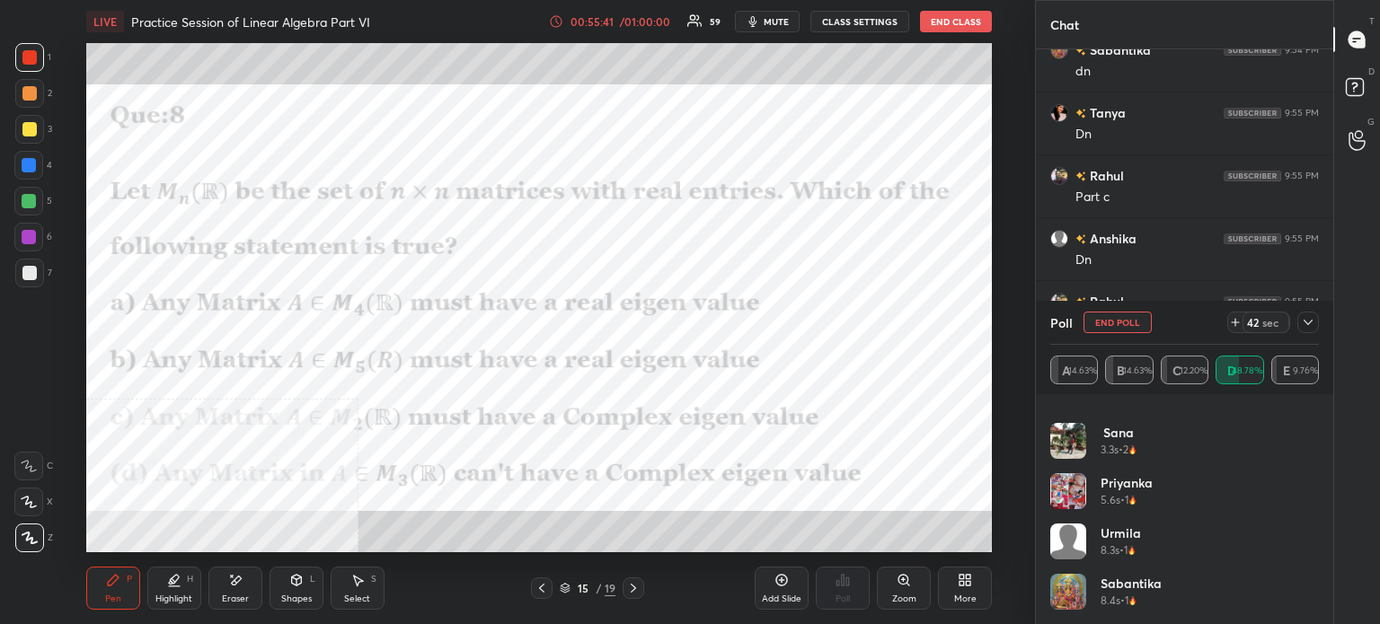
click at [1302, 326] on icon at bounding box center [1308, 322] width 14 height 14
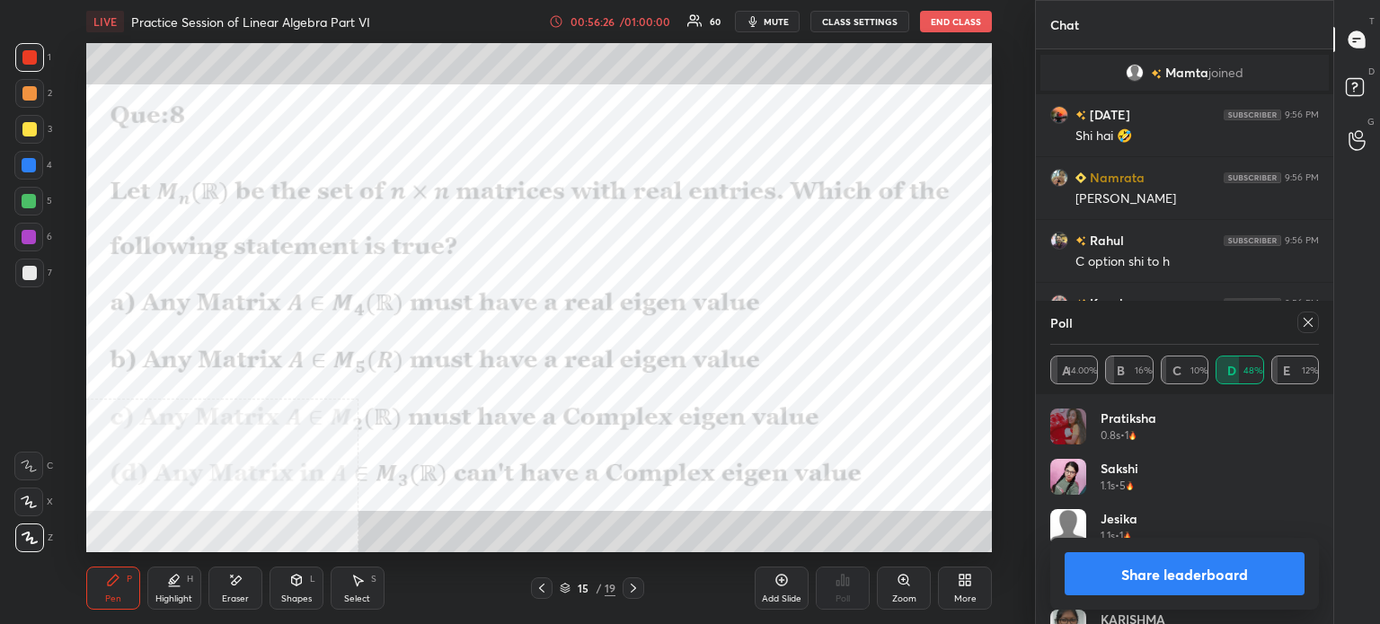
scroll to position [16035, 0]
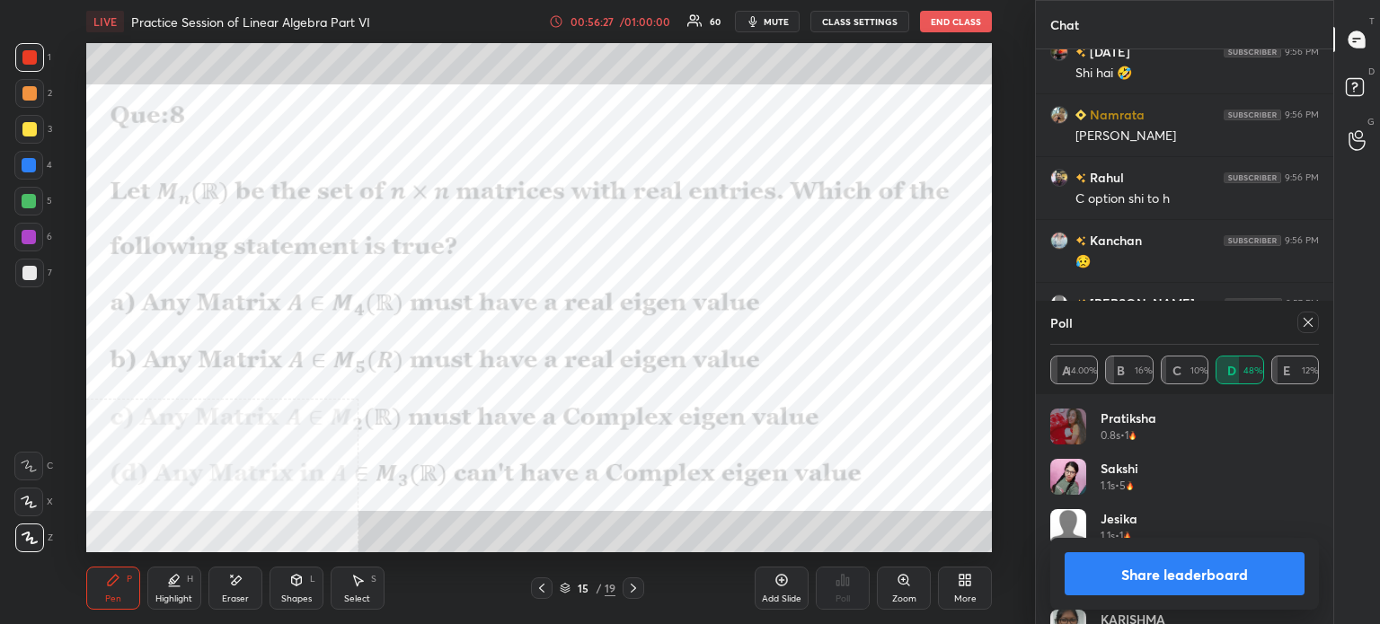
click at [1310, 333] on div at bounding box center [1308, 323] width 22 height 22
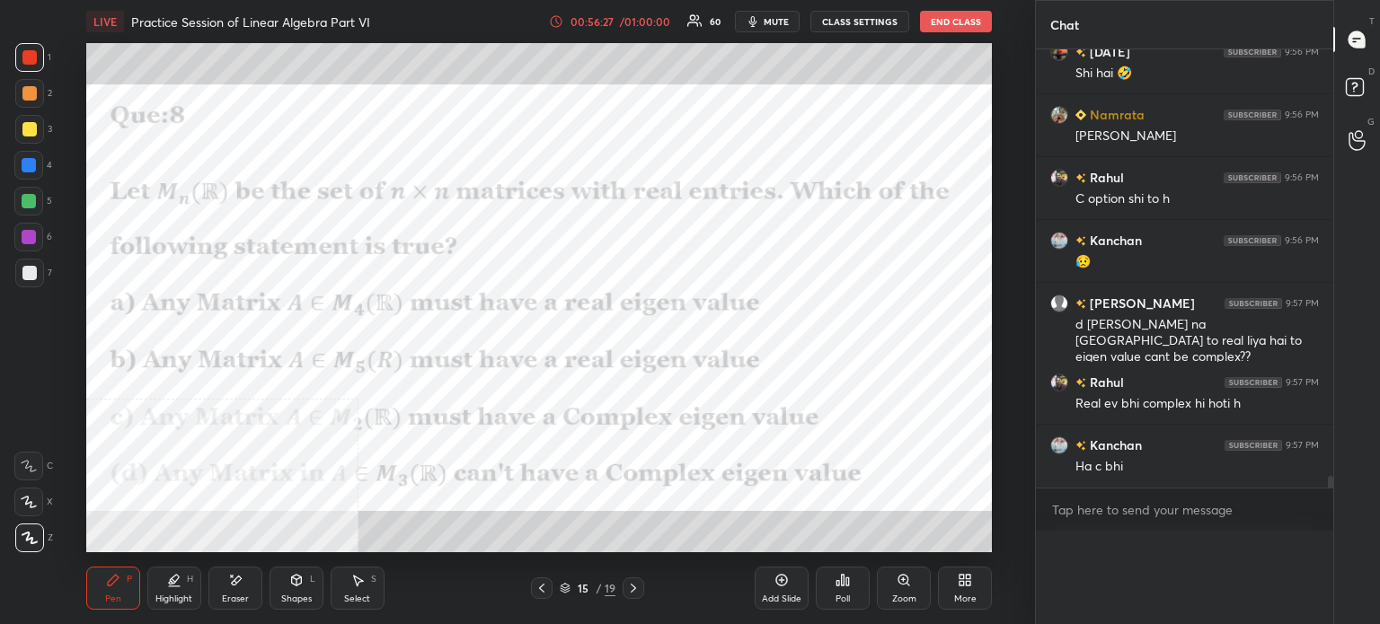
scroll to position [541, 292]
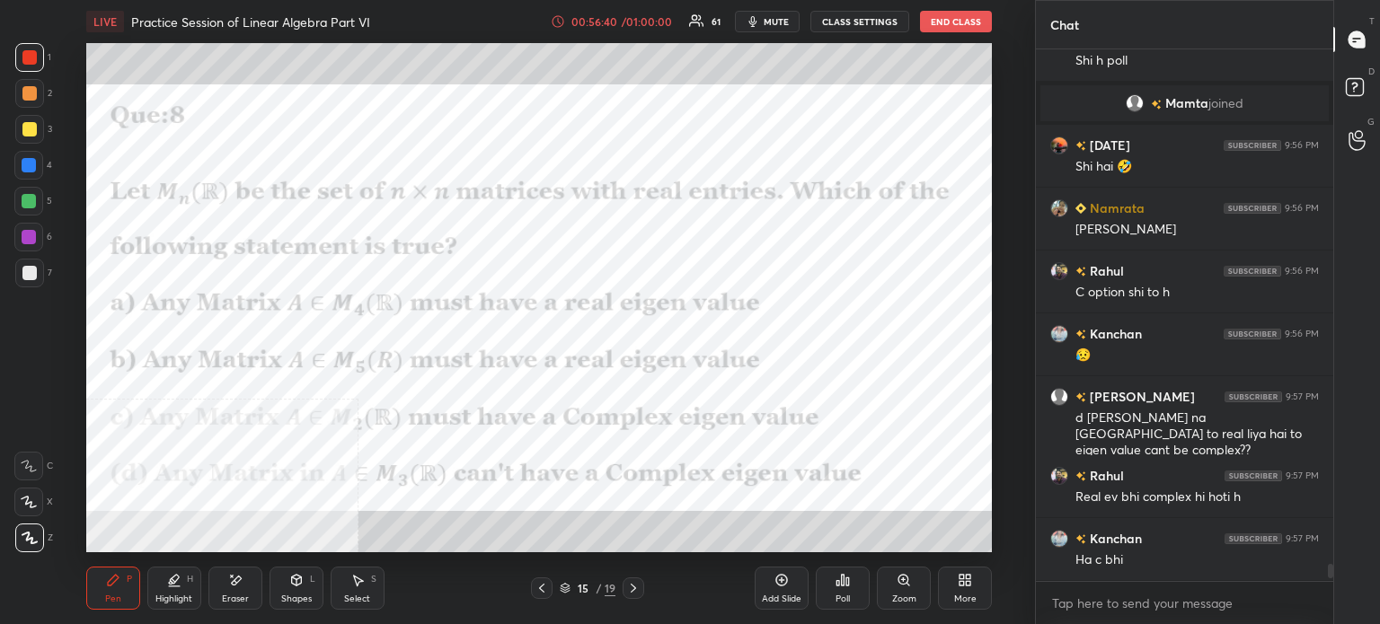
click at [953, 595] on div "More" at bounding box center [965, 588] width 54 height 43
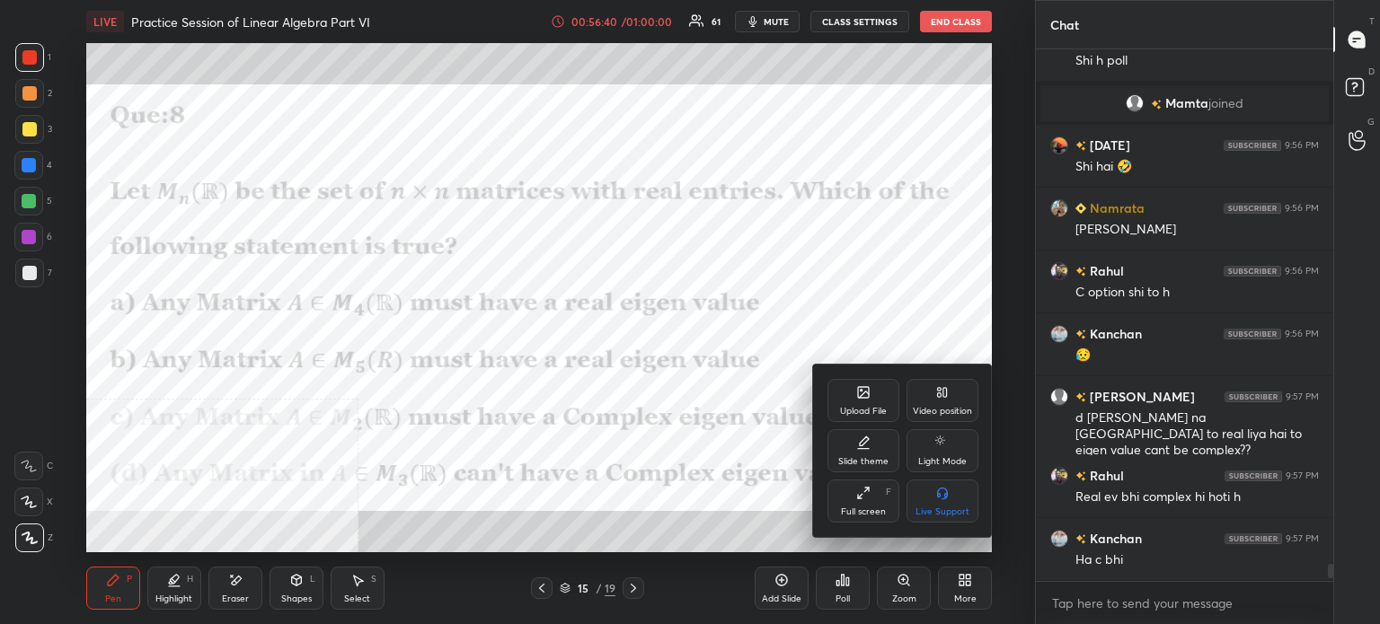
click at [953, 410] on div "Video position" at bounding box center [942, 411] width 59 height 9
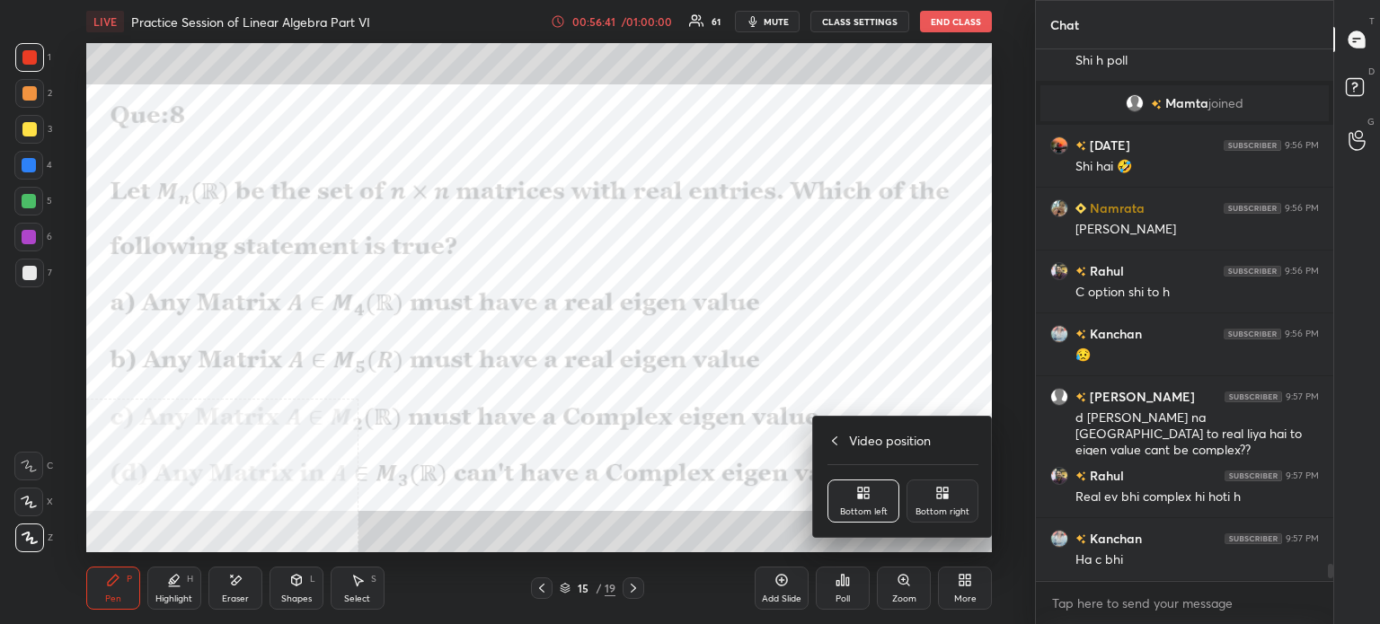
click at [953, 506] on div "Bottom right" at bounding box center [942, 501] width 72 height 43
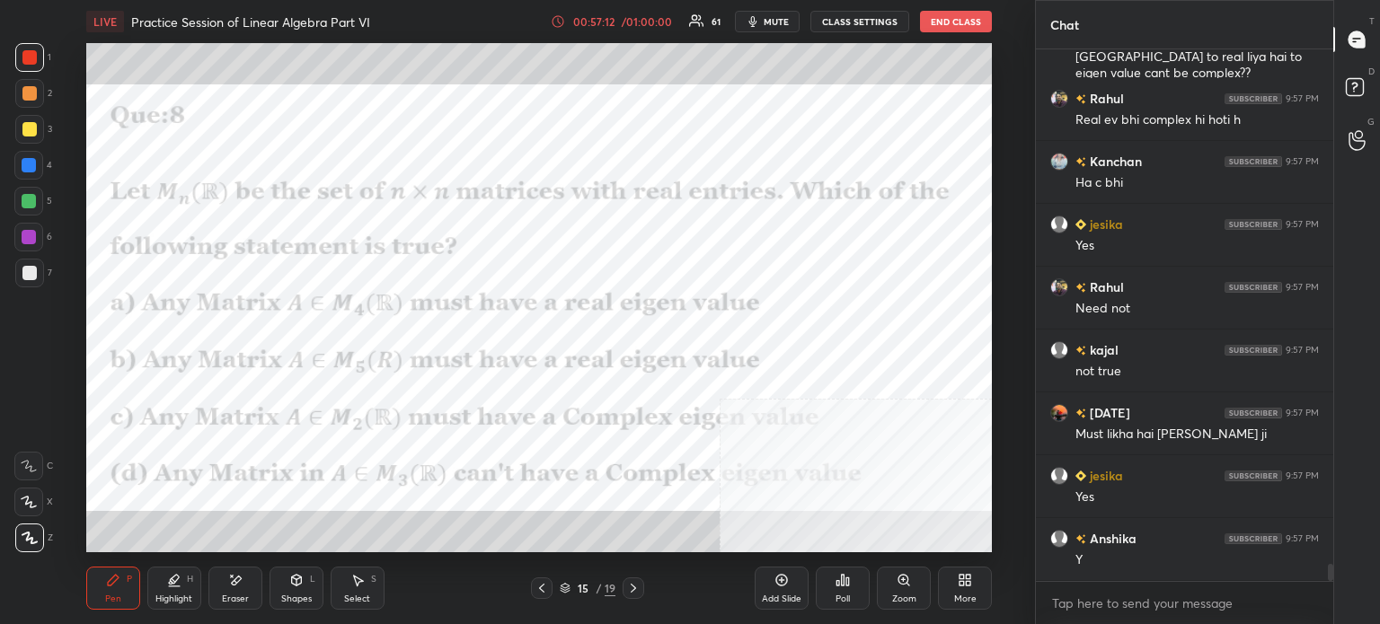
scroll to position [16382, 0]
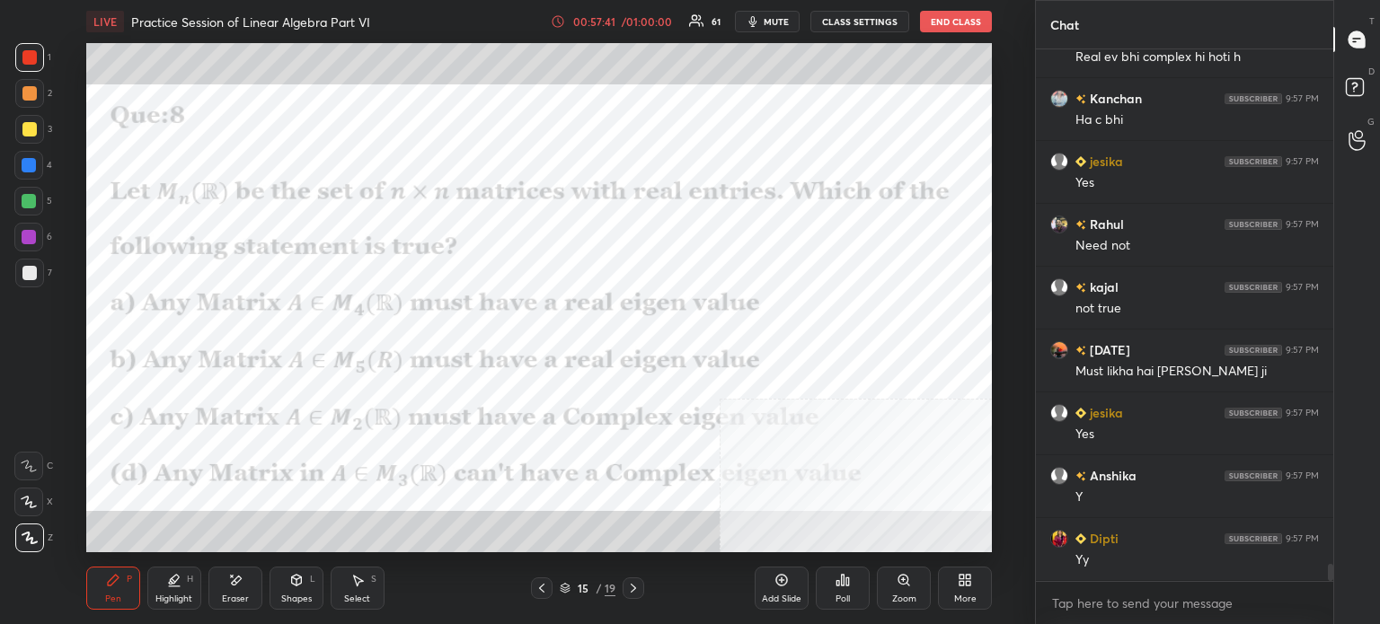
click at [160, 336] on div "Setting up your live class Poll for secs No correct answer Start poll" at bounding box center [538, 297] width 963 height 509
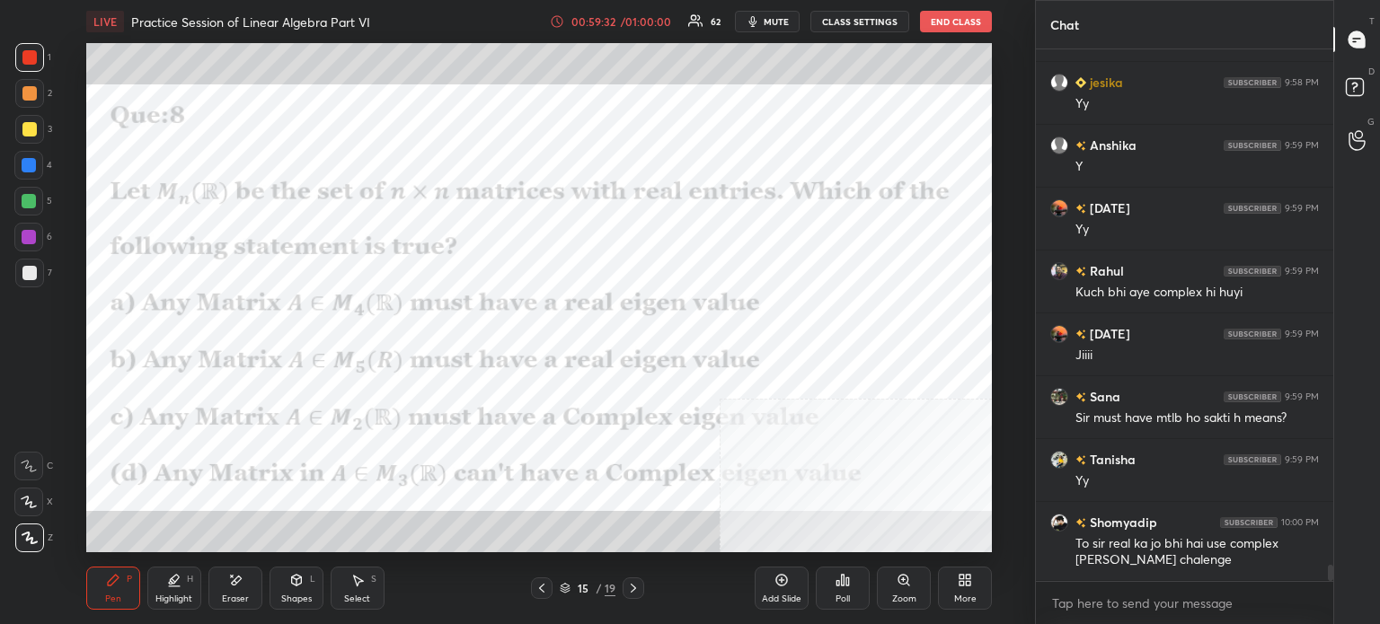
scroll to position [17341, 0]
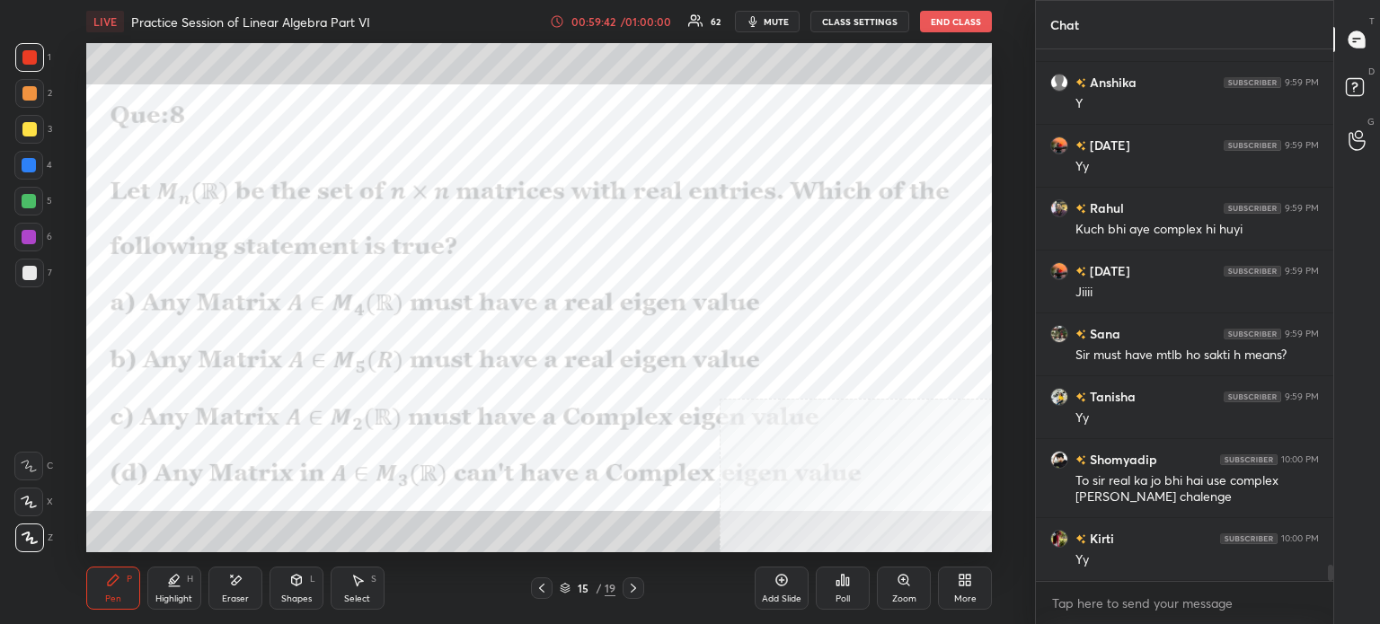
click at [870, 588] on div "Add Slide Poll Zoom More" at bounding box center [872, 588] width 237 height 101
click at [842, 588] on div "Poll" at bounding box center [843, 588] width 54 height 43
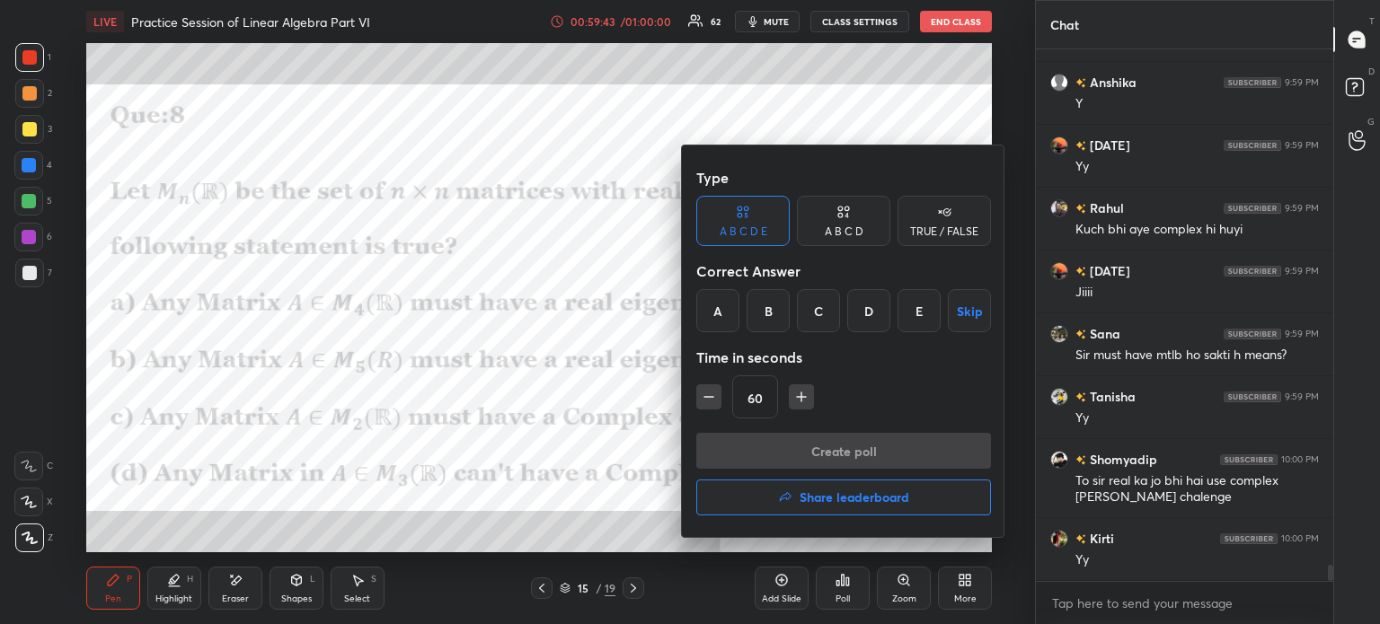
click at [845, 487] on button "Share leaderboard" at bounding box center [843, 498] width 295 height 36
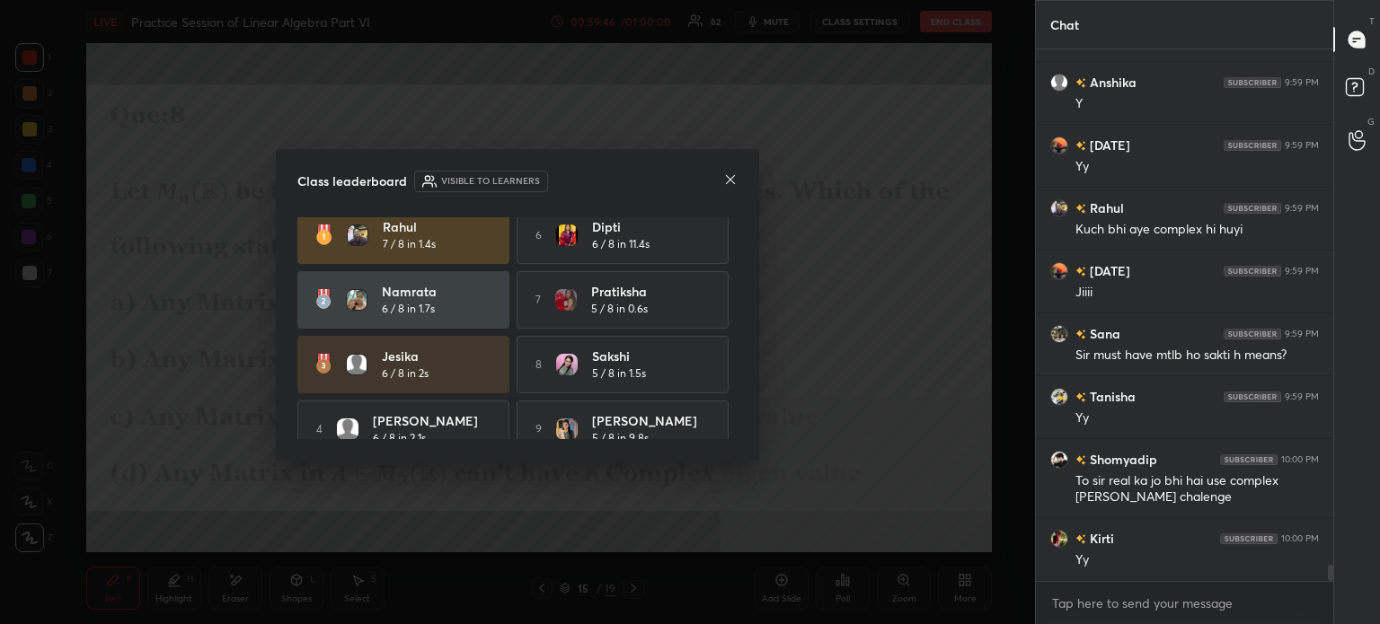
scroll to position [0, 0]
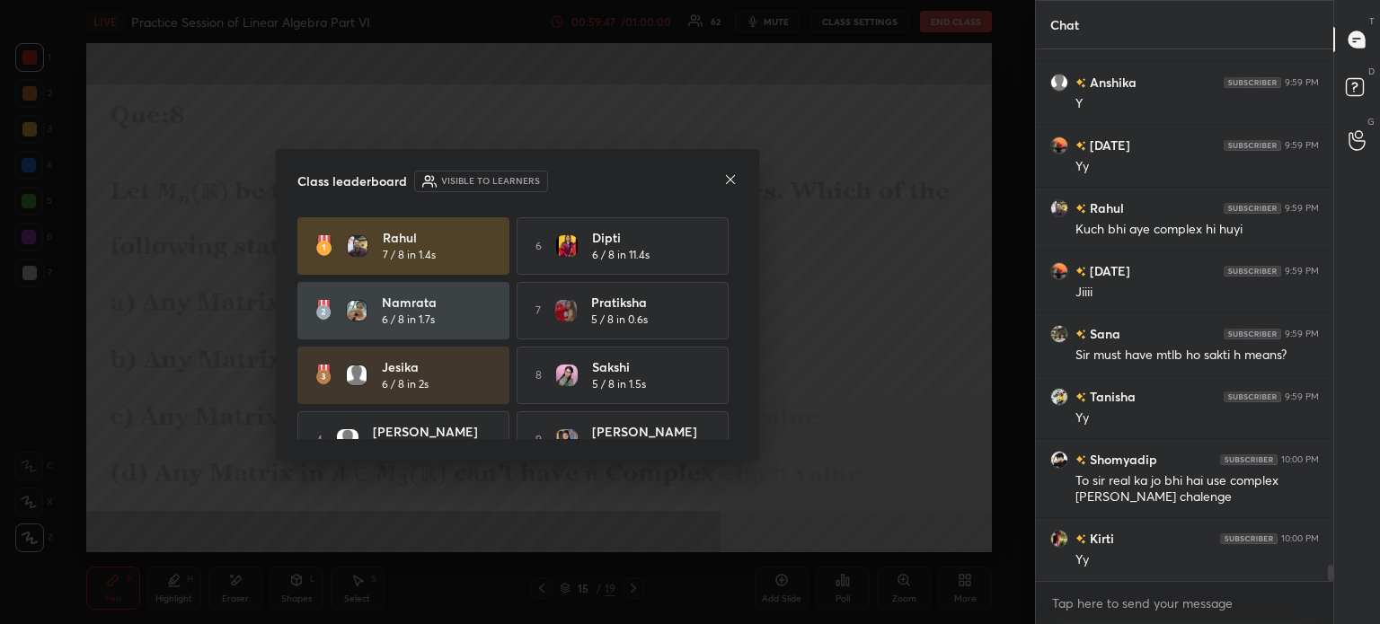
click at [736, 181] on icon at bounding box center [730, 179] width 14 height 14
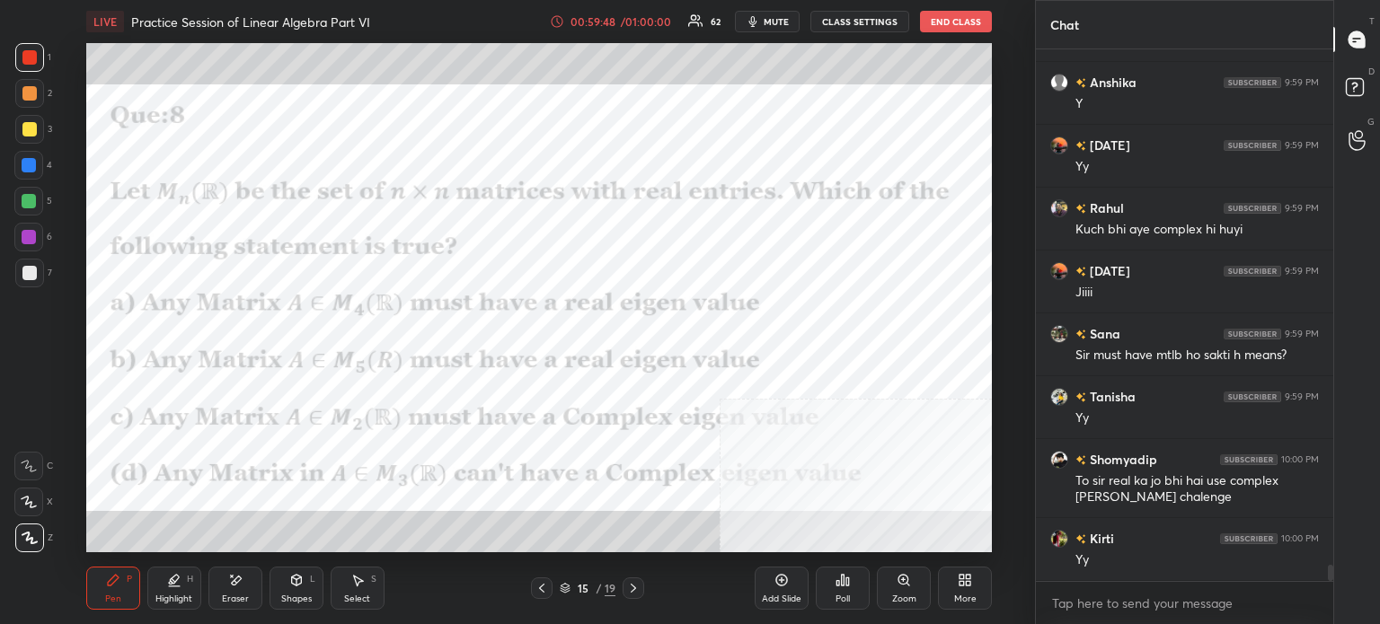
click at [570, 579] on div "15 / 19" at bounding box center [587, 589] width 113 height 22
click at [571, 590] on div "15 / 19" at bounding box center [588, 588] width 56 height 16
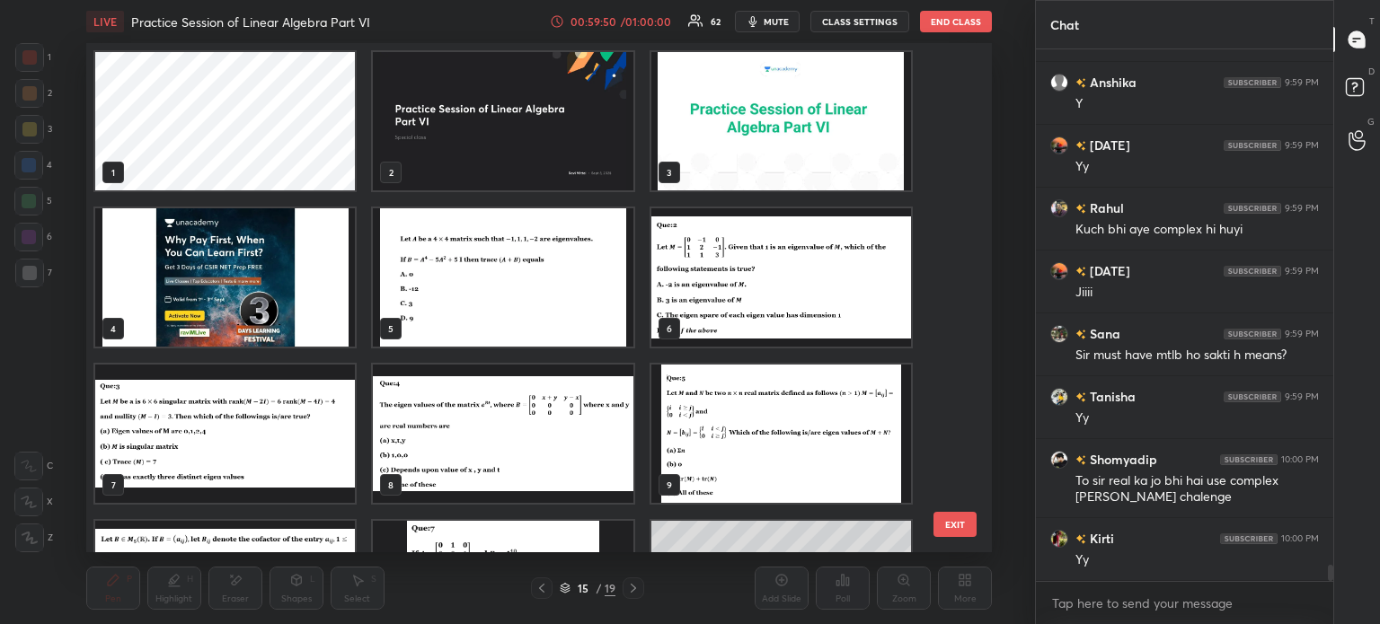
click at [271, 304] on img "grid" at bounding box center [225, 277] width 260 height 138
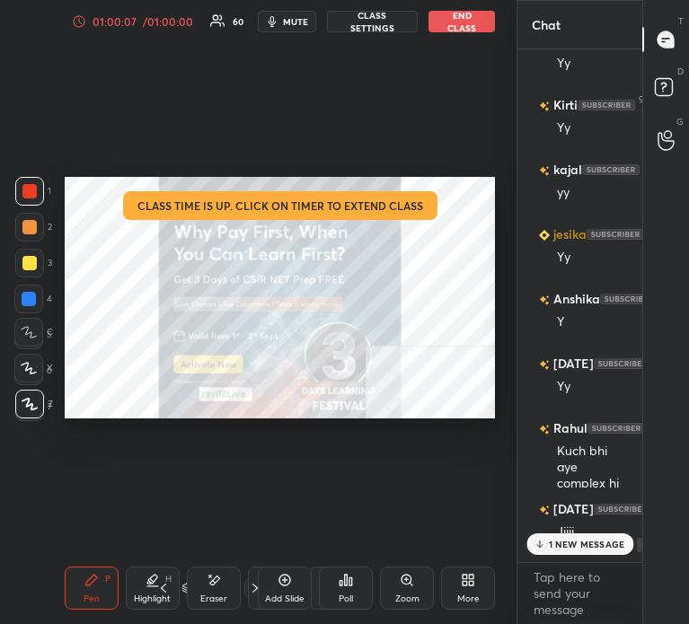
scroll to position [6, 5]
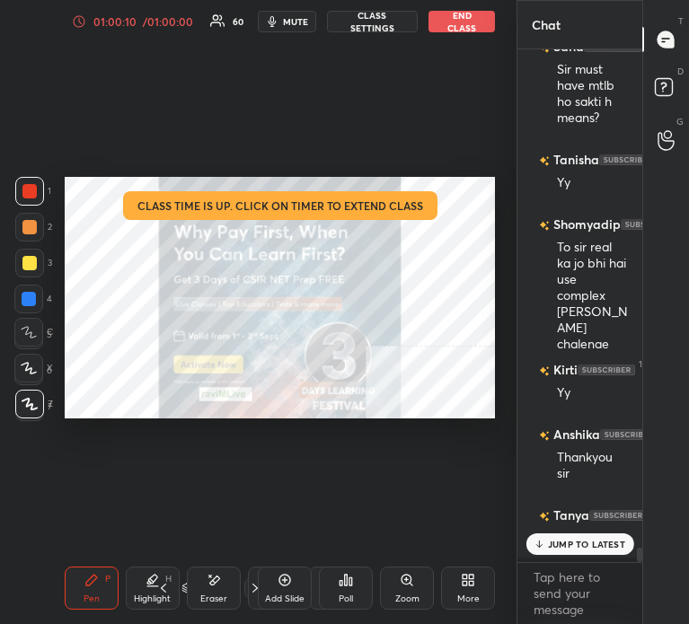
click at [560, 542] on p "JUMP TO LATEST" at bounding box center [586, 544] width 77 height 11
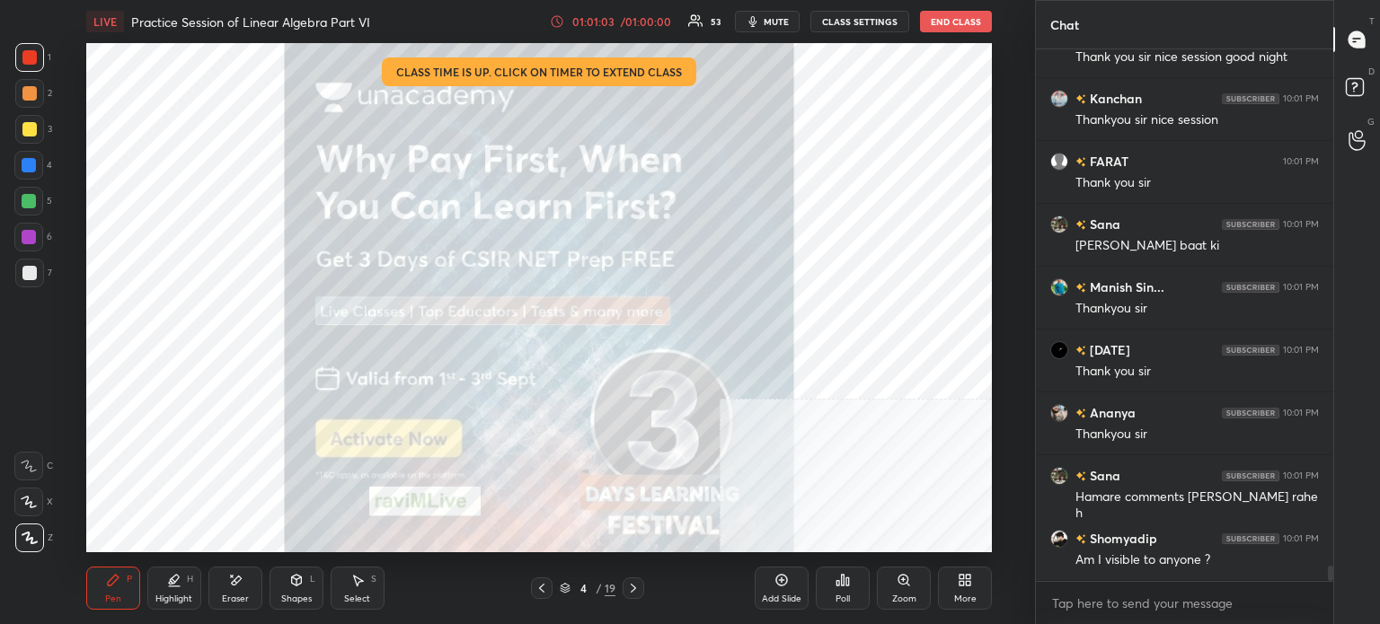
click at [953, 27] on button "End Class" at bounding box center [956, 22] width 72 height 22
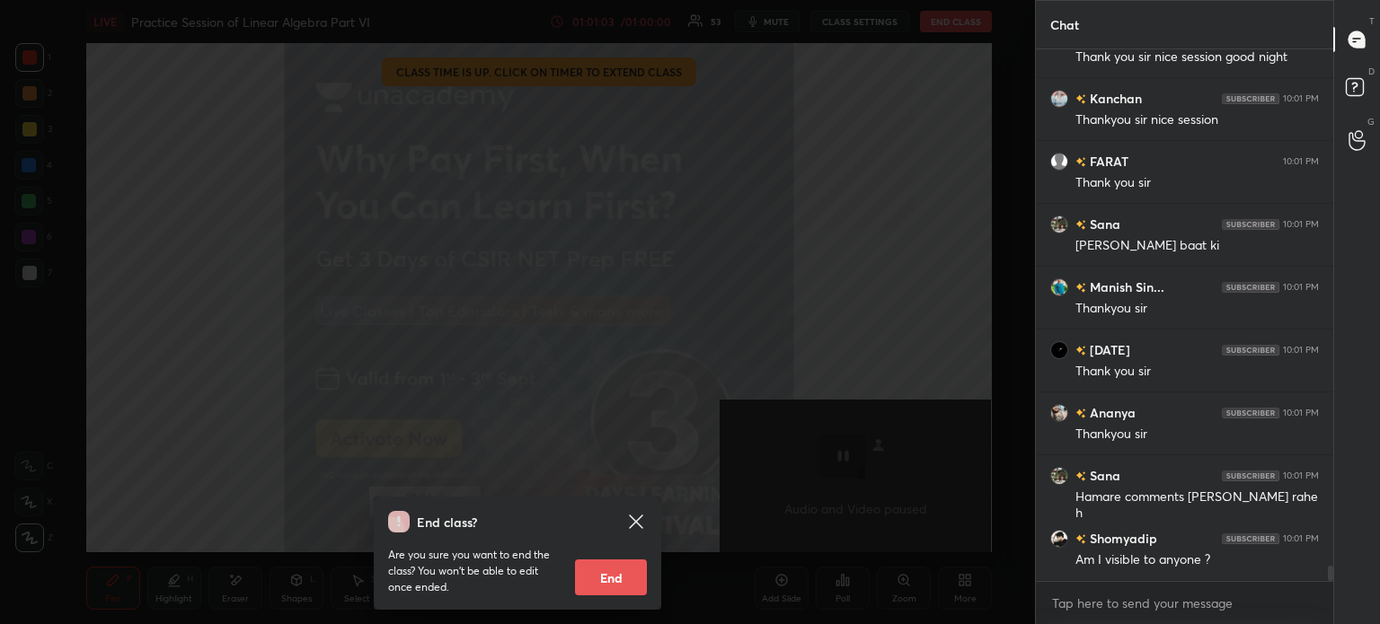
click at [618, 562] on button "End" at bounding box center [611, 578] width 72 height 36
type textarea "x"
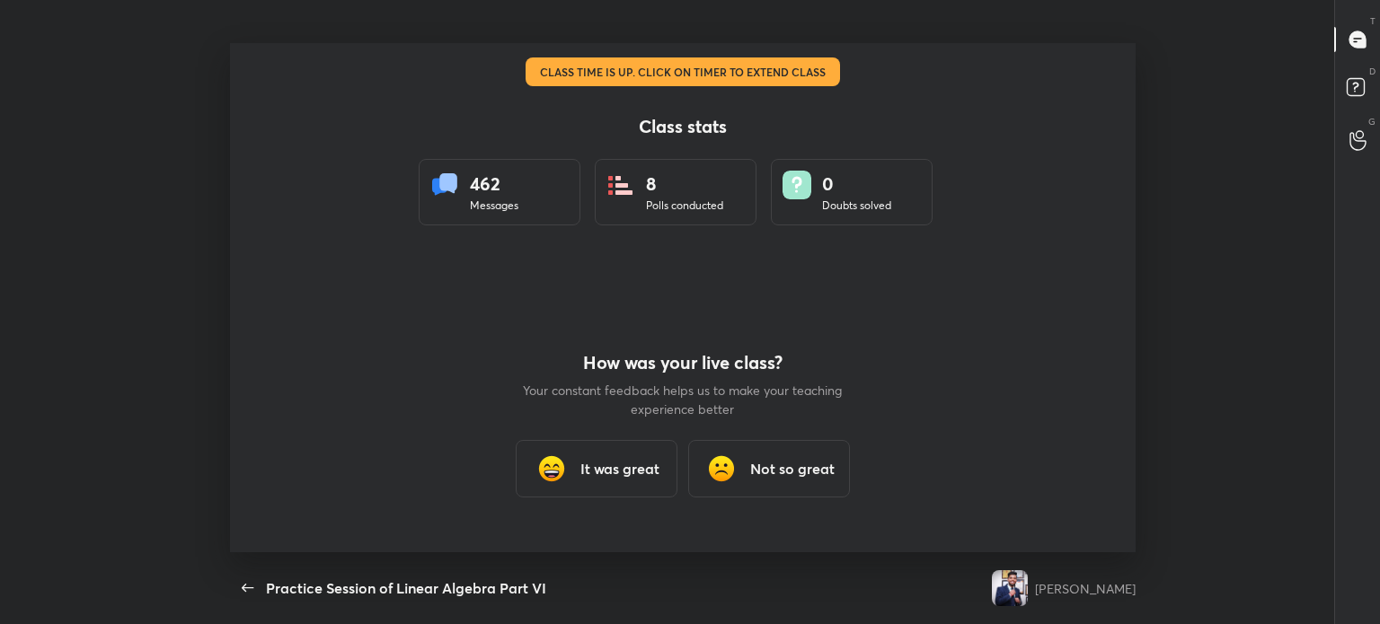
click at [643, 460] on h3 "It was great" at bounding box center [619, 469] width 79 height 22
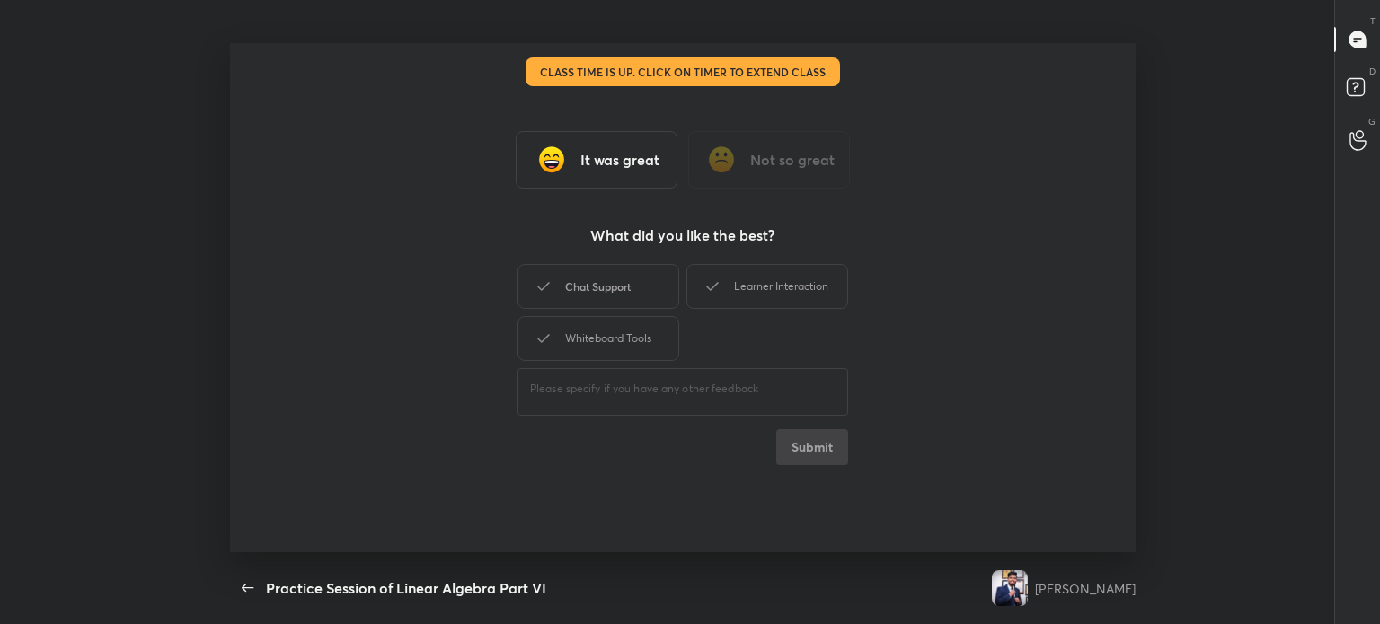
click at [589, 272] on div "Chat Support" at bounding box center [598, 286] width 162 height 45
click at [709, 294] on icon at bounding box center [712, 287] width 22 height 22
click at [648, 332] on div "Whiteboard Tools" at bounding box center [598, 338] width 162 height 45
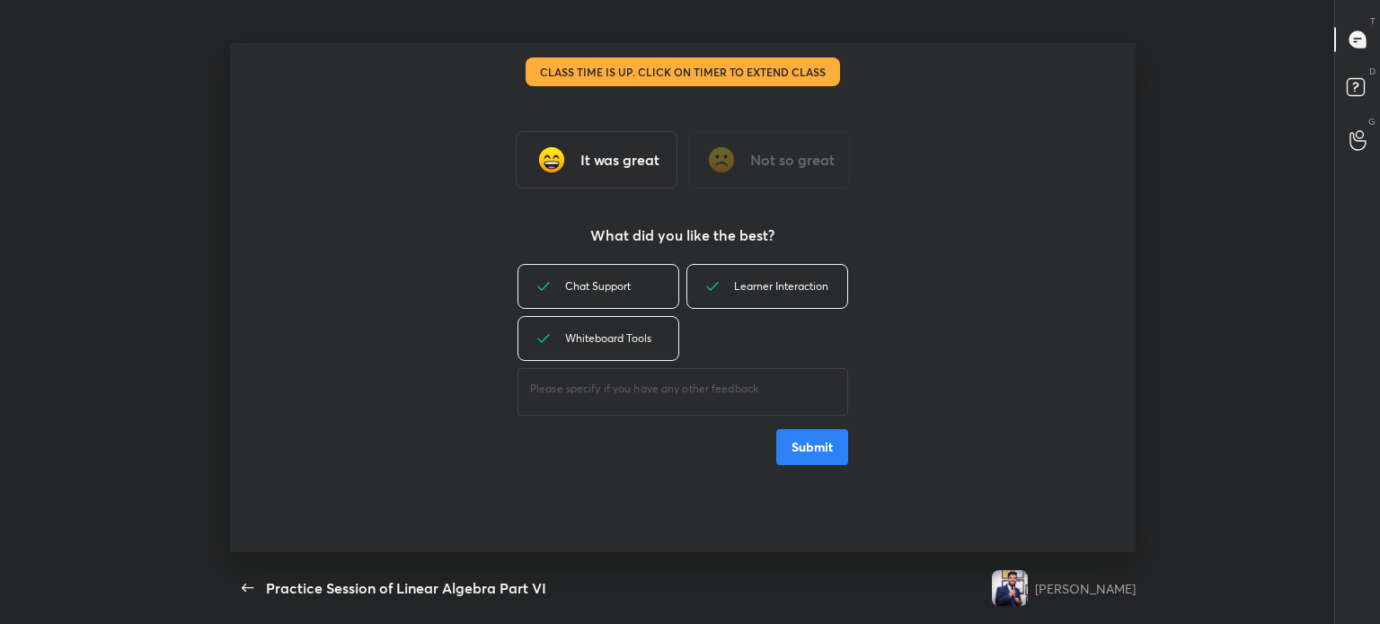
click at [781, 436] on button "Submit" at bounding box center [812, 447] width 72 height 36
